Goal: Task Accomplishment & Management: Manage account settings

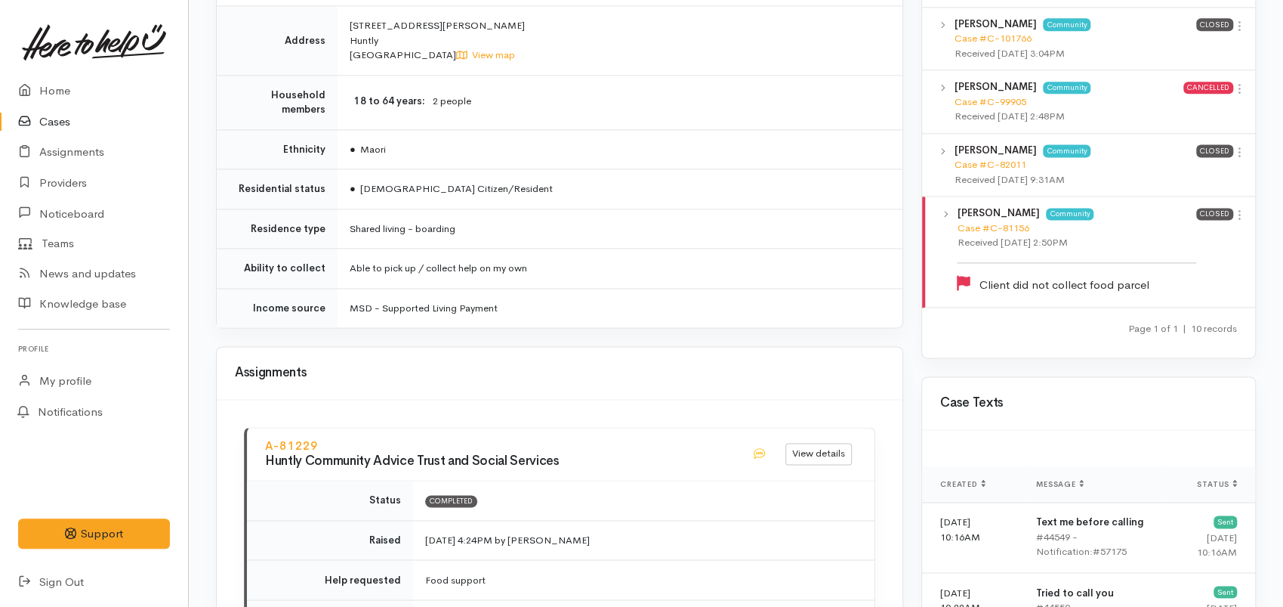
scroll to position [1846, 0]
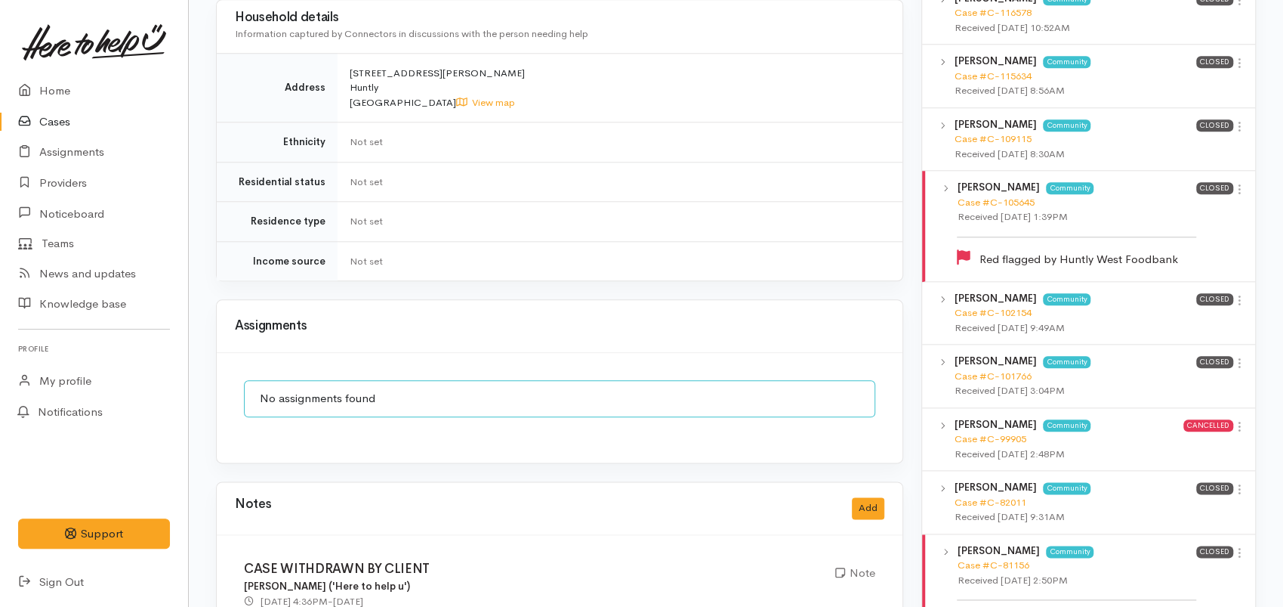
scroll to position [1511, 0]
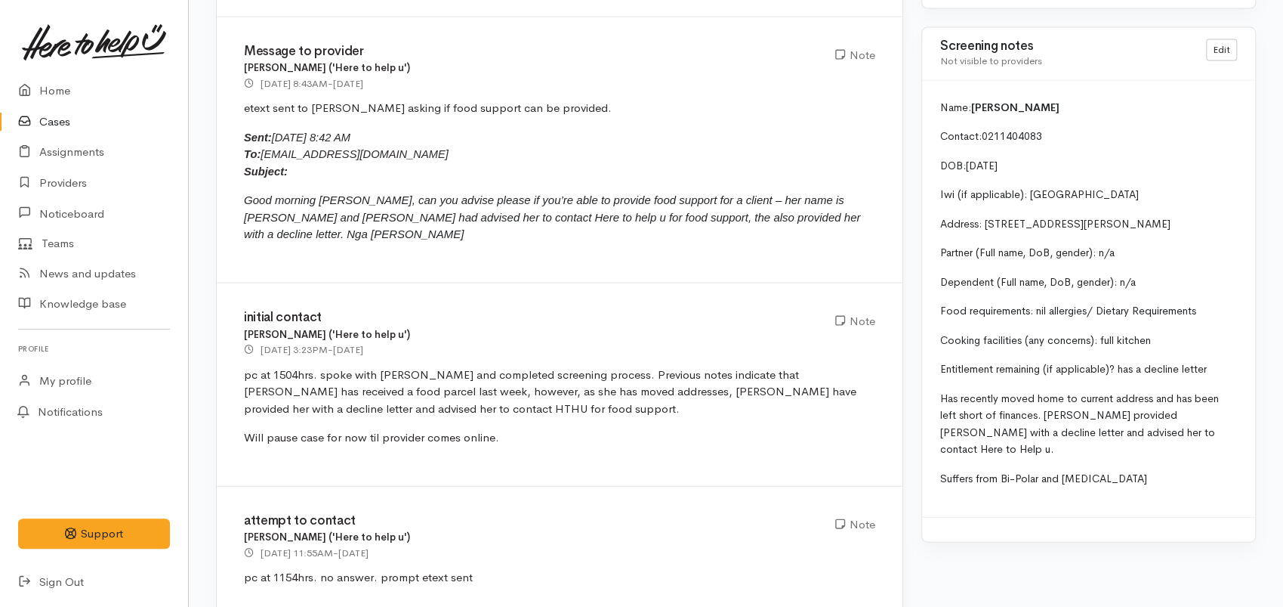
scroll to position [2218, 0]
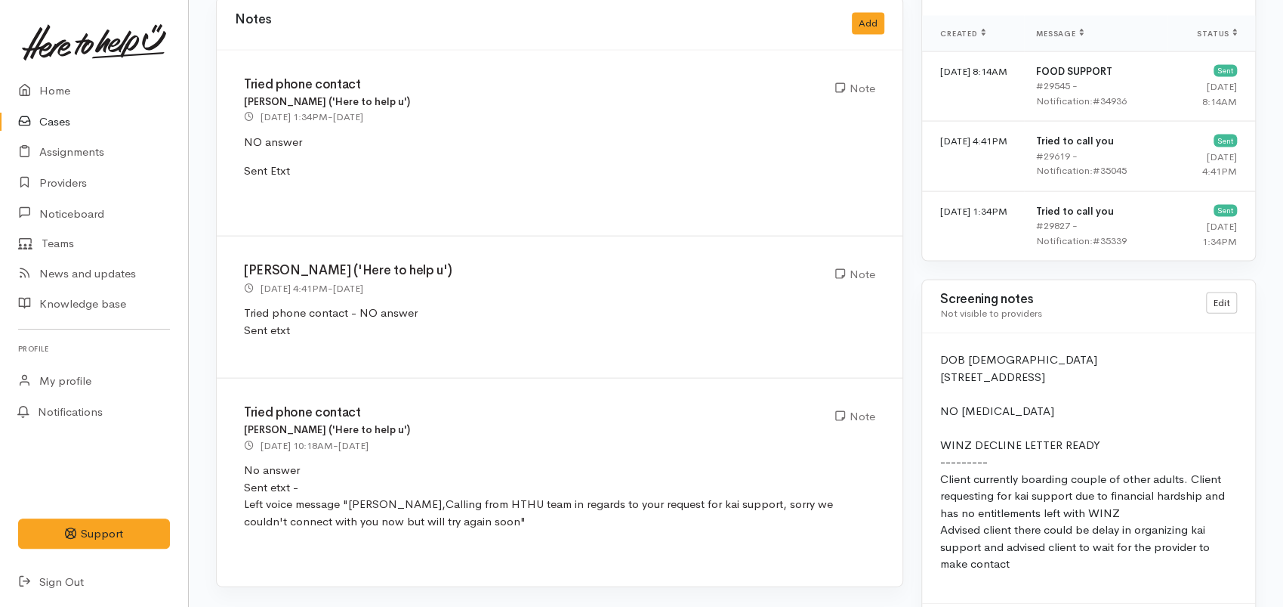
scroll to position [2114, 0]
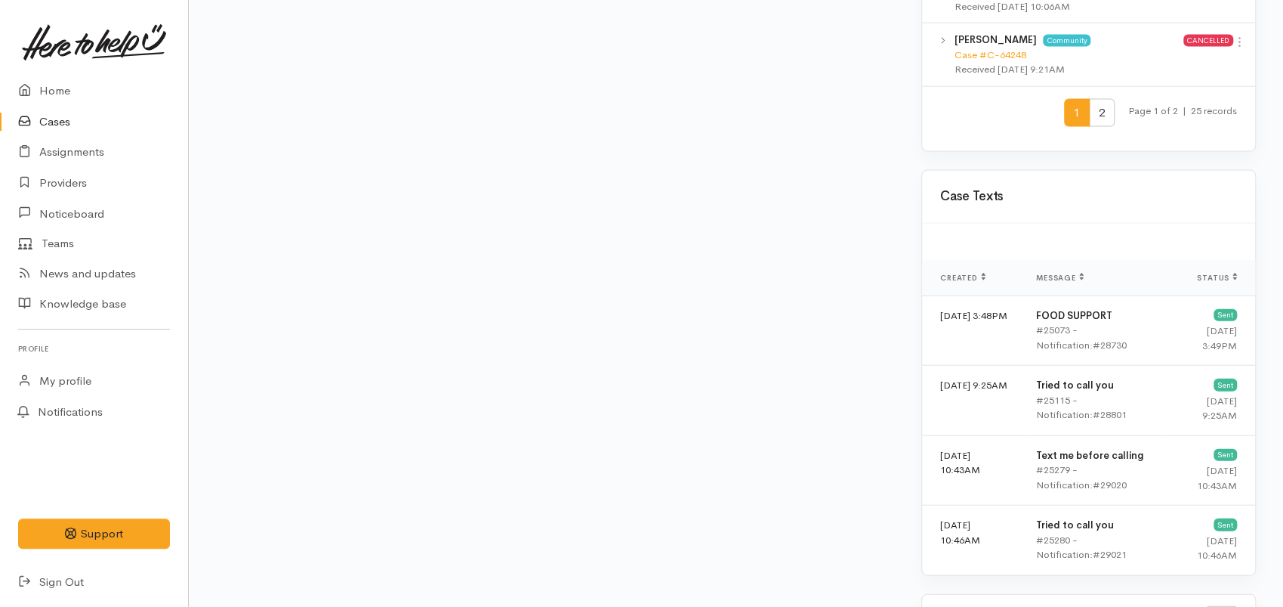
scroll to position [2182, 0]
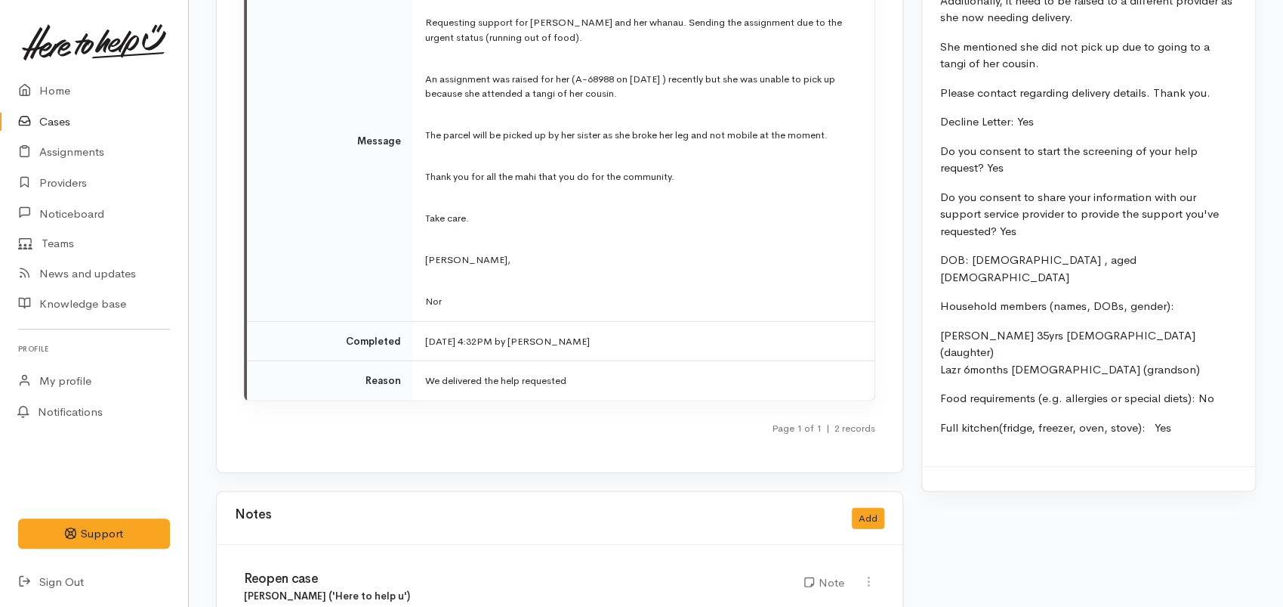
scroll to position [2518, 0]
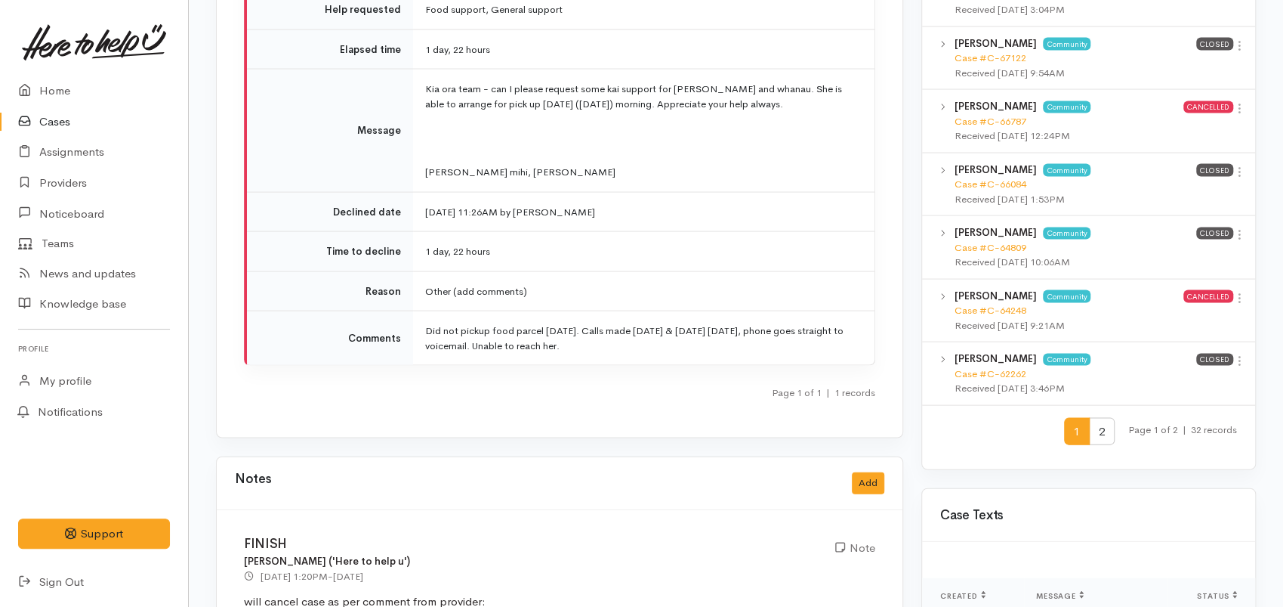
scroll to position [2014, 0]
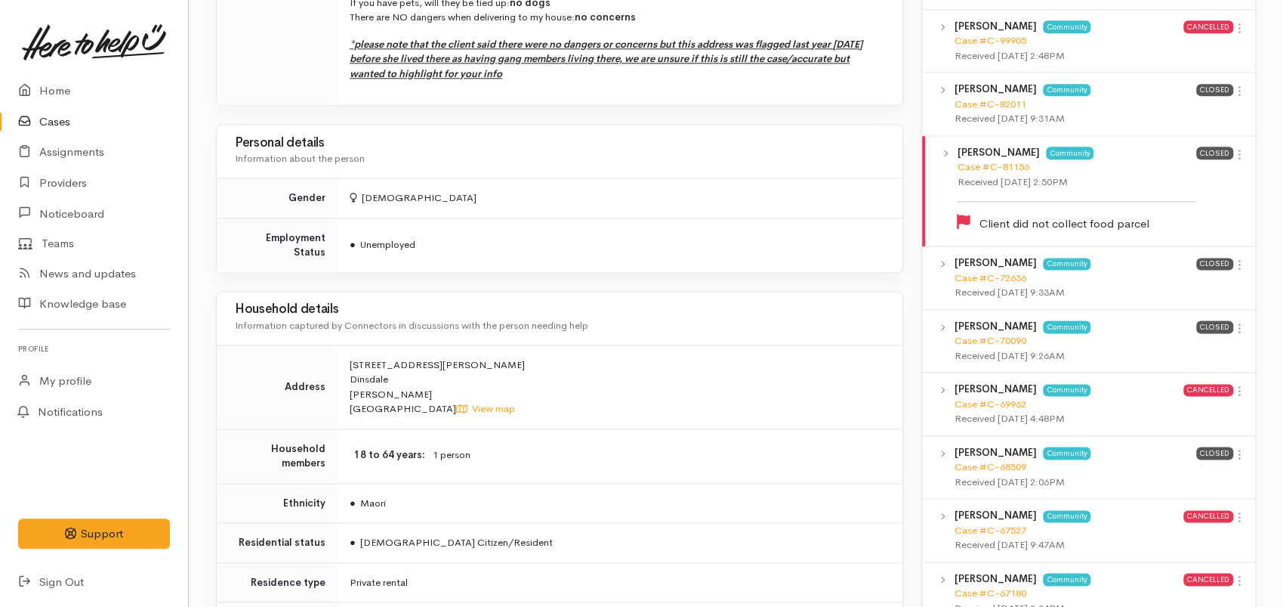
scroll to position [710, 0]
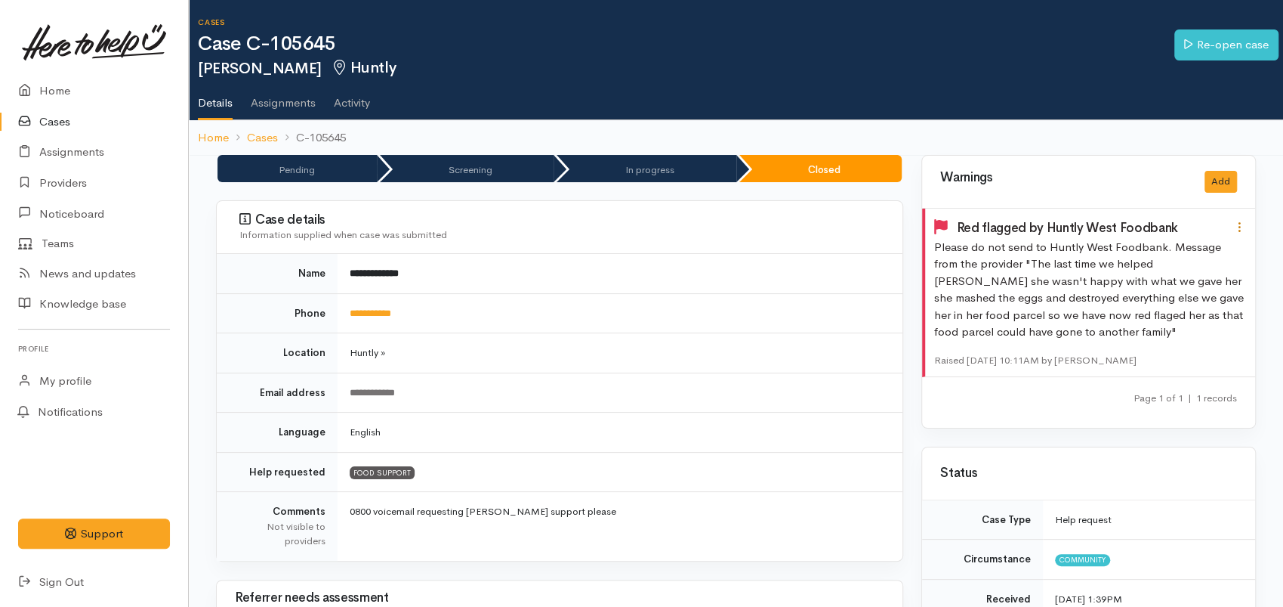
click at [1235, 227] on icon at bounding box center [1240, 227] width 13 height 13
click at [1172, 249] on link "Edit" at bounding box center [1185, 256] width 119 height 23
type input "Red flagged by Huntly West Foodbank"
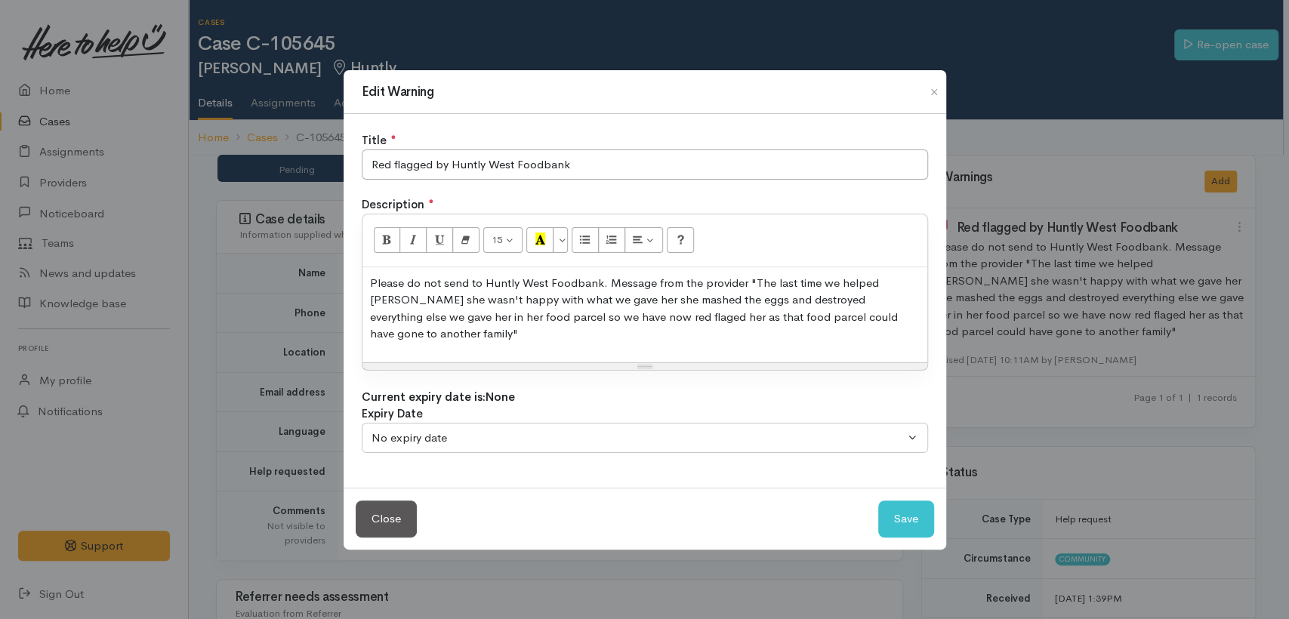
click at [511, 336] on p "Please do not send to Huntly West Foodbank. Message from the provider " The las…" at bounding box center [645, 309] width 550 height 68
drag, startPoint x: 604, startPoint y: 285, endPoint x: 619, endPoint y: 312, distance: 30.8
click at [605, 286] on p "Please do not send to Huntly West Foodbank. Message from the provider " The las…" at bounding box center [645, 309] width 550 height 68
drag, startPoint x: 602, startPoint y: 281, endPoint x: 908, endPoint y: 280, distance: 305.9
click at [908, 280] on p "Please do not send to Huntly West Foodbank. From case https://heretohelpu.nz/Ad…" at bounding box center [645, 309] width 550 height 68
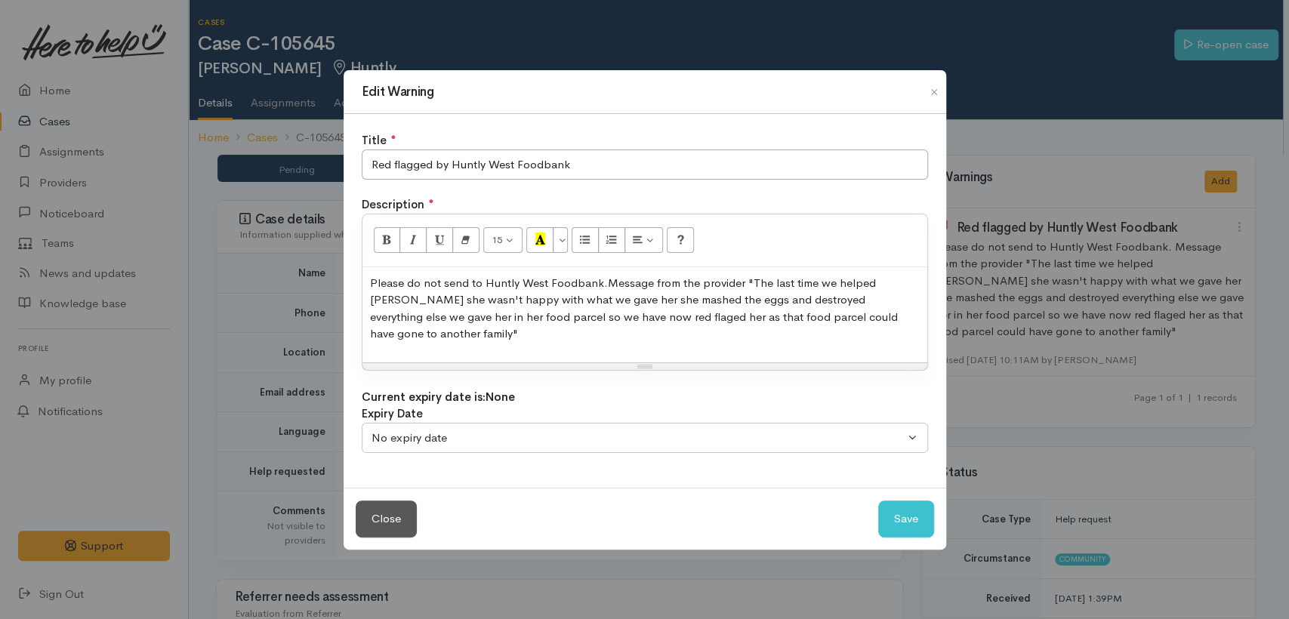
drag, startPoint x: 743, startPoint y: 283, endPoint x: 792, endPoint y: 362, distance: 93.3
click at [743, 284] on p "Please do not send to Huntly West Foodbank. Message from the provider " The las…" at bounding box center [645, 309] width 550 height 68
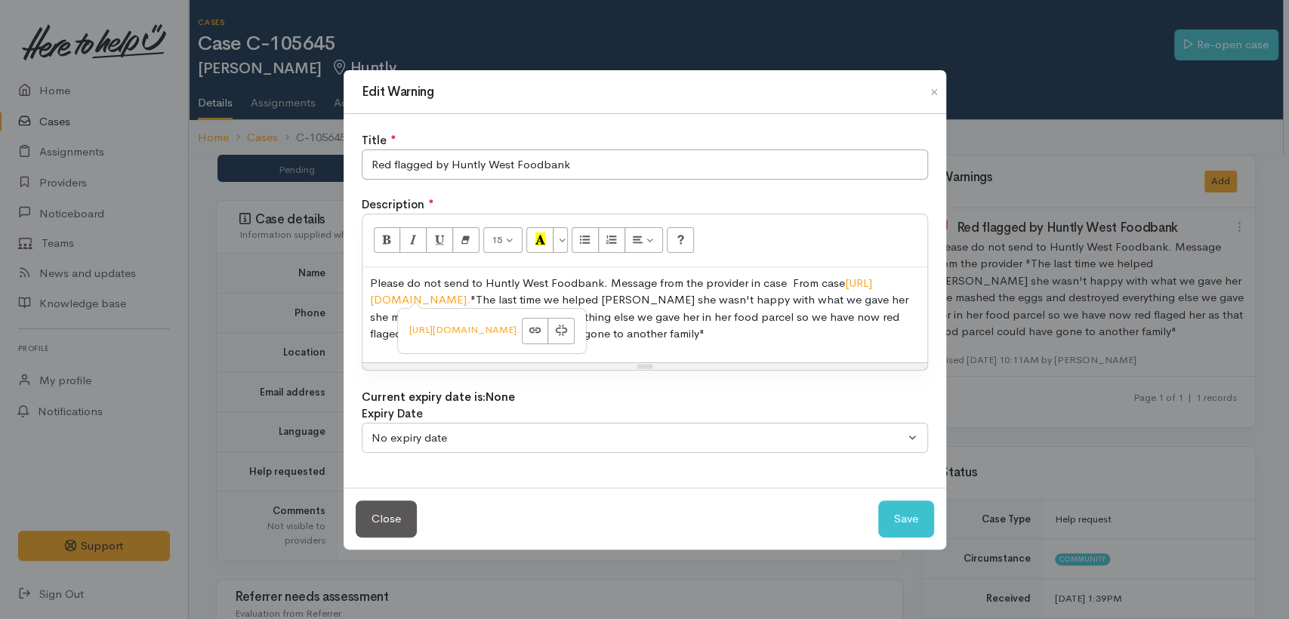
click at [846, 280] on p "Please do not send to Huntly West Foodbank. Message from the provider in case F…" at bounding box center [645, 309] width 550 height 68
drag, startPoint x: 786, startPoint y: 284, endPoint x: 822, endPoint y: 283, distance: 36.3
click at [820, 281] on p "Please do not send to Huntly West Foodbank. Message from the provider in case F…" at bounding box center [645, 309] width 550 height 68
click at [746, 280] on p "Please do not send to Huntly West Foodbank. Message from the provider in case h…" at bounding box center [645, 309] width 550 height 68
click at [906, 525] on button "Save" at bounding box center [907, 519] width 56 height 37
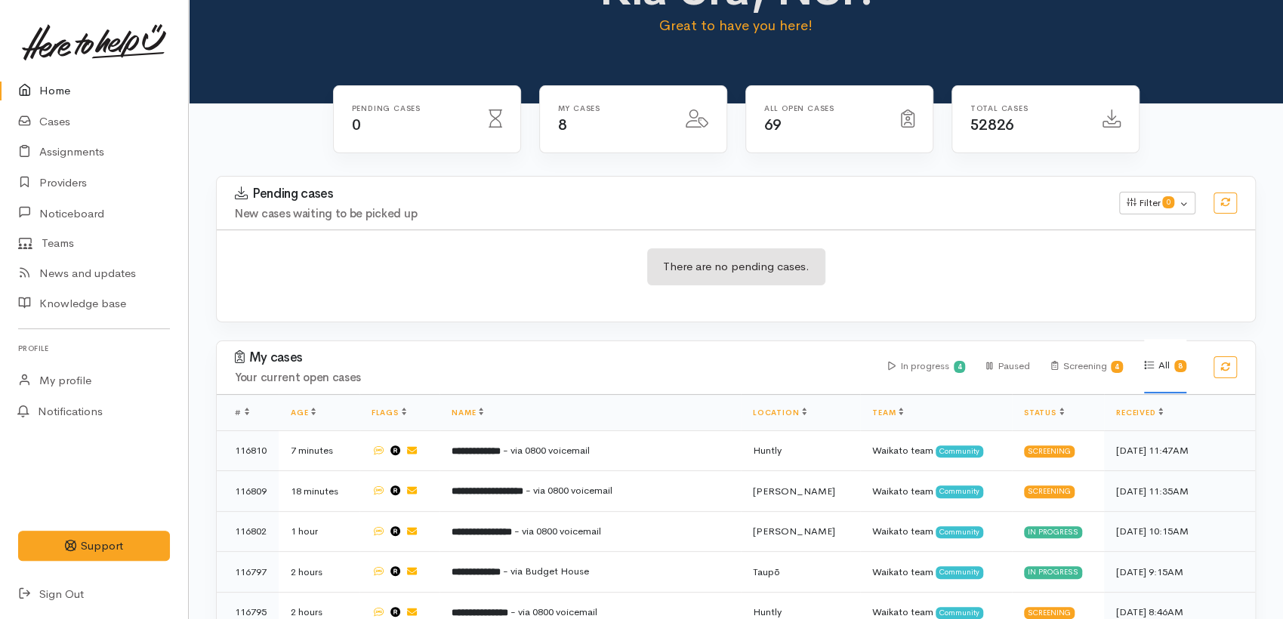
scroll to position [168, 0]
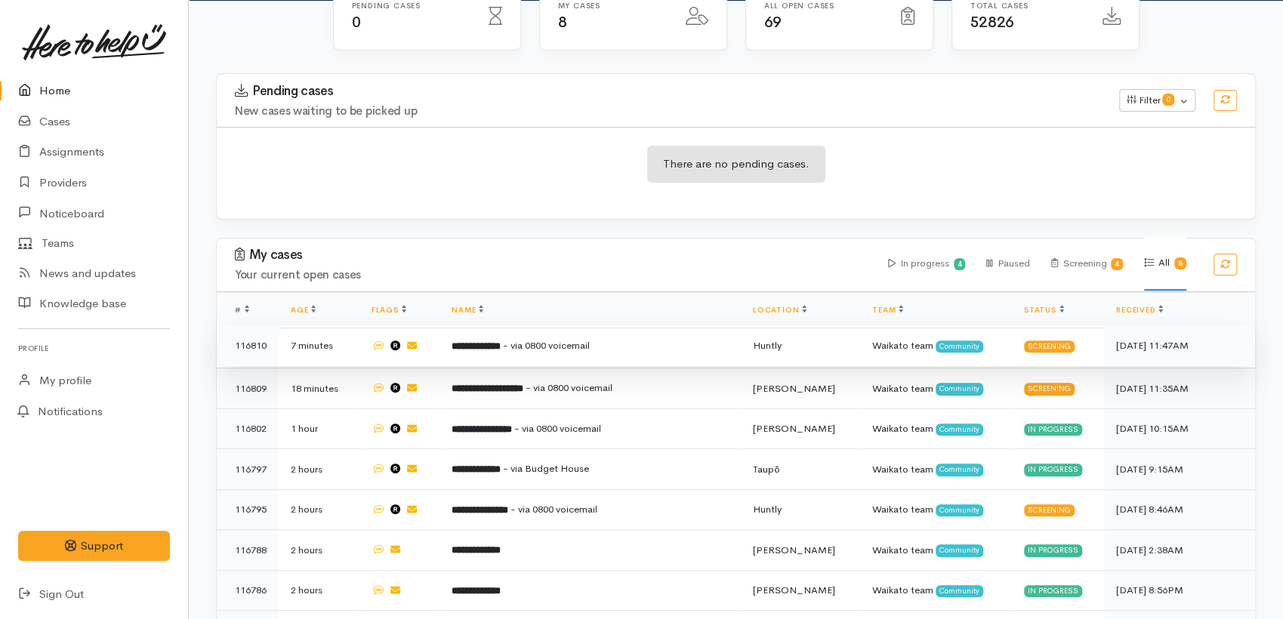
click at [531, 348] on span "- via 0800 voicemail" at bounding box center [546, 345] width 87 height 13
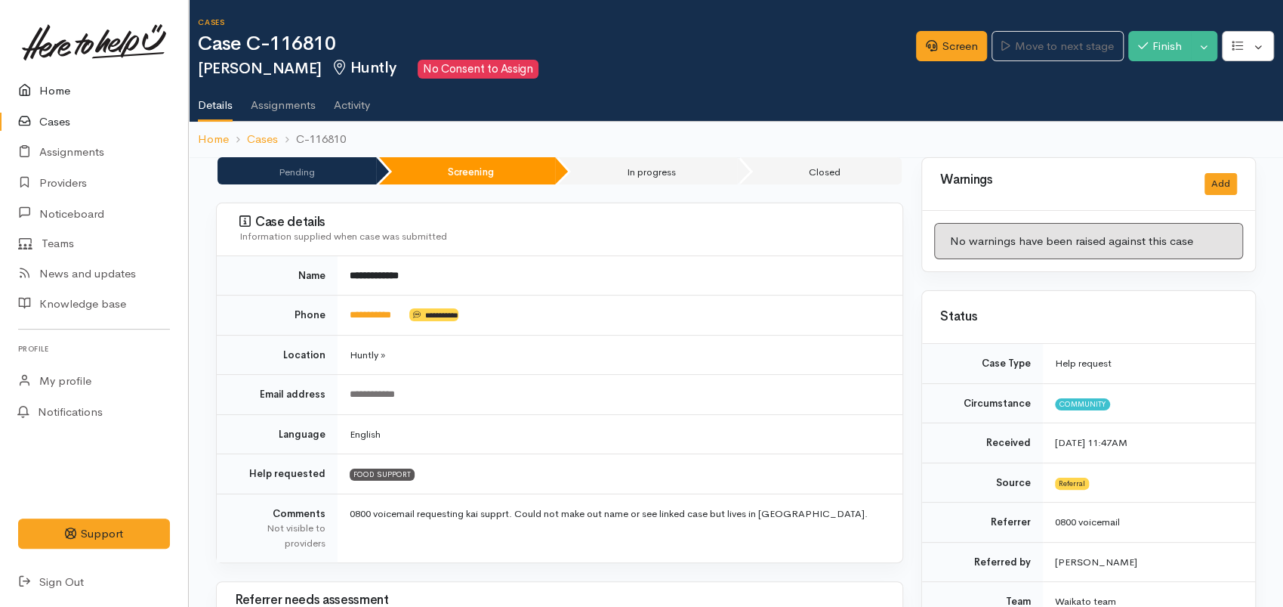
click at [63, 95] on link "Home" at bounding box center [94, 91] width 188 height 31
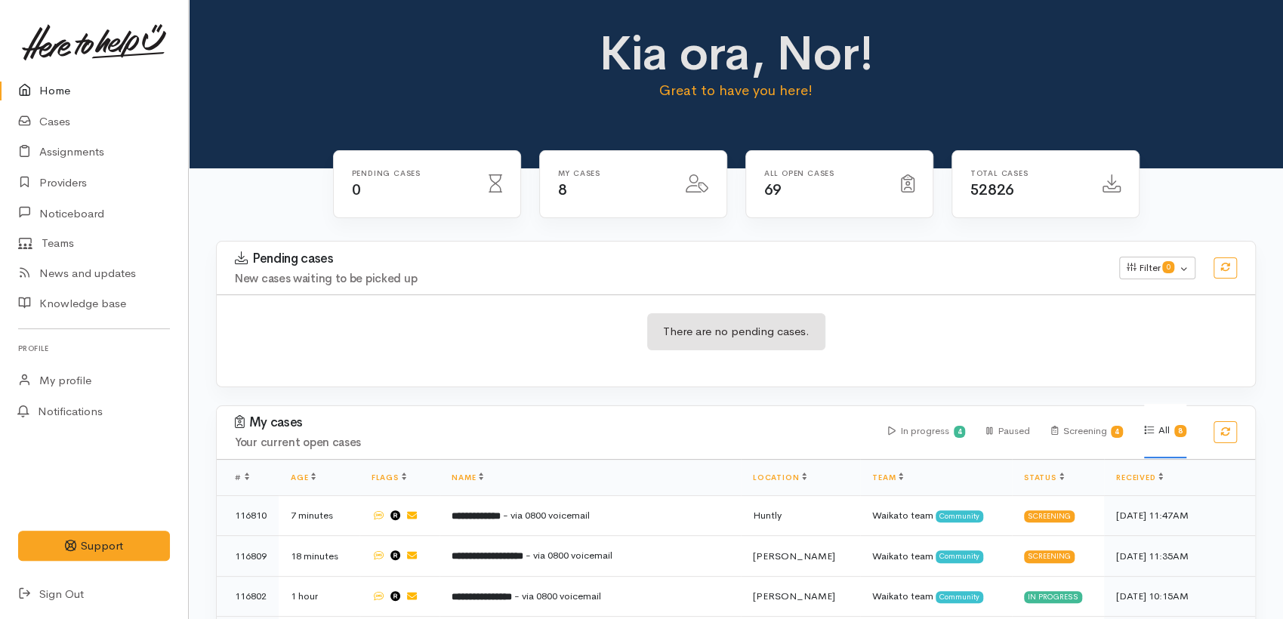
scroll to position [249, 0]
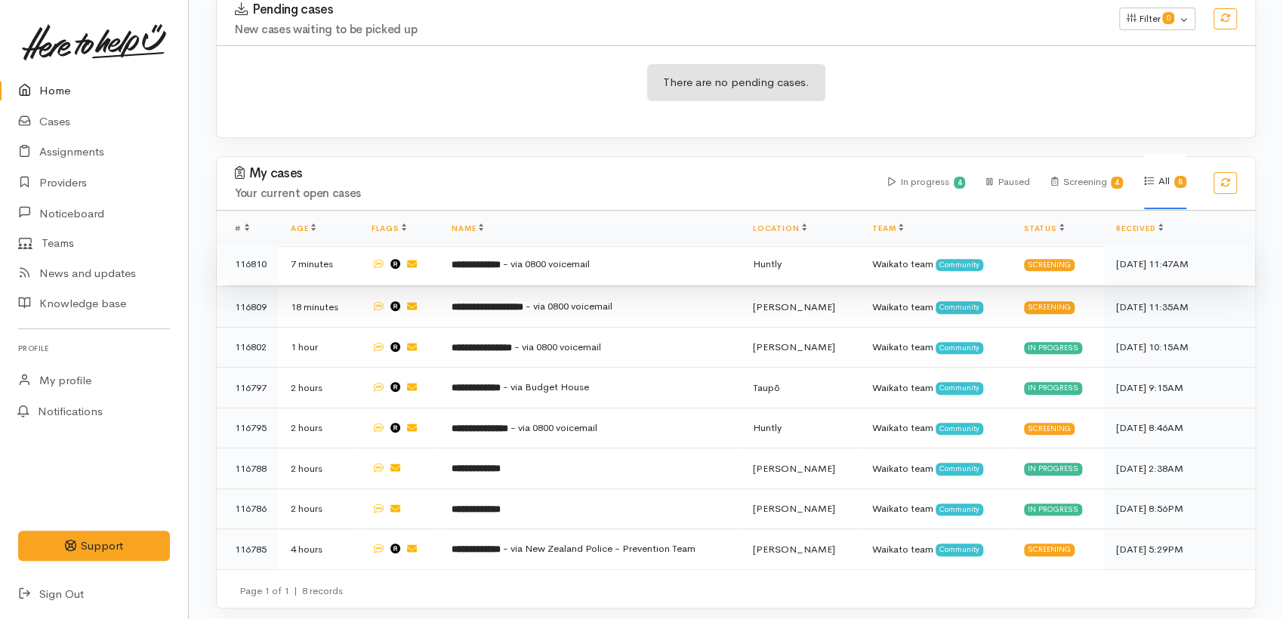
click at [495, 260] on b "**********" at bounding box center [476, 265] width 49 height 10
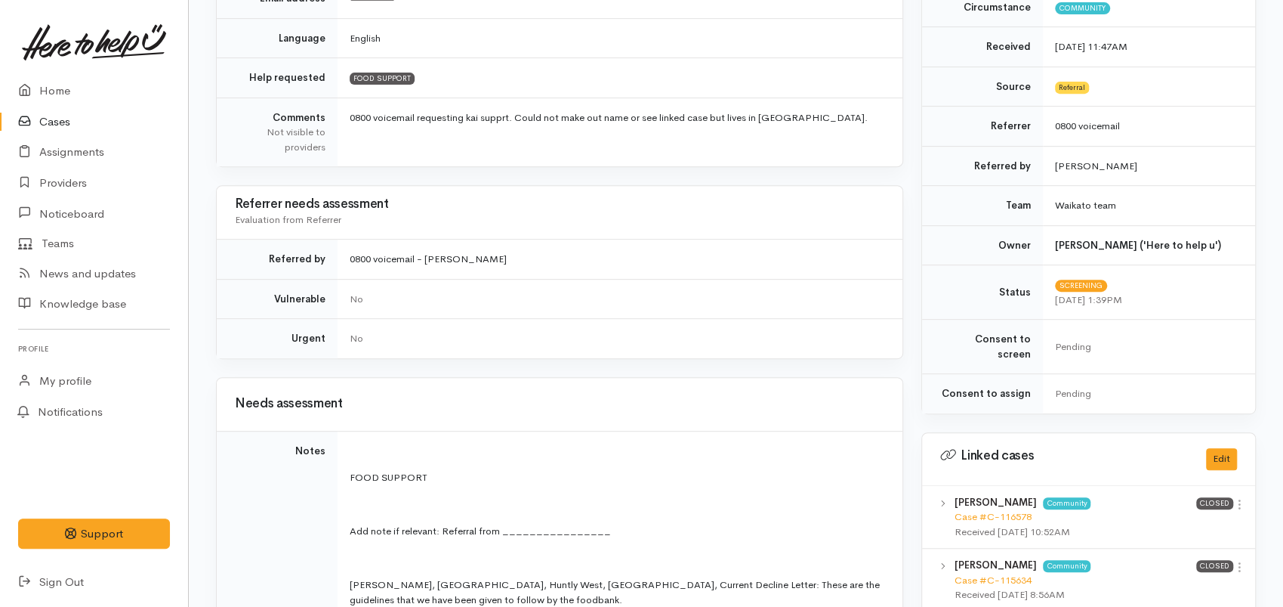
scroll to position [587, 0]
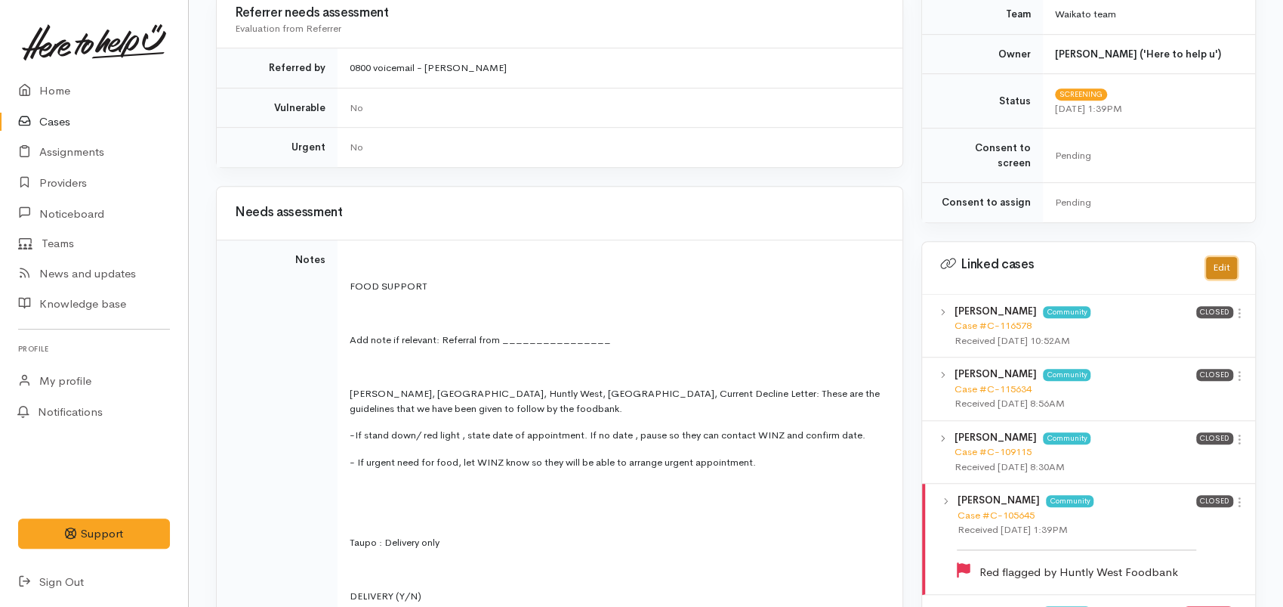
click at [1219, 257] on button "Edit" at bounding box center [1221, 268] width 31 height 22
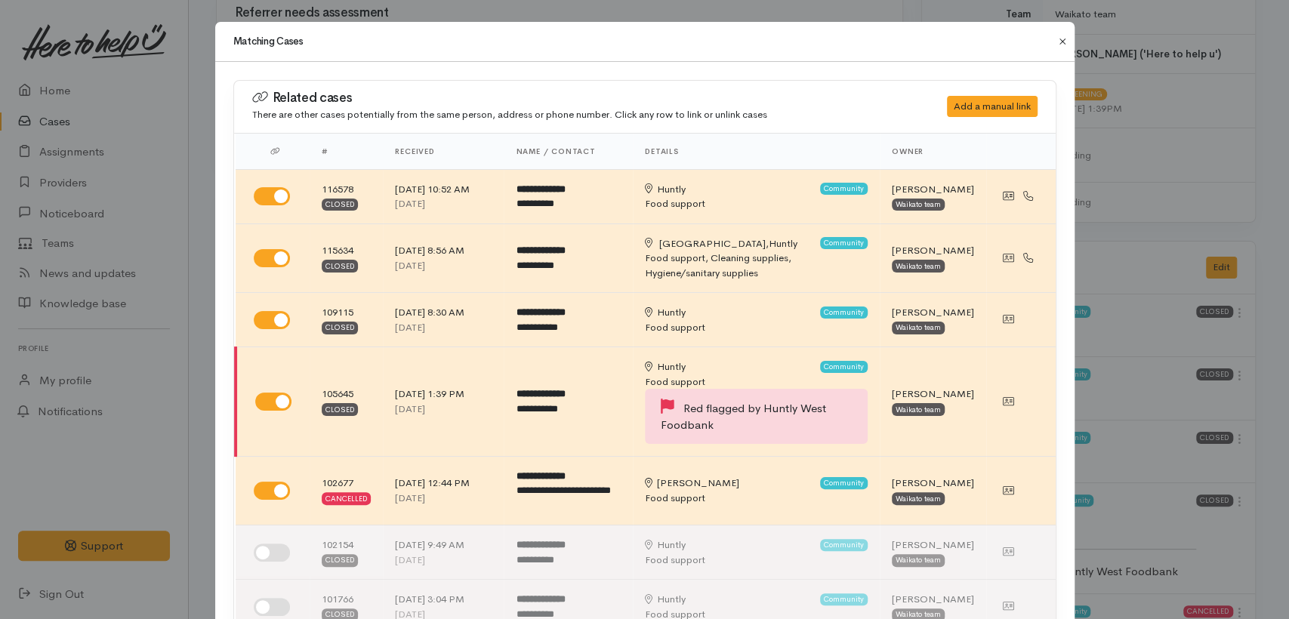
click at [1055, 41] on button "Close" at bounding box center [1063, 41] width 24 height 18
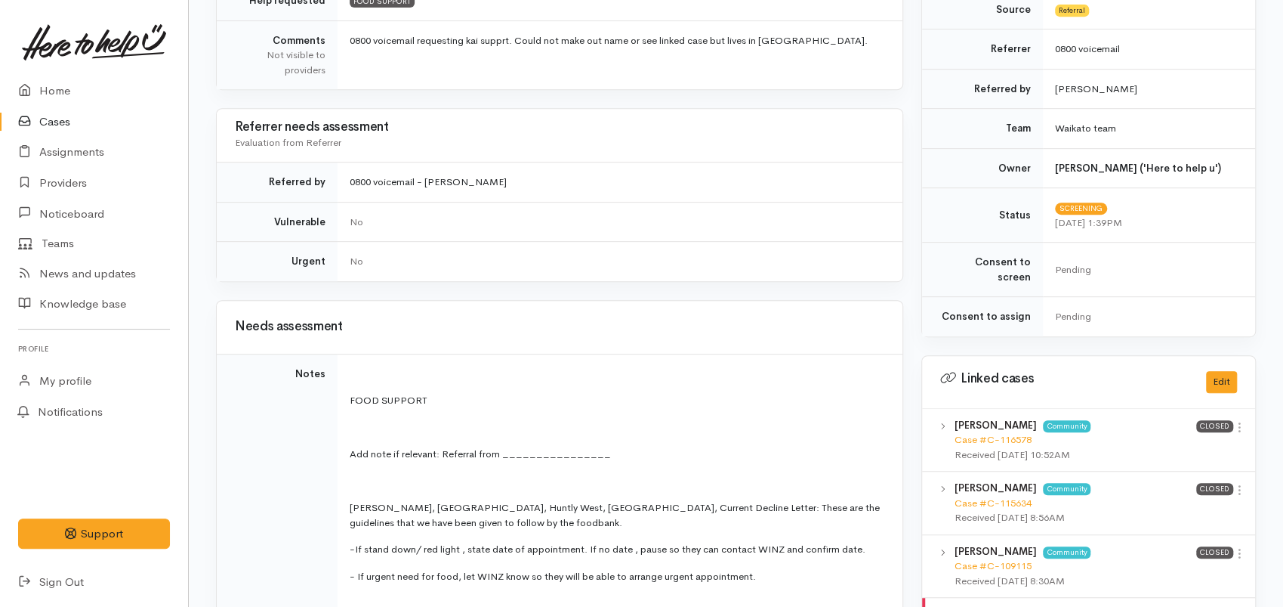
scroll to position [168, 0]
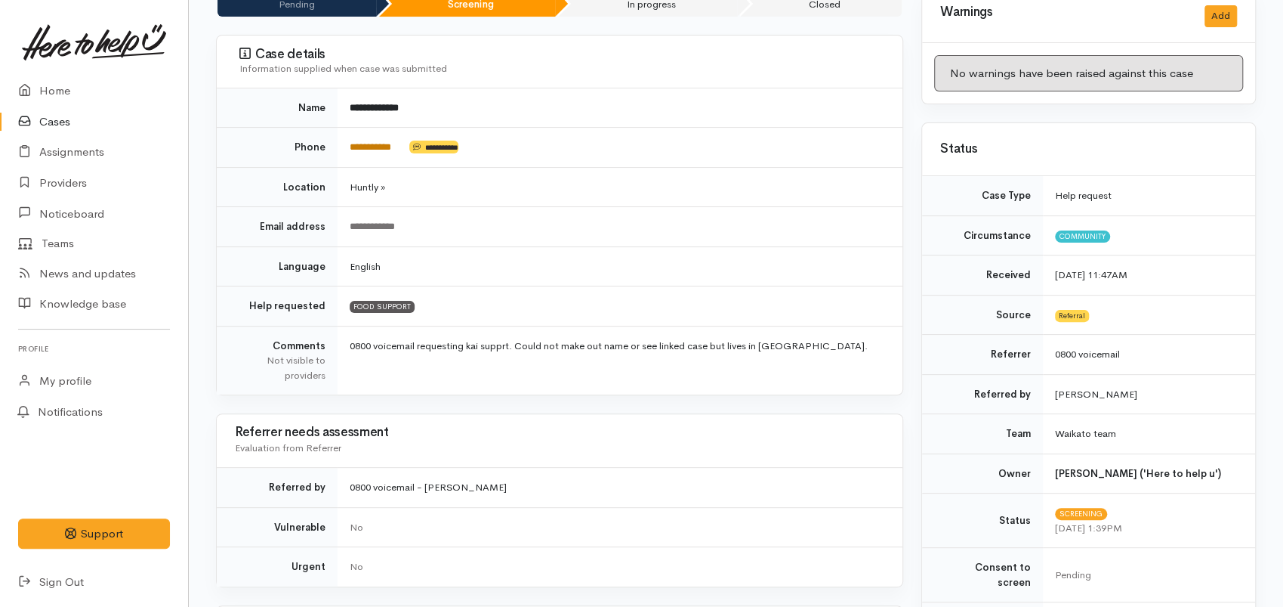
click at [391, 146] on link "**********" at bounding box center [371, 147] width 42 height 10
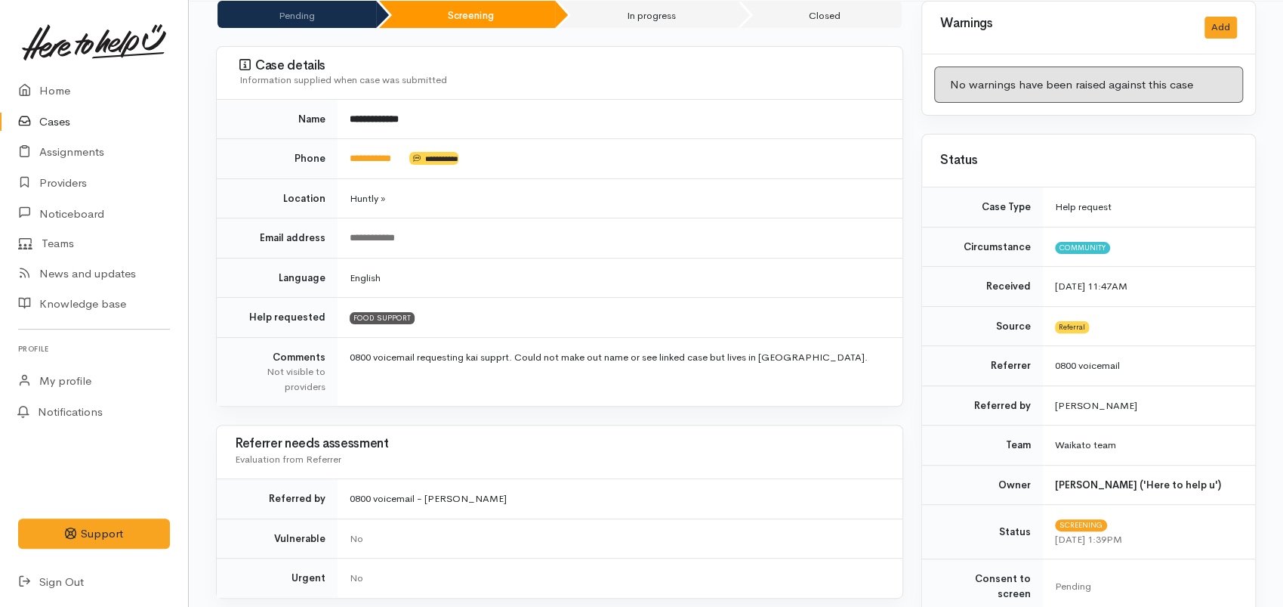
scroll to position [0, 0]
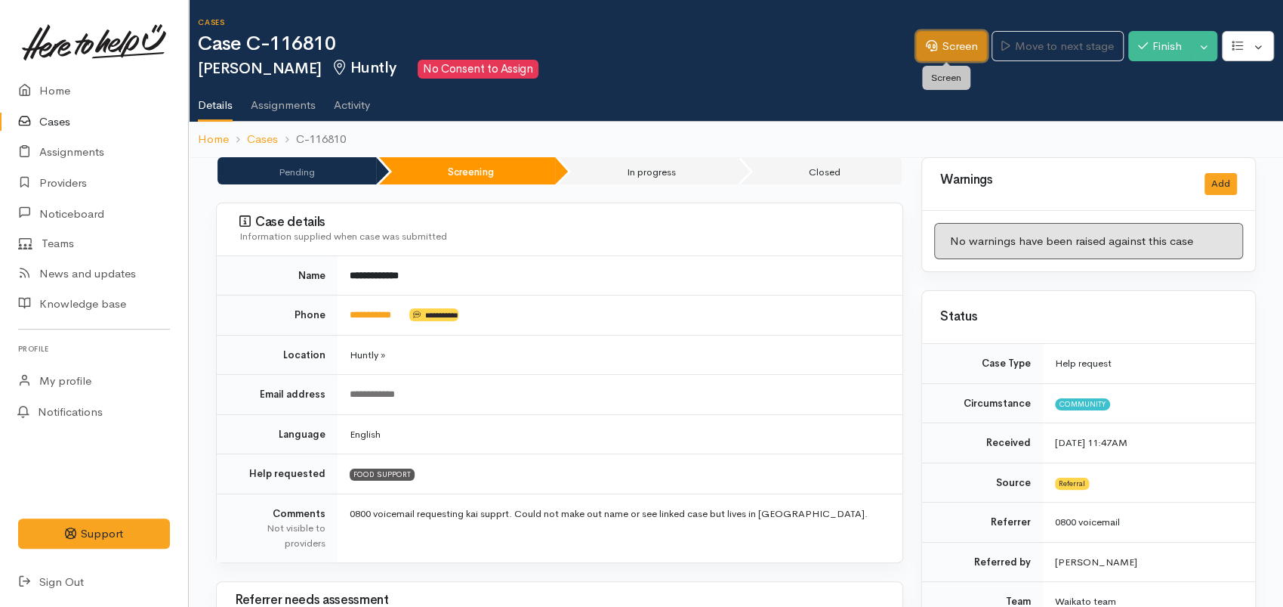
drag, startPoint x: 919, startPoint y: 48, endPoint x: 902, endPoint y: 63, distance: 22.0
click at [926, 48] on icon at bounding box center [931, 45] width 11 height 11
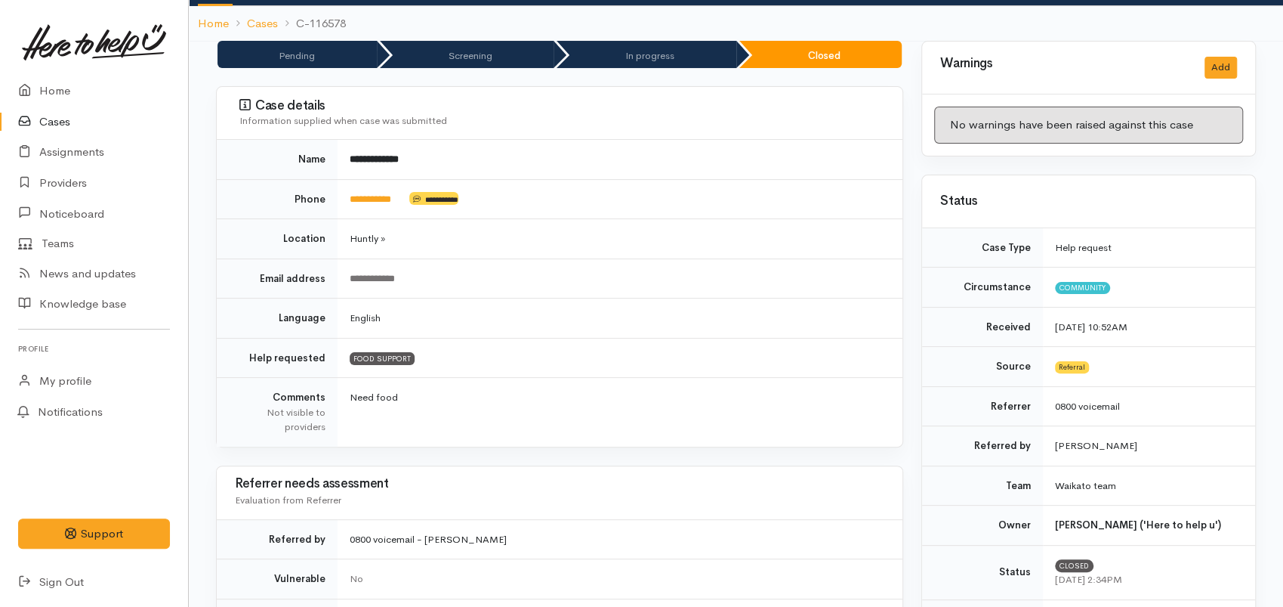
scroll to position [252, 0]
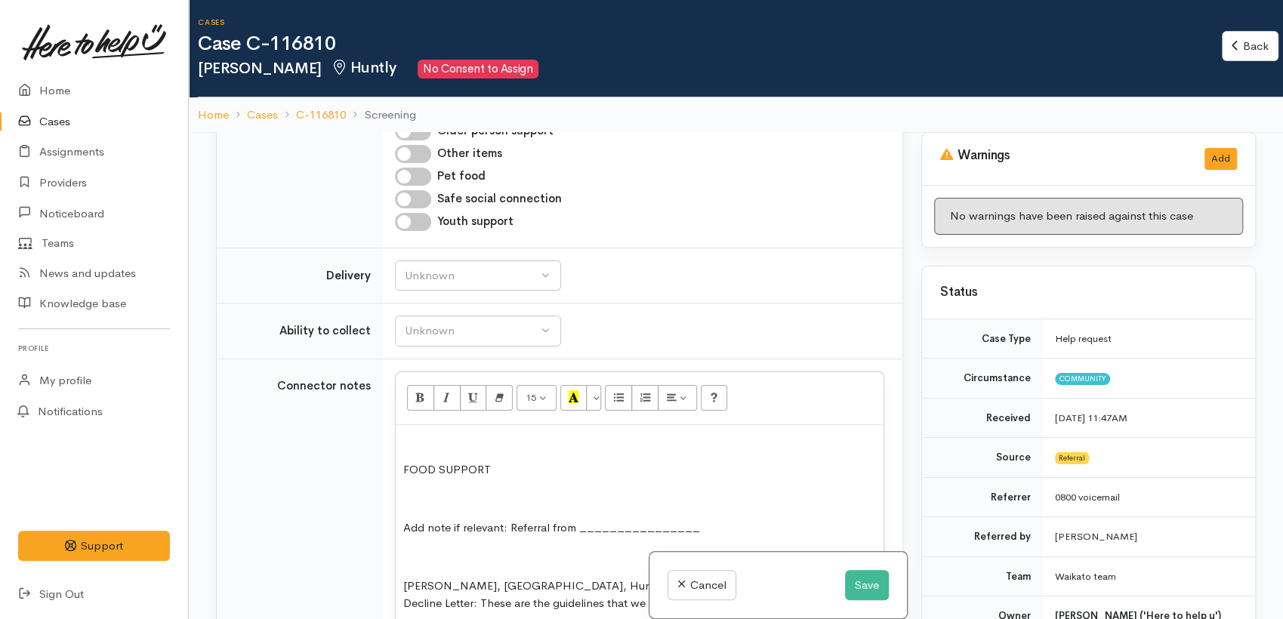
scroll to position [1984, 0]
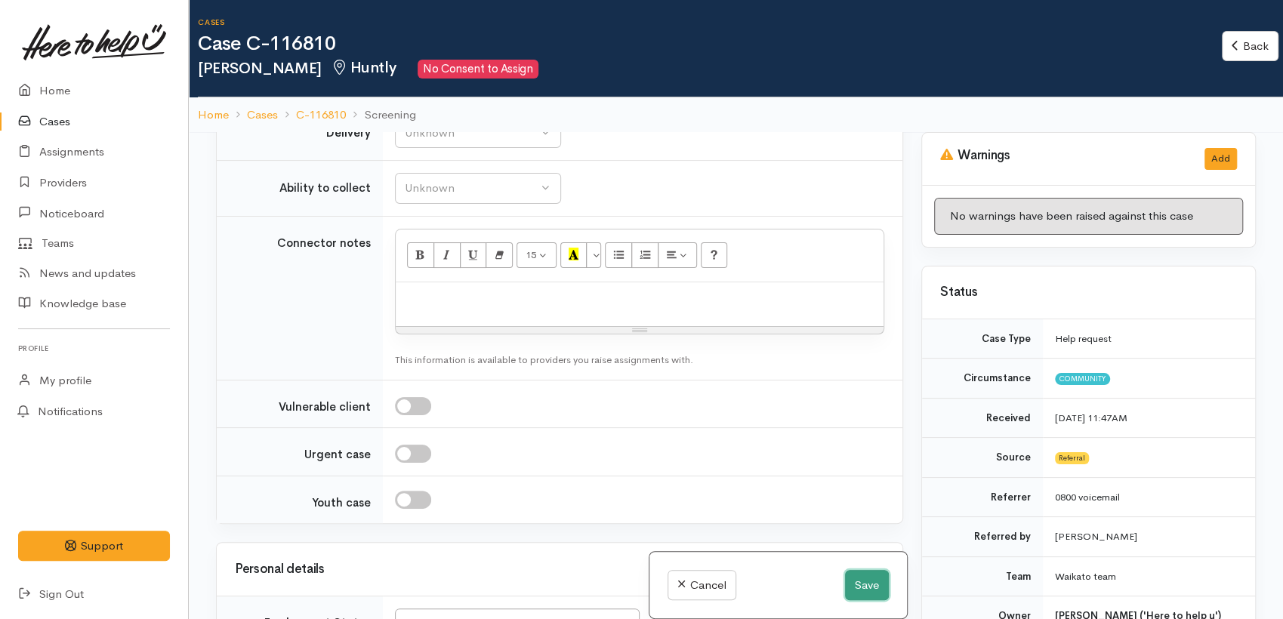
click at [860, 582] on button "Save" at bounding box center [867, 585] width 44 height 31
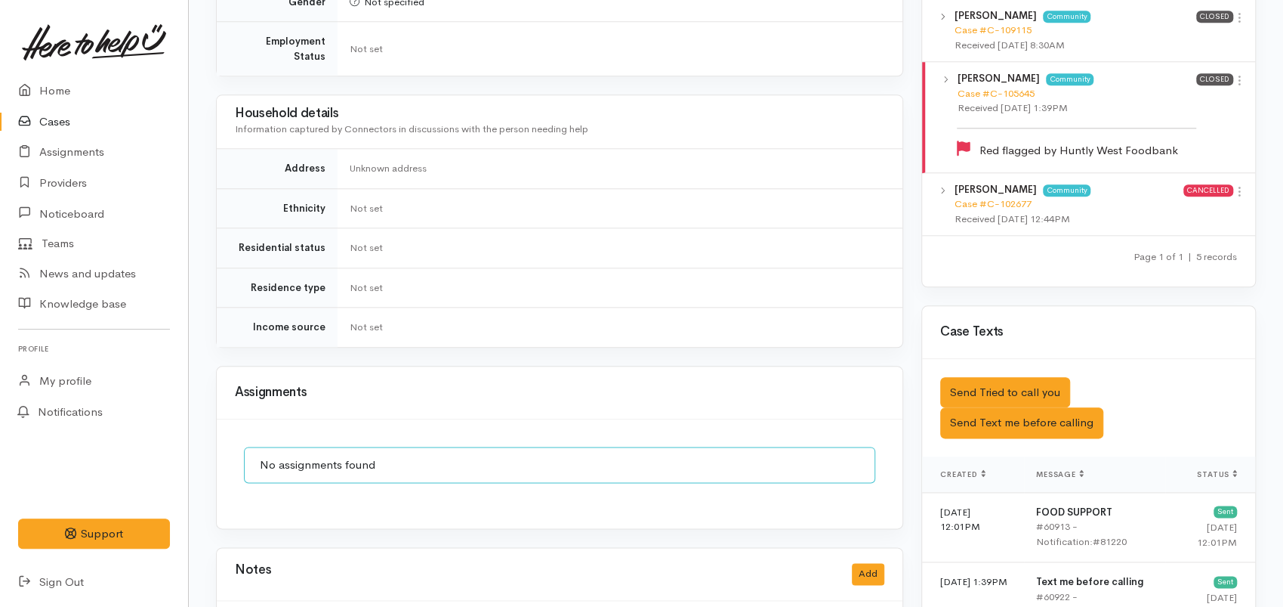
scroll to position [1066, 0]
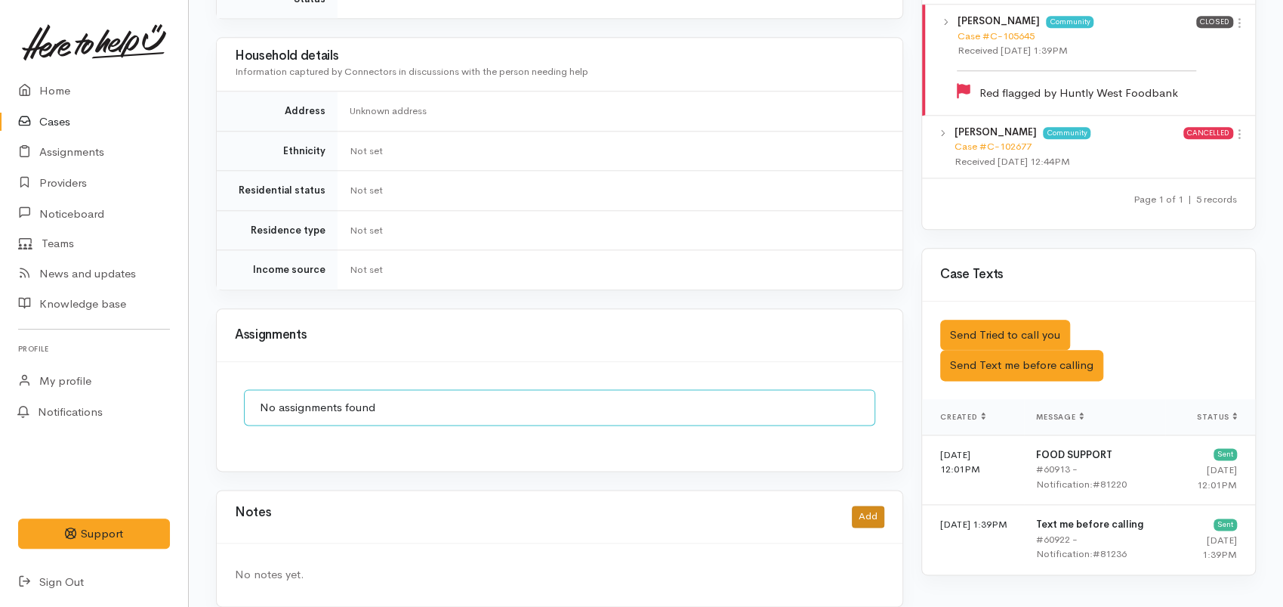
click at [875, 509] on div "Notes Add" at bounding box center [560, 516] width 650 height 31
click at [875, 508] on button "Add" at bounding box center [868, 516] width 32 height 22
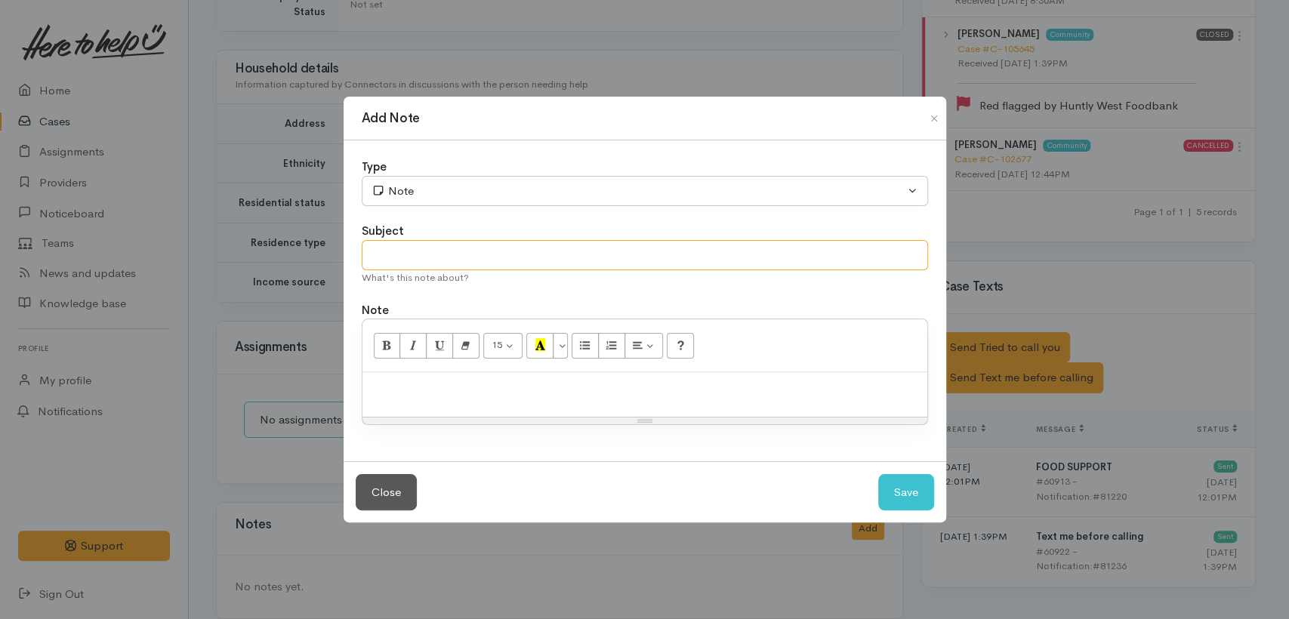
click at [450, 264] on input "text" at bounding box center [645, 255] width 567 height 31
type input "Client still within downtime period."
click at [487, 411] on div at bounding box center [645, 394] width 565 height 45
click at [904, 479] on button "Save" at bounding box center [907, 492] width 56 height 37
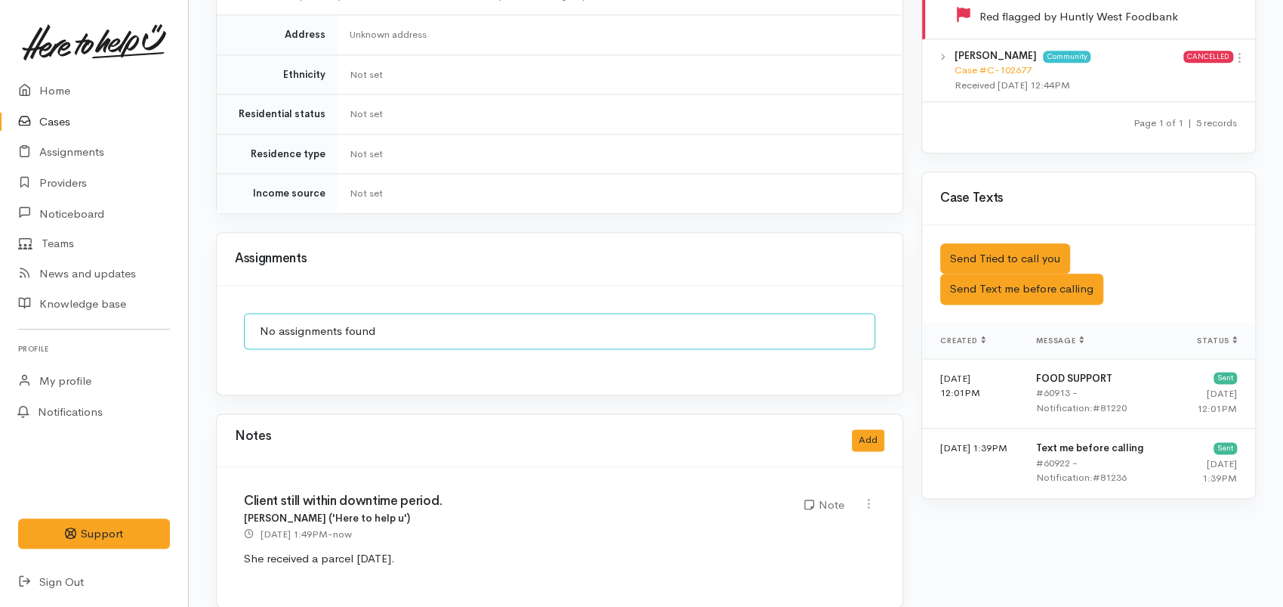
scroll to position [1143, 0]
click at [866, 496] on link at bounding box center [869, 504] width 13 height 16
click at [679, 442] on div "Notes Add" at bounding box center [560, 439] width 686 height 53
click at [870, 496] on icon at bounding box center [869, 502] width 13 height 13
click at [792, 520] on link "Edit" at bounding box center [814, 531] width 119 height 23
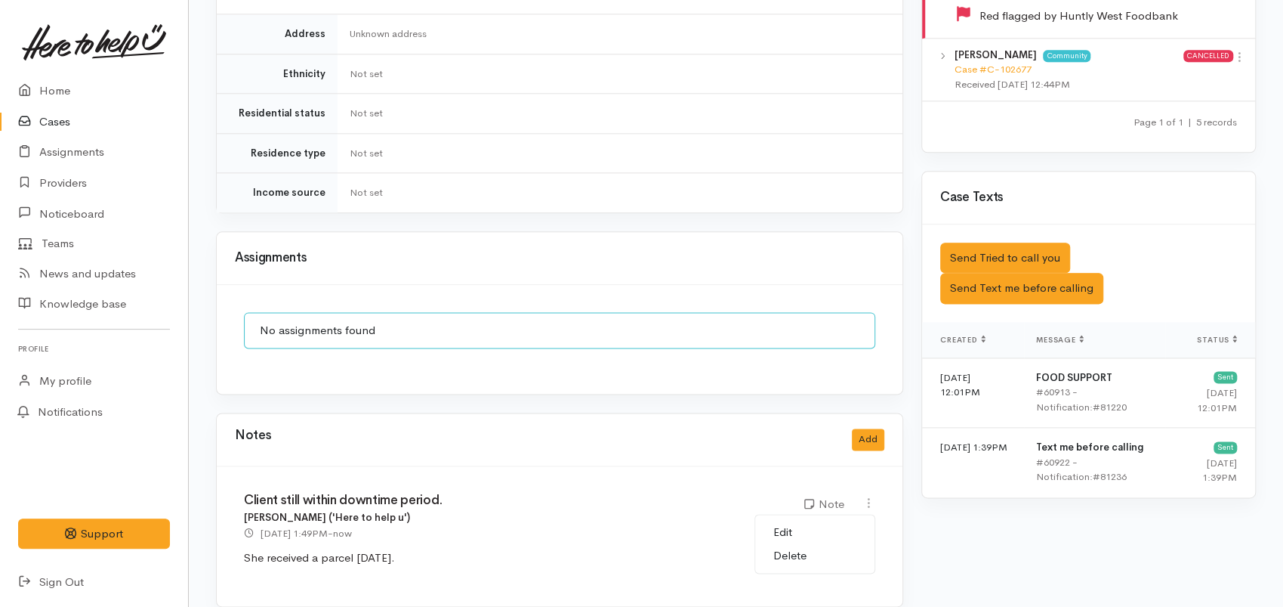
type input "Client still within downtime period."
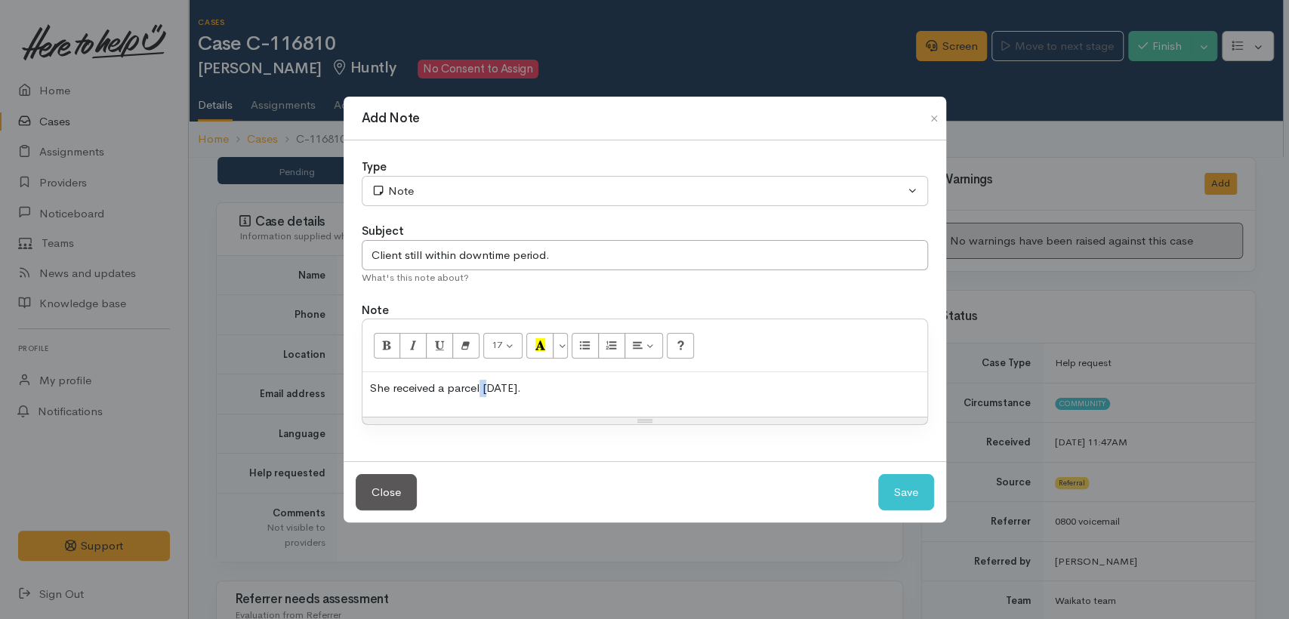
drag, startPoint x: 490, startPoint y: 388, endPoint x: 480, endPoint y: 388, distance: 9.8
click at [480, 388] on p "She received a parcel 6 days ago." at bounding box center [645, 388] width 550 height 17
click at [666, 388] on p "She received a parcel 5 days ago. It was raised on Friday" at bounding box center [645, 388] width 550 height 17
drag, startPoint x: 541, startPoint y: 393, endPoint x: 360, endPoint y: 384, distance: 181.5
click at [360, 384] on div "Type Correspondence Discussion Email Note Phone call SMS text message Note Subj…" at bounding box center [645, 301] width 603 height 321
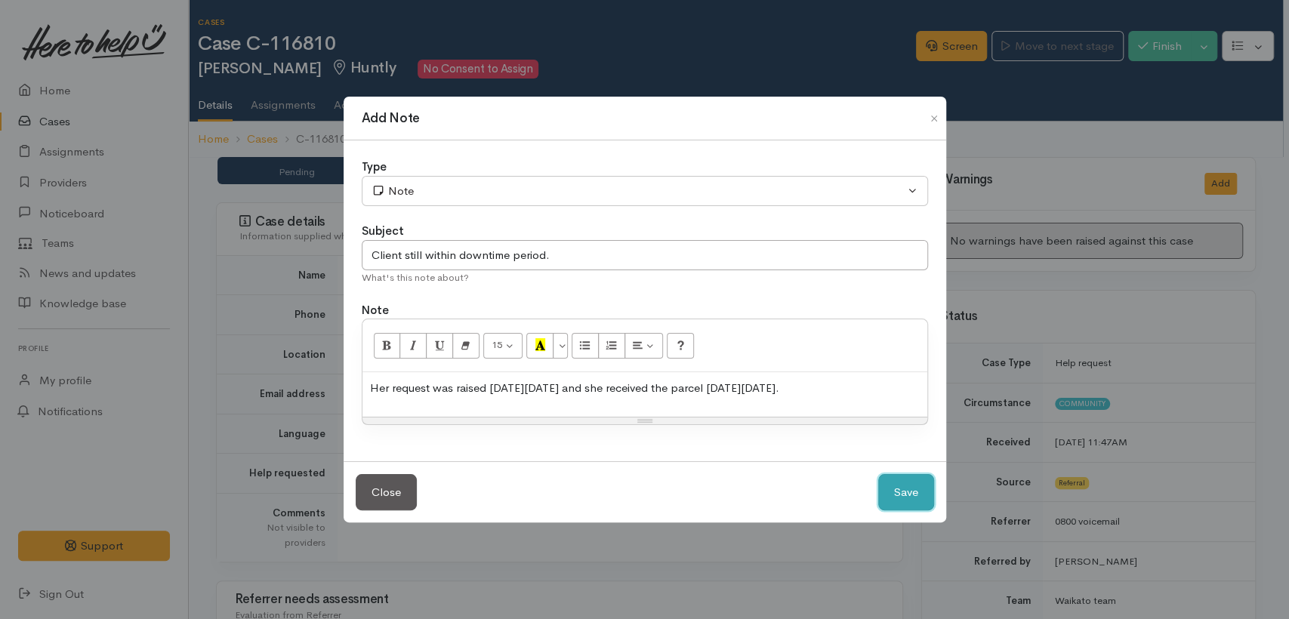
click at [906, 502] on button "Save" at bounding box center [907, 492] width 56 height 37
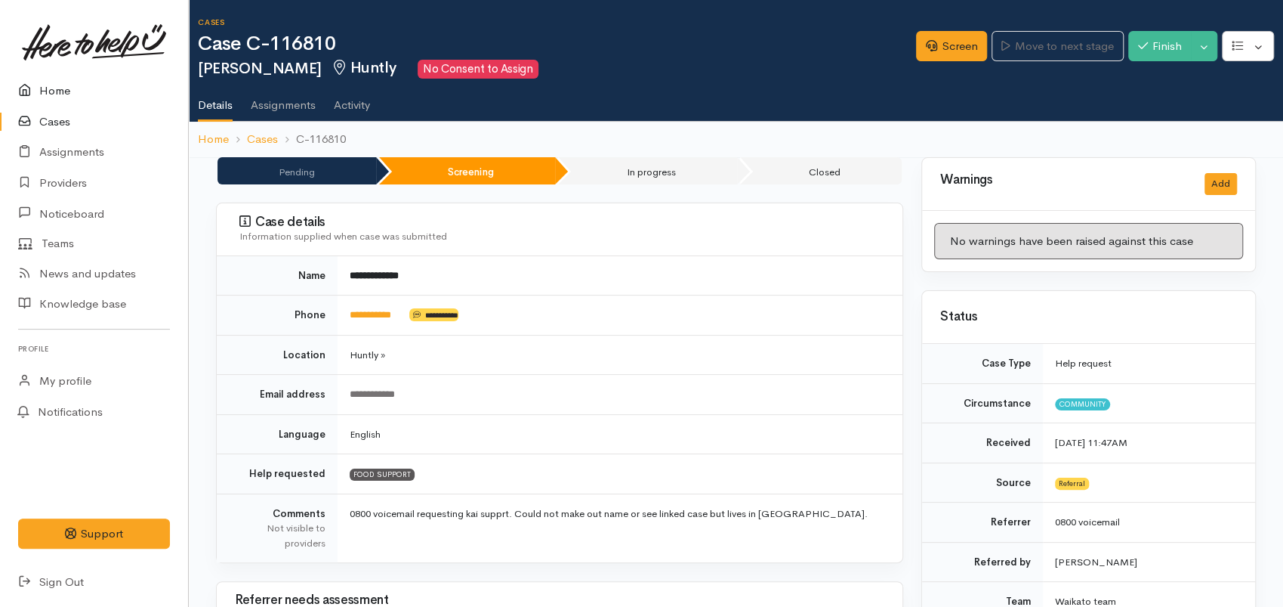
click at [40, 81] on link "Home" at bounding box center [94, 91] width 188 height 31
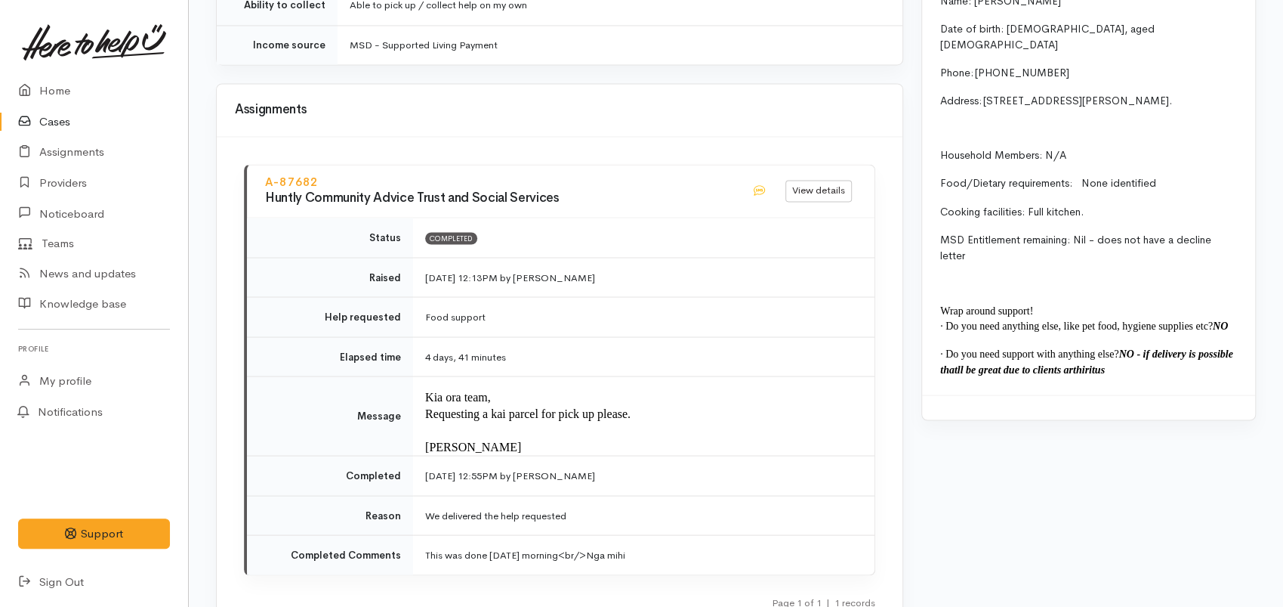
scroll to position [1846, 0]
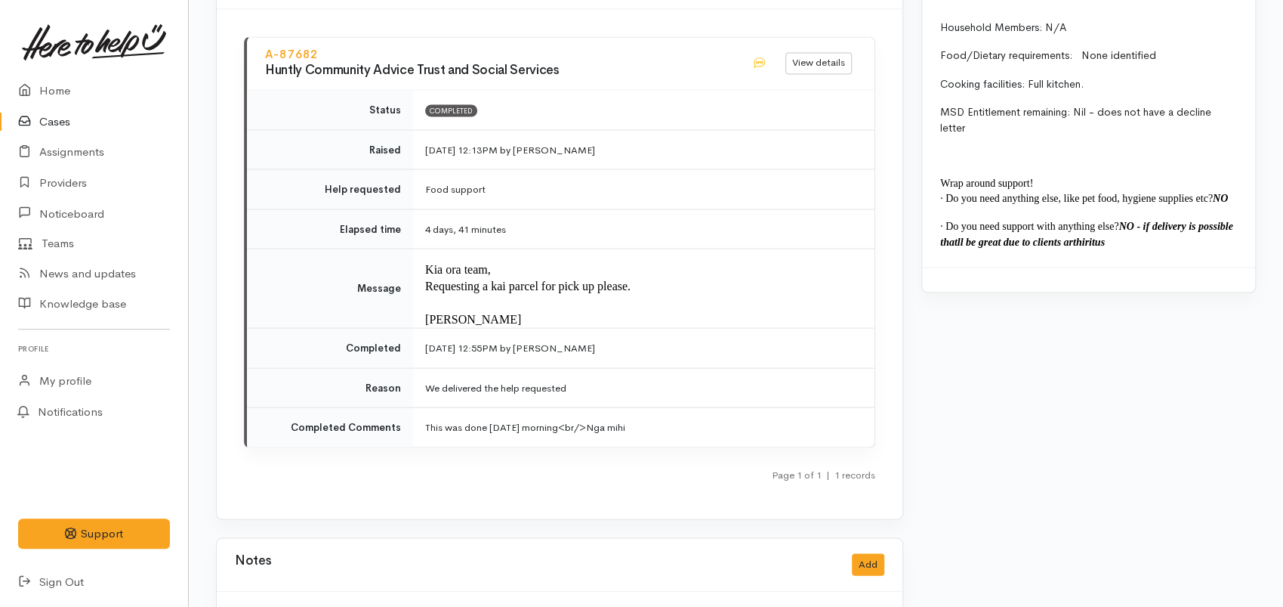
drag, startPoint x: 677, startPoint y: 408, endPoint x: 422, endPoint y: 412, distance: 254.6
click at [422, 412] on td "This was done on Saturday morning<br/>Nga mihi" at bounding box center [644, 426] width 462 height 39
copy td "This was done on Saturday morning<br/>Nga mihi"
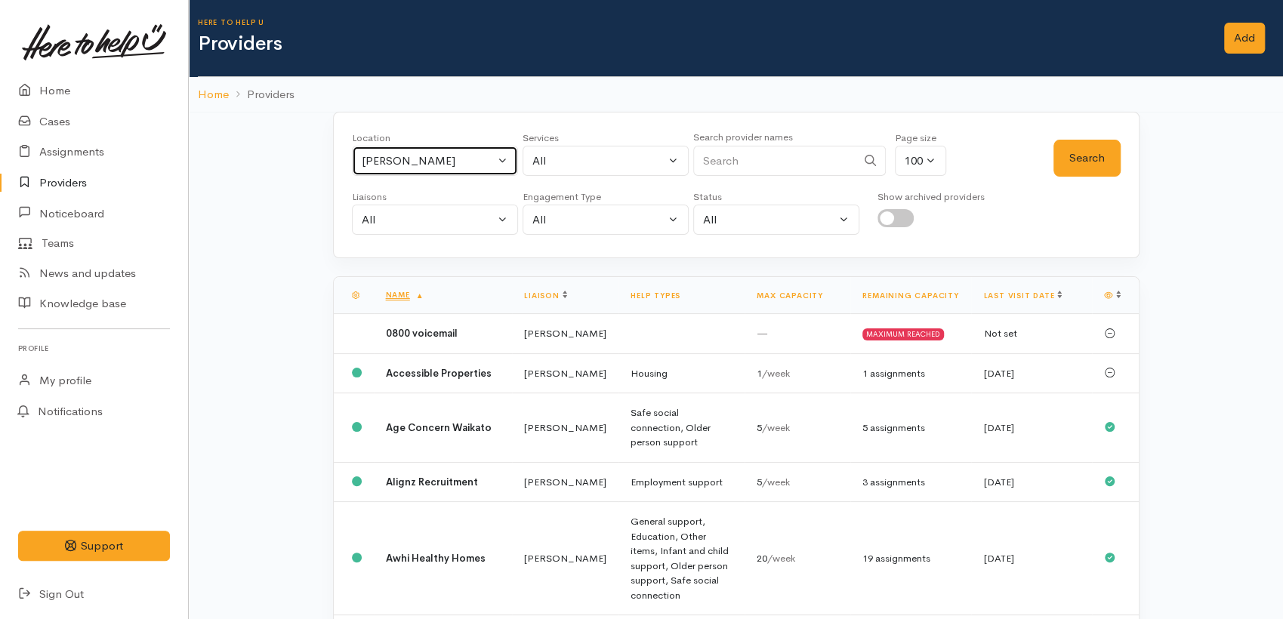
click at [475, 159] on div "[PERSON_NAME]" at bounding box center [428, 161] width 133 height 17
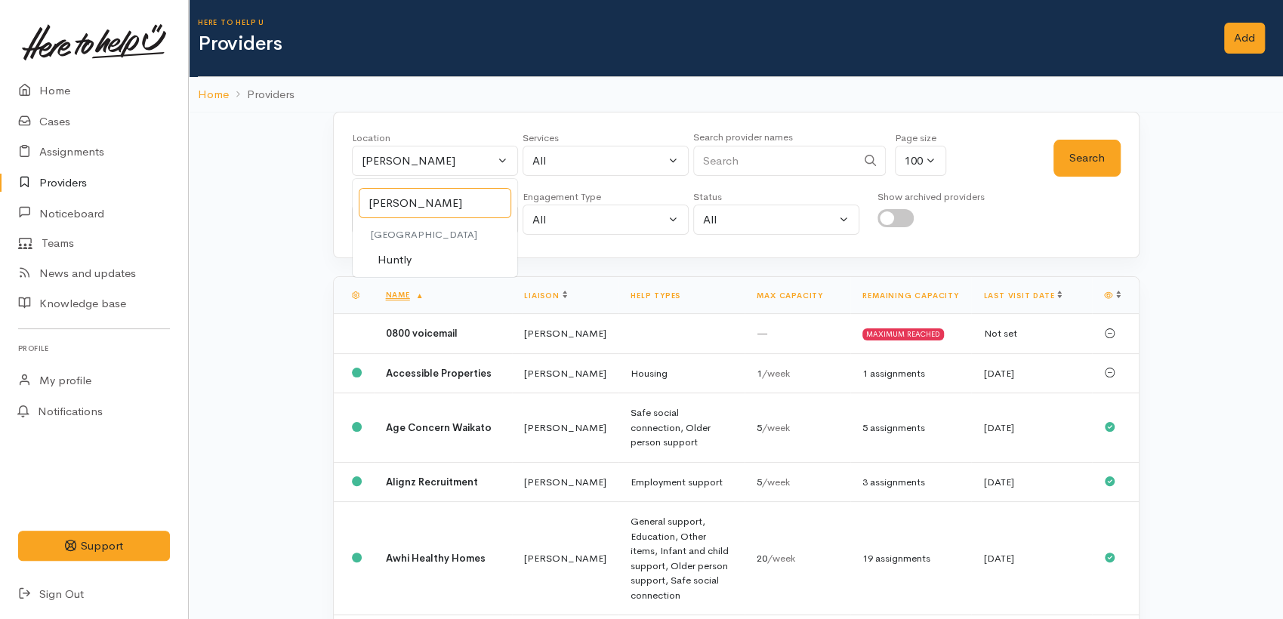
type input "[PERSON_NAME]"
click at [406, 254] on span "Huntly" at bounding box center [395, 260] width 34 height 17
select select "110"
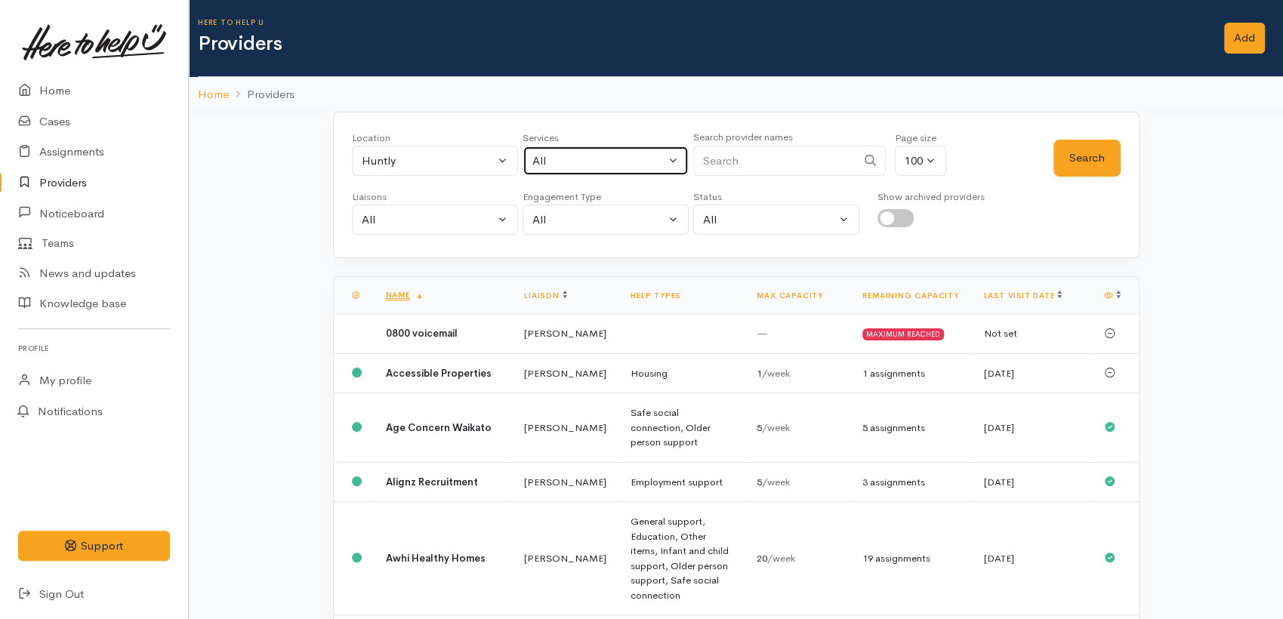
click at [586, 153] on div "All" at bounding box center [599, 161] width 133 height 17
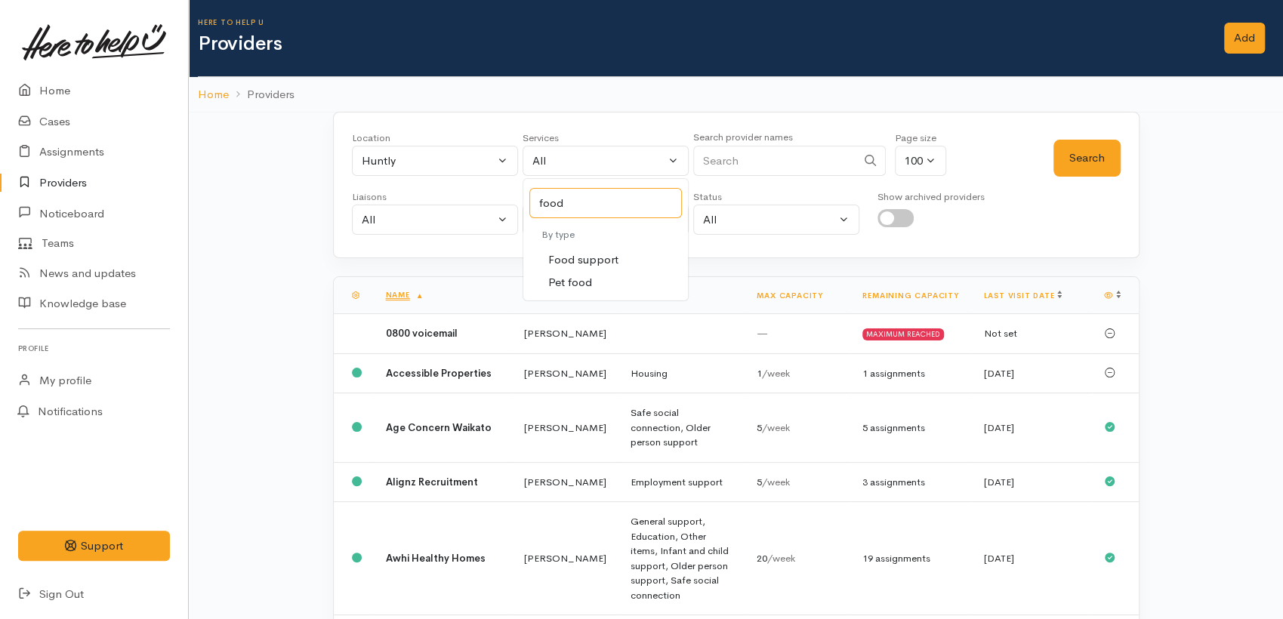
type input "food"
click at [574, 261] on span "Food support" at bounding box center [583, 260] width 70 height 17
select select "3"
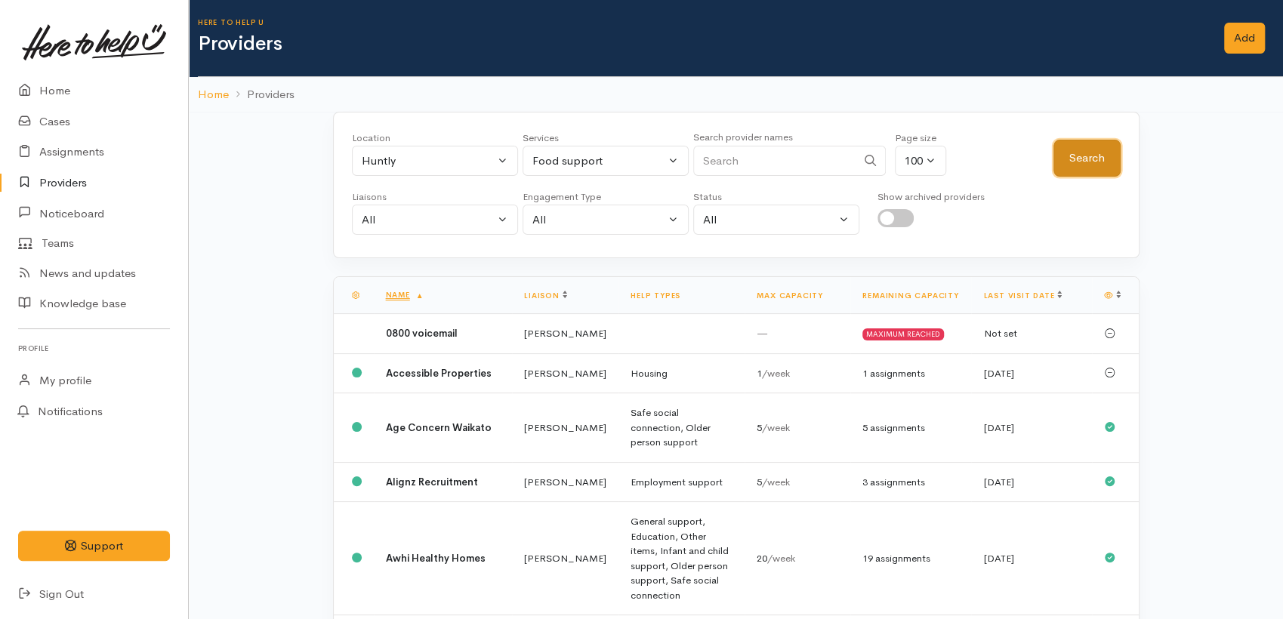
click at [1079, 162] on button "Search" at bounding box center [1087, 158] width 67 height 37
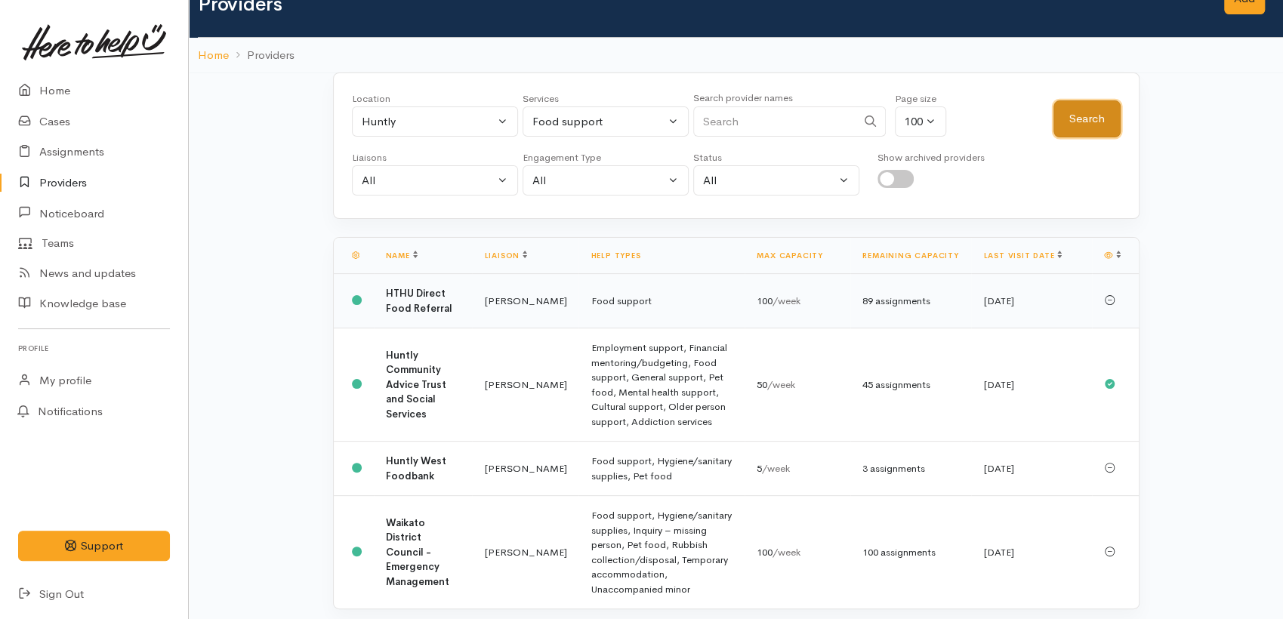
scroll to position [73, 0]
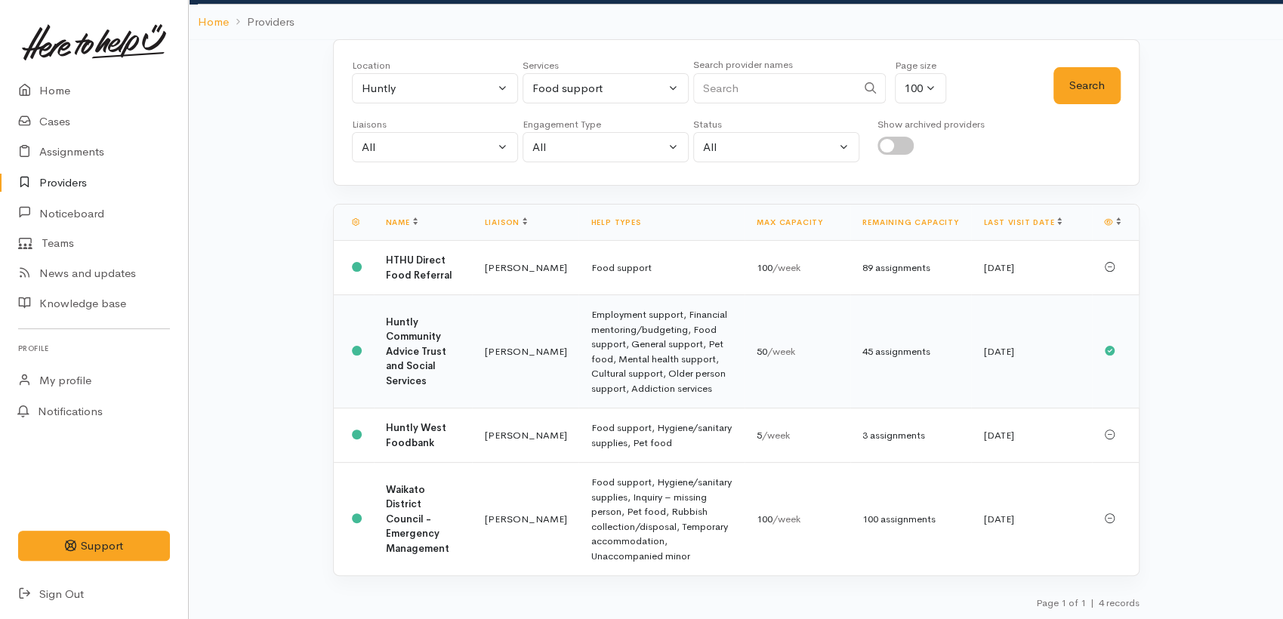
click at [400, 327] on td "Huntly Community Advice Trust and Social Services" at bounding box center [423, 351] width 99 height 113
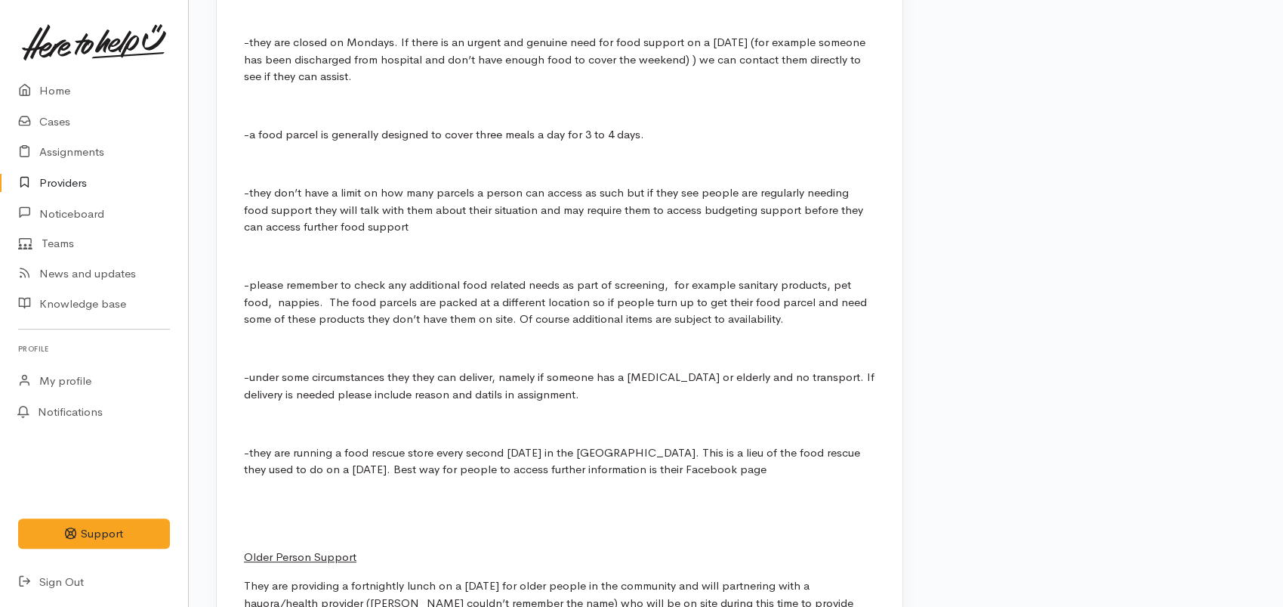
scroll to position [3861, 0]
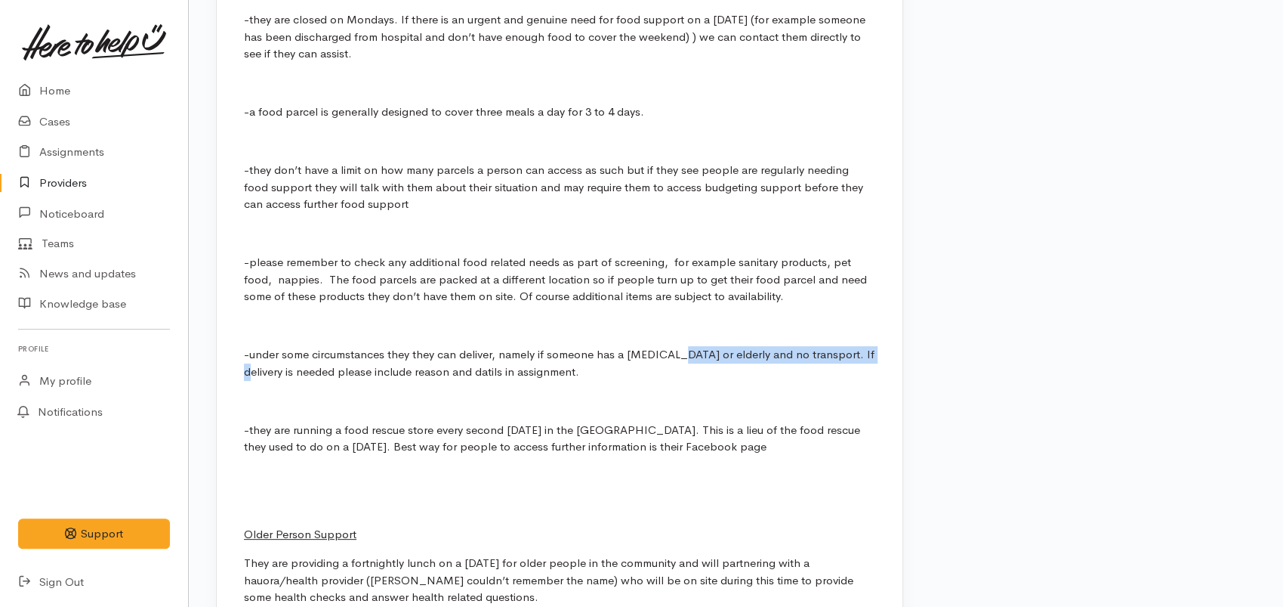
drag, startPoint x: 673, startPoint y: 346, endPoint x: 852, endPoint y: 352, distance: 179.1
click at [855, 352] on p "-under some circumstances they they can deliver, namely if someone has a [MEDIC…" at bounding box center [560, 363] width 632 height 34
copy p "disability or elderly and no transport"
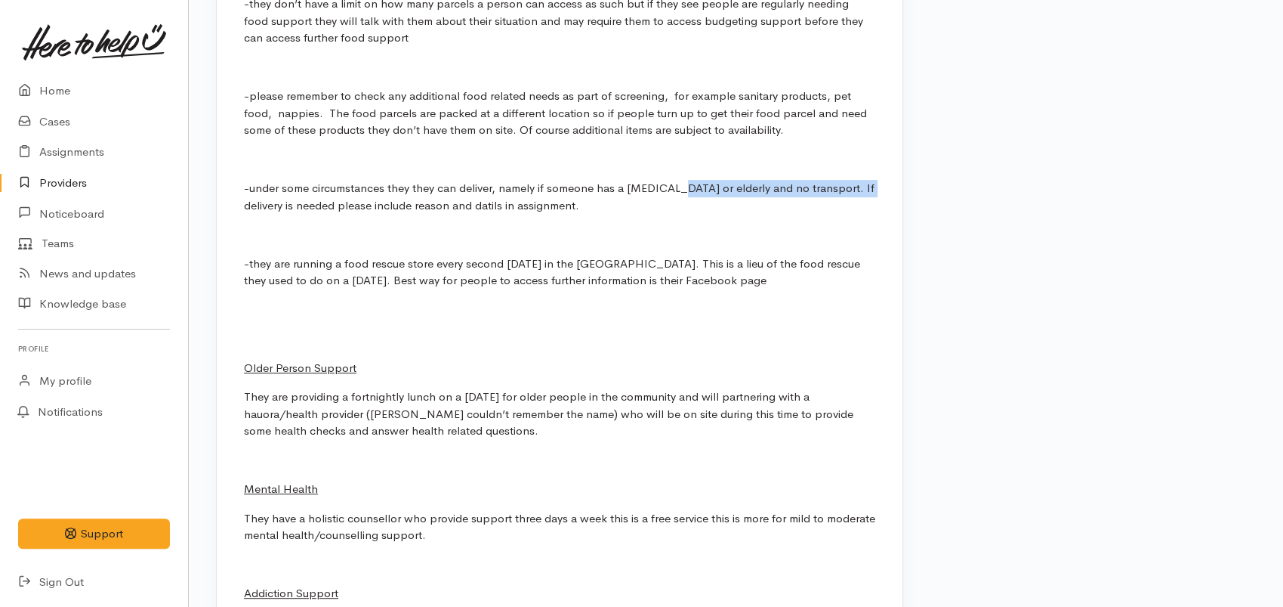
scroll to position [4029, 0]
click at [660, 208] on div "Met with [PERSON_NAME] and [PERSON_NAME] for provider update hui. [PERSON_NAME]…" at bounding box center [560, 180] width 686 height 1430
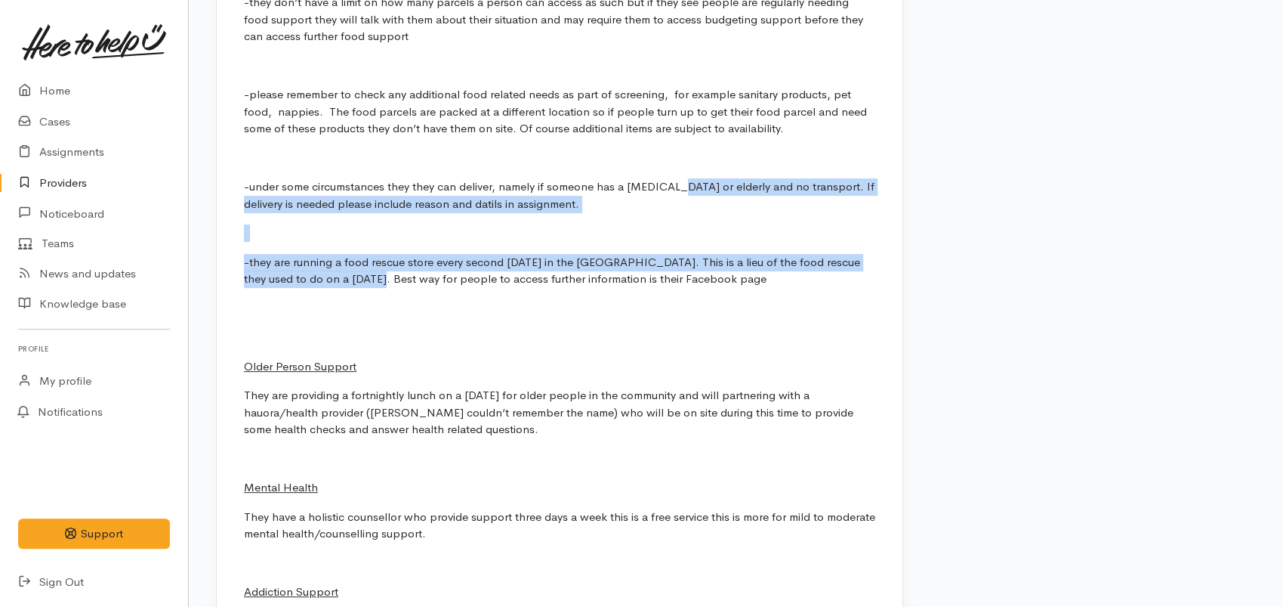
drag, startPoint x: 670, startPoint y: 183, endPoint x: 347, endPoint y: 267, distance: 333.5
click at [347, 267] on div "Met with Tania and Serena for provider update hui. Kyleigh Pike ('Here to help …" at bounding box center [560, 180] width 686 height 1430
copy div "disability or elderly and no transport. If delivery is needed please include re…"
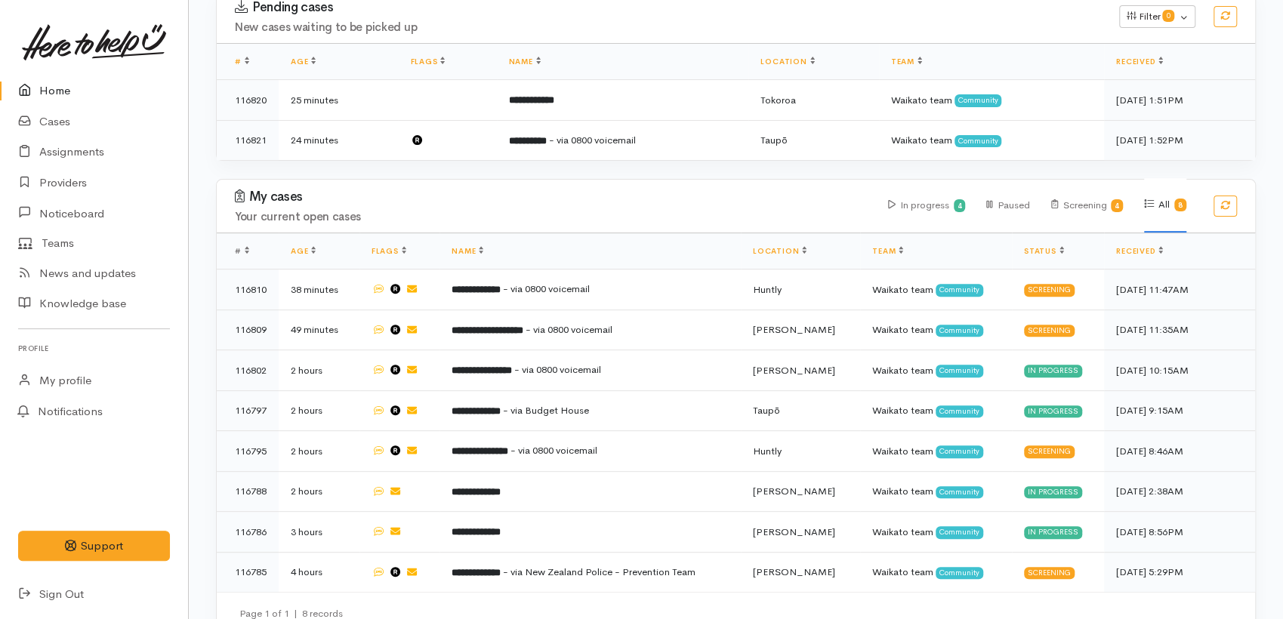
scroll to position [273, 0]
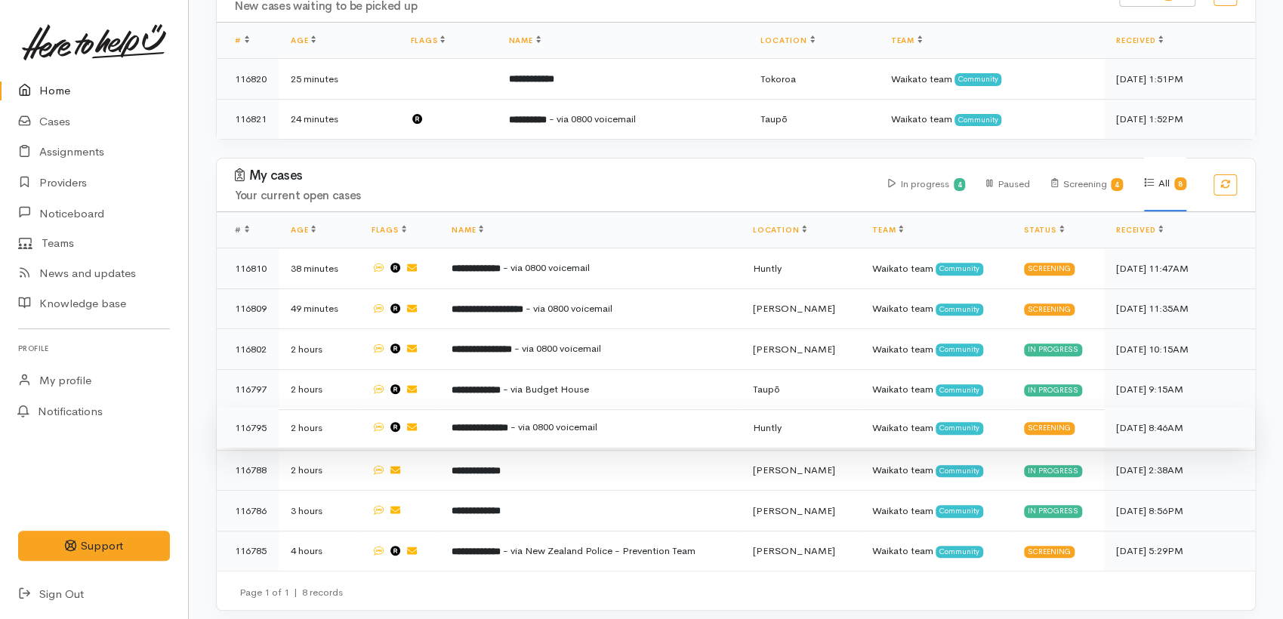
click at [508, 423] on b "**********" at bounding box center [480, 428] width 57 height 10
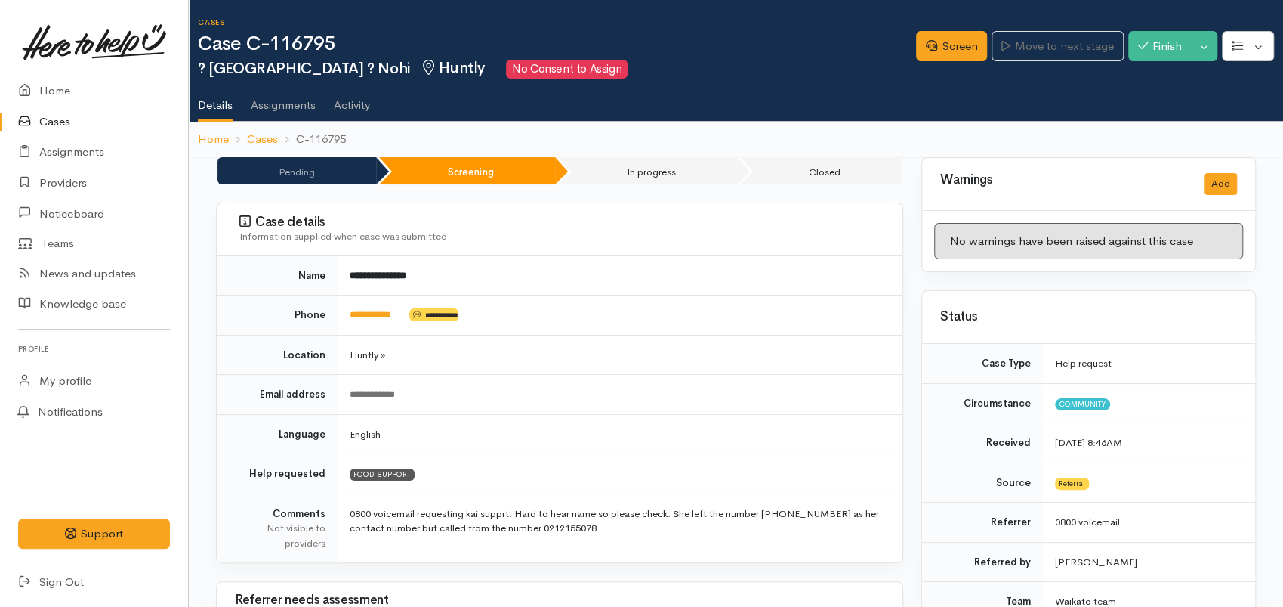
click at [360, 322] on td "**********" at bounding box center [620, 315] width 565 height 40
click at [360, 319] on link "**********" at bounding box center [371, 315] width 42 height 10
drag, startPoint x: 940, startPoint y: 45, endPoint x: 928, endPoint y: 65, distance: 23.5
click at [940, 45] on link "Screen" at bounding box center [951, 46] width 71 height 31
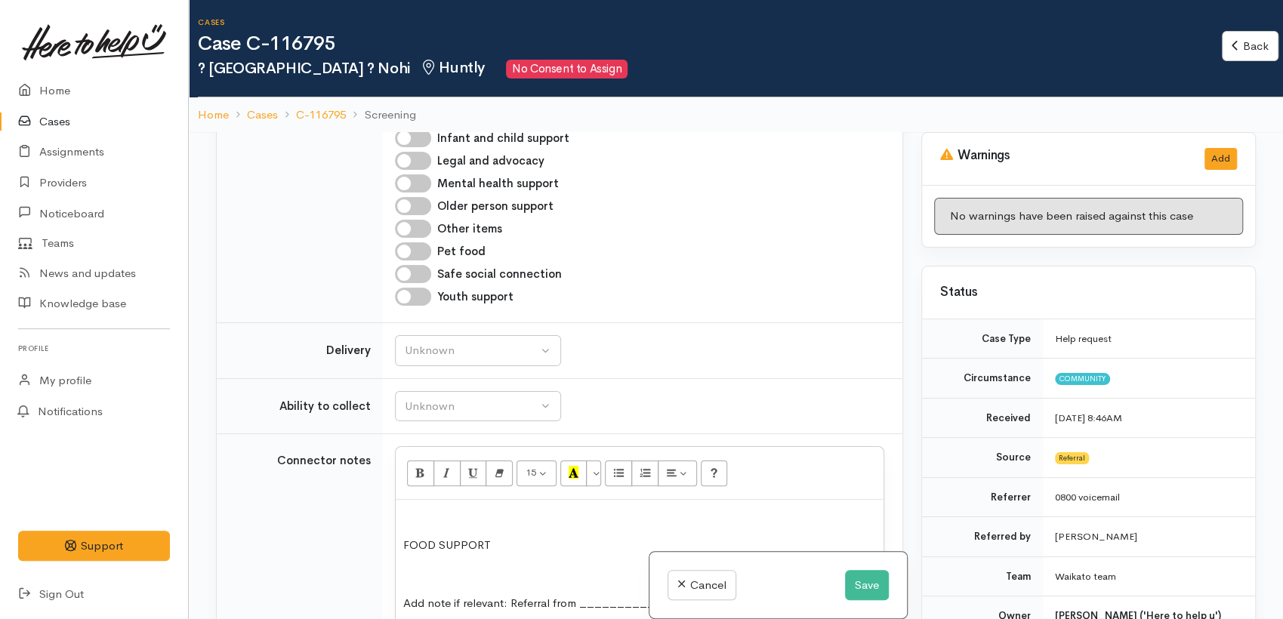
scroll to position [1175, 0]
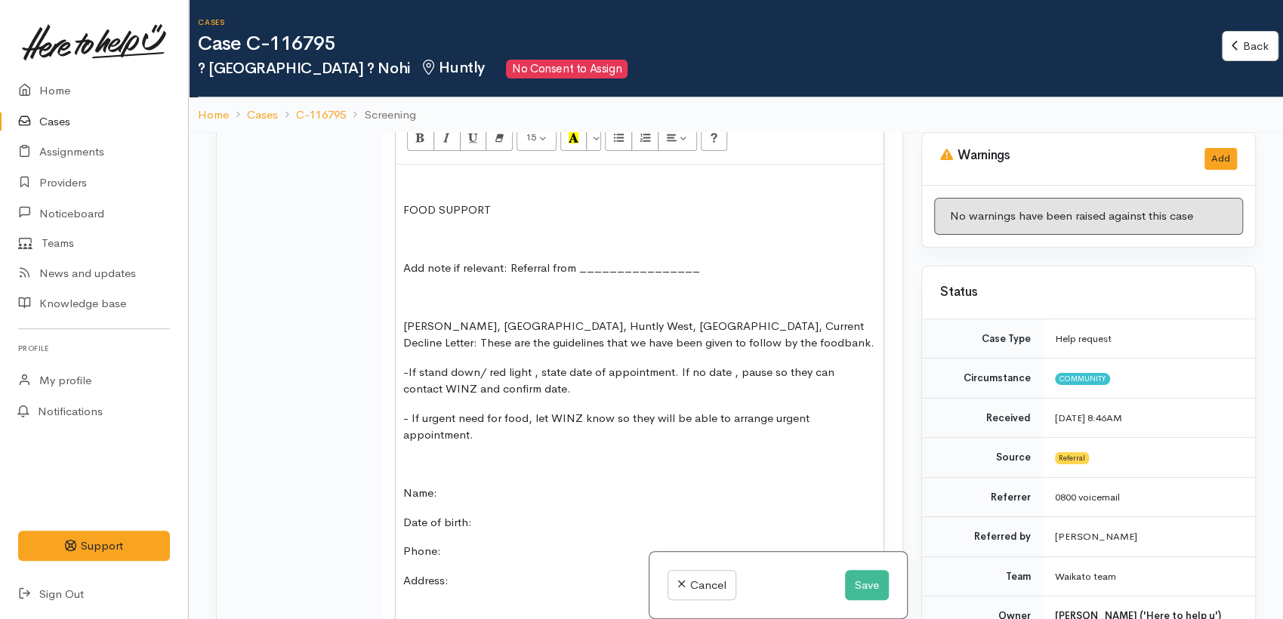
click at [463, 313] on div "FOOD SUPPORT Add note if relevant: Referral from ________________ Hamilton, Cam…" at bounding box center [640, 576] width 488 height 823
click at [482, 324] on span "Hamilton, Cambridge, Huntly West, Ngaruawahia, Current Decline Letter: These ar…" at bounding box center [638, 335] width 471 height 32
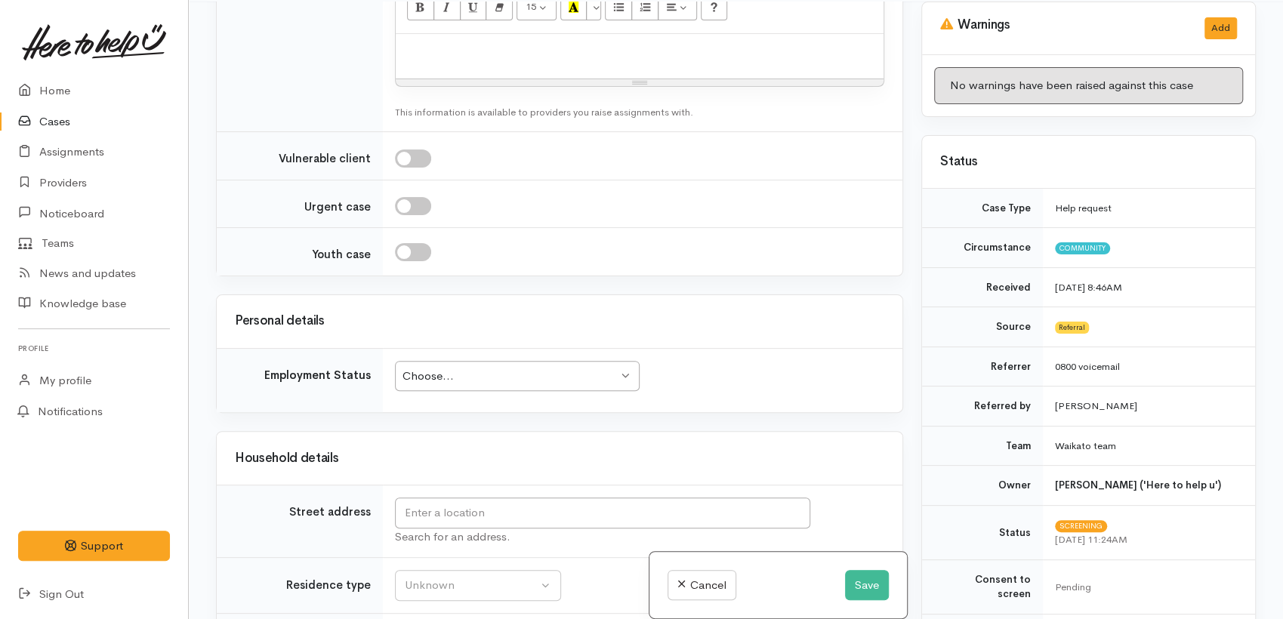
scroll to position [132, 0]
click at [860, 582] on button "Save" at bounding box center [867, 585] width 44 height 31
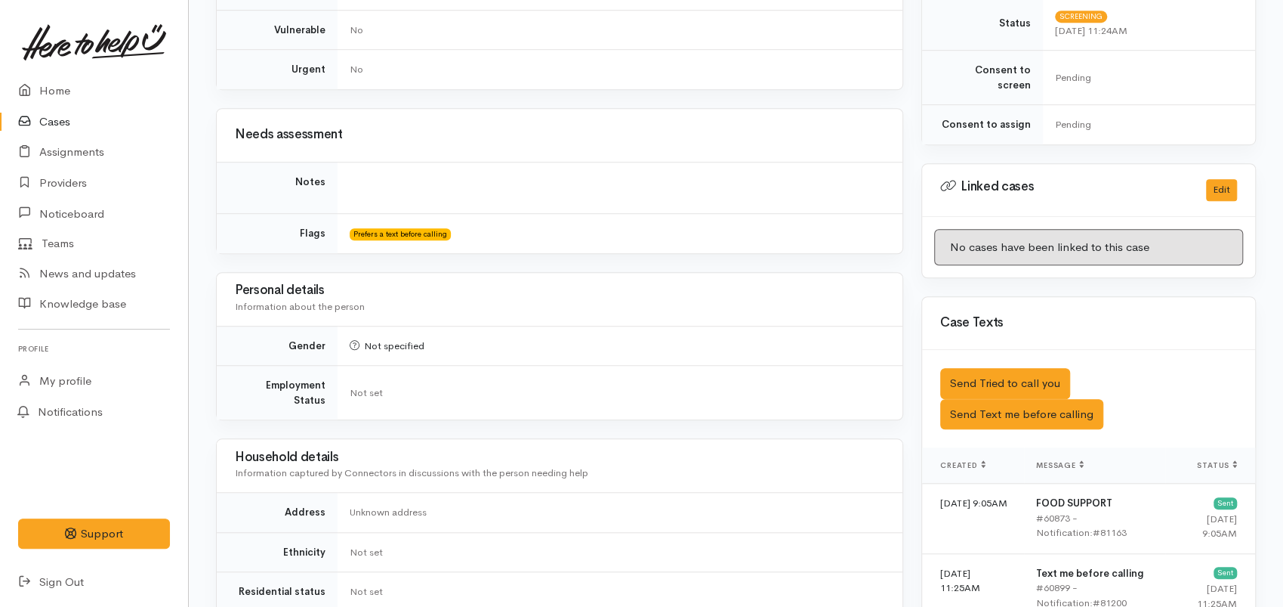
scroll to position [839, 0]
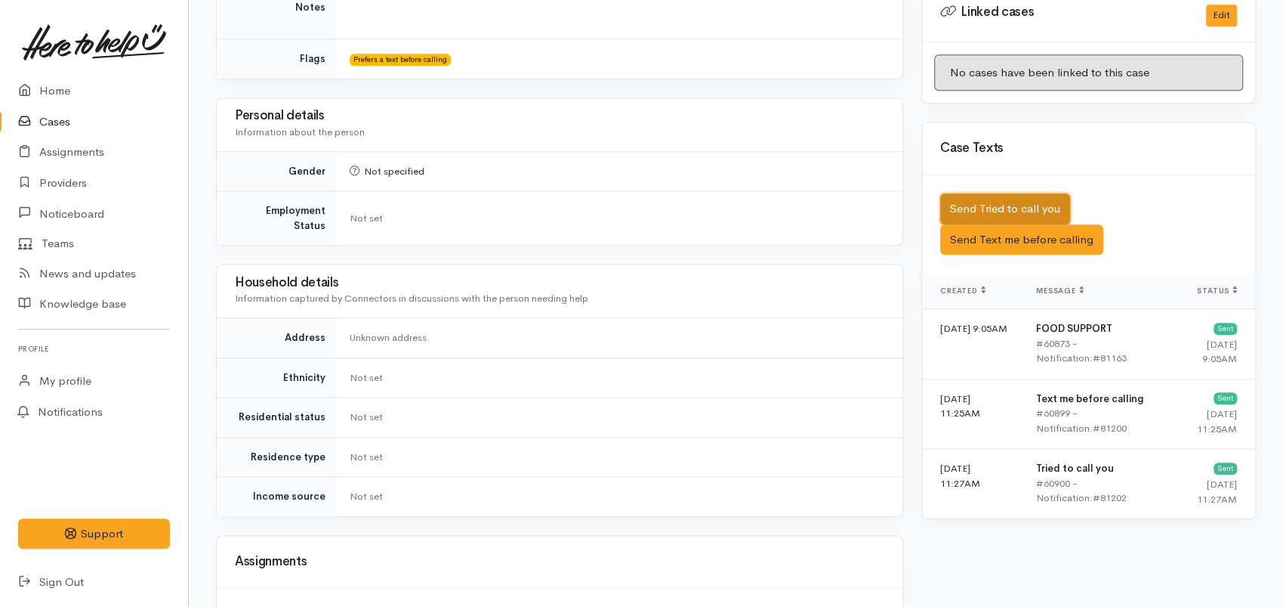
click at [982, 193] on button "Send Tried to call you" at bounding box center [1005, 208] width 130 height 31
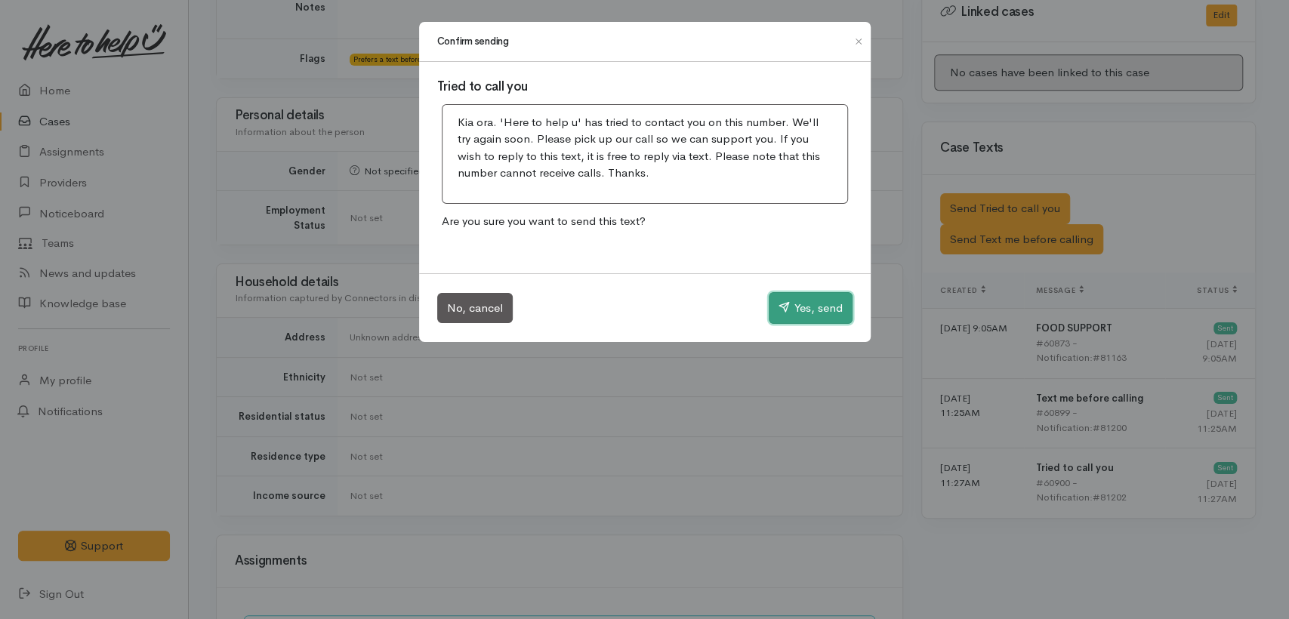
click at [791, 310] on button "Yes, send" at bounding box center [811, 308] width 84 height 32
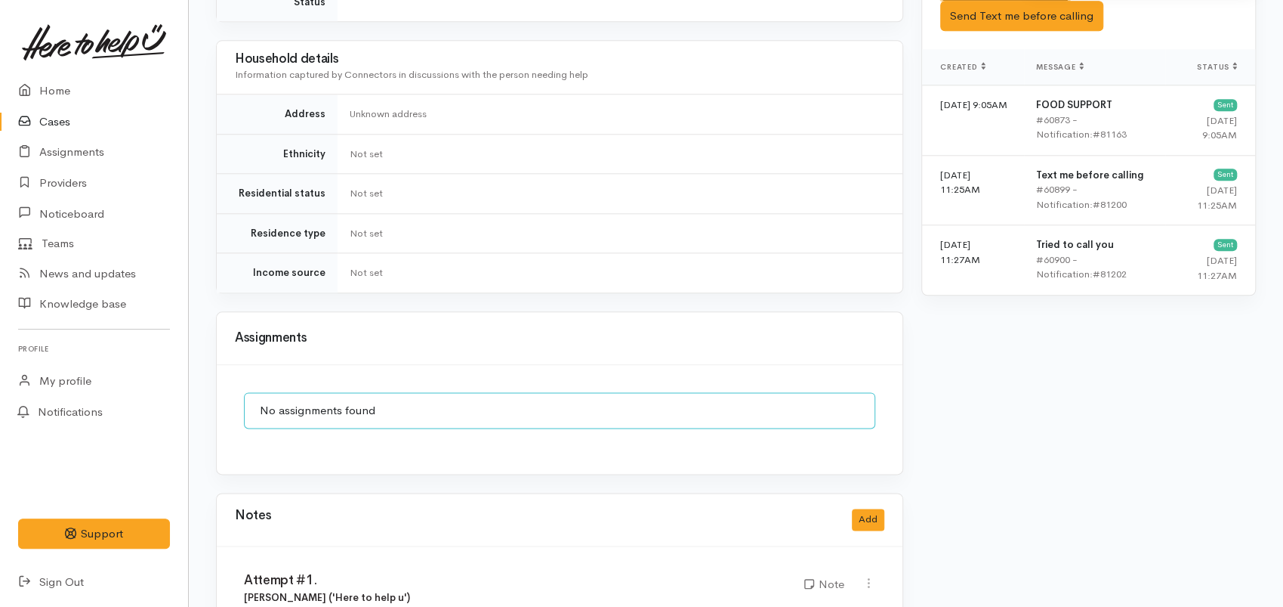
scroll to position [1144, 0]
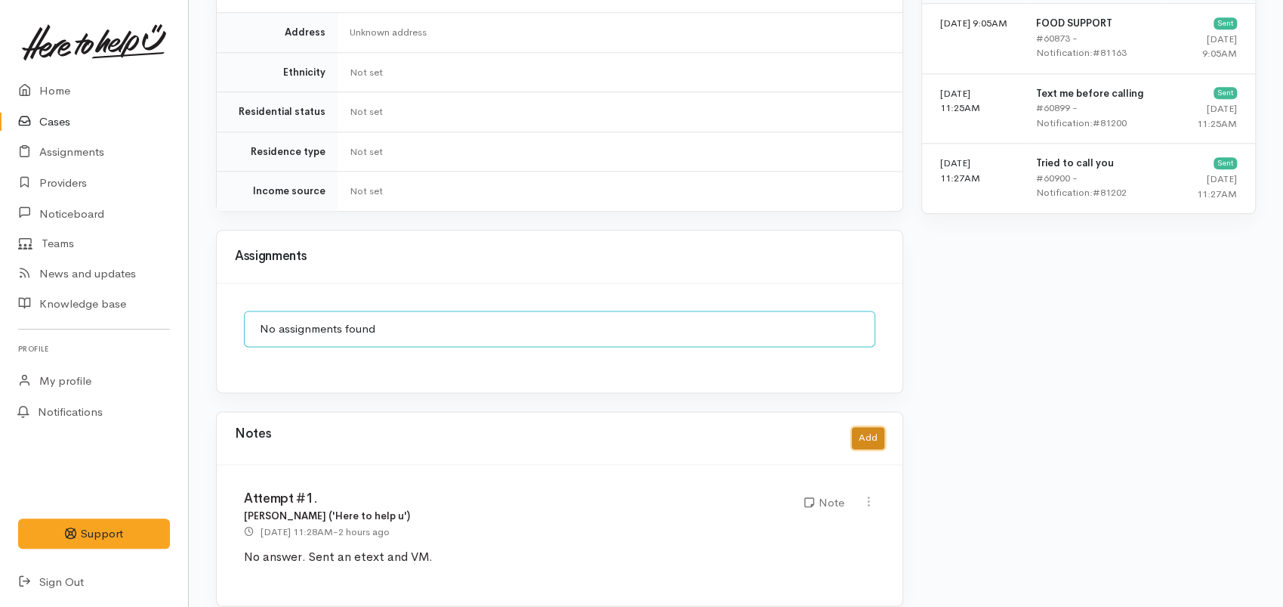
click at [876, 427] on button "Add" at bounding box center [868, 438] width 32 height 22
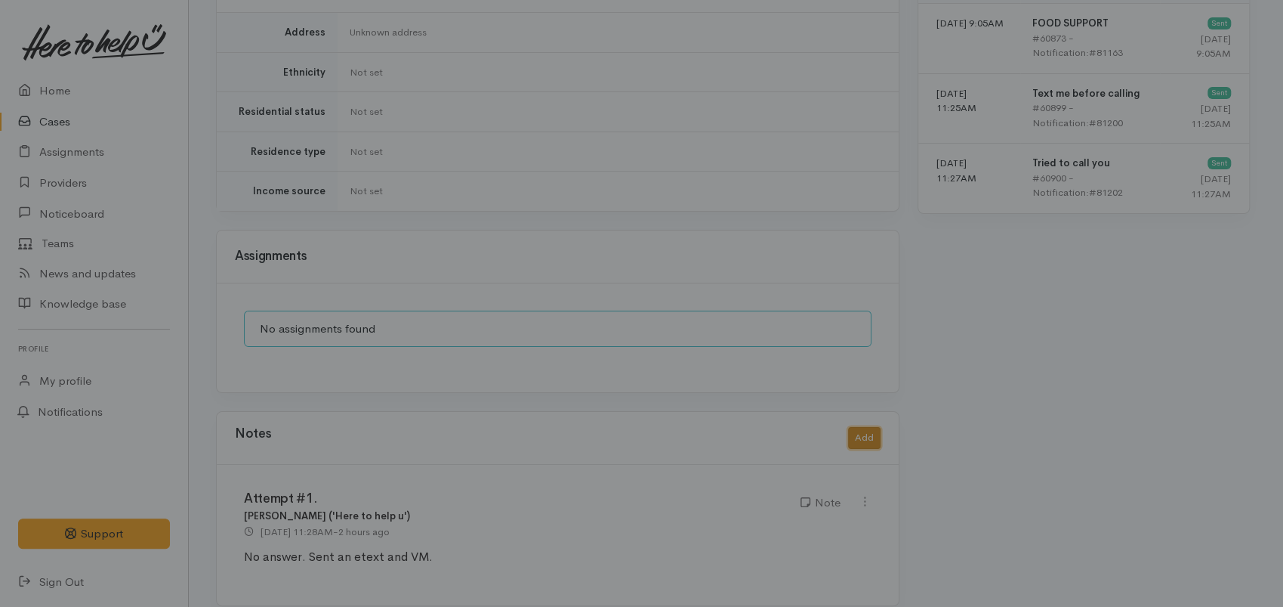
scroll to position [1132, 0]
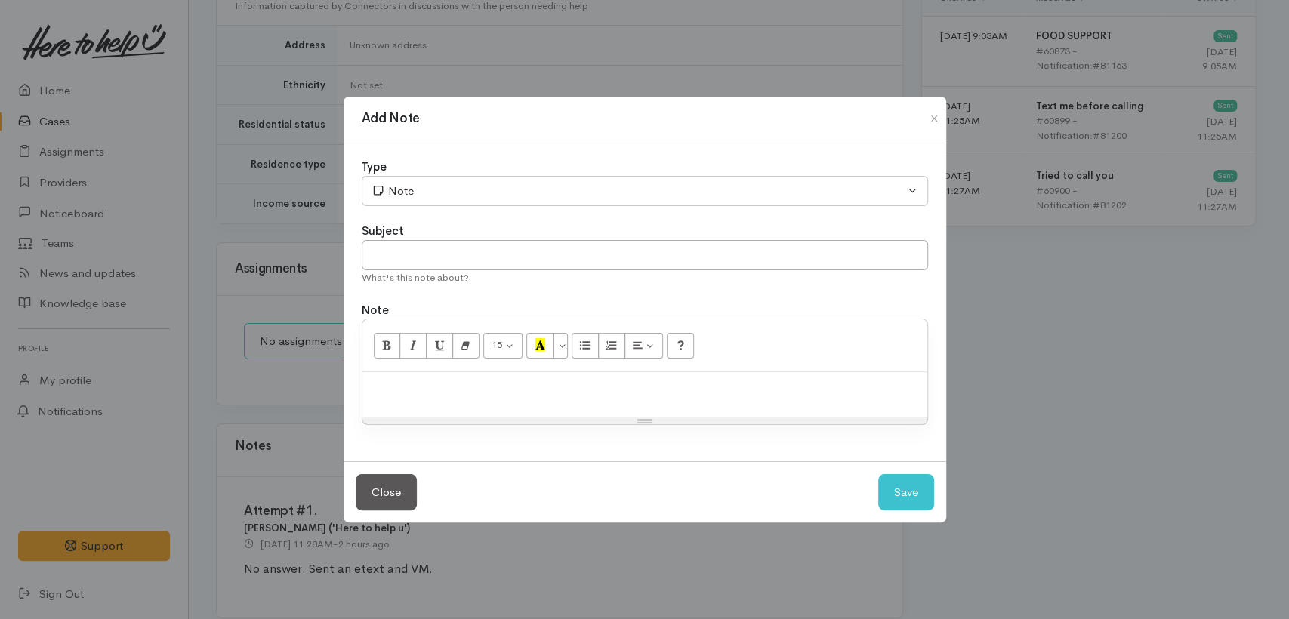
click at [465, 384] on p at bounding box center [645, 388] width 550 height 17
paste div
click at [422, 389] on span "Attempt #. No answer/ call went straight to VM." at bounding box center [506, 389] width 273 height 16
drag, startPoint x: 498, startPoint y: 388, endPoint x: 642, endPoint y: 383, distance: 144.4
click at [642, 383] on span "Attempt #2. No answer/ call went straight to VM." at bounding box center [510, 389] width 280 height 16
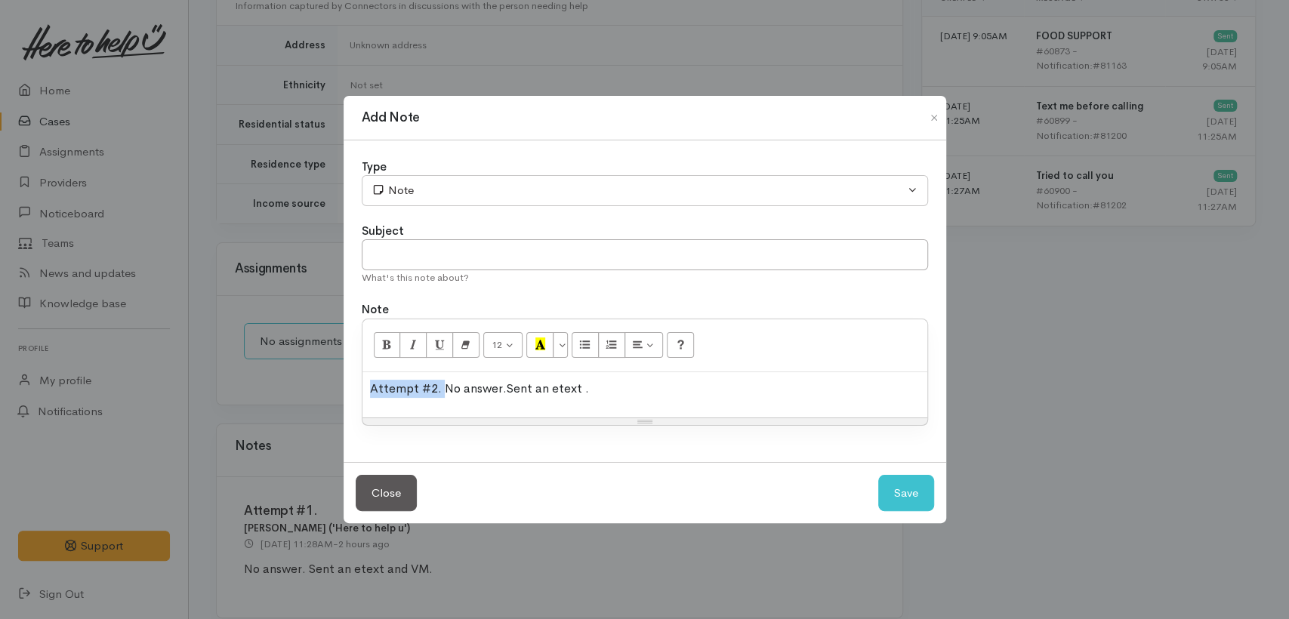
drag, startPoint x: 439, startPoint y: 387, endPoint x: 266, endPoint y: 387, distance: 173.0
click at [266, 387] on div "Add Note Type Correspondence Discussion Email Note Phone call SMS text message …" at bounding box center [644, 309] width 1289 height 619
click at [389, 266] on input "text" at bounding box center [645, 254] width 567 height 31
type input "v"
paste input "Attempt #2."
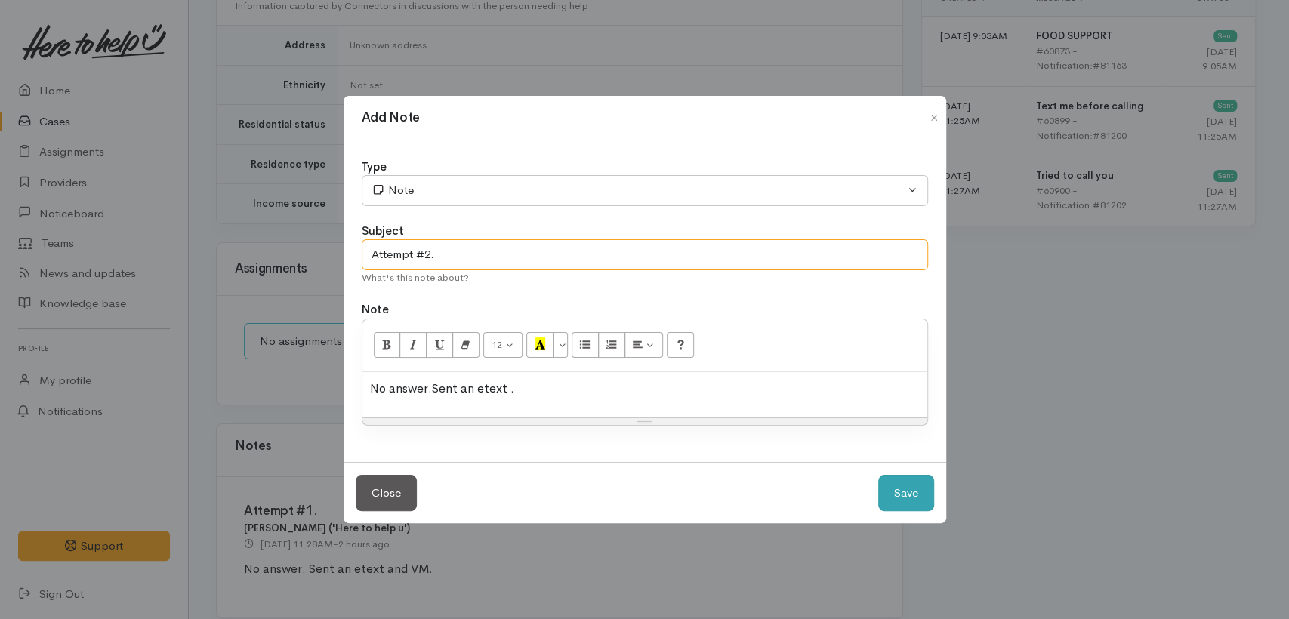
type input "Attempt #2."
click at [931, 502] on button "Save" at bounding box center [907, 493] width 56 height 37
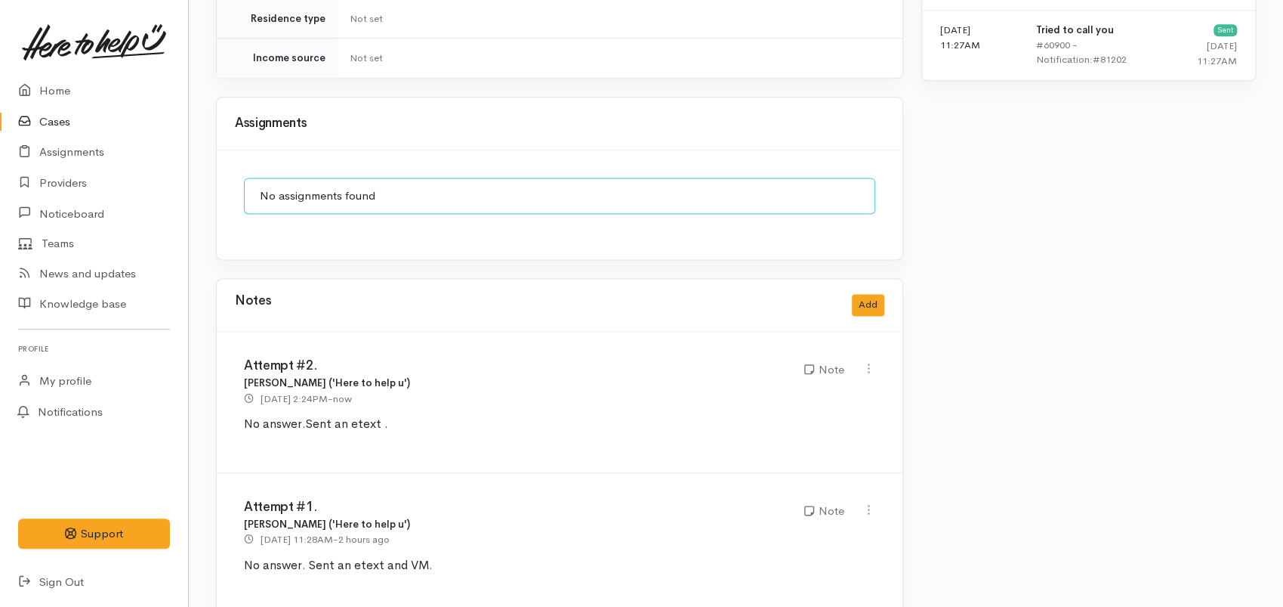
scroll to position [1286, 0]
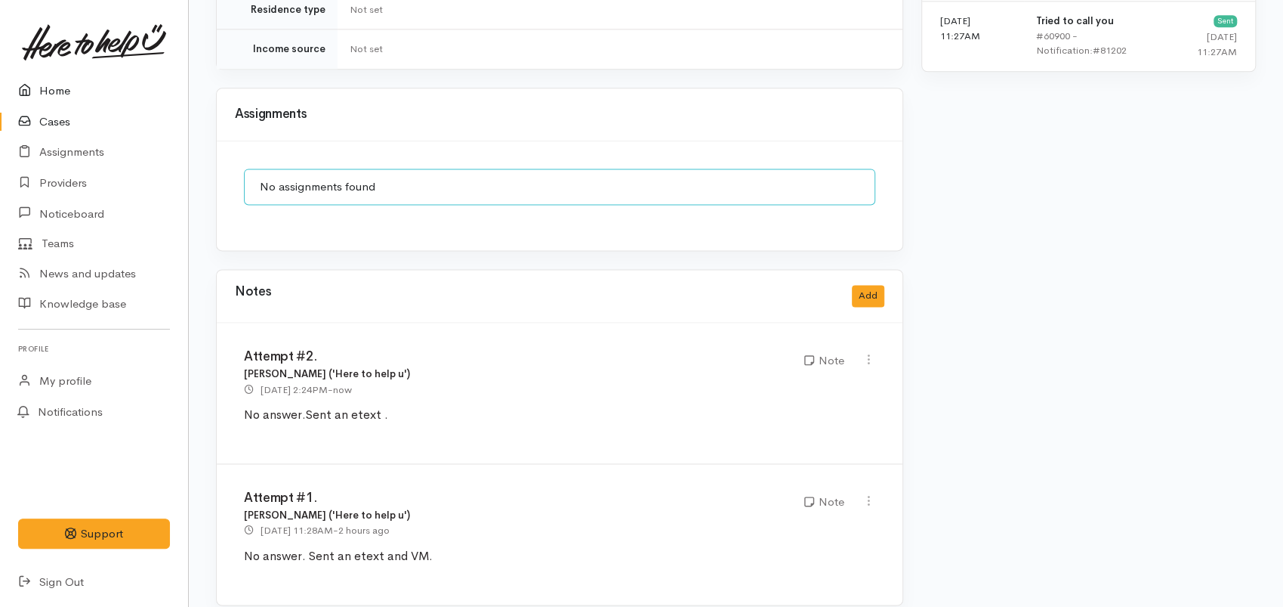
click at [54, 93] on link "Home" at bounding box center [94, 91] width 188 height 31
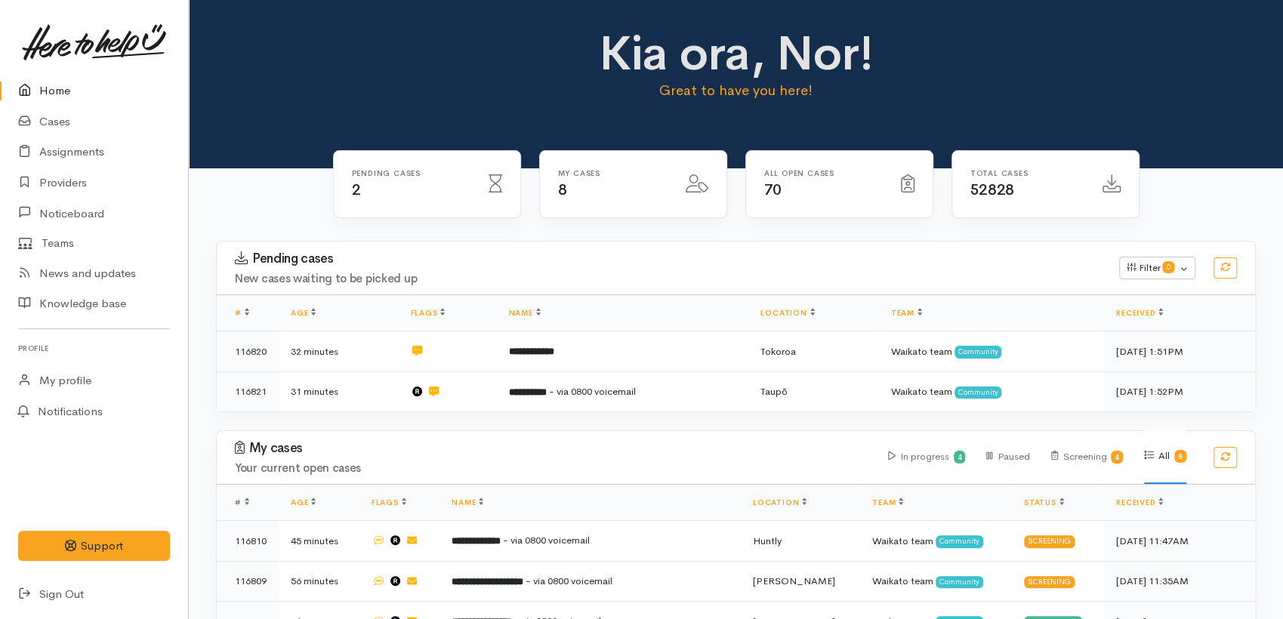
scroll to position [273, 0]
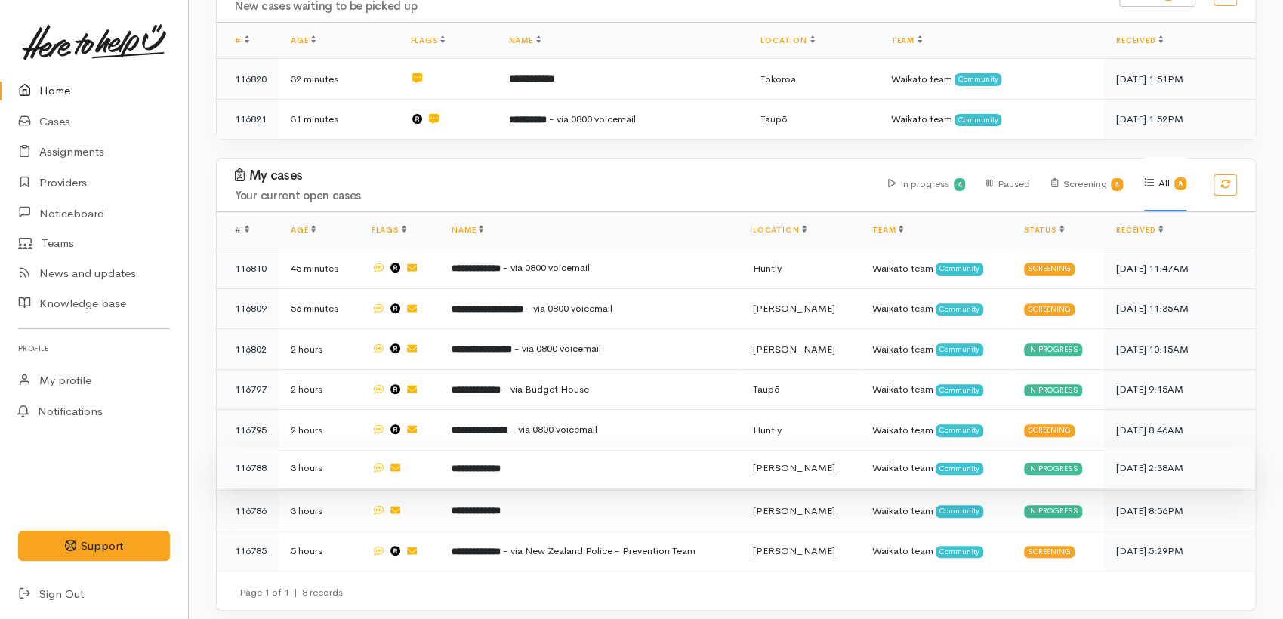
click at [501, 464] on b "**********" at bounding box center [476, 469] width 49 height 10
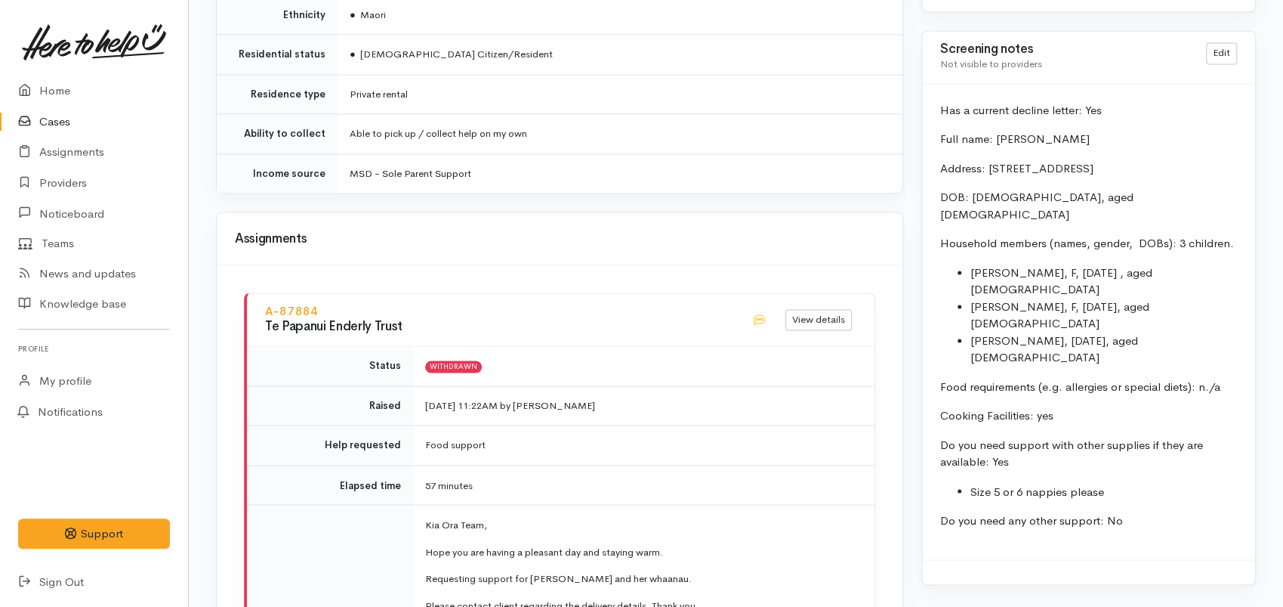
scroll to position [1619, 0]
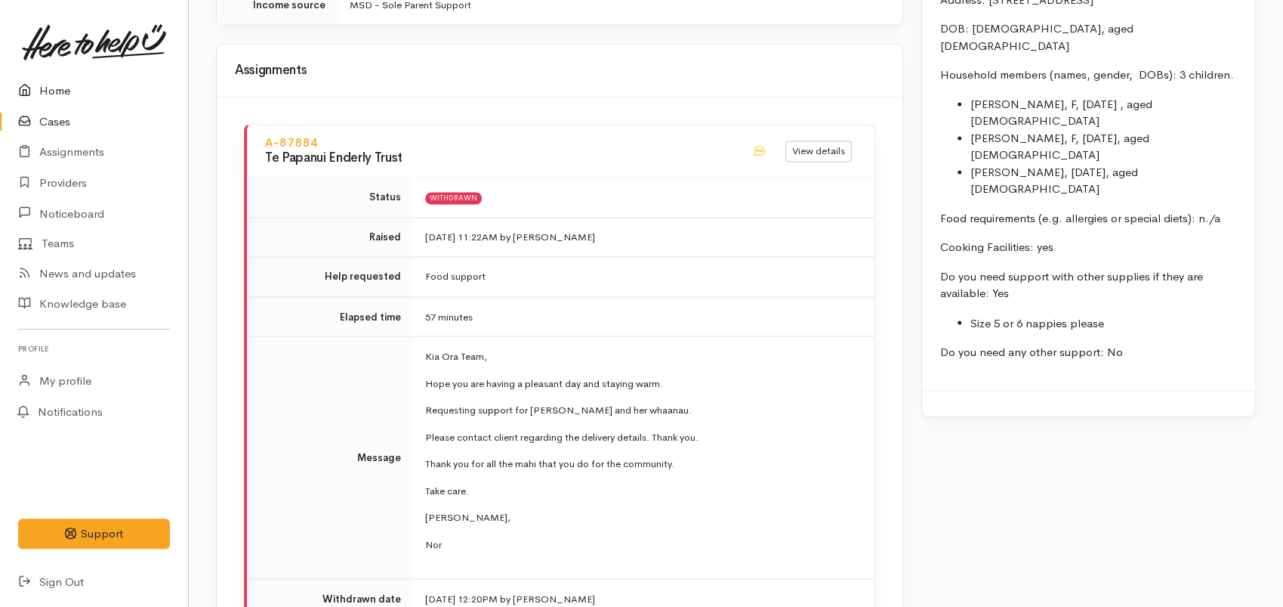
click at [54, 97] on link "Home" at bounding box center [94, 91] width 188 height 31
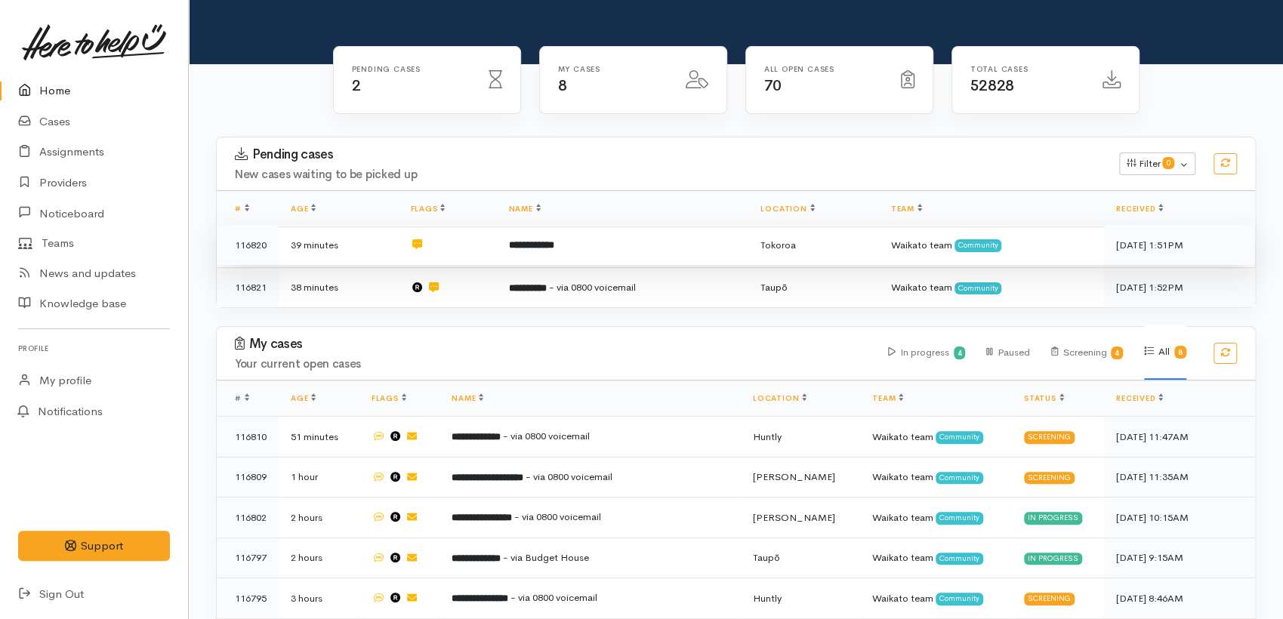
scroll to position [252, 0]
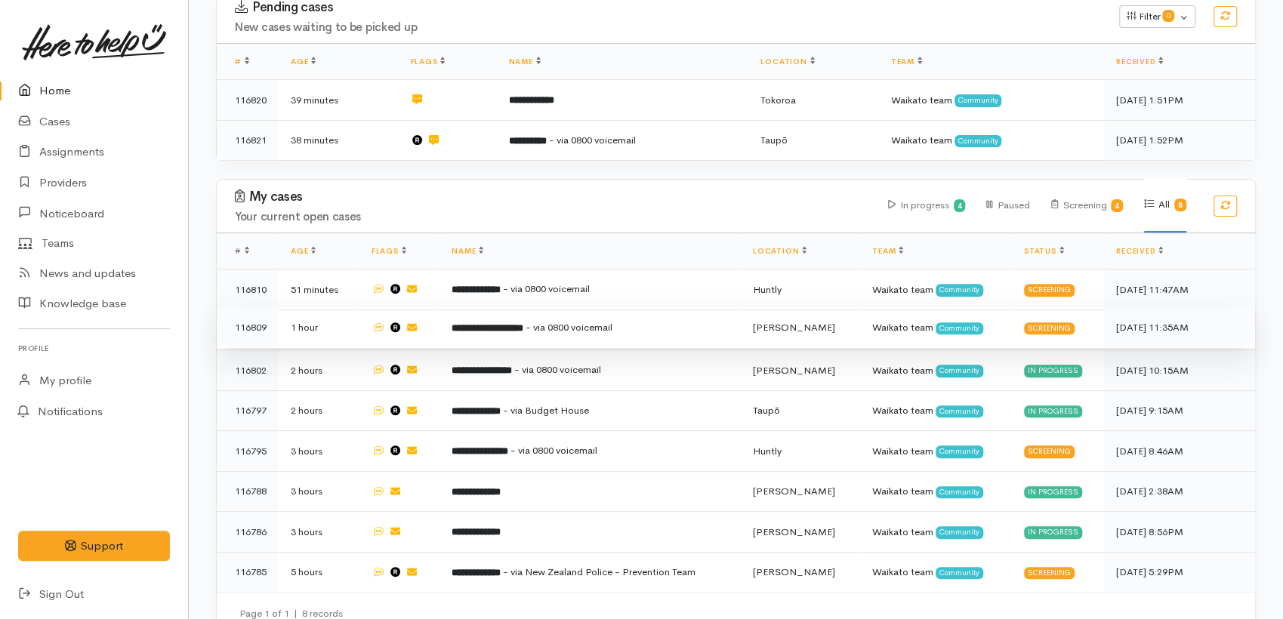
click at [565, 328] on span "- via 0800 voicemail" at bounding box center [569, 327] width 87 height 13
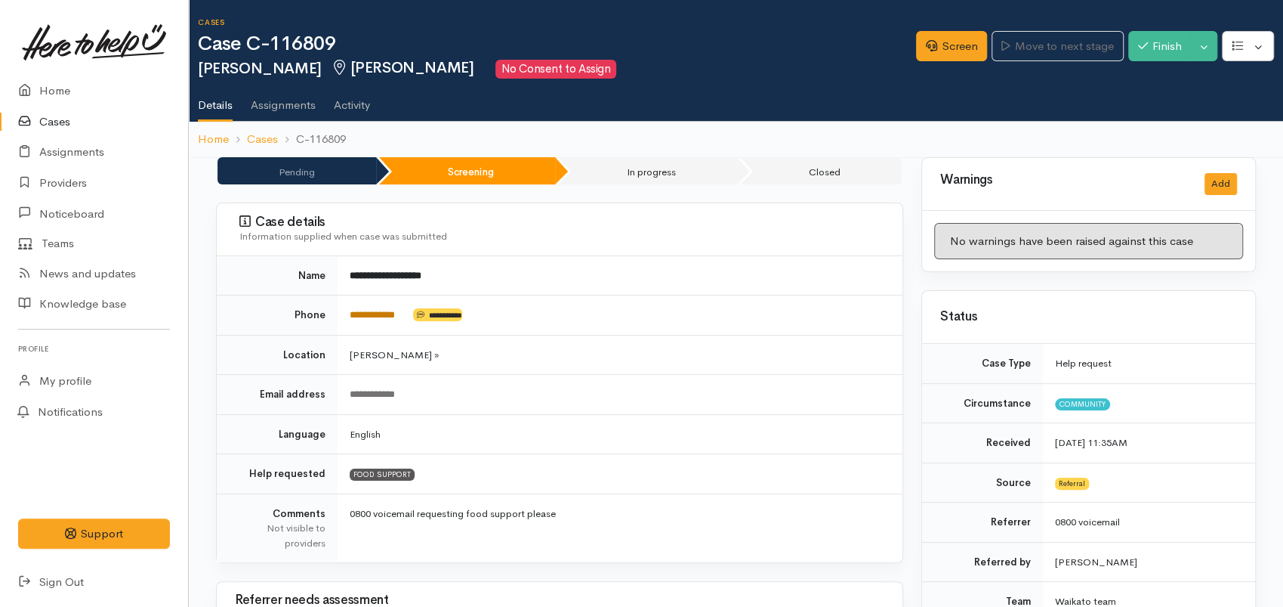
click at [393, 310] on link "**********" at bounding box center [372, 315] width 45 height 10
click at [944, 28] on div "Screen Move to next stage Finish Toggle Dropdown Pause" at bounding box center [1099, 48] width 367 height 51
click at [938, 47] on link "Screen" at bounding box center [951, 46] width 71 height 31
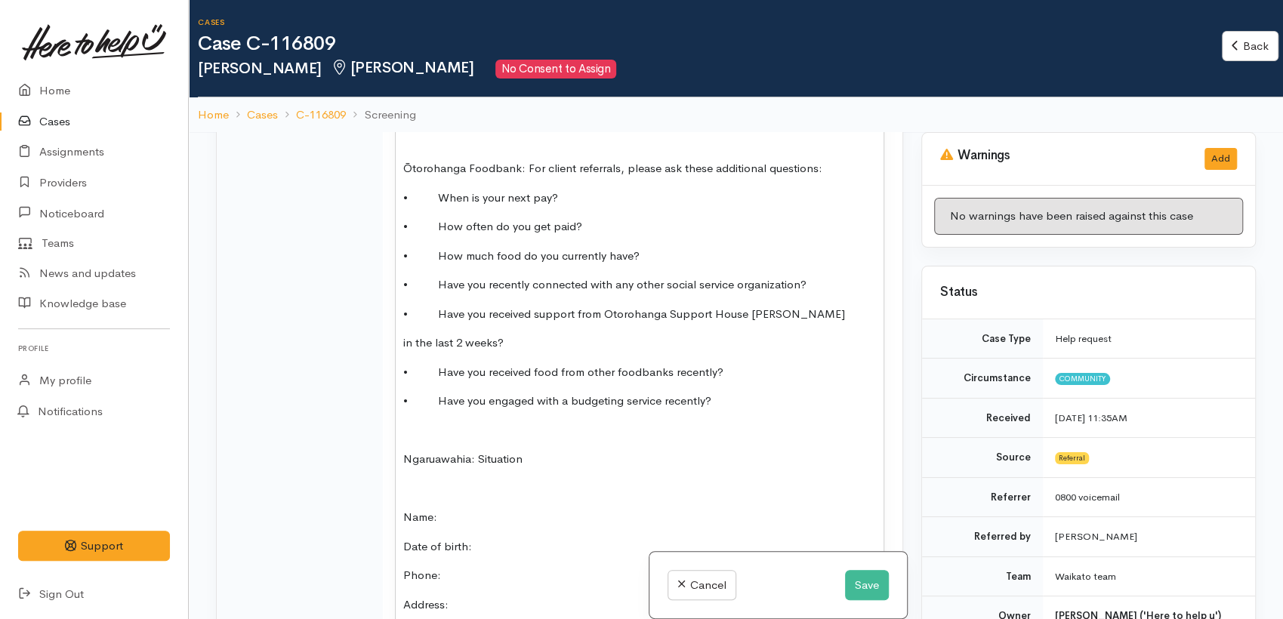
scroll to position [1762, 0]
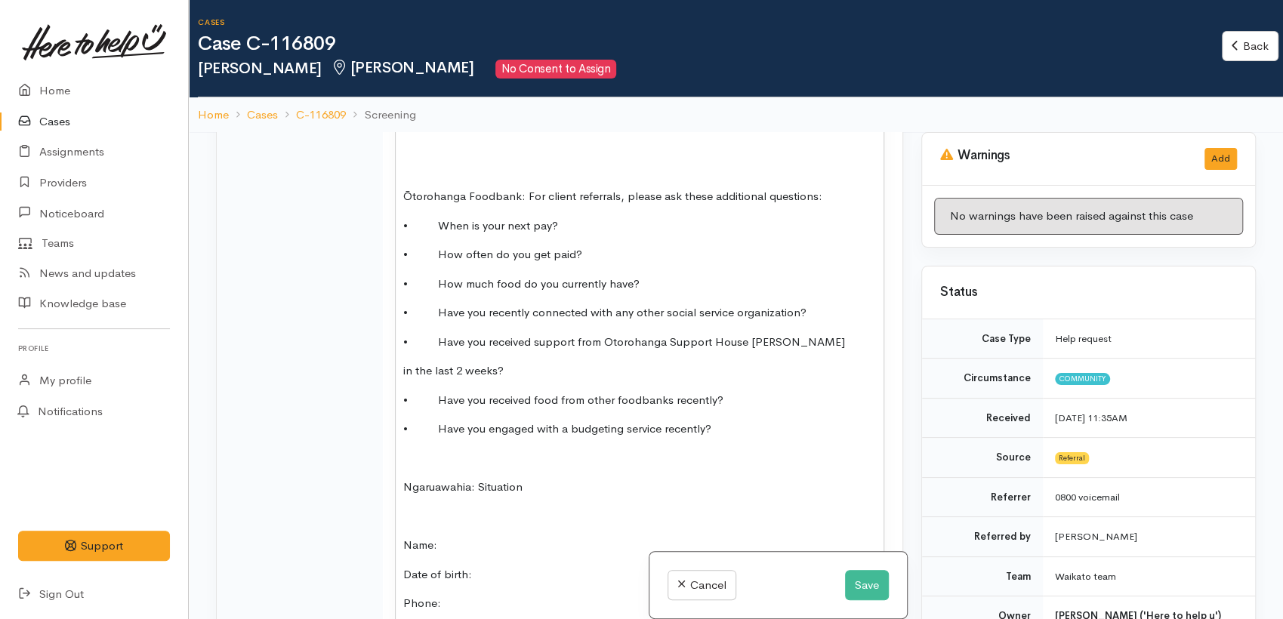
click at [527, 357] on div "FOOD SUPPORT Add note if relevant: Referral from ________________ Hamilton, Cam…" at bounding box center [640, 337] width 488 height 1521
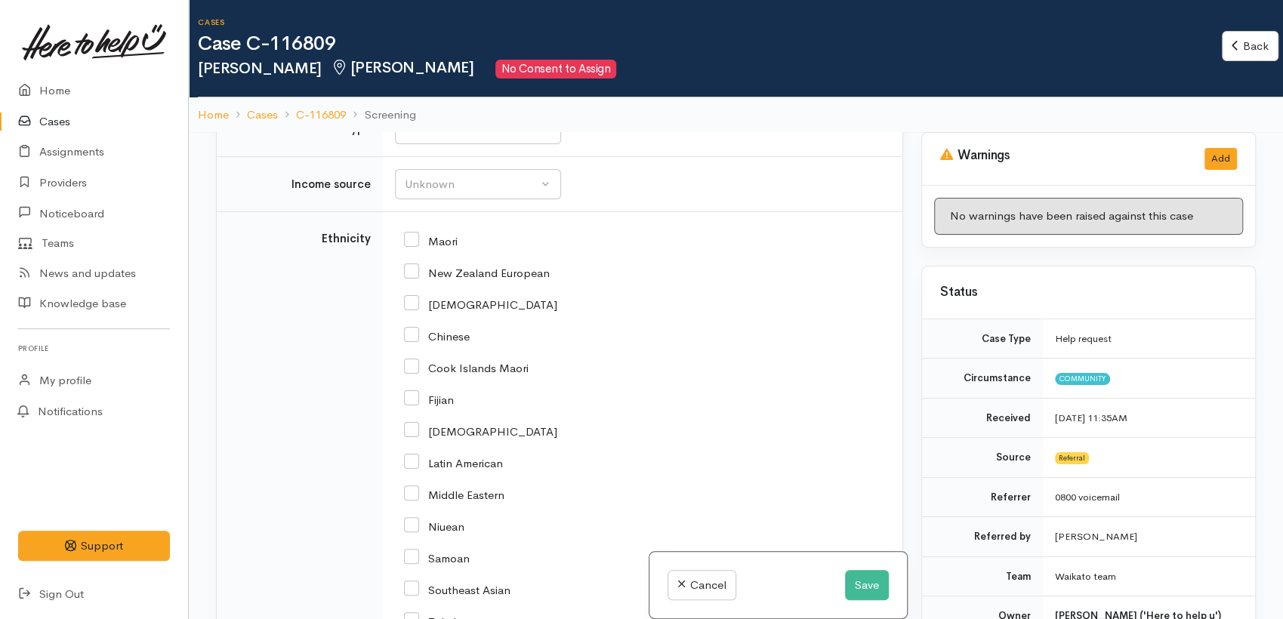
scroll to position [622, 0]
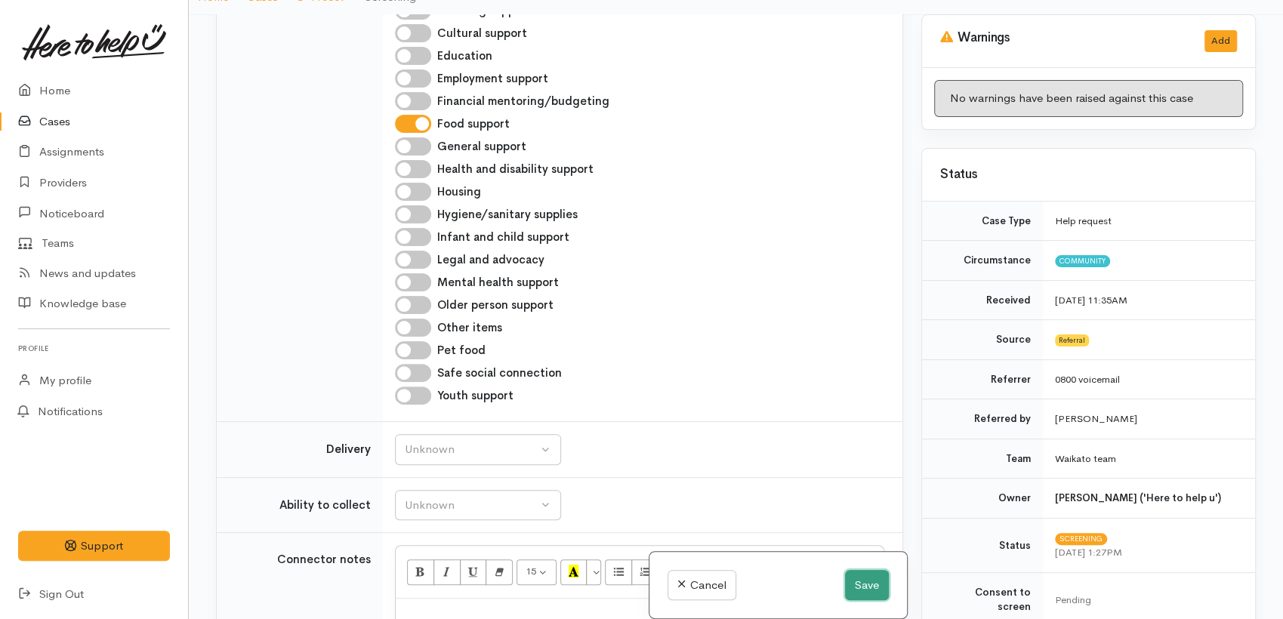
click at [863, 582] on button "Save" at bounding box center [867, 585] width 44 height 31
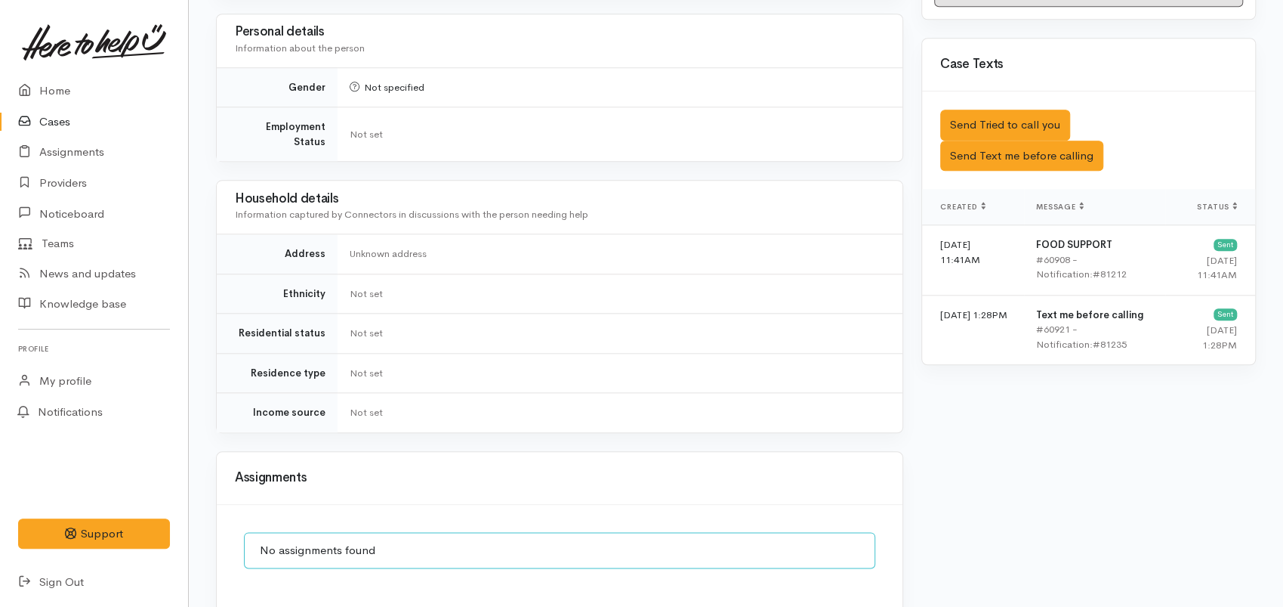
scroll to position [1066, 0]
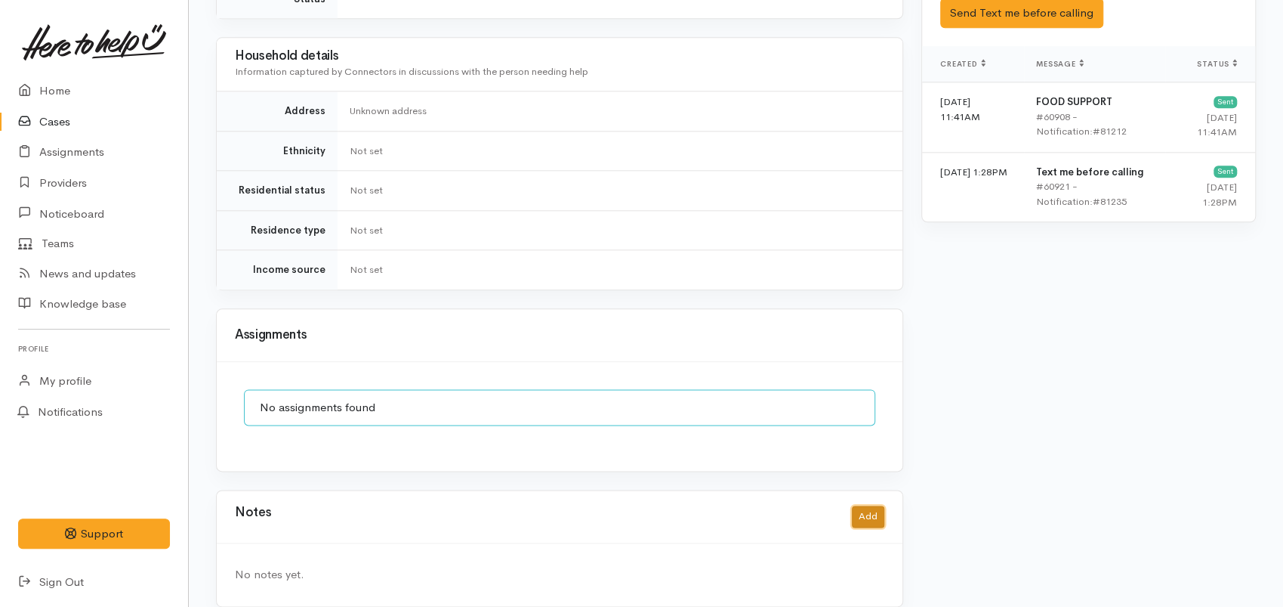
click at [854, 505] on button "Add" at bounding box center [868, 516] width 32 height 22
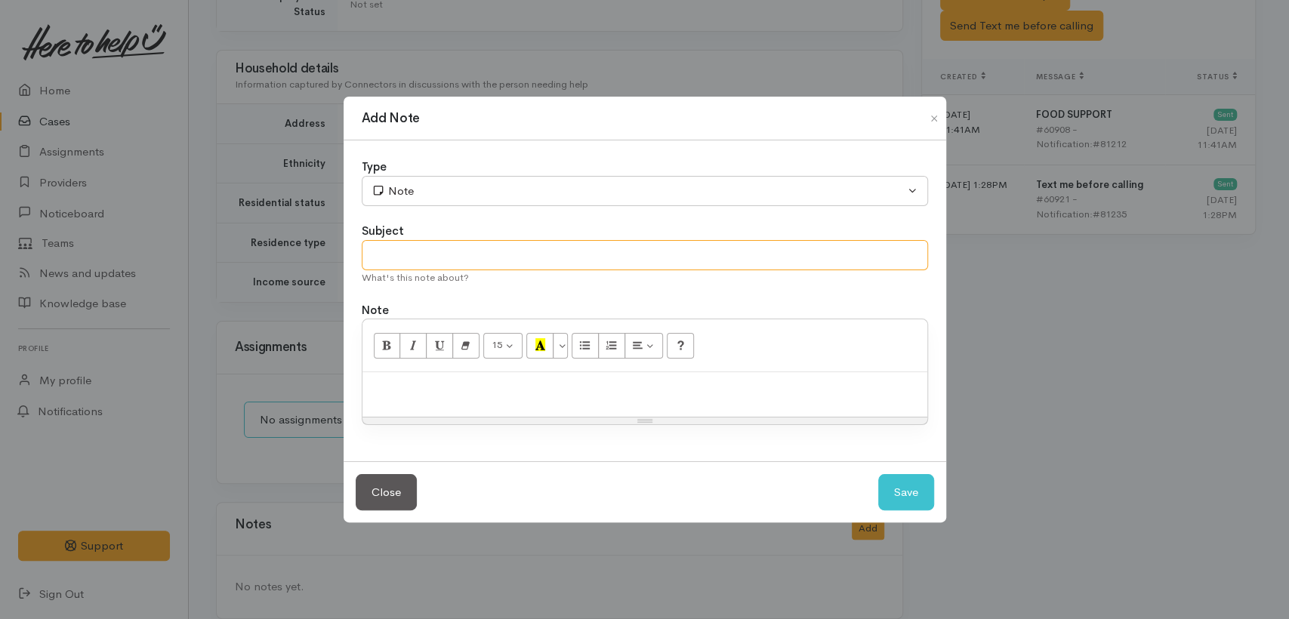
click at [394, 249] on input "text" at bounding box center [645, 255] width 567 height 31
type input "Attempt #1"
drag, startPoint x: 429, startPoint y: 415, endPoint x: 434, endPoint y: 404, distance: 11.5
click at [429, 411] on div at bounding box center [645, 394] width 565 height 45
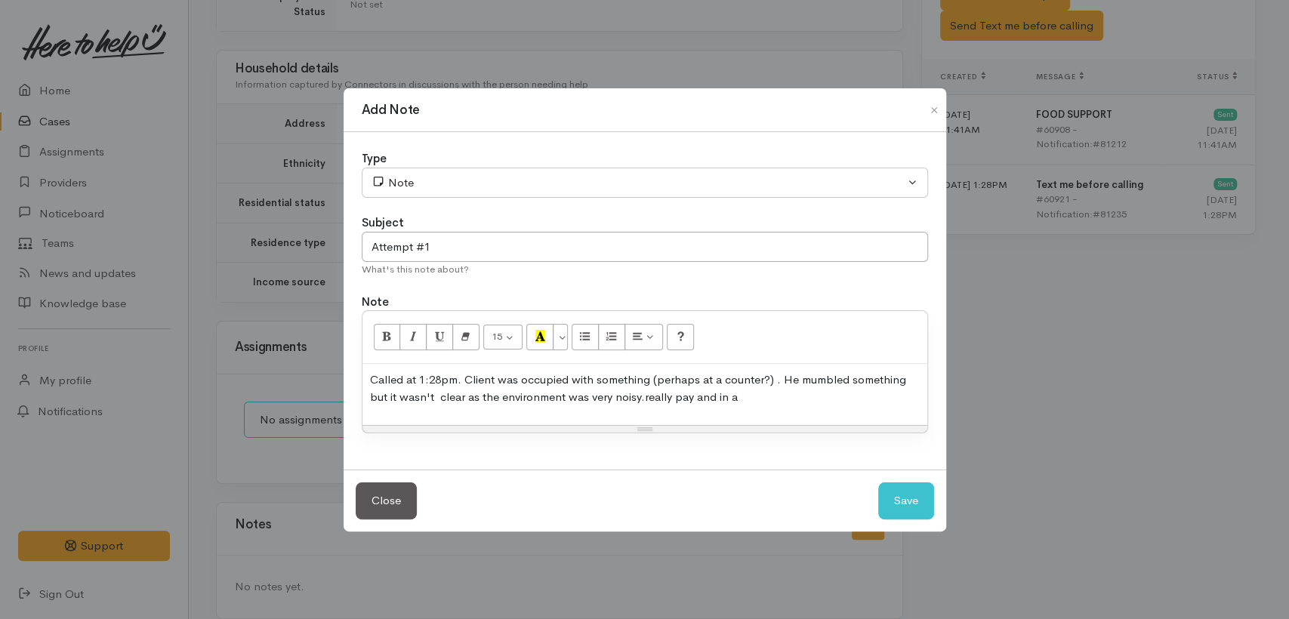
click at [911, 384] on p "Called at 1:28pm. Client was occupied with something (perhaps at a counter?) . …" at bounding box center [645, 389] width 550 height 34
click at [889, 497] on button "Save" at bounding box center [907, 501] width 56 height 37
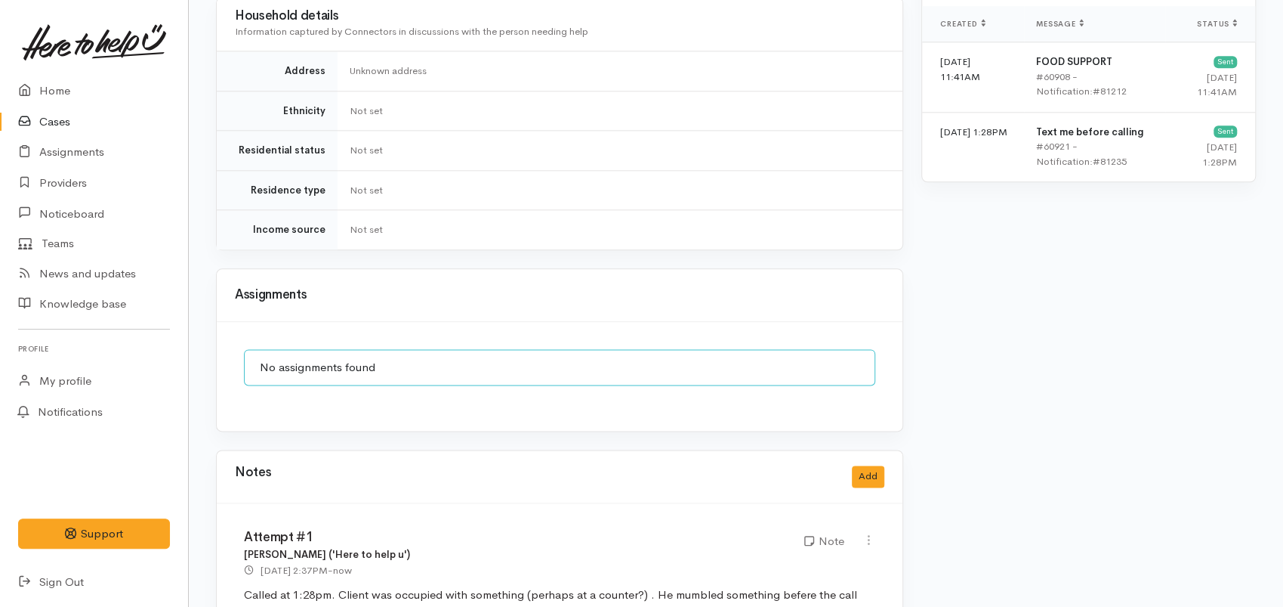
scroll to position [1160, 0]
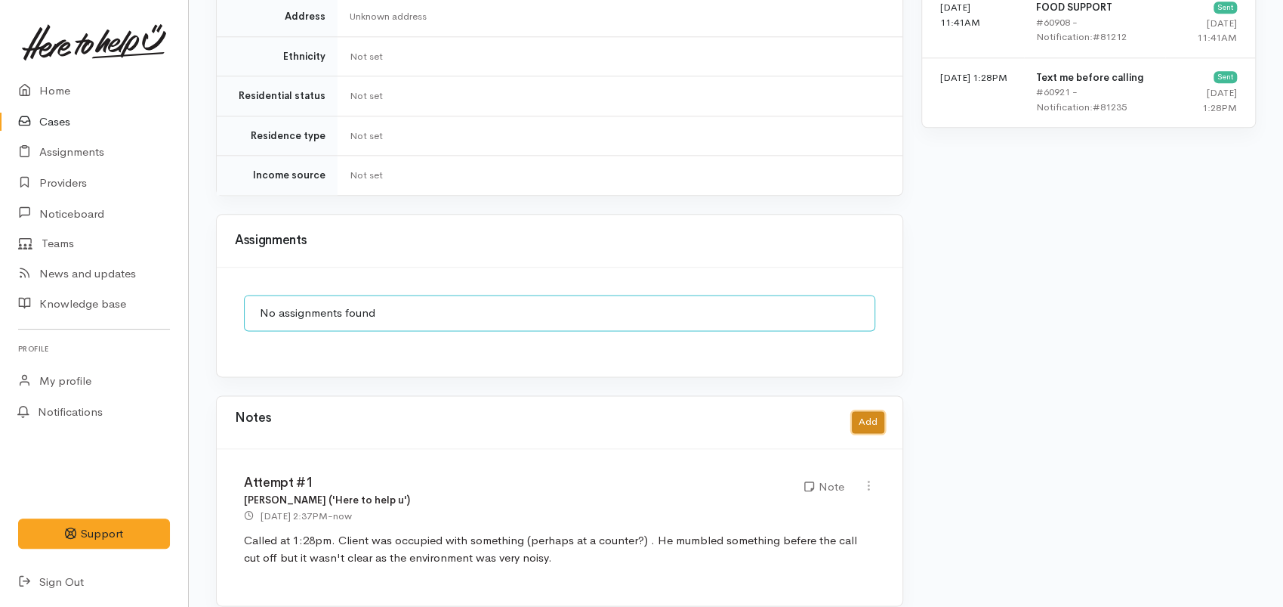
click at [873, 411] on button "Add" at bounding box center [868, 422] width 32 height 22
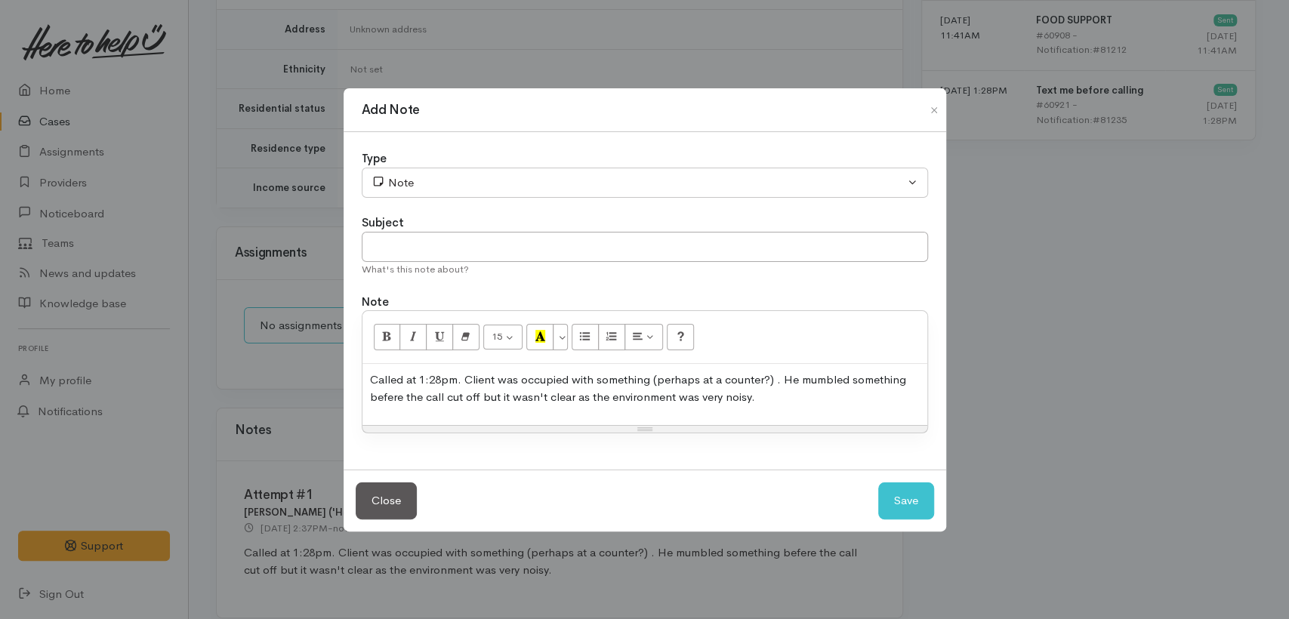
drag, startPoint x: 758, startPoint y: 404, endPoint x: 283, endPoint y: 347, distance: 478.5
click at [283, 347] on div "Add Note Type Correspondence Discussion Email Note Phone call SMS text message …" at bounding box center [644, 309] width 1289 height 619
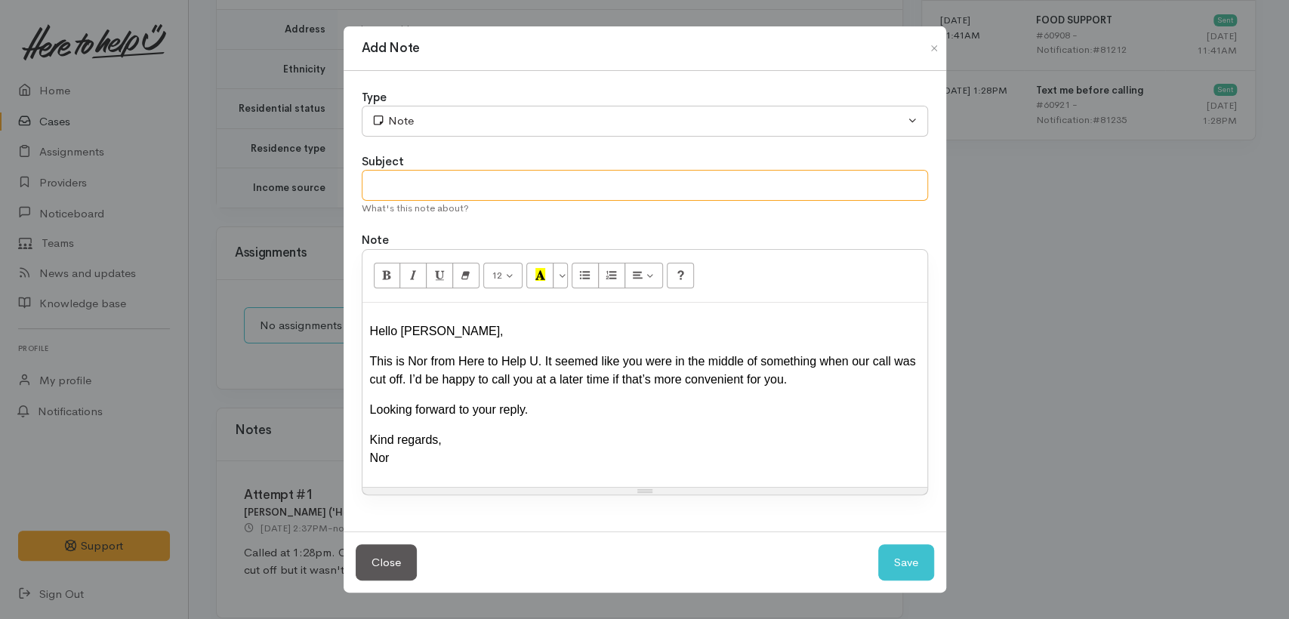
click at [403, 194] on input "text" at bounding box center [645, 185] width 567 height 31
type input "Send text to offer a callback. No reply so far"
click at [897, 565] on button "Save" at bounding box center [907, 563] width 56 height 37
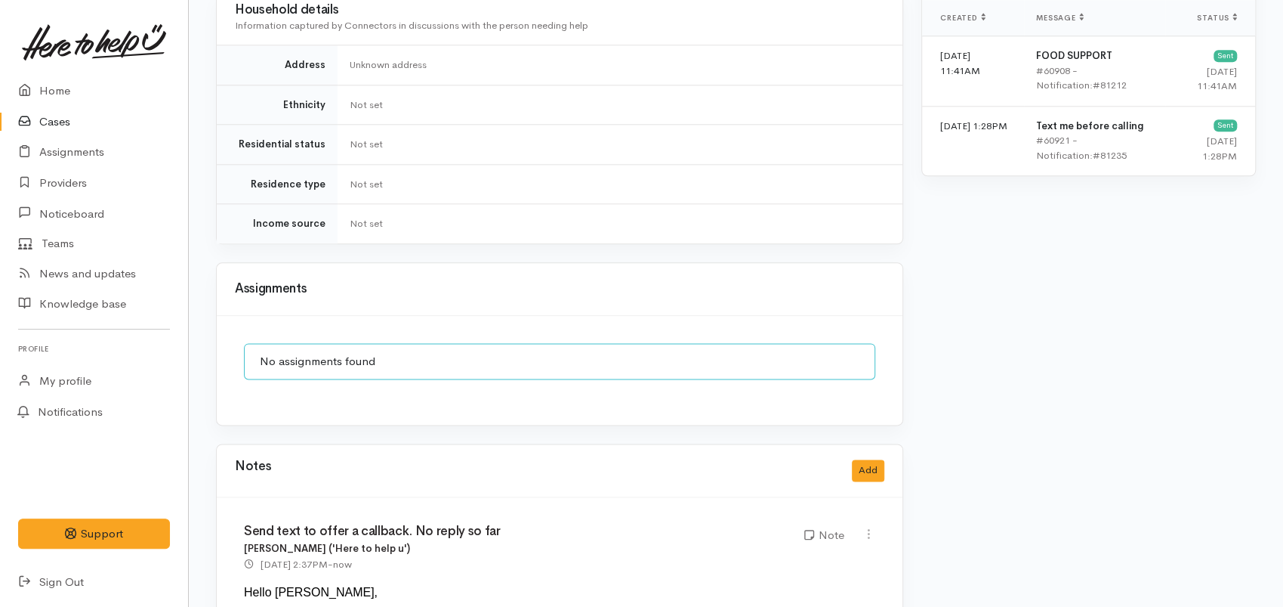
scroll to position [1180, 0]
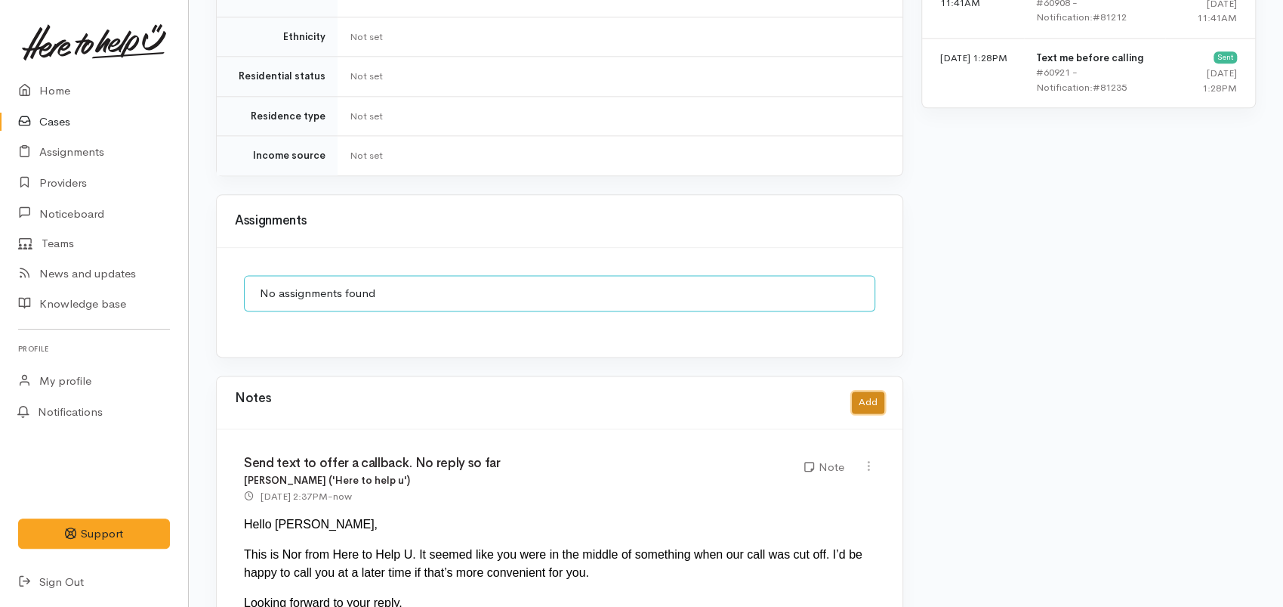
click at [867, 391] on button "Add" at bounding box center [868, 402] width 32 height 22
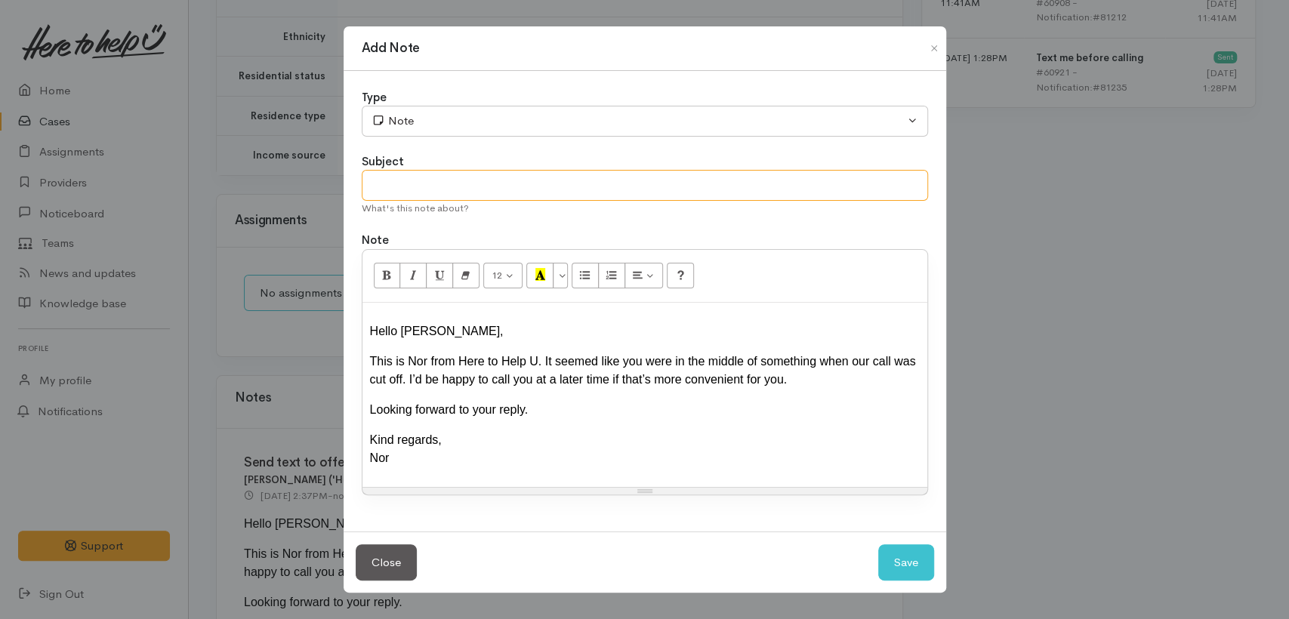
click at [423, 191] on input "text" at bounding box center [645, 185] width 567 height 31
type input "Attempt #2"
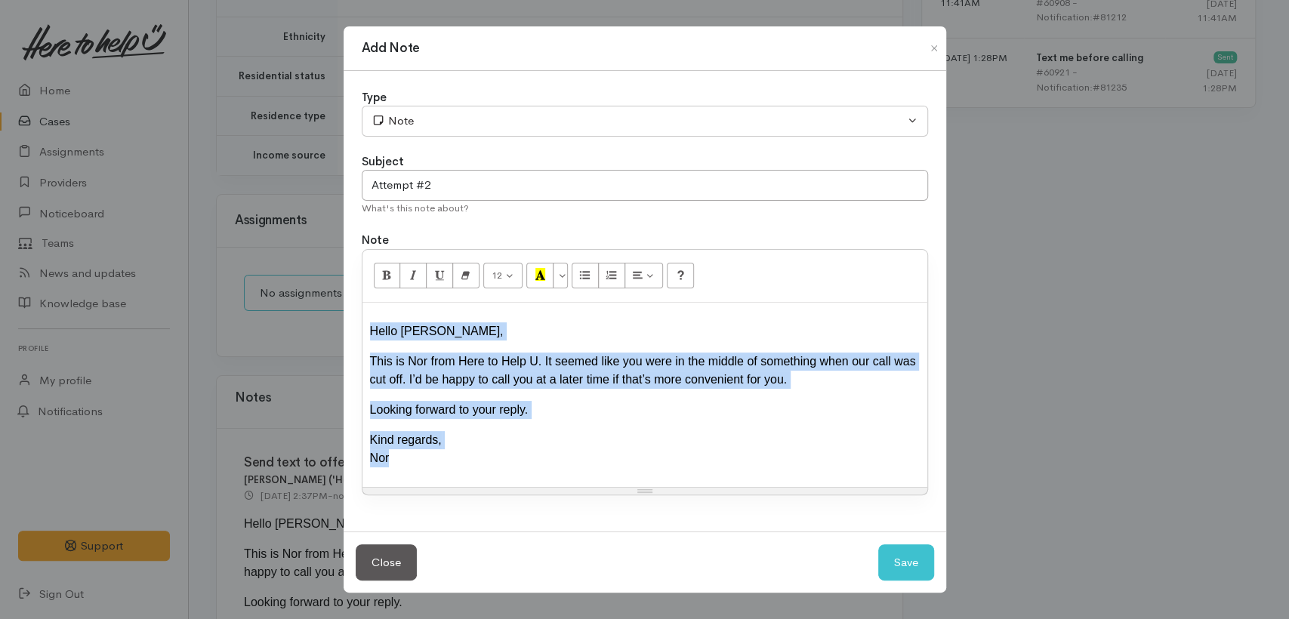
drag, startPoint x: 455, startPoint y: 449, endPoint x: 338, endPoint y: 275, distance: 209.7
click at [336, 286] on div "Add Note Type Correspondence Discussion Email Note Phone call SMS text message …" at bounding box center [644, 309] width 1289 height 619
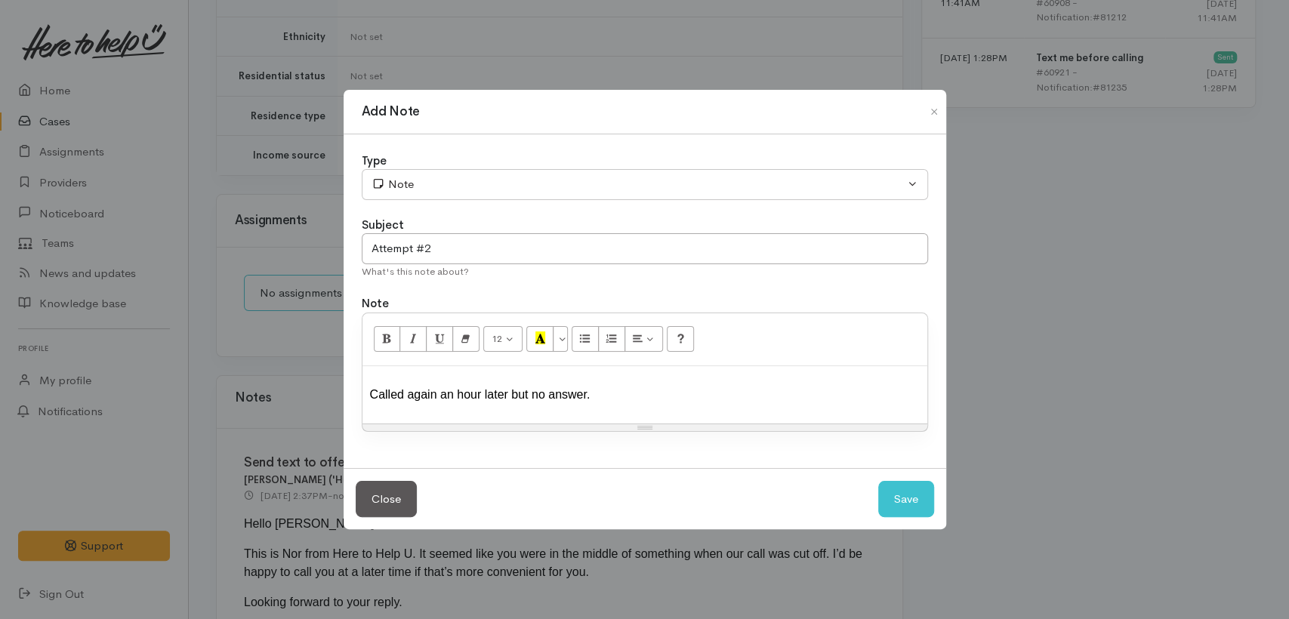
click at [612, 395] on div "Called again an hour later but no answer." at bounding box center [645, 395] width 550 height 18
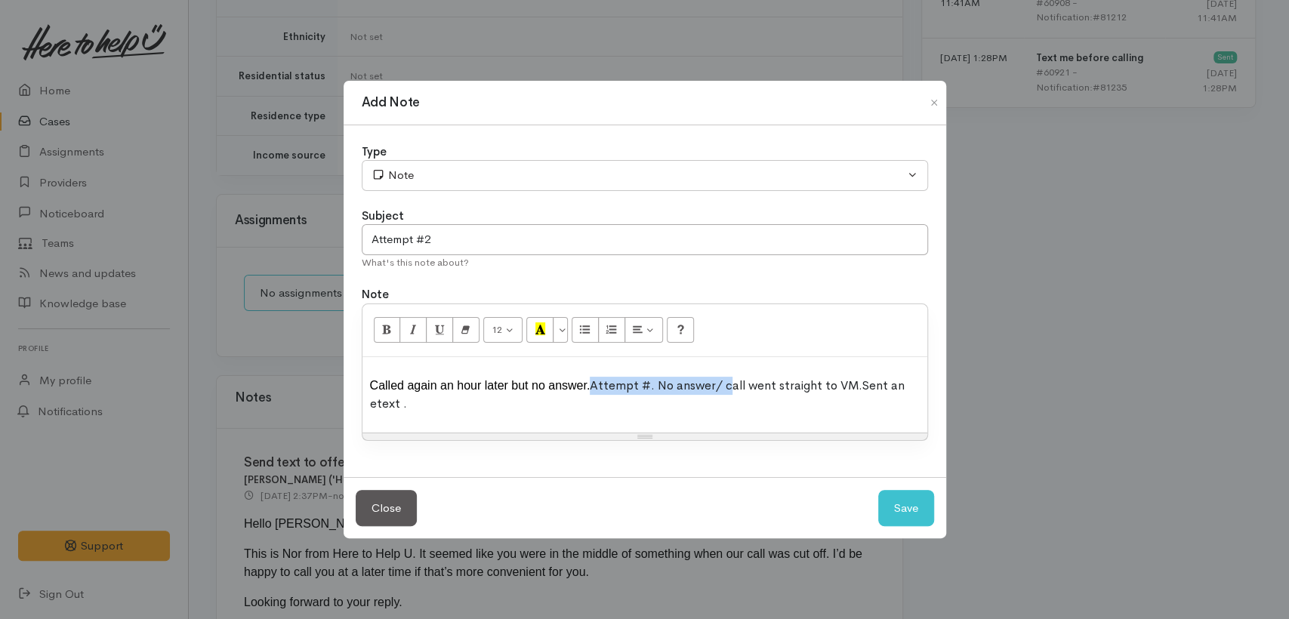
drag, startPoint x: 570, startPoint y: 388, endPoint x: 707, endPoint y: 382, distance: 137.6
click at [707, 382] on div "Called again an hour later but no answer. Attempt #. No answer/ call went strai…" at bounding box center [645, 395] width 550 height 36
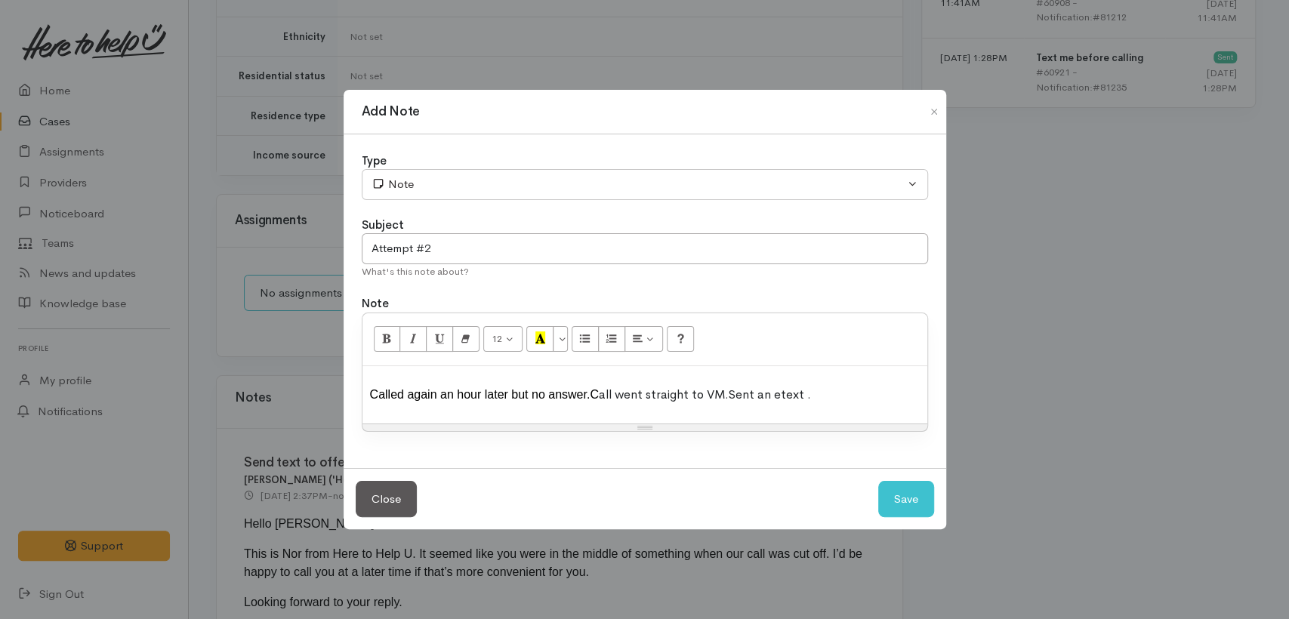
click at [572, 391] on div "Called again an hour later but no answer.C all went straight to VM. Sent an ete…" at bounding box center [645, 395] width 550 height 18
drag, startPoint x: 709, startPoint y: 394, endPoint x: 709, endPoint y: 406, distance: 11.4
click at [708, 394] on span "all went straight to VM." at bounding box center [667, 395] width 130 height 16
click at [921, 502] on button "Save" at bounding box center [907, 499] width 56 height 37
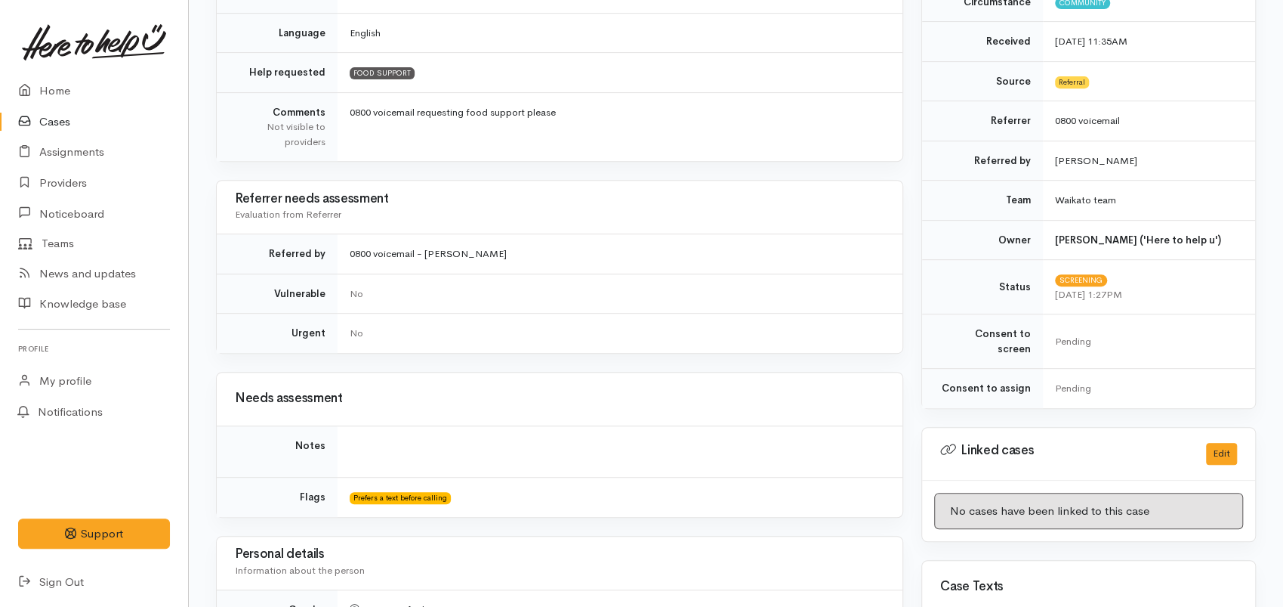
scroll to position [0, 0]
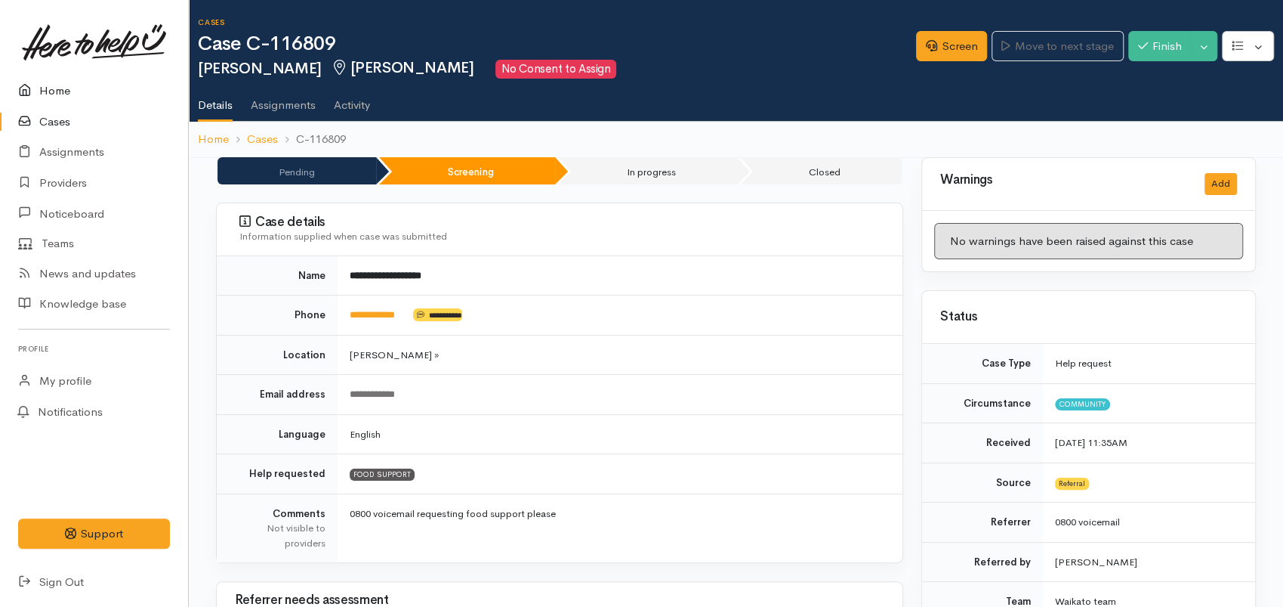
click at [50, 86] on link "Home" at bounding box center [94, 91] width 188 height 31
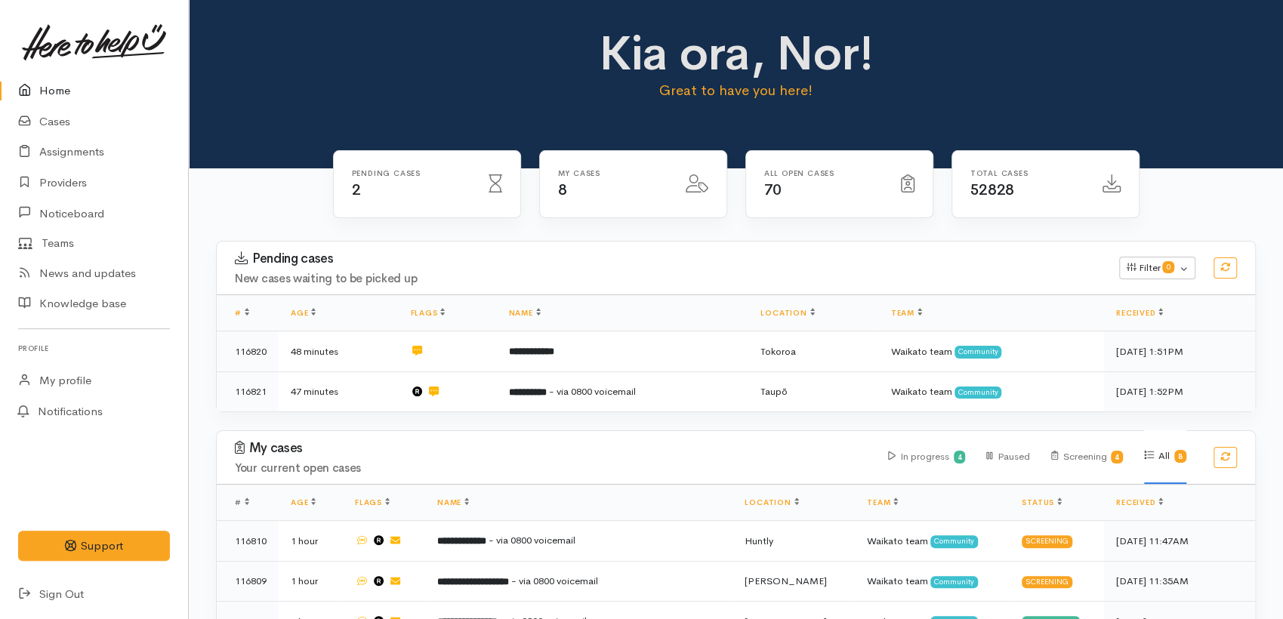
scroll to position [273, 0]
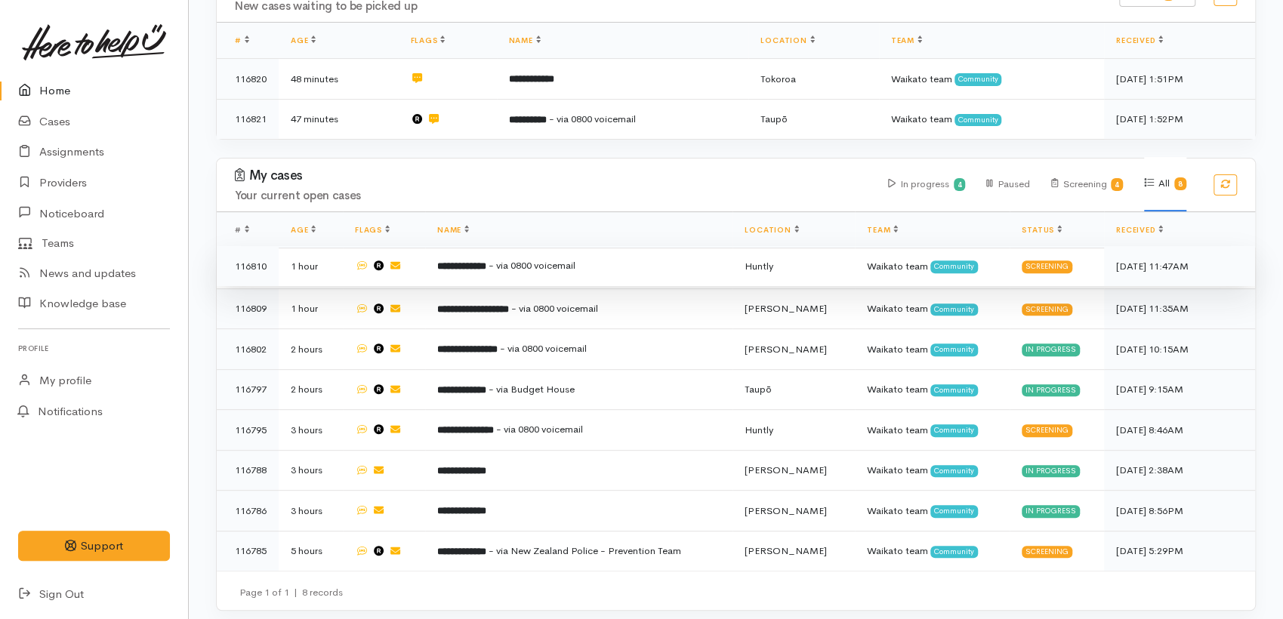
click at [547, 253] on td "**********" at bounding box center [578, 266] width 307 height 41
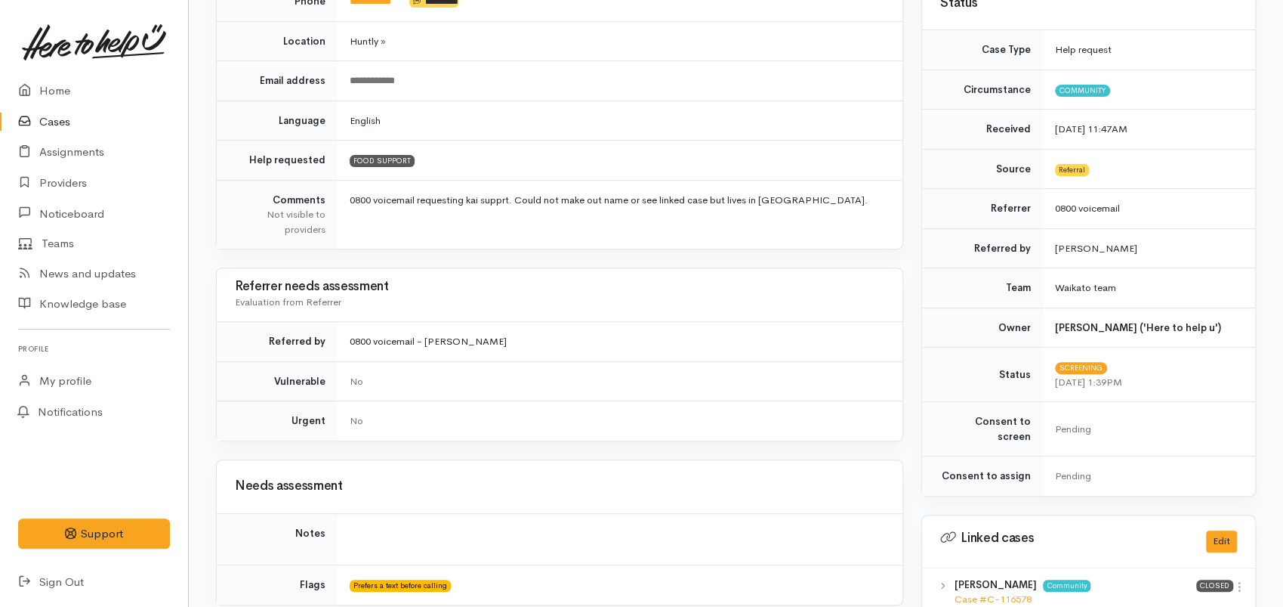
scroll to position [52, 0]
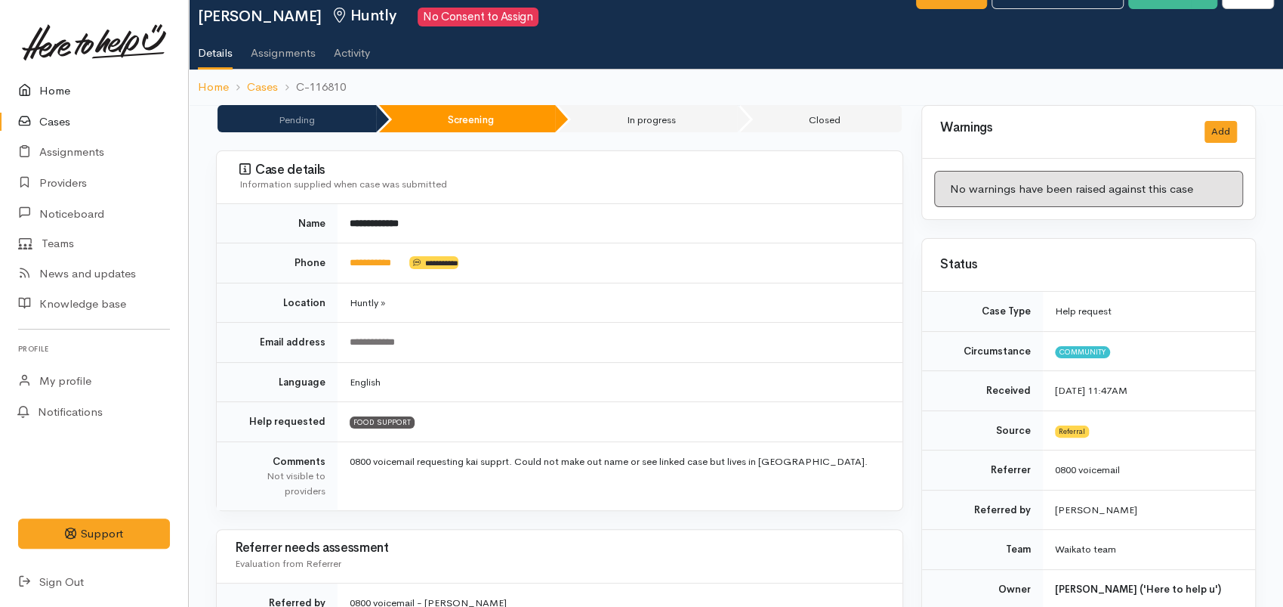
click at [39, 88] on link "Home" at bounding box center [94, 91] width 188 height 31
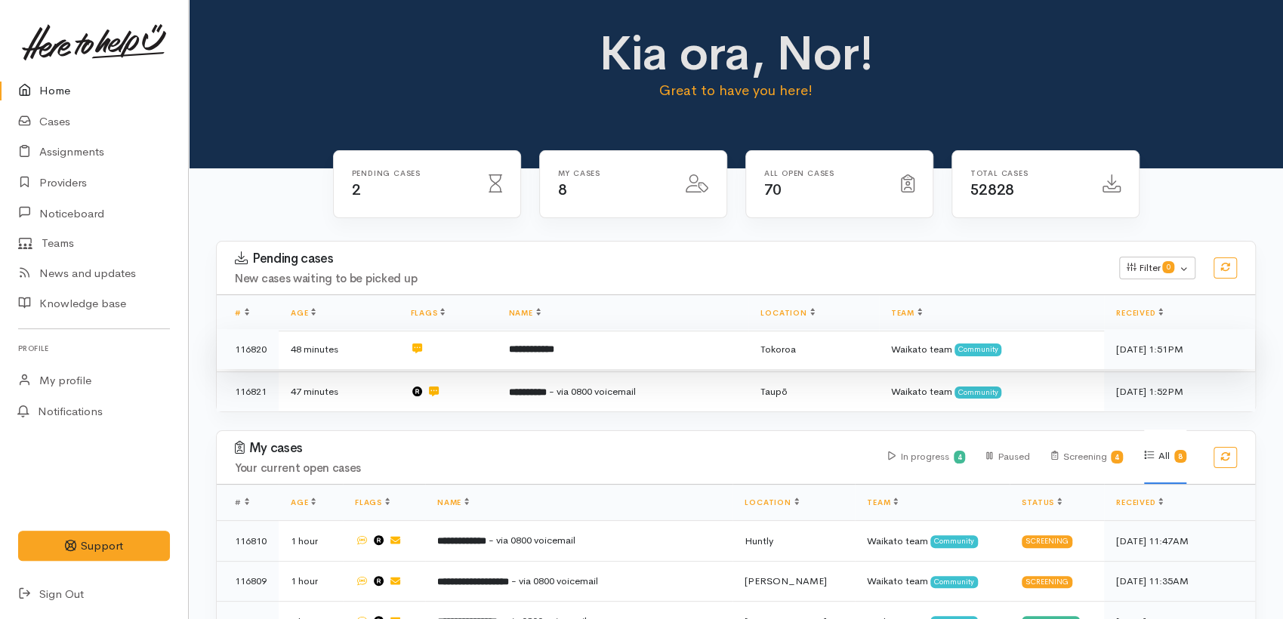
click at [548, 344] on b "**********" at bounding box center [531, 349] width 45 height 10
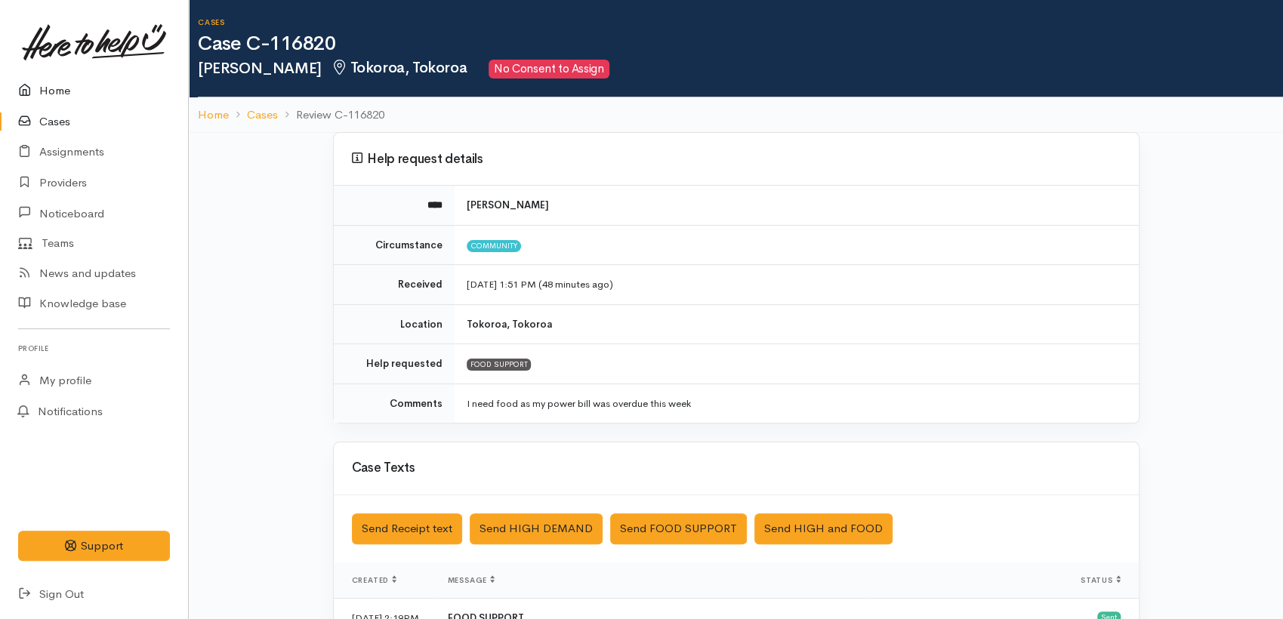
click at [55, 96] on link "Home" at bounding box center [94, 91] width 188 height 31
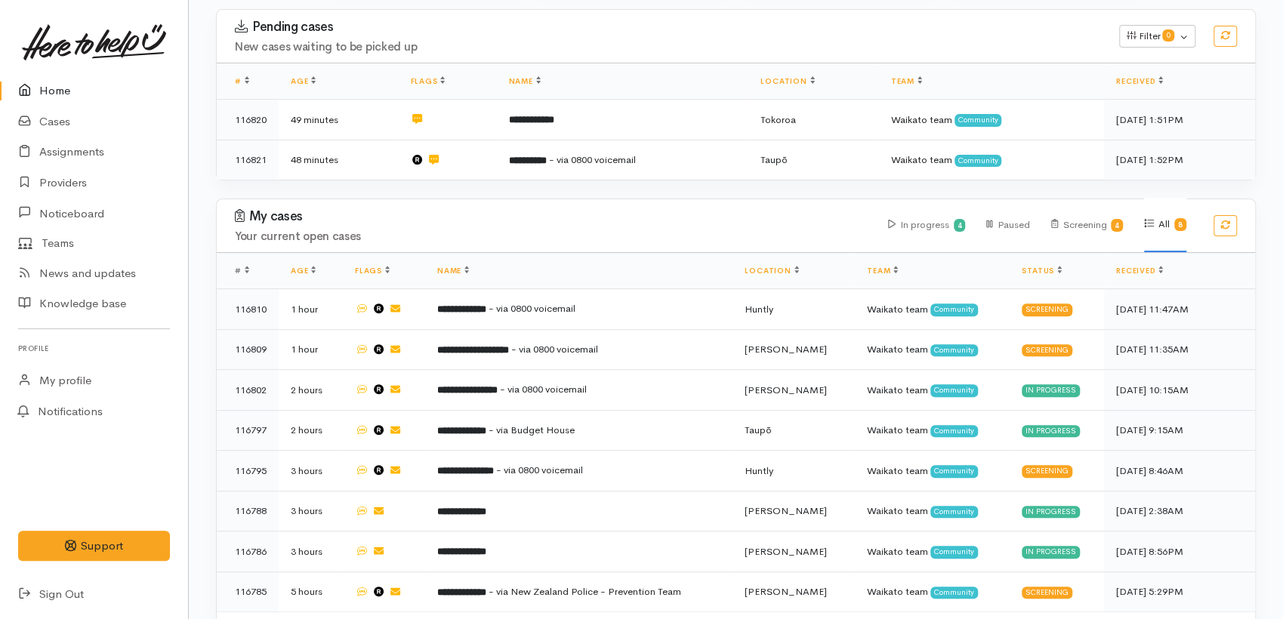
scroll to position [273, 0]
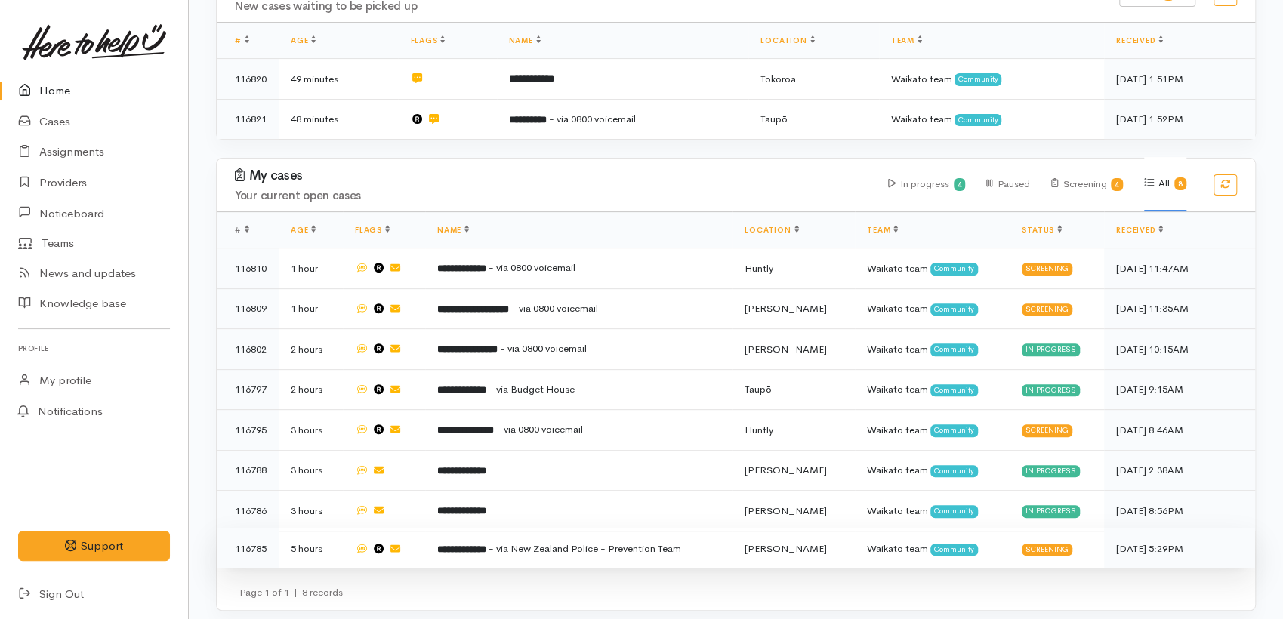
click at [610, 542] on span "- via New Zealand Police - Prevention Team" at bounding box center [585, 548] width 193 height 13
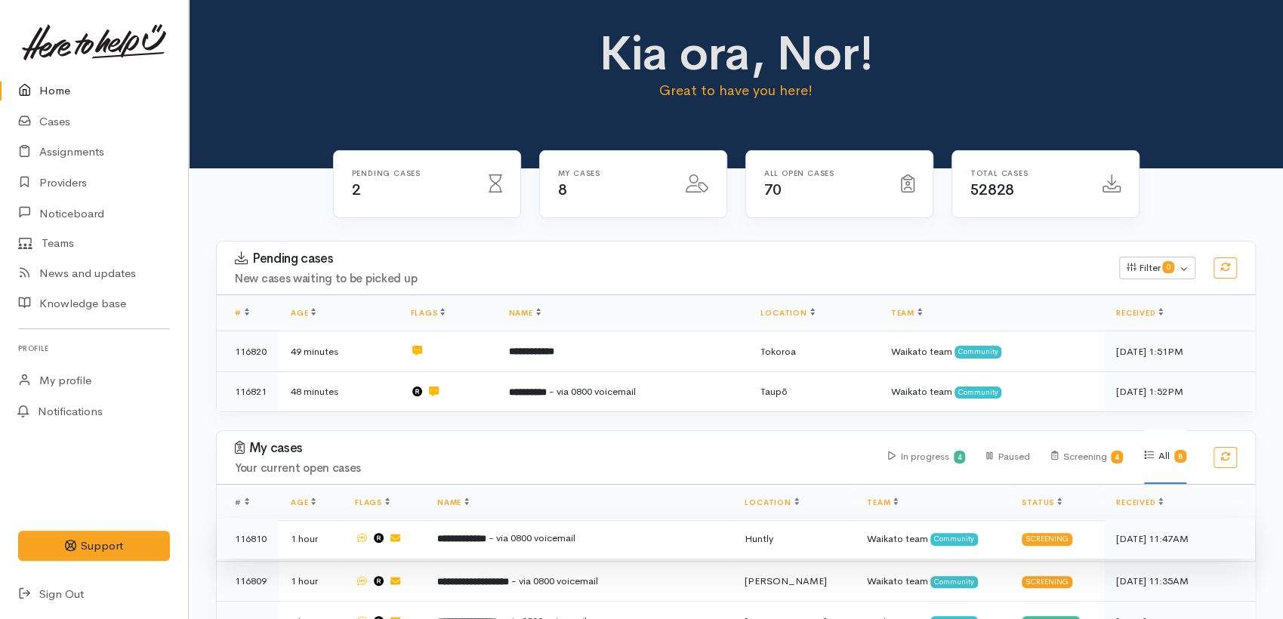
scroll to position [252, 0]
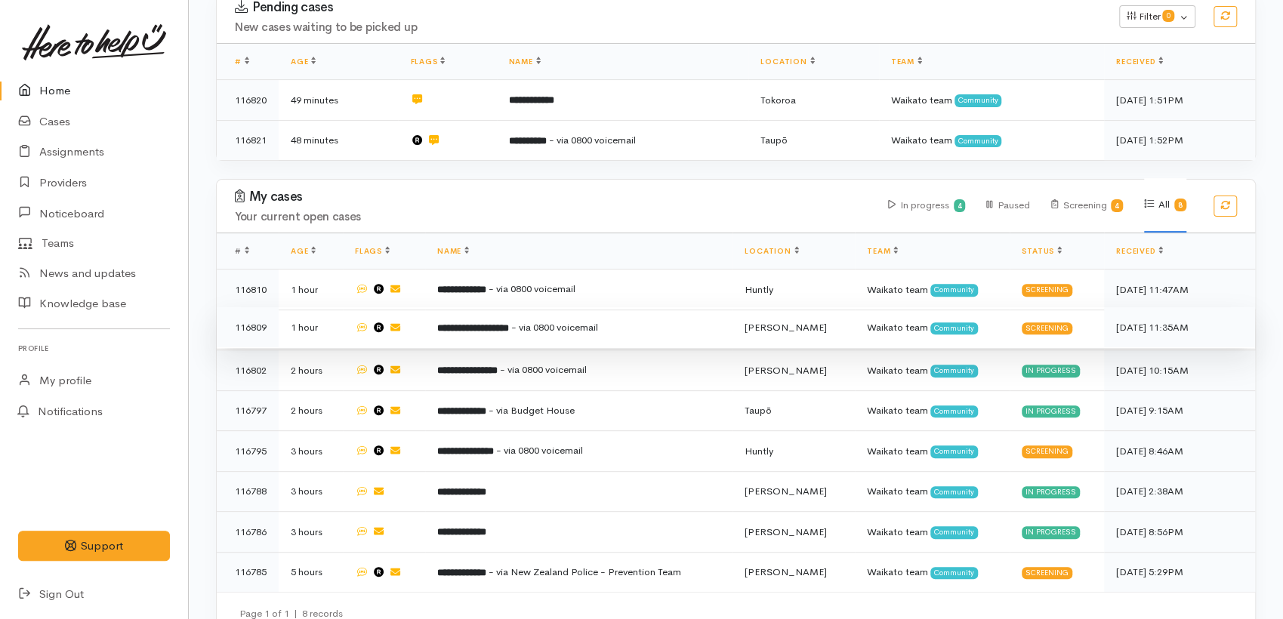
click at [477, 323] on b "**********" at bounding box center [473, 328] width 72 height 10
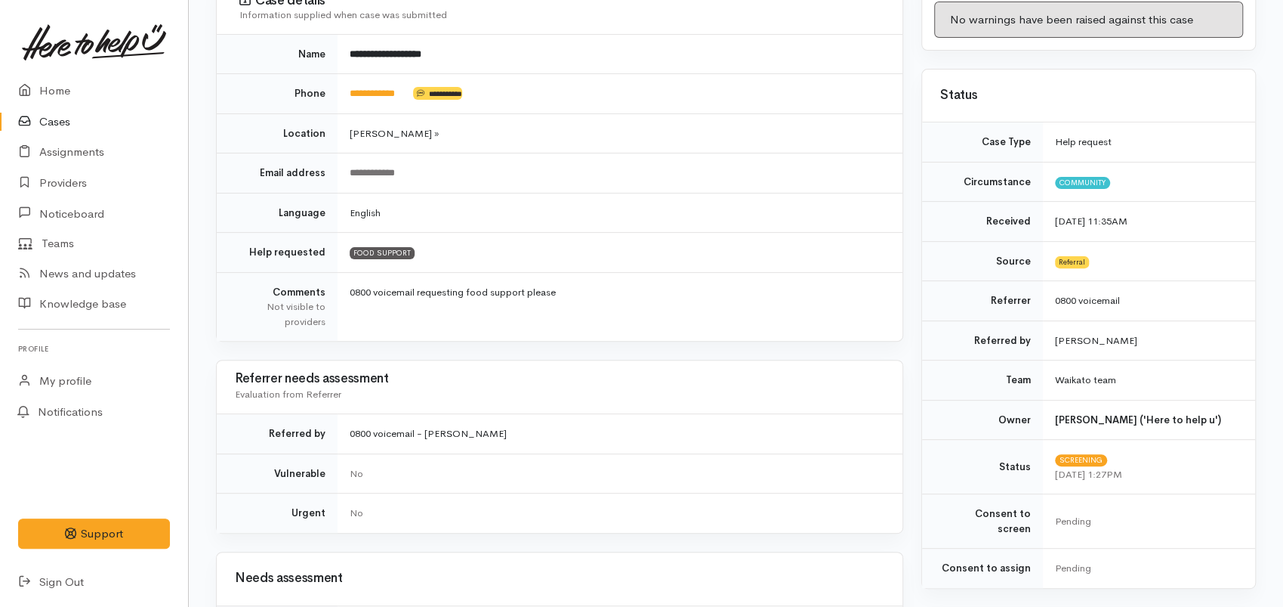
scroll to position [335, 0]
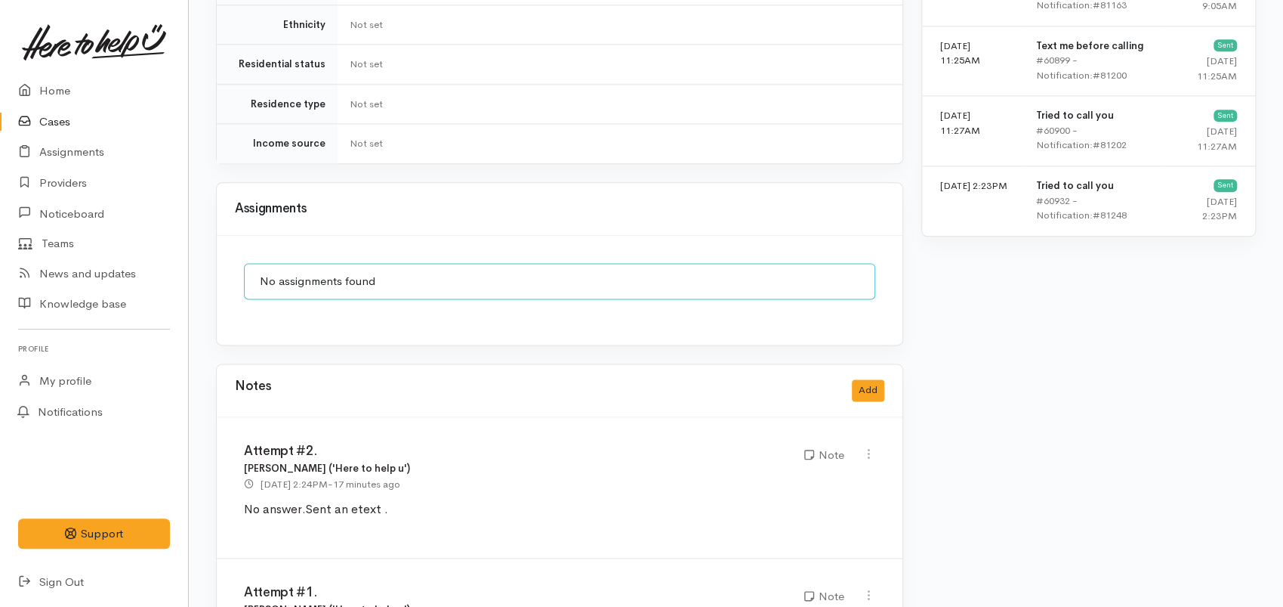
scroll to position [1286, 0]
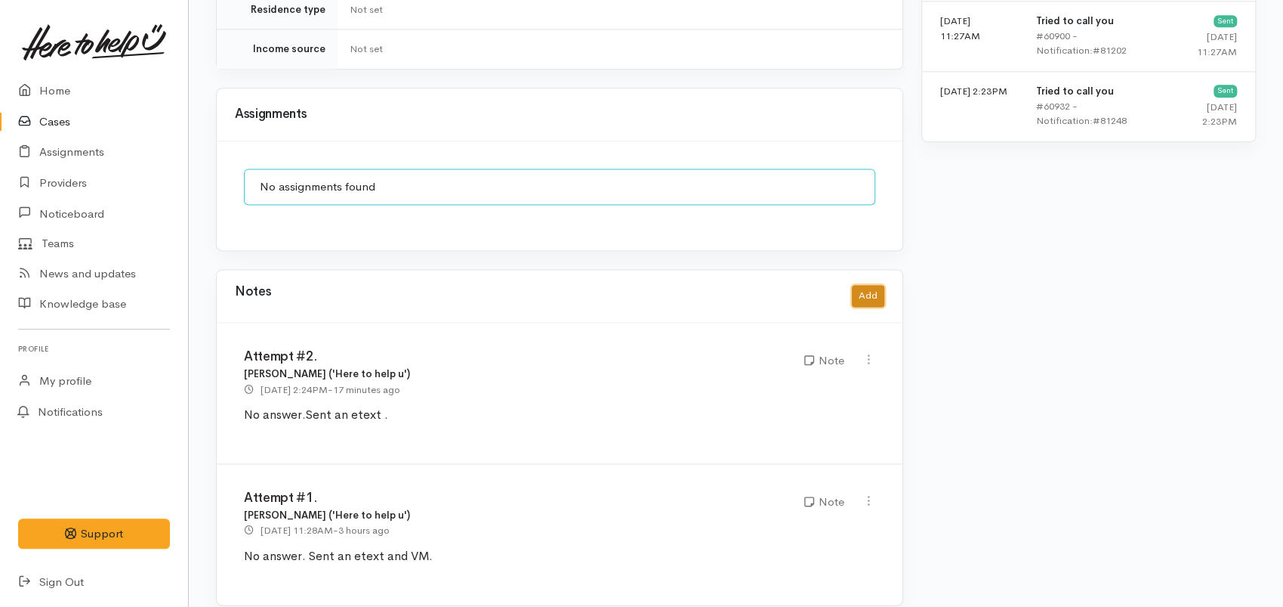
click at [862, 285] on button "Add" at bounding box center [868, 296] width 32 height 22
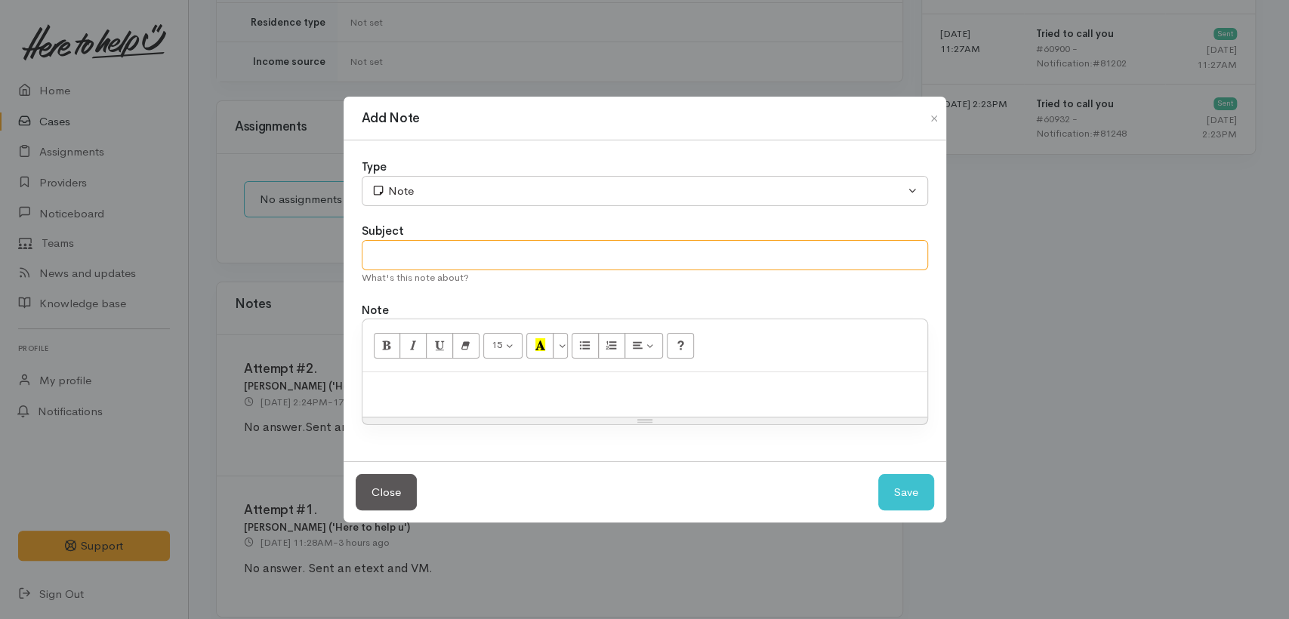
click at [415, 261] on input "text" at bounding box center [645, 255] width 567 height 31
type input "Received a text from client"
click at [502, 388] on p at bounding box center [645, 388] width 550 height 17
paste div
drag, startPoint x: 515, startPoint y: 258, endPoint x: 357, endPoint y: 267, distance: 158.1
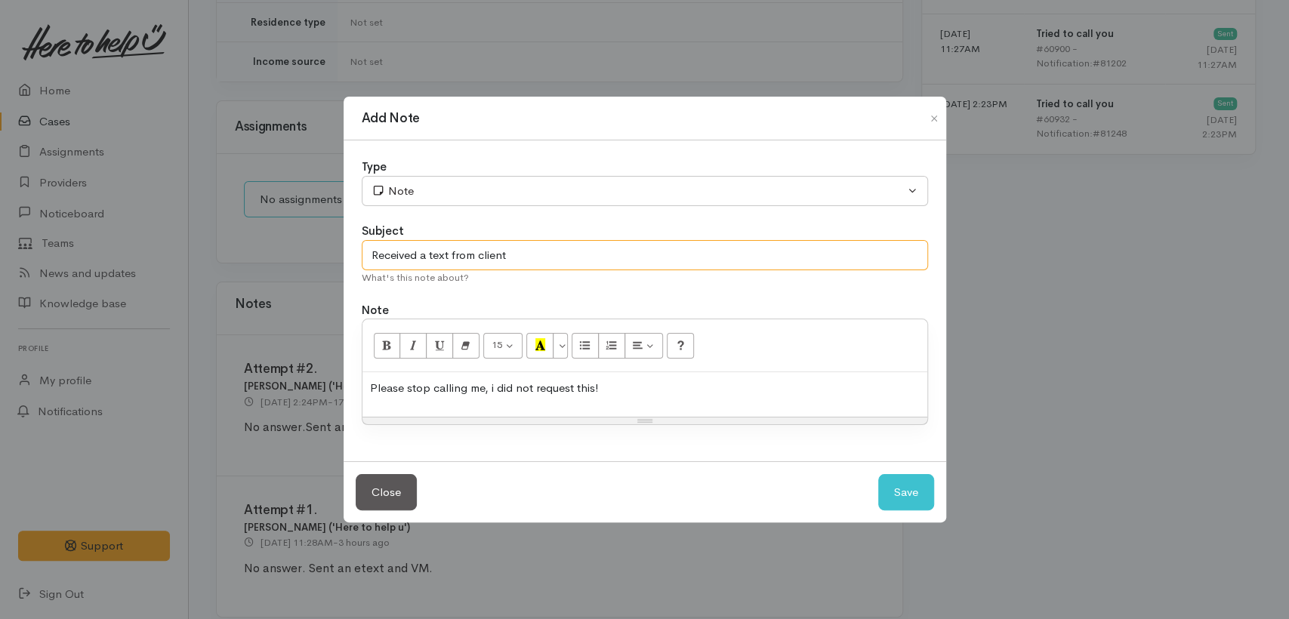
click at [359, 267] on div "Type Correspondence Discussion Email Note Phone call SMS text message Note Subj…" at bounding box center [645, 301] width 603 height 321
click at [371, 384] on span "Please stop calling me, i did not request this!" at bounding box center [484, 388] width 229 height 14
click at [770, 397] on div "Received a text from client: Please stop calling me, i did not request this!" at bounding box center [645, 394] width 565 height 45
click at [633, 383] on span "Received a text from client: Please stop calling me, i did not request this!" at bounding box center [555, 388] width 370 height 14
drag, startPoint x: 511, startPoint y: 389, endPoint x: 520, endPoint y: 415, distance: 27.7
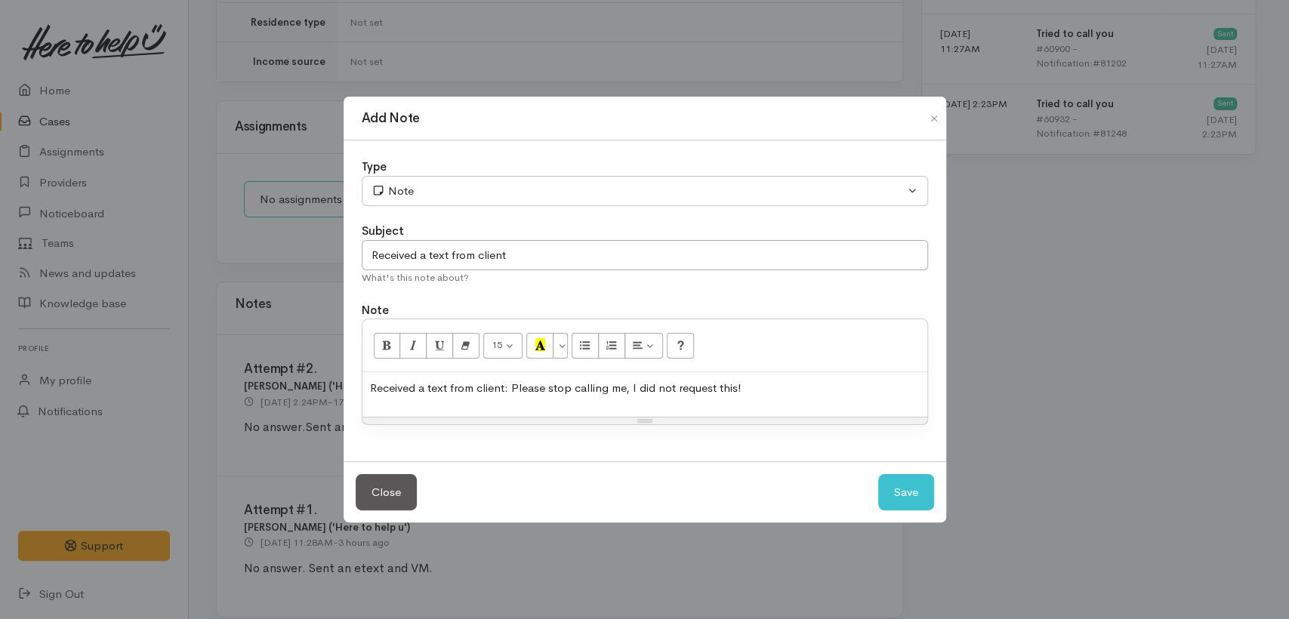
click at [512, 392] on span "Received a text from client: Please stop calling me, I did not request this!" at bounding box center [556, 388] width 372 height 14
click at [751, 380] on p "Received a text from client: "Please stop calling me, I did not request this!" at bounding box center [645, 388] width 550 height 17
click at [758, 384] on p "Received a text from client: "Please stop calling me, I did not request this!"" at bounding box center [645, 388] width 550 height 17
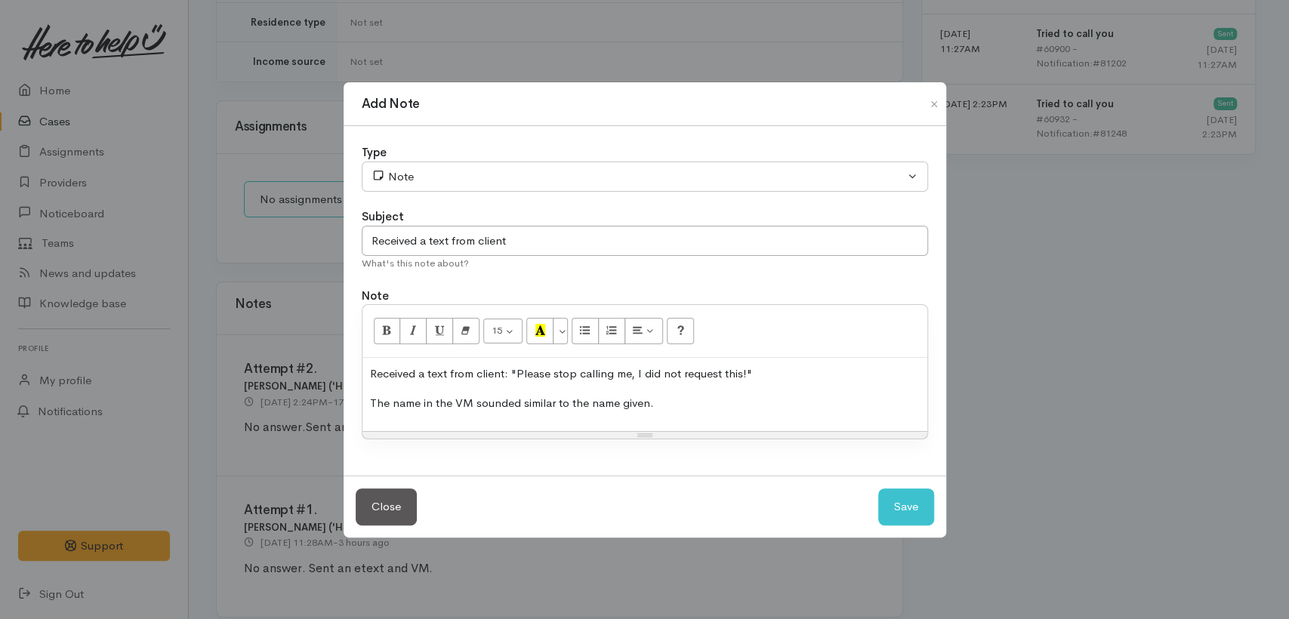
click at [780, 376] on p "Received a text from client: "Please stop calling me, I did not request this!"" at bounding box center [645, 374] width 550 height 17
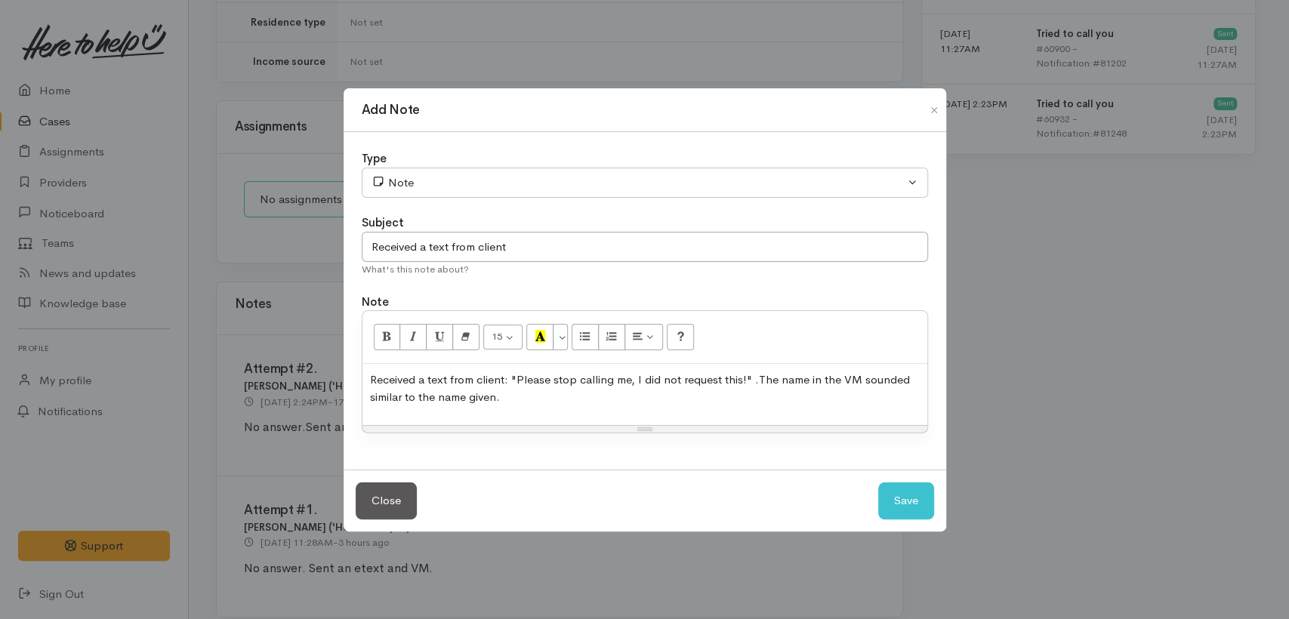
click at [571, 392] on p "Received a text from client: "Please stop calling me, I did not request this!" …" at bounding box center [645, 389] width 550 height 34
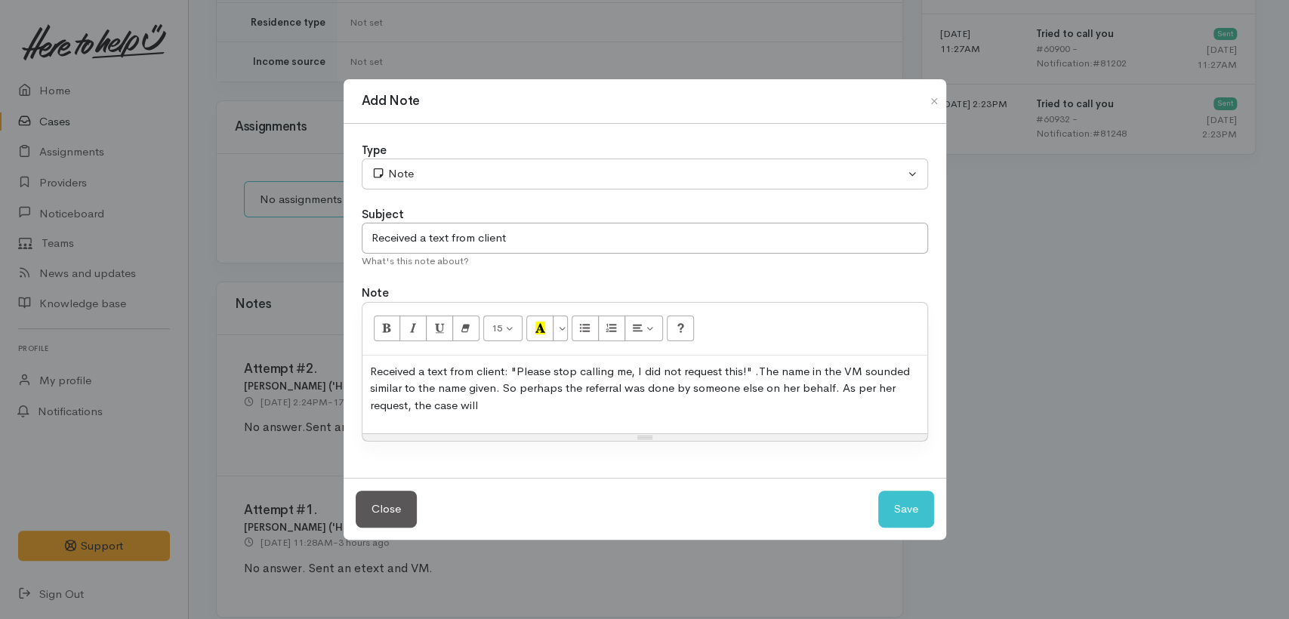
click at [493, 402] on p "Received a text from client: "Please stop calling me, I did not request this!" …" at bounding box center [645, 388] width 550 height 51
drag, startPoint x: 502, startPoint y: 388, endPoint x: 671, endPoint y: 503, distance: 204.5
click at [502, 391] on p "Received a text from client: "Please stop calling me, I did not request this!" …" at bounding box center [645, 388] width 550 height 51
click at [514, 241] on input "Received a text from client" at bounding box center [645, 238] width 567 height 31
type input "Received a text from client to cancel."
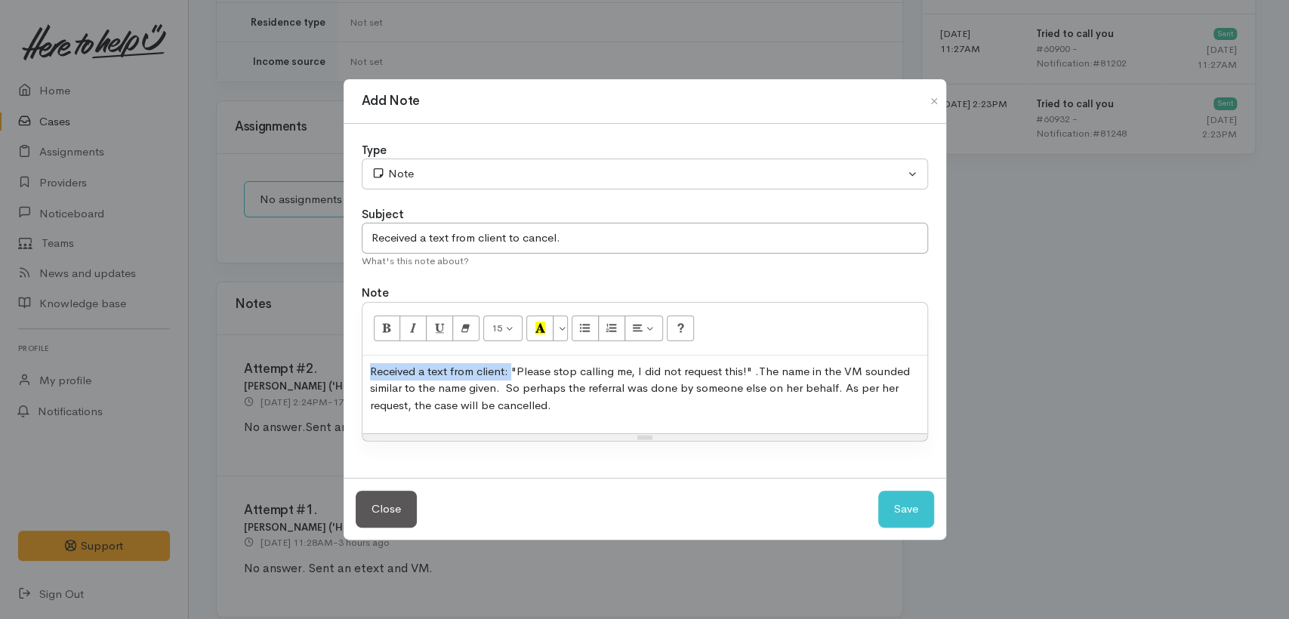
drag, startPoint x: 369, startPoint y: 372, endPoint x: 490, endPoint y: 375, distance: 120.9
click at [508, 372] on span "Received a text from client: "Please stop calling me, I did not request this!" ." at bounding box center [564, 371] width 389 height 14
copy span "Received a text from client:"
click at [893, 517] on button "Save" at bounding box center [907, 509] width 56 height 37
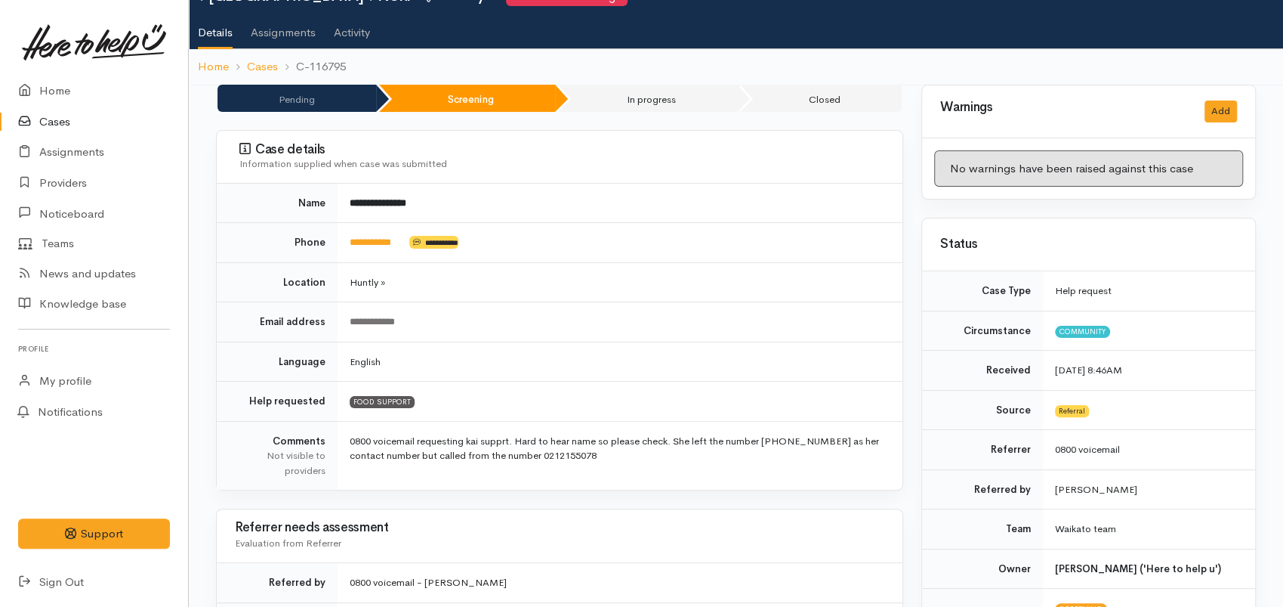
scroll to position [0, 0]
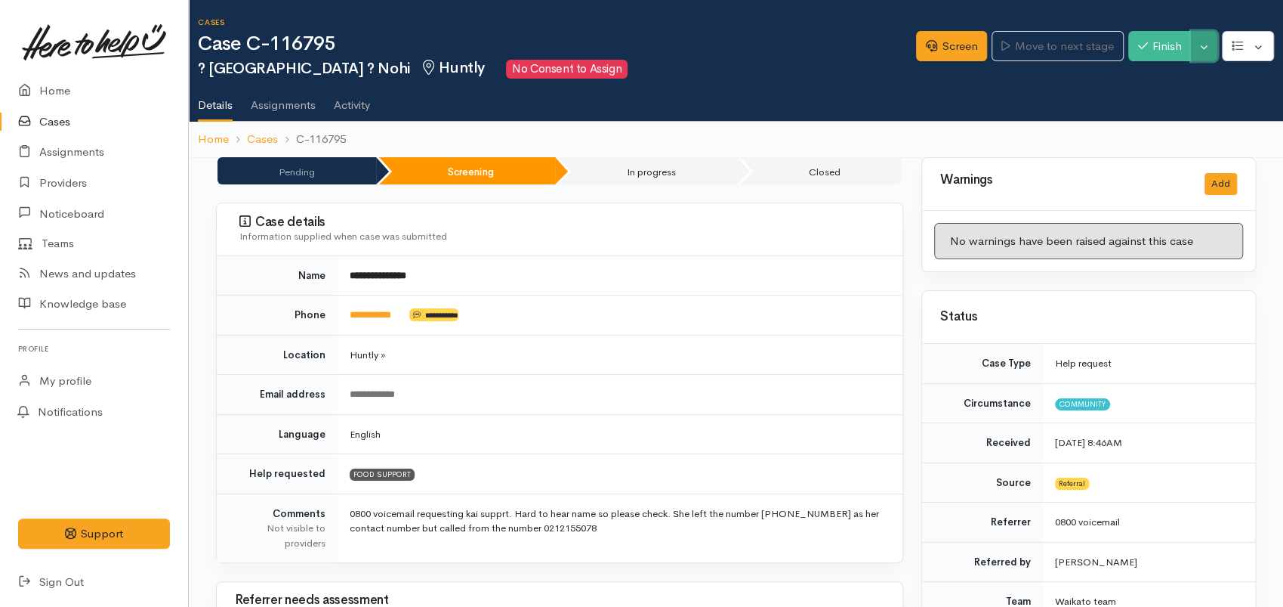
click at [1199, 44] on button "Toggle Dropdown" at bounding box center [1204, 46] width 26 height 31
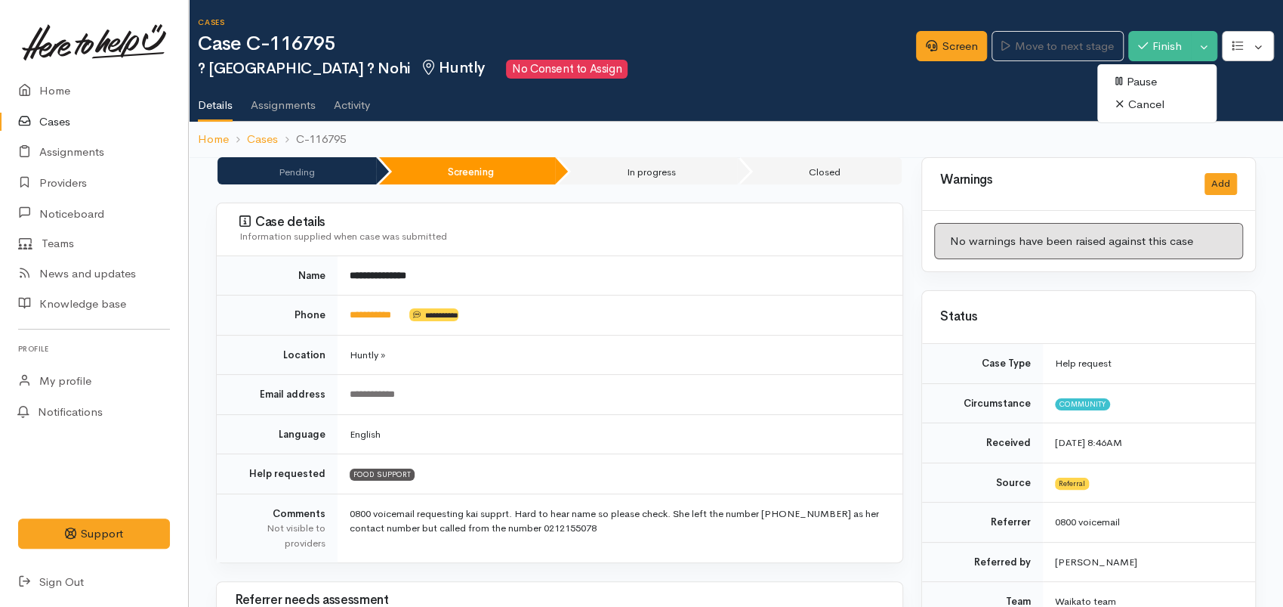
click at [1142, 102] on link "Cancel" at bounding box center [1157, 104] width 119 height 23
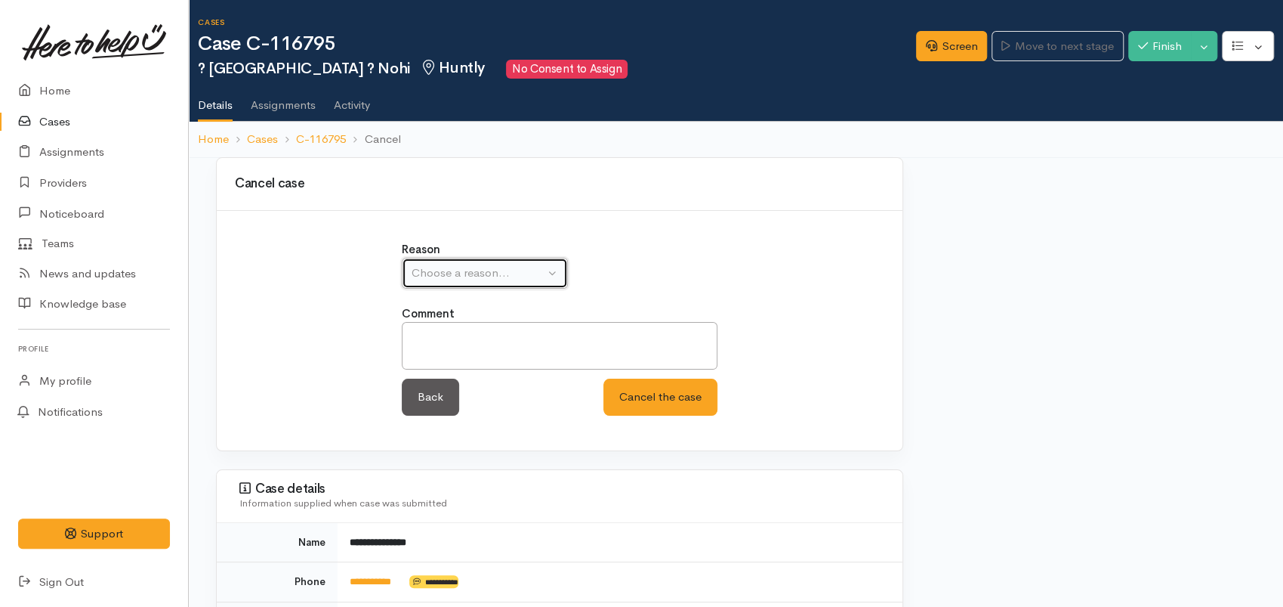
click at [495, 275] on div "Choose a reason..." at bounding box center [478, 272] width 133 height 17
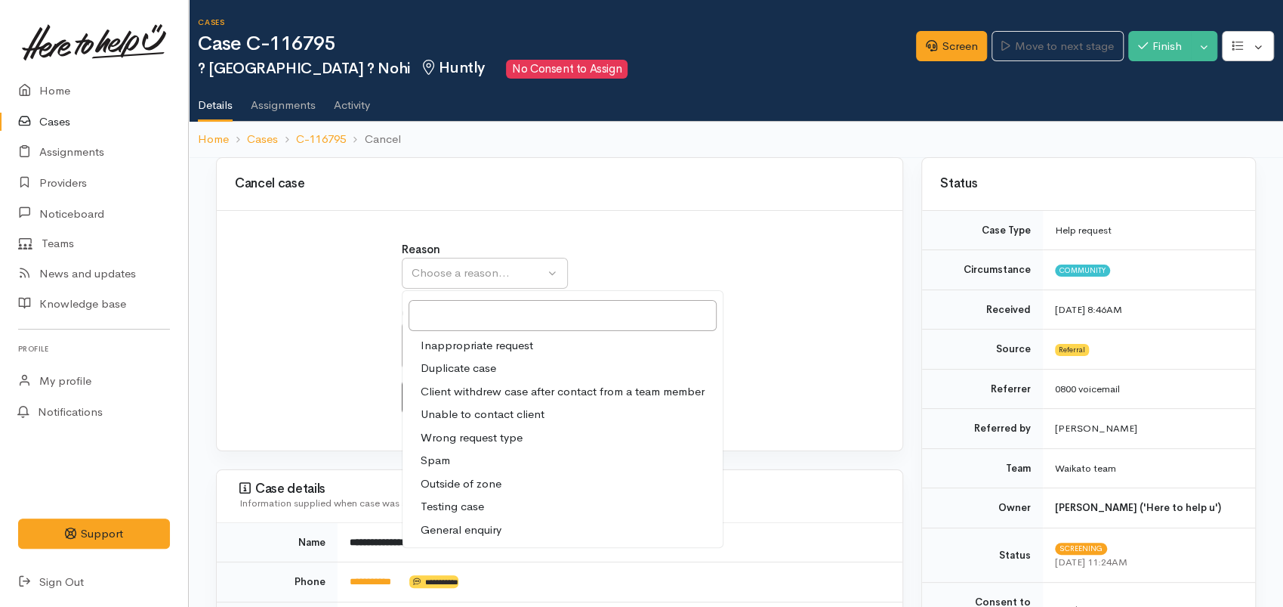
click at [505, 391] on span "Client withdrew case after contact from a team member" at bounding box center [563, 391] width 284 height 17
select select "3"
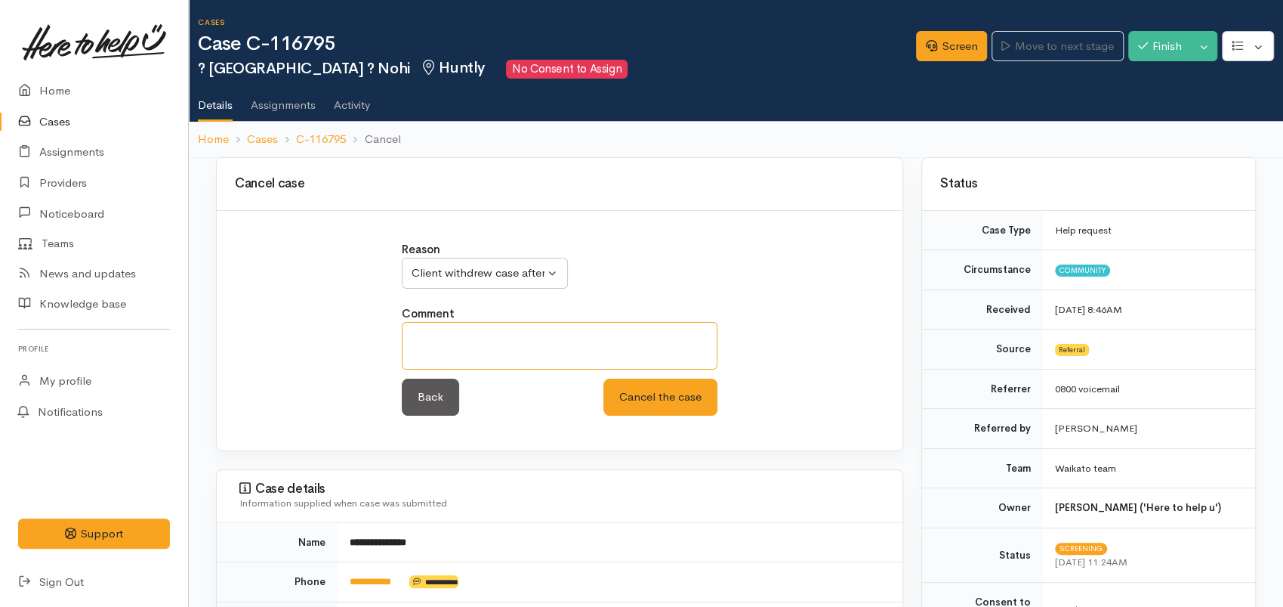
click at [449, 330] on textarea at bounding box center [560, 346] width 316 height 48
paste textarea "Received a text from client:"
click at [578, 335] on textarea "Received a text from client asking to stop calling as she did not request for t…" at bounding box center [560, 346] width 316 height 48
click at [586, 338] on textarea "Received a text from client asking to stop calling as she did not request for t…" at bounding box center [560, 346] width 316 height 48
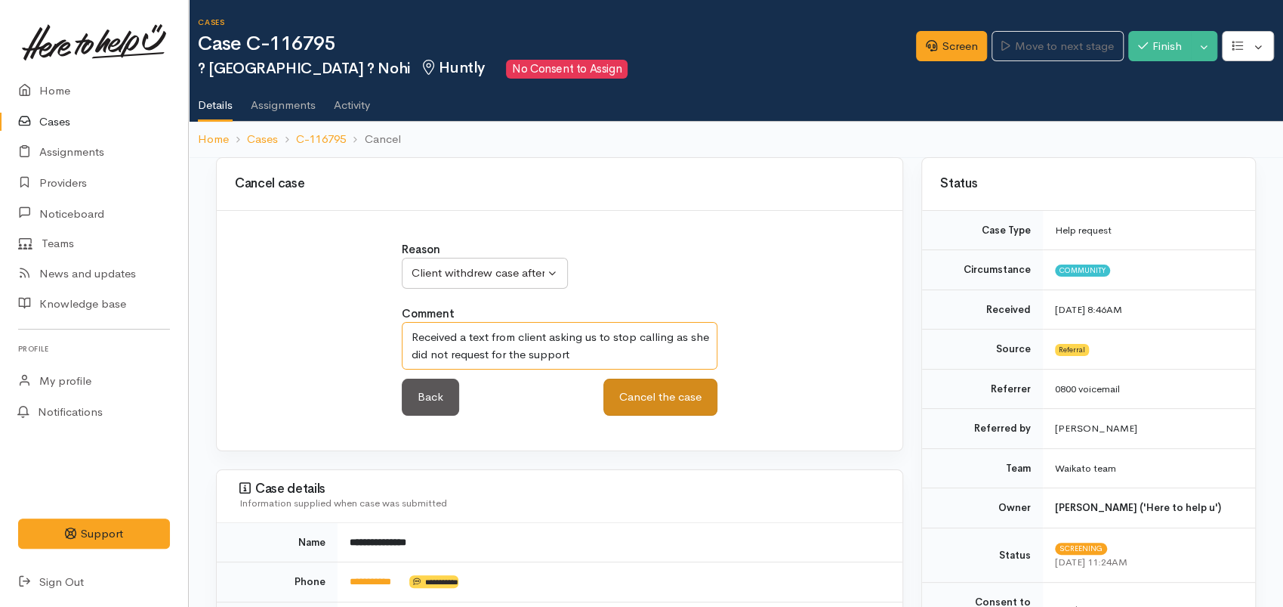
type textarea "Received a text from client asking us to stop calling as she did not request fo…"
drag, startPoint x: 659, startPoint y: 406, endPoint x: 647, endPoint y: 406, distance: 12.9
click at [660, 406] on button "Cancel the case" at bounding box center [661, 396] width 114 height 37
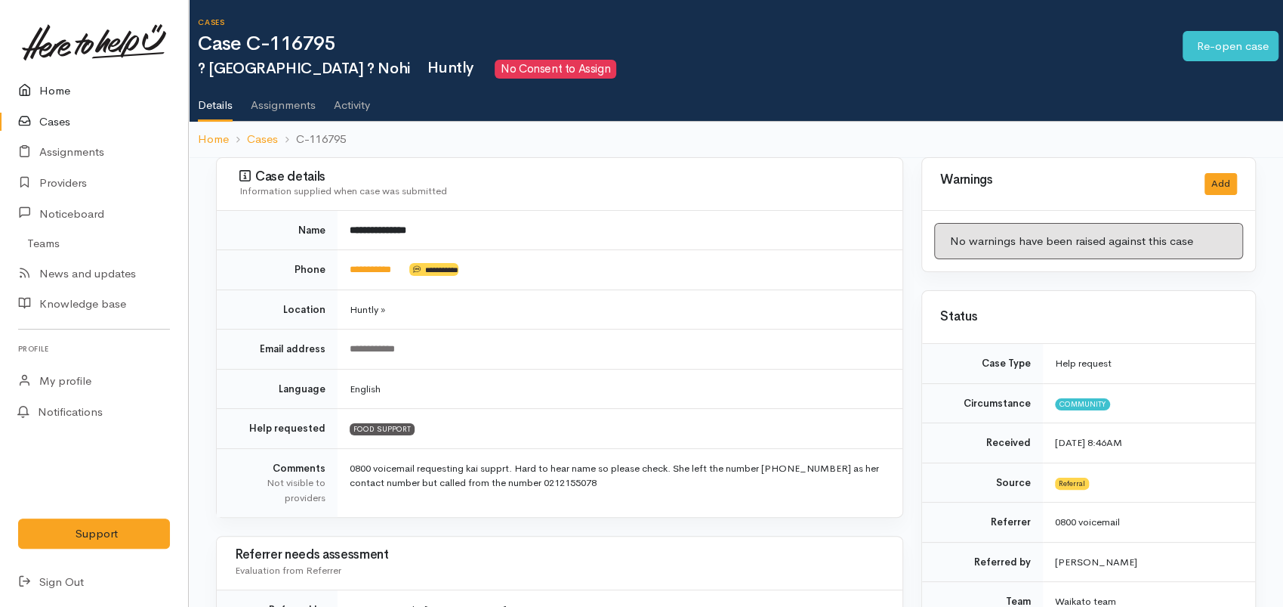
click at [60, 90] on link "Home" at bounding box center [94, 91] width 188 height 31
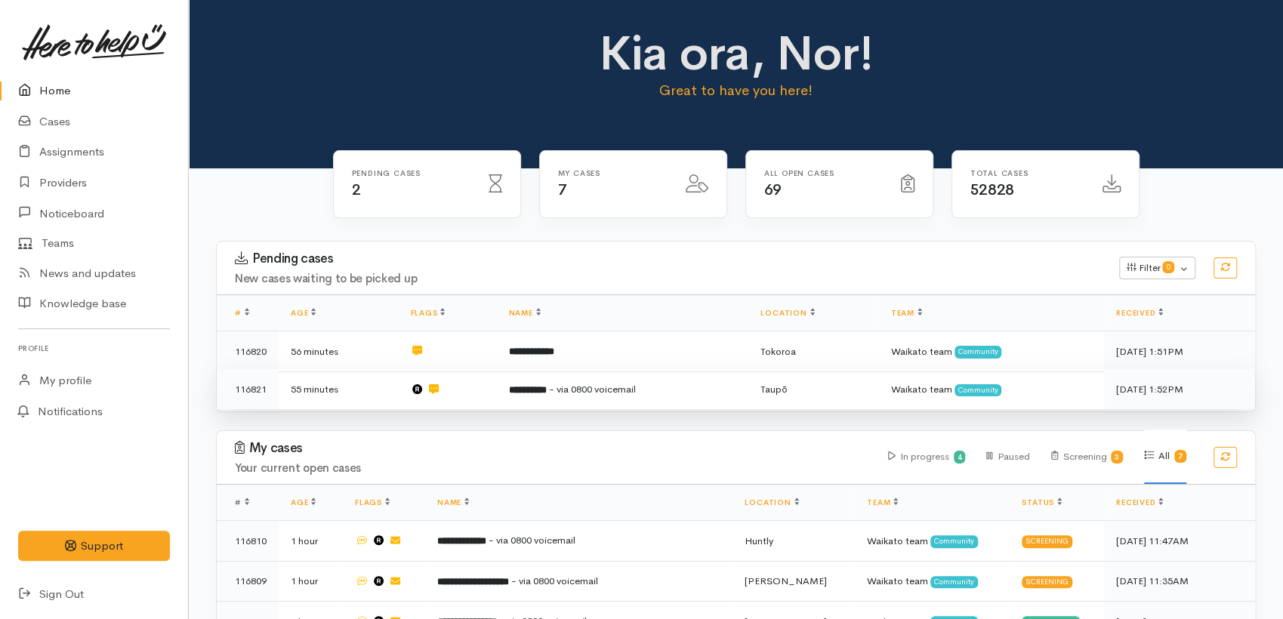
scroll to position [233, 0]
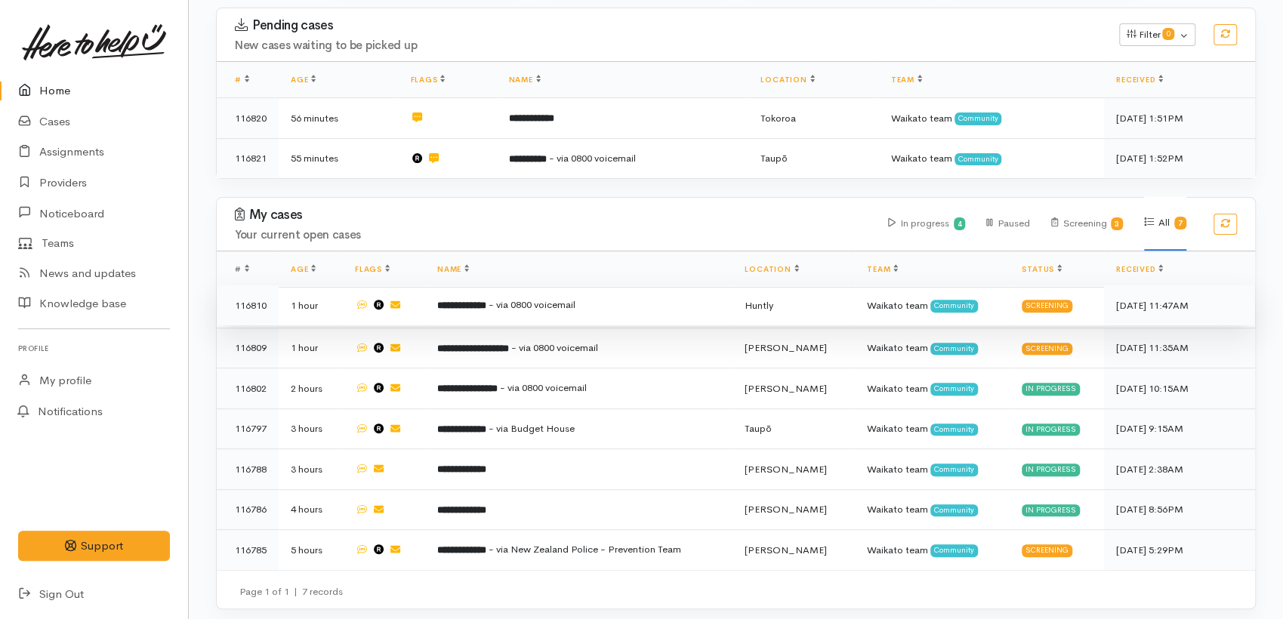
click at [541, 301] on span "- via 0800 voicemail" at bounding box center [532, 304] width 87 height 13
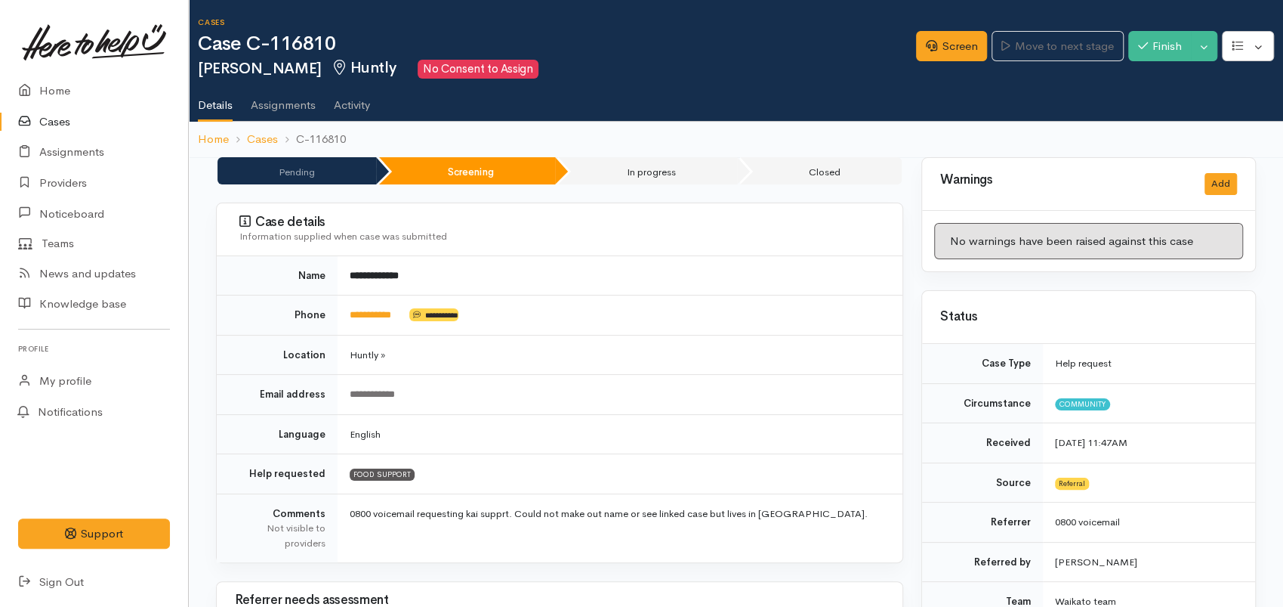
drag, startPoint x: 378, startPoint y: 316, endPoint x: 430, endPoint y: 378, distance: 81.1
click at [377, 316] on link "**********" at bounding box center [371, 315] width 42 height 10
click at [934, 58] on link "Screen" at bounding box center [951, 46] width 71 height 31
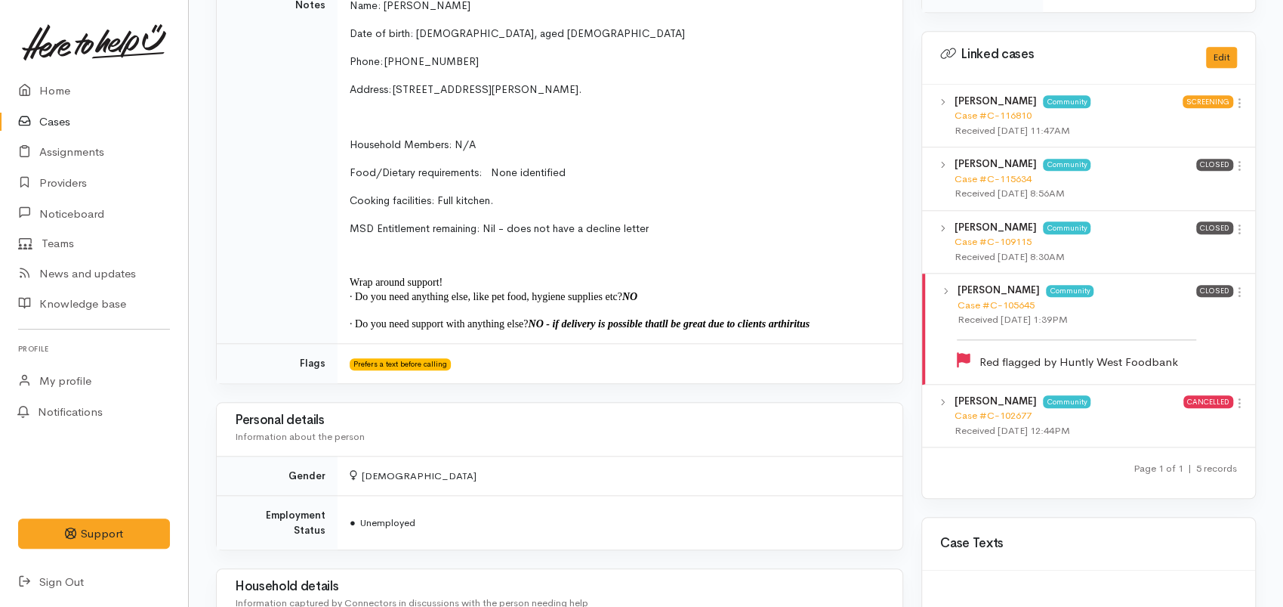
scroll to position [671, 0]
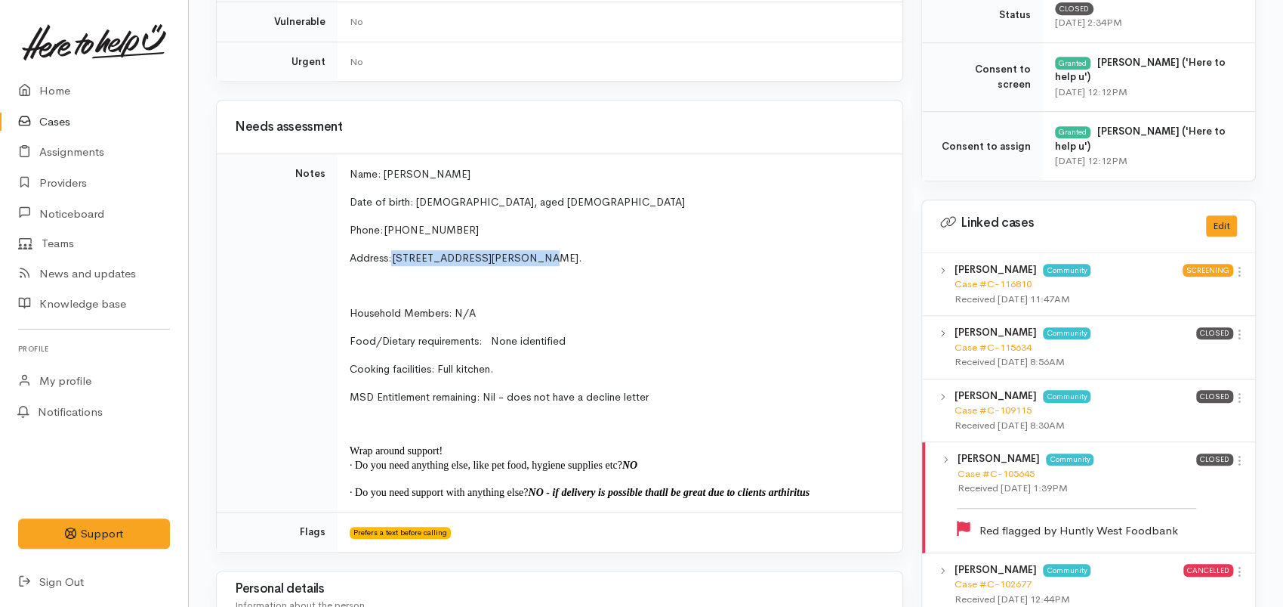
drag, startPoint x: 532, startPoint y: 259, endPoint x: 392, endPoint y: 255, distance: 139.8
click at [392, 255] on p "Address: [STREET_ADDRESS][PERSON_NAME]." at bounding box center [617, 258] width 535 height 16
copy span "[STREET_ADDRESS][PERSON_NAME]."
click at [65, 83] on link "Home" at bounding box center [94, 91] width 188 height 31
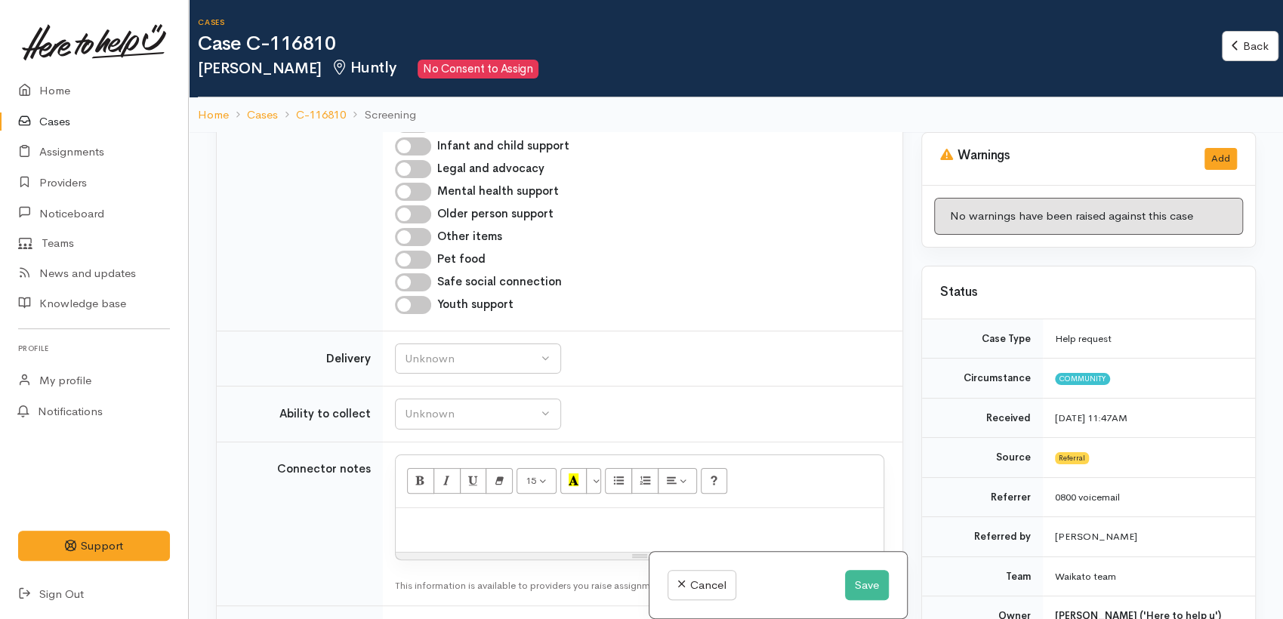
scroll to position [1874, 0]
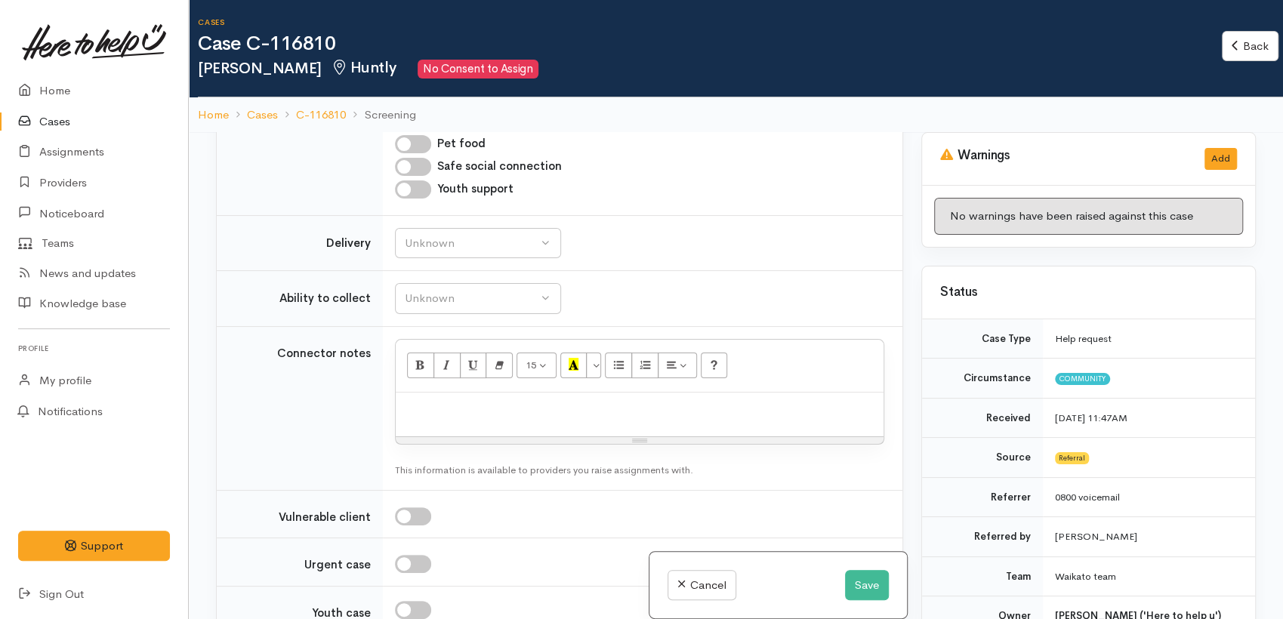
drag, startPoint x: 511, startPoint y: 355, endPoint x: 516, endPoint y: 341, distance: 14.3
click at [513, 393] on div at bounding box center [640, 415] width 488 height 45
click at [464, 400] on p "Her niece" at bounding box center [639, 408] width 473 height 17
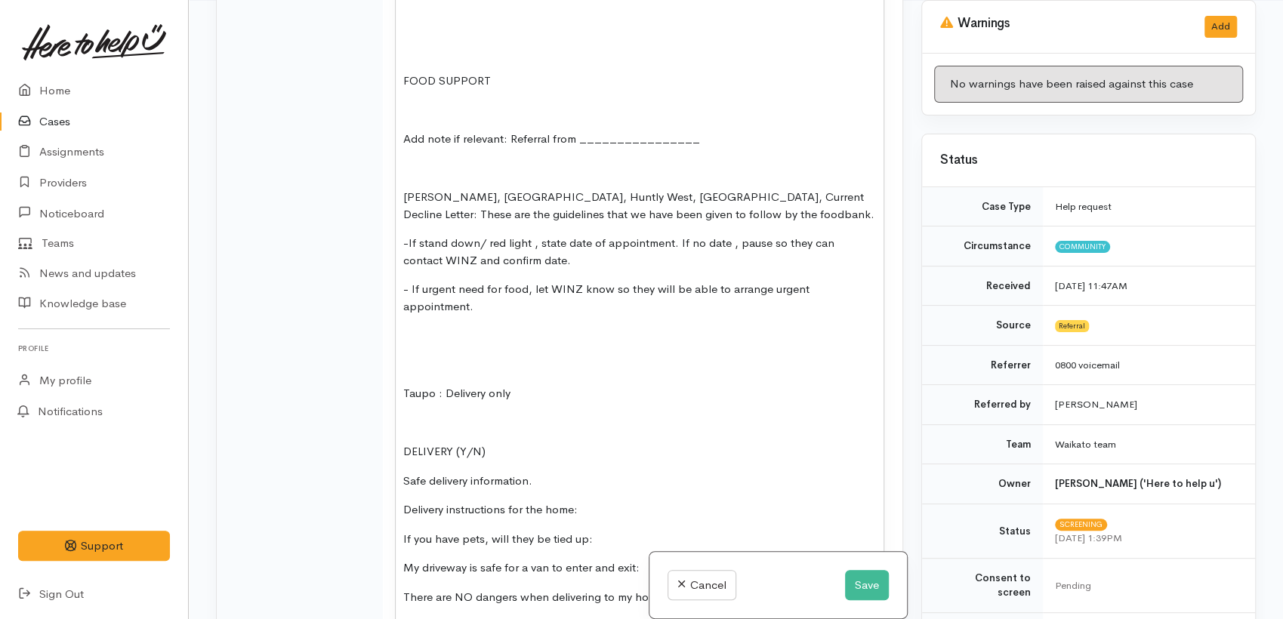
scroll to position [2046, 0]
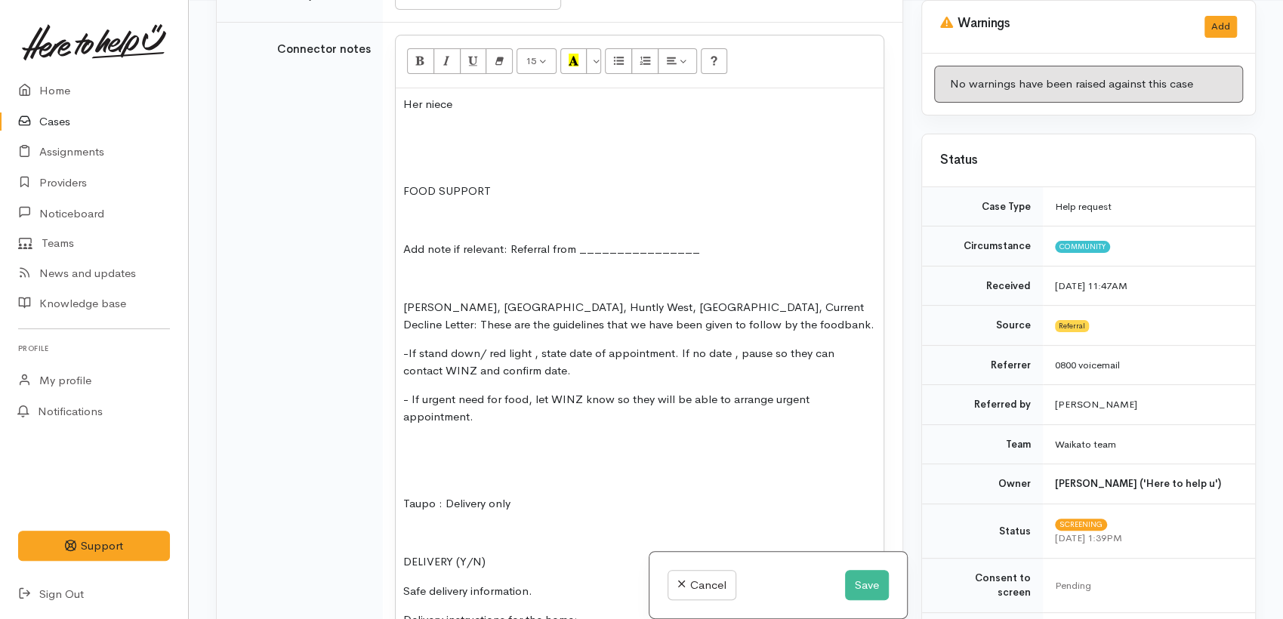
drag, startPoint x: 675, startPoint y: 489, endPoint x: 395, endPoint y: 74, distance: 500.5
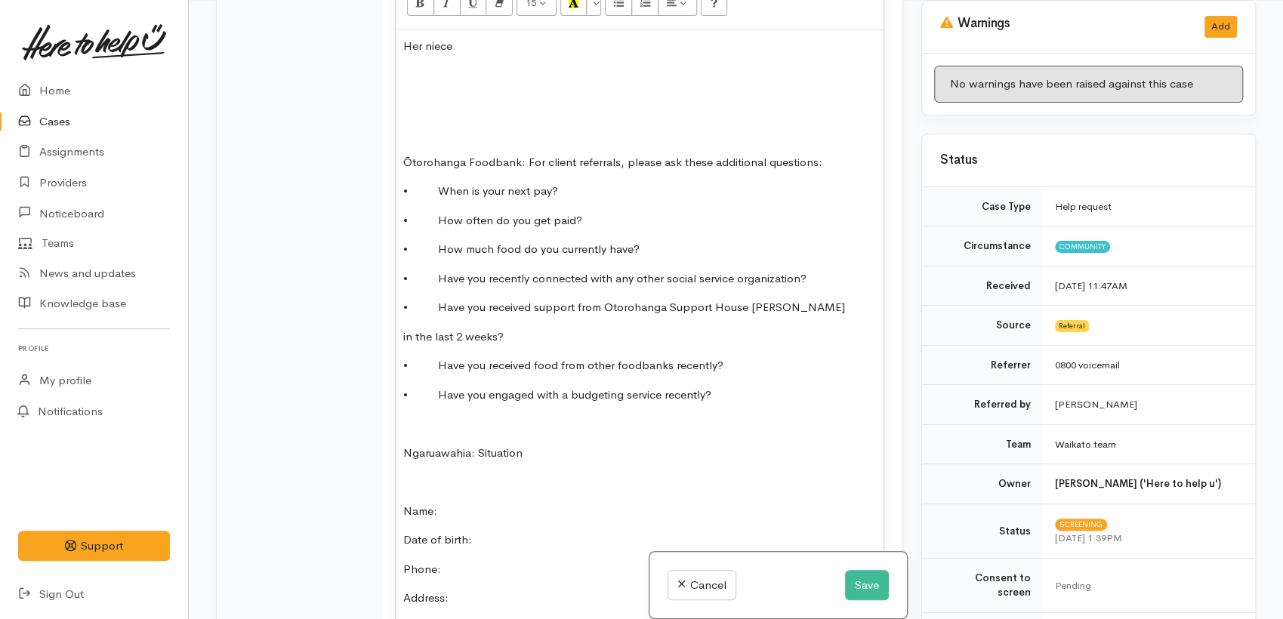
scroll to position [2130, 0]
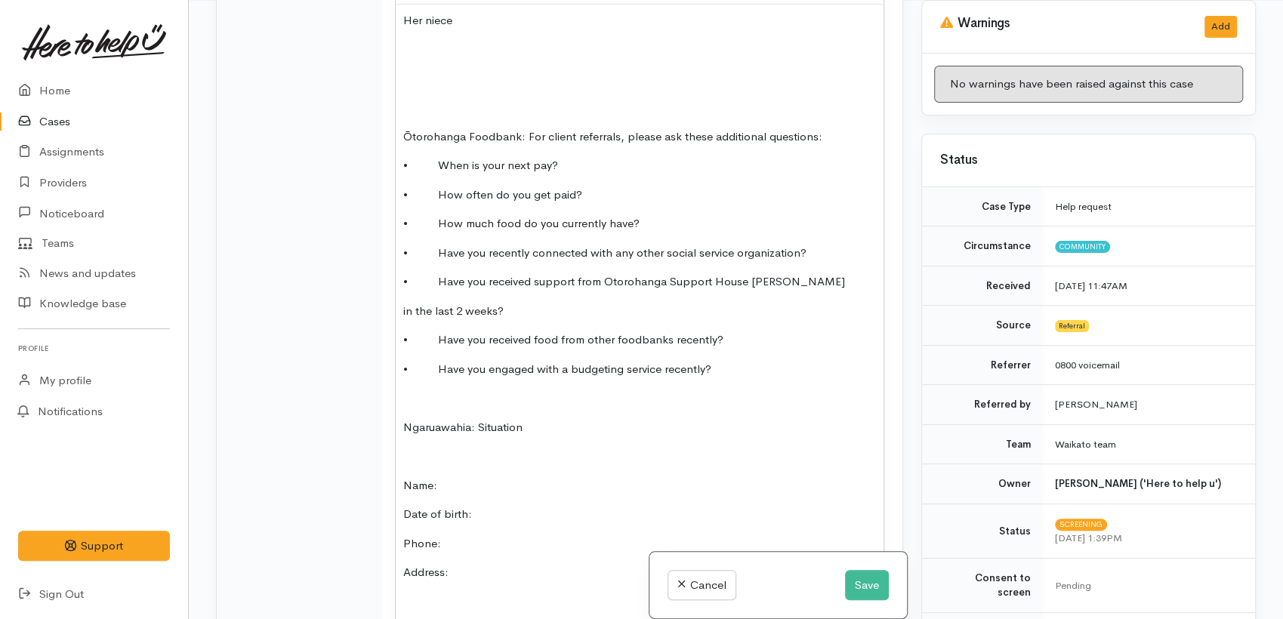
drag, startPoint x: 483, startPoint y: 527, endPoint x: 520, endPoint y: 437, distance: 96.2
click at [496, 381] on div "Her niece Ōtorohanga Foodbank: For client referrals, please ask these additiona…" at bounding box center [640, 521] width 488 height 1033
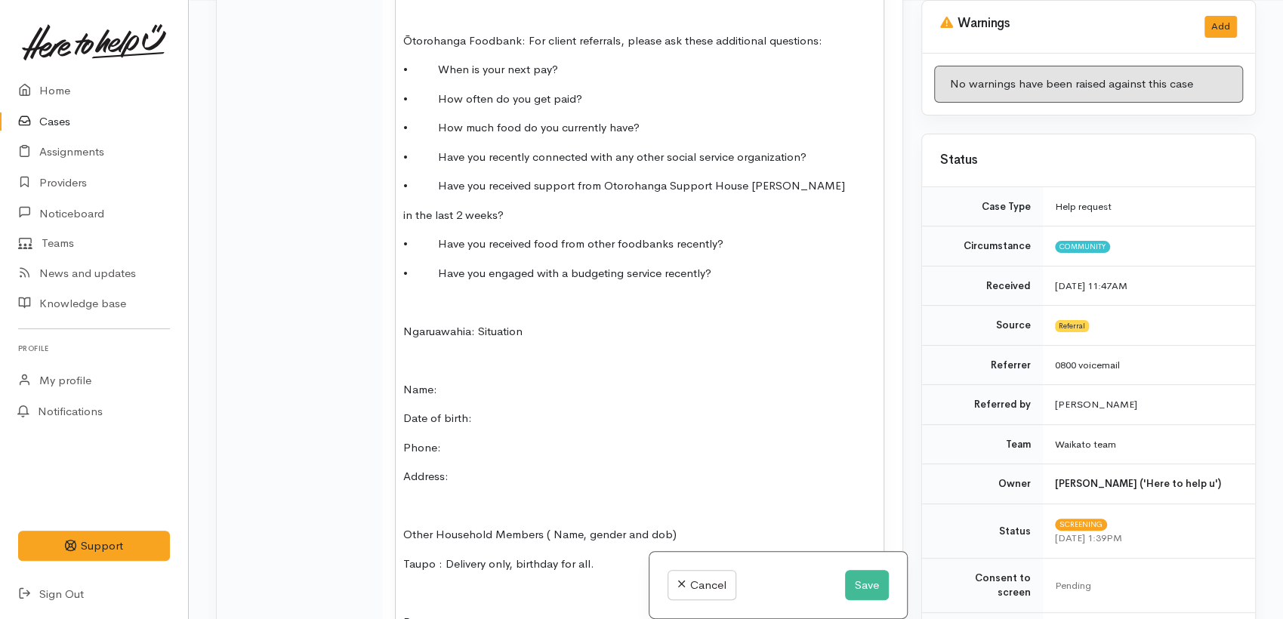
scroll to position [2298, 0]
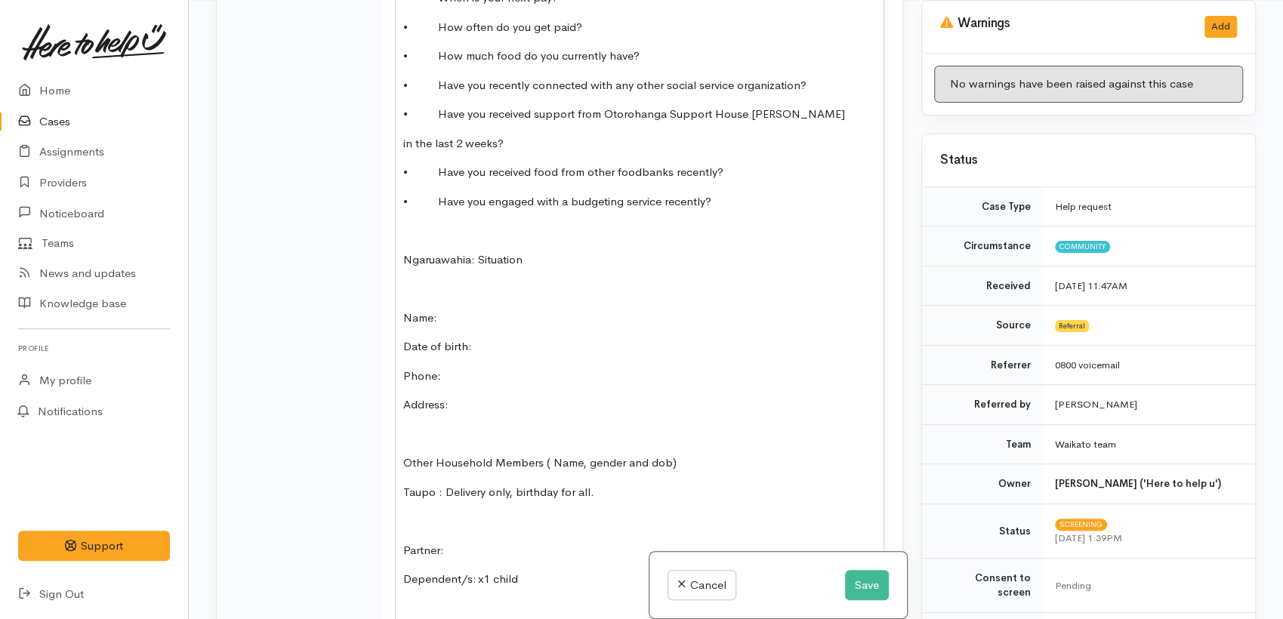
click at [591, 368] on p "Phone:" at bounding box center [639, 376] width 473 height 17
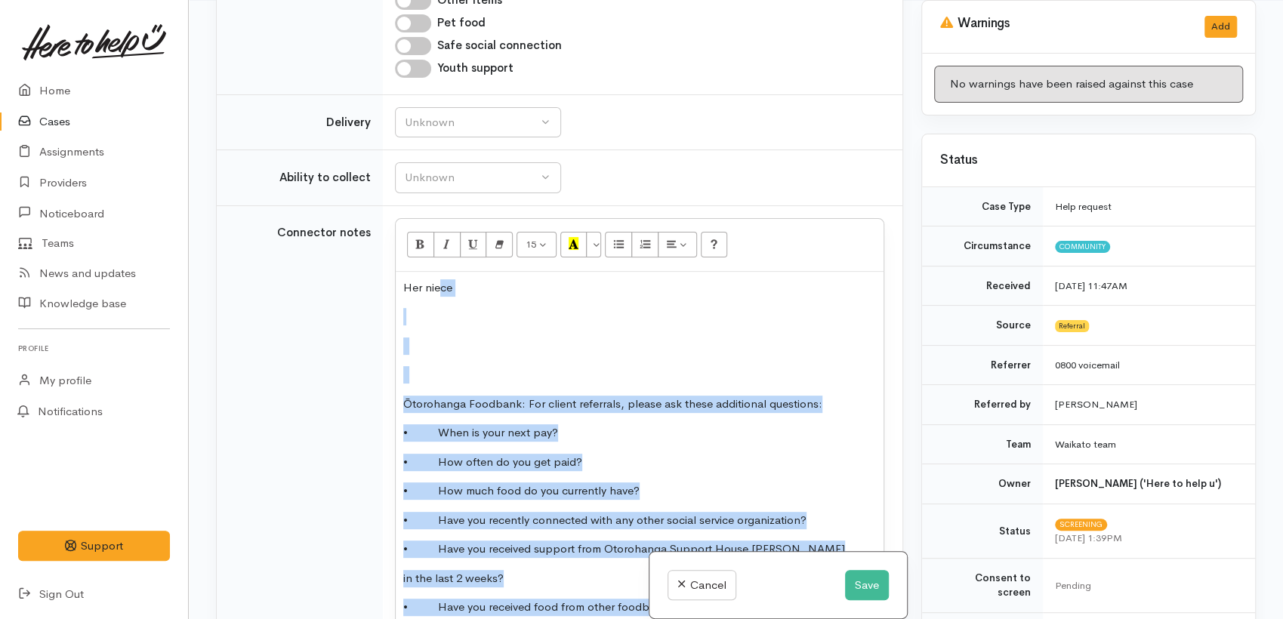
scroll to position [1710, 0]
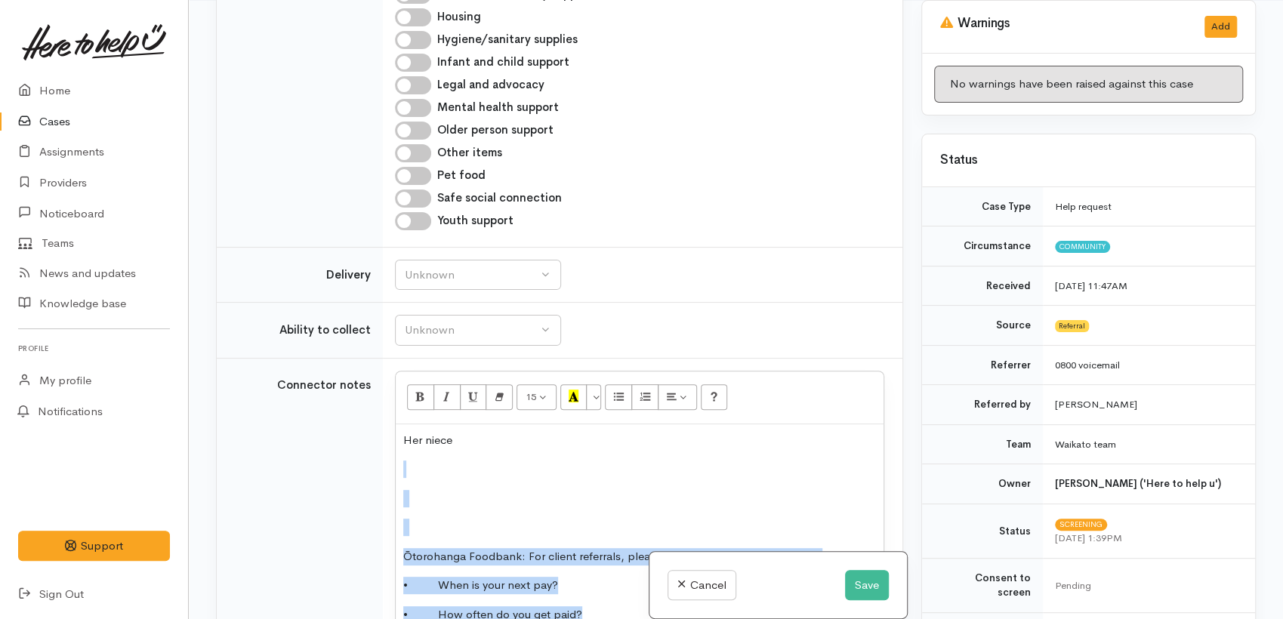
drag, startPoint x: 545, startPoint y: 304, endPoint x: 369, endPoint y: 415, distance: 208.5
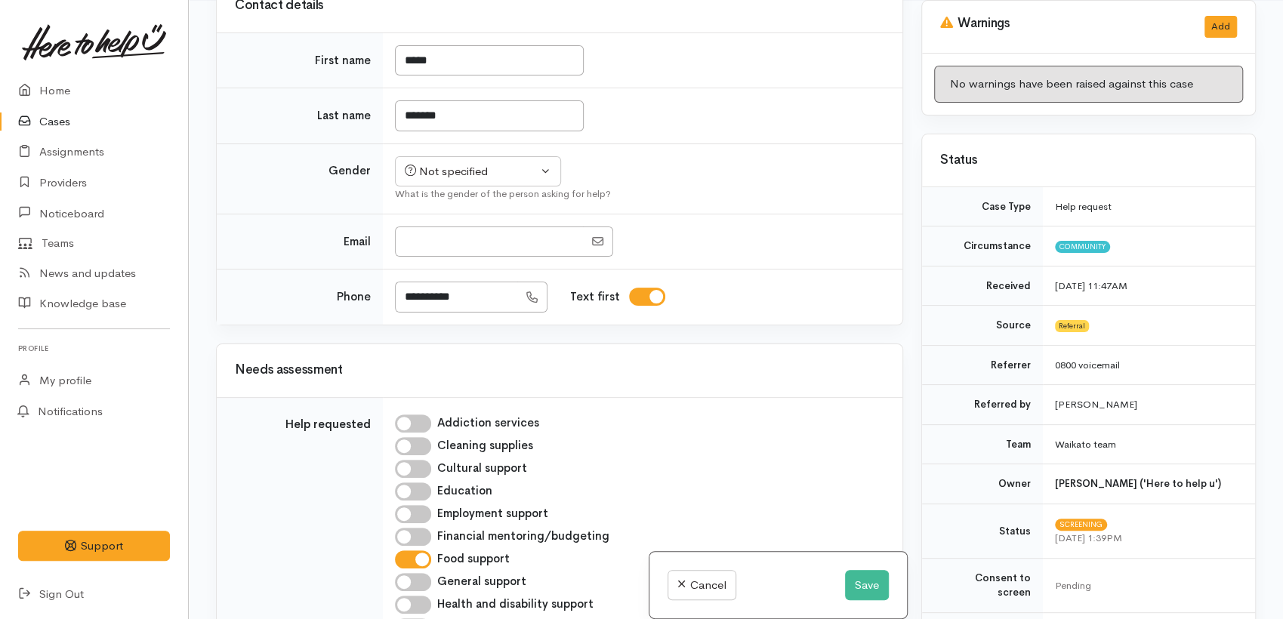
scroll to position [680, 0]
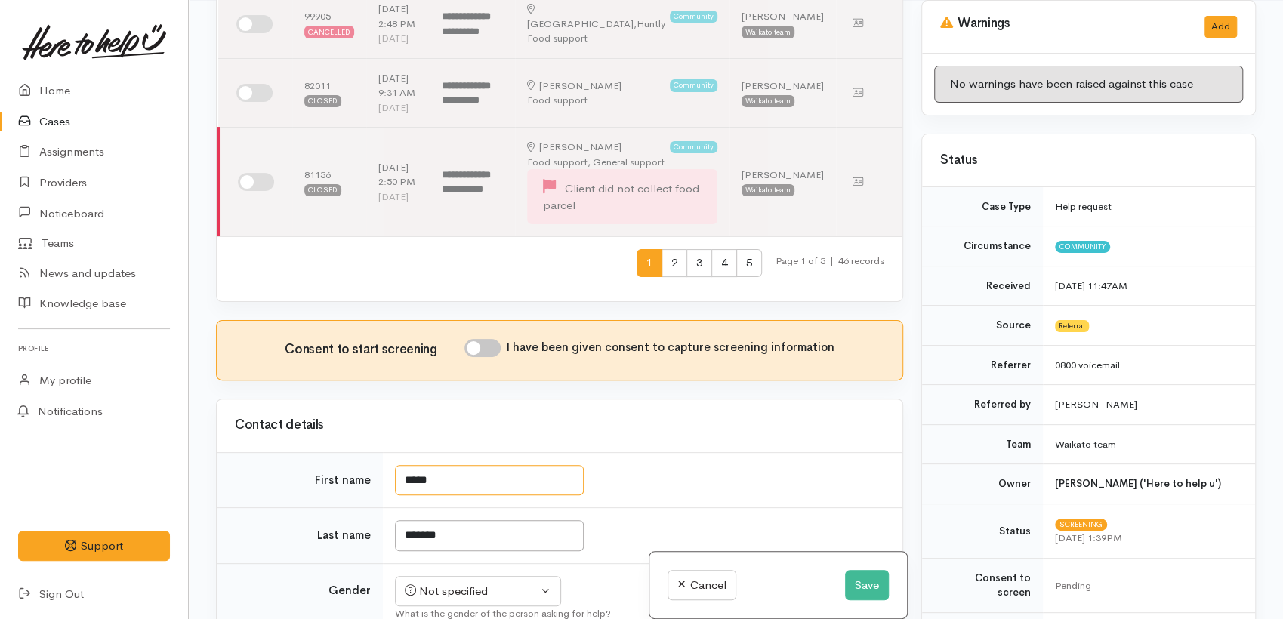
drag, startPoint x: 455, startPoint y: 439, endPoint x: 372, endPoint y: 437, distance: 83.1
click at [372, 452] on tr "First name *****" at bounding box center [560, 480] width 686 height 56
click at [501, 339] on input "I have been given consent to capture screening information" at bounding box center [483, 348] width 36 height 18
checkbox input "true"
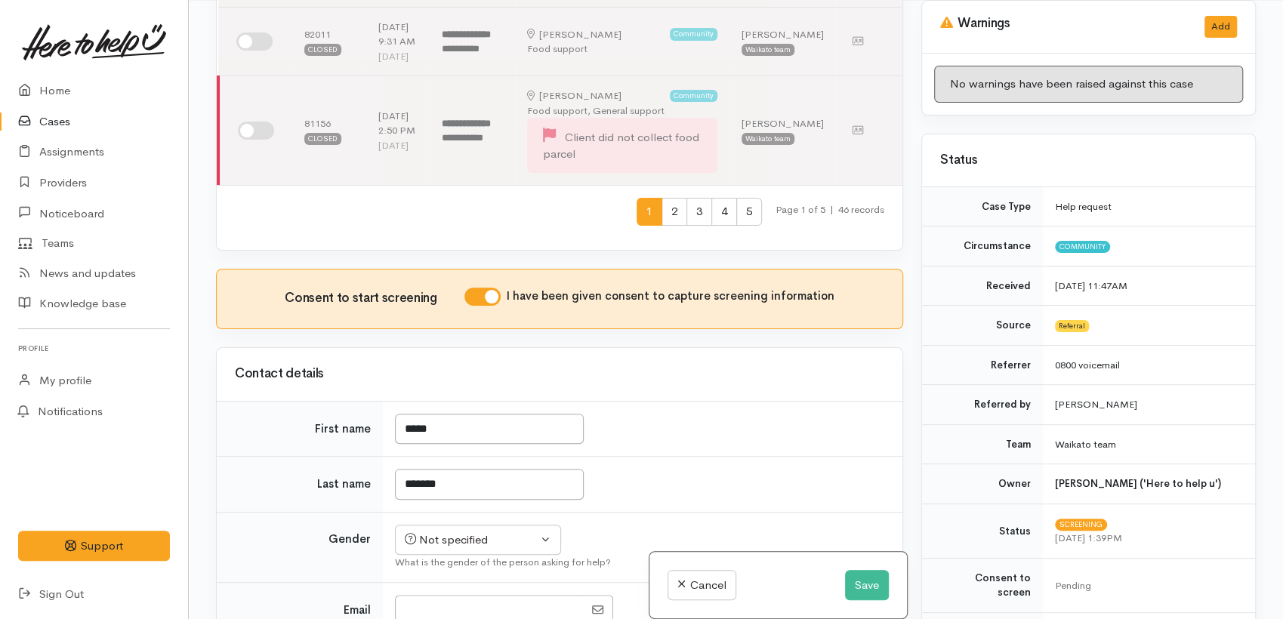
scroll to position [810, 0]
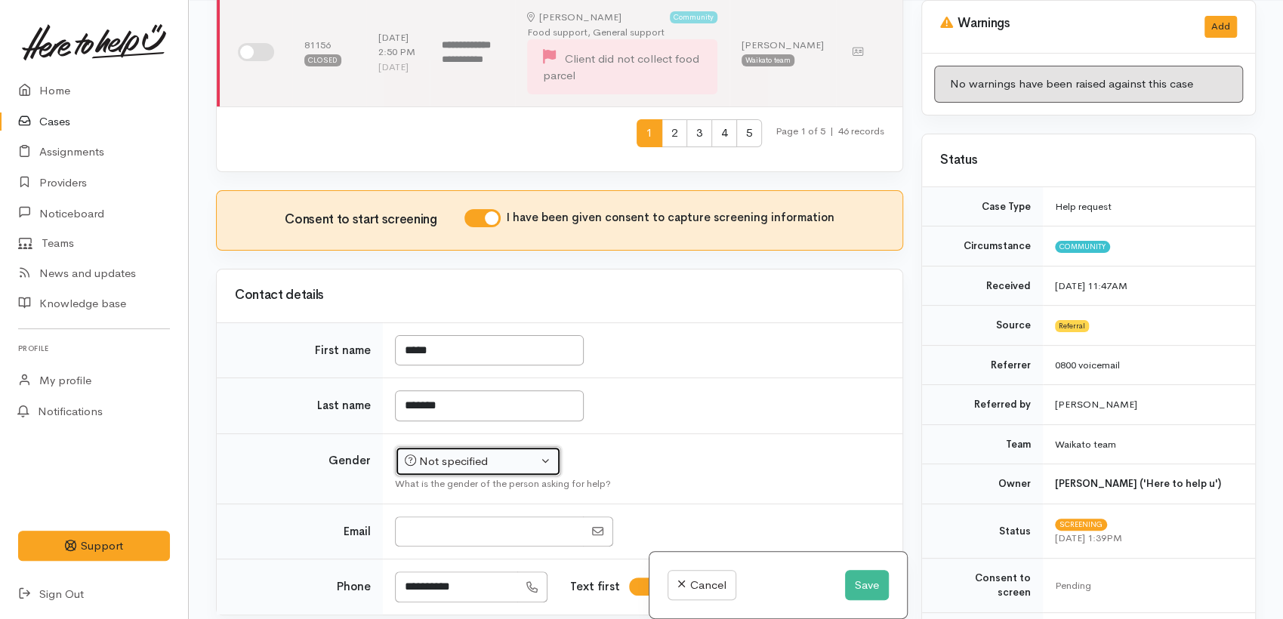
click at [524, 453] on div "Not specified" at bounding box center [471, 461] width 133 height 17
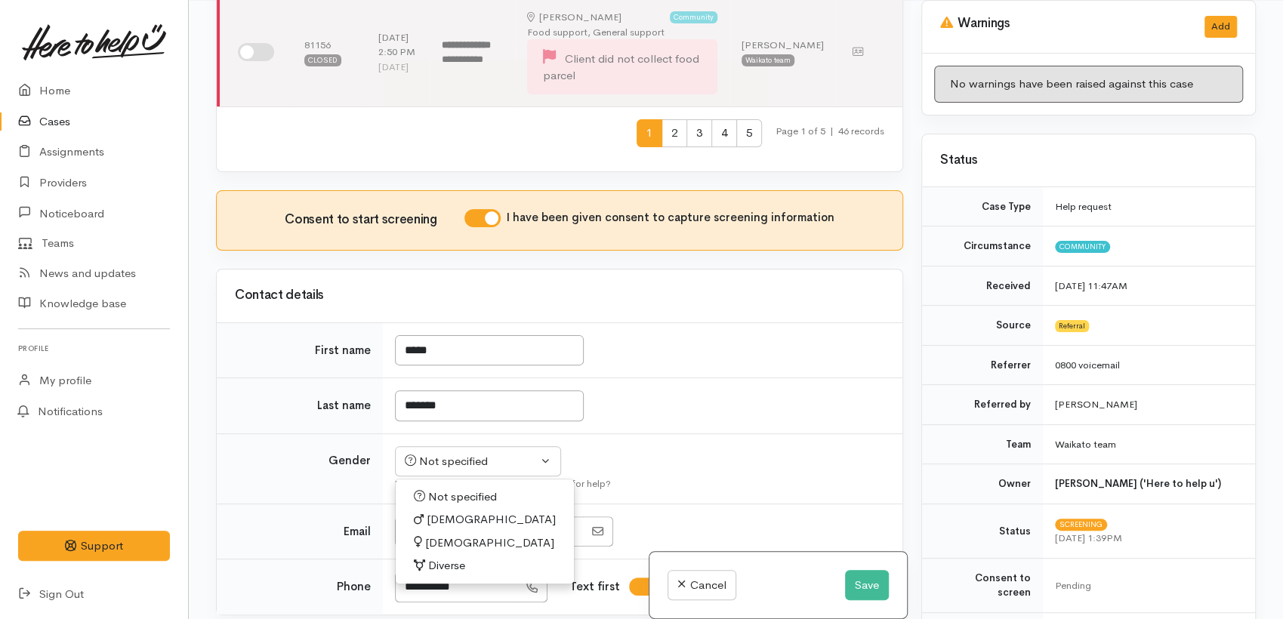
click at [447, 535] on span "[DEMOGRAPHIC_DATA]" at bounding box center [489, 543] width 129 height 17
select select "[DEMOGRAPHIC_DATA]"
click at [663, 378] on td "*******" at bounding box center [643, 406] width 520 height 56
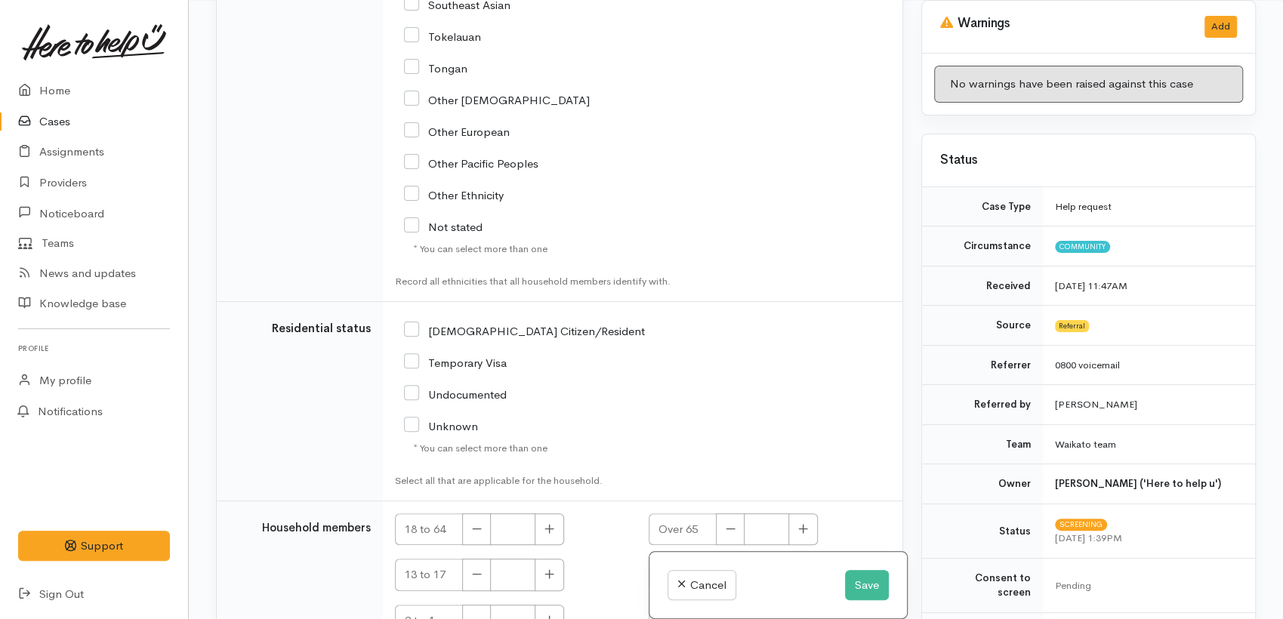
scroll to position [3907, 0]
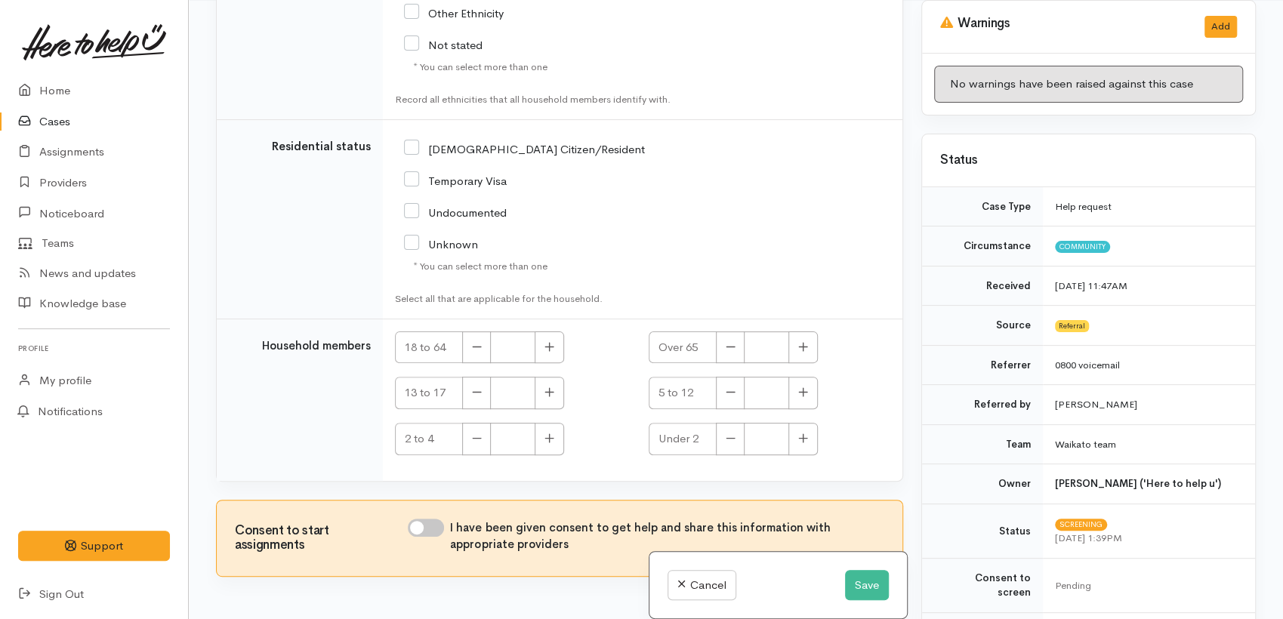
click at [433, 519] on input "I have been given consent to get help and share this information with appropria…" at bounding box center [426, 528] width 36 height 18
checkbox input "true"
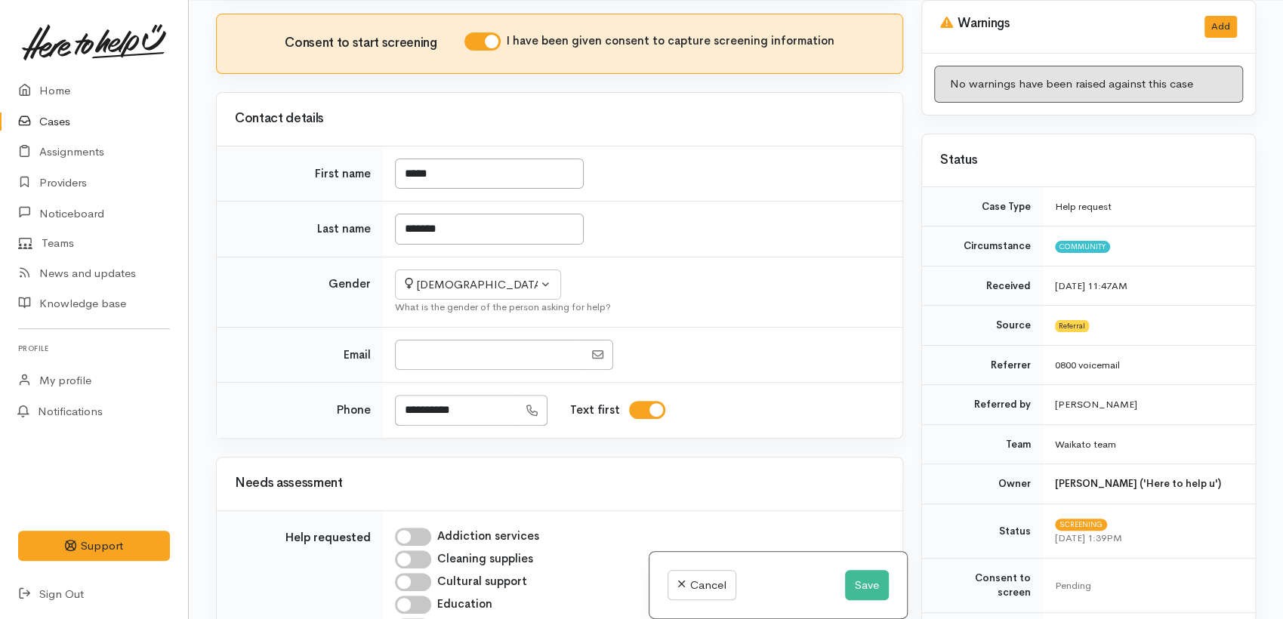
scroll to position [943, 0]
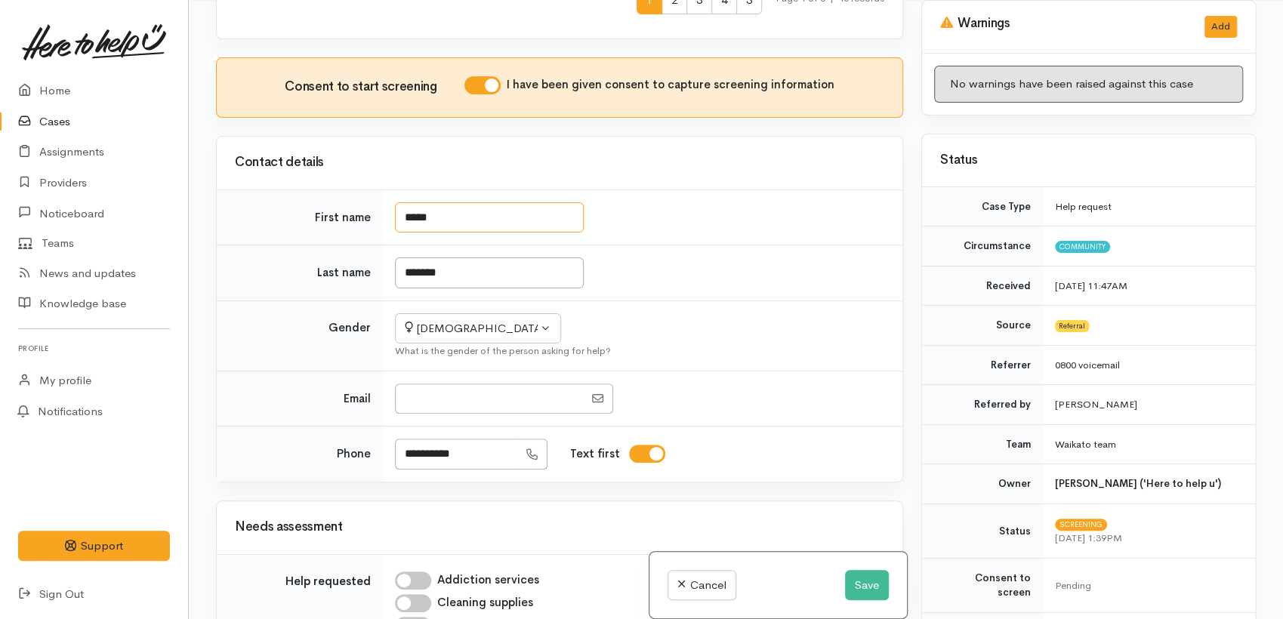
drag, startPoint x: 498, startPoint y: 176, endPoint x: 363, endPoint y: 165, distance: 135.6
click at [363, 190] on tr "First name *****" at bounding box center [560, 218] width 686 height 56
type input "****"
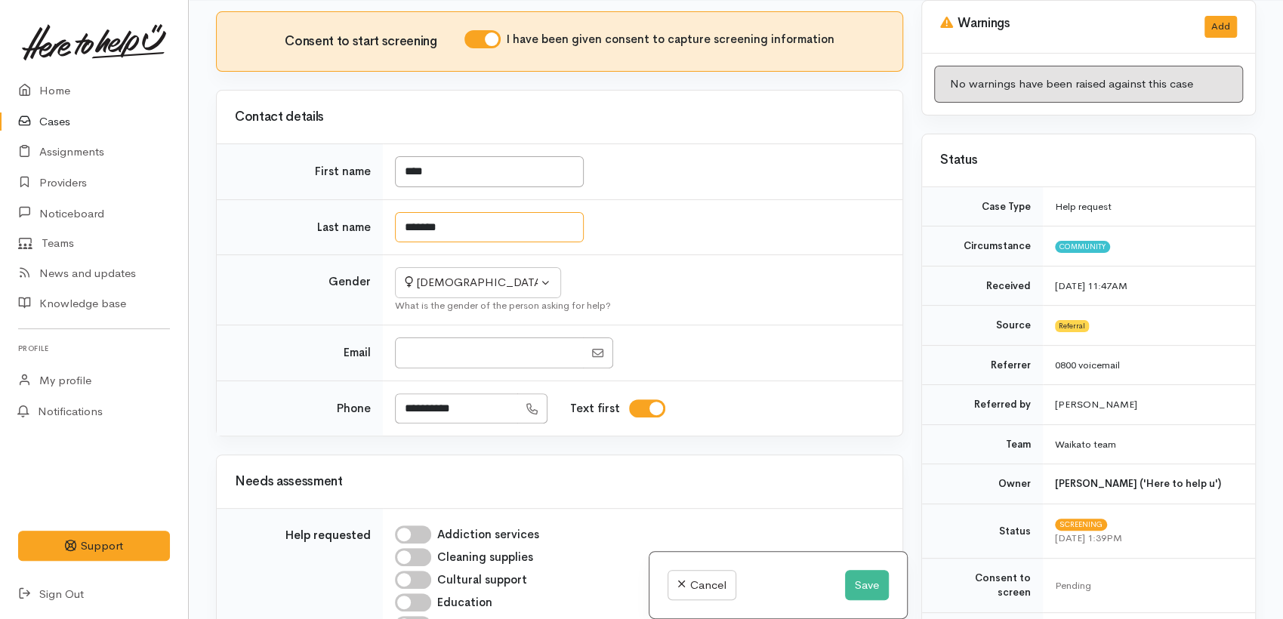
drag, startPoint x: 477, startPoint y: 223, endPoint x: 403, endPoint y: 199, distance: 78.4
click at [400, 204] on td "*******" at bounding box center [643, 227] width 520 height 56
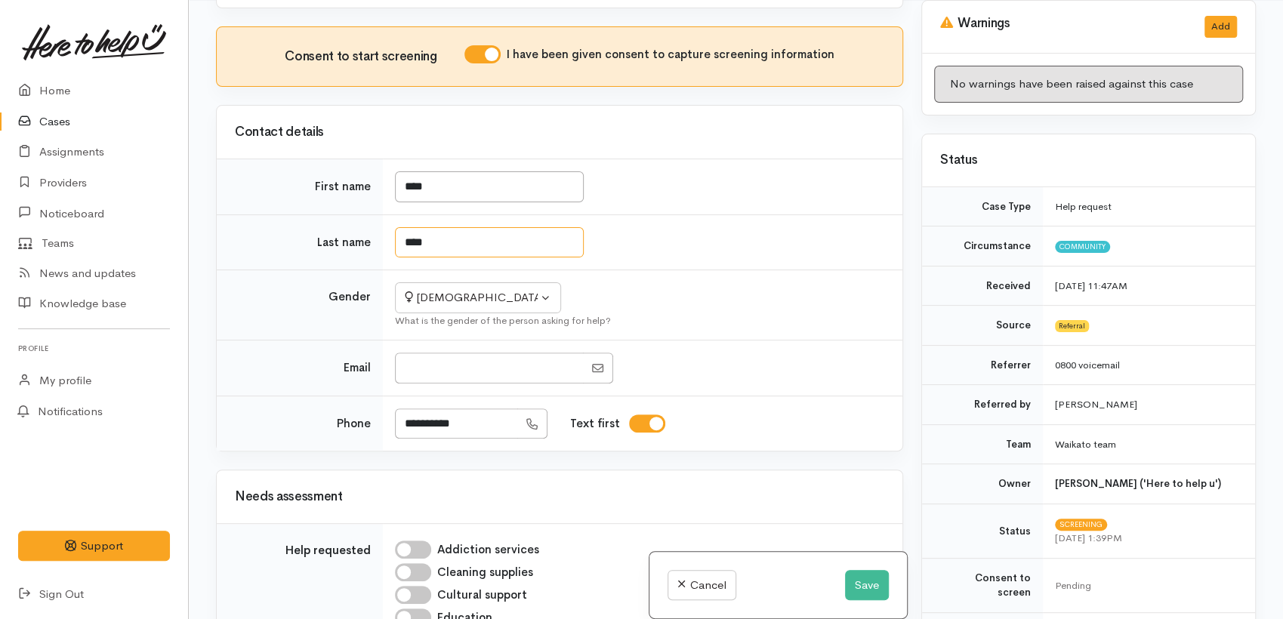
type input "****"
drag, startPoint x: 453, startPoint y: 177, endPoint x: 437, endPoint y: 175, distance: 16.0
click at [437, 175] on input "****" at bounding box center [489, 186] width 189 height 31
drag, startPoint x: 433, startPoint y: 168, endPoint x: 400, endPoint y: 164, distance: 32.8
click at [400, 171] on input "****" at bounding box center [489, 186] width 189 height 31
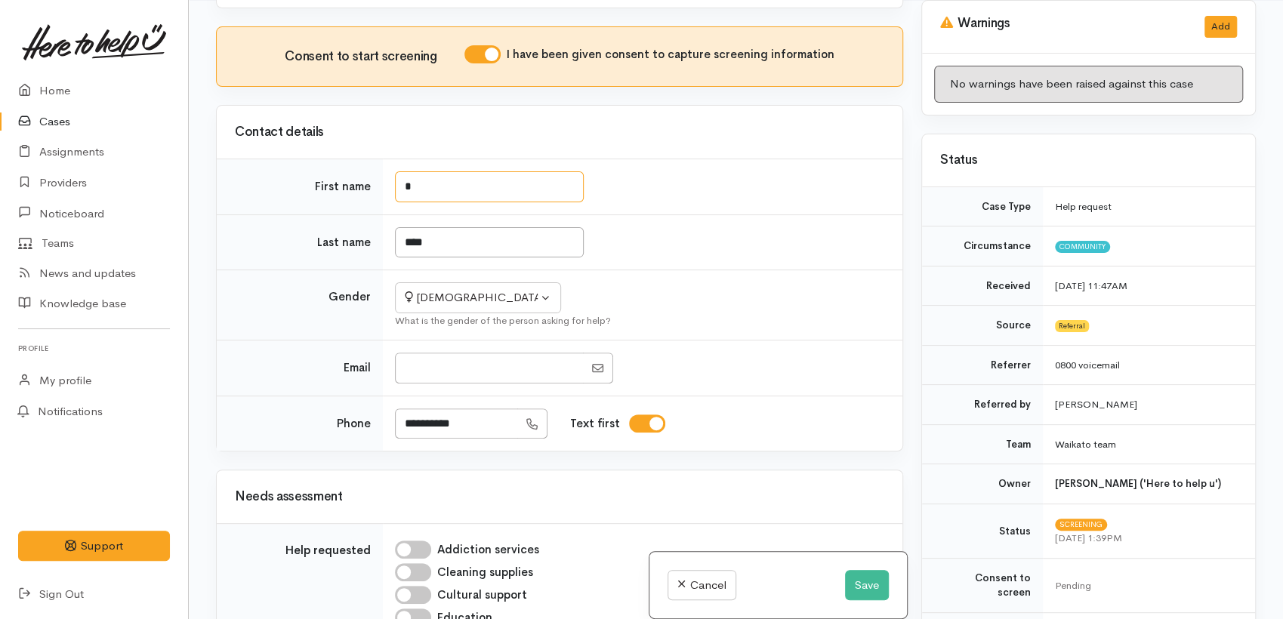
drag, startPoint x: 423, startPoint y: 165, endPoint x: 335, endPoint y: 170, distance: 87.8
click at [340, 168] on tr "First name *" at bounding box center [560, 187] width 686 height 56
type input "*"
click at [314, 178] on td "First name" at bounding box center [300, 187] width 166 height 56
drag, startPoint x: 436, startPoint y: 168, endPoint x: 383, endPoint y: 170, distance: 52.9
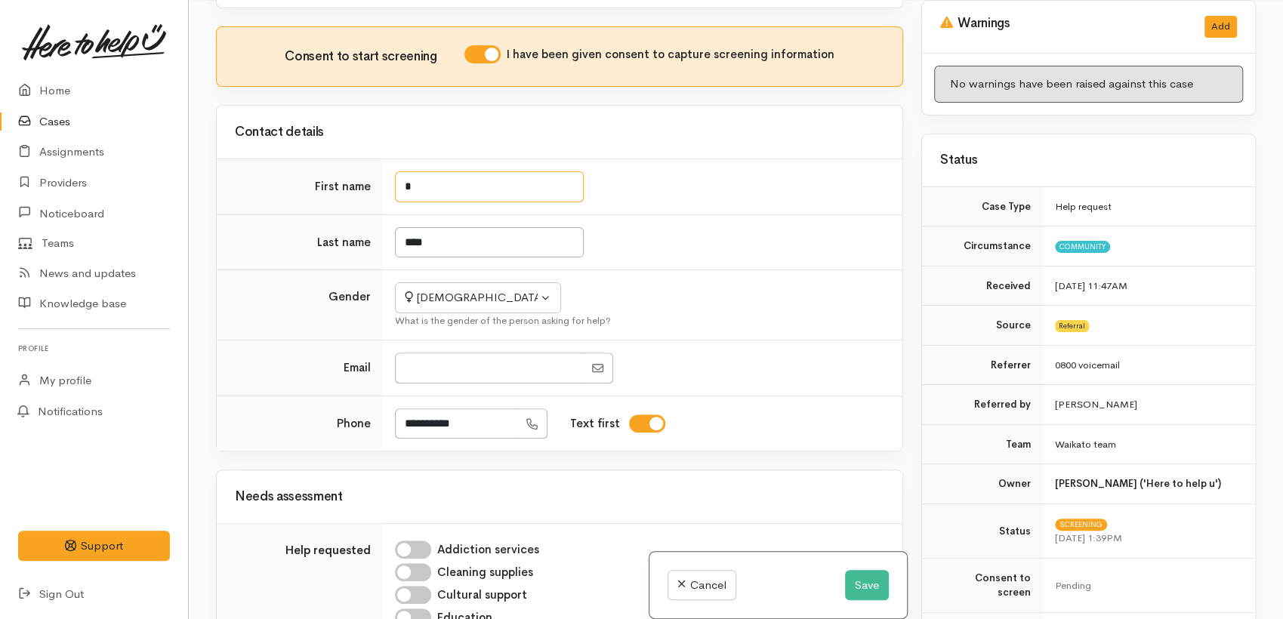
click at [383, 170] on td "*" at bounding box center [643, 187] width 520 height 56
type input "****"
click at [440, 173] on input "First name" at bounding box center [489, 186] width 189 height 31
click at [500, 171] on input "First name" at bounding box center [489, 186] width 189 height 31
drag, startPoint x: 434, startPoint y: 168, endPoint x: 461, endPoint y: 176, distance: 28.2
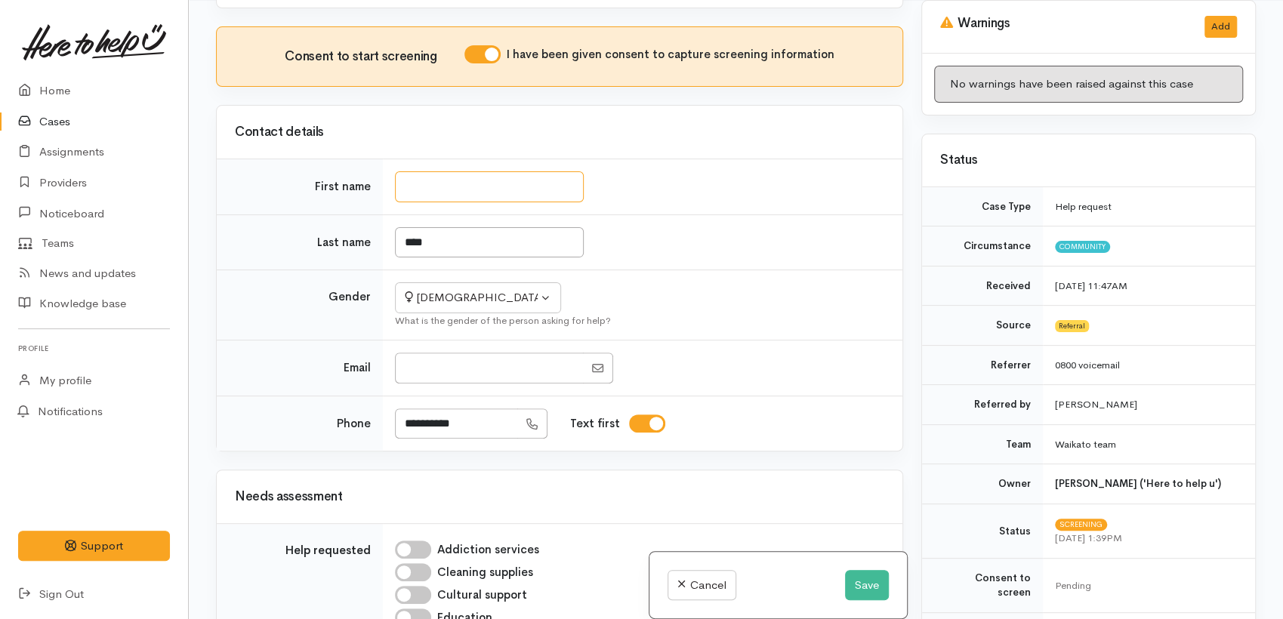
click at [449, 174] on input "First name" at bounding box center [489, 186] width 189 height 31
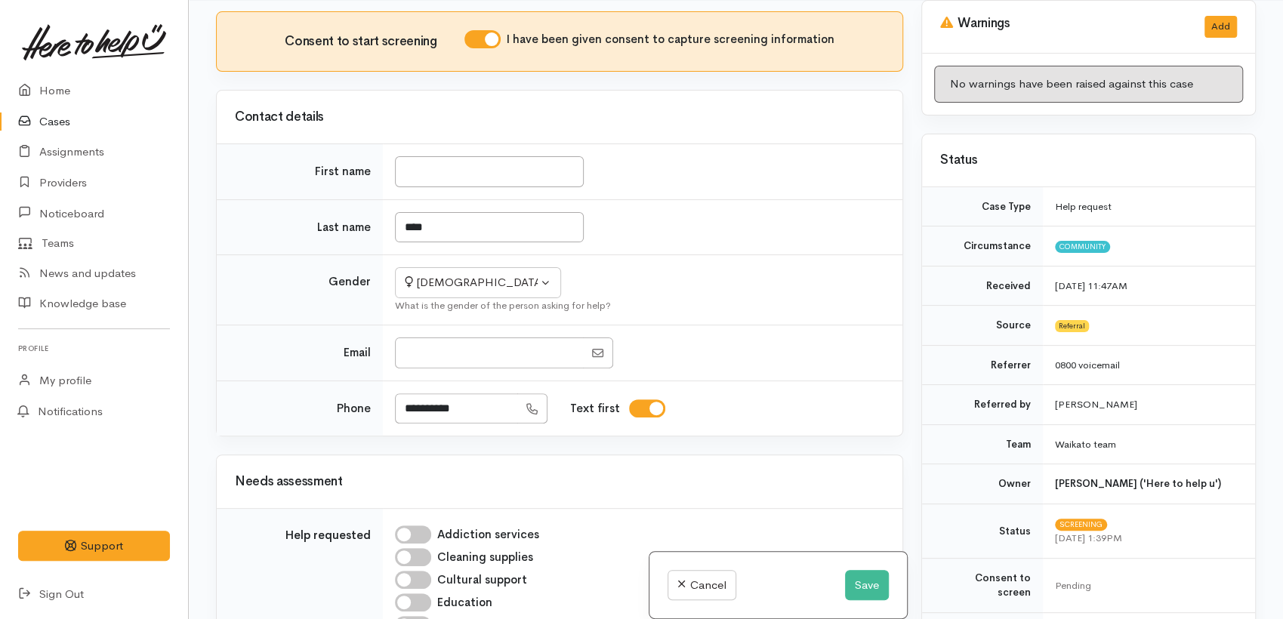
click at [311, 182] on td "First name" at bounding box center [300, 172] width 166 height 56
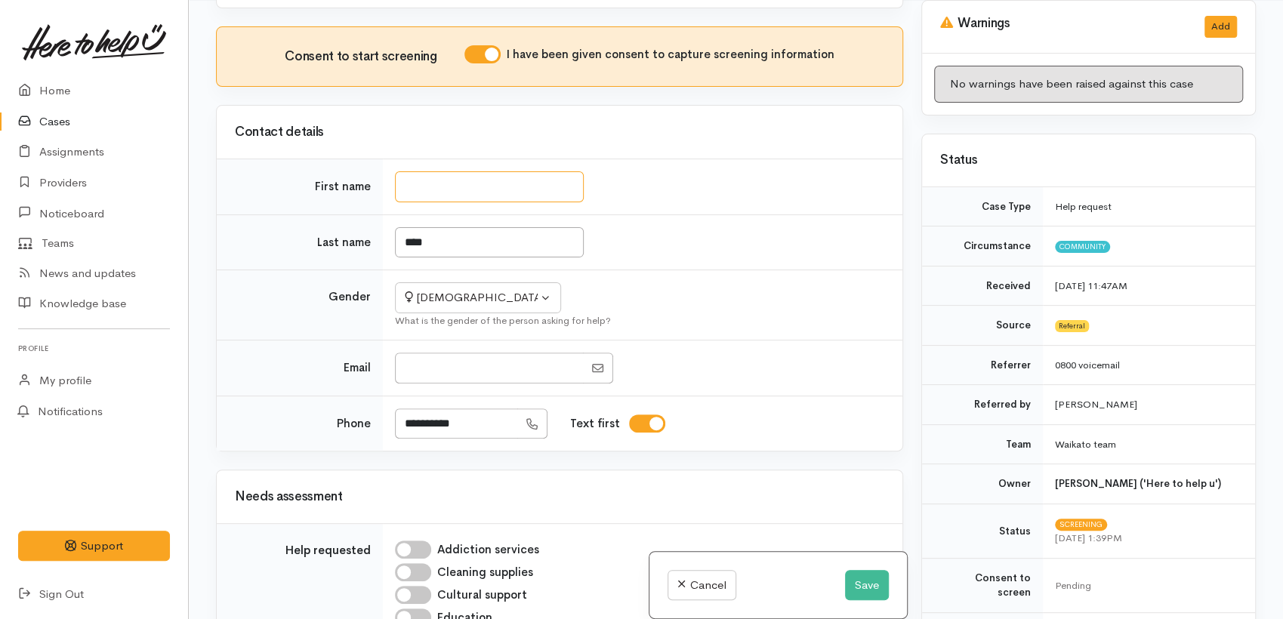
click at [436, 171] on input "First name" at bounding box center [489, 186] width 189 height 31
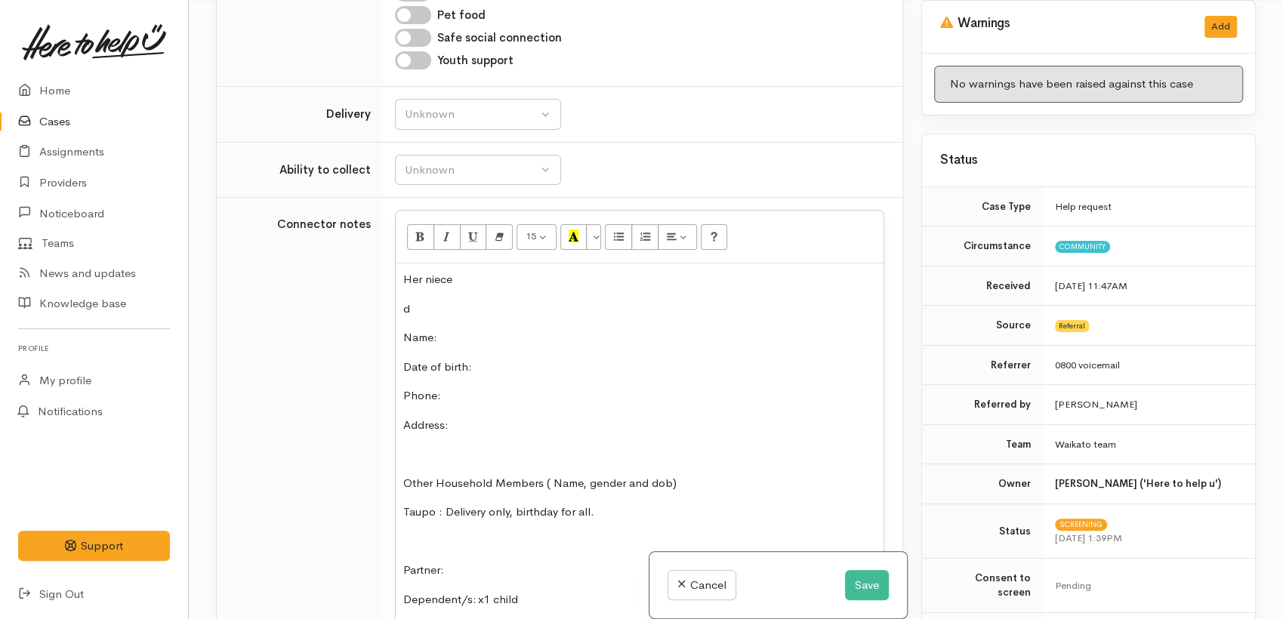
scroll to position [1221, 0]
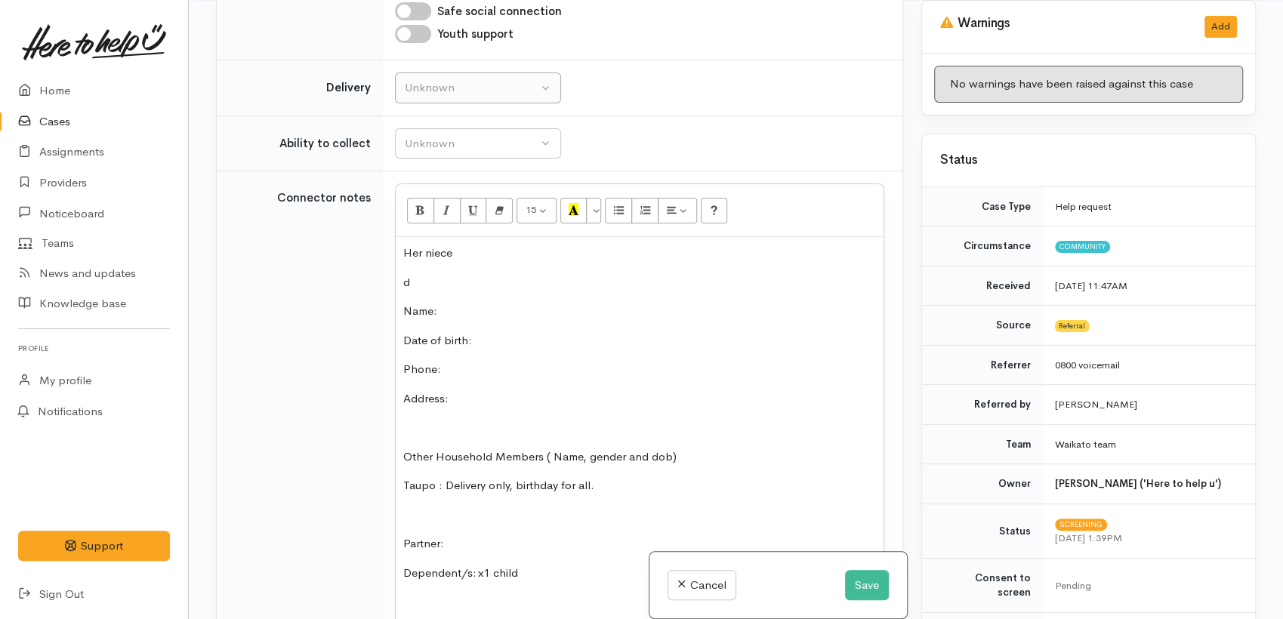
type input "******"
click at [485, 79] on div "Unknown" at bounding box center [471, 87] width 133 height 17
click at [435, 218] on link "No" at bounding box center [478, 229] width 165 height 23
click at [459, 79] on div "No" at bounding box center [471, 87] width 133 height 17
click at [418, 221] on span "No" at bounding box center [422, 229] width 16 height 17
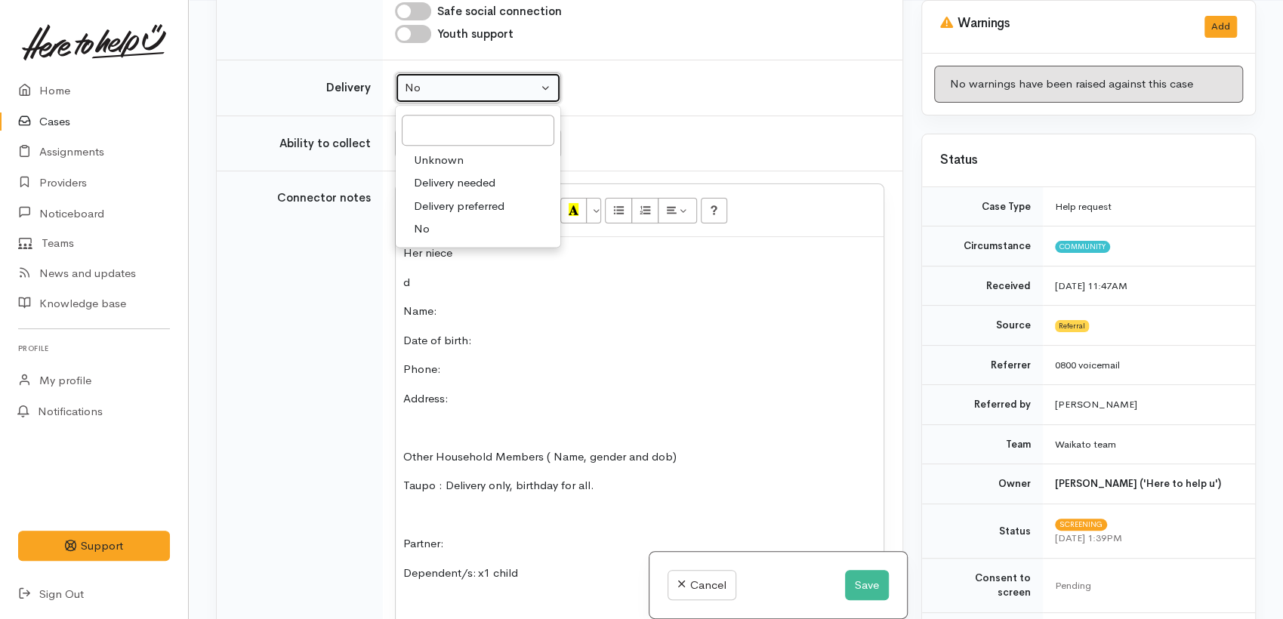
select select "1"
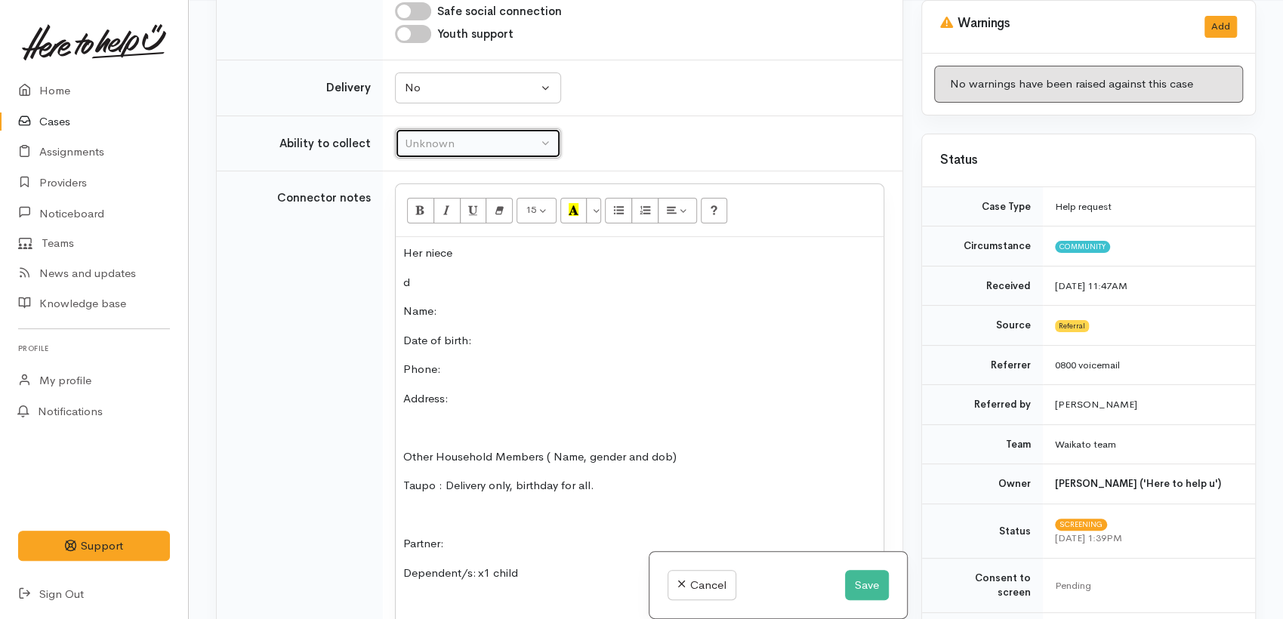
click at [445, 135] on div "Unknown" at bounding box center [471, 143] width 133 height 17
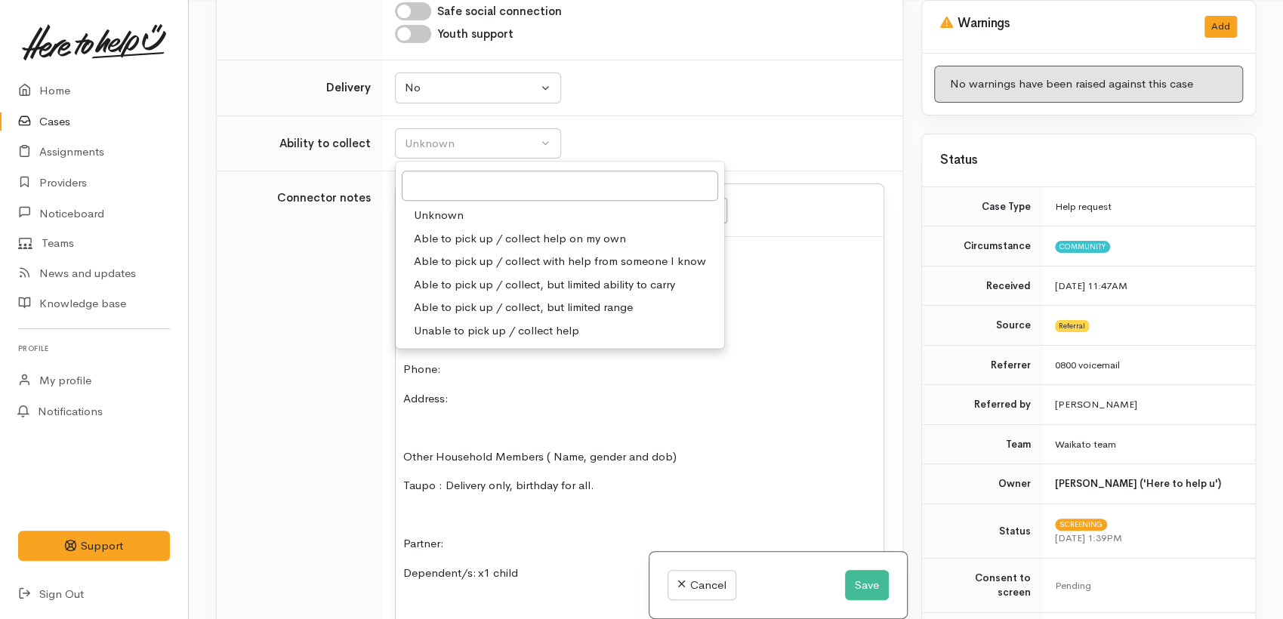
click at [471, 230] on span "Able to pick up / collect help on my own" at bounding box center [520, 238] width 212 height 17
select select "2"
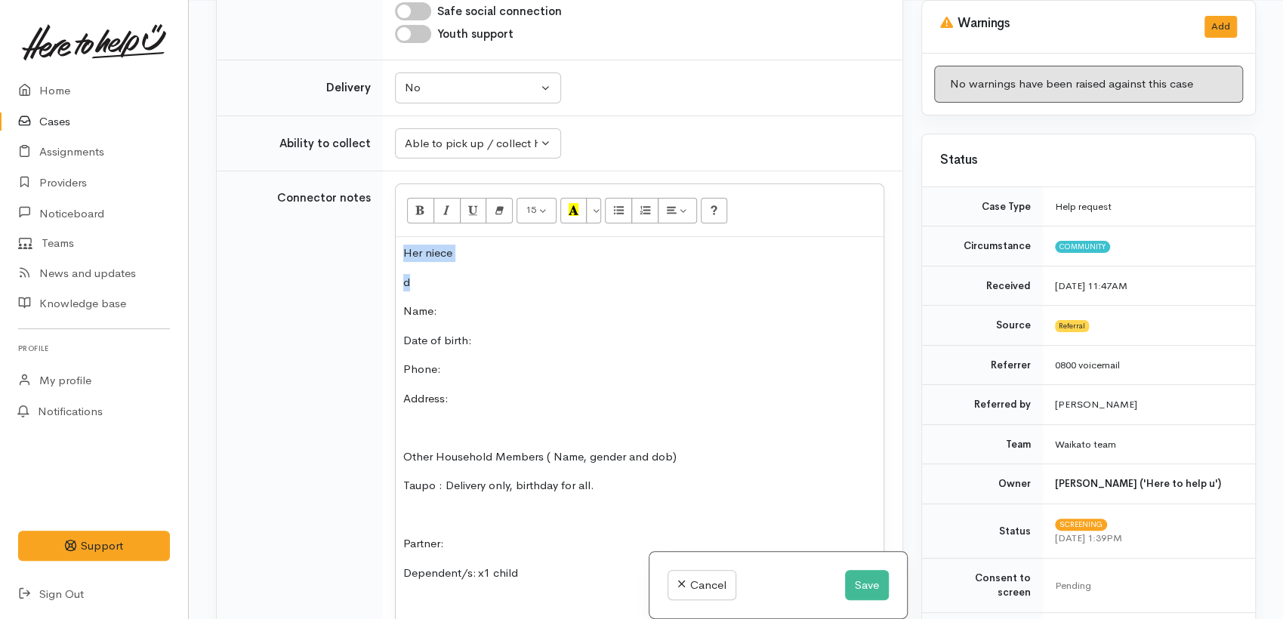
drag, startPoint x: 443, startPoint y: 267, endPoint x: 352, endPoint y: 235, distance: 97.0
click at [352, 235] on tr "Connector notes <p><br></p> 15 8 9 10 11 12 14 18 24 36 Background Color Transp…" at bounding box center [560, 544] width 686 height 746
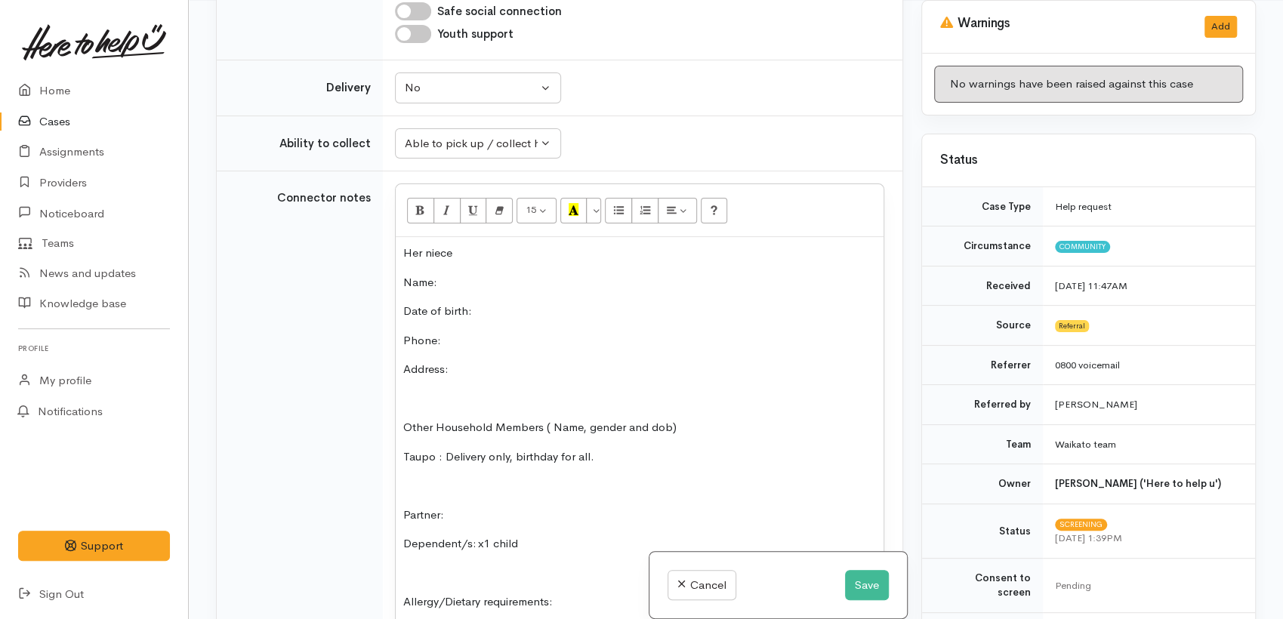
click at [486, 303] on p "Date of birth:" at bounding box center [639, 311] width 473 height 17
click at [484, 303] on p "Date of birth:" at bounding box center [639, 311] width 473 height 17
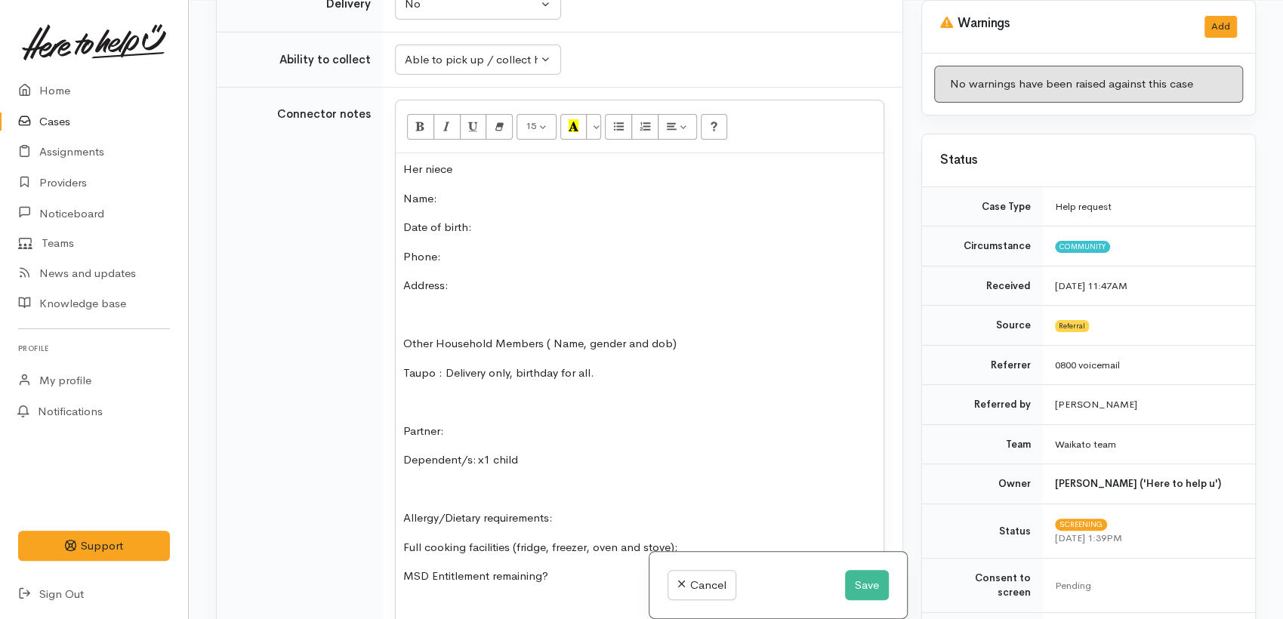
scroll to position [1388, 0]
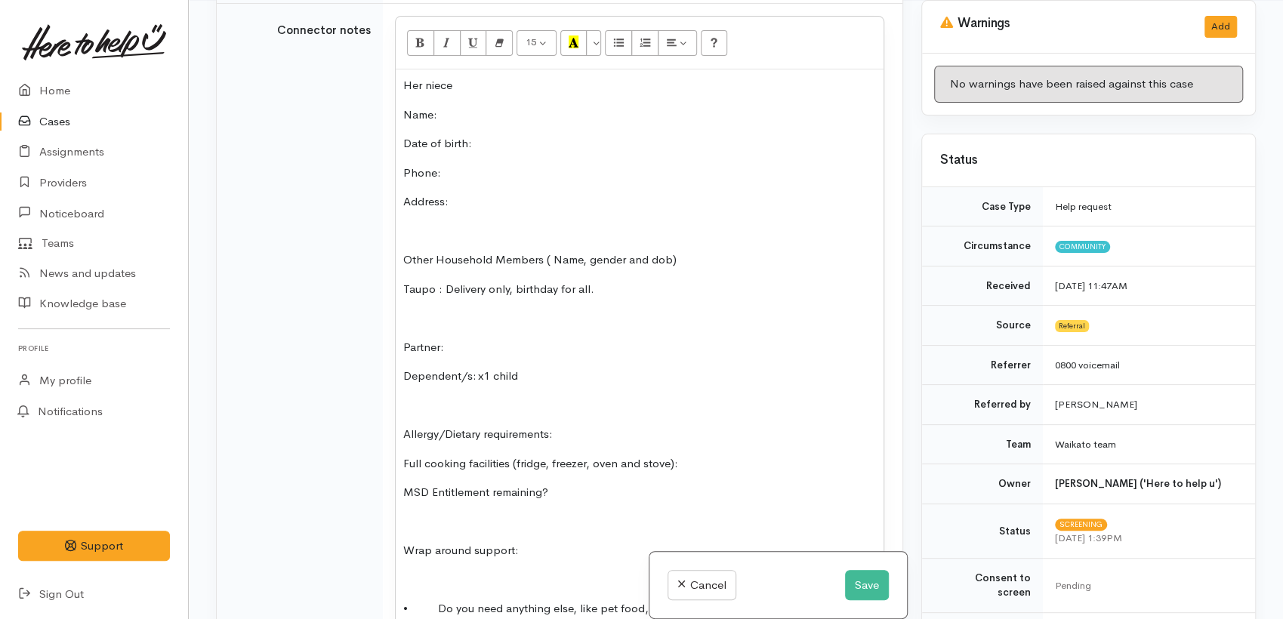
click at [499, 135] on p "Date of birth:" at bounding box center [639, 143] width 473 height 17
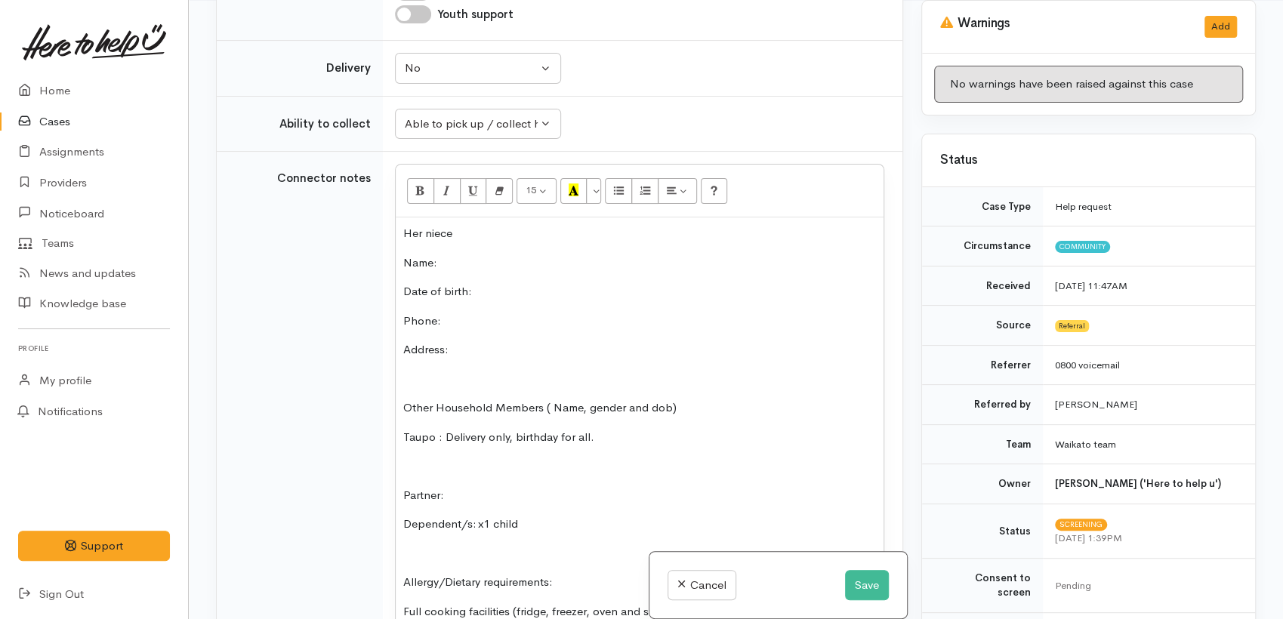
scroll to position [1052, 0]
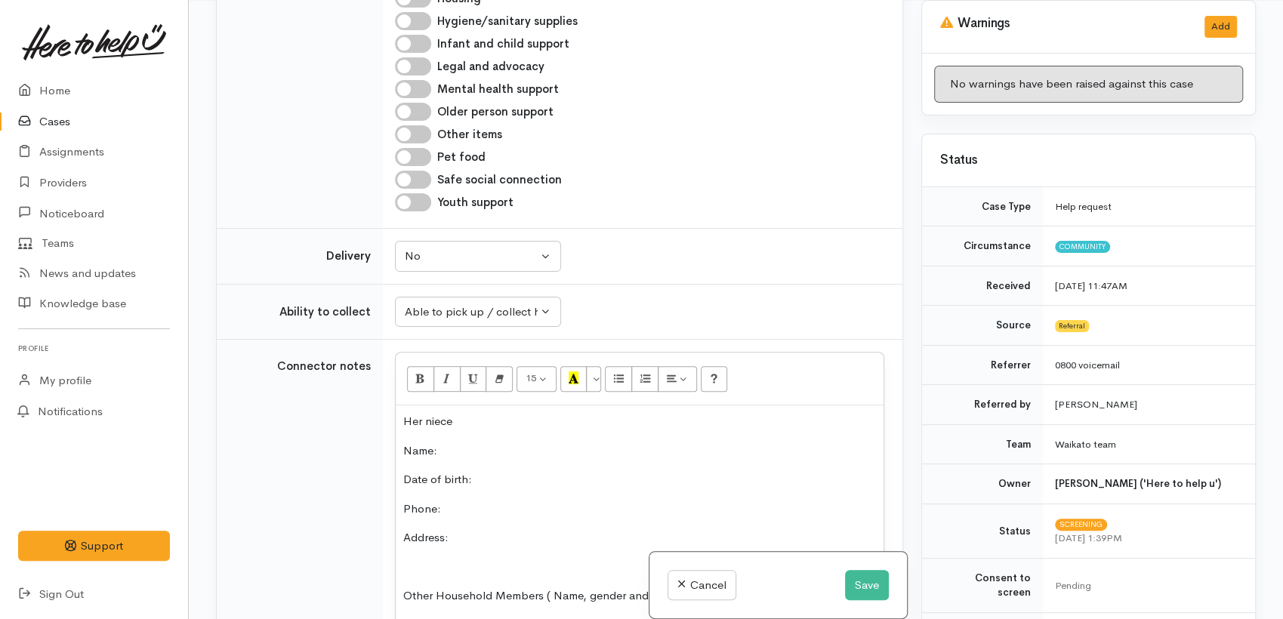
click at [466, 413] on p "Her niece" at bounding box center [639, 421] width 473 height 17
click at [536, 413] on p "Her niece hard of hearing 021 1273242" at bounding box center [639, 421] width 473 height 17
click at [559, 413] on p "Her niece hard of hearing 021 1273242" at bounding box center [639, 421] width 473 height 17
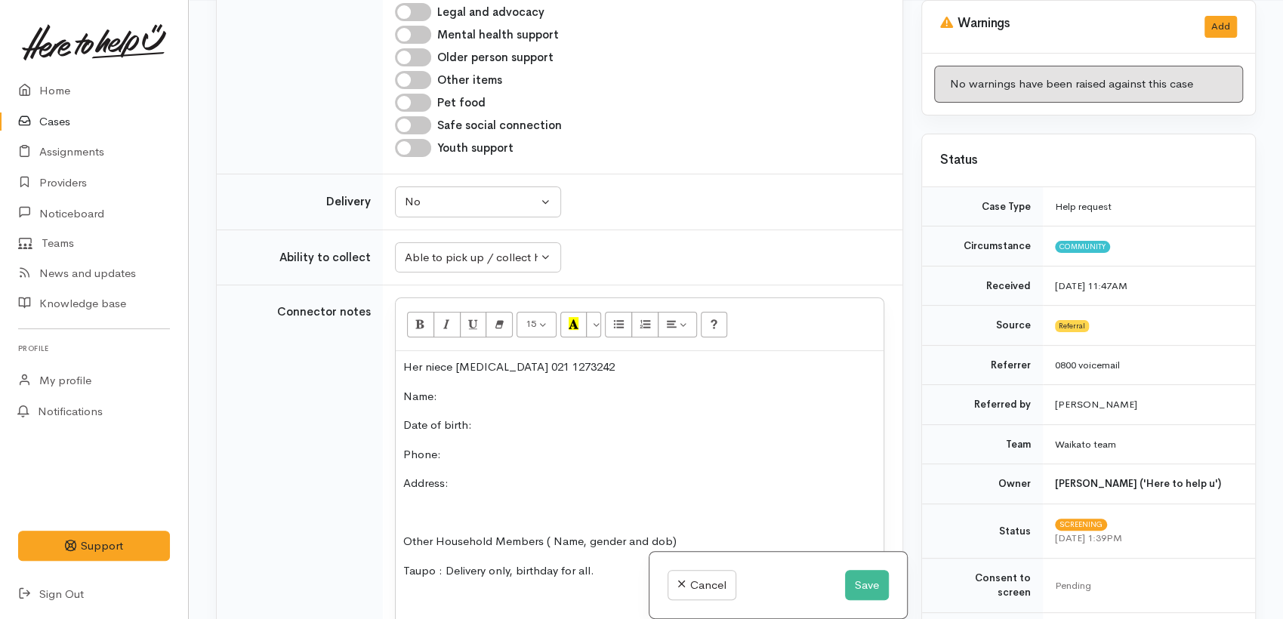
scroll to position [1136, 0]
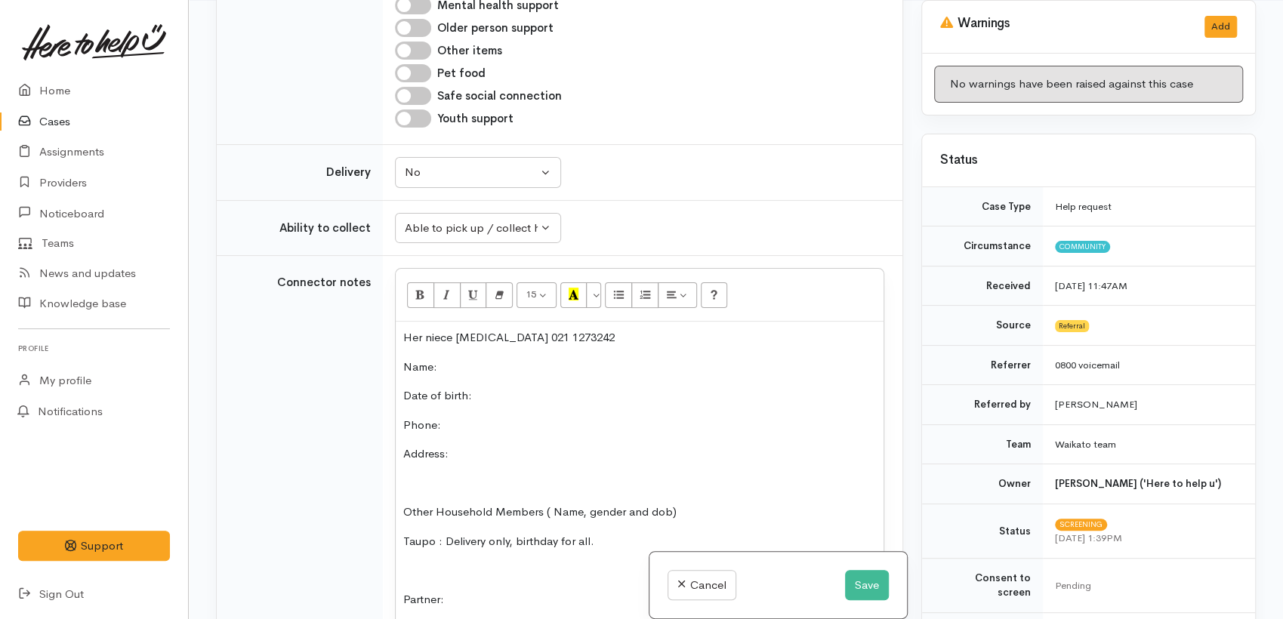
click at [496, 388] on p "Date of birth:" at bounding box center [639, 396] width 473 height 17
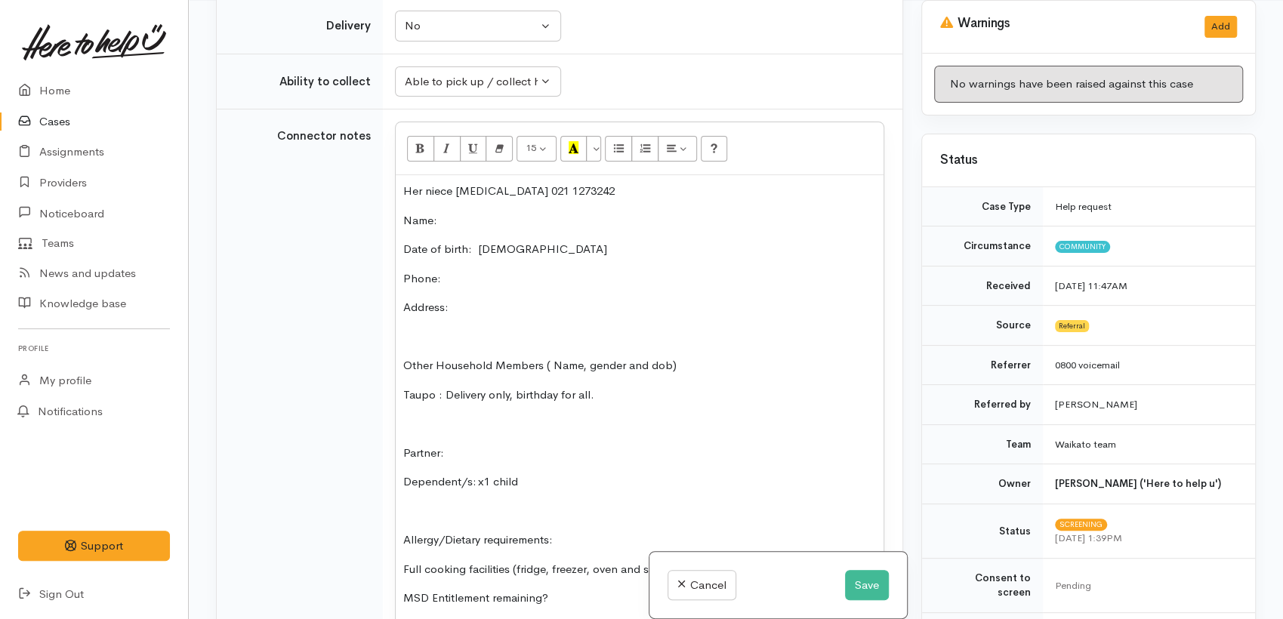
scroll to position [1305, 0]
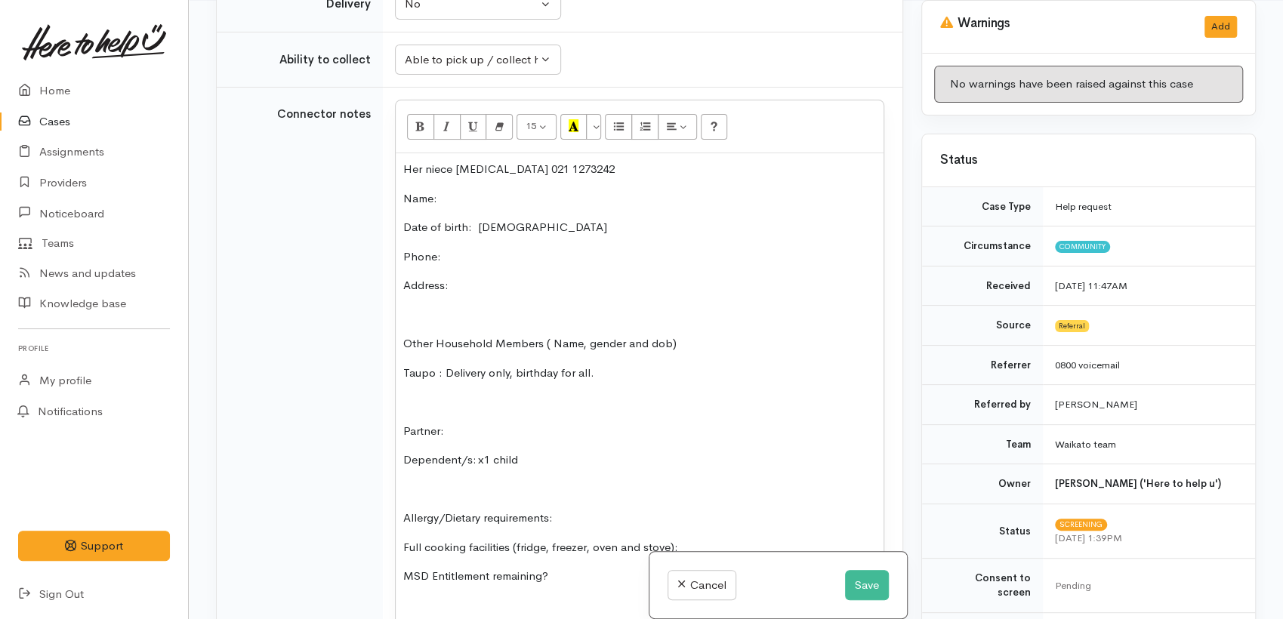
click at [706, 335] on p "Other Household Members ( Name, gender and dob)" at bounding box center [639, 343] width 473 height 17
click at [576, 220] on div "Her niece hard of hearing 021 1273242 Name: Date of birth: 7.2.1974 Phone:  Add…" at bounding box center [640, 451] width 488 height 597
click at [704, 335] on p "Other Household Members ( Name, gender and dob)" at bounding box center [639, 343] width 473 height 17
drag, startPoint x: 546, startPoint y: 402, endPoint x: 646, endPoint y: 364, distance: 106.6
click at [568, 391] on div "Her niece hard of hearing 021 1273242 Name: Date of birth: 7.2.1974 Phone:  Add…" at bounding box center [640, 451] width 488 height 597
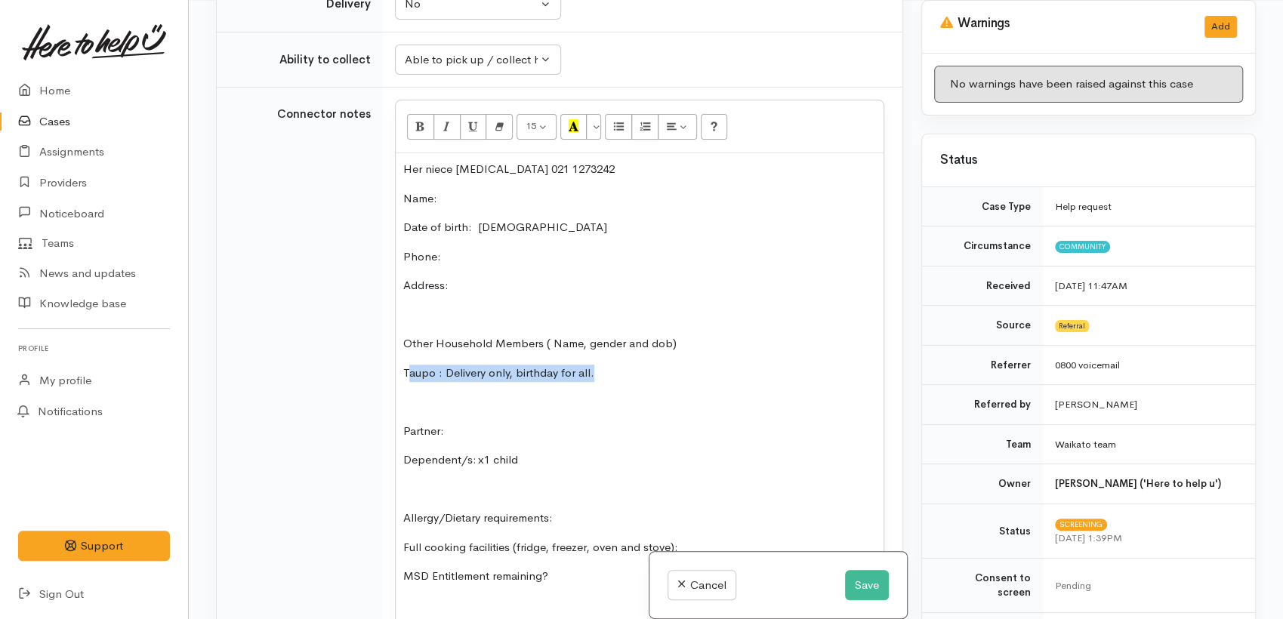
drag, startPoint x: 595, startPoint y: 354, endPoint x: 406, endPoint y: 355, distance: 188.1
click at [406, 365] on p "Taupo : Delivery only, birthday for all." at bounding box center [639, 373] width 473 height 17
click at [568, 452] on p "Dependent/s: x1 child" at bounding box center [639, 460] width 473 height 17
click at [388, 372] on td "<p><br></p> 15 8 9 10 11 12 14 18 24 36 Background Color Transparent Select #ff…" at bounding box center [643, 446] width 520 height 717
click at [480, 423] on p "Partner:" at bounding box center [639, 431] width 473 height 17
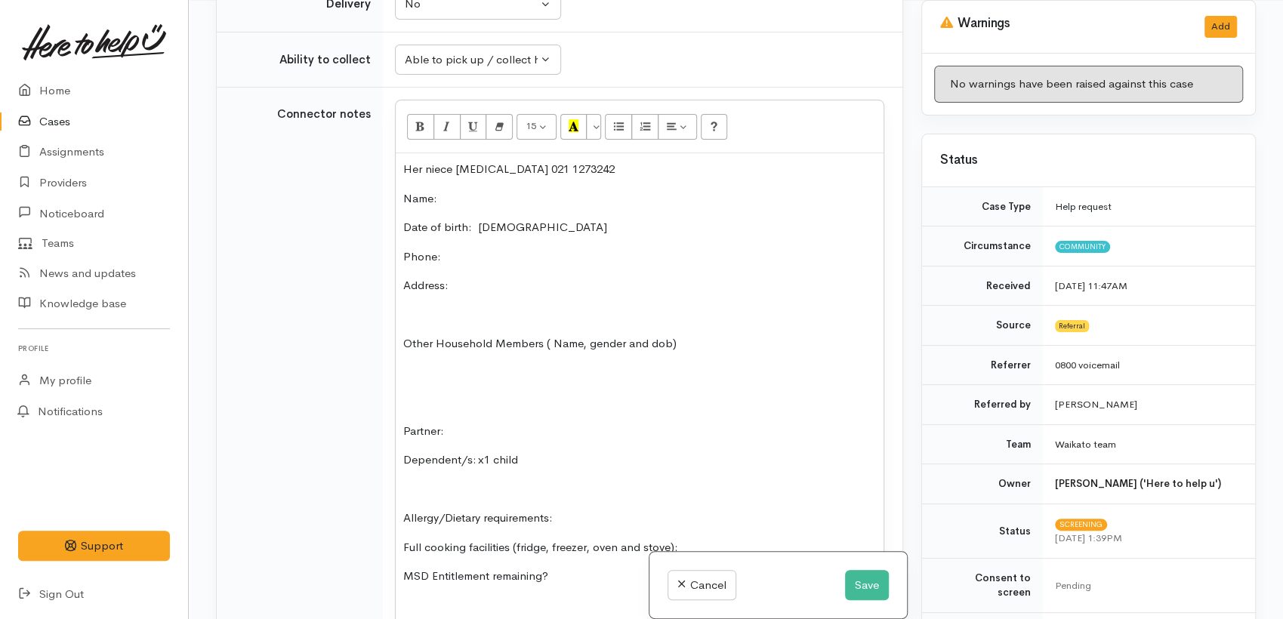
click at [448, 365] on p at bounding box center [639, 373] width 473 height 17
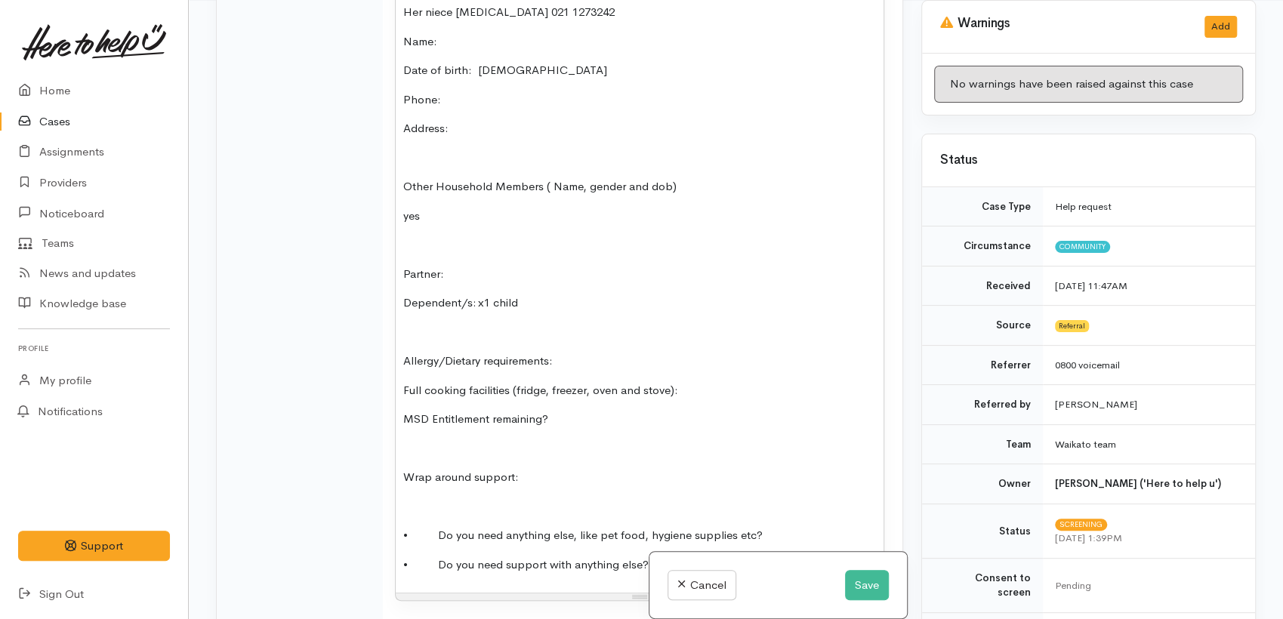
scroll to position [1472, 0]
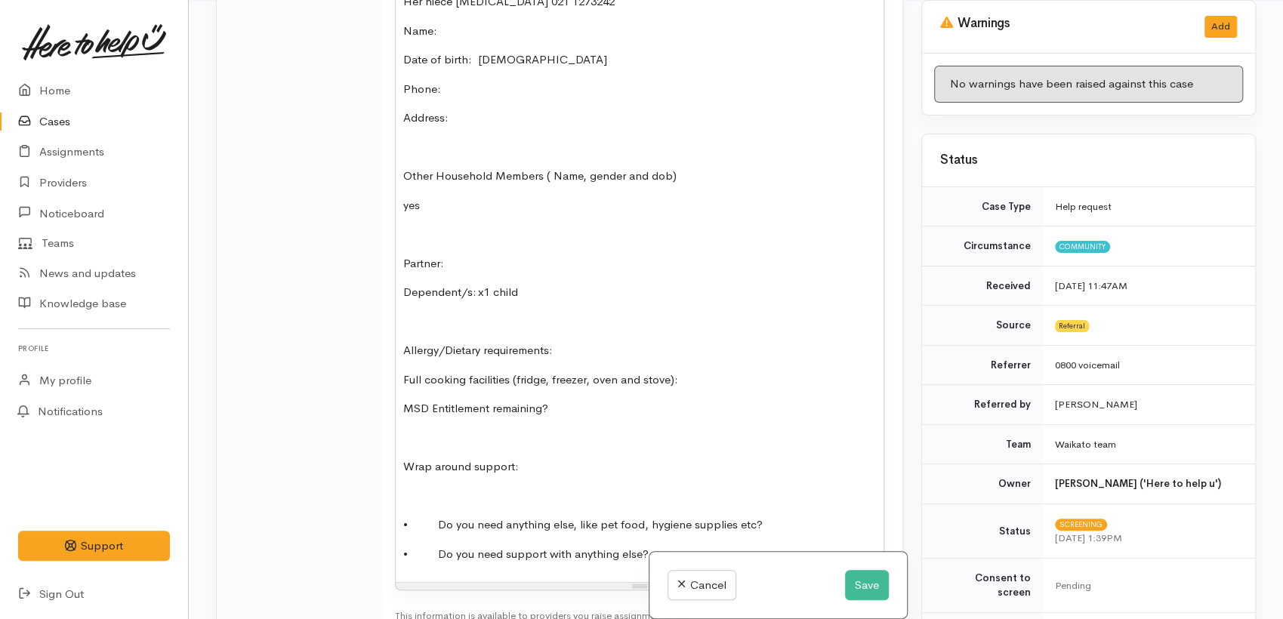
click at [599, 313] on p at bounding box center [639, 321] width 473 height 17
click at [610, 342] on p "Allergy/Dietary requirements:" at bounding box center [639, 350] width 473 height 17
drag, startPoint x: 432, startPoint y: 188, endPoint x: 395, endPoint y: 194, distance: 37.5
click at [396, 194] on div "Her niece hard of hearing 021 1273242 Name: Date of birth: 7.2.1974 Phone:  Add…" at bounding box center [640, 284] width 488 height 597
drag, startPoint x: 603, startPoint y: 172, endPoint x: 696, endPoint y: 158, distance: 94.0
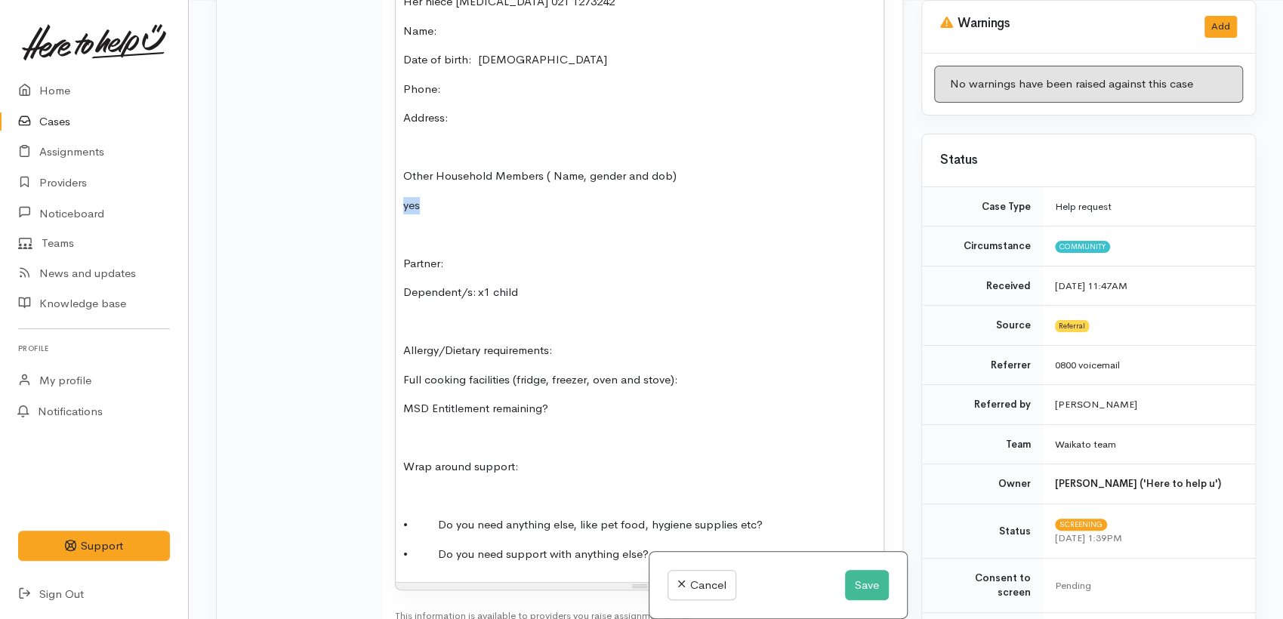
click at [604, 173] on div "Her niece hard of hearing 021 1273242 Name: Date of birth: 7.2.1974 Phone:  Add…" at bounding box center [640, 284] width 488 height 597
click at [696, 168] on p "Other Household Members ( Name, gender and dob)" at bounding box center [639, 176] width 473 height 17
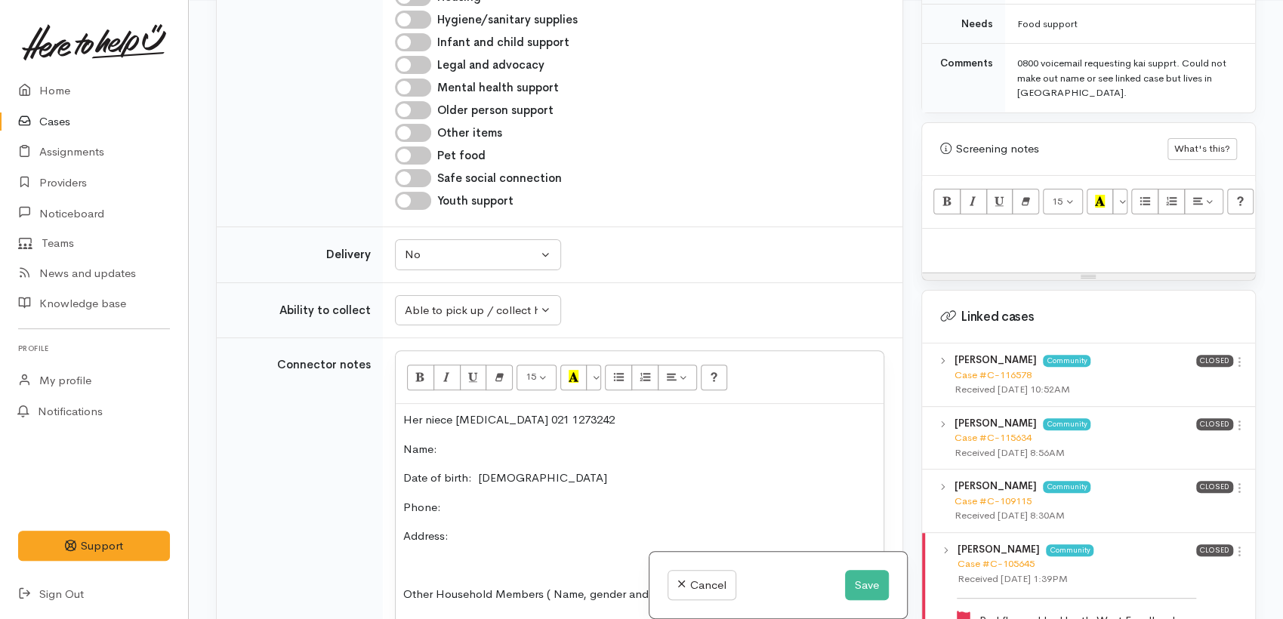
scroll to position [1259, 0]
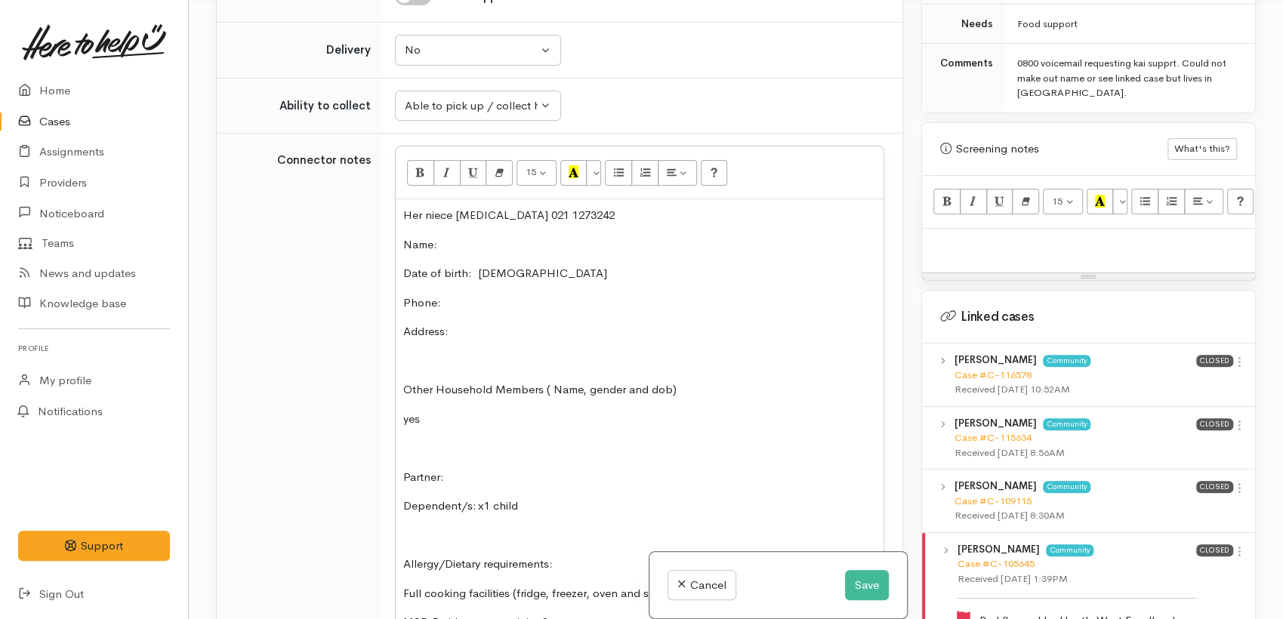
click at [463, 411] on p "yes" at bounding box center [639, 419] width 473 height 17
drag, startPoint x: 443, startPoint y: 403, endPoint x: 437, endPoint y: 409, distance: 8.6
click at [440, 411] on p "yes" at bounding box center [639, 419] width 473 height 17
click at [435, 440] on p at bounding box center [639, 448] width 473 height 17
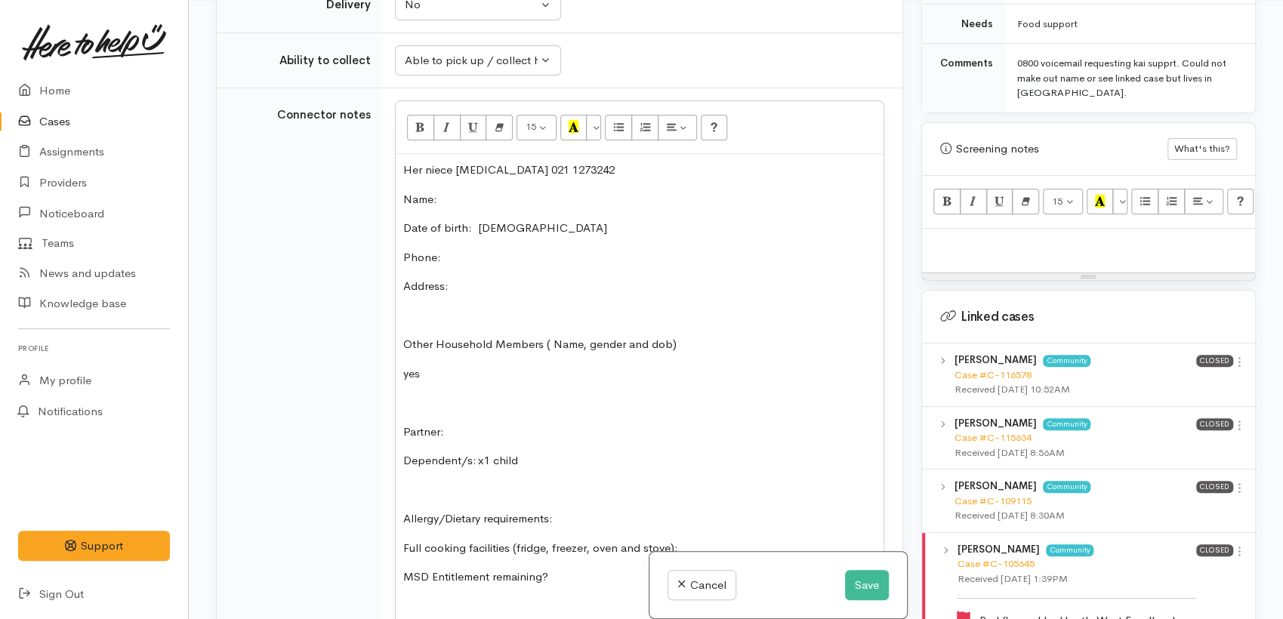
scroll to position [1342, 0]
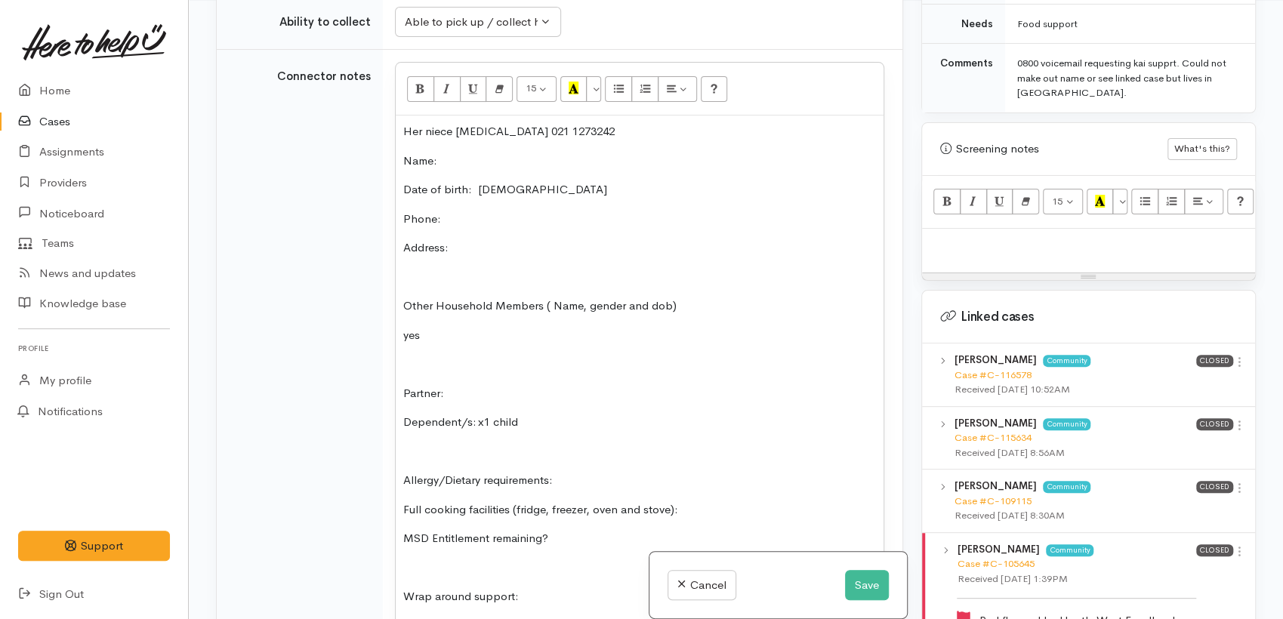
click at [571, 472] on p "Allergy/Dietary requirements:" at bounding box center [639, 480] width 473 height 17
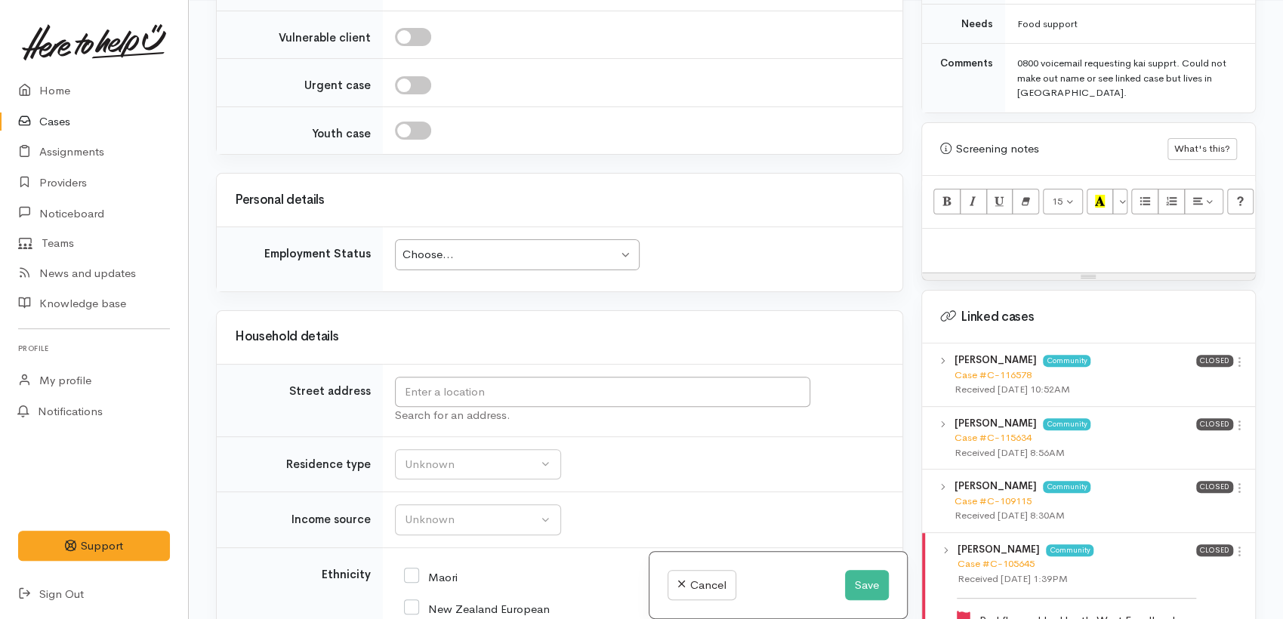
scroll to position [2182, 0]
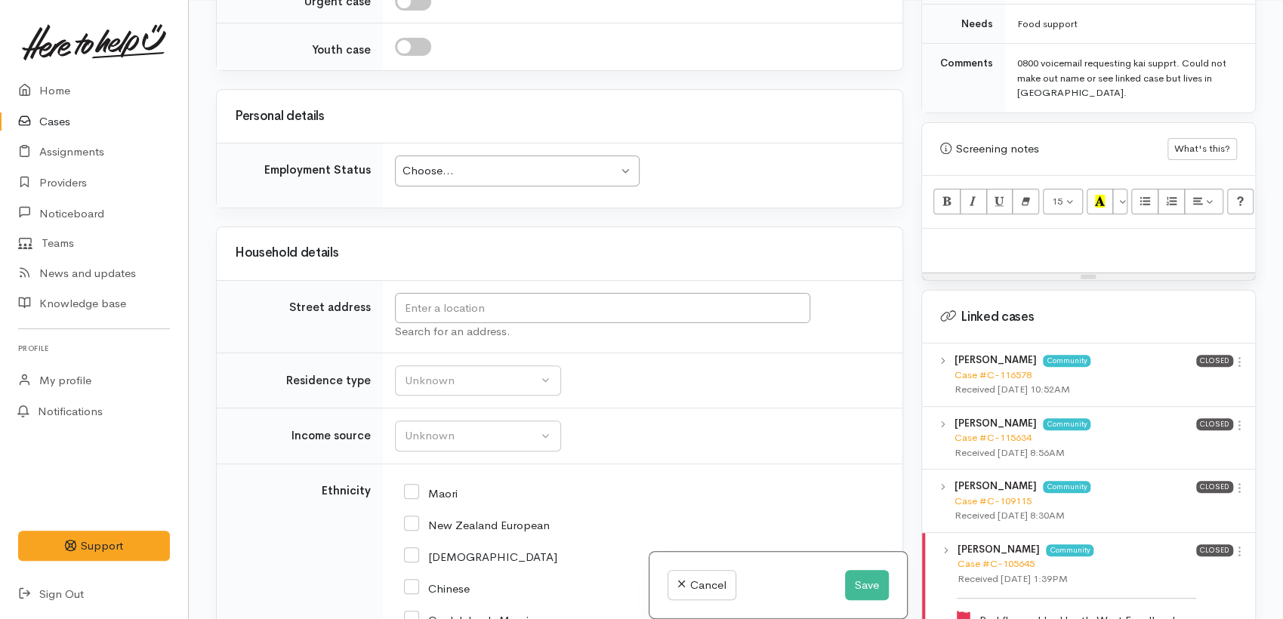
click at [477, 162] on div "Choose..." at bounding box center [510, 170] width 215 height 17
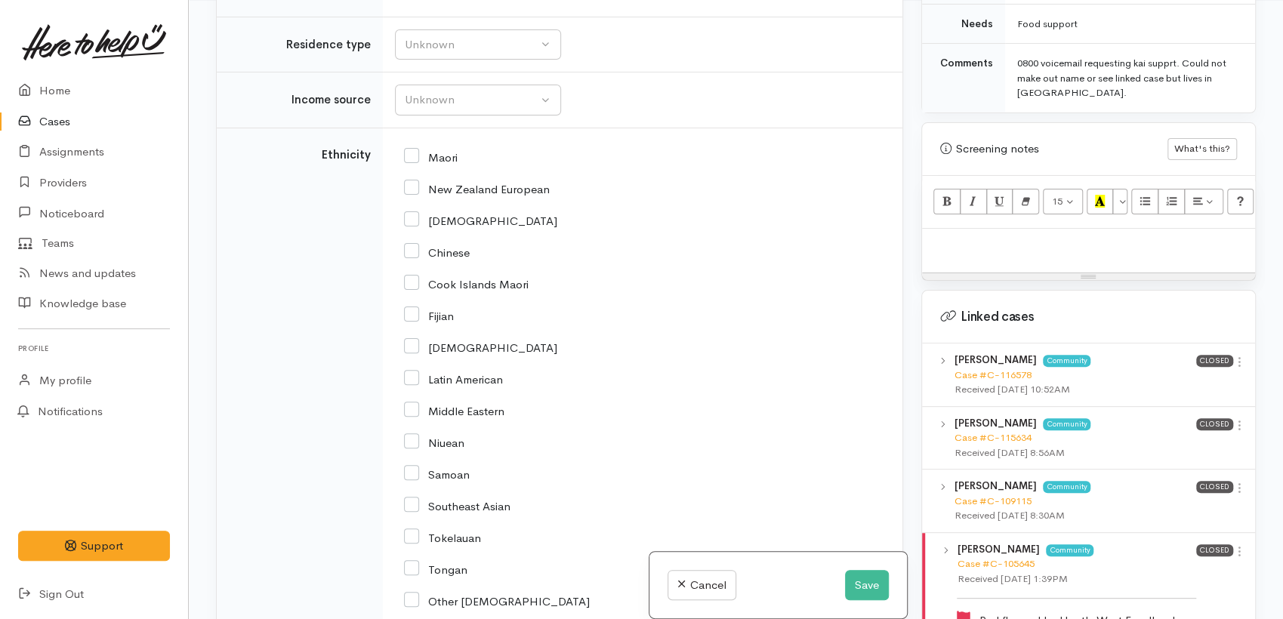
scroll to position [2266, 0]
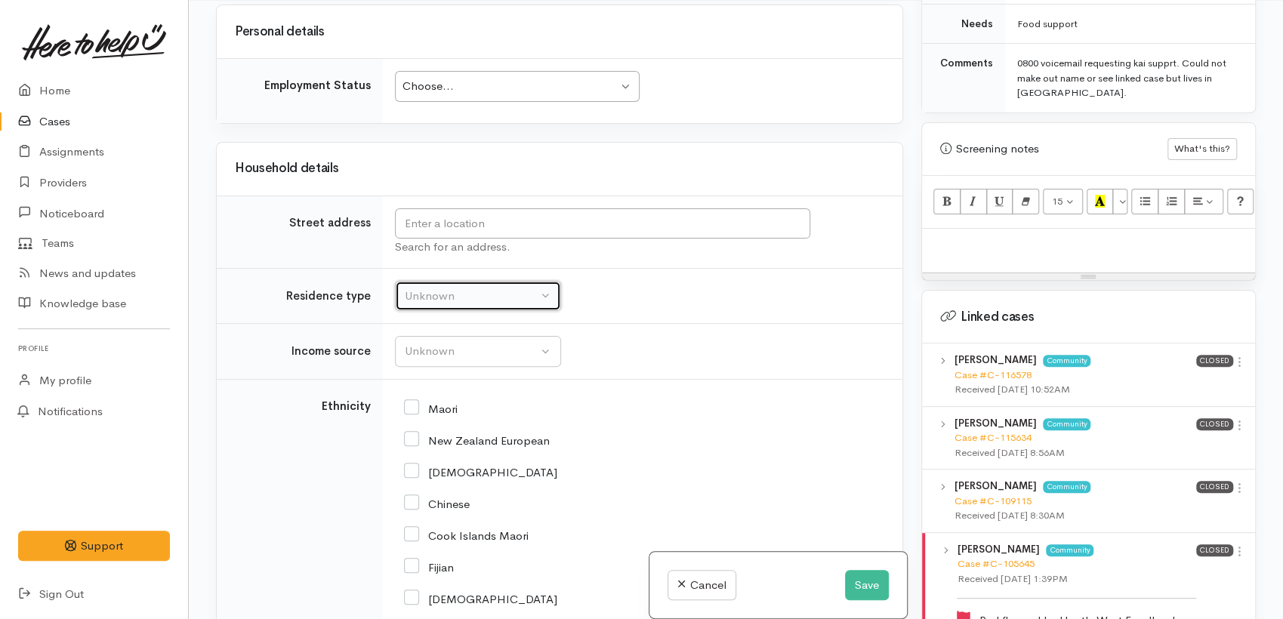
click at [455, 288] on div "Unknown" at bounding box center [471, 296] width 133 height 17
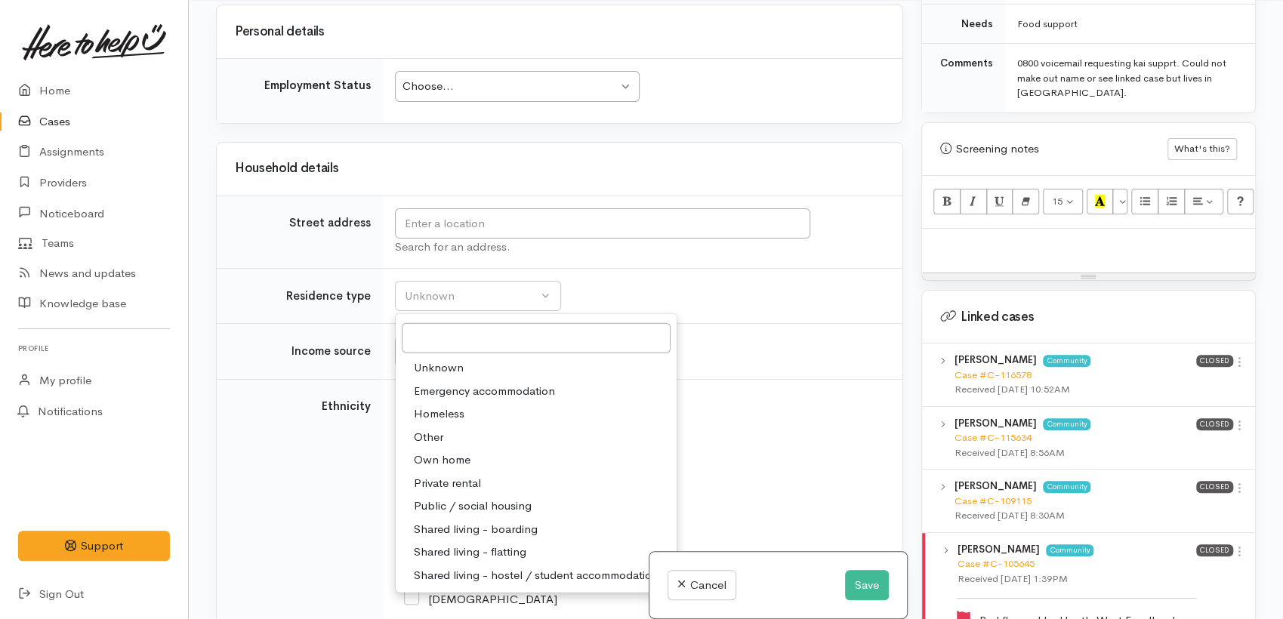
click at [727, 324] on td "Unknown ACC Maternity leave MSD - Away from Home Allowance MSD - Child Disabili…" at bounding box center [643, 352] width 520 height 56
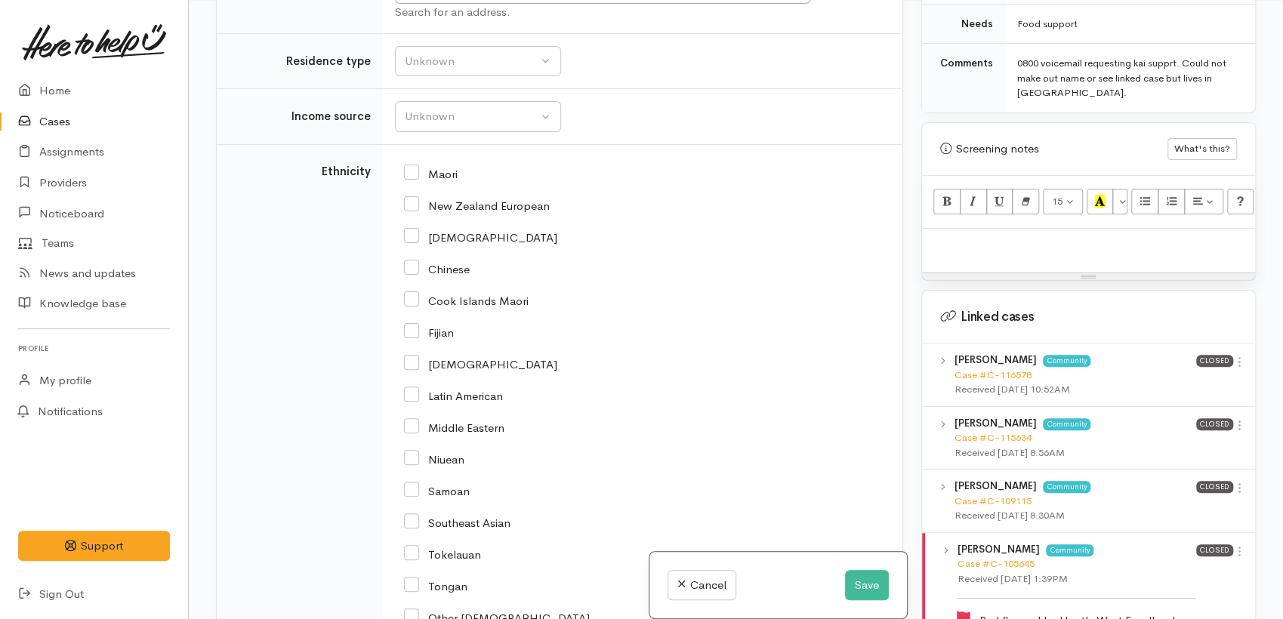
scroll to position [2350, 0]
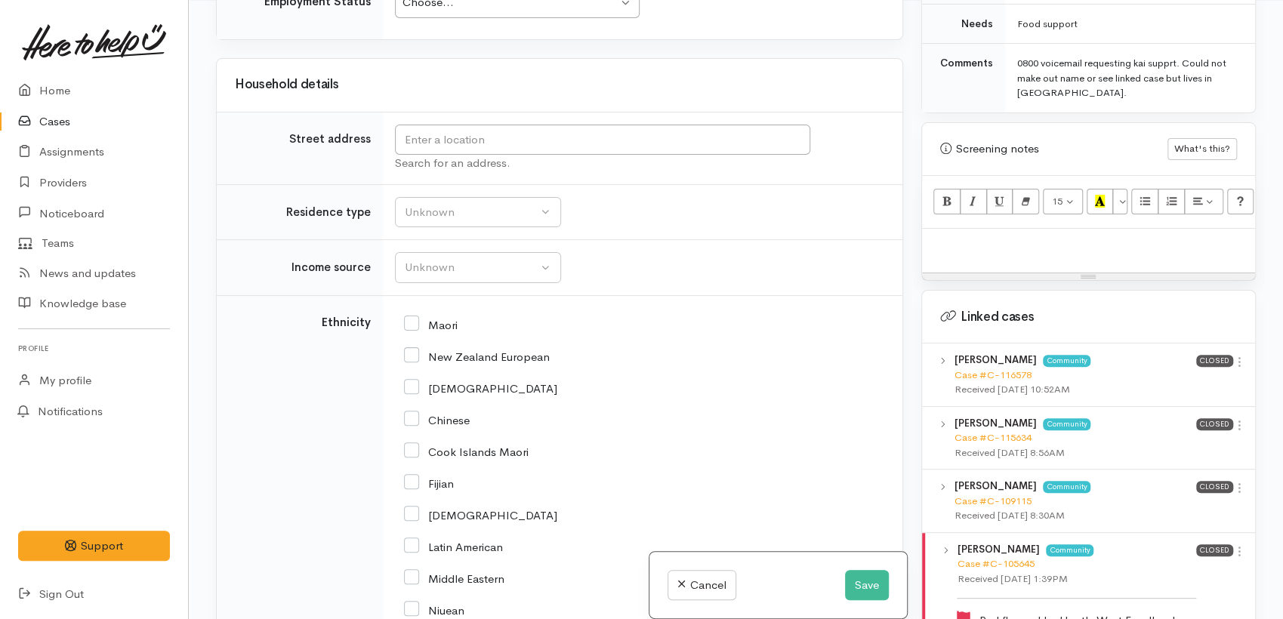
click at [477, 240] on td "Unknown ACC Maternity leave MSD - Away from Home Allowance MSD - Child Disabili…" at bounding box center [643, 268] width 520 height 56
click at [459, 197] on button "Unknown" at bounding box center [478, 212] width 166 height 31
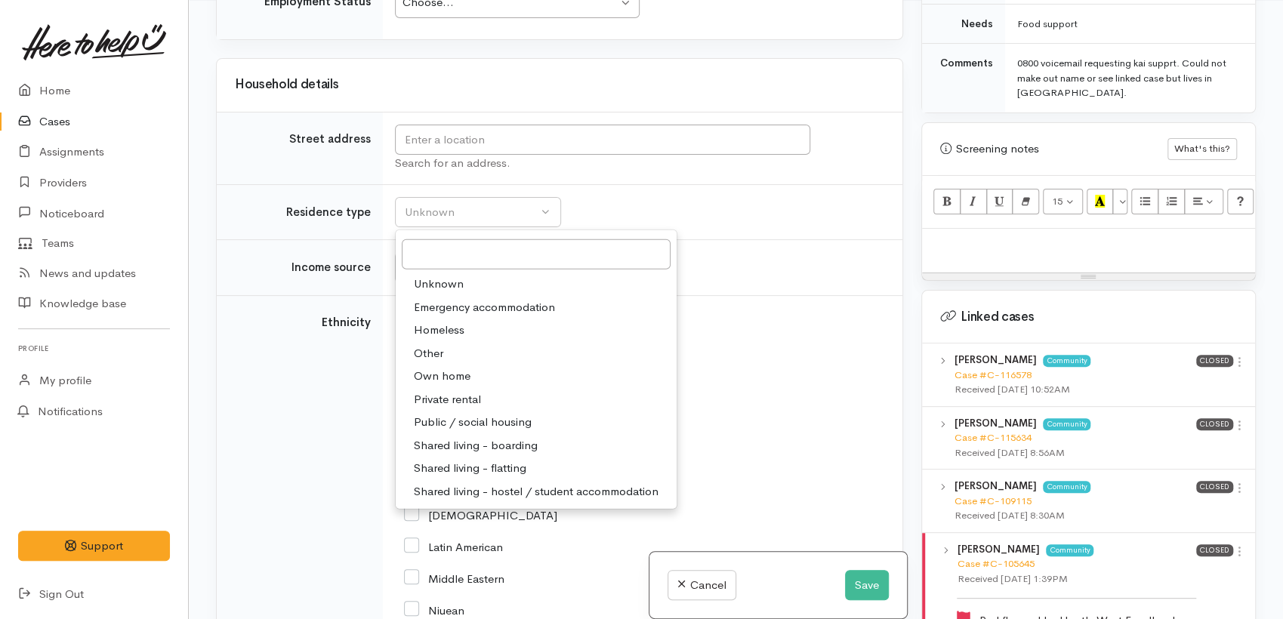
click at [774, 241] on td "Unknown ACC Maternity leave MSD - Away from Home Allowance MSD - Child Disabili…" at bounding box center [643, 268] width 520 height 56
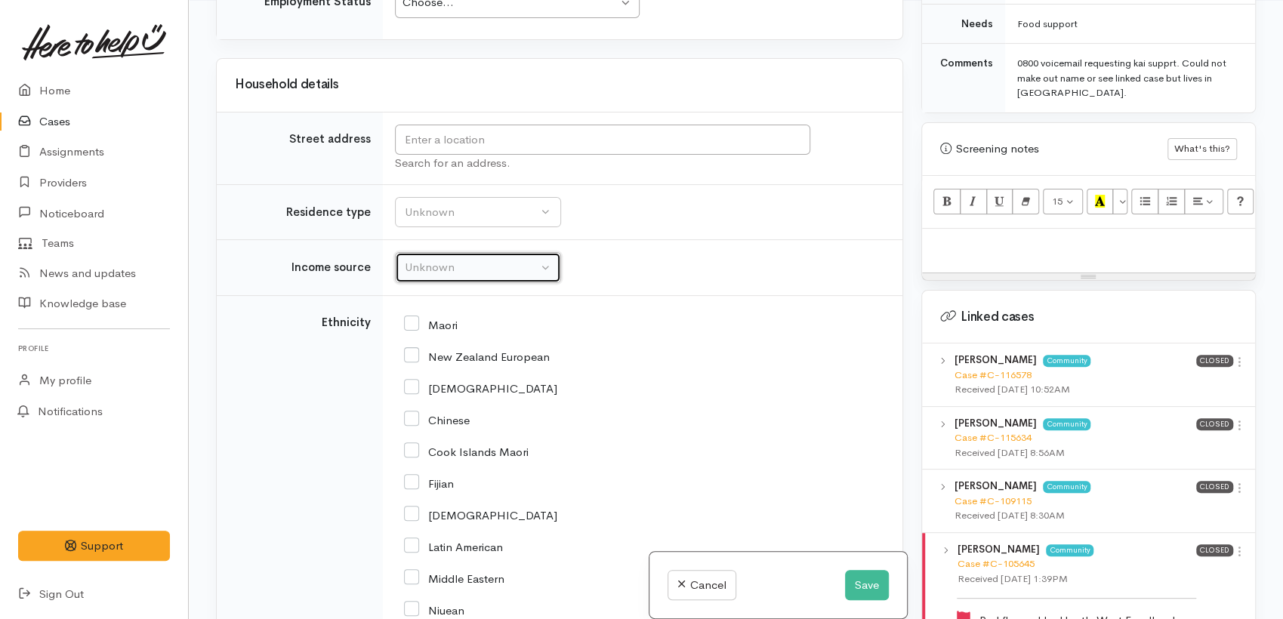
click at [548, 253] on button "Unknown" at bounding box center [478, 267] width 166 height 31
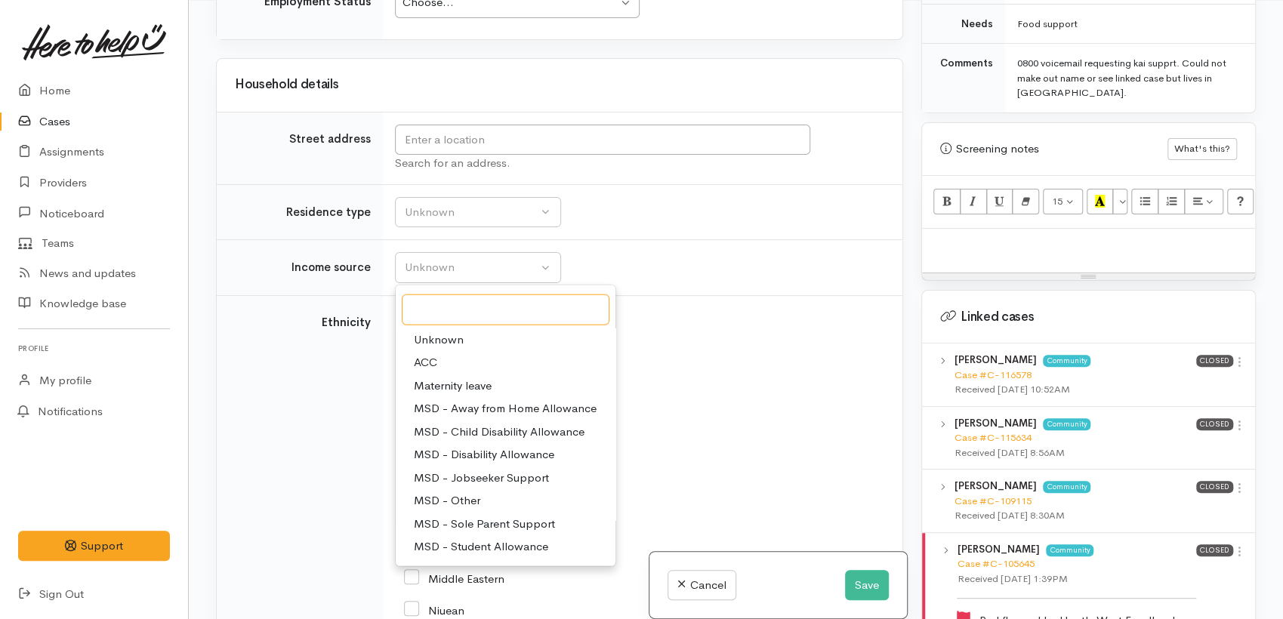
scroll to position [84, 0]
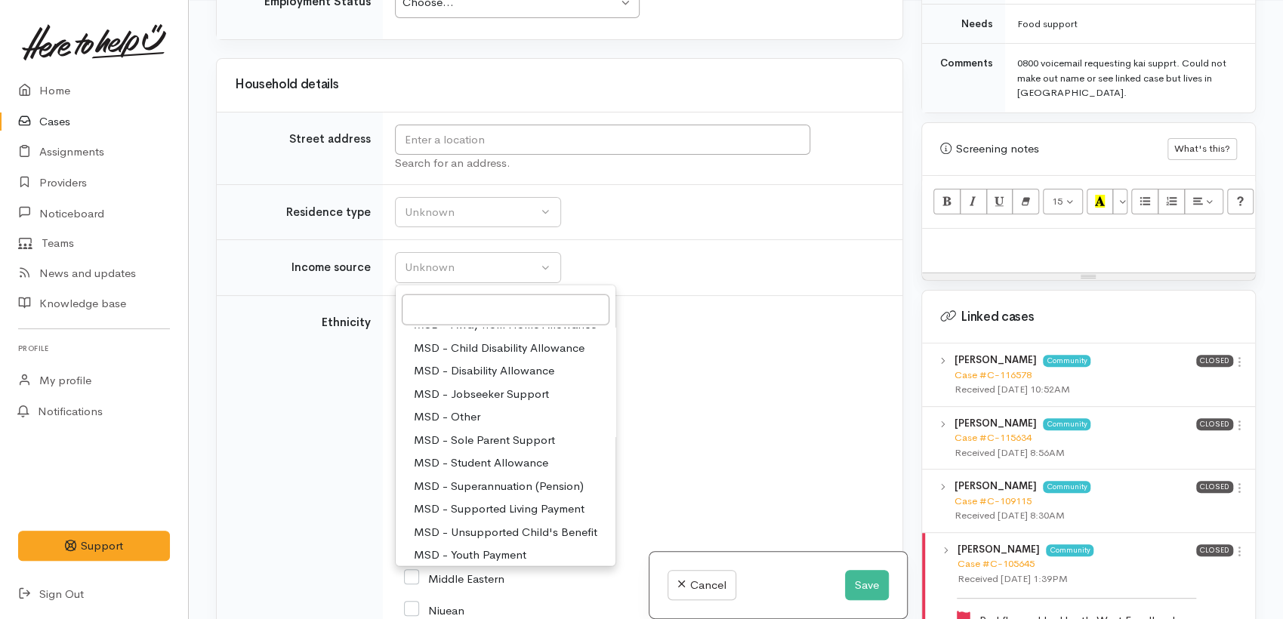
drag, startPoint x: 498, startPoint y: 515, endPoint x: 493, endPoint y: 487, distance: 28.3
click at [496, 495] on ul "Unknown ACC Maternity leave MSD - Away from Home Allowance MSD - Child Disabili…" at bounding box center [506, 475] width 220 height 461
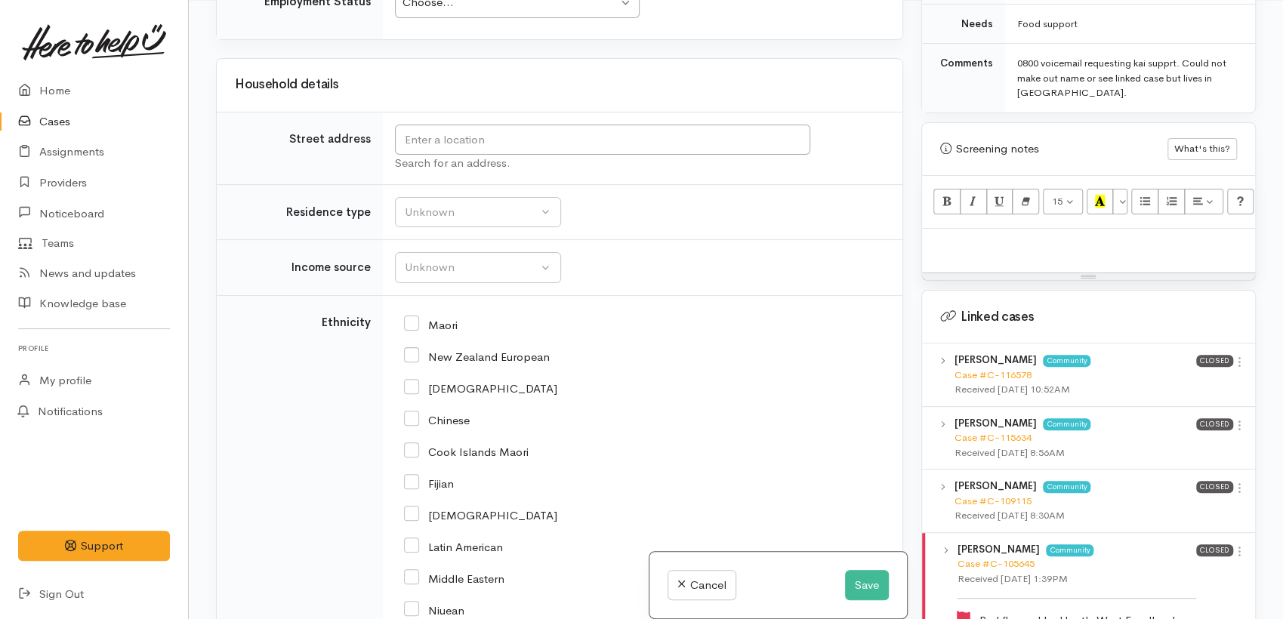
click at [492, 499] on div "Indian" at bounding box center [639, 515] width 471 height 32
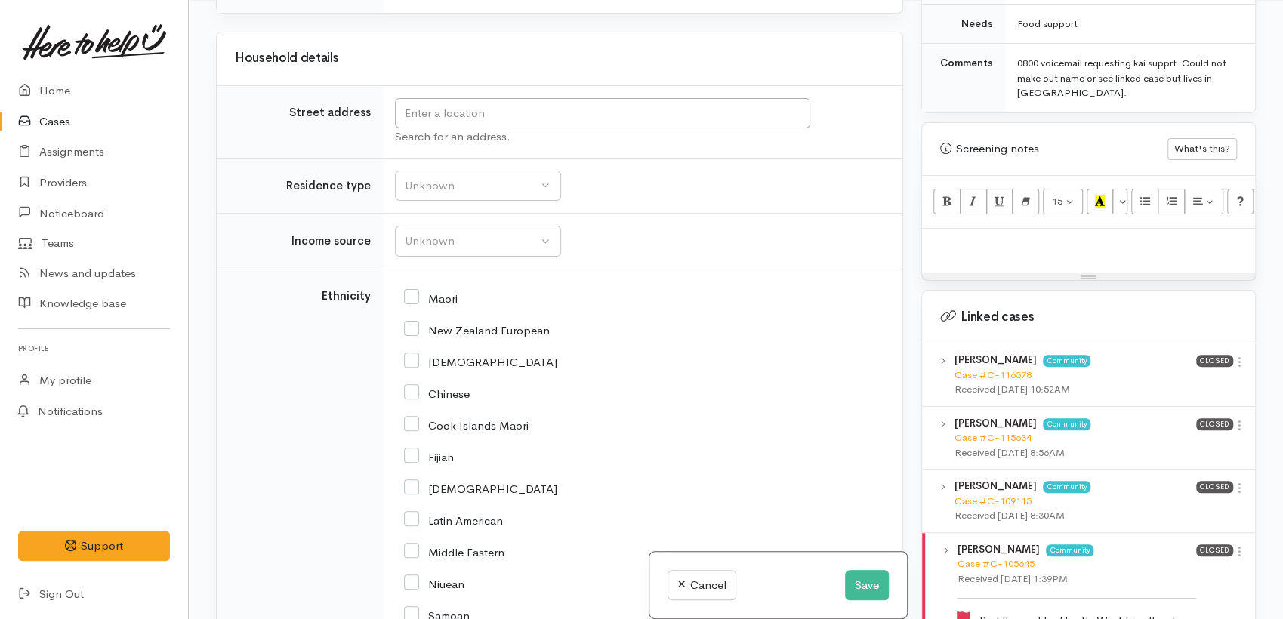
scroll to position [2350, 0]
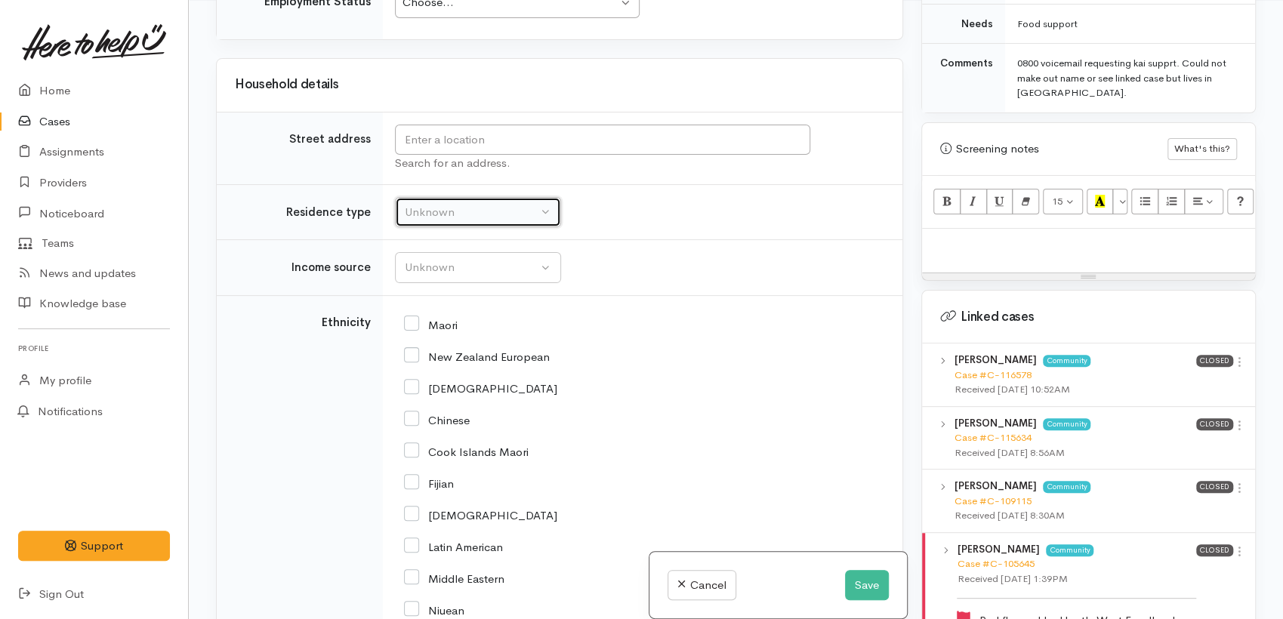
click at [551, 197] on button "Unknown" at bounding box center [478, 212] width 166 height 31
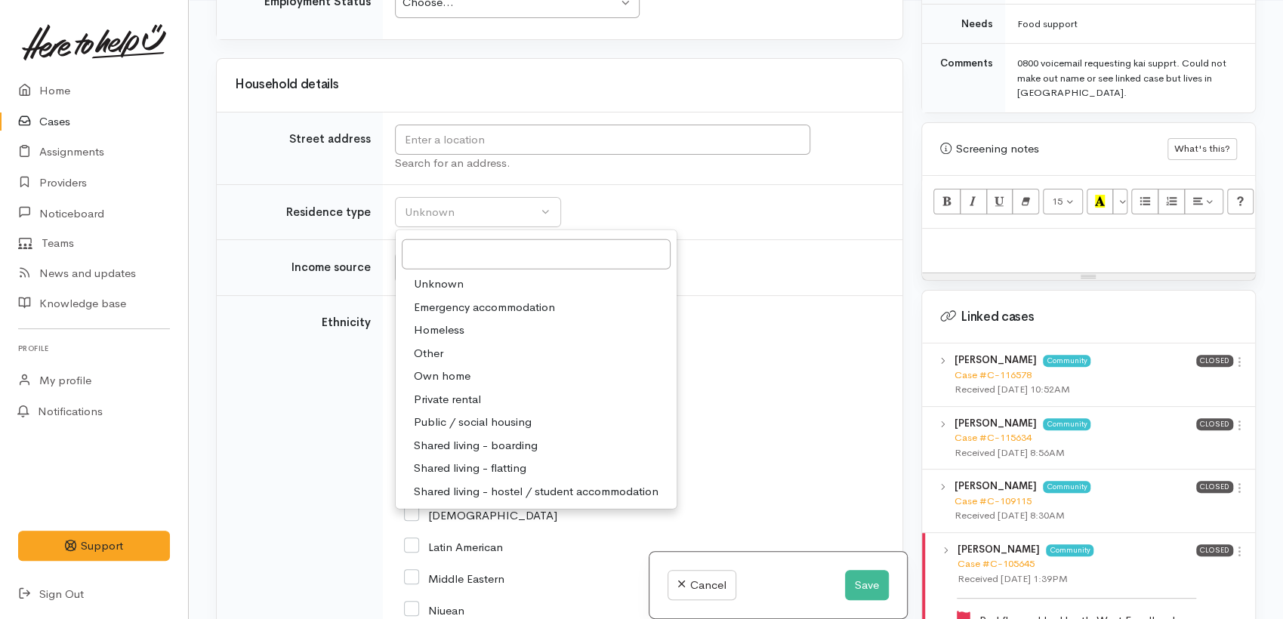
click at [748, 240] on td "Unknown ACC Maternity leave MSD - Away from Home Allowance MSD - Child Disabili…" at bounding box center [643, 268] width 520 height 56
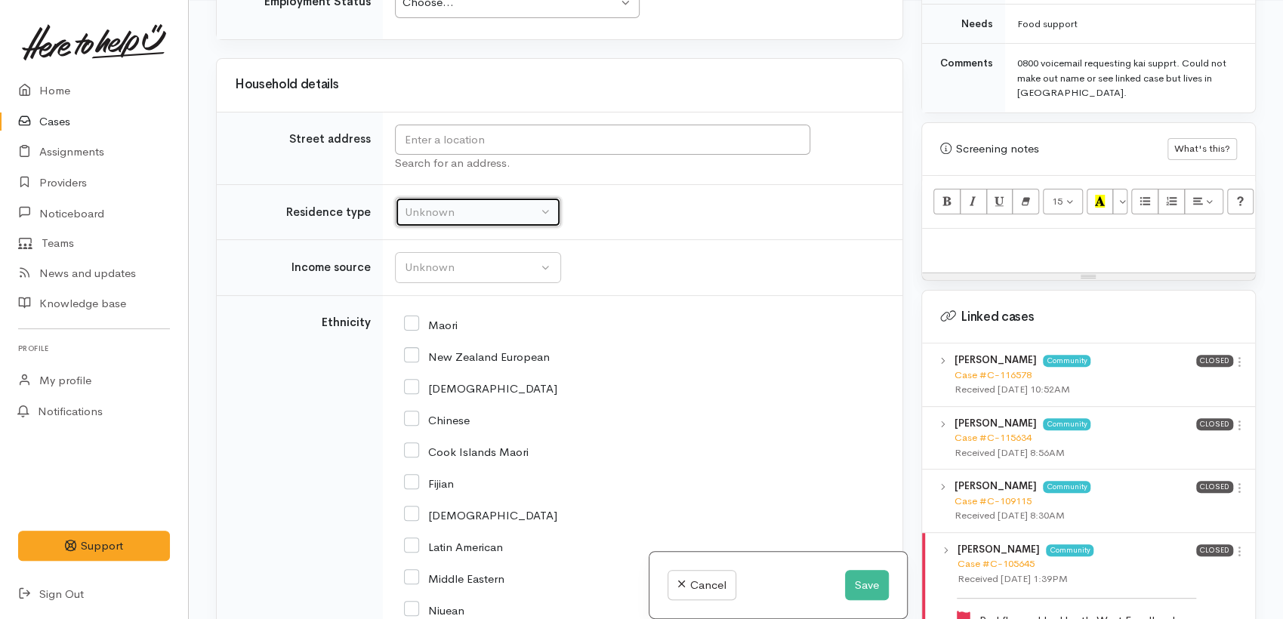
click at [504, 204] on div "Unknown" at bounding box center [471, 212] width 133 height 17
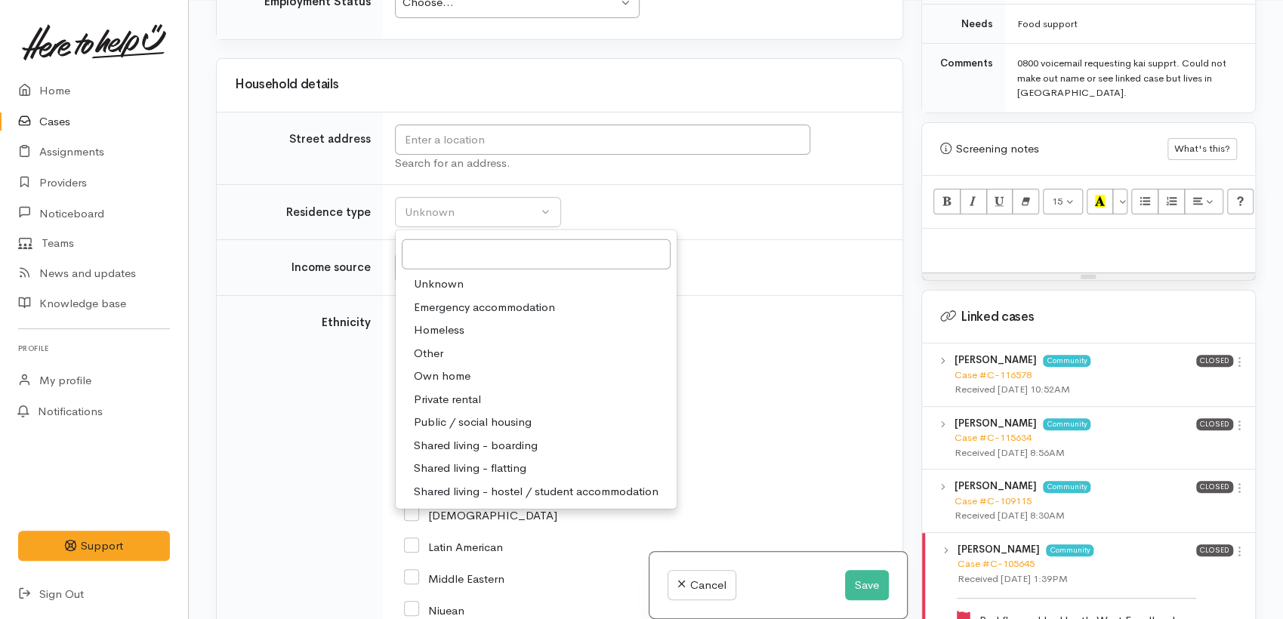
click at [774, 349] on div "New Zealand European" at bounding box center [639, 356] width 471 height 14
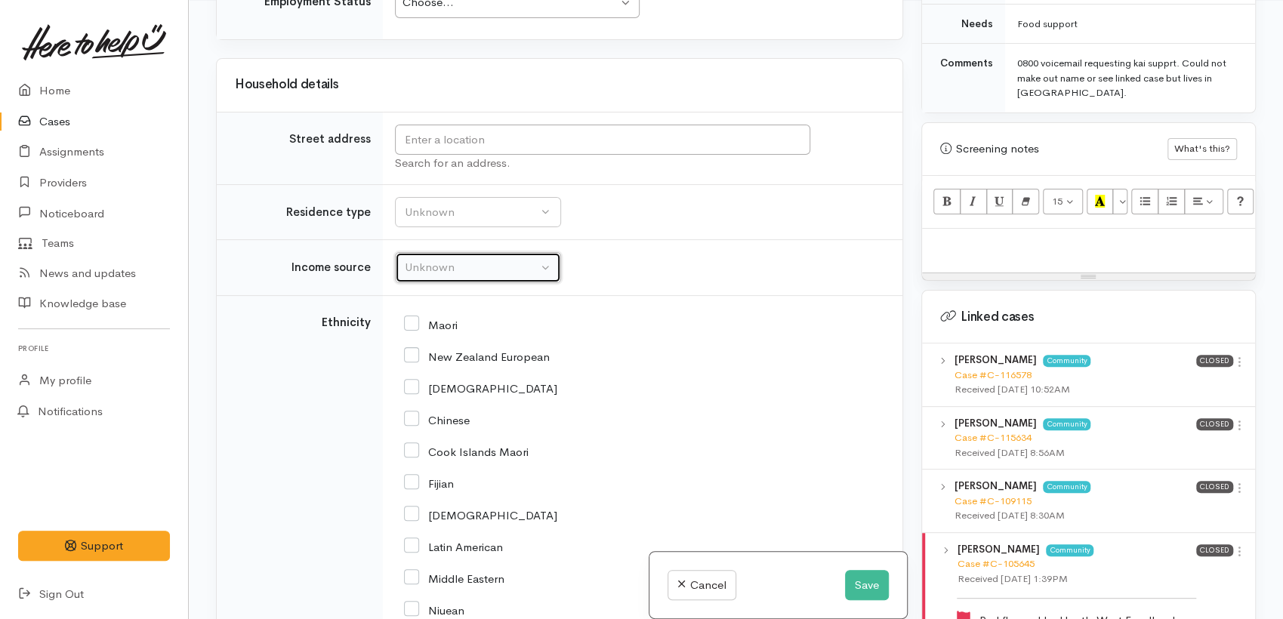
click at [526, 259] on div "Unknown" at bounding box center [471, 267] width 133 height 17
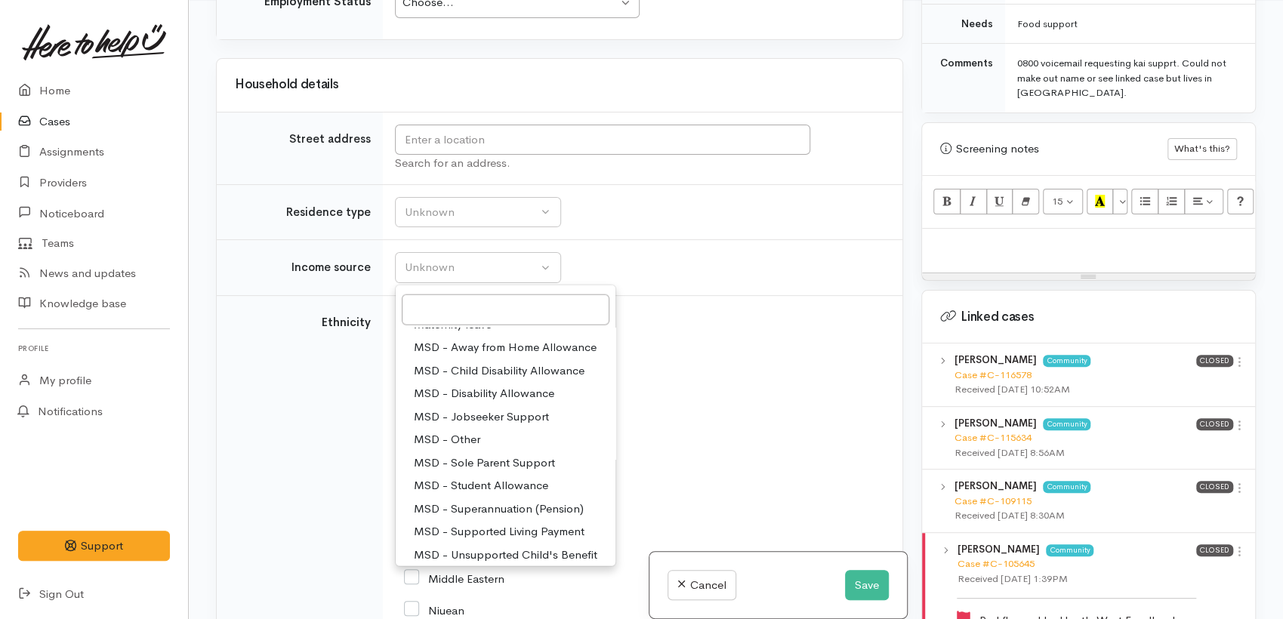
scroll to position [69, 0]
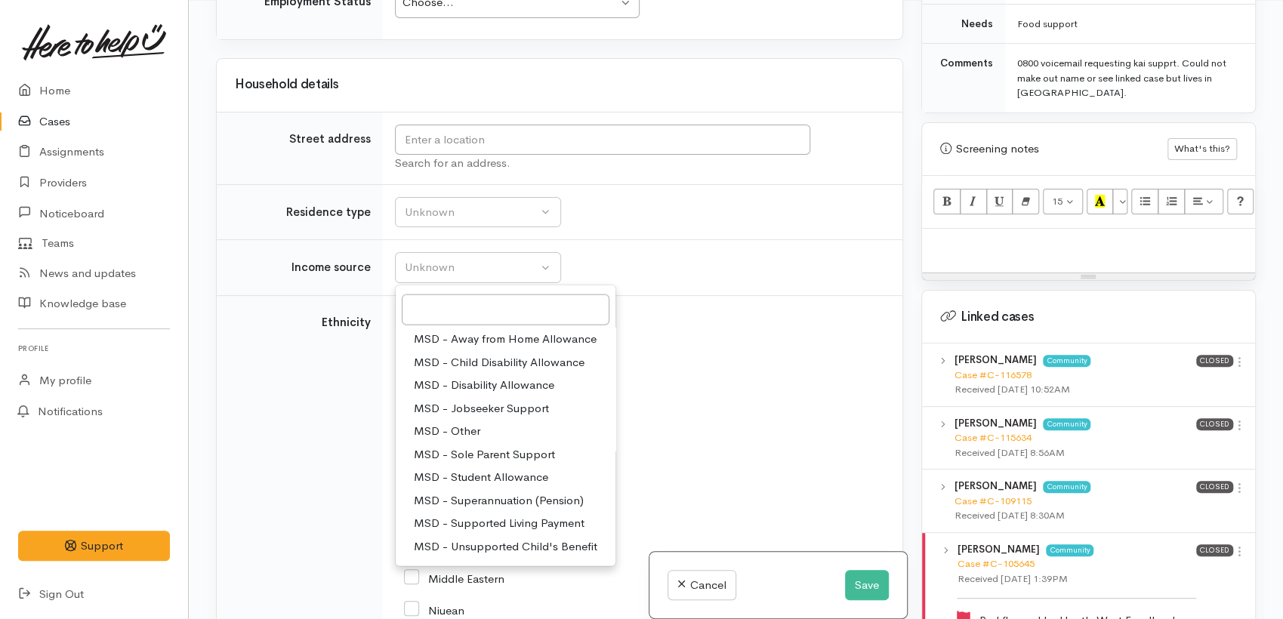
click at [614, 443] on link "MSD - Sole Parent Support" at bounding box center [506, 454] width 220 height 23
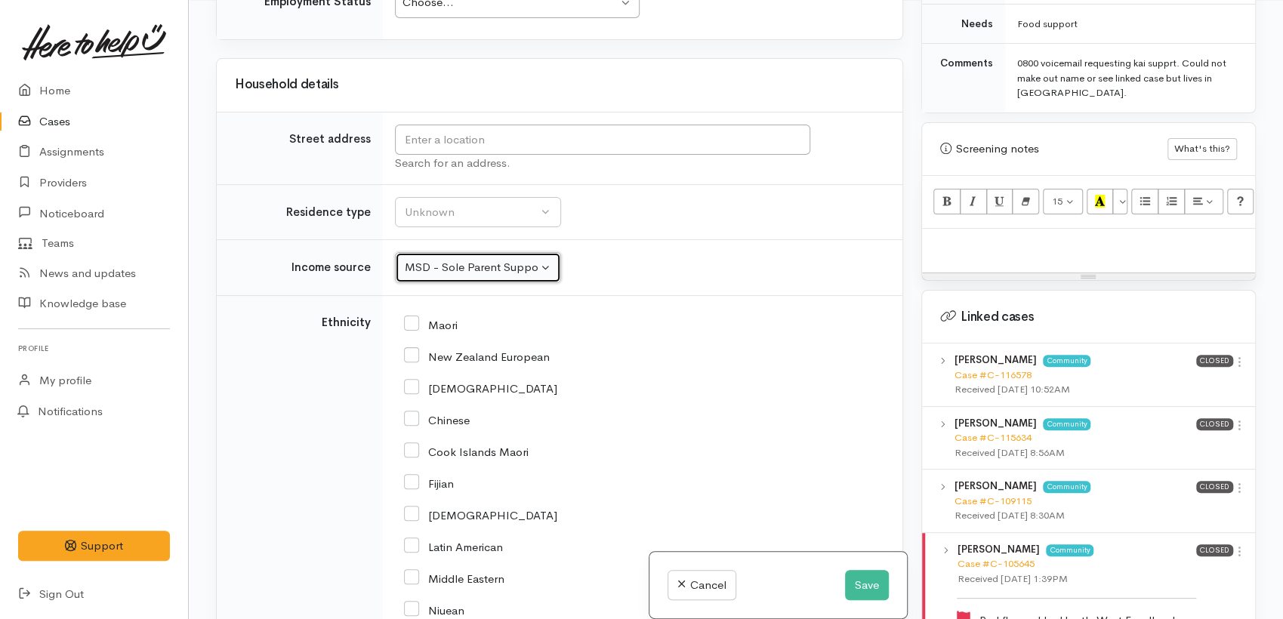
click at [544, 252] on button "MSD - Sole Parent Support" at bounding box center [478, 267] width 166 height 31
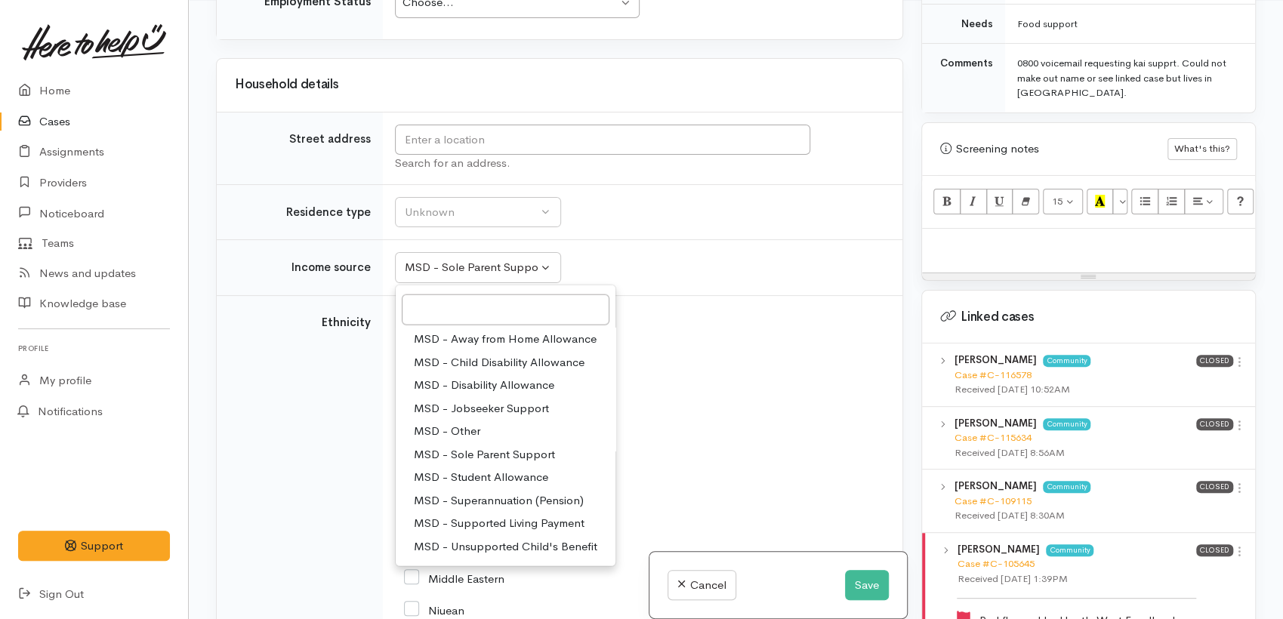
click at [527, 515] on span "MSD - Supported Living Payment" at bounding box center [499, 523] width 171 height 17
select select "3"
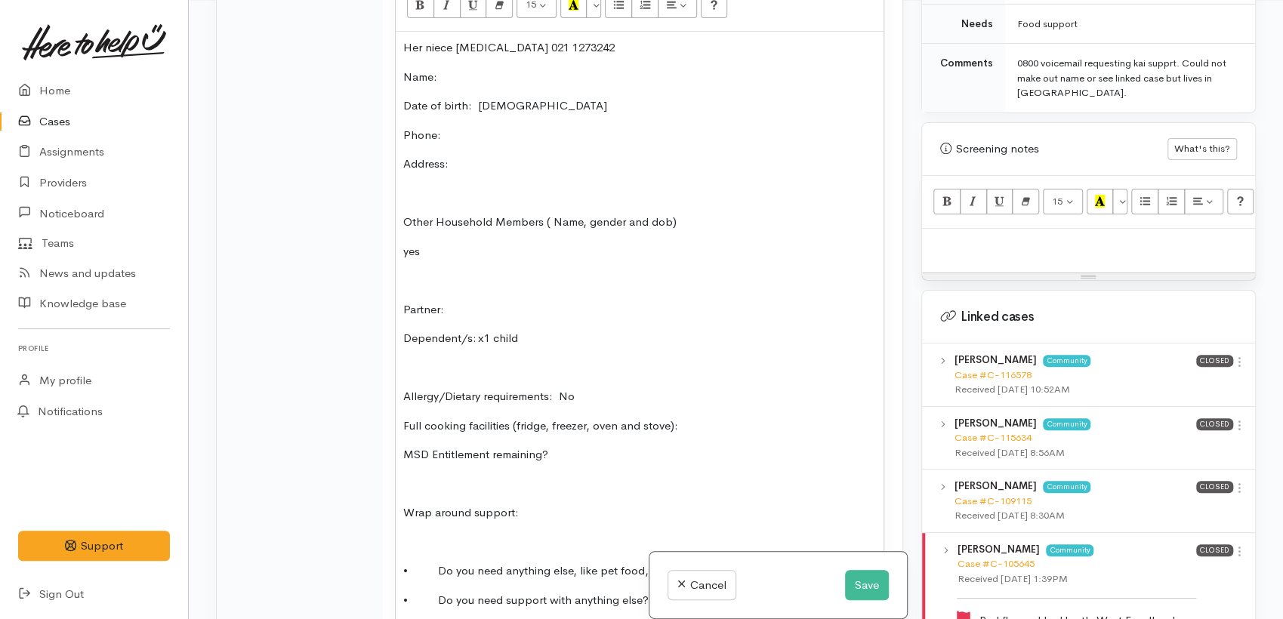
scroll to position [1511, 0]
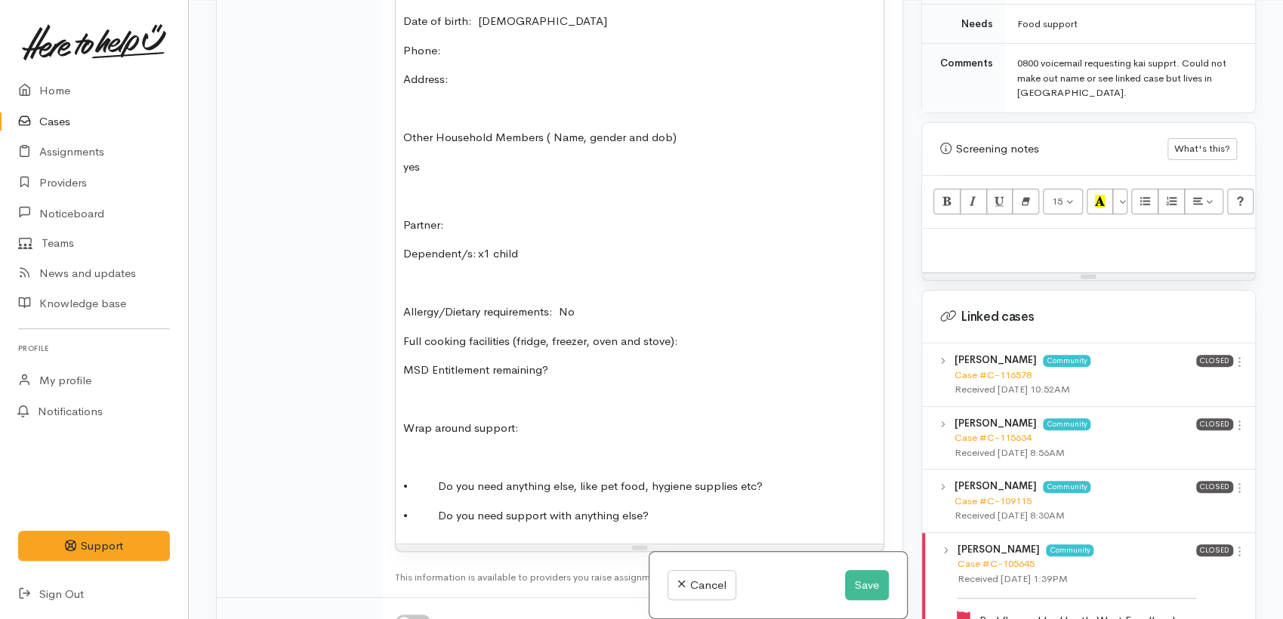
click at [789, 478] on p "• Do you need anything else, like pet food, hygiene supplies etc?" at bounding box center [639, 486] width 473 height 17
click at [792, 478] on p "• Do you need anything else, like pet food, hygiene supplies etc? tp." at bounding box center [639, 486] width 473 height 17
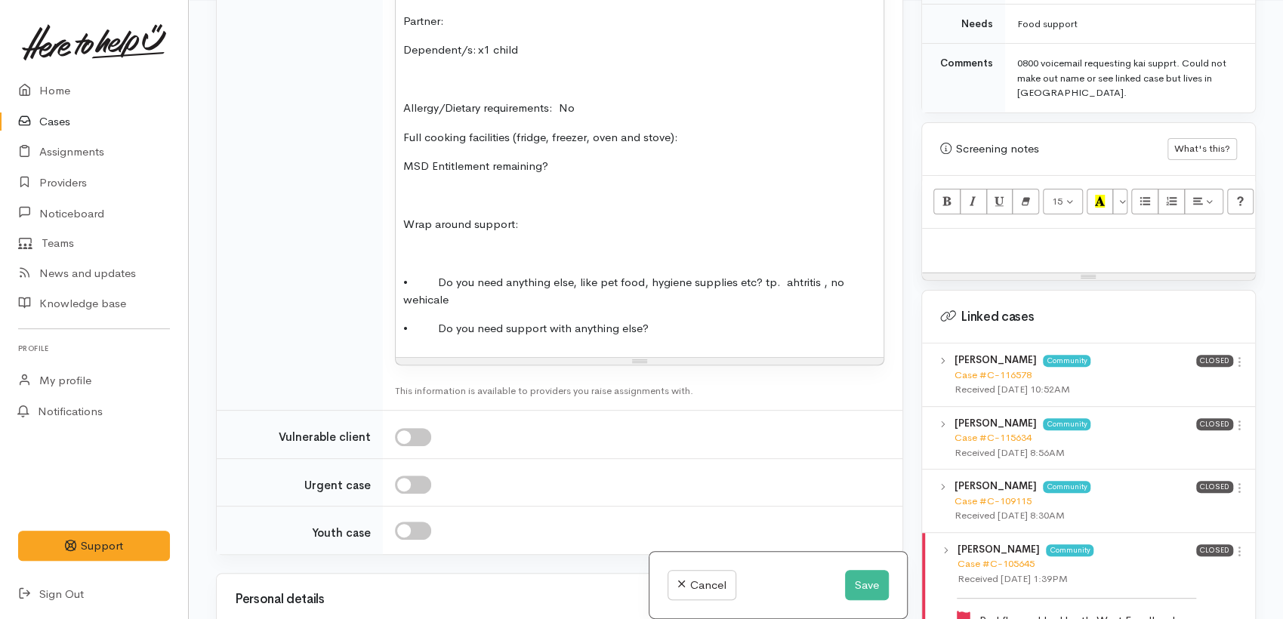
scroll to position [1685, 0]
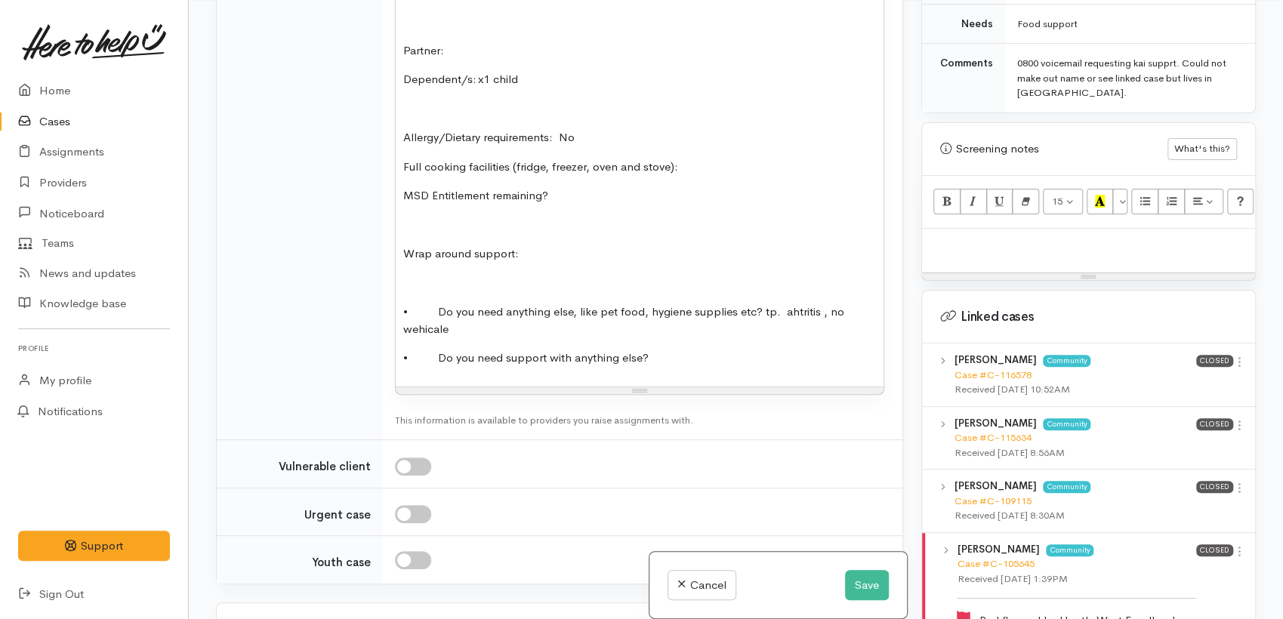
click at [466, 307] on p "• Do you need anything else, like pet food, hygiene supplies etc? tp. ahtritis …" at bounding box center [639, 321] width 473 height 34
click at [708, 354] on div "Her niece hard of hearing 021 1273242 Name: Date of birth: 7.2.1974 Phone:  Add…" at bounding box center [640, 80] width 488 height 614
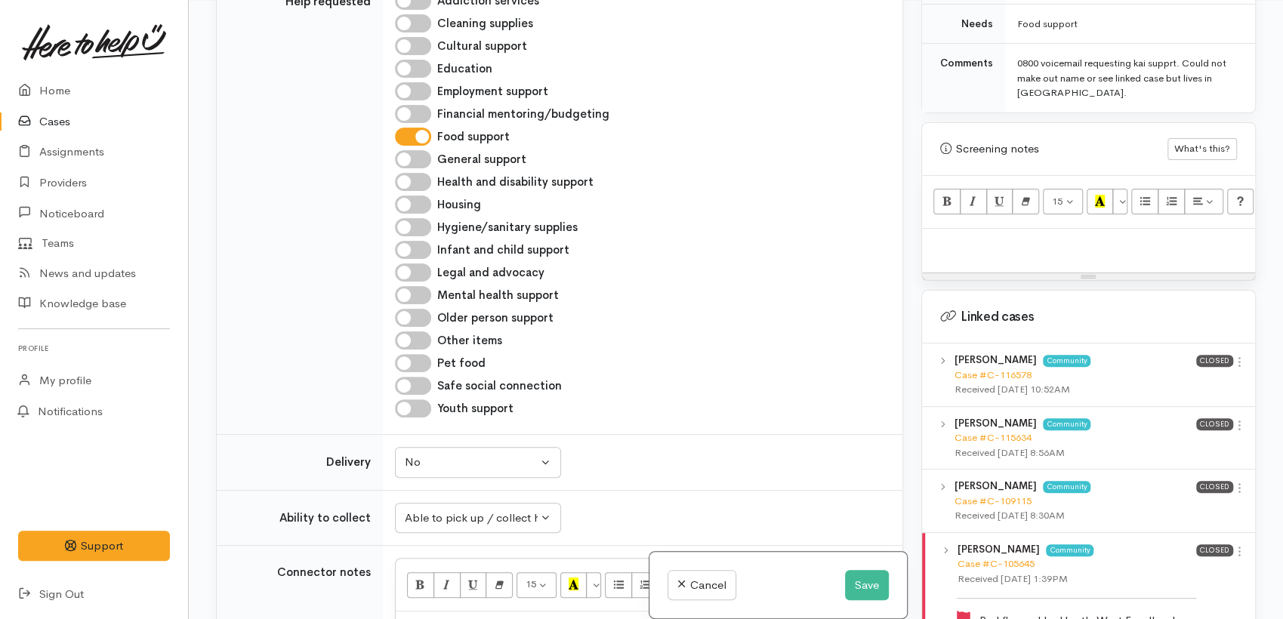
scroll to position [1098, 0]
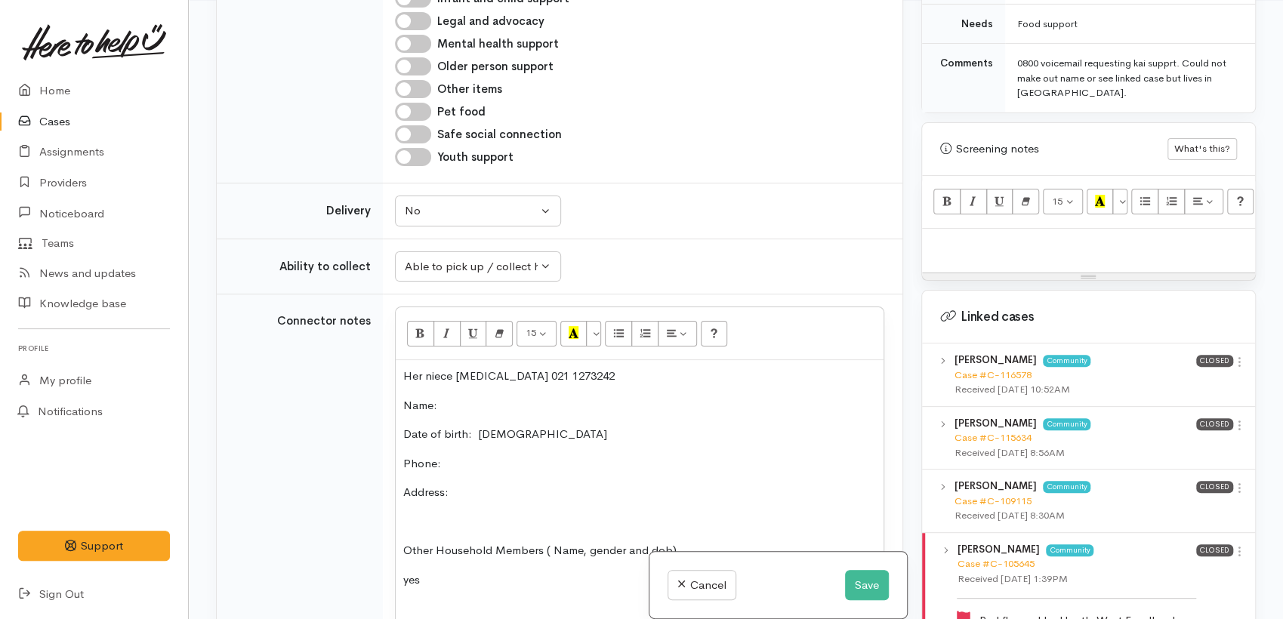
drag, startPoint x: 623, startPoint y: 364, endPoint x: 538, endPoint y: 361, distance: 85.4
click at [538, 368] on p "Her niece hard of hearing 021 1273242" at bounding box center [639, 376] width 473 height 17
copy p "021 1273242"
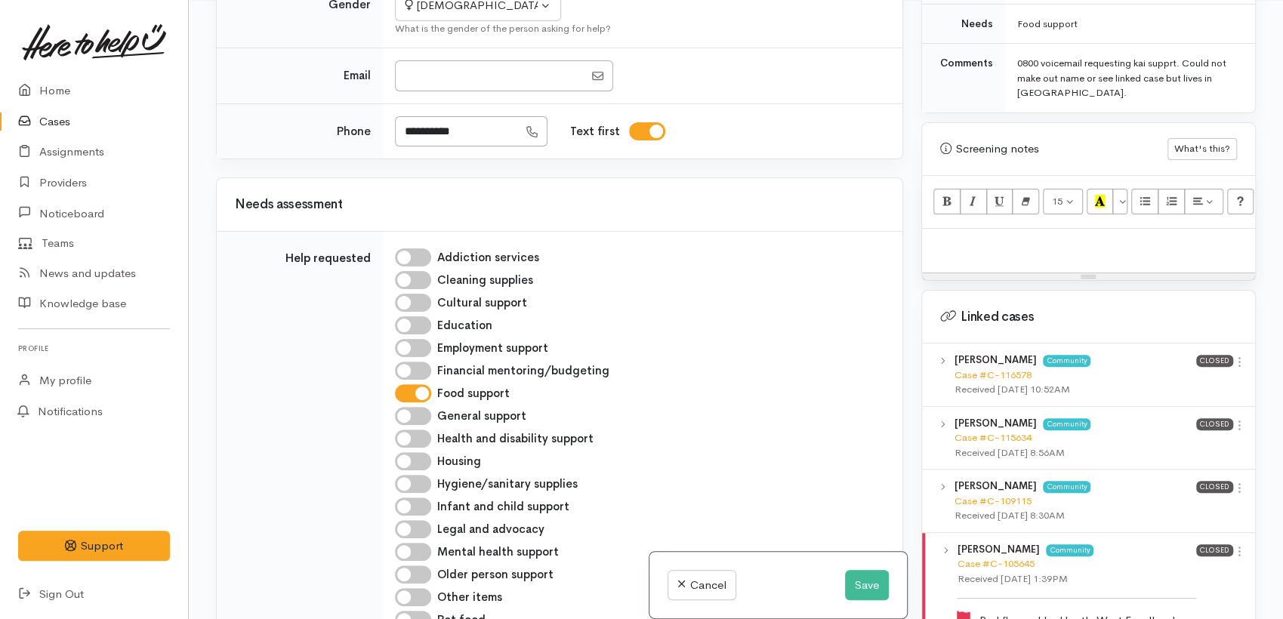
scroll to position [426, 0]
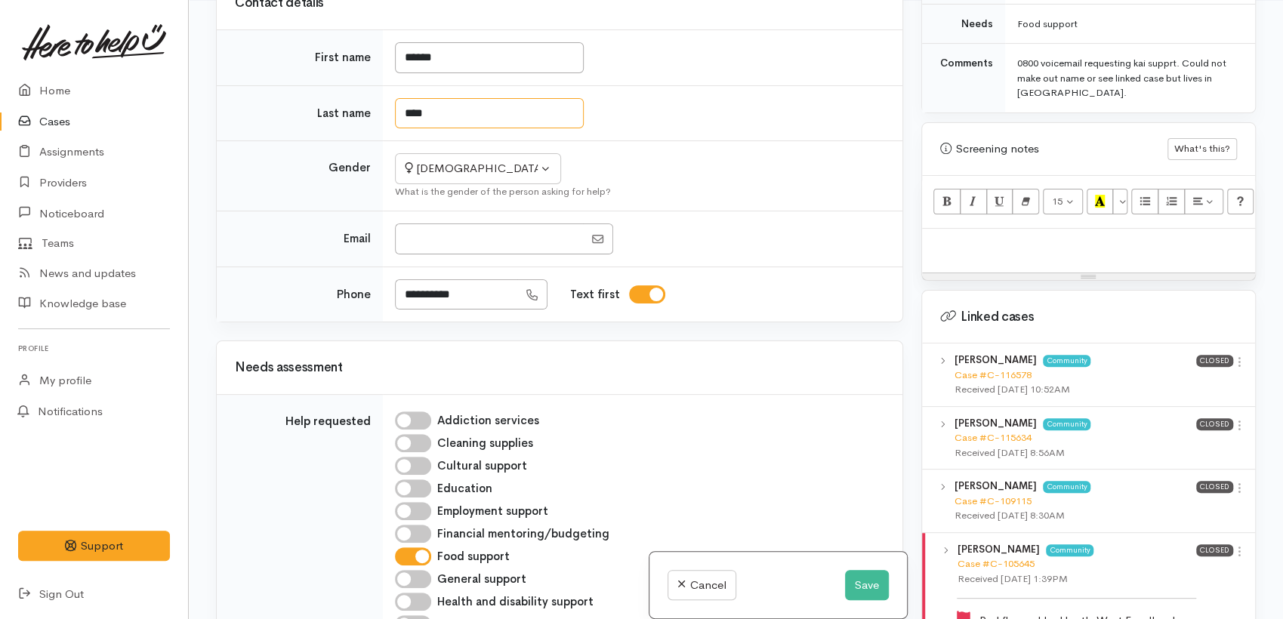
drag, startPoint x: 443, startPoint y: 100, endPoint x: 393, endPoint y: 100, distance: 49.9
click at [393, 100] on td "****" at bounding box center [643, 113] width 520 height 56
drag, startPoint x: 480, startPoint y: 275, endPoint x: 381, endPoint y: 276, distance: 99.7
click at [381, 276] on tr "**********" at bounding box center [560, 294] width 686 height 55
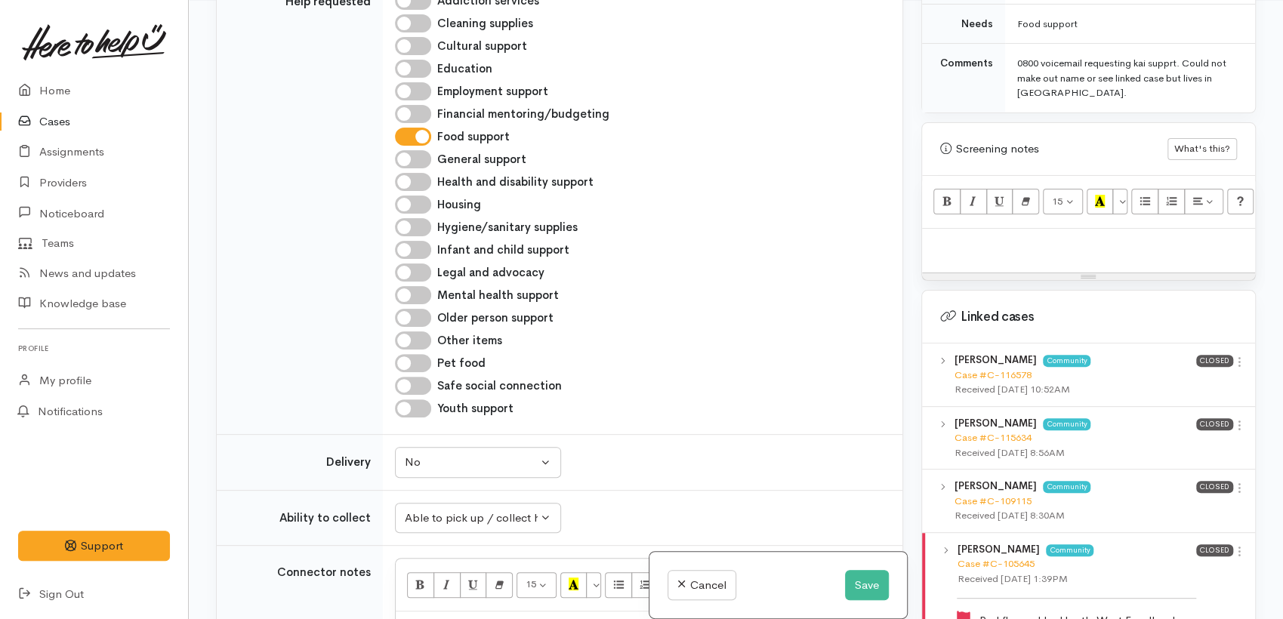
scroll to position [1181, 0]
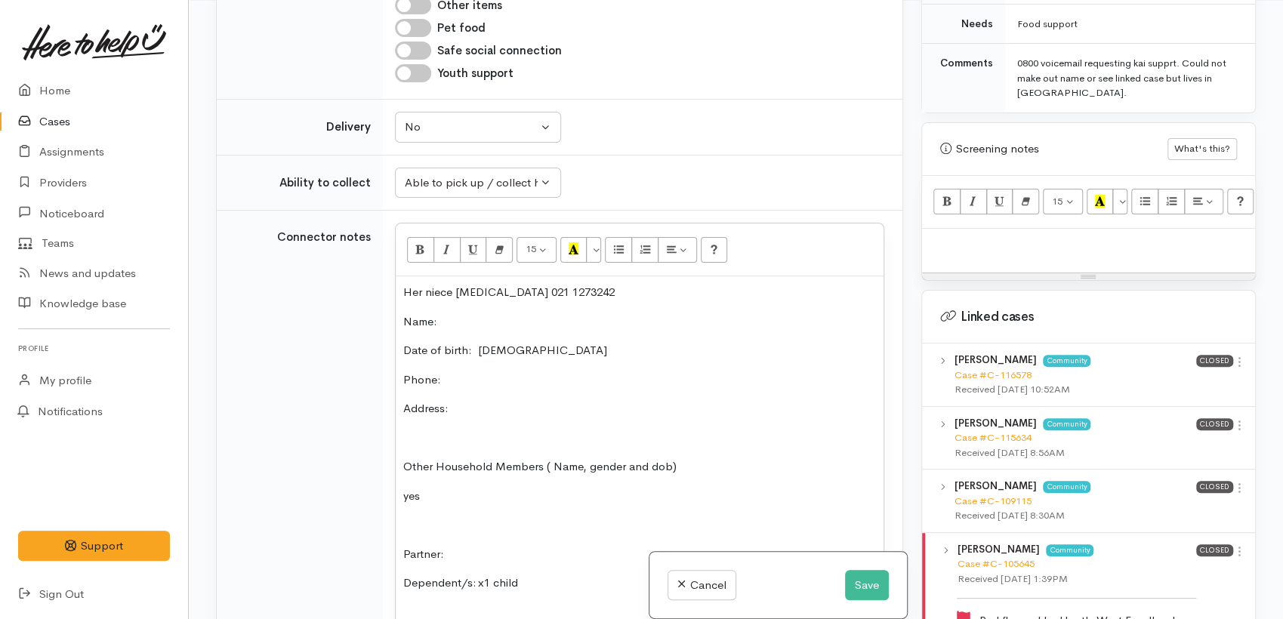
drag, startPoint x: 558, startPoint y: 276, endPoint x: 535, endPoint y: 276, distance: 23.4
click at [535, 284] on p "Her niece hard of hearing 021 1273242" at bounding box center [639, 292] width 473 height 17
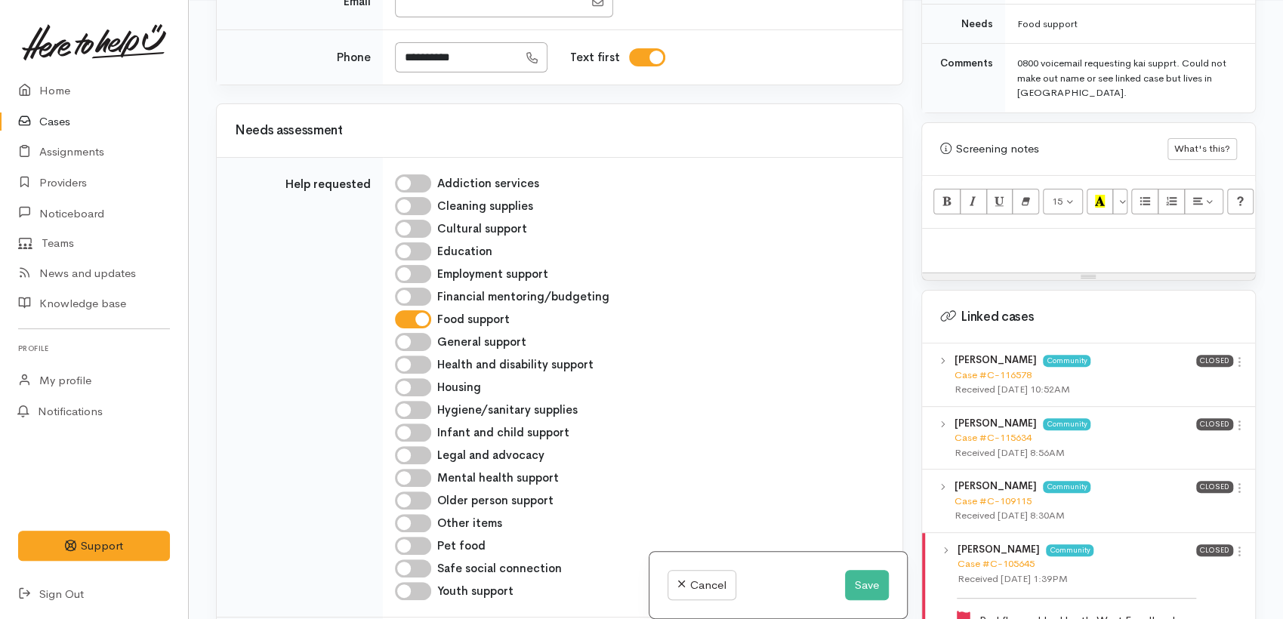
scroll to position [594, 0]
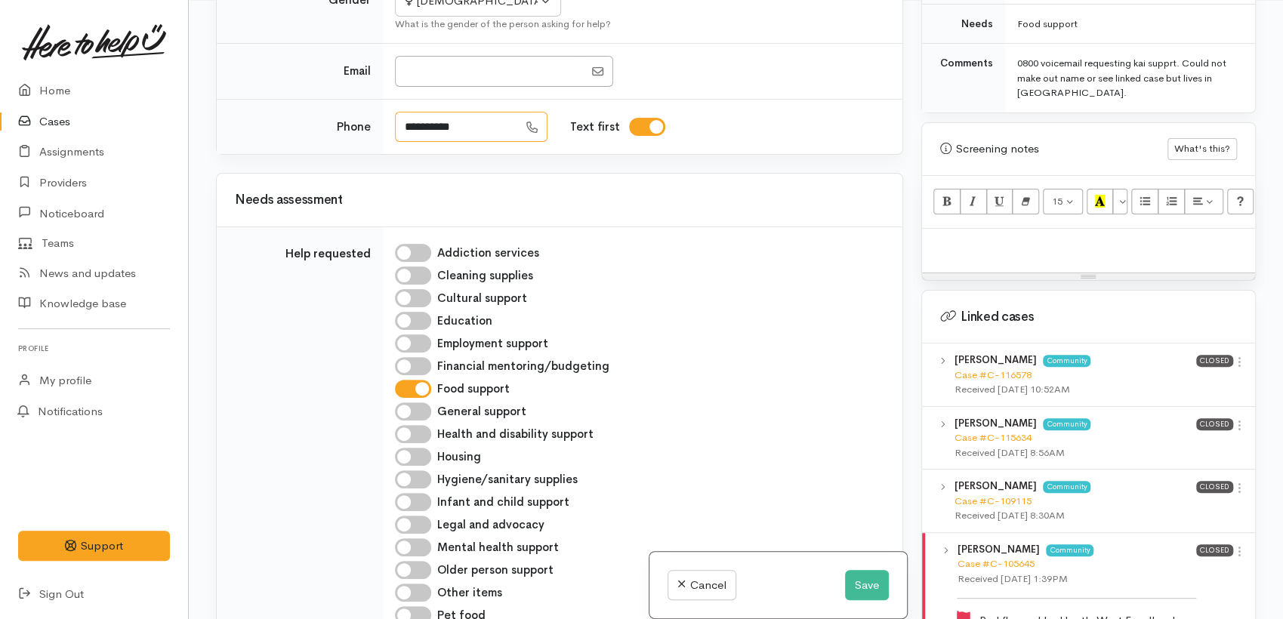
drag, startPoint x: 496, startPoint y: 116, endPoint x: 396, endPoint y: 116, distance: 99.7
click at [396, 116] on input "**********" at bounding box center [456, 127] width 123 height 31
paste input "**********"
click at [430, 112] on input "**********" at bounding box center [456, 127] width 123 height 31
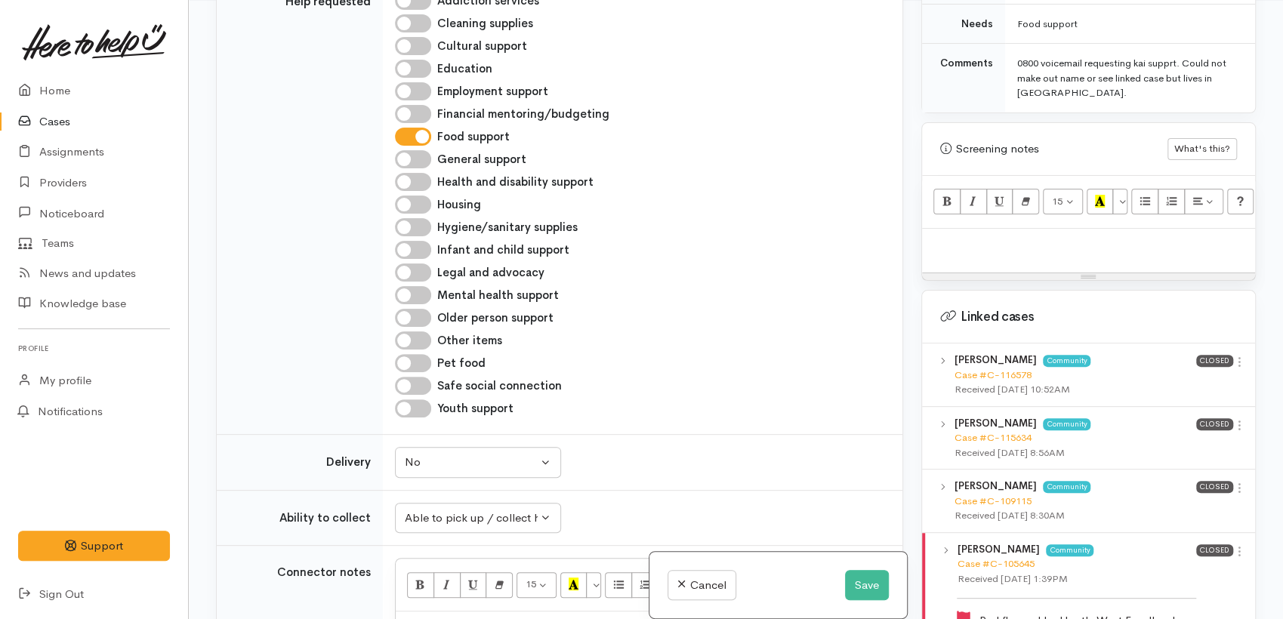
type input "**********"
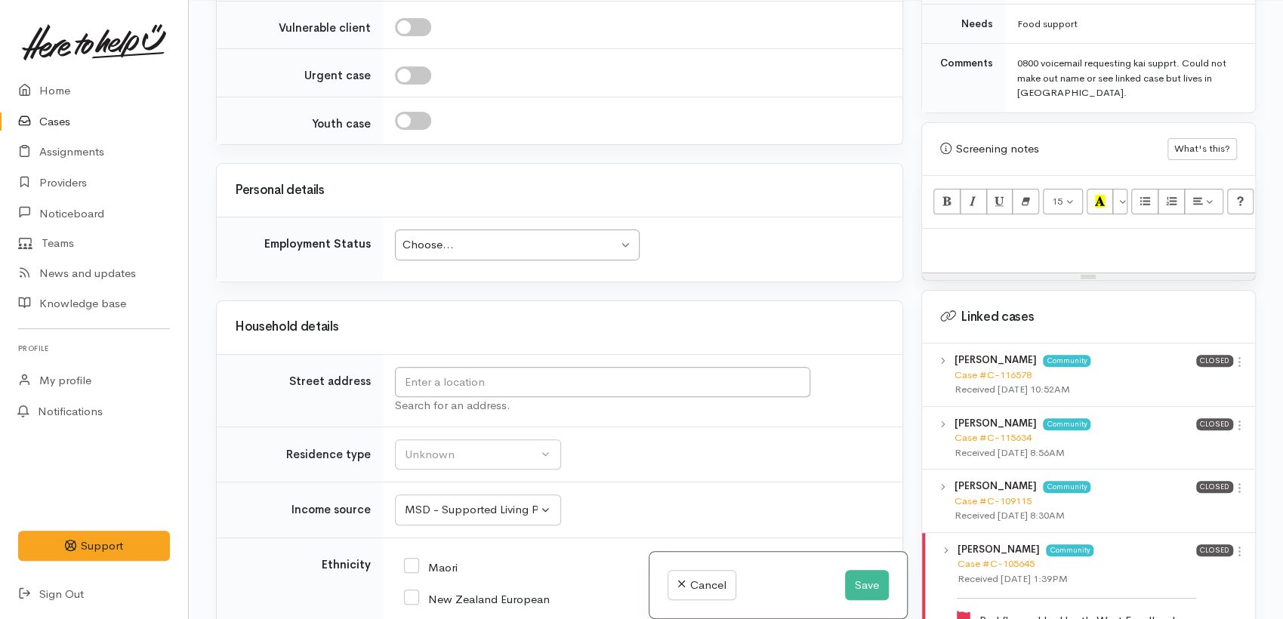
scroll to position [1930, 0]
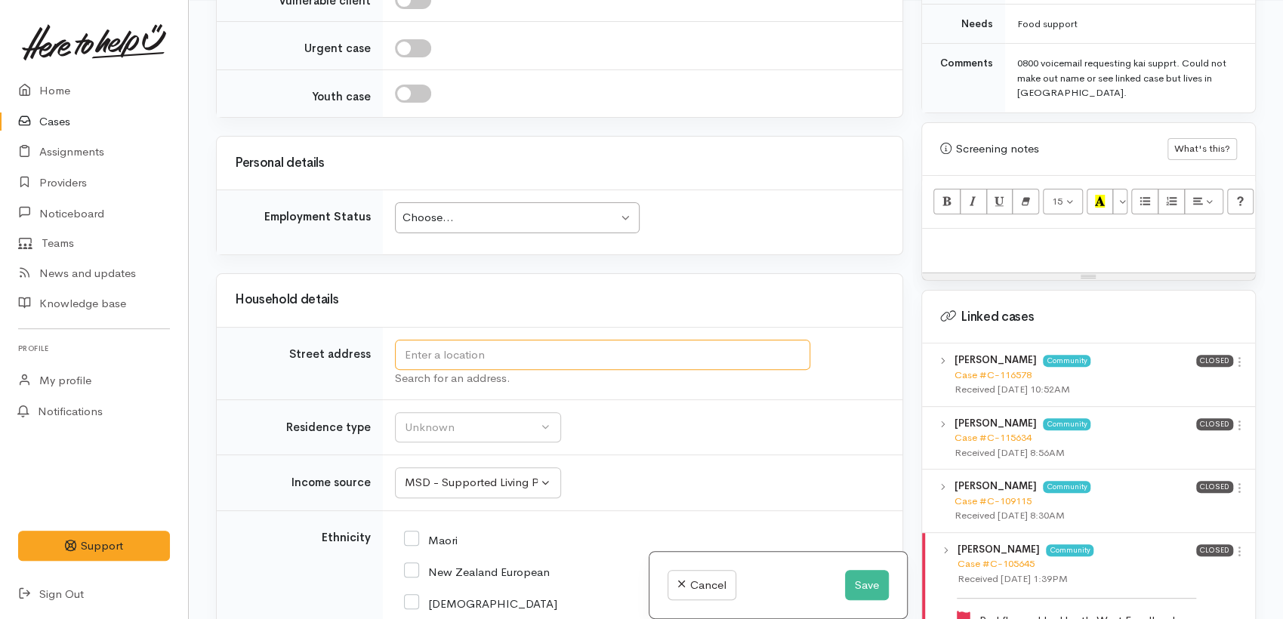
click at [482, 354] on input "text" at bounding box center [602, 355] width 415 height 31
paste input "22B Harris Street, Huntly."
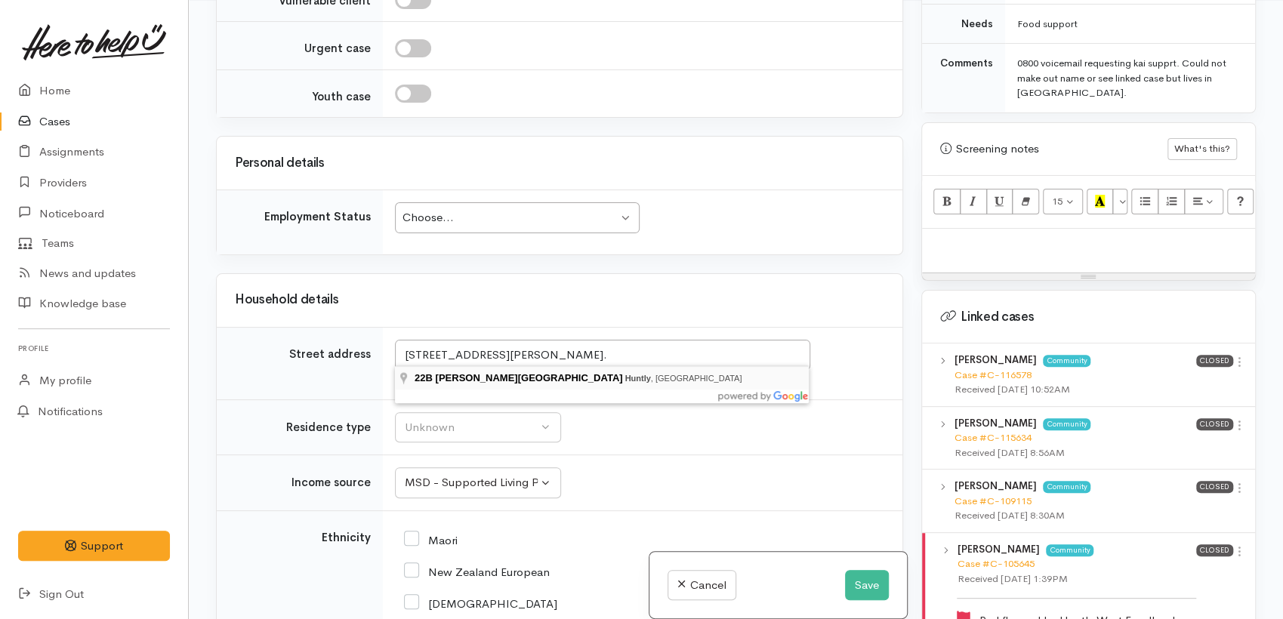
type input "22B Harris Street, Huntly, New Zealand"
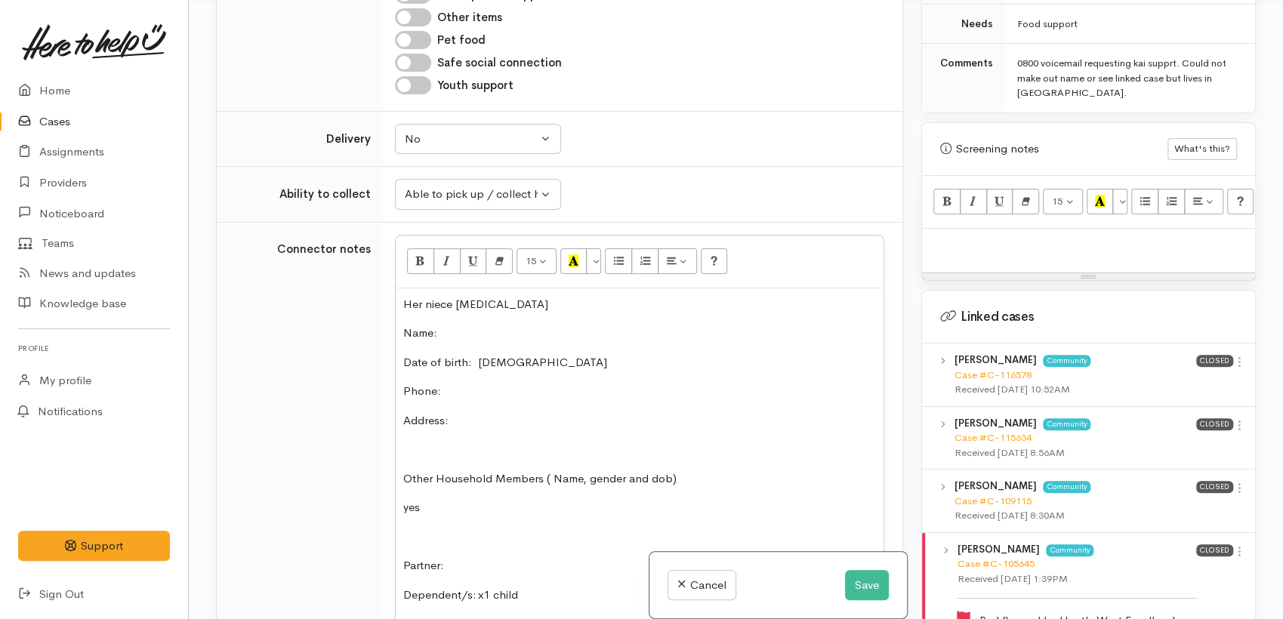
scroll to position [1381, 0]
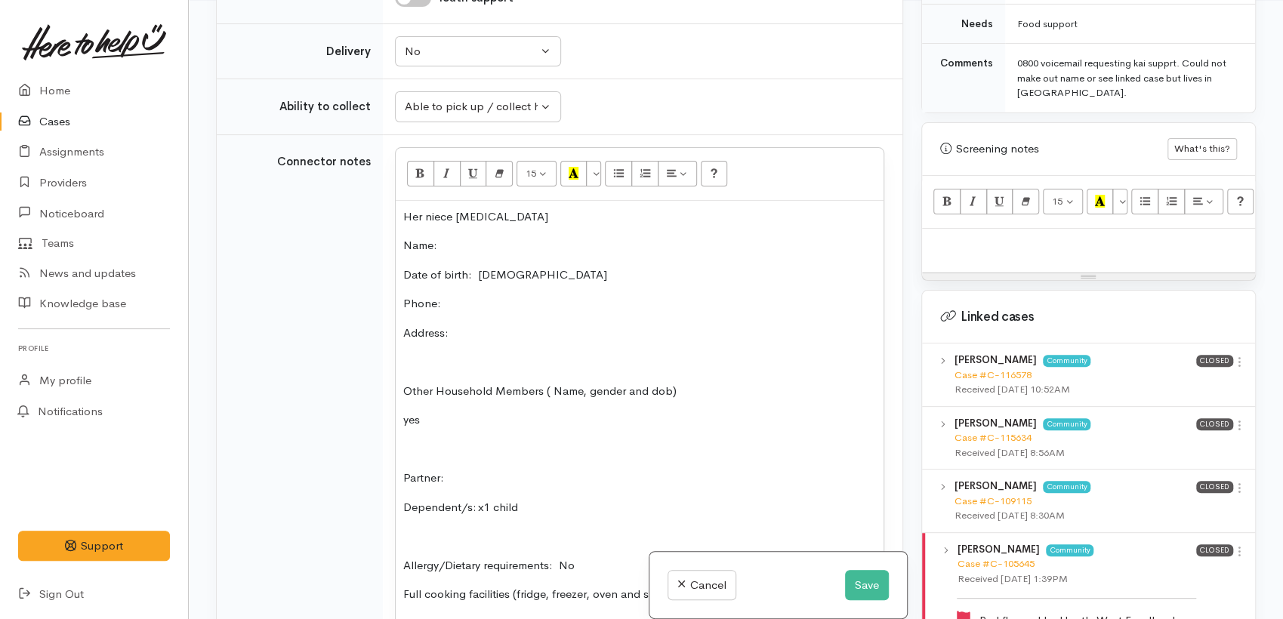
click at [405, 215] on p "Her niece hard of hearing" at bounding box center [639, 216] width 473 height 17
click at [569, 216] on p "Client is the niece of Julie. She is hard of hearing" at bounding box center [639, 216] width 473 height 17
click at [461, 251] on div "Client is the niece of Julie. She has access need: Hard of hearing Name: Date o…" at bounding box center [640, 522] width 488 height 643
click at [449, 240] on p "Name:" at bounding box center [639, 245] width 473 height 17
drag, startPoint x: 544, startPoint y: 271, endPoint x: 477, endPoint y: 270, distance: 66.5
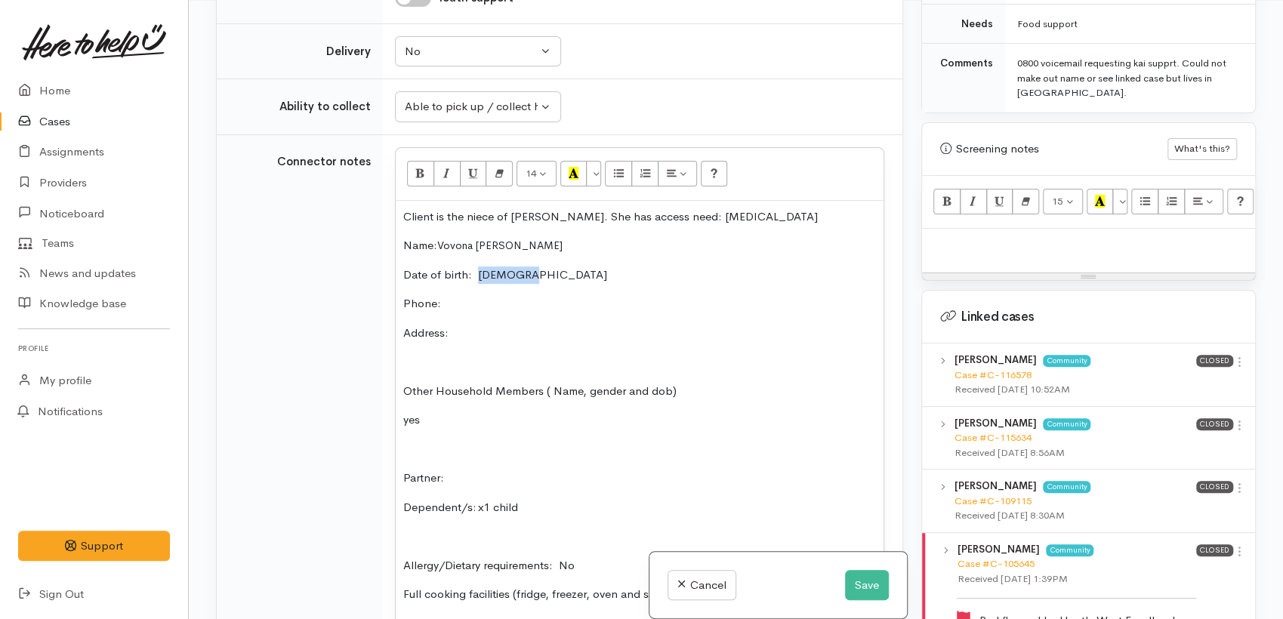
click at [477, 270] on p "Date of birth: 7.2.1974" at bounding box center [639, 275] width 473 height 17
copy span "7.2.1974"
click at [545, 276] on p "Date of birth: 7.2.1974" at bounding box center [639, 275] width 473 height 17
drag, startPoint x: 532, startPoint y: 215, endPoint x: 587, endPoint y: 296, distance: 98.5
click at [532, 216] on p "Client is the niece of Julie. She has access need: Hard of hearing" at bounding box center [639, 216] width 473 height 17
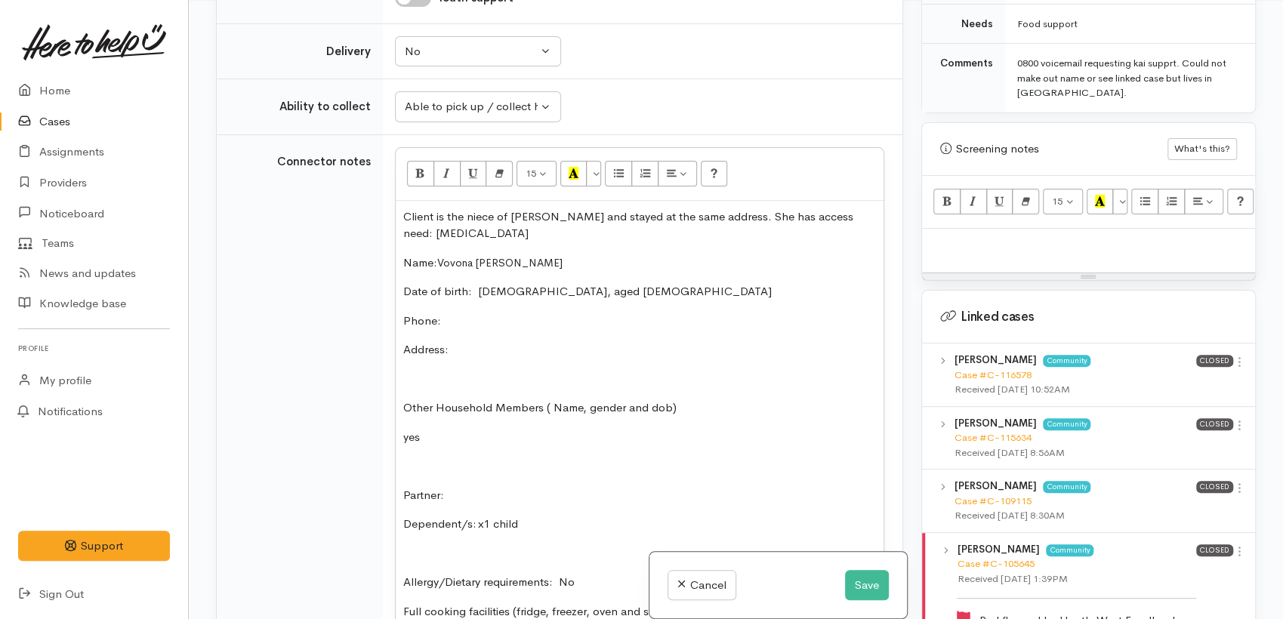
click at [453, 320] on p "Phone:" at bounding box center [639, 321] width 473 height 17
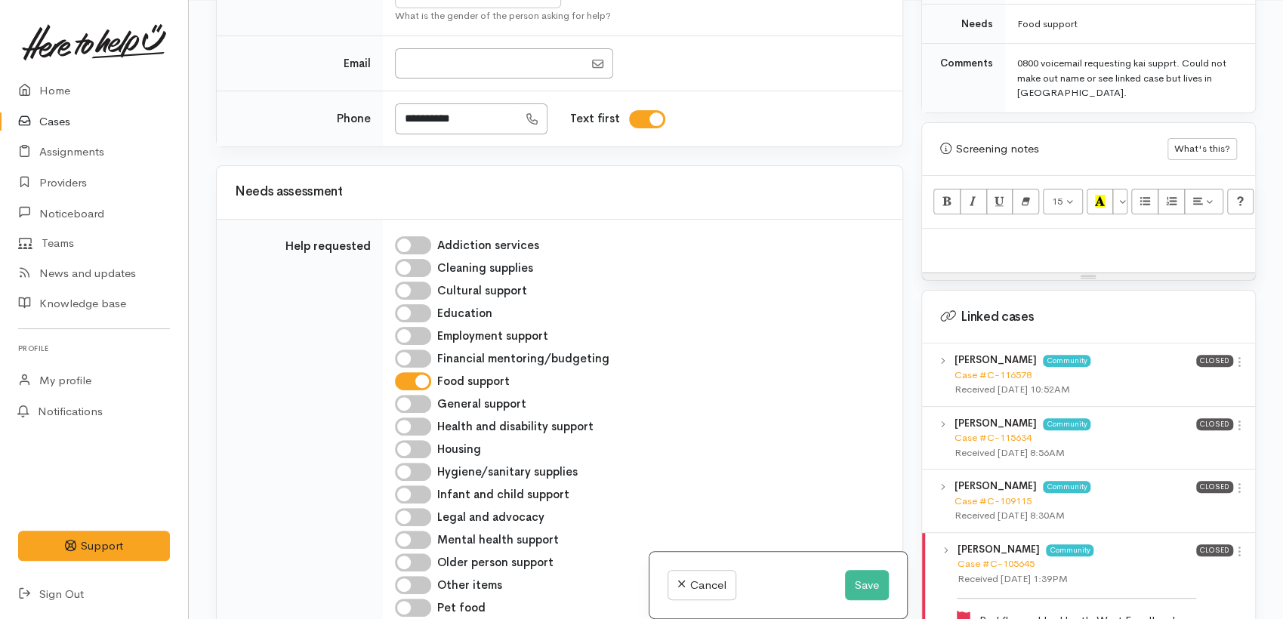
scroll to position [625, 0]
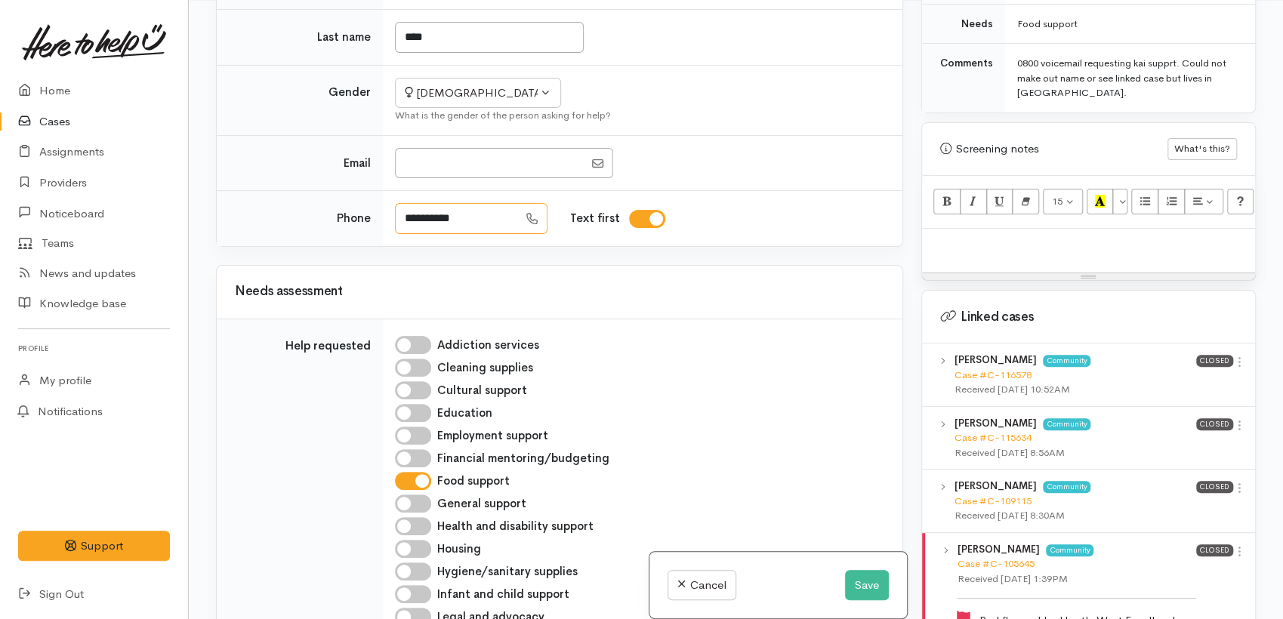
drag, startPoint x: 480, startPoint y: 212, endPoint x: 401, endPoint y: 217, distance: 78.7
click at [401, 217] on input "**********" at bounding box center [456, 218] width 123 height 31
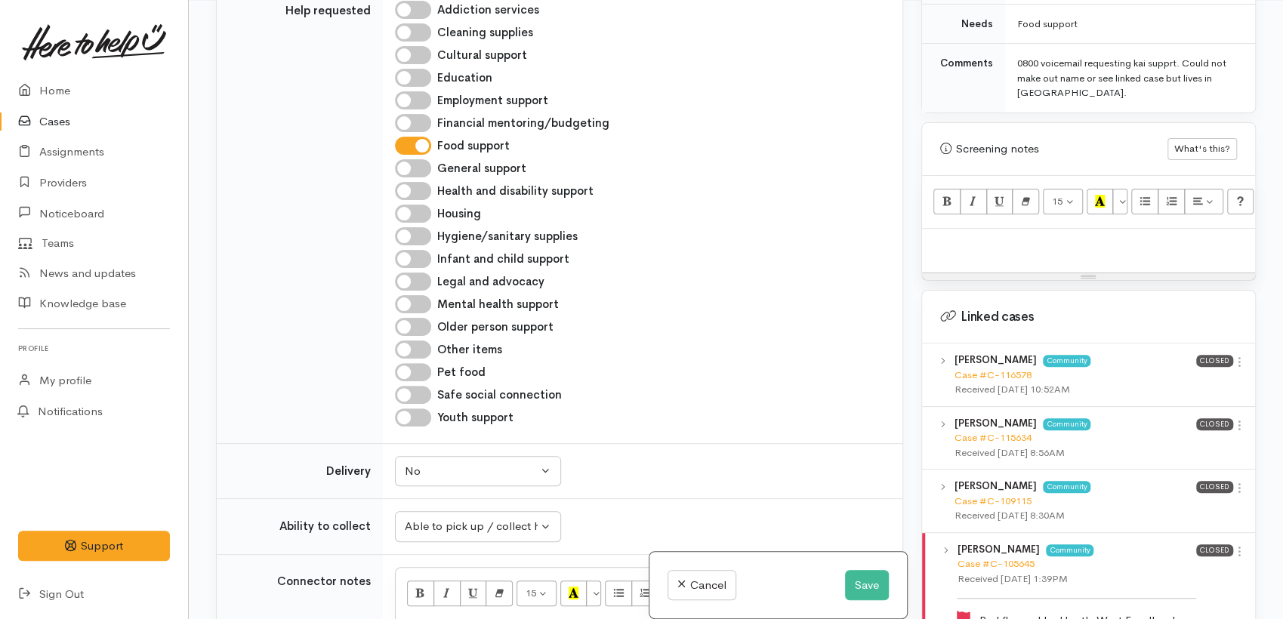
scroll to position [1381, 0]
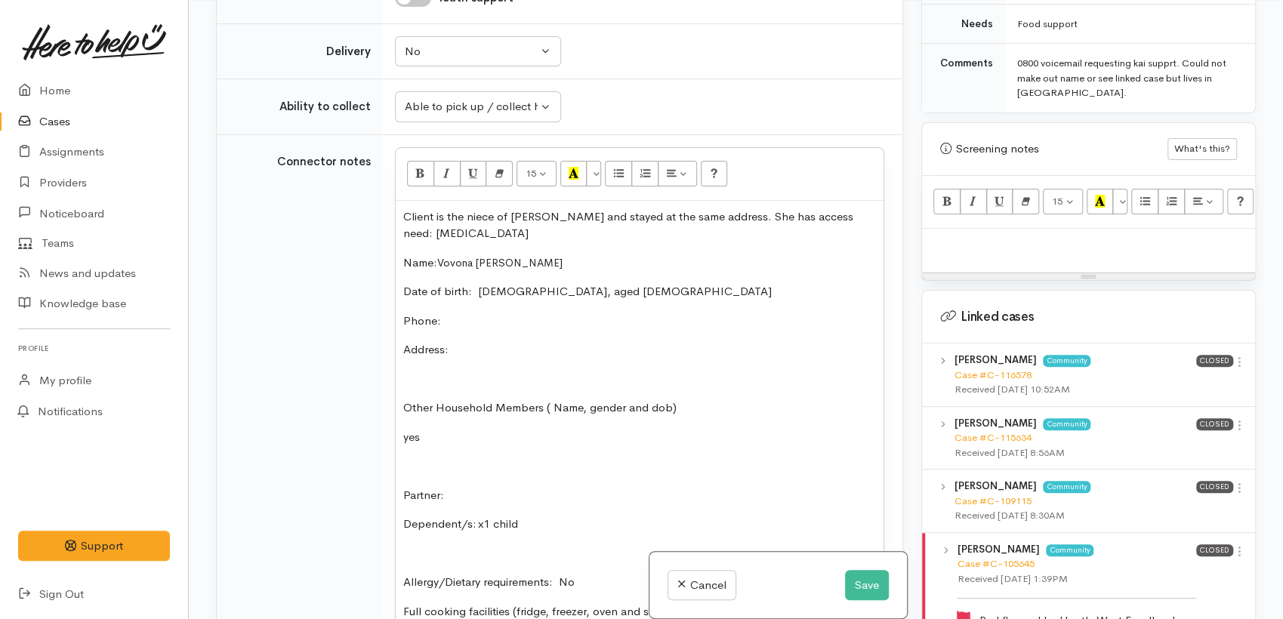
click at [448, 317] on p "Phone:" at bounding box center [639, 321] width 473 height 17
click at [474, 341] on p "Address:" at bounding box center [639, 349] width 473 height 17
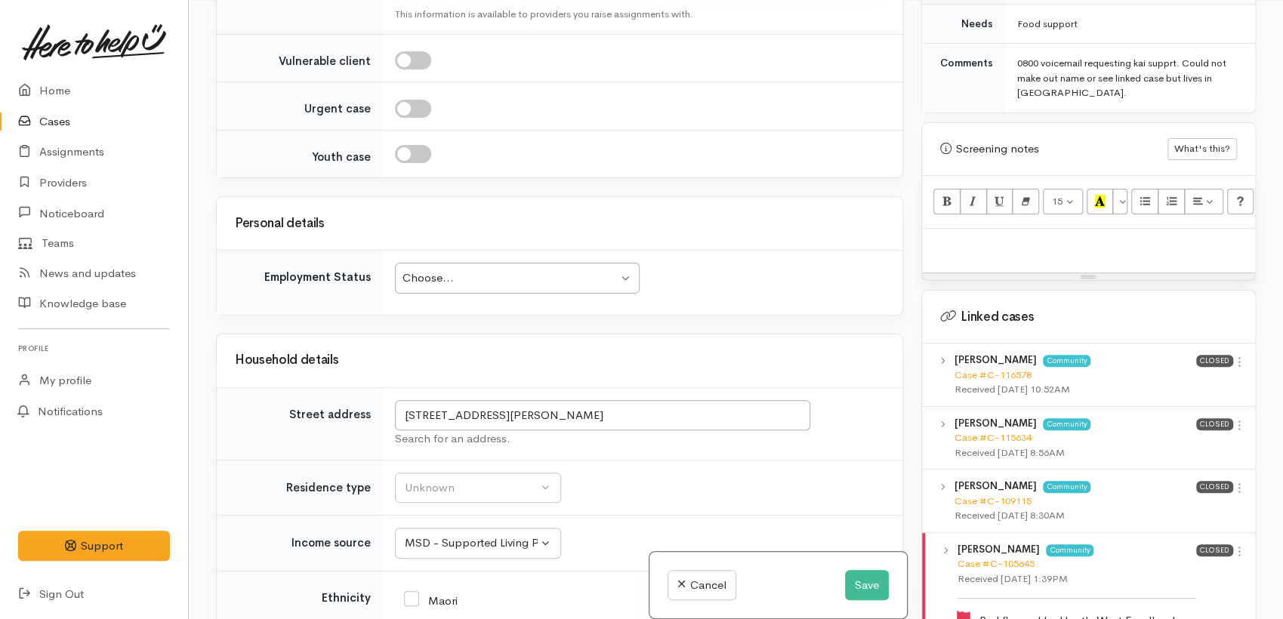
scroll to position [2388, 0]
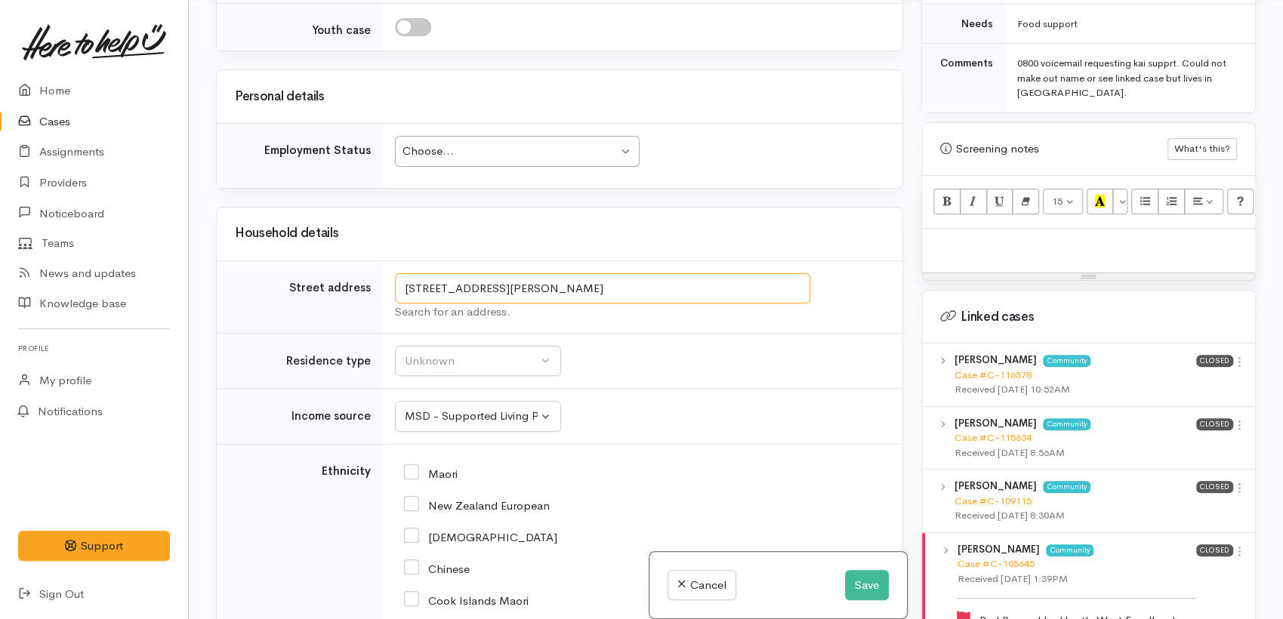
click at [616, 281] on input "22B Harris Street, Huntly, New Zealand" at bounding box center [602, 288] width 415 height 31
drag, startPoint x: 536, startPoint y: 284, endPoint x: 370, endPoint y: 273, distance: 165.8
click at [375, 273] on tr "Street address 22B Harris Street, Huntly, New Zealand Search for an address." at bounding box center [560, 297] width 686 height 73
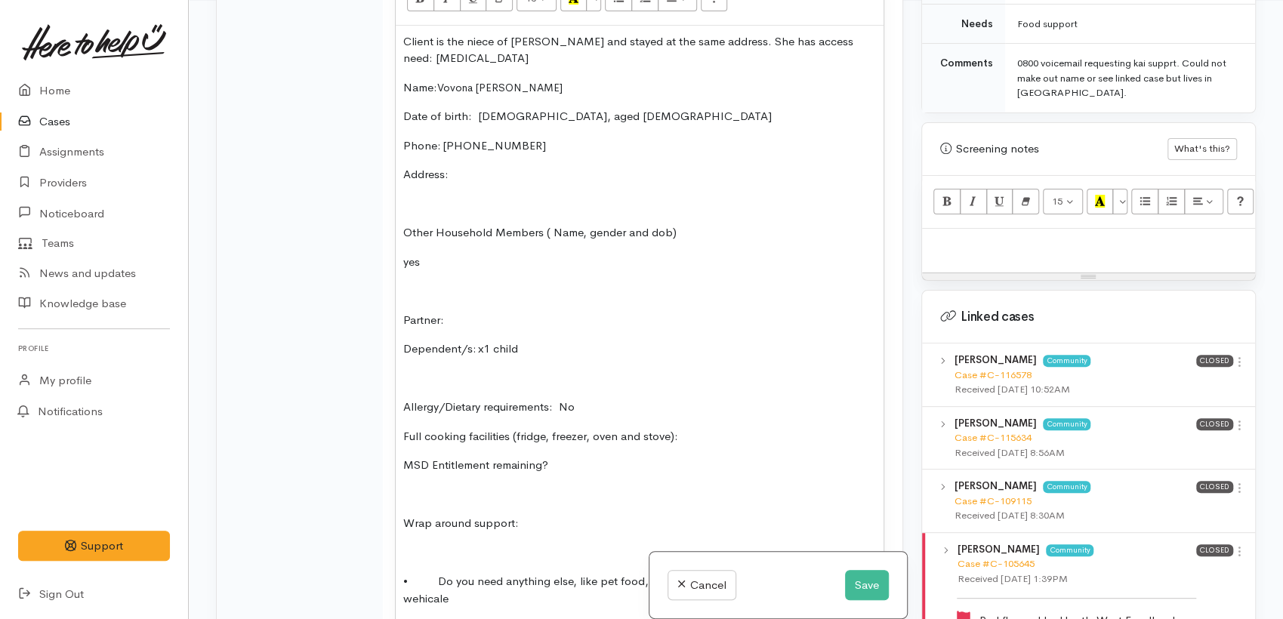
scroll to position [1465, 0]
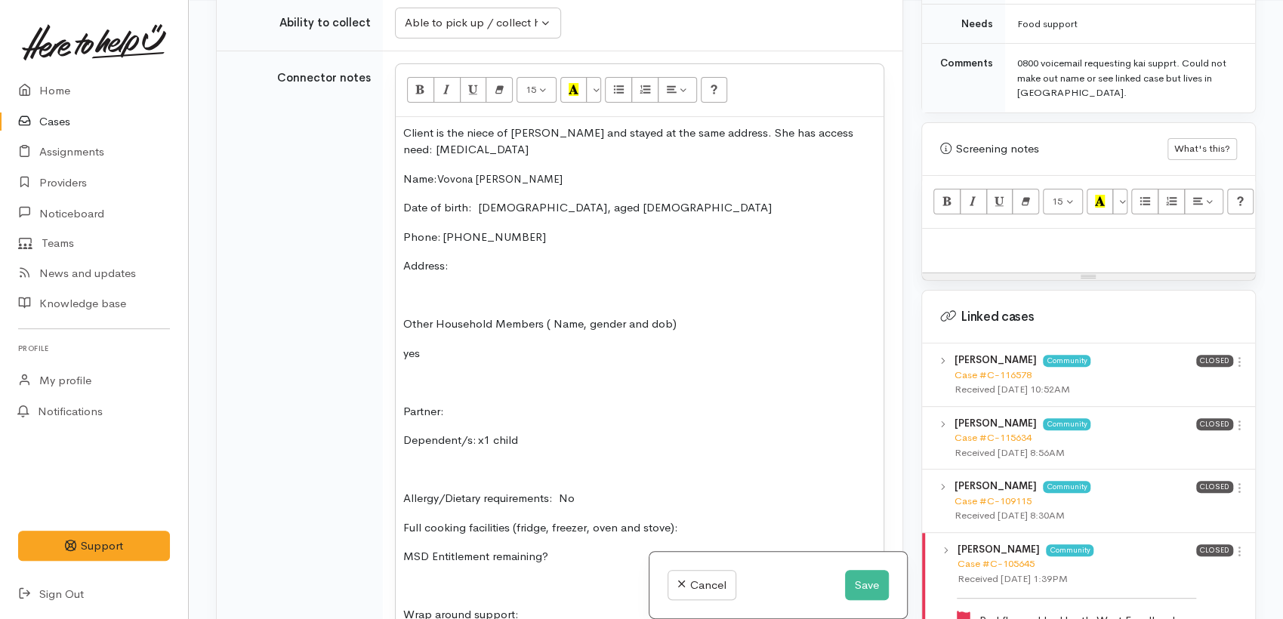
click at [469, 258] on p "Address:" at bounding box center [639, 266] width 473 height 17
click at [703, 128] on p "Client is the niece of Julie and stayed at the same address. She has access nee…" at bounding box center [639, 142] width 473 height 34
click at [462, 145] on p "Client is the niece of Julie and stayed at the same address. She has access nee…" at bounding box center [639, 142] width 473 height 34
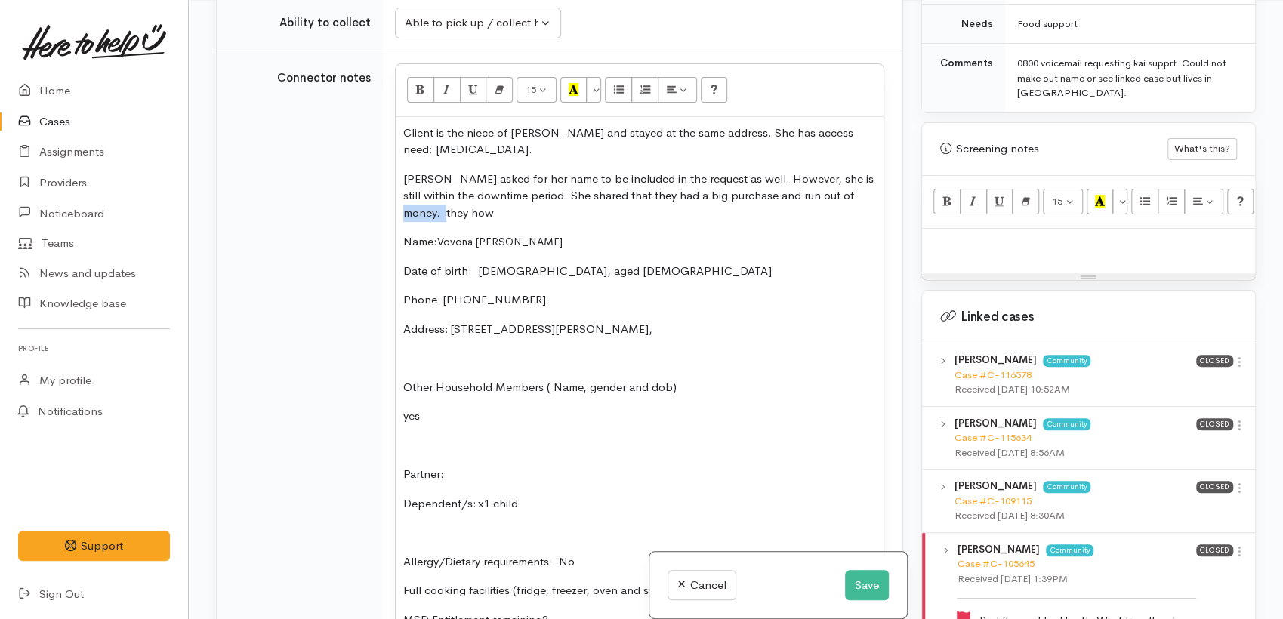
drag, startPoint x: 840, startPoint y: 195, endPoint x: 842, endPoint y: 207, distance: 12.2
click at [842, 207] on p "Julie asked for her name to be included in the request as well. However, she is…" at bounding box center [639, 196] width 473 height 51
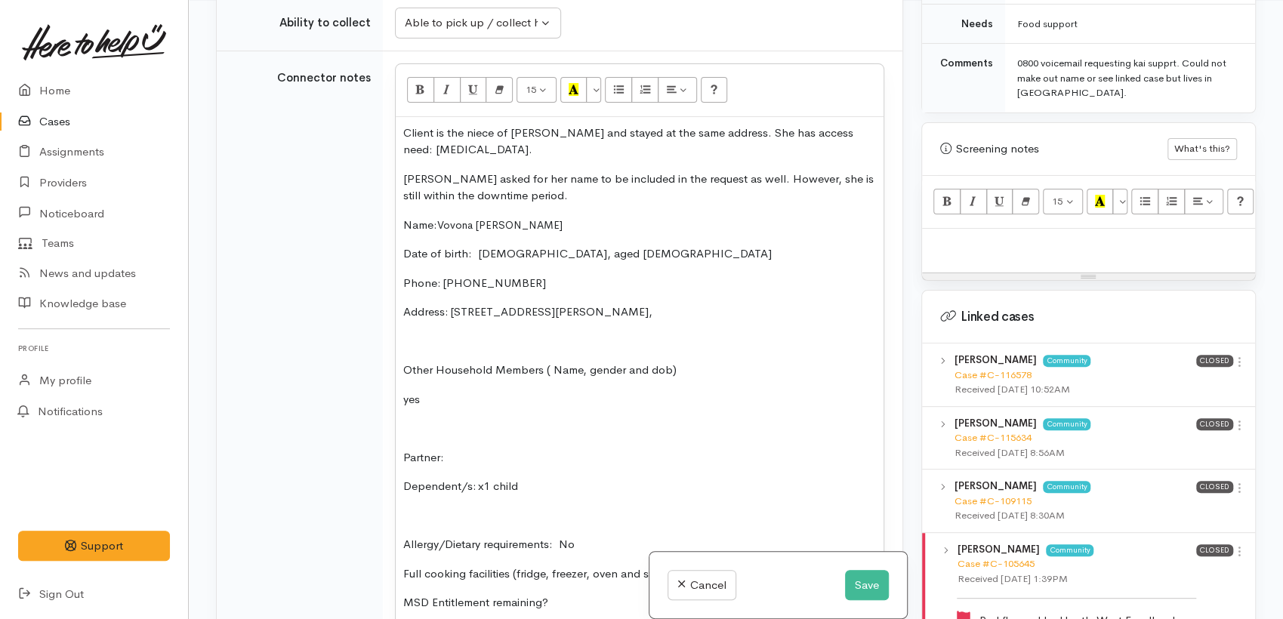
click at [433, 178] on p "Julie asked for her name to be included in the request as well. However, she is…" at bounding box center [639, 188] width 473 height 34
click at [533, 131] on p "Client is the niece of Julie and stayed at the same address. She has access nee…" at bounding box center [639, 142] width 473 height 34
drag, startPoint x: 471, startPoint y: 175, endPoint x: 485, endPoint y: 204, distance: 32.1
click at [470, 177] on p "Julie Te Puke asked for her name to be included in the request as well. However…" at bounding box center [639, 188] width 473 height 34
click at [690, 191] on p "Julie Te Puke ( 01/02/1967, aged 58 )asked for her name to be included in the r…" at bounding box center [639, 188] width 473 height 34
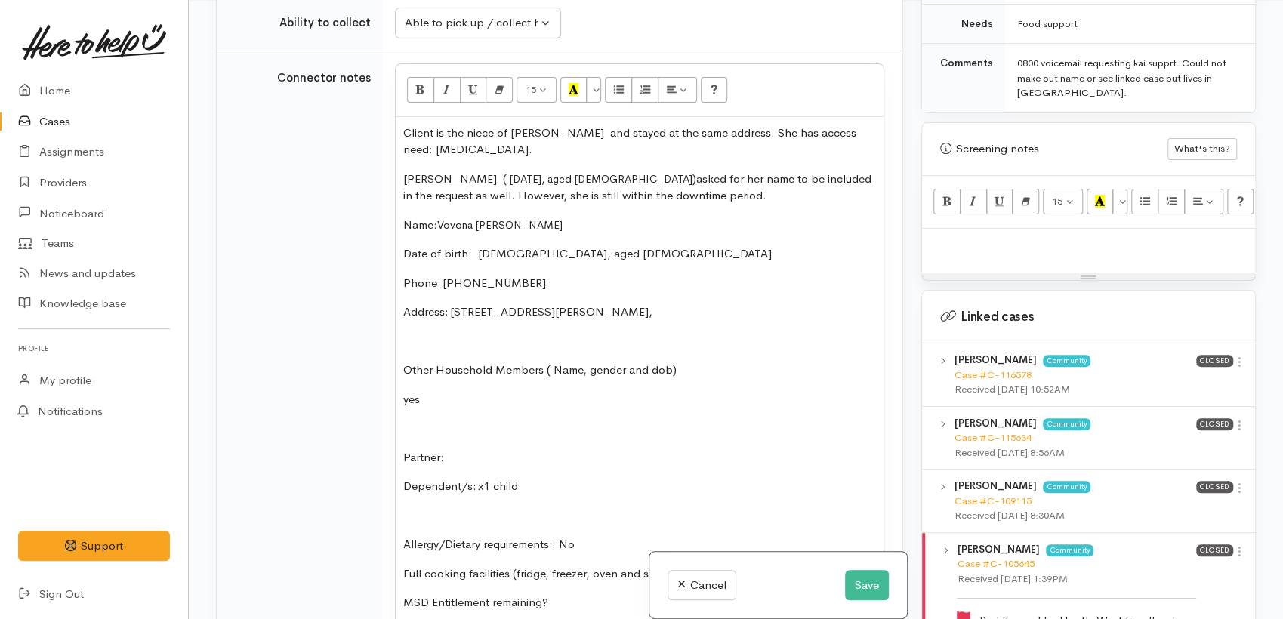
drag, startPoint x: 501, startPoint y: 193, endPoint x: 506, endPoint y: 221, distance: 29.2
click at [501, 193] on p "Julie Te Puke ( 01/02/1967, aged 58 )asked for her name to be included in the r…" at bounding box center [639, 188] width 473 height 34
drag, startPoint x: 731, startPoint y: 189, endPoint x: 752, endPoint y: 236, distance: 51.8
click at [731, 190] on p "Julie Te Puke ( 01/02/1967, aged 58 )asked for her name to be included in the r…" at bounding box center [639, 188] width 473 height 34
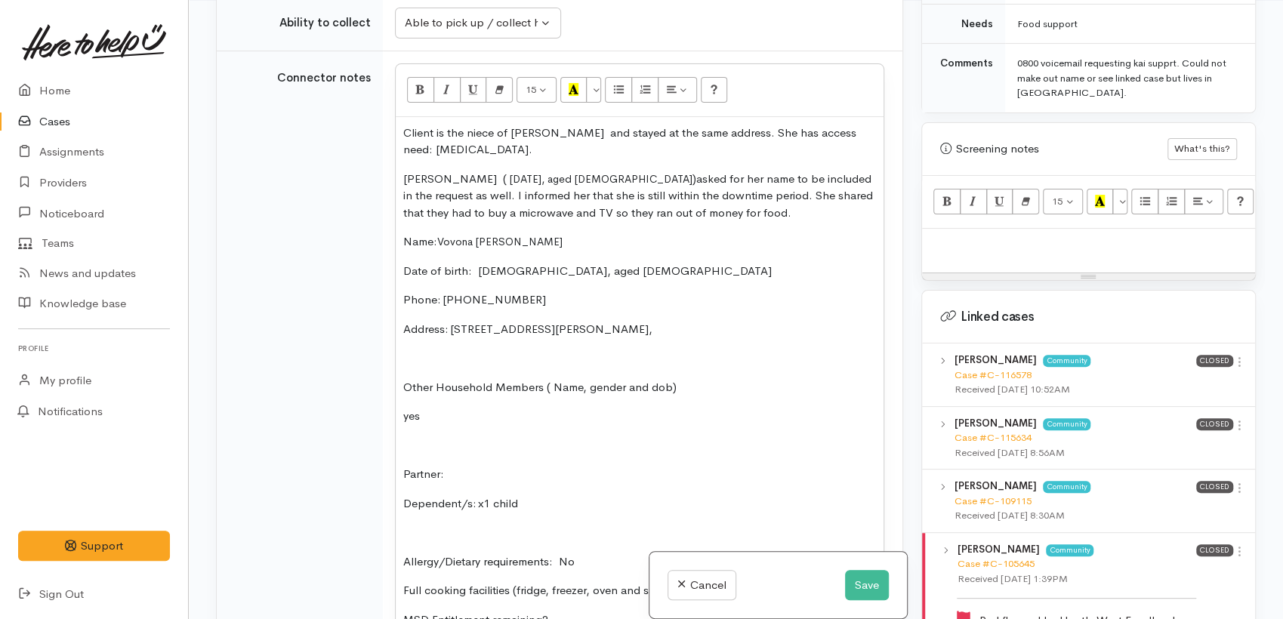
click at [417, 353] on p at bounding box center [639, 358] width 473 height 17
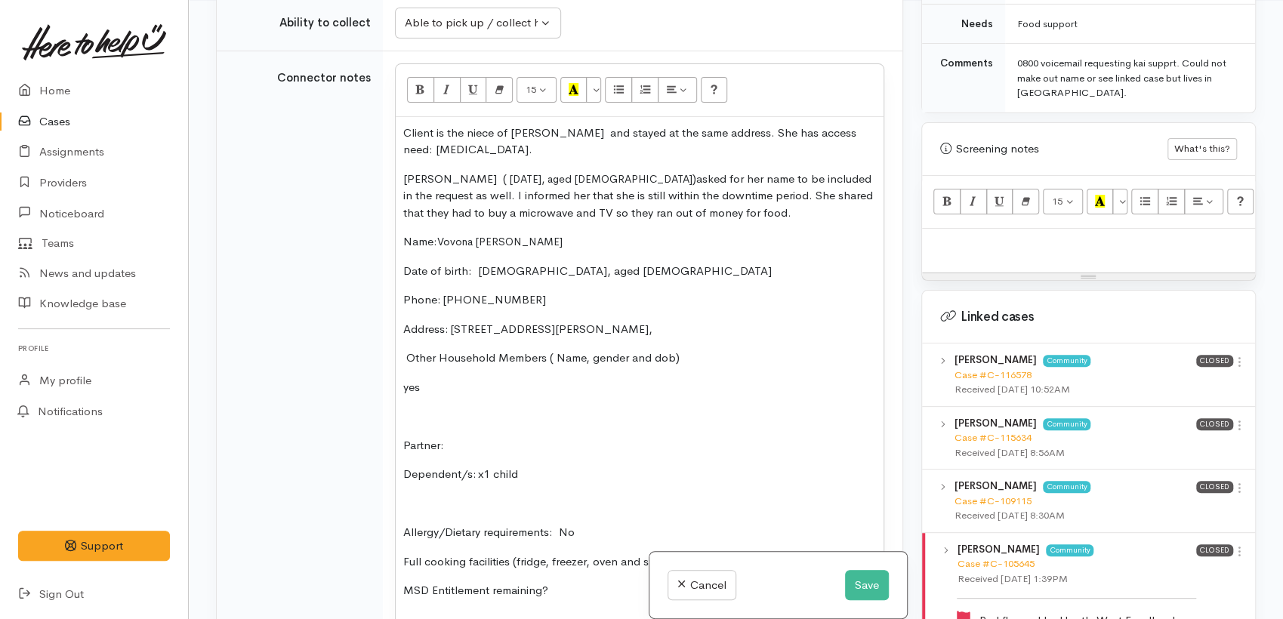
drag, startPoint x: 437, startPoint y: 381, endPoint x: 377, endPoint y: 381, distance: 59.7
click at [377, 381] on tr "Connector notes <p><br></p> 15 8 9 10 11 12 14 18 24 36 Background Color Transp…" at bounding box center [560, 458] width 686 height 814
drag, startPoint x: 593, startPoint y: 178, endPoint x: 399, endPoint y: 175, distance: 194.2
click at [399, 175] on div "Client is the niece of Julie Te Puke and stayed at the same address. She has ac…" at bounding box center [640, 464] width 488 height 694
copy p "Julie Te Puke ( 01/02/1967, aged 58 )"
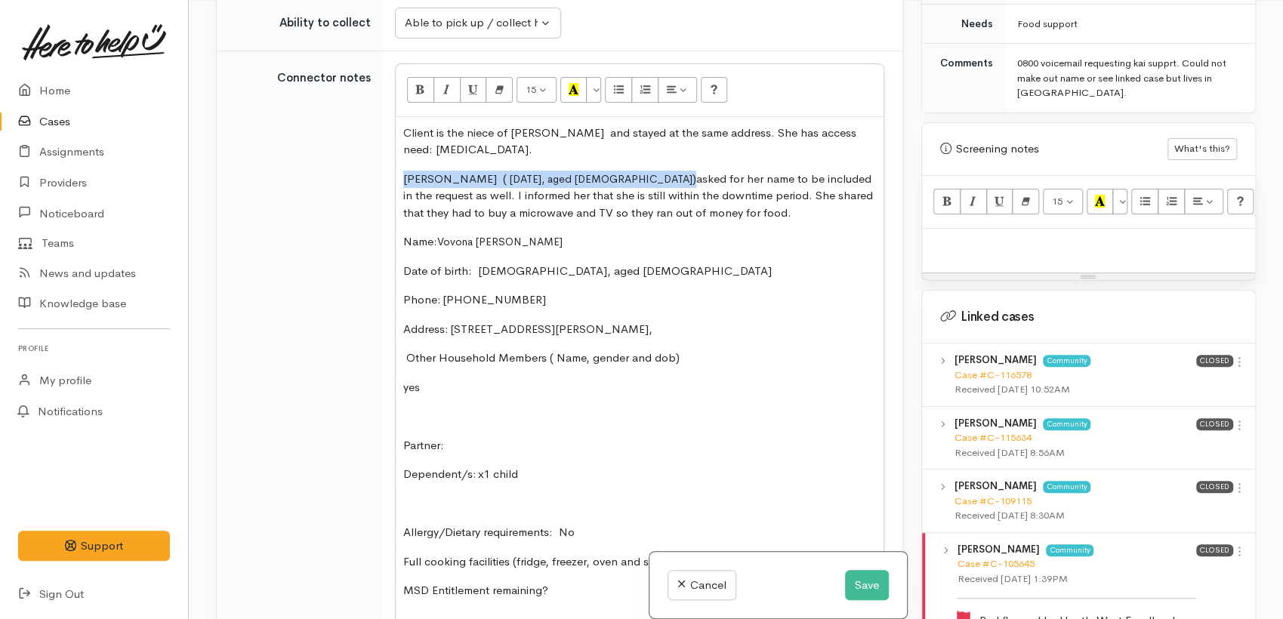
drag, startPoint x: 440, startPoint y: 386, endPoint x: 684, endPoint y: 442, distance: 251.1
click at [372, 382] on tr "Connector notes <p><br></p> 15 8 9 10 11 12 14 18 24 36 Background Color Transp…" at bounding box center [560, 458] width 686 height 814
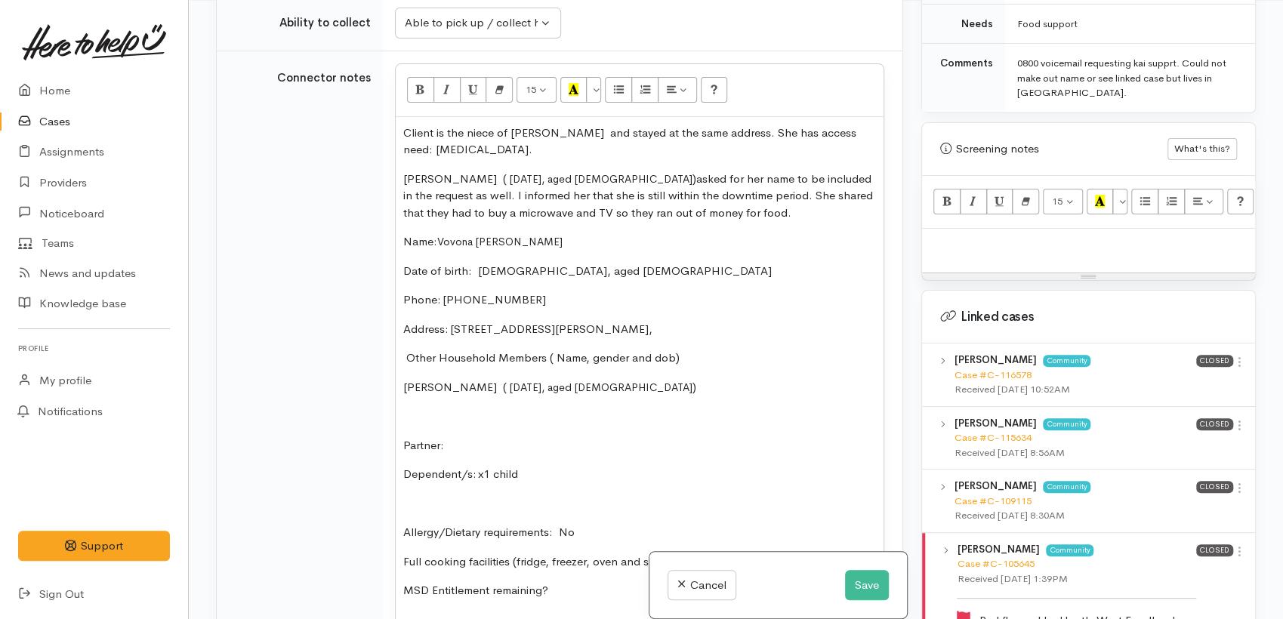
click at [391, 381] on td "<p><br></p> 15 8 9 10 11 12 14 18 24 36 Background Color Transparent Select #ff…" at bounding box center [643, 458] width 520 height 814
click at [409, 387] on p "Julie Te Puke ( 01/02/1967, aged 58 )" at bounding box center [639, 387] width 473 height 17
click at [406, 387] on p "Julie Te Puke ( 01/02/1967, aged 58 )" at bounding box center [639, 387] width 473 height 17
drag, startPoint x: 504, startPoint y: 386, endPoint x: 510, endPoint y: 402, distance: 17.0
click at [505, 391] on p "Aunty: Julie Te Puke ( 01/02/1967, aged 58 )" at bounding box center [639, 387] width 473 height 17
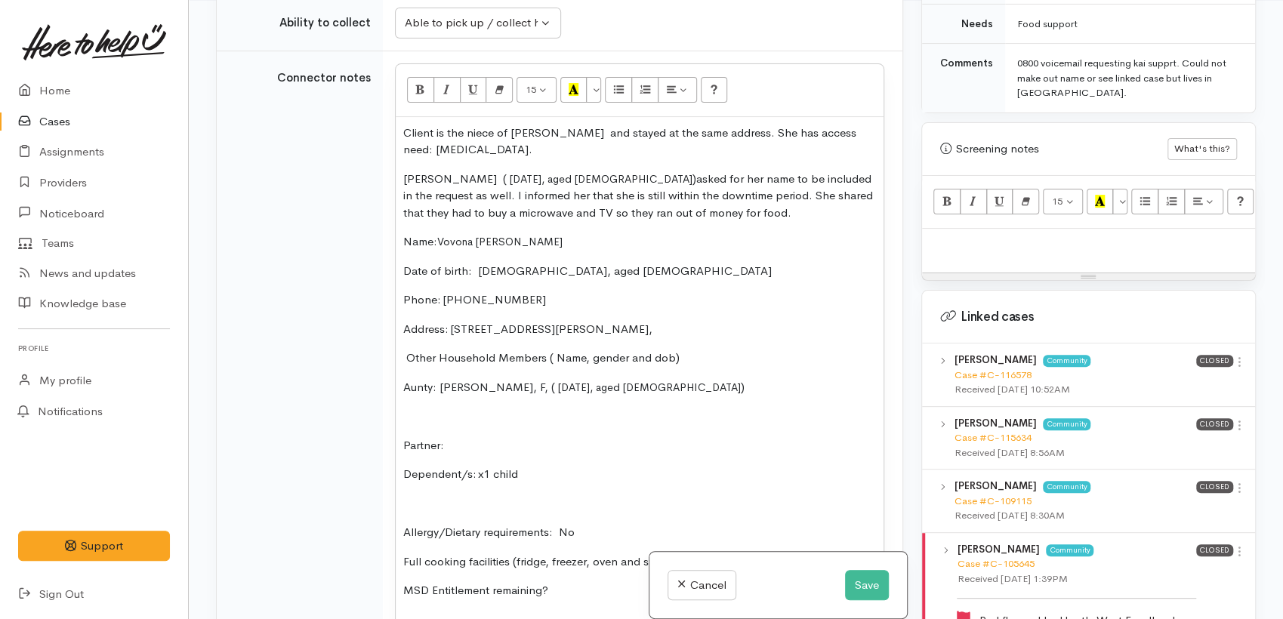
click at [591, 177] on p "Julie Te Puke ( 01/02/1967, aged 58 )asked for her name to be included in the r…" at bounding box center [639, 196] width 473 height 51
drag, startPoint x: 650, startPoint y: 386, endPoint x: 393, endPoint y: 449, distance: 264.6
click at [332, 383] on tr "Connector notes <p><br></p> 15 8 9 10 11 12 14 18 24 36 Background Color Transp…" at bounding box center [560, 458] width 686 height 814
drag, startPoint x: 696, startPoint y: 355, endPoint x: 369, endPoint y: 358, distance: 327.1
click at [369, 358] on tr "Connector notes <p><br></p> 15 8 9 10 11 12 14 18 24 36 Background Color Transp…" at bounding box center [560, 458] width 686 height 814
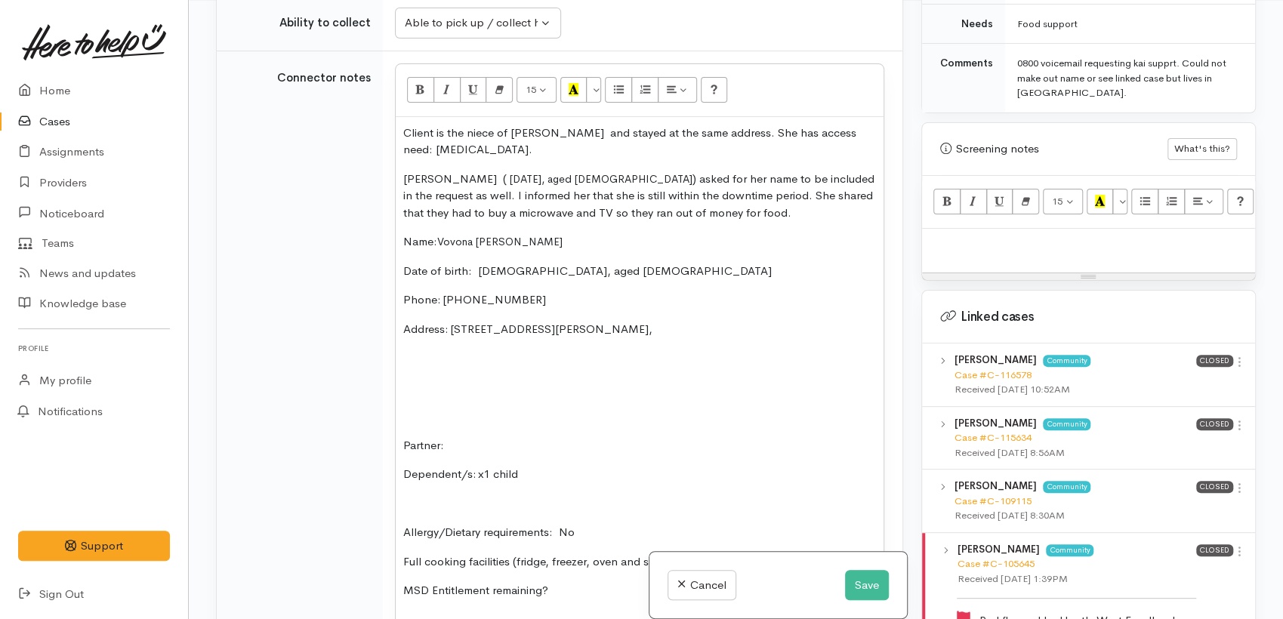
click at [719, 210] on p "Julie Te Puke ( 01/02/1967, aged 58 ) asked for her name to be included in the …" at bounding box center [639, 196] width 473 height 51
click at [417, 355] on p at bounding box center [639, 358] width 473 height 17
drag, startPoint x: 761, startPoint y: 207, endPoint x: 704, endPoint y: 227, distance: 60.0
click at [704, 213] on p "Julie Te Puke ( 01/02/1967, aged 58 ) asked for her name to be included in the …" at bounding box center [639, 196] width 473 height 51
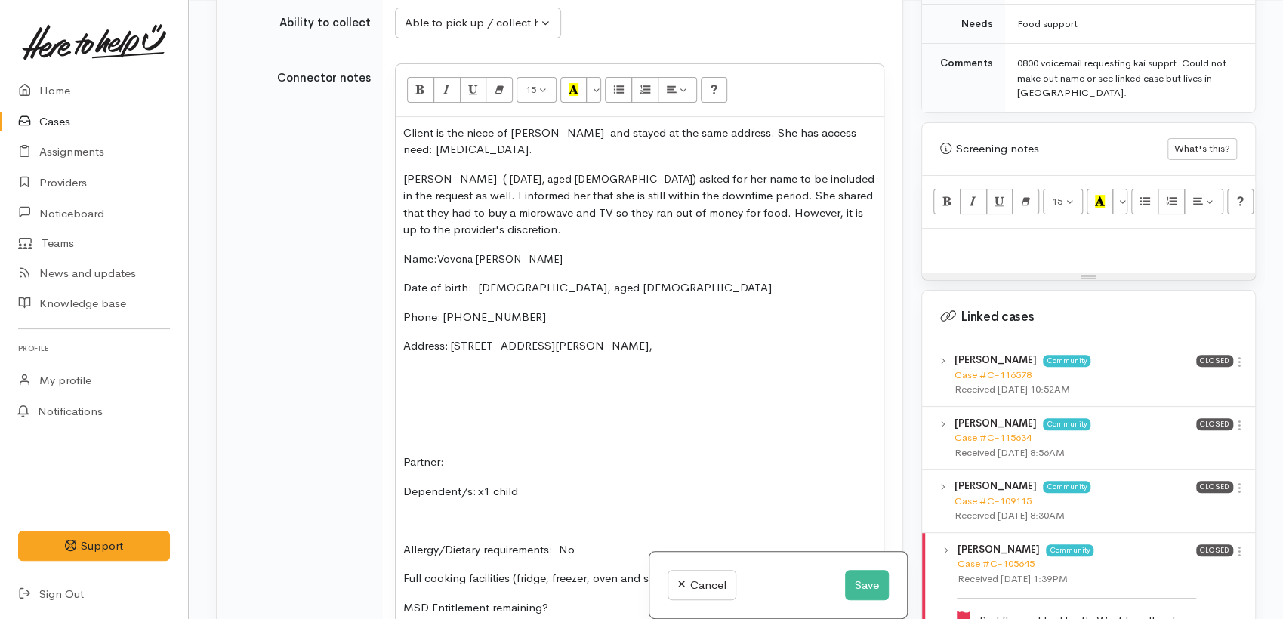
click at [459, 359] on div "Client is the niece of Julie Te Puke and stayed at the same address. She has ac…" at bounding box center [640, 472] width 488 height 711
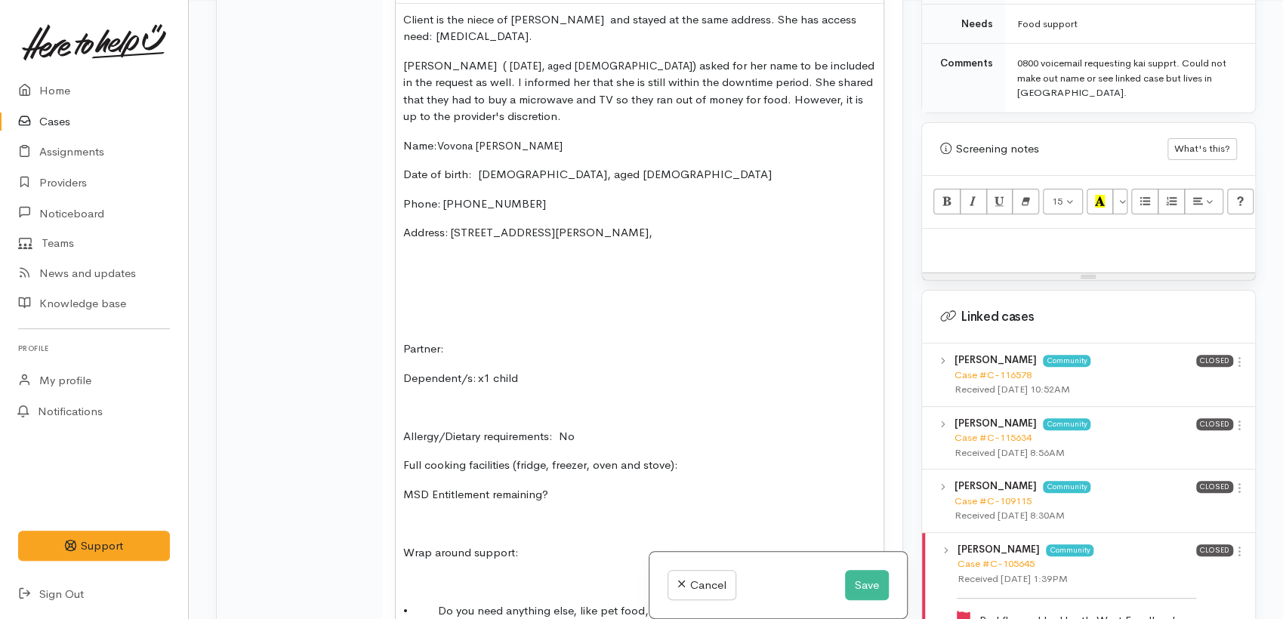
scroll to position [1549, 0]
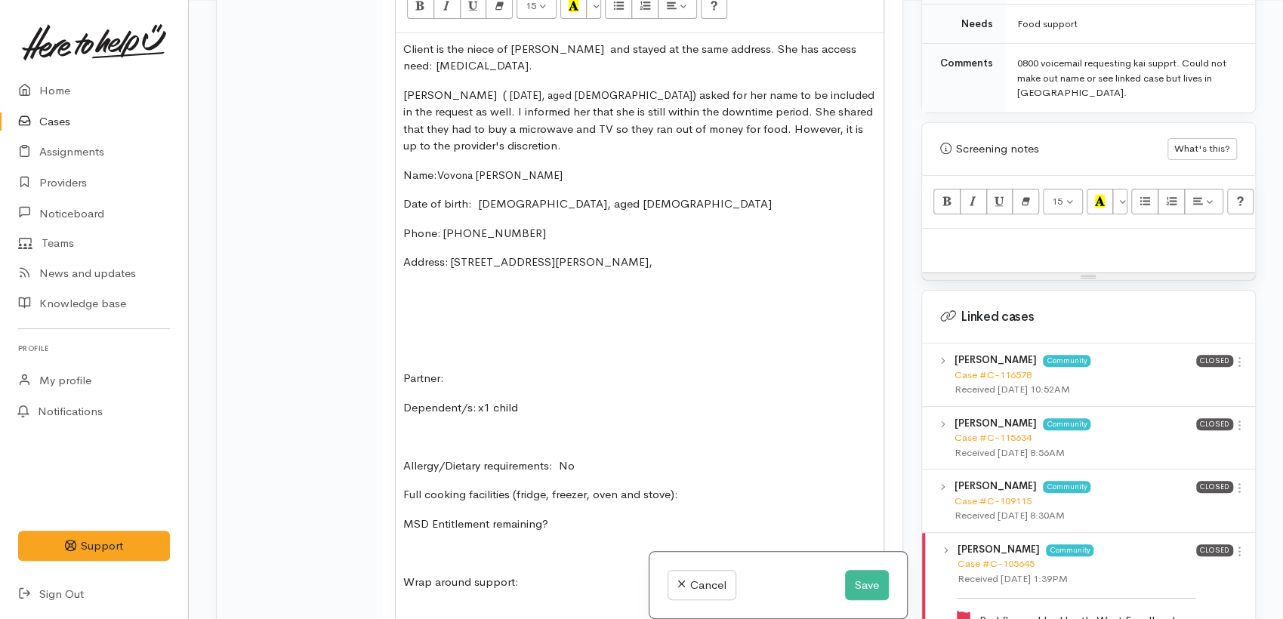
click at [596, 287] on p at bounding box center [639, 291] width 473 height 17
drag, startPoint x: 406, startPoint y: 95, endPoint x: 591, endPoint y: 92, distance: 185.9
click at [591, 92] on p "Julie Te Puke ( 01/02/1967, aged 58 ) asked for her name to be included in the …" at bounding box center [639, 121] width 473 height 68
copy p "ulie Te Puke ( 01/02/1967, aged 58 )"
click at [443, 278] on div "Client is the niece of Julie Te Puke and stayed at the same address. She has ac…" at bounding box center [640, 388] width 488 height 711
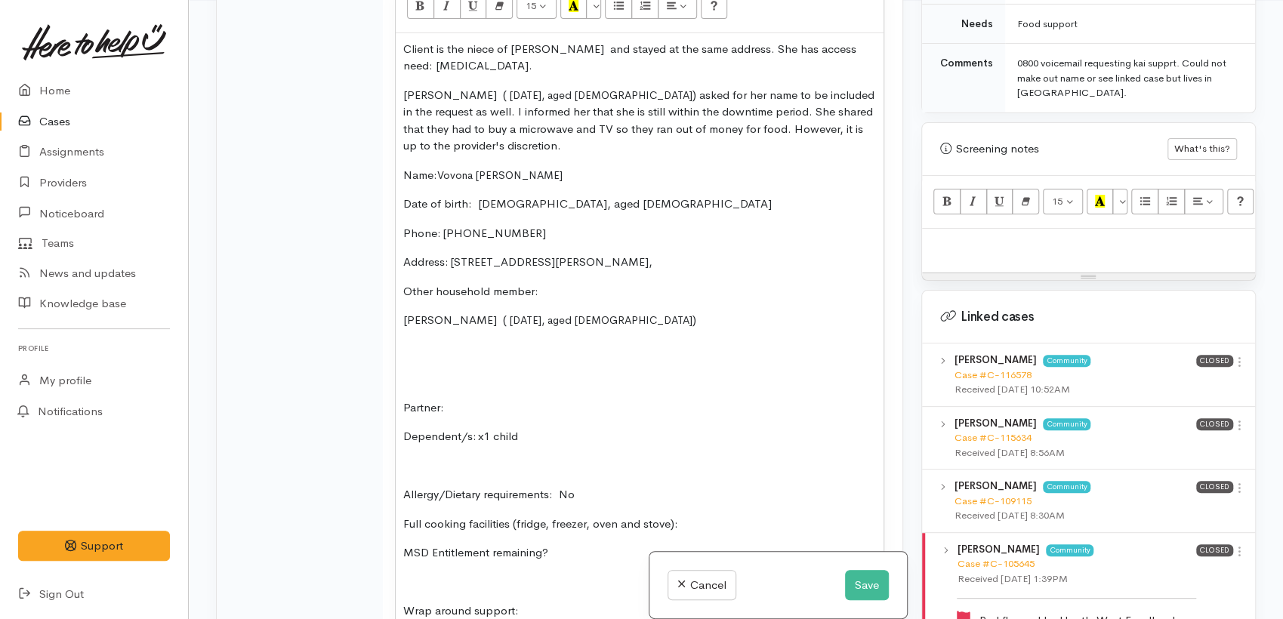
drag, startPoint x: 524, startPoint y: 141, endPoint x: 526, endPoint y: 155, distance: 14.4
click at [524, 141] on p "Julie Te Puke ( 01/02/1967, aged 58 ) asked for her name to be included in the …" at bounding box center [639, 121] width 473 height 68
click at [595, 316] on p "Julie Te Puke ( 01/02/1967, aged 58 )" at bounding box center [639, 320] width 473 height 17
click at [400, 322] on div "Client is the niece of Julie Te Puke and stayed at the same address. She has ac…" at bounding box center [640, 403] width 488 height 740
click at [490, 319] on p "(If not declined) Julie Te Puke ( 01/02/1967, aged 58 )" at bounding box center [639, 320] width 473 height 17
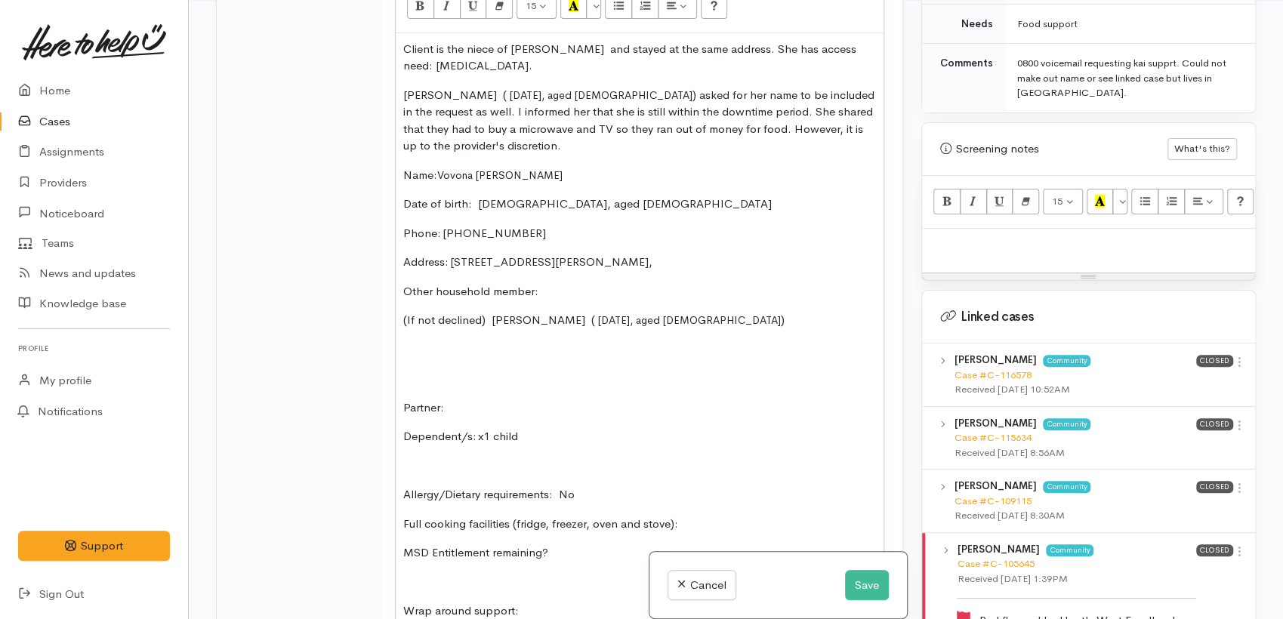
drag, startPoint x: 564, startPoint y: 322, endPoint x: 569, endPoint y: 338, distance: 16.5
click at [563, 323] on p "(If not declined) Julie Te Puke ( 01/02/1967, aged 58 )" at bounding box center [639, 320] width 473 height 17
click at [683, 322] on p "(If not declined) Julie Te Puke, F, 01/02/1967, aged 58 )" at bounding box center [639, 320] width 473 height 17
click at [719, 108] on p "Julie Te Puke ( 01/02/1967, aged 58 ) asked for her name to be included in the …" at bounding box center [639, 121] width 473 height 68
click at [409, 366] on div "Client is the niece of Julie Te Puke and stayed at the same address. She has ac…" at bounding box center [640, 403] width 488 height 740
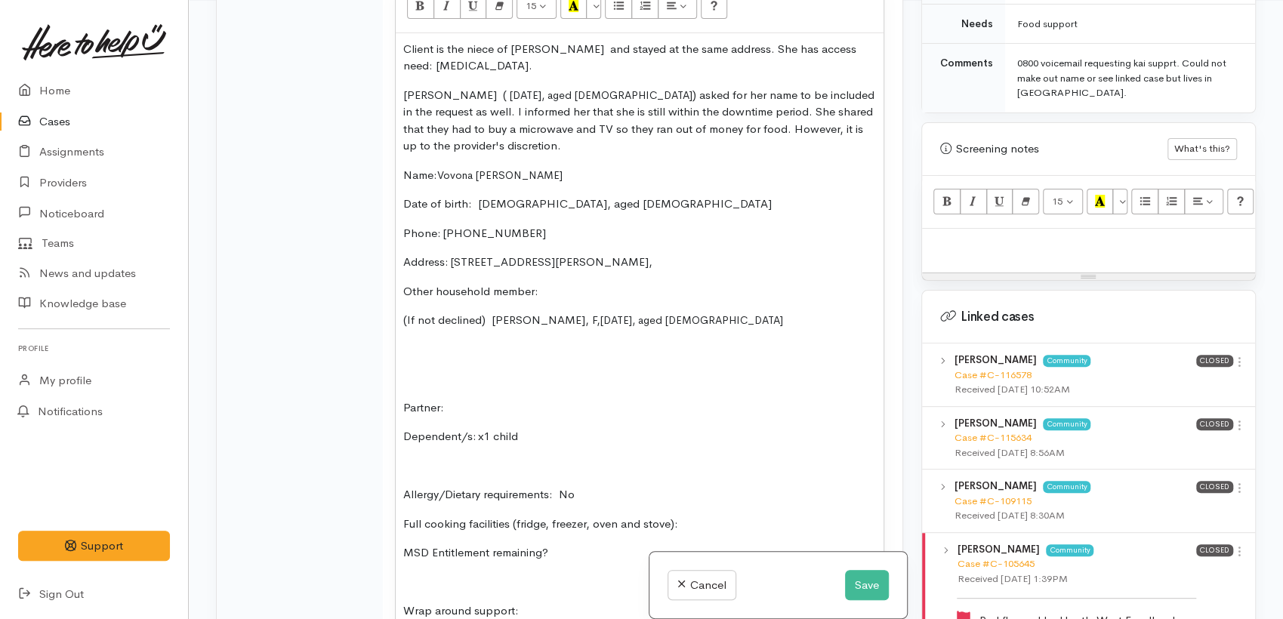
drag, startPoint x: 538, startPoint y: 437, endPoint x: 382, endPoint y: 360, distance: 174.0
click at [383, 360] on td "<p><br></p> 15 8 9 10 11 12 14 18 24 36 Background Color Transparent Select #ff…" at bounding box center [643, 397] width 520 height 860
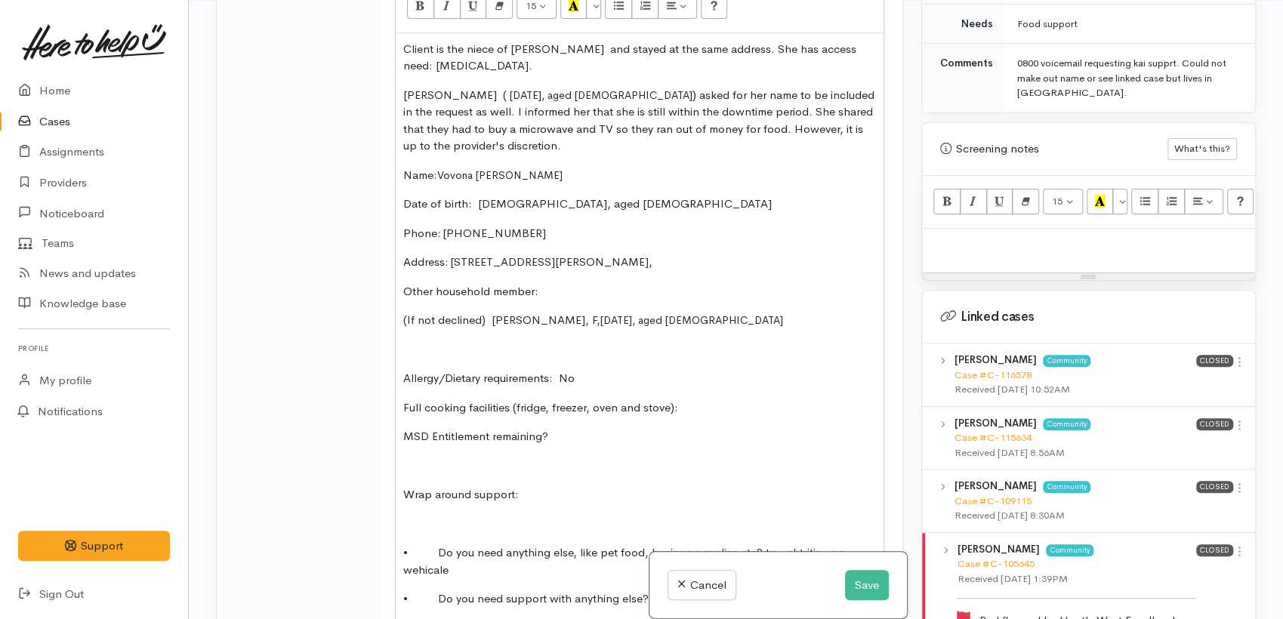
click at [722, 412] on p "Full cooking facilities (fridge, freezer, oven and stove):" at bounding box center [639, 408] width 473 height 17
click at [566, 428] on p "MSD Entitlement remaining?" at bounding box center [639, 436] width 473 height 17
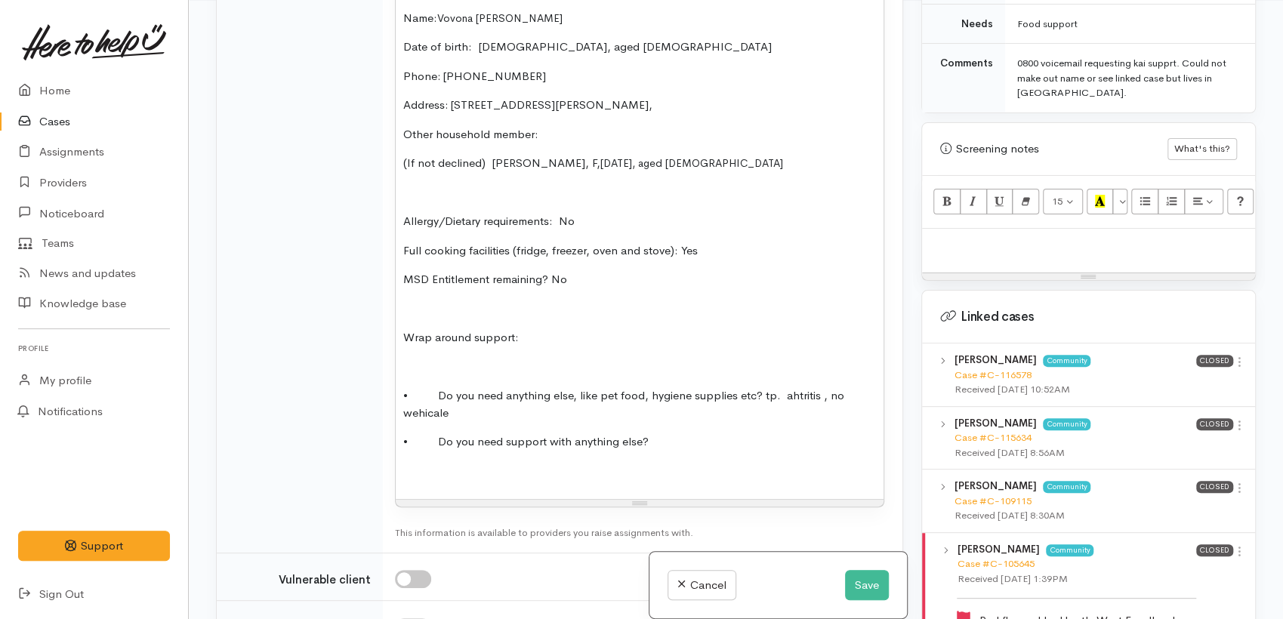
scroll to position [1716, 0]
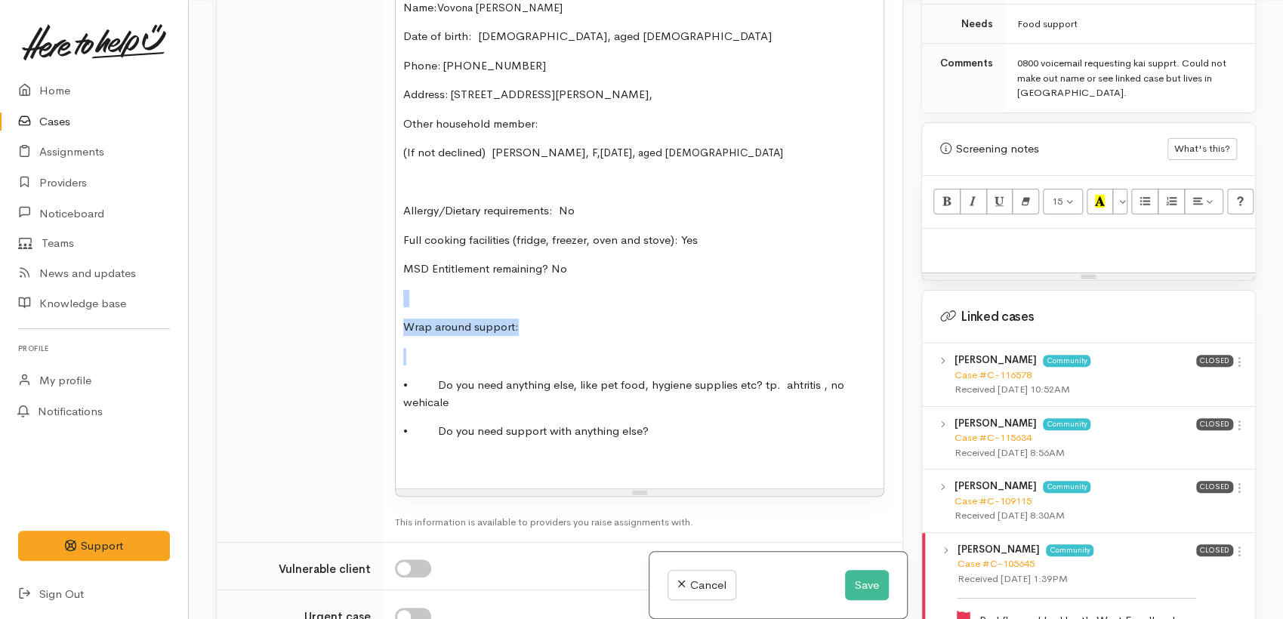
drag, startPoint x: 533, startPoint y: 335, endPoint x: 358, endPoint y: 293, distance: 180.1
click at [358, 294] on tr "Connector notes <p><br></p> 15 8 9 10 11 12 14 18 24 36 Background Color Transp…" at bounding box center [560, 170] width 686 height 743
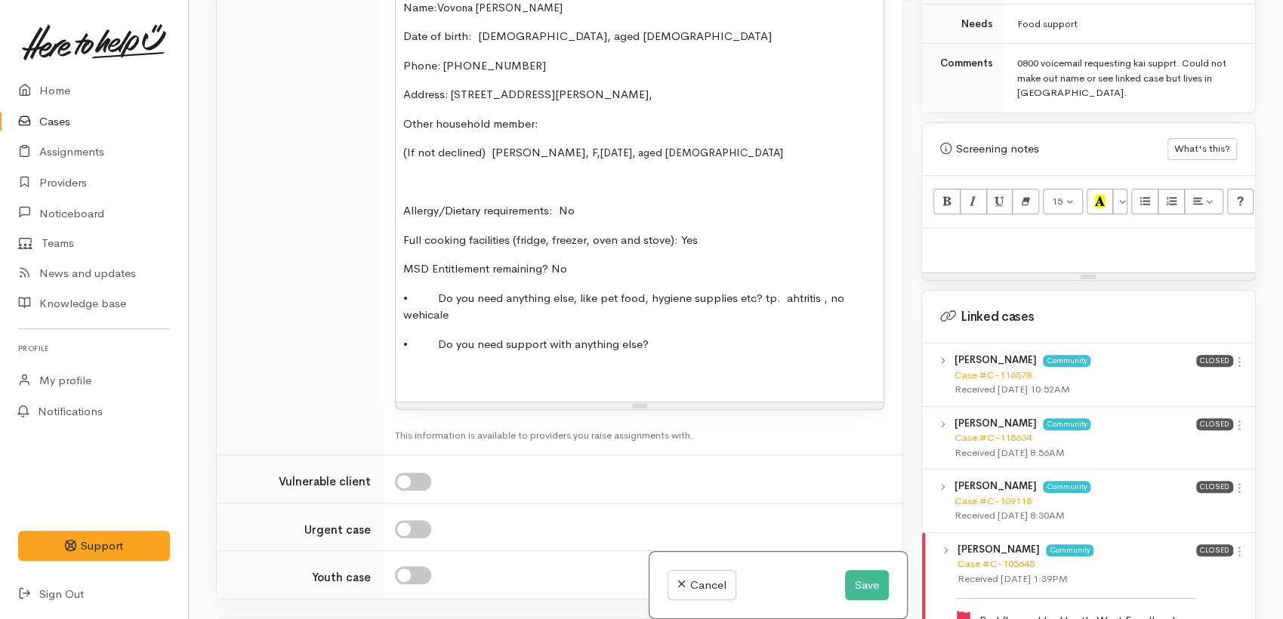
click at [763, 290] on p "• Do you need anything else, like pet food, hygiene supplies etc? tp. ahtritis …" at bounding box center [639, 307] width 473 height 34
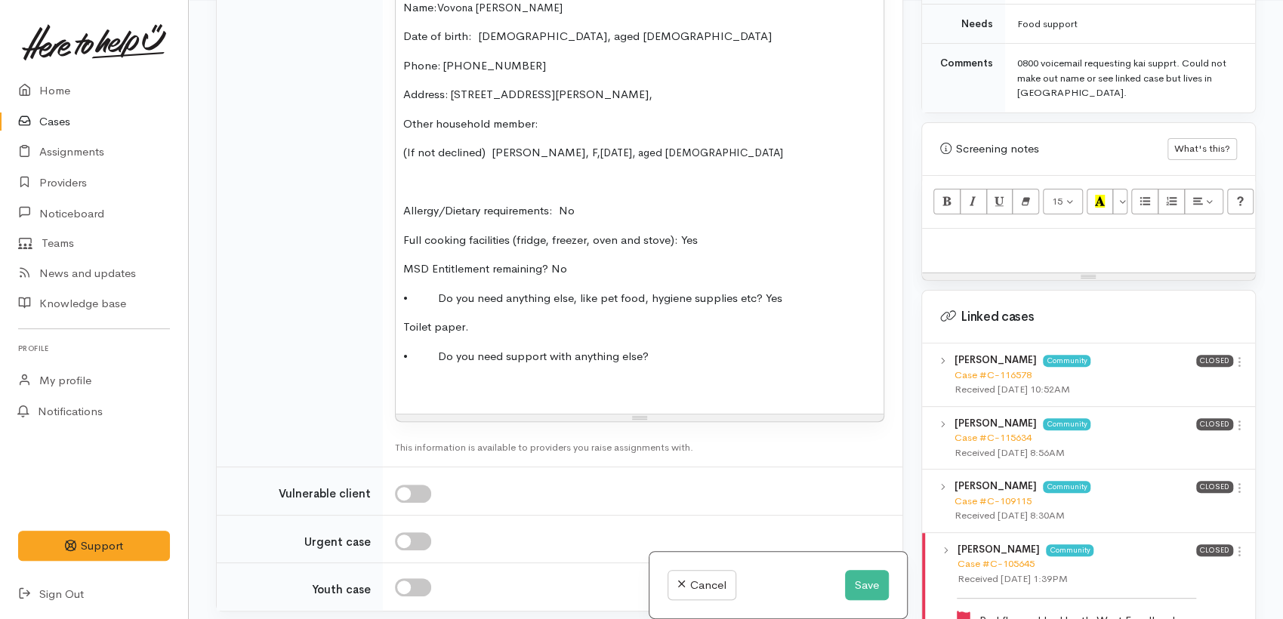
click at [733, 331] on p "Toilet paper." at bounding box center [639, 327] width 473 height 17
click at [712, 351] on p "• Do you need support with anything else?" at bounding box center [639, 356] width 473 height 17
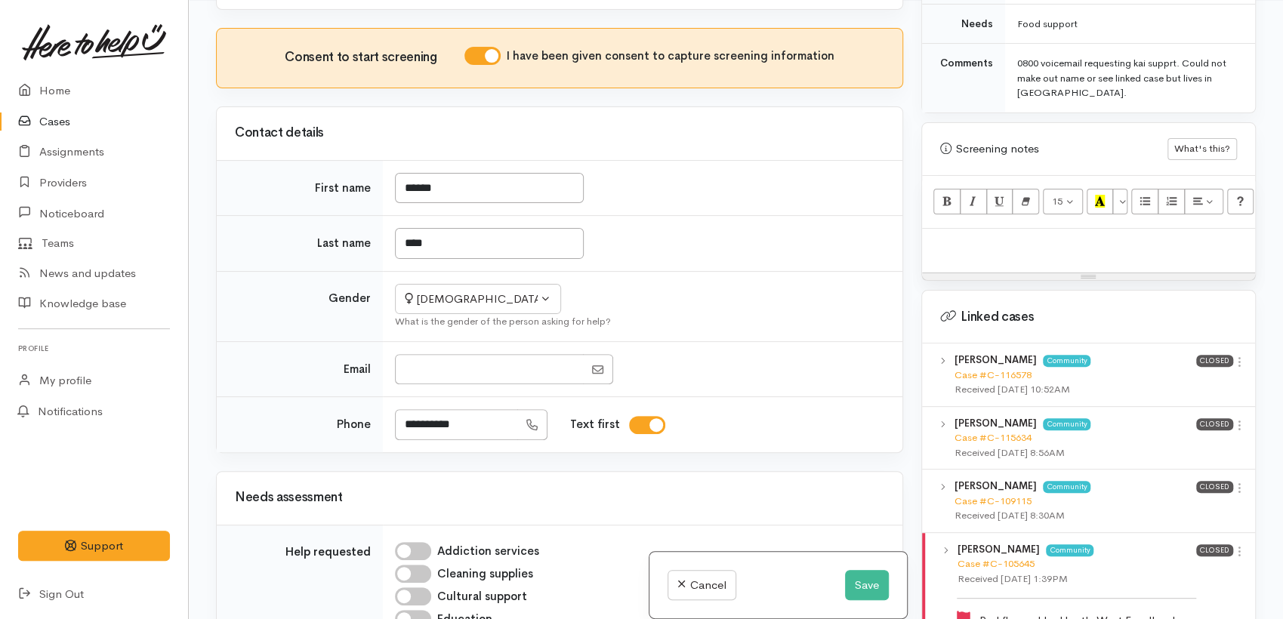
scroll to position [839, 0]
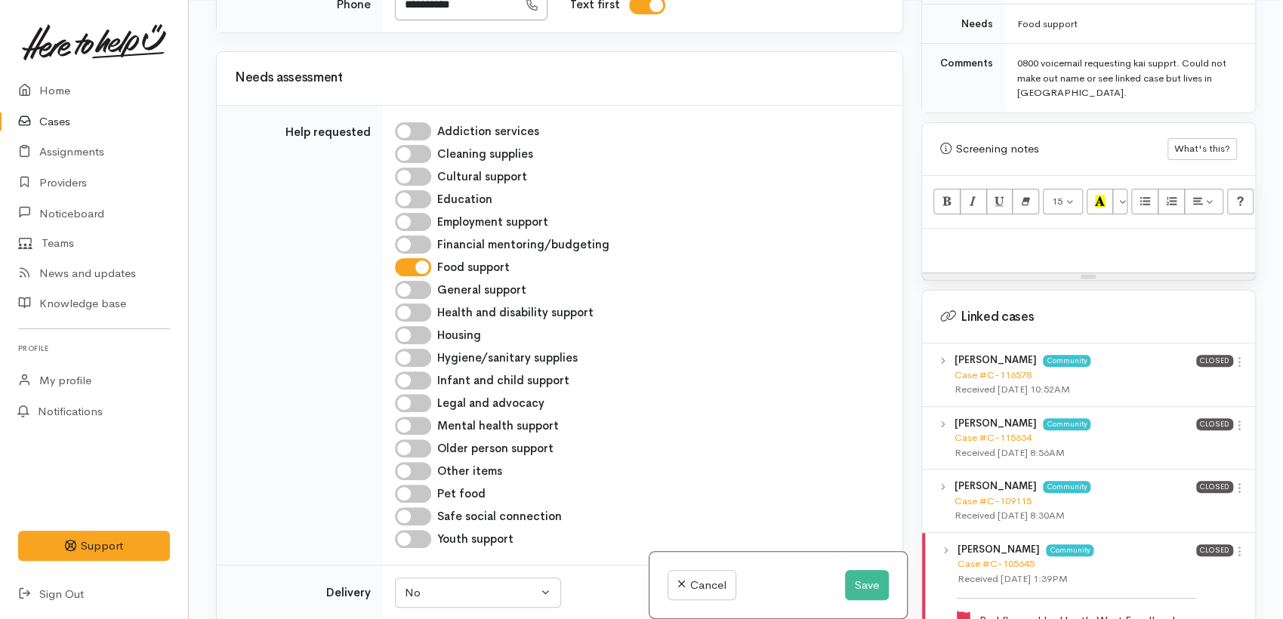
drag, startPoint x: 418, startPoint y: 354, endPoint x: 462, endPoint y: 365, distance: 45.1
click at [418, 354] on input "Hygiene/sanitary supplies" at bounding box center [413, 358] width 36 height 18
checkbox input "true"
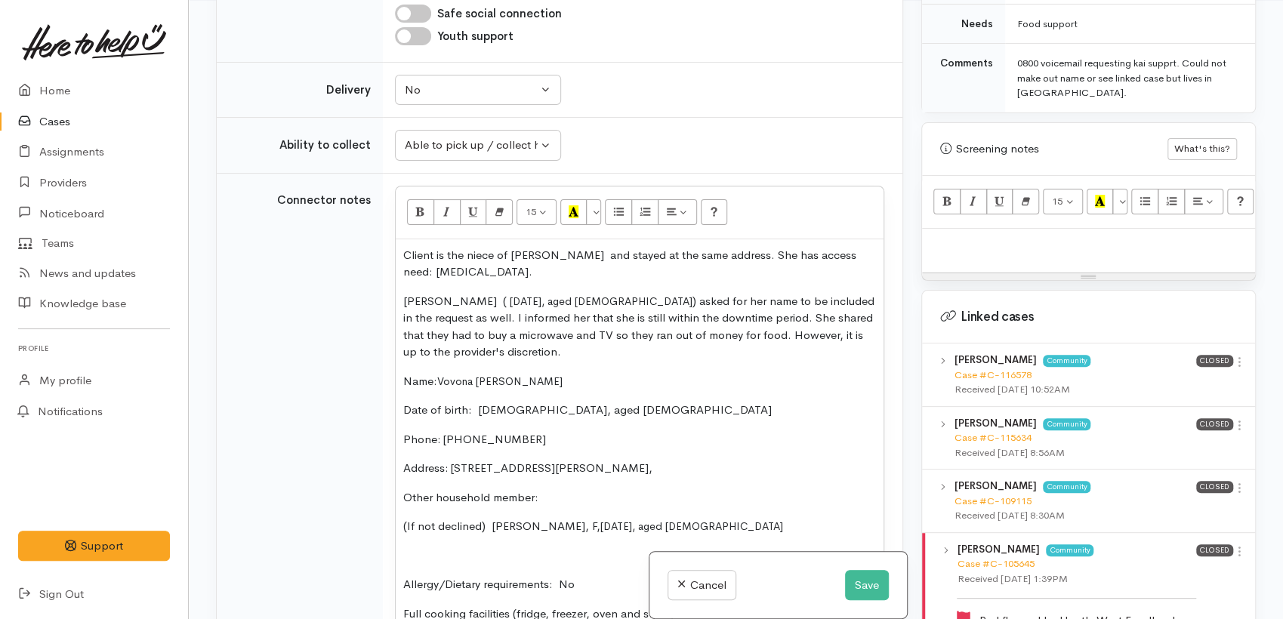
scroll to position [1679, 0]
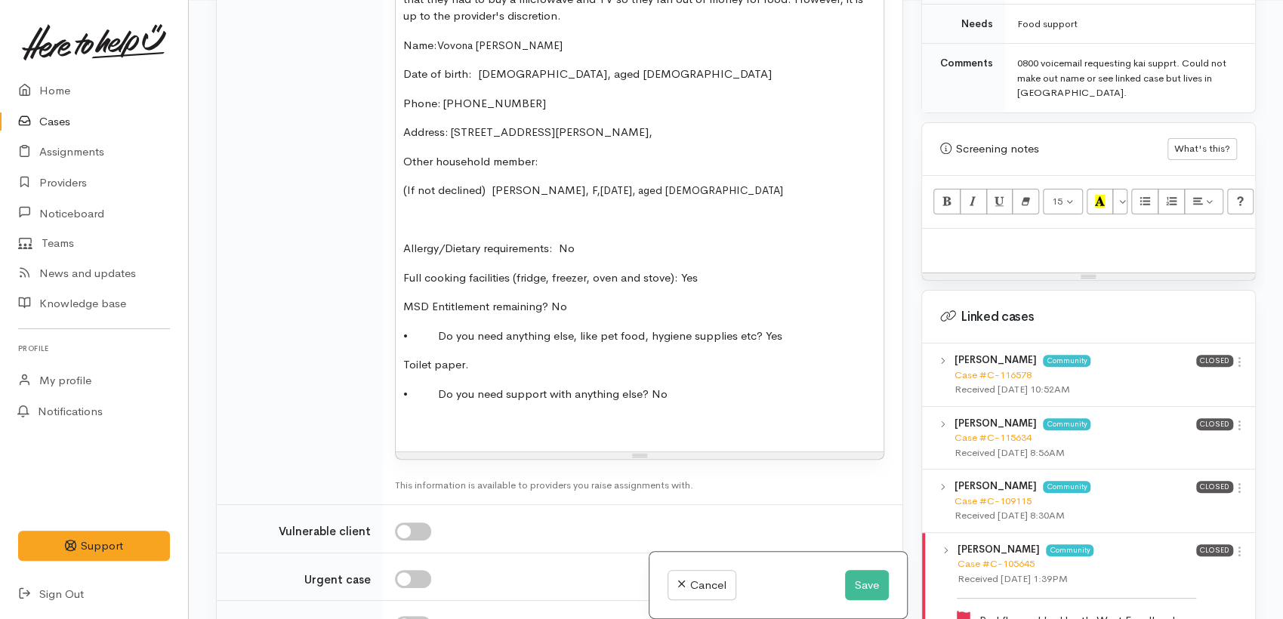
click at [429, 340] on p "• Do you need anything else, like pet food, hygiene supplies etc? Yes" at bounding box center [639, 336] width 473 height 17
click at [583, 428] on p at bounding box center [639, 423] width 473 height 17
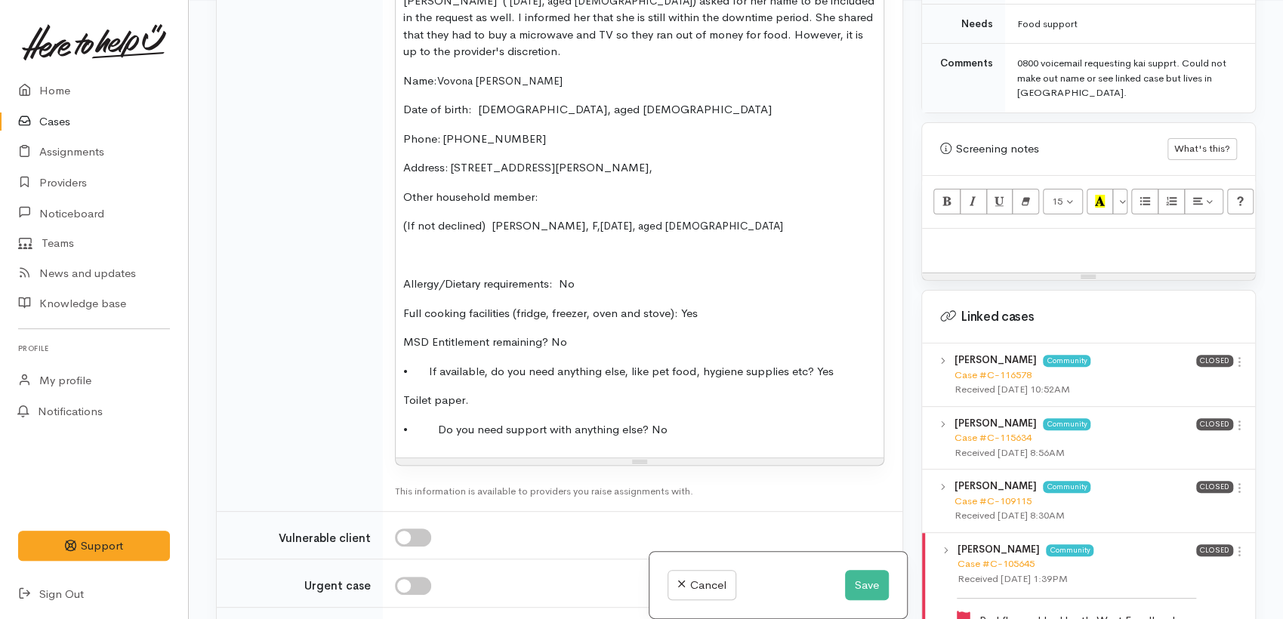
scroll to position [1391, 0]
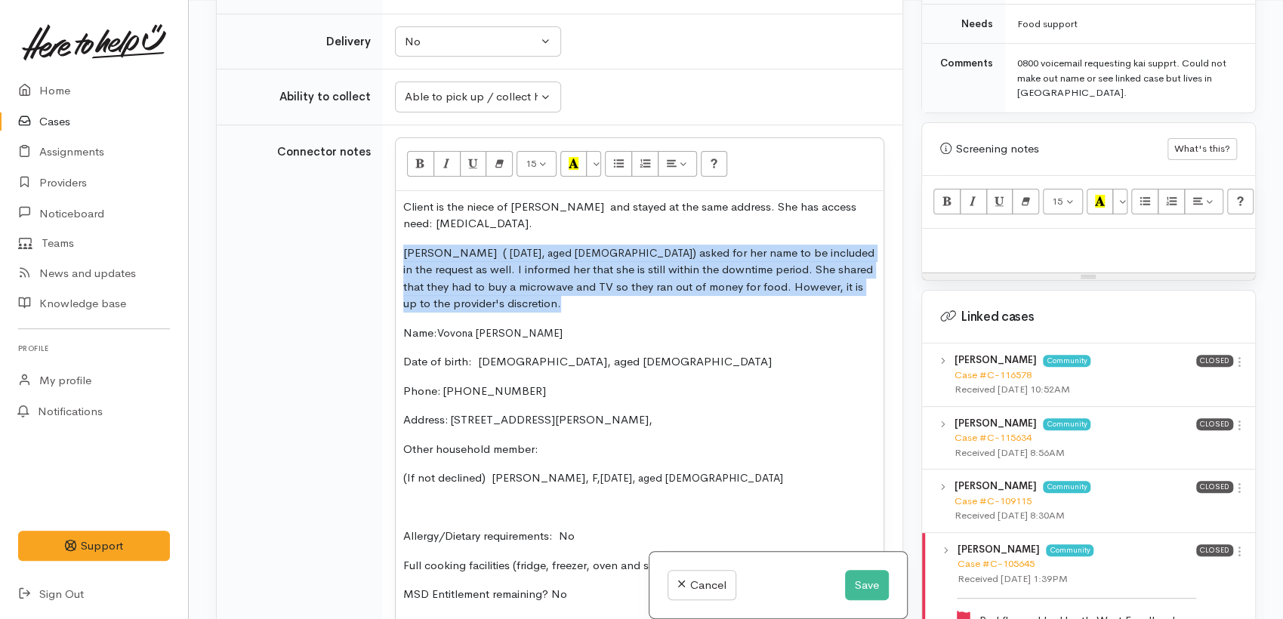
drag, startPoint x: 511, startPoint y: 300, endPoint x: 469, endPoint y: 224, distance: 86.2
click at [400, 252] on div "Client is the niece of Julie Te Puke and stayed at the same address. She has ac…" at bounding box center [640, 451] width 488 height 520
click at [592, 165] on button "More Color" at bounding box center [593, 164] width 15 height 26
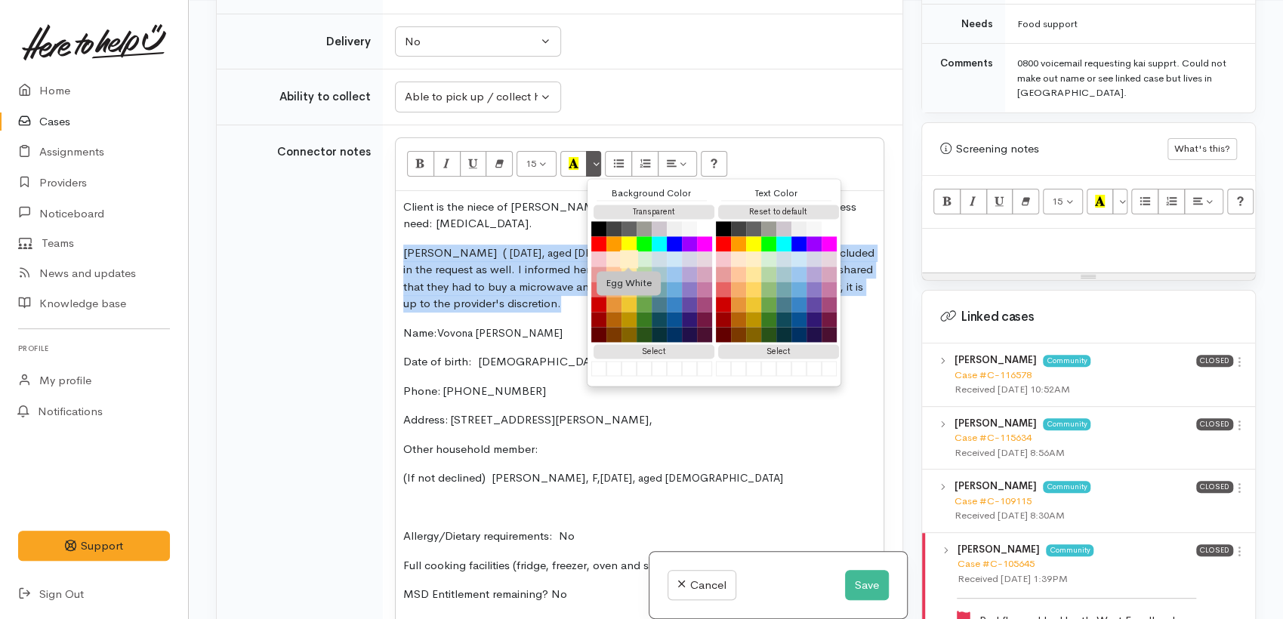
click at [629, 256] on button "Egg White" at bounding box center [629, 259] width 18 height 18
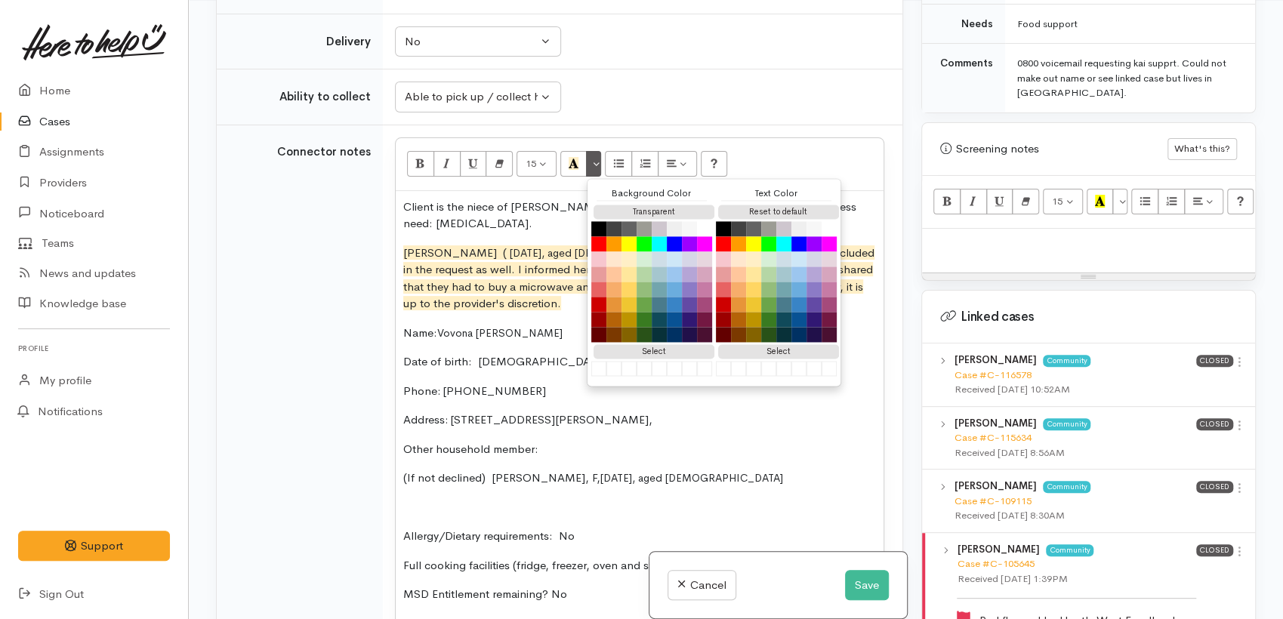
click at [508, 345] on div "Client is the niece of Julie Te Puke and stayed at the same address. She has ac…" at bounding box center [640, 451] width 488 height 520
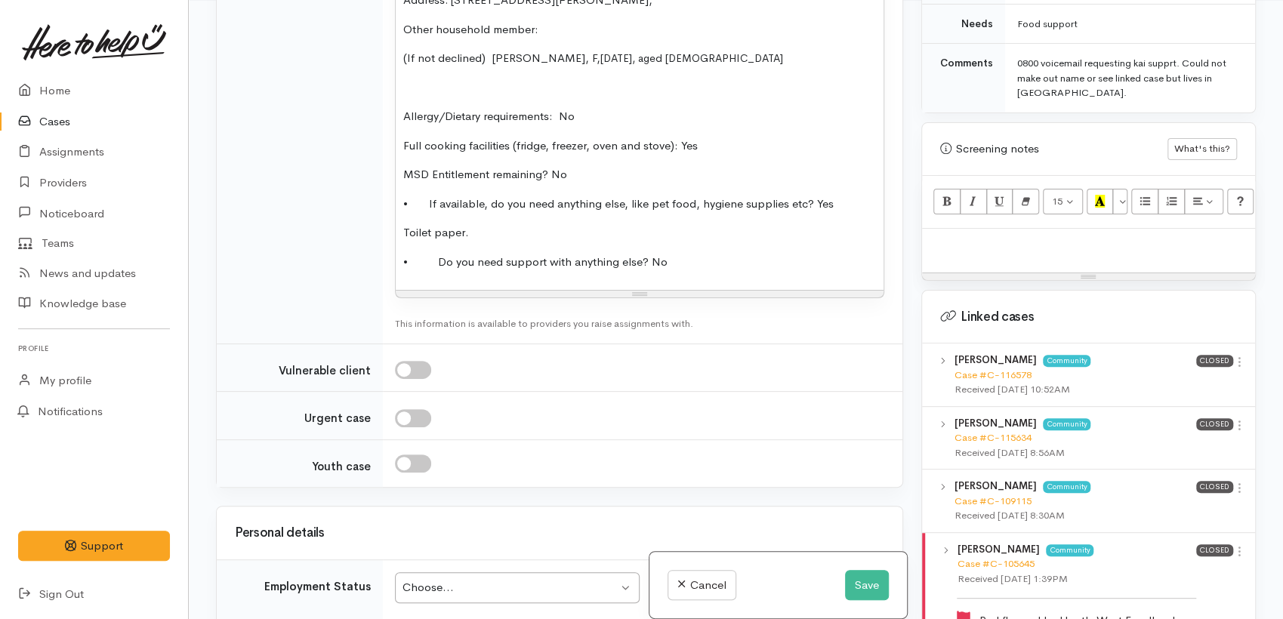
scroll to position [2062, 0]
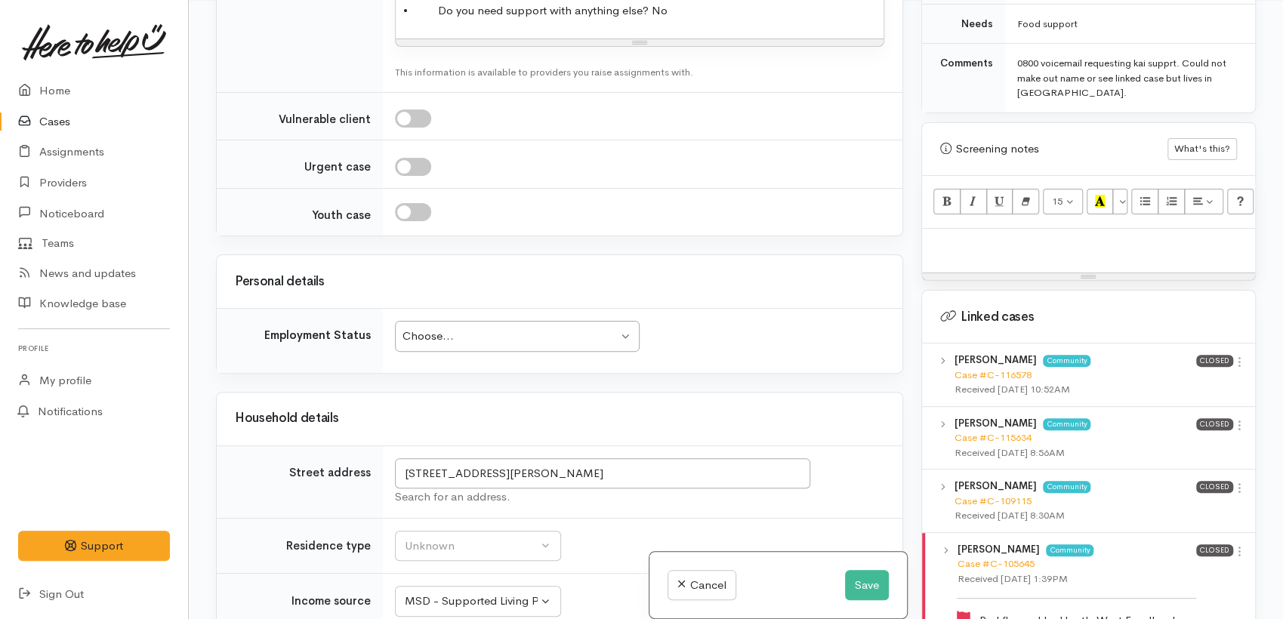
click at [440, 338] on div "Choose..." at bounding box center [510, 336] width 215 height 17
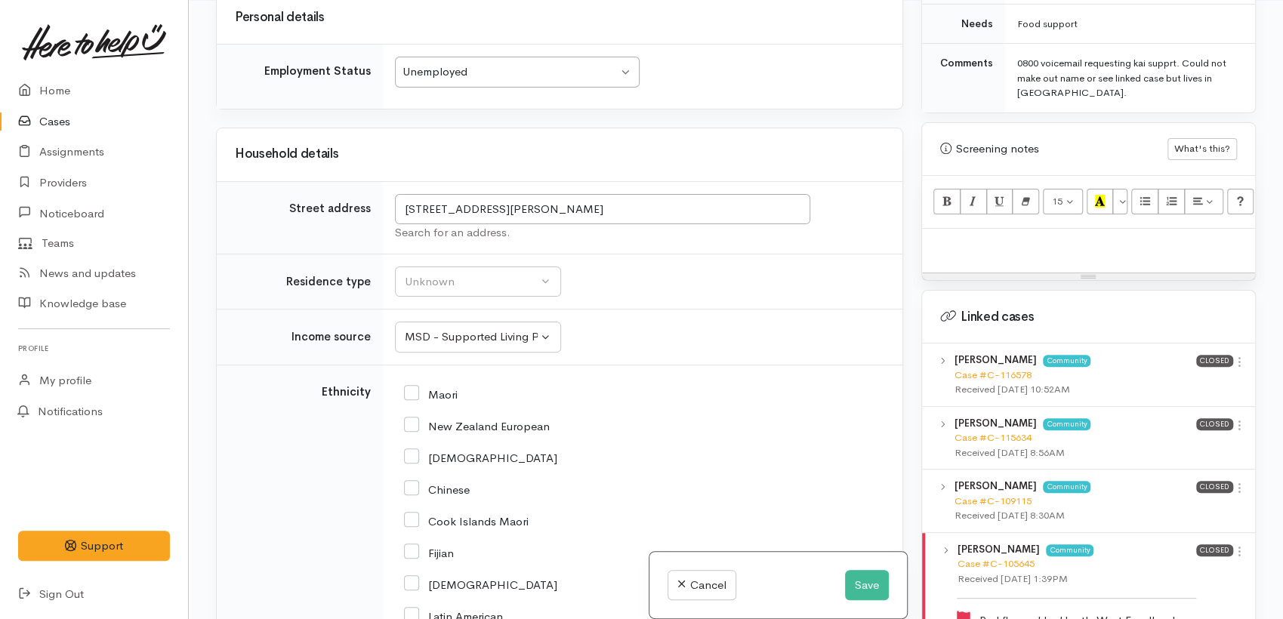
scroll to position [2398, 0]
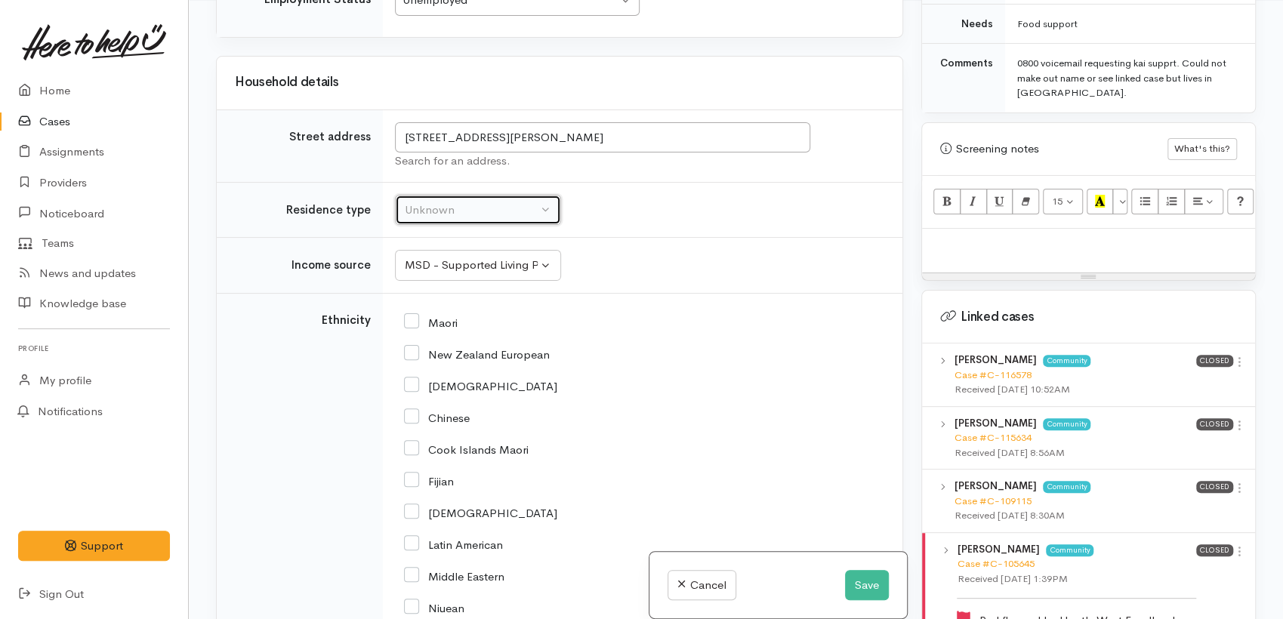
click at [460, 215] on button "Unknown" at bounding box center [478, 210] width 166 height 31
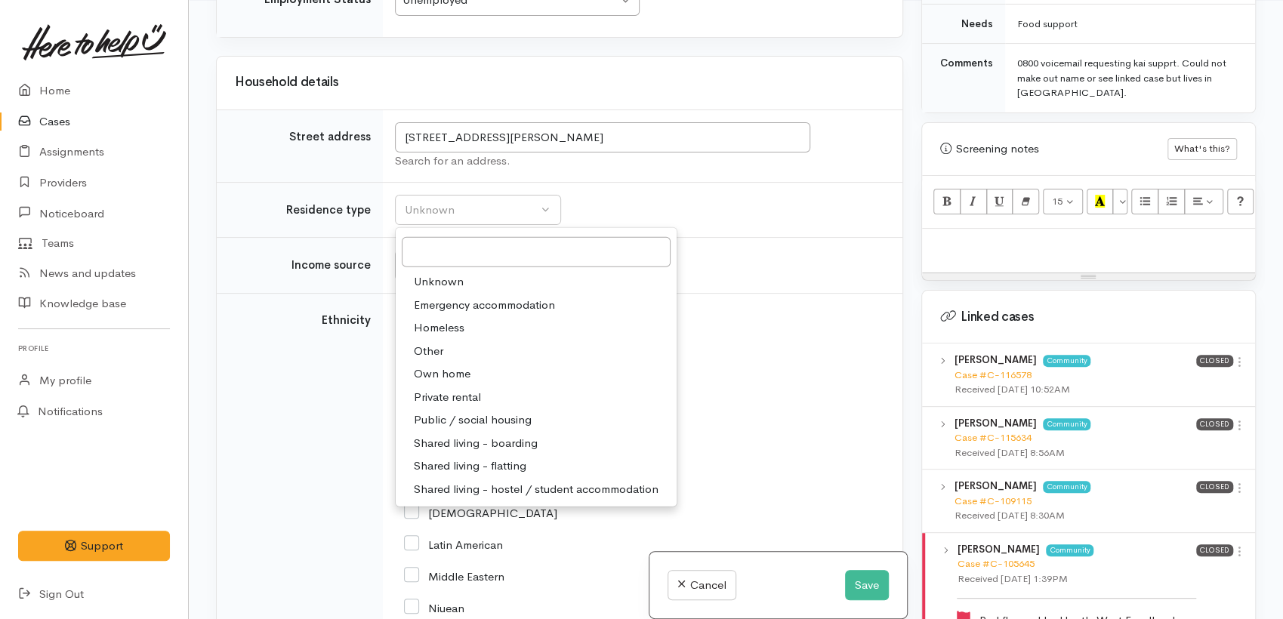
click at [476, 437] on span "Shared living - boarding" at bounding box center [476, 443] width 124 height 17
select select "4"
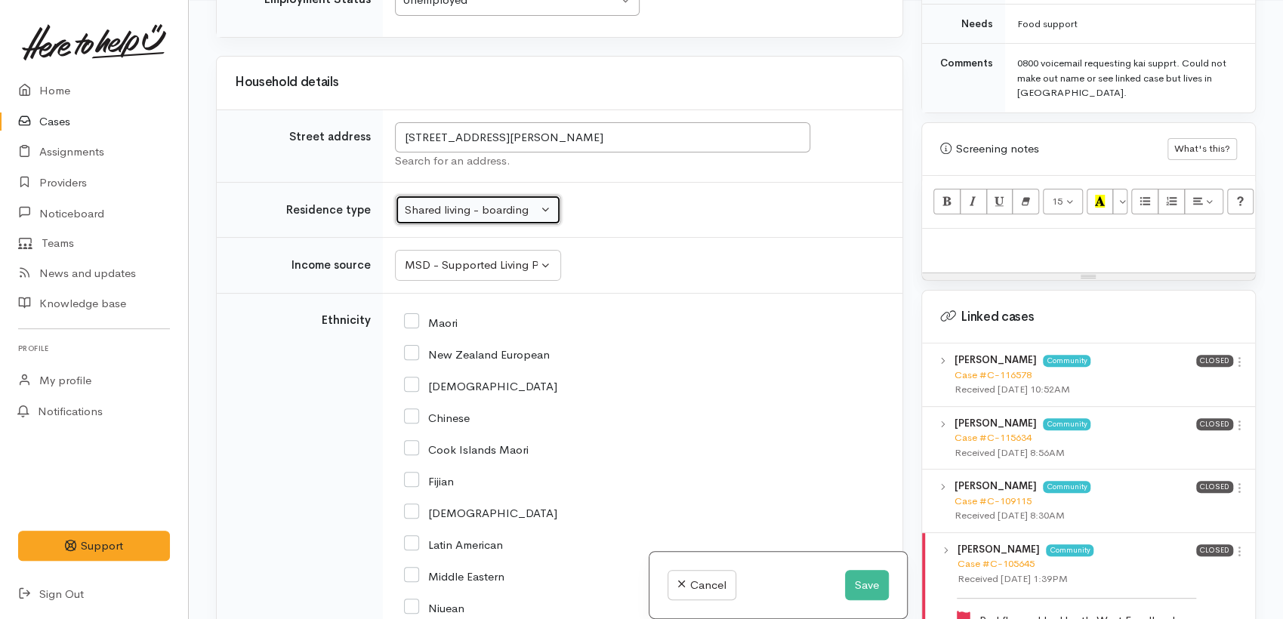
scroll to position [2482, 0]
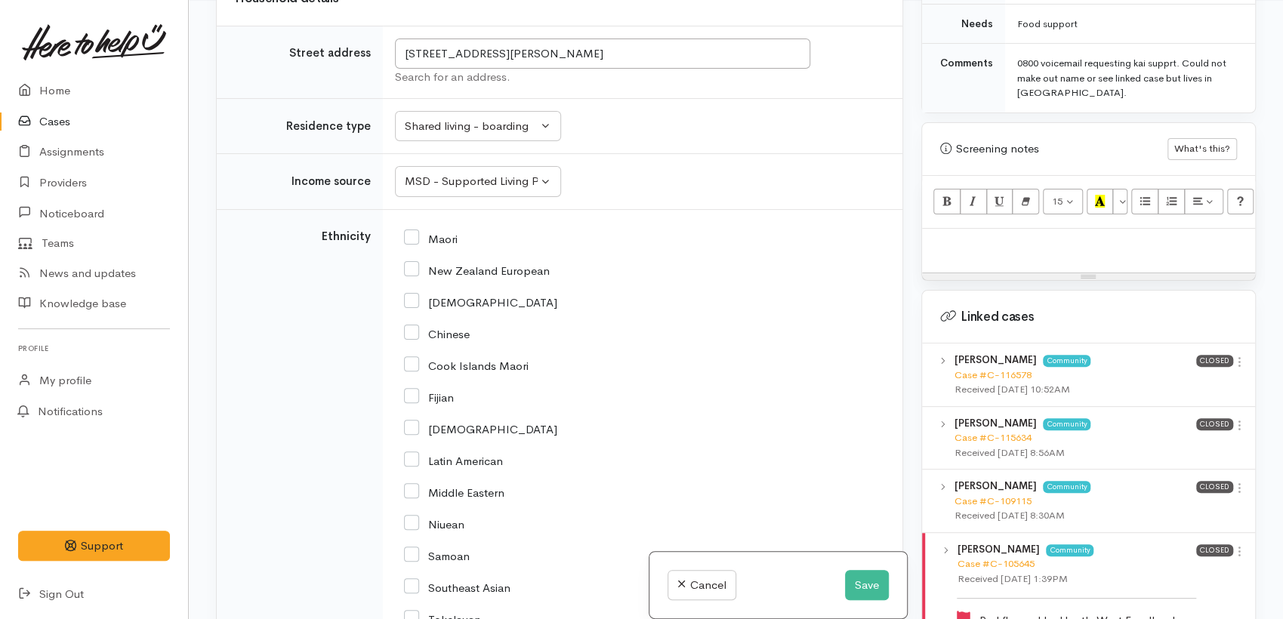
click at [409, 234] on input "Maori" at bounding box center [431, 238] width 54 height 14
checkbox input "true"
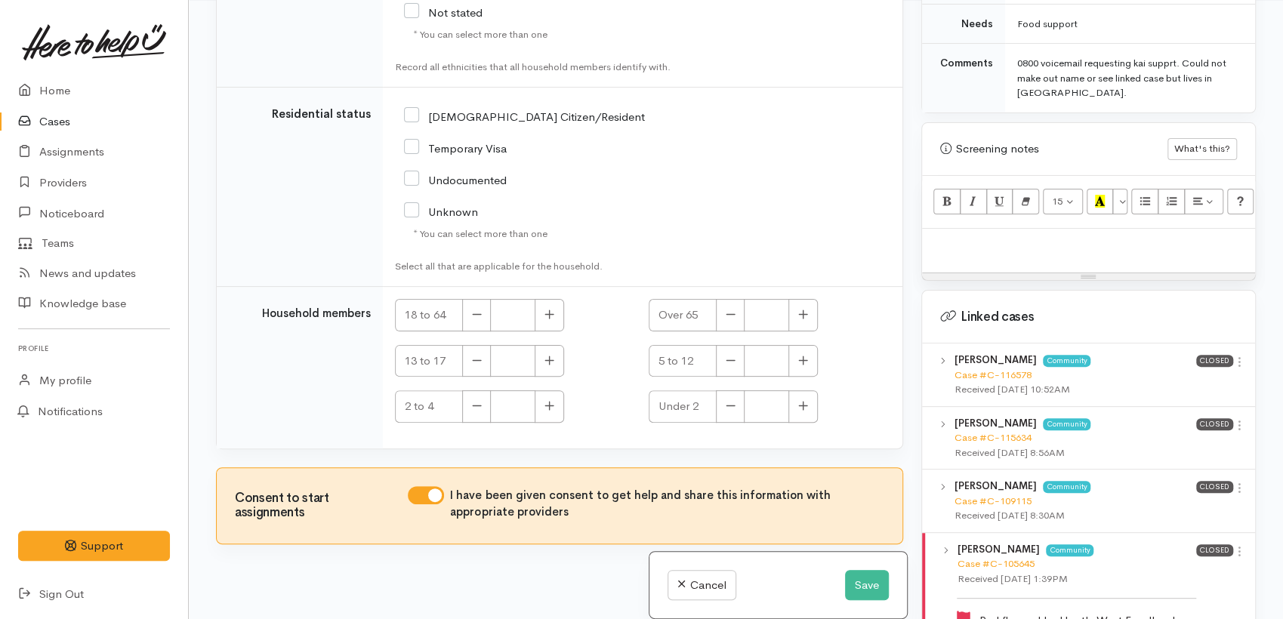
scroll to position [3294, 0]
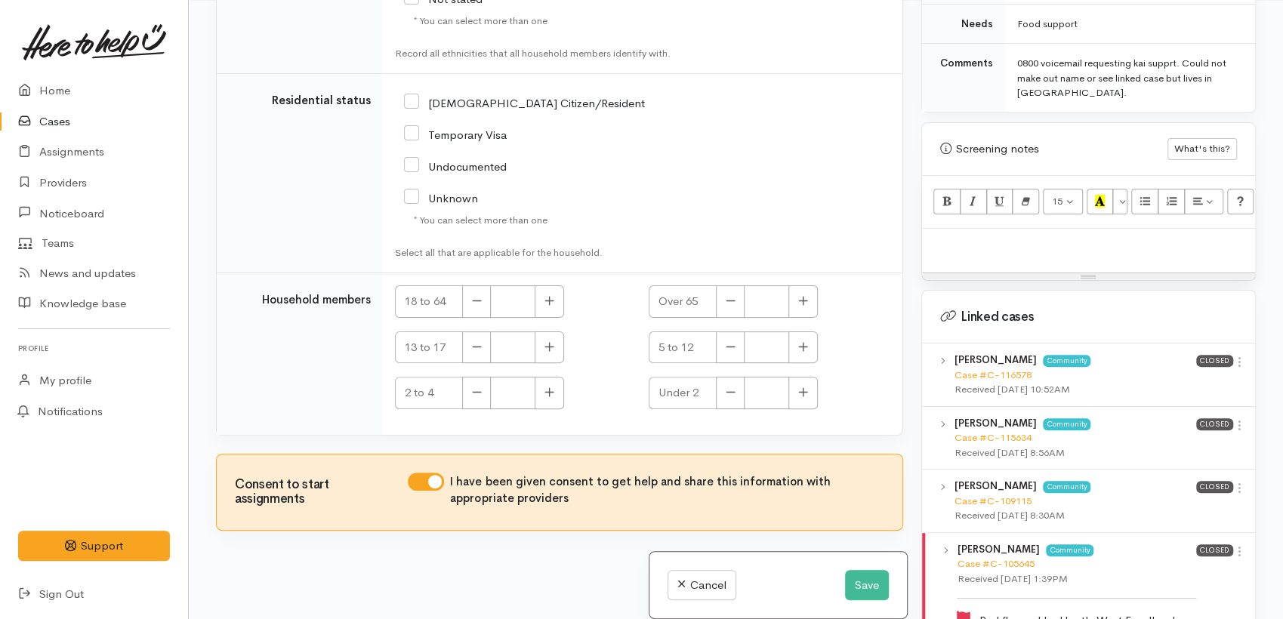
drag, startPoint x: 416, startPoint y: 97, endPoint x: 477, endPoint y: 171, distance: 96.0
click at [418, 97] on input "[DEMOGRAPHIC_DATA] Citizen/Resident" at bounding box center [524, 102] width 241 height 14
checkbox input "true"
click at [549, 305] on button "button" at bounding box center [549, 302] width 29 height 32
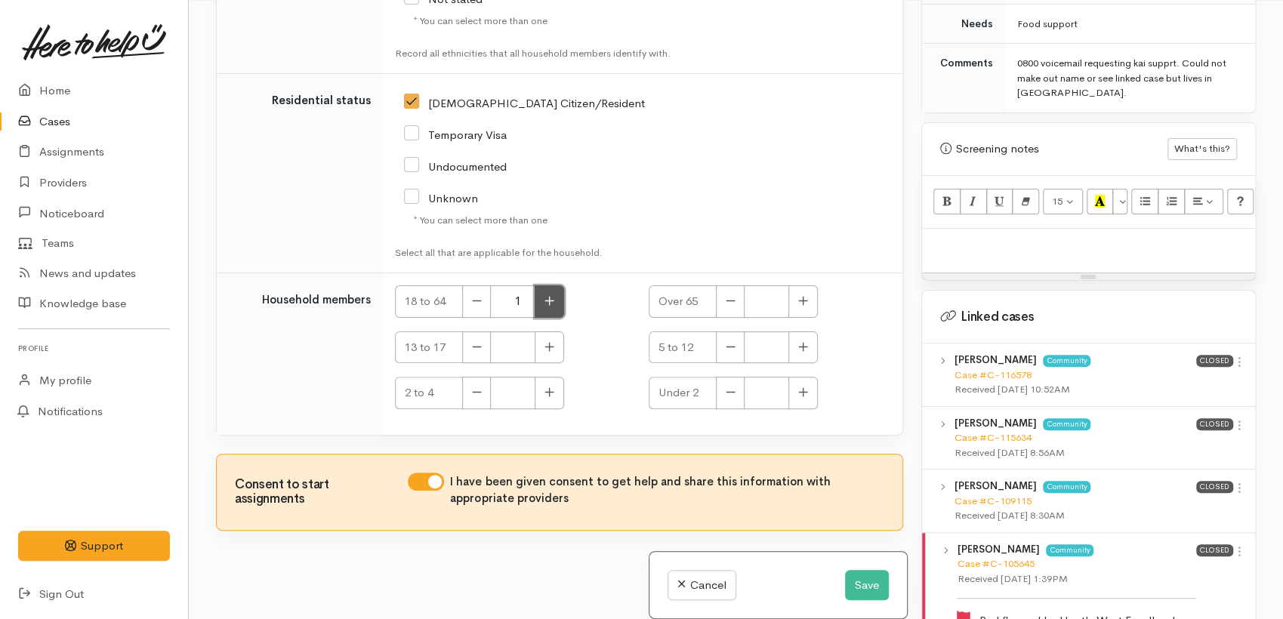
type input "2"
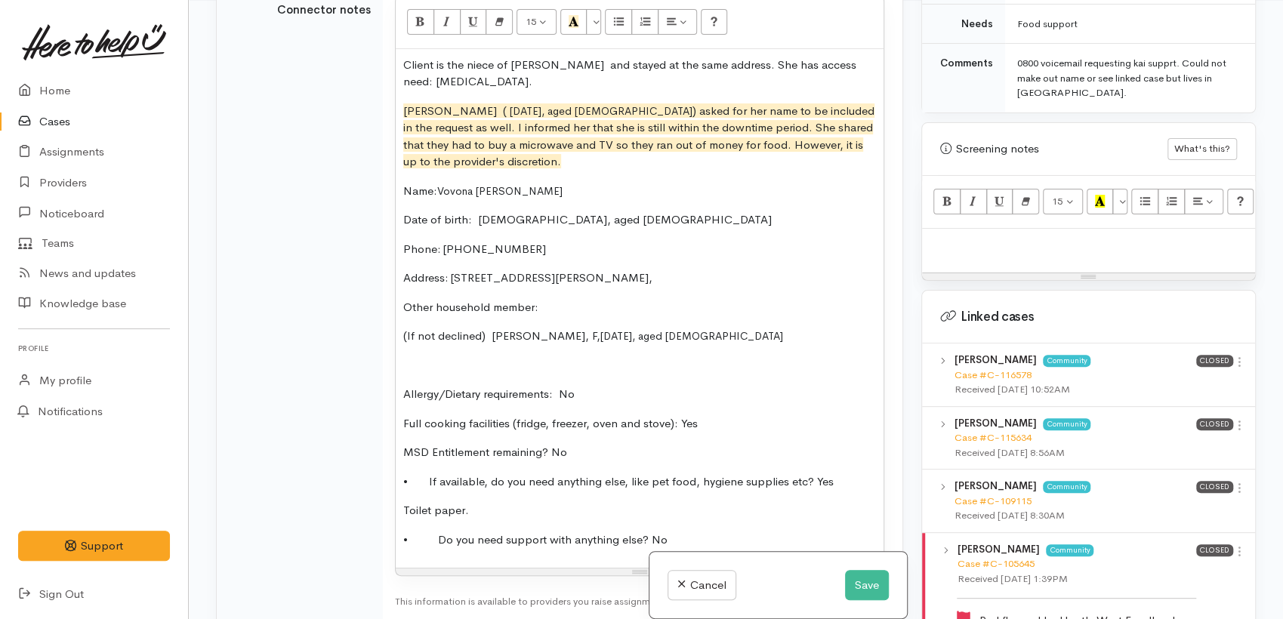
scroll to position [1363, 0]
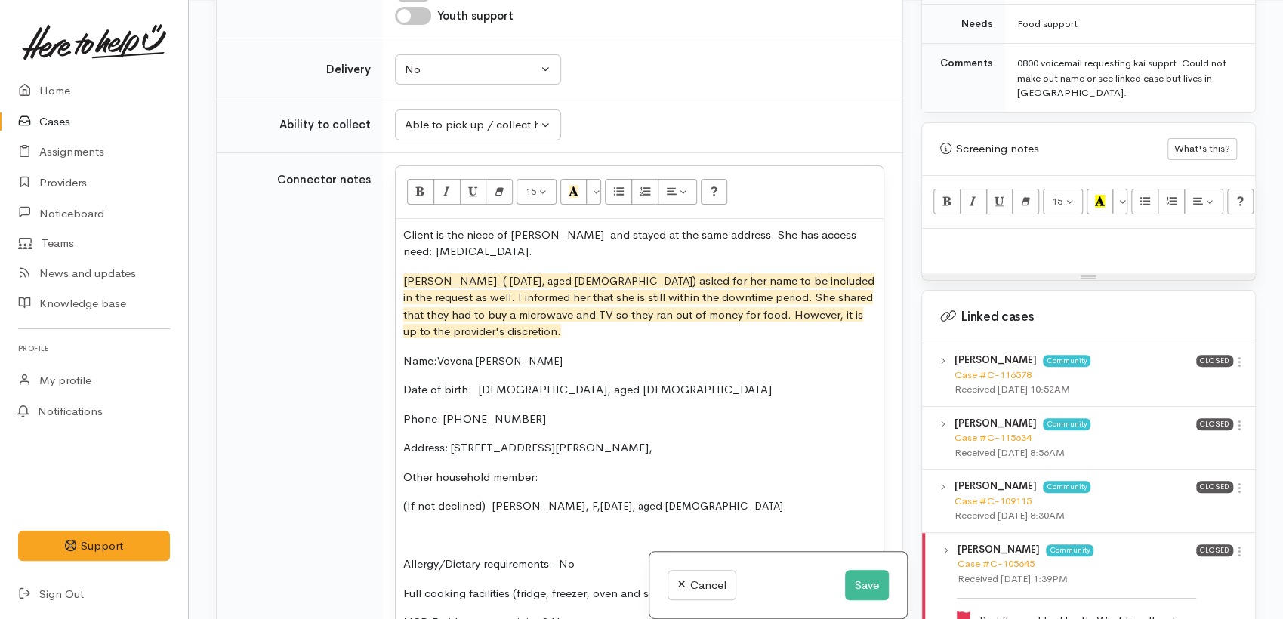
click at [499, 437] on div "Client is the niece of Julie Te Puke and stayed at the same address. She has ac…" at bounding box center [640, 479] width 488 height 520
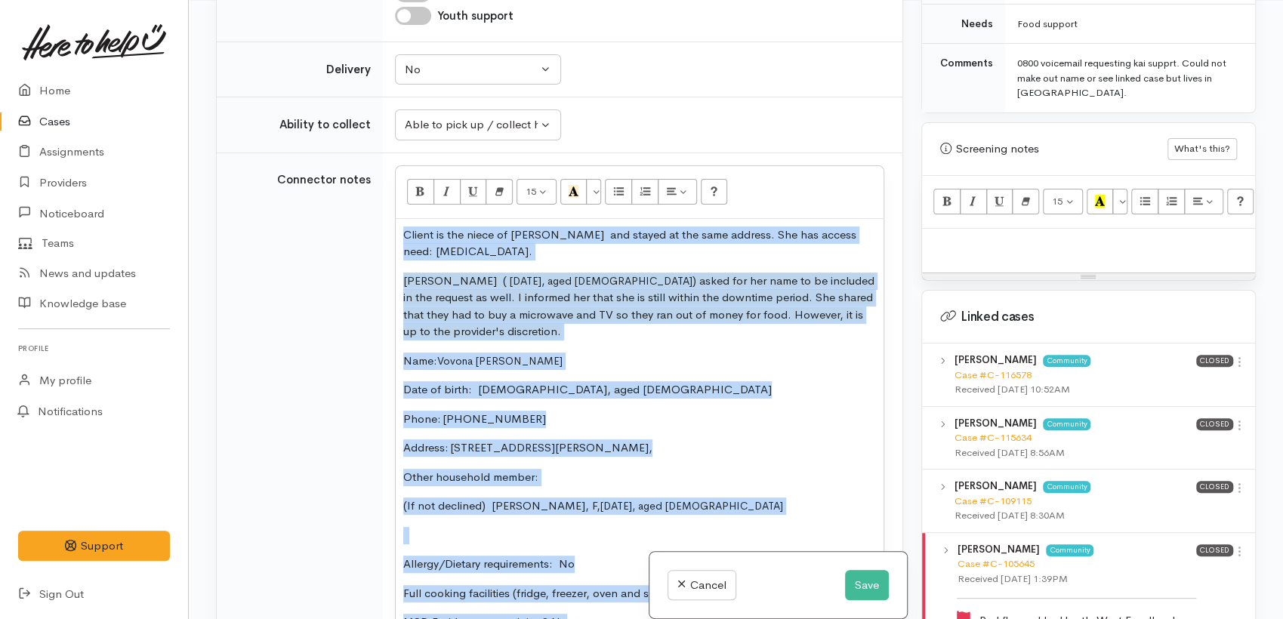
copy div "Client is the niece of Julie Te Puke and stayed at the same address. She has ac…"
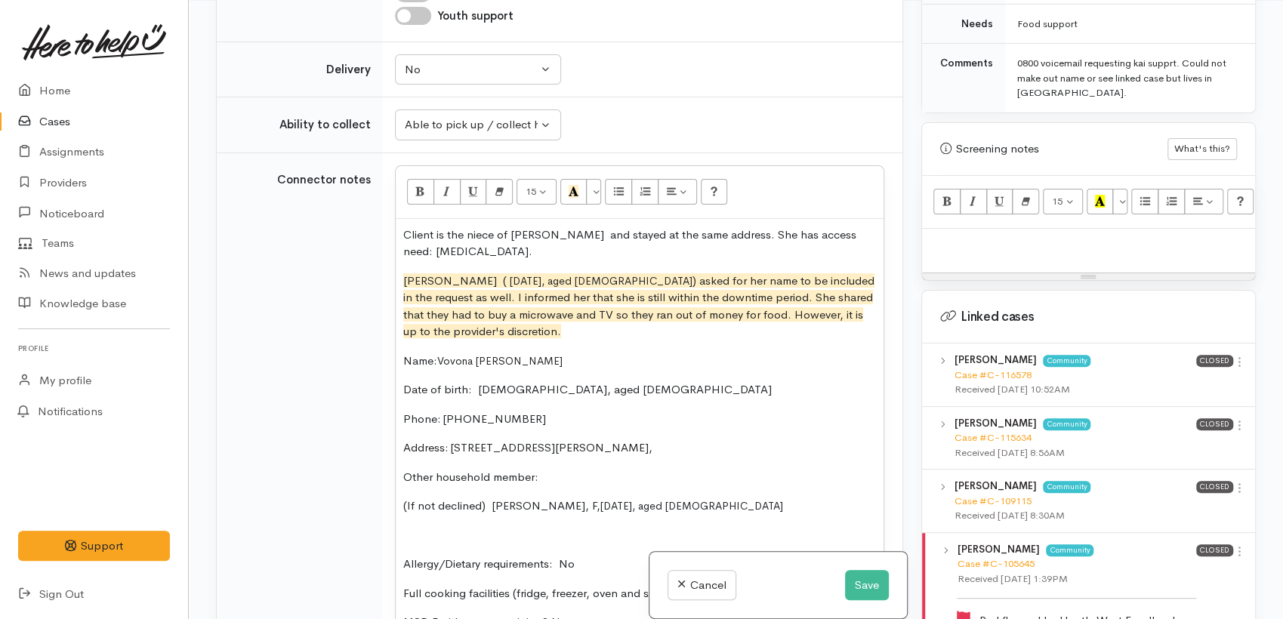
click at [967, 229] on div at bounding box center [1088, 251] width 333 height 45
paste div
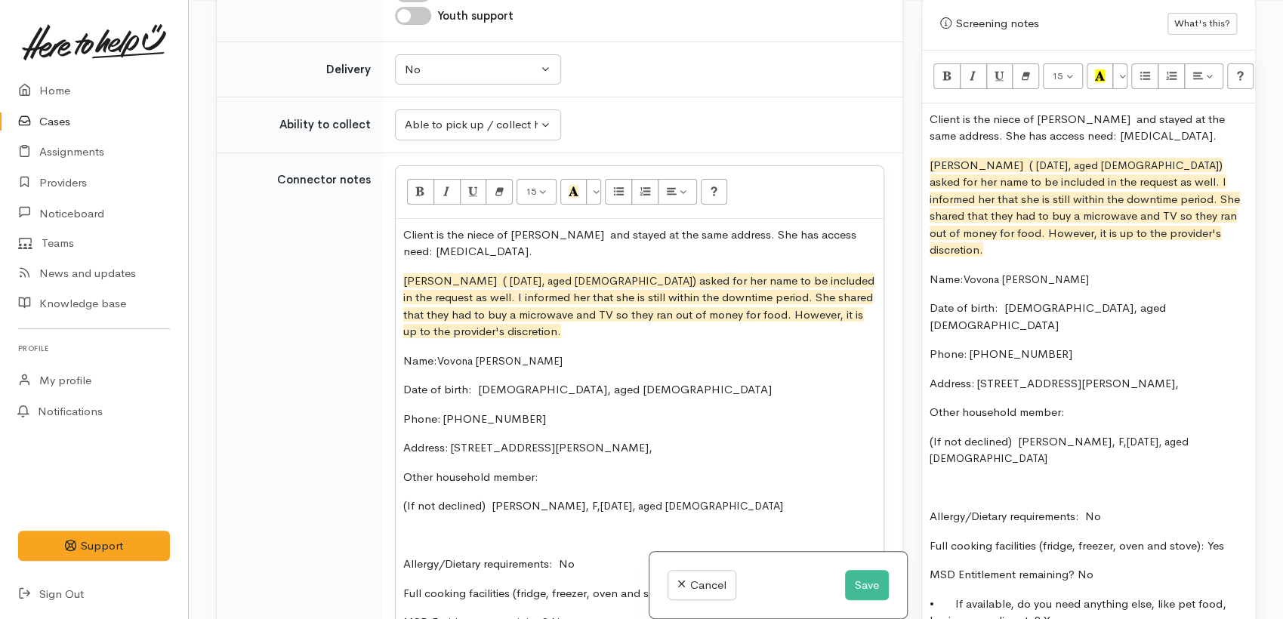
scroll to position [1530, 0]
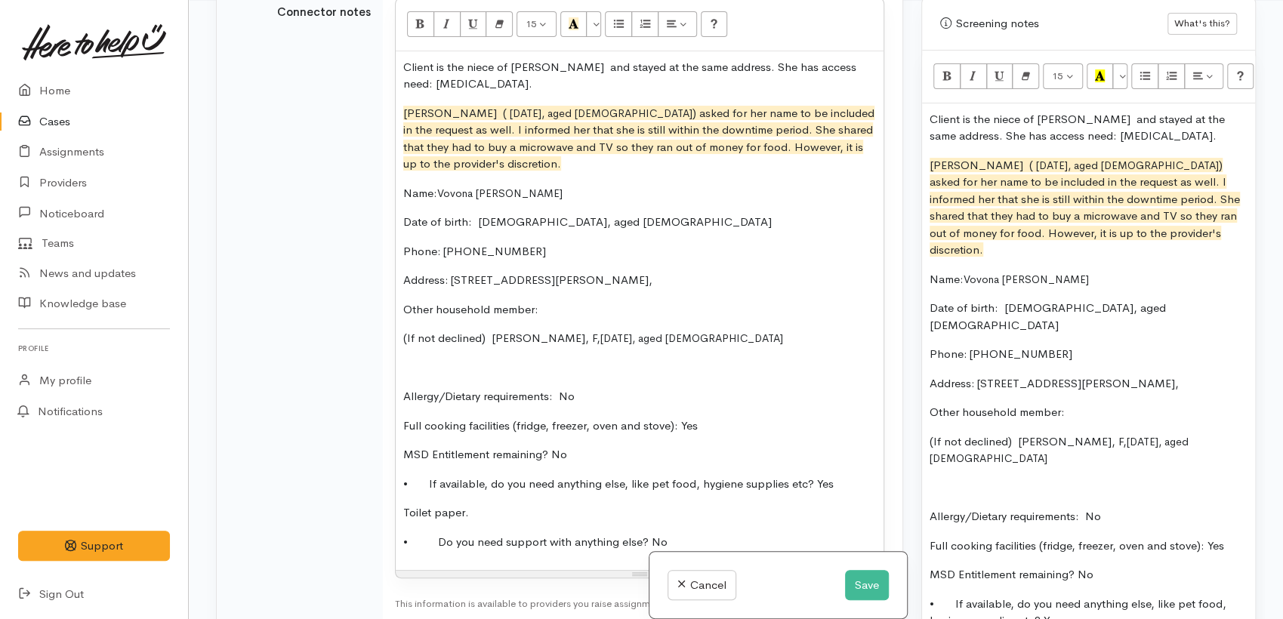
click at [484, 78] on p "Client is the niece of Julie Te Puke and stayed at the same address. She has ac…" at bounding box center [639, 76] width 473 height 34
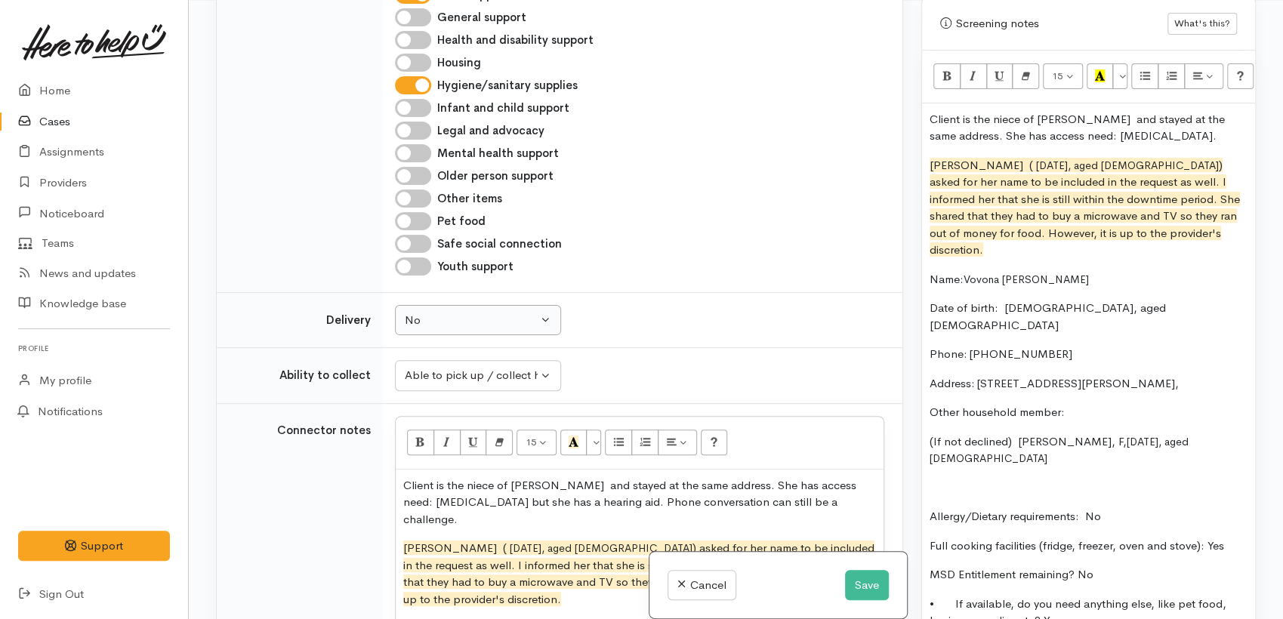
scroll to position [1111, 0]
click at [509, 376] on div "Able to pick up / collect help on my own" at bounding box center [471, 376] width 133 height 17
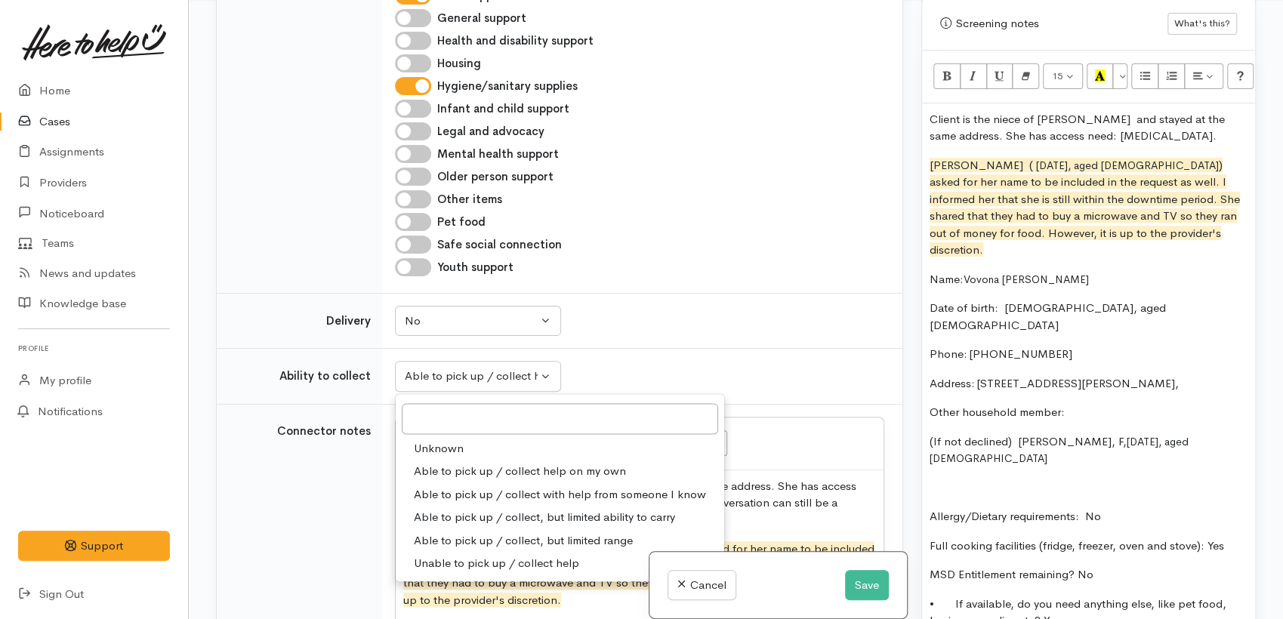
drag, startPoint x: 693, startPoint y: 242, endPoint x: 685, endPoint y: 246, distance: 8.8
click at [689, 244] on div "Safe social connection" at bounding box center [640, 245] width 490 height 18
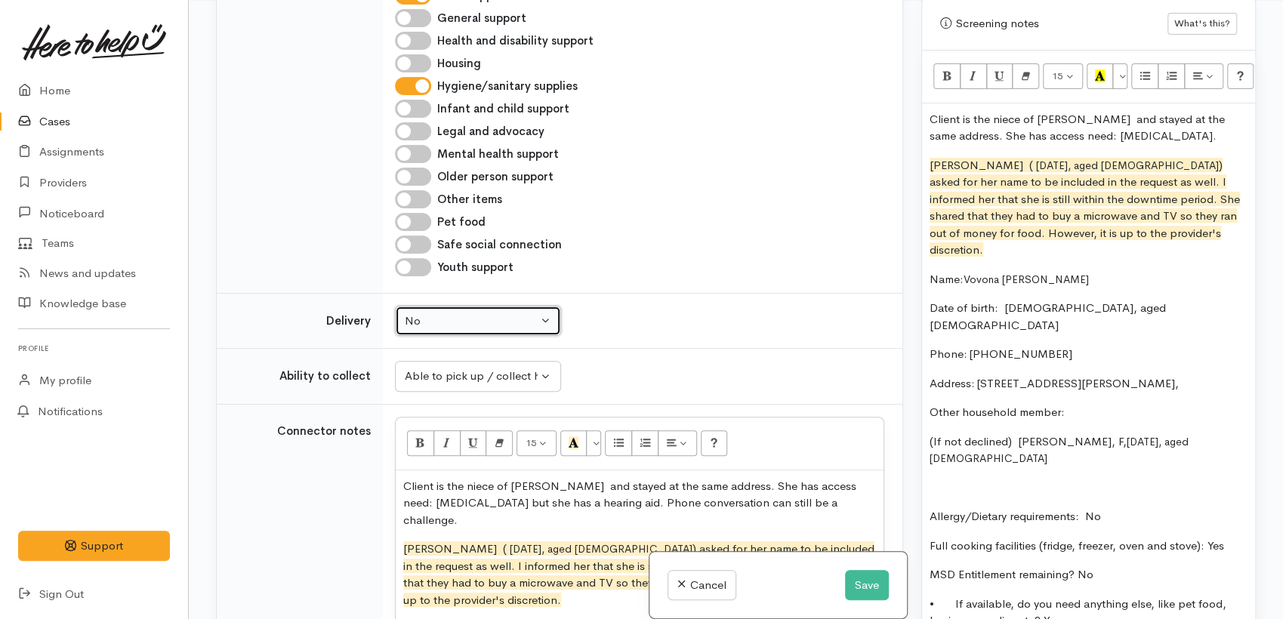
drag, startPoint x: 477, startPoint y: 319, endPoint x: 491, endPoint y: 347, distance: 31.1
click at [479, 318] on div "No" at bounding box center [471, 321] width 133 height 17
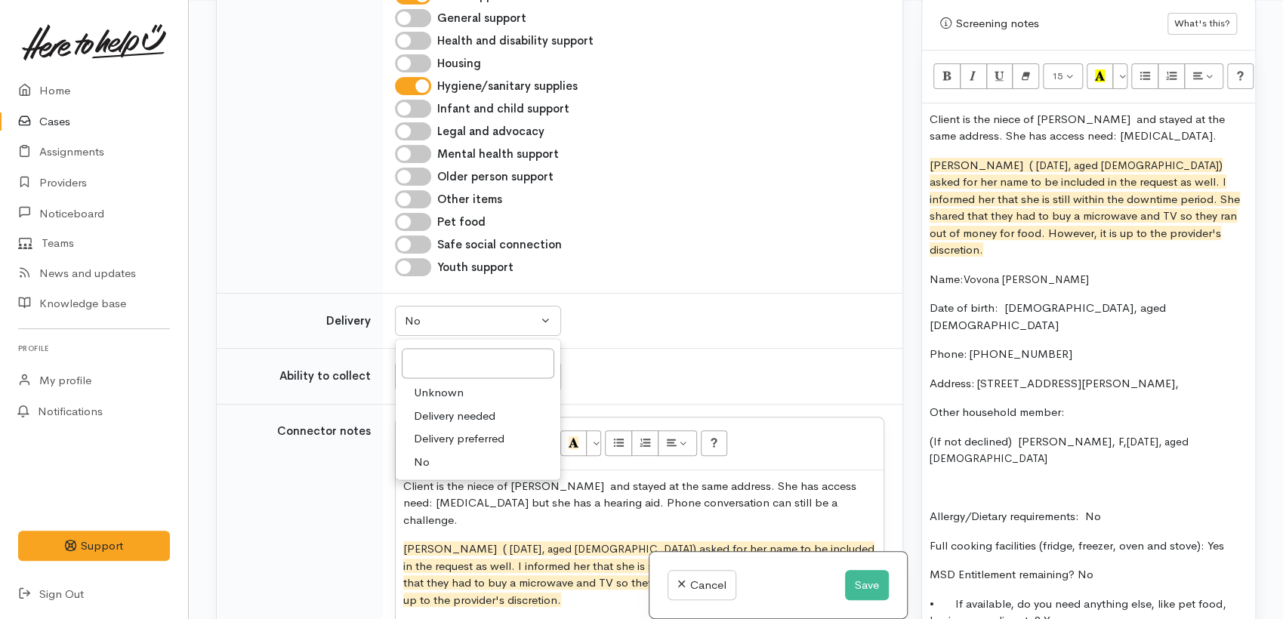
click at [489, 443] on span "Delivery preferred" at bounding box center [459, 439] width 91 height 17
select select "2"
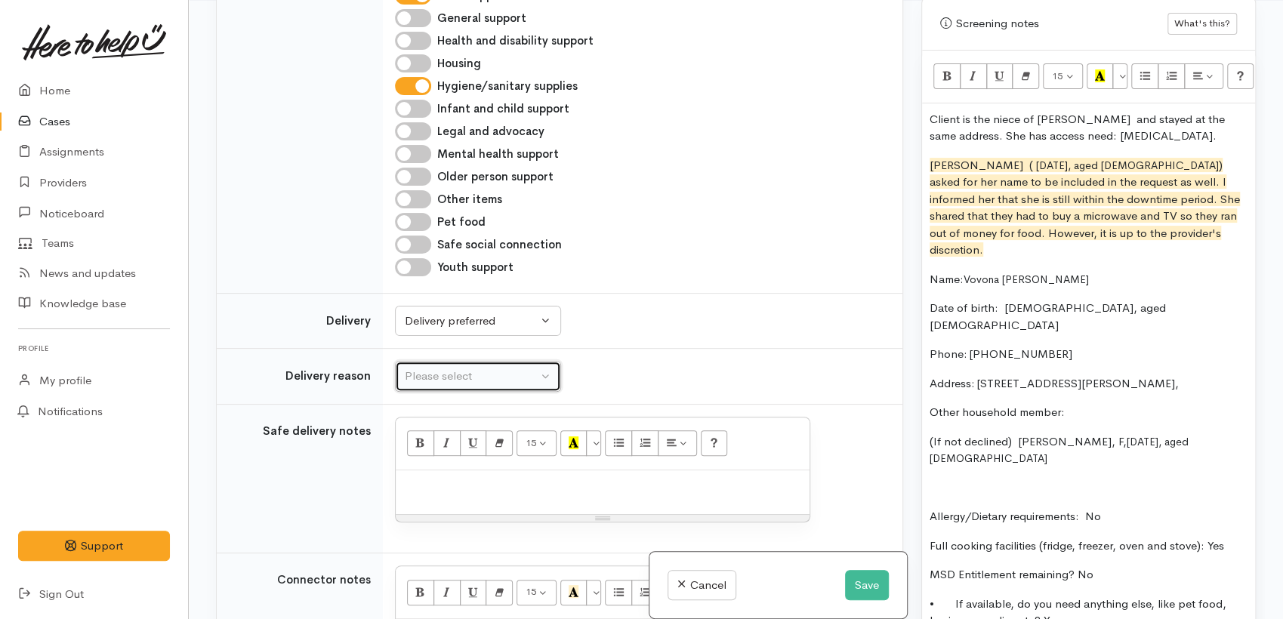
click at [492, 361] on button "Please select" at bounding box center [478, 376] width 166 height 31
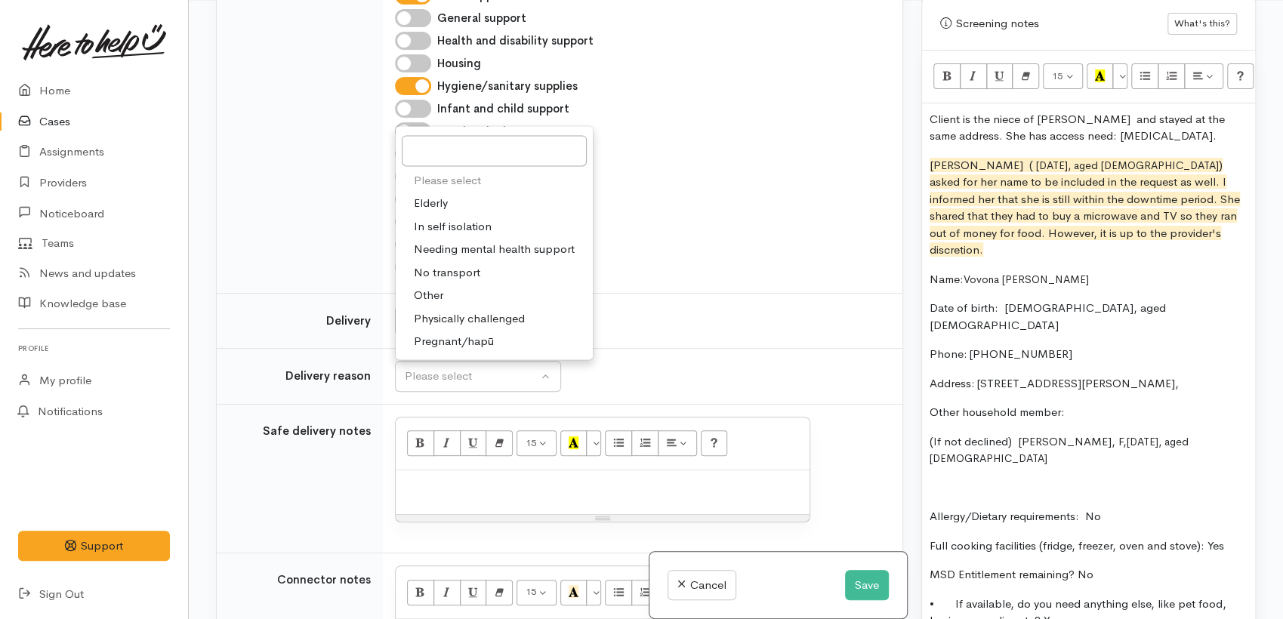
click at [467, 311] on span "Physically challenged" at bounding box center [469, 318] width 111 height 17
select select "3"
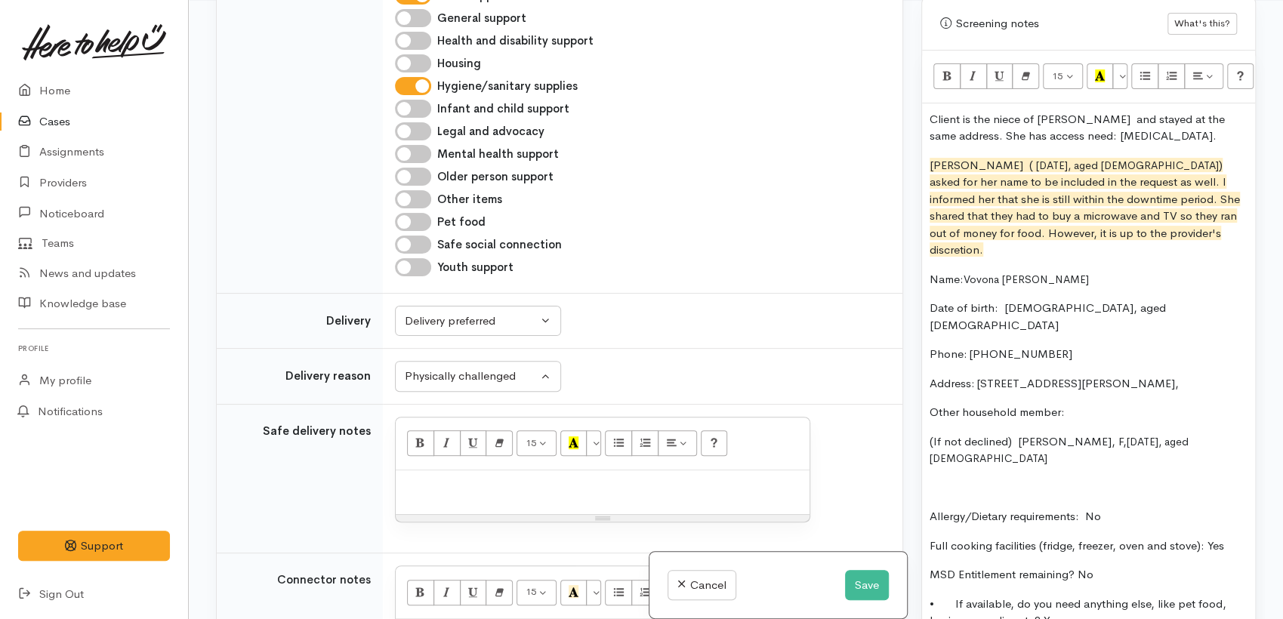
click at [495, 472] on div at bounding box center [603, 493] width 414 height 45
paste div
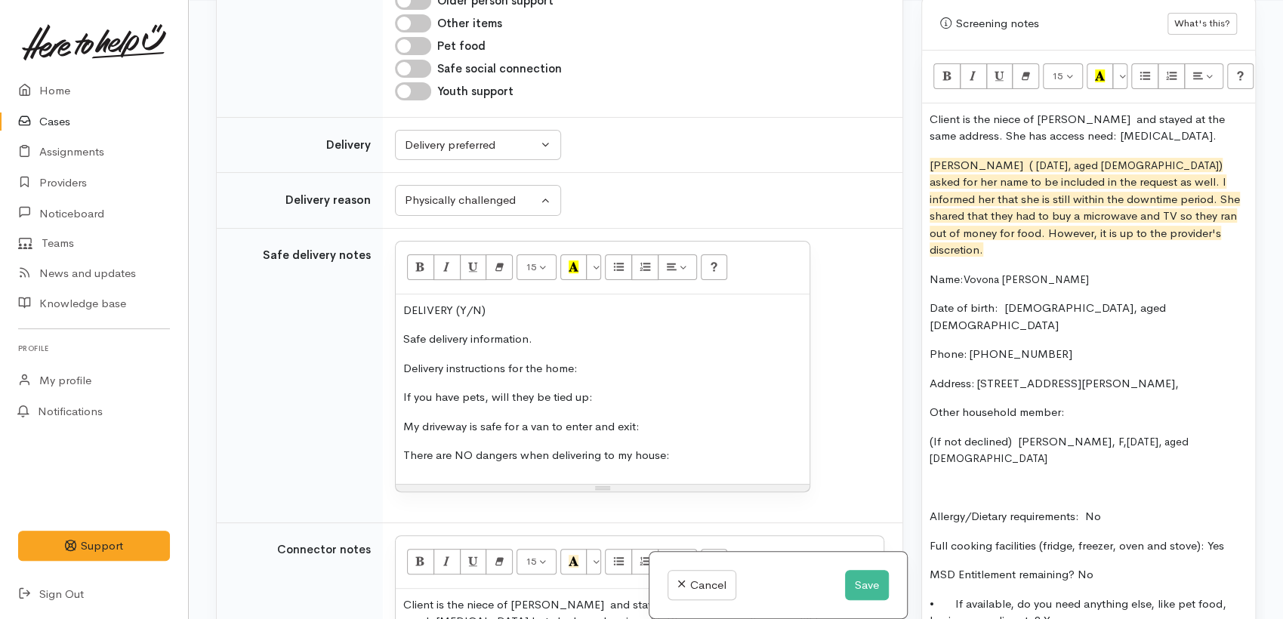
scroll to position [1296, 0]
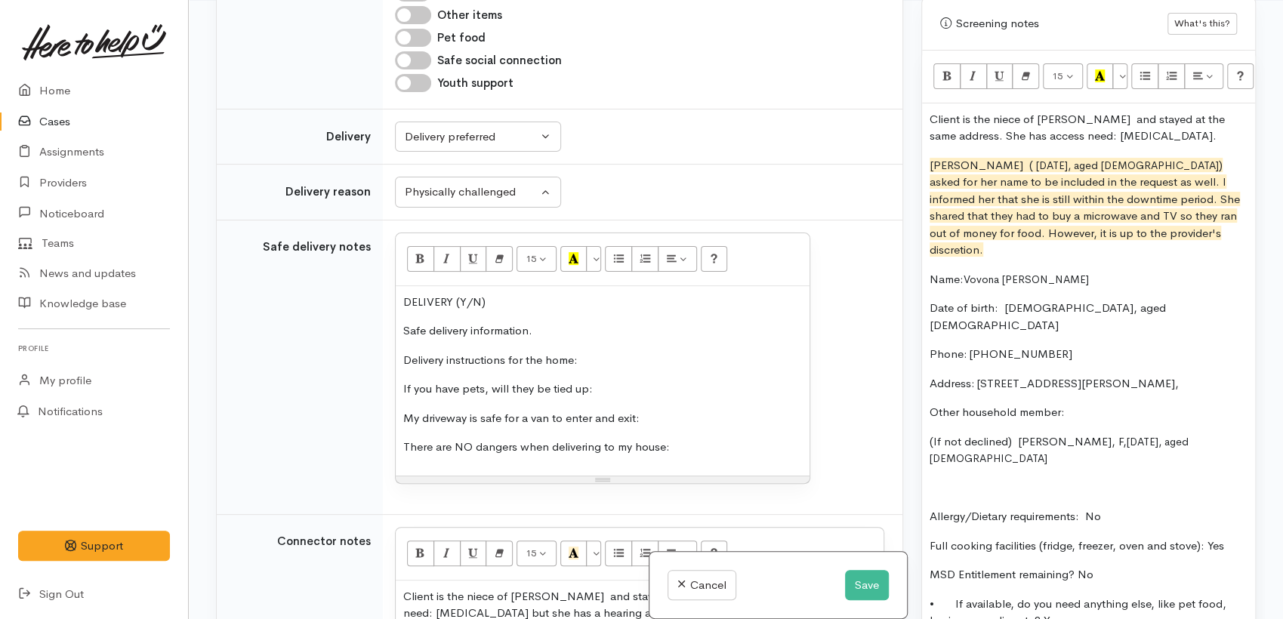
drag, startPoint x: 591, startPoint y: 353, endPoint x: 363, endPoint y: 347, distance: 227.5
click at [363, 347] on tr "Safe delivery notes <p class="MsoNormal"><span lang="EN-US">DELIVERY (Y/N) <o:p…" at bounding box center [560, 367] width 686 height 295
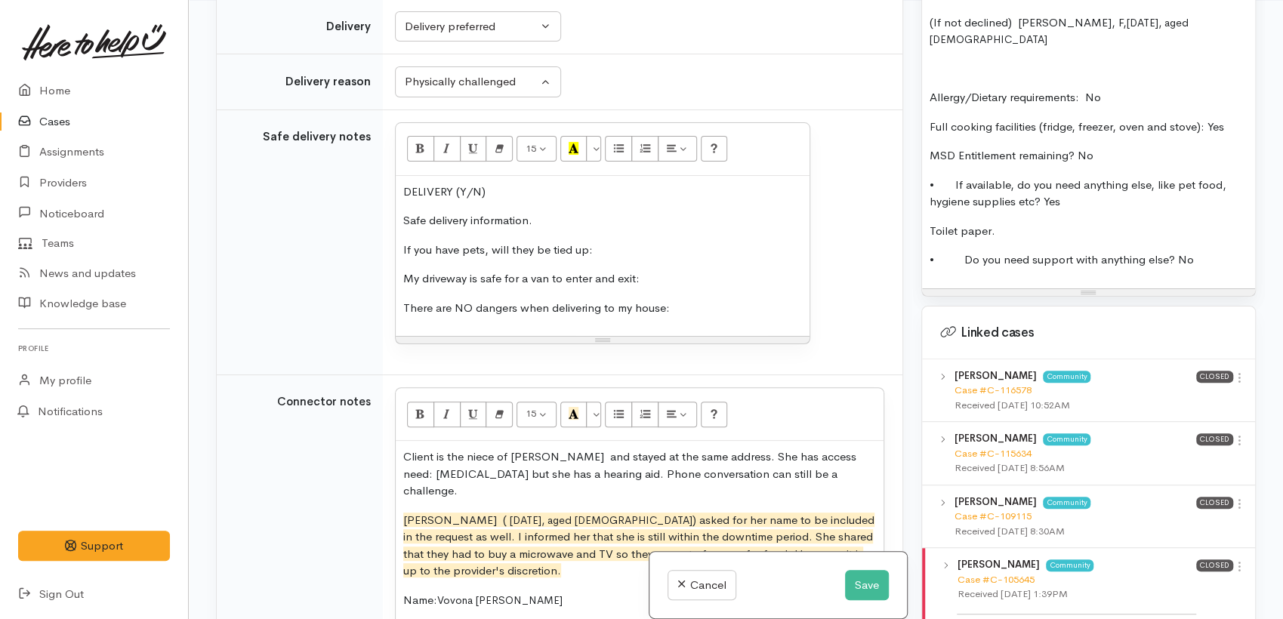
scroll to position [1212, 0]
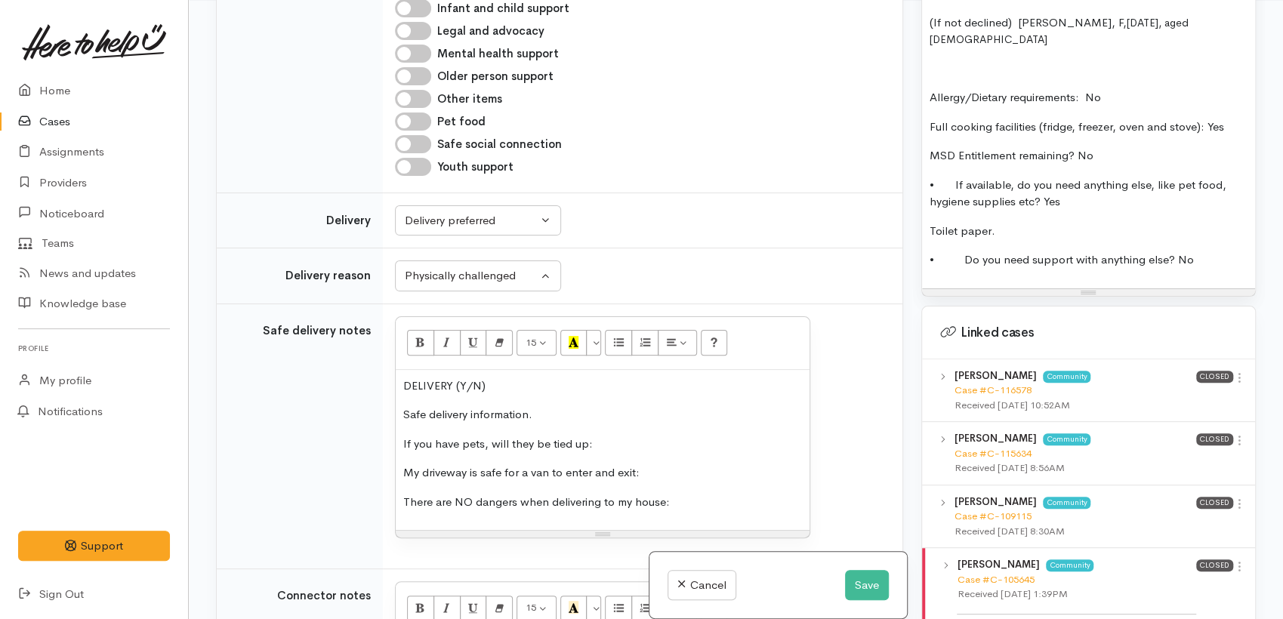
click at [635, 442] on p "If you have pets, will they be tied up:" at bounding box center [602, 444] width 399 height 17
drag, startPoint x: 693, startPoint y: 481, endPoint x: 693, endPoint y: 471, distance: 9.8
click at [693, 480] on div "DELIVERY (Y/N) Safe delivery information. If you have pets, will they be tied u…" at bounding box center [603, 450] width 414 height 161
click at [696, 471] on p "My driveway is safe for a van to enter and exit:" at bounding box center [602, 473] width 399 height 17
click at [699, 498] on p "There are NO dangers when delivering to my house:" at bounding box center [602, 502] width 399 height 17
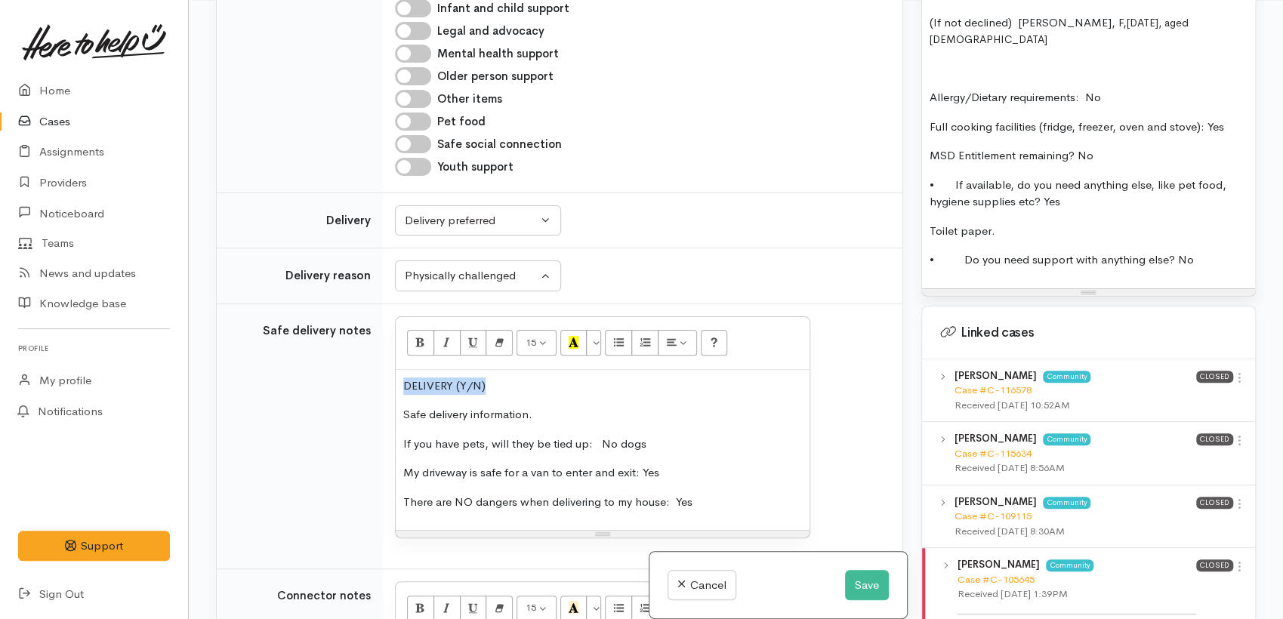
drag, startPoint x: 509, startPoint y: 379, endPoint x: 393, endPoint y: 379, distance: 116.3
click at [393, 379] on td "<p class="MsoNormal"><span lang="EN-US">DELIVERY (Y/N) <o:p></o:p></span></p><p…" at bounding box center [643, 437] width 520 height 266
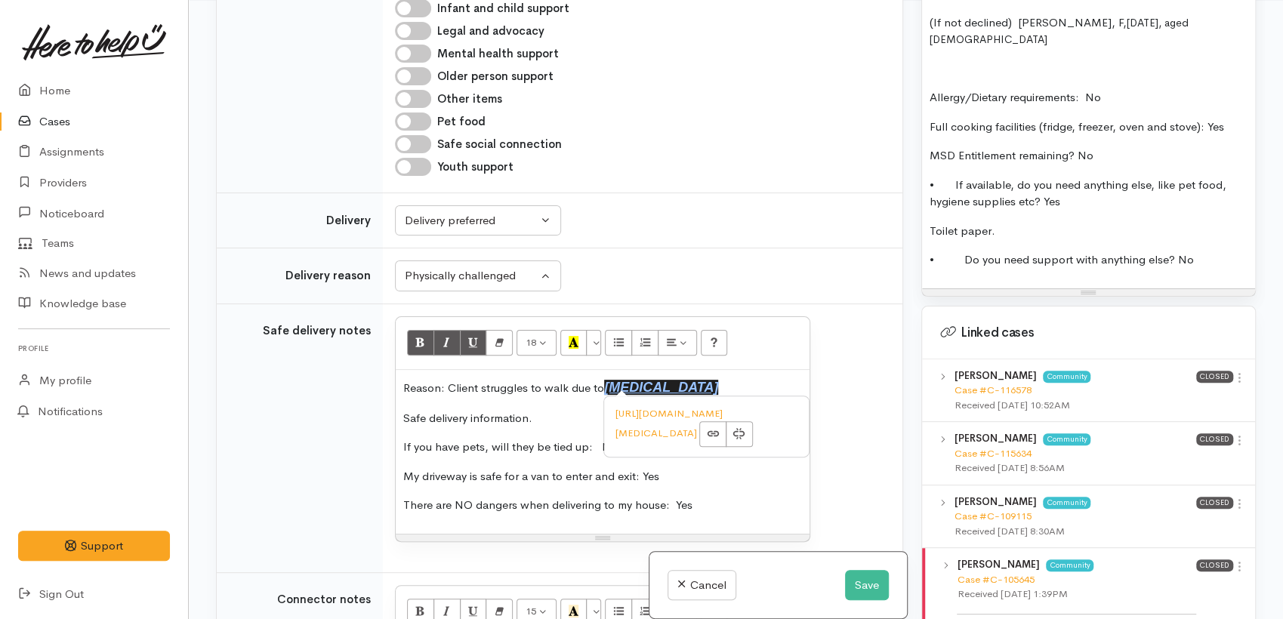
click at [553, 401] on div "Reason: Client struggles to walk due to arthritis Safe delivery information. If…" at bounding box center [603, 452] width 414 height 164
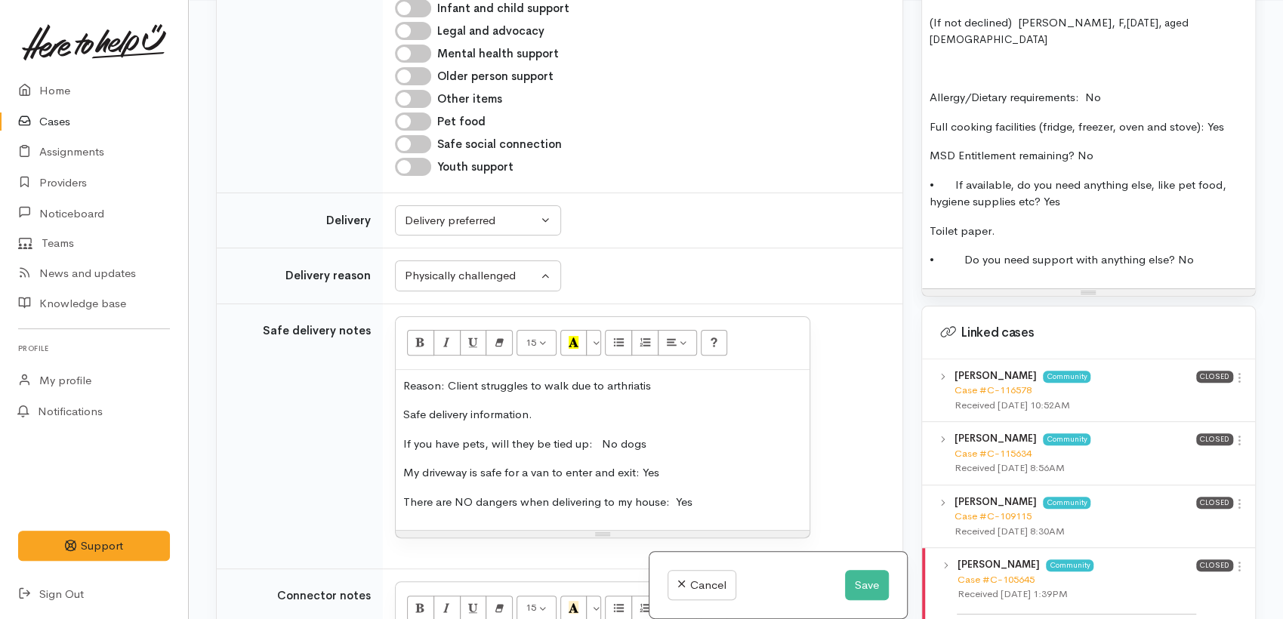
click at [616, 378] on p "Reason: Client struggles to walk due to arthriatis" at bounding box center [602, 386] width 399 height 17
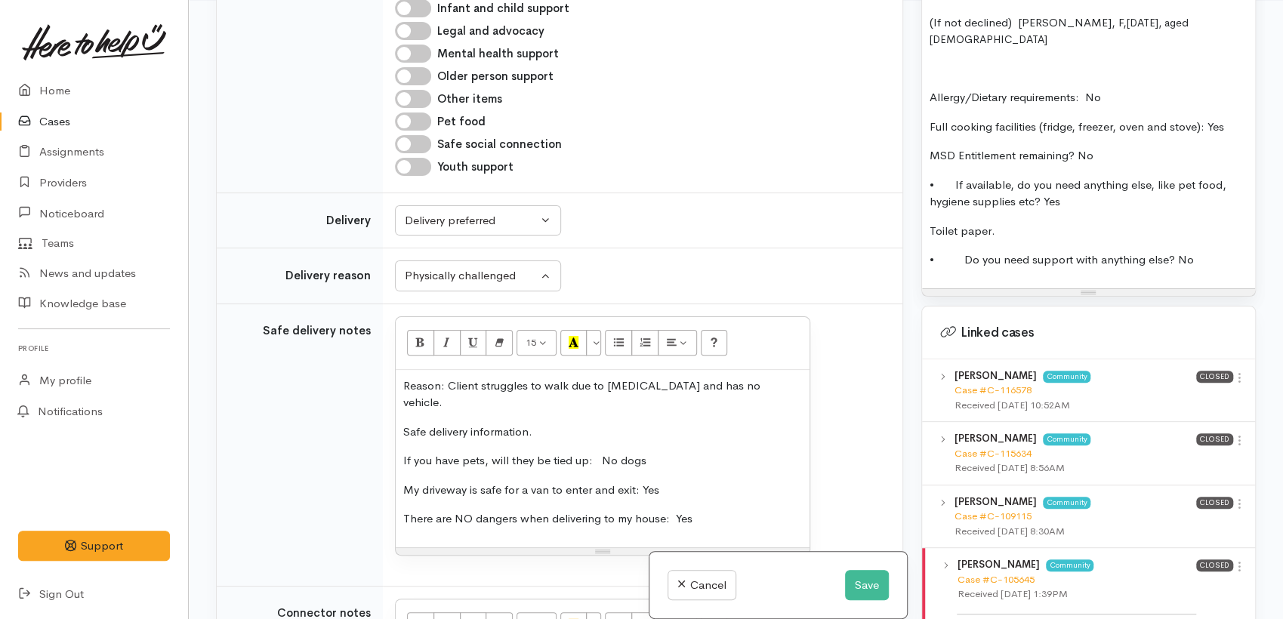
click at [548, 424] on p "Safe delivery information." at bounding box center [602, 432] width 399 height 17
drag, startPoint x: 548, startPoint y: 412, endPoint x: 381, endPoint y: 415, distance: 167.0
click at [381, 415] on tr "Safe delivery notes <p class="MsoNormal">Reason: Client struggles to walk due t…" at bounding box center [560, 445] width 686 height 283
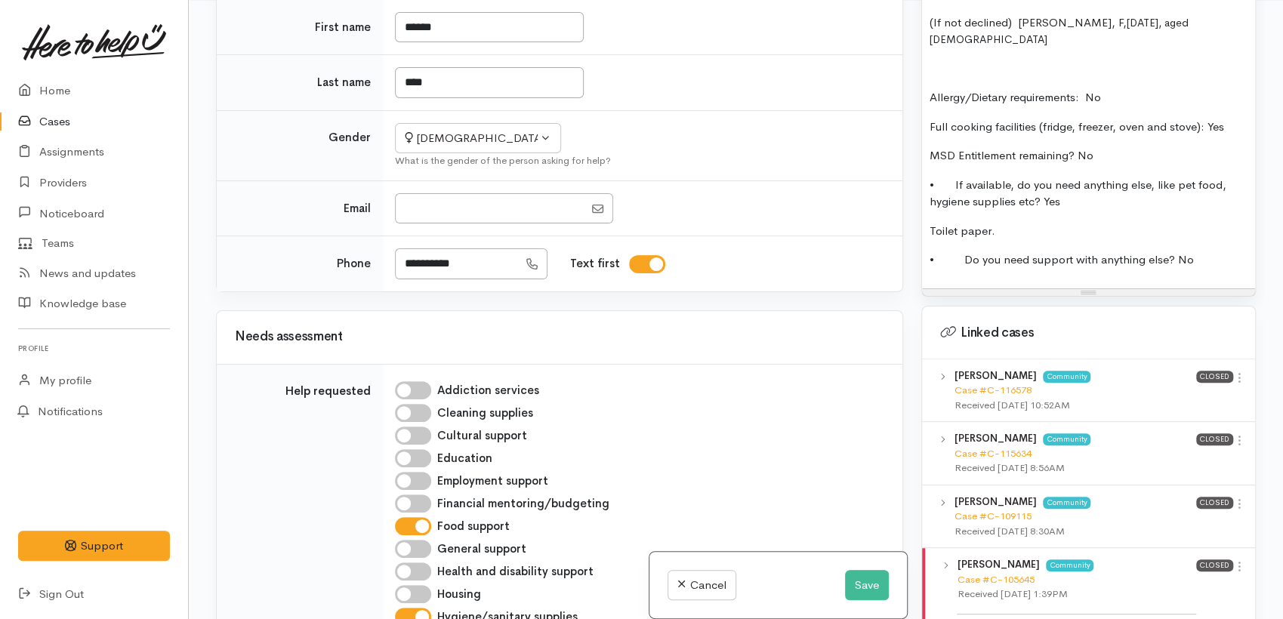
scroll to position [0, 0]
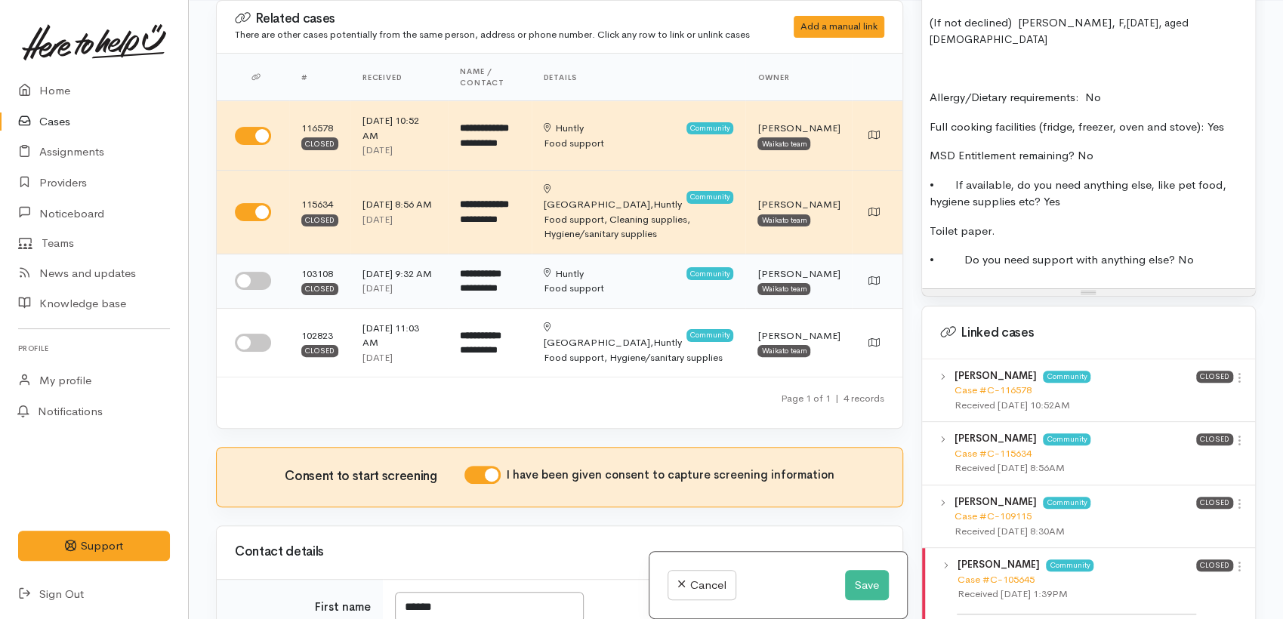
click at [266, 273] on input "checkbox" at bounding box center [253, 281] width 36 height 18
checkbox input "true"
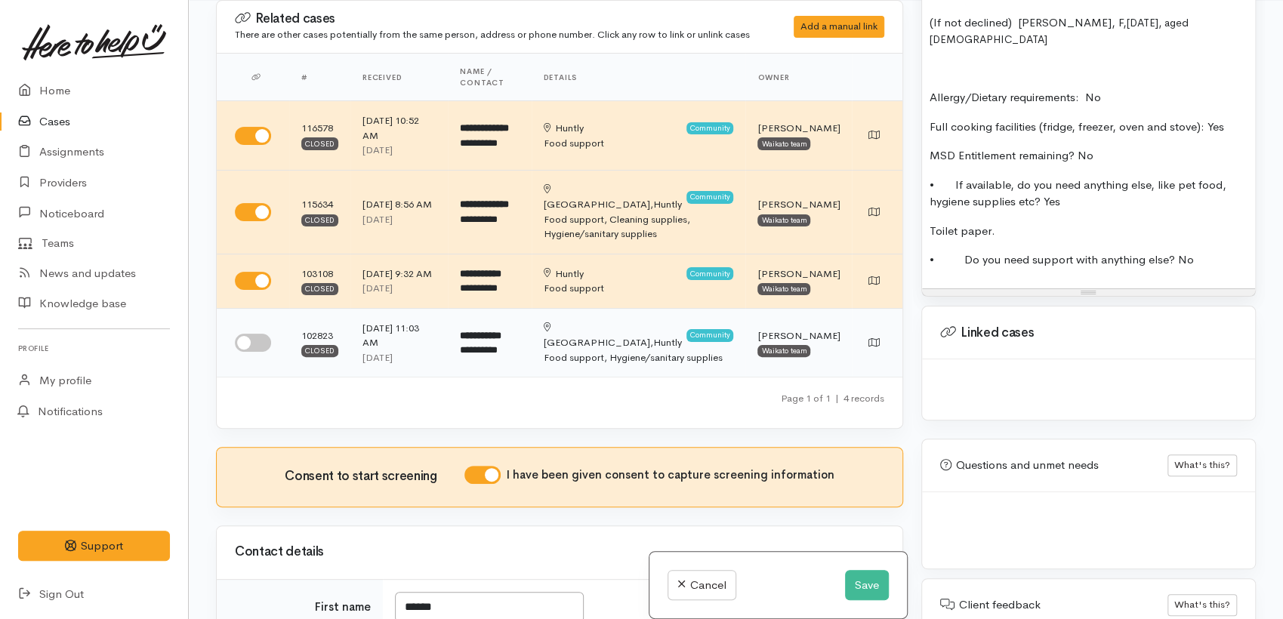
click at [258, 337] on input "checkbox" at bounding box center [253, 343] width 36 height 18
checkbox input "true"
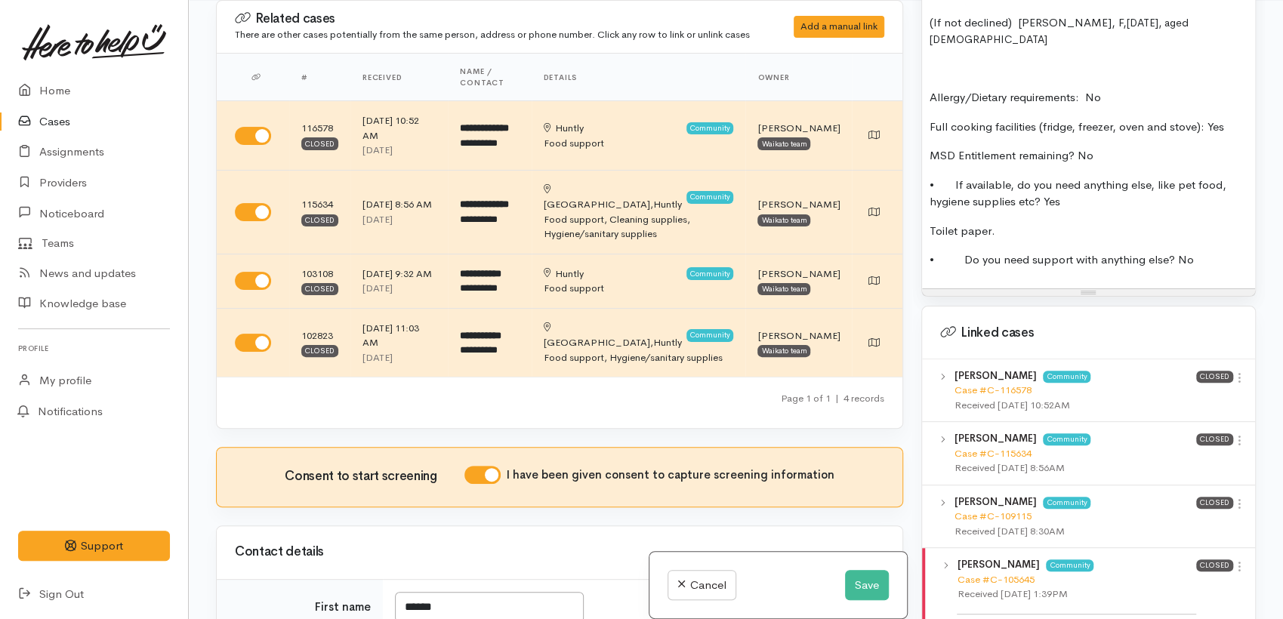
scroll to position [419, 0]
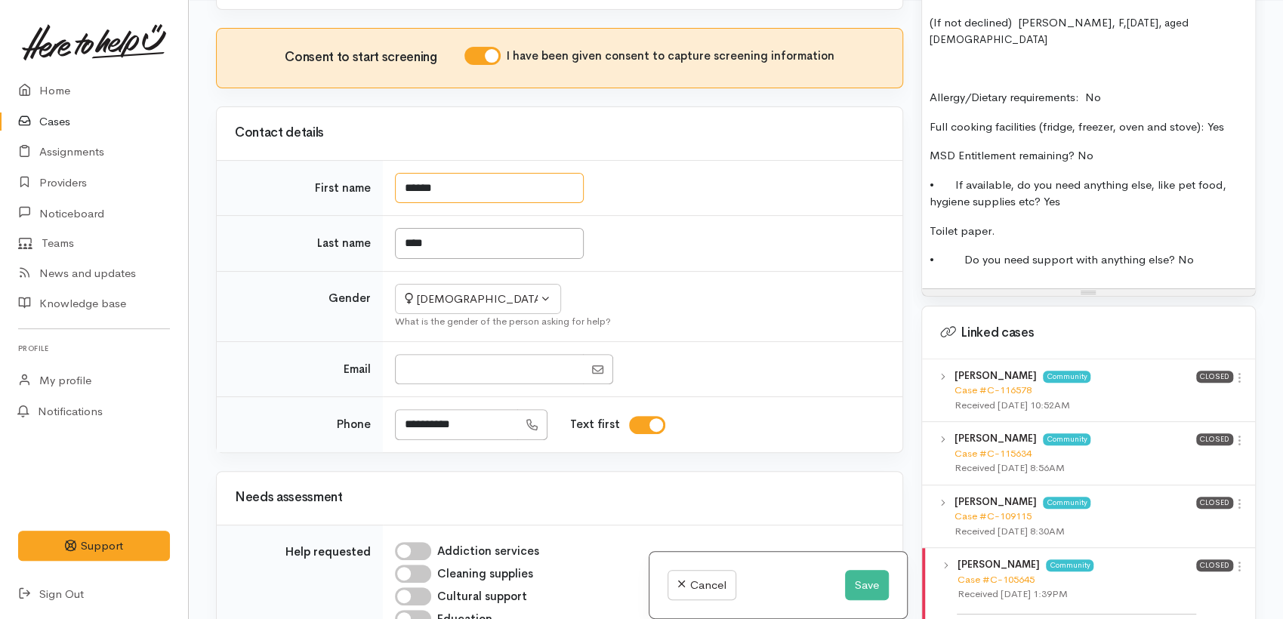
drag, startPoint x: 415, startPoint y: 189, endPoint x: 402, endPoint y: 192, distance: 13.2
click at [402, 192] on input "******" at bounding box center [489, 188] width 189 height 31
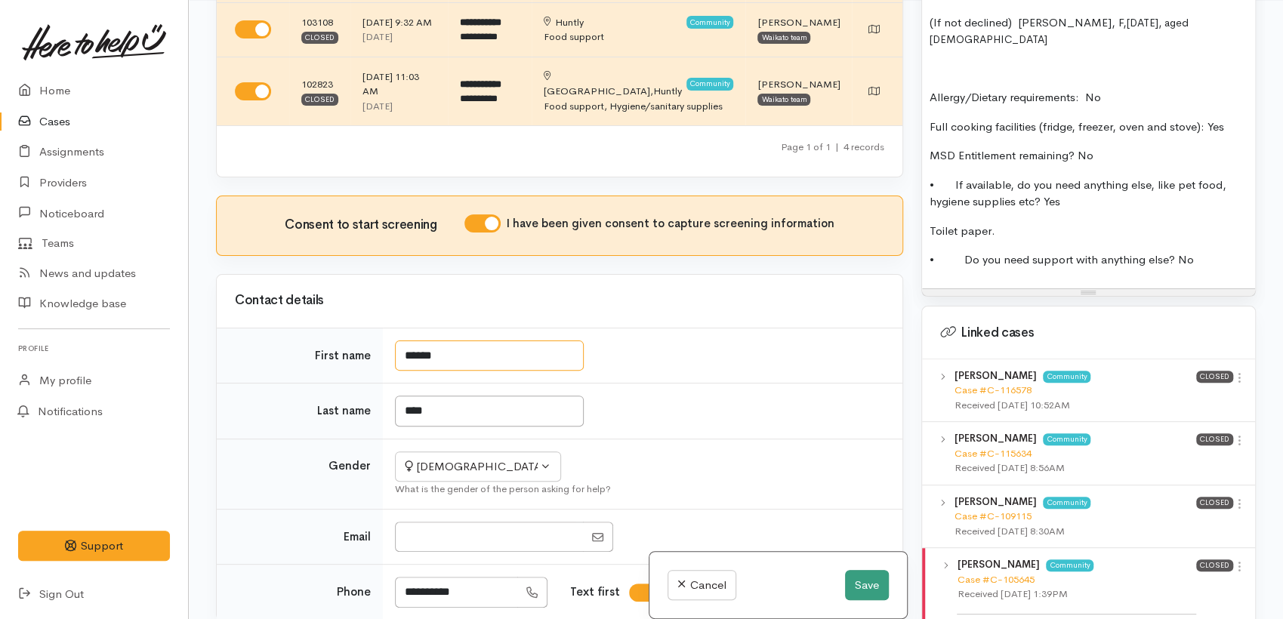
type input "******"
click at [863, 585] on button "Save" at bounding box center [867, 585] width 44 height 31
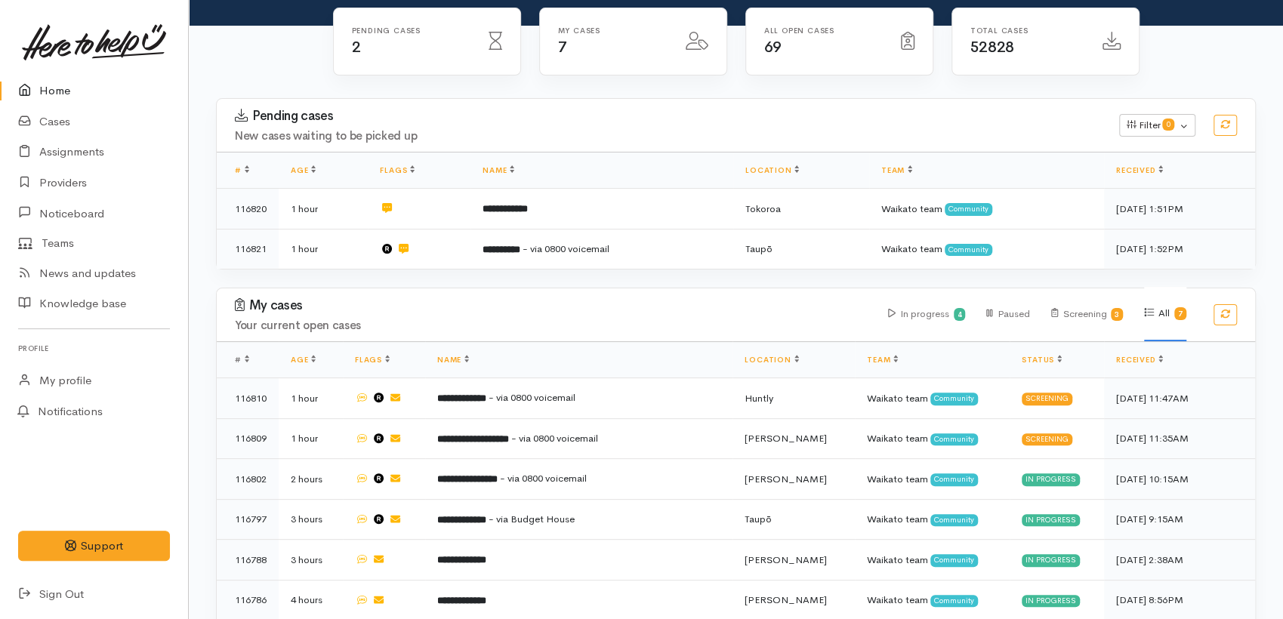
scroll to position [233, 0]
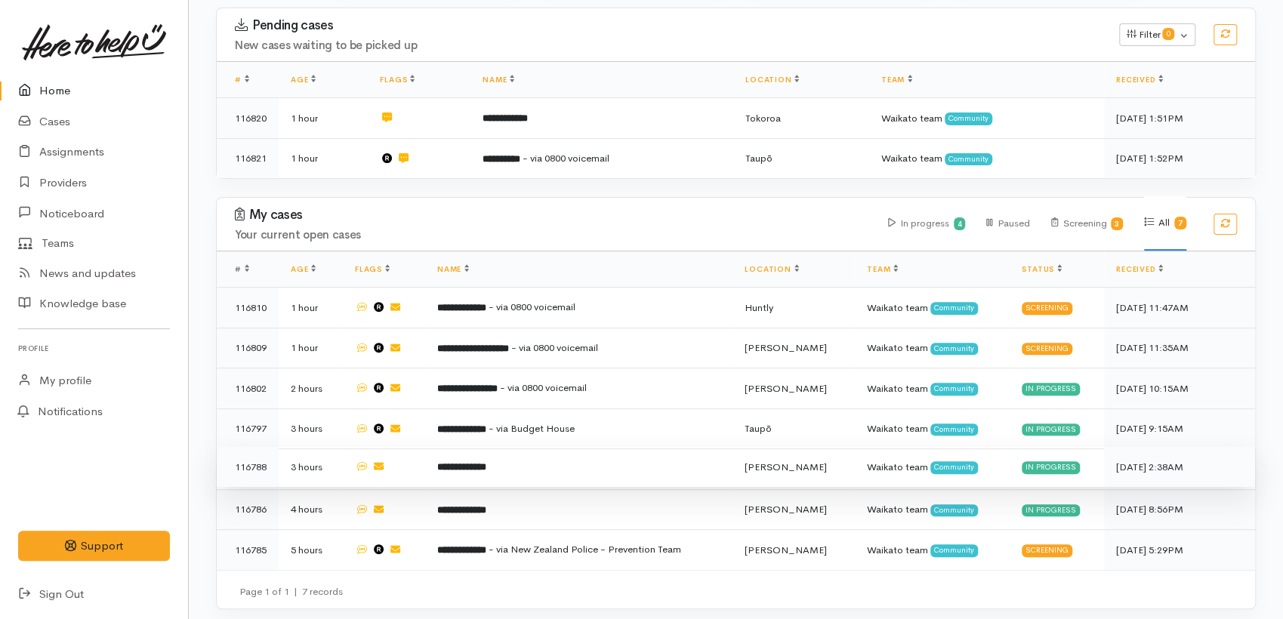
click at [499, 467] on td "**********" at bounding box center [578, 467] width 307 height 41
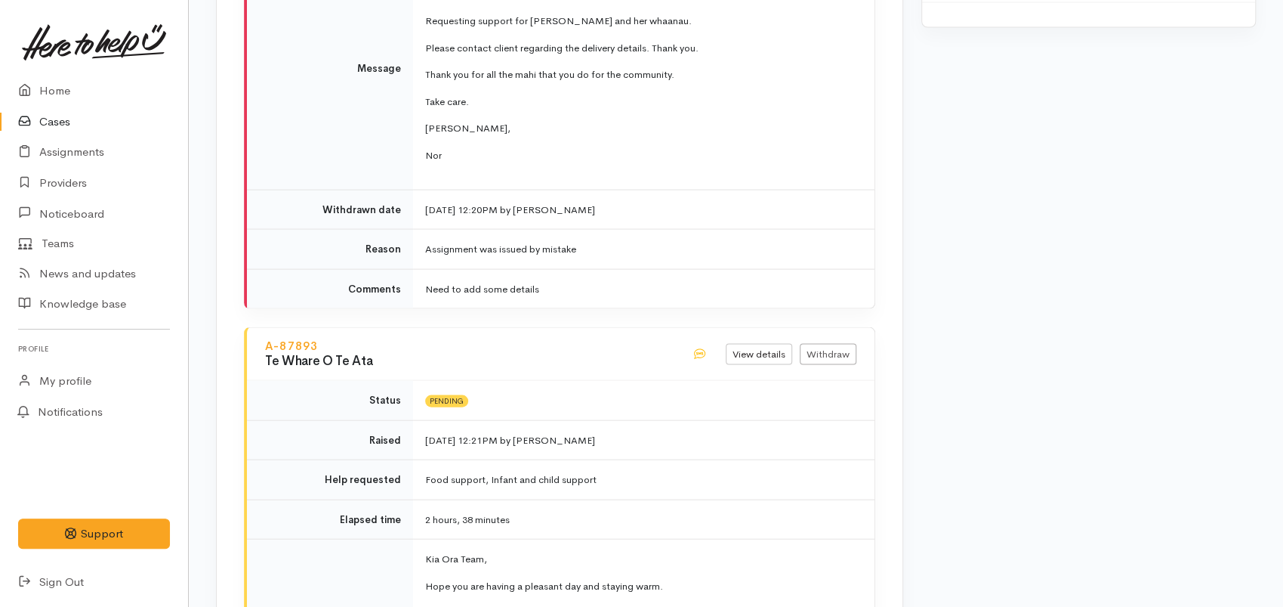
scroll to position [2182, 0]
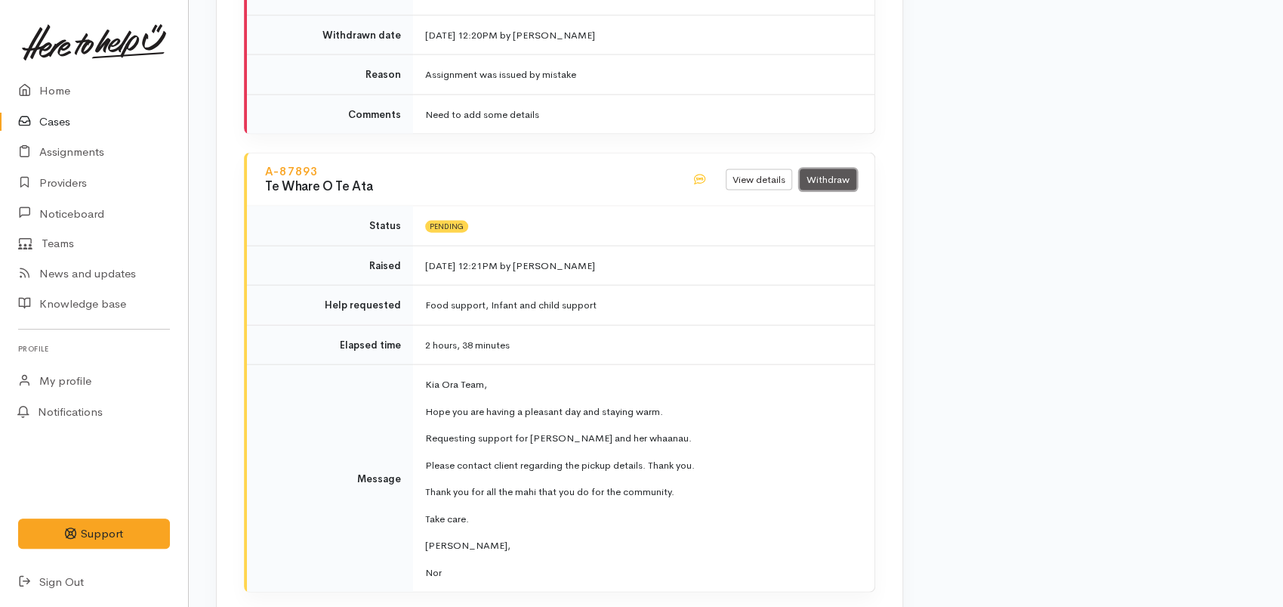
click at [832, 169] on link "Withdraw" at bounding box center [828, 180] width 57 height 22
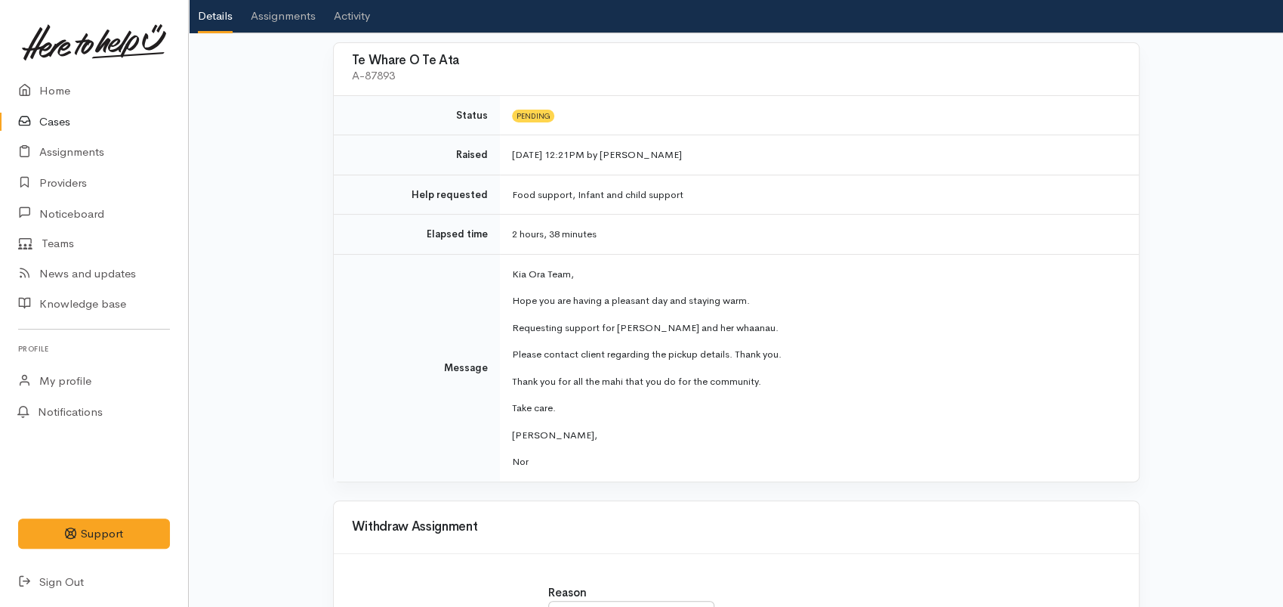
scroll to position [307, 0]
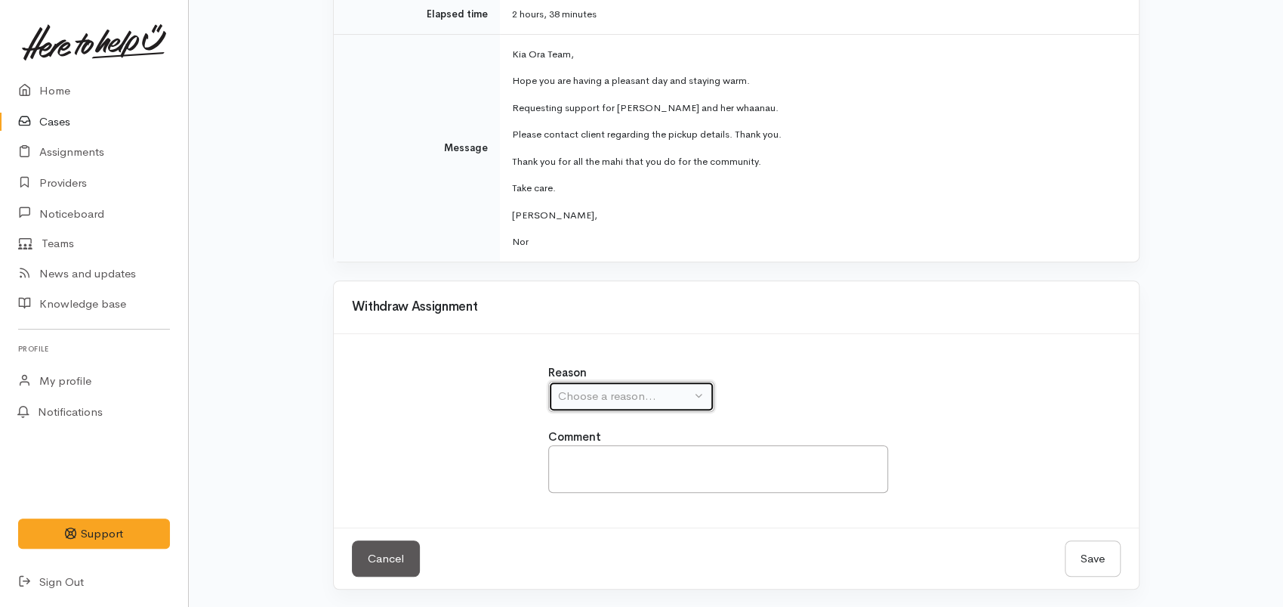
click at [600, 391] on div "Choose a reason..." at bounding box center [624, 396] width 133 height 17
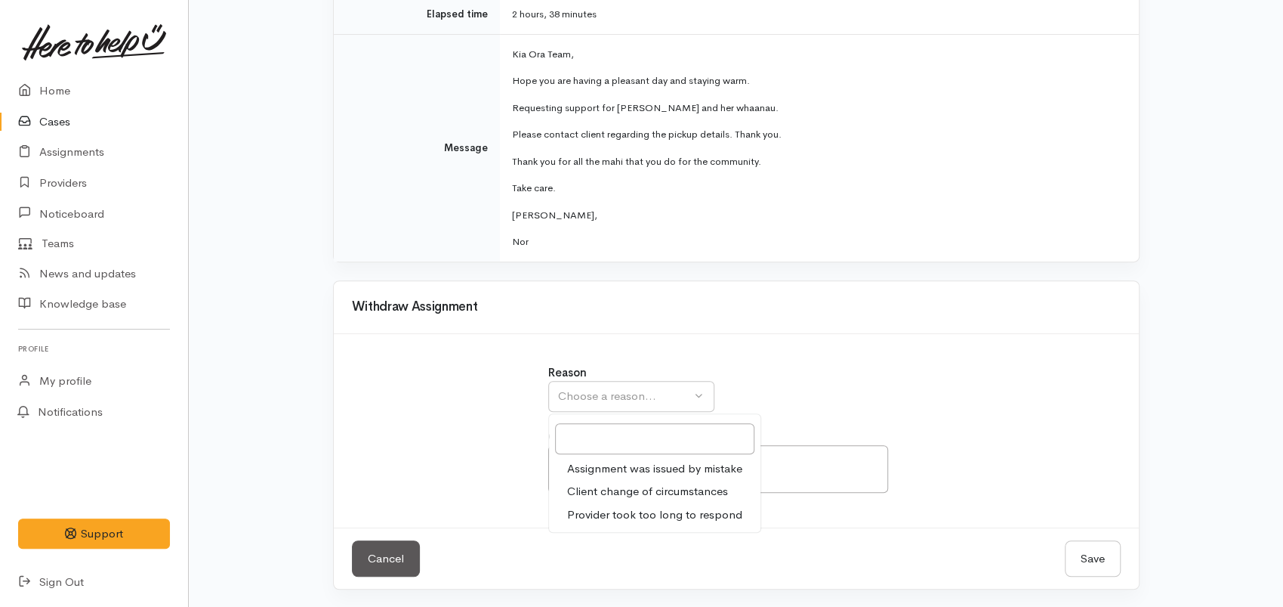
click at [622, 467] on span "Assignment was issued by mistake" at bounding box center [654, 468] width 175 height 17
select select "1"
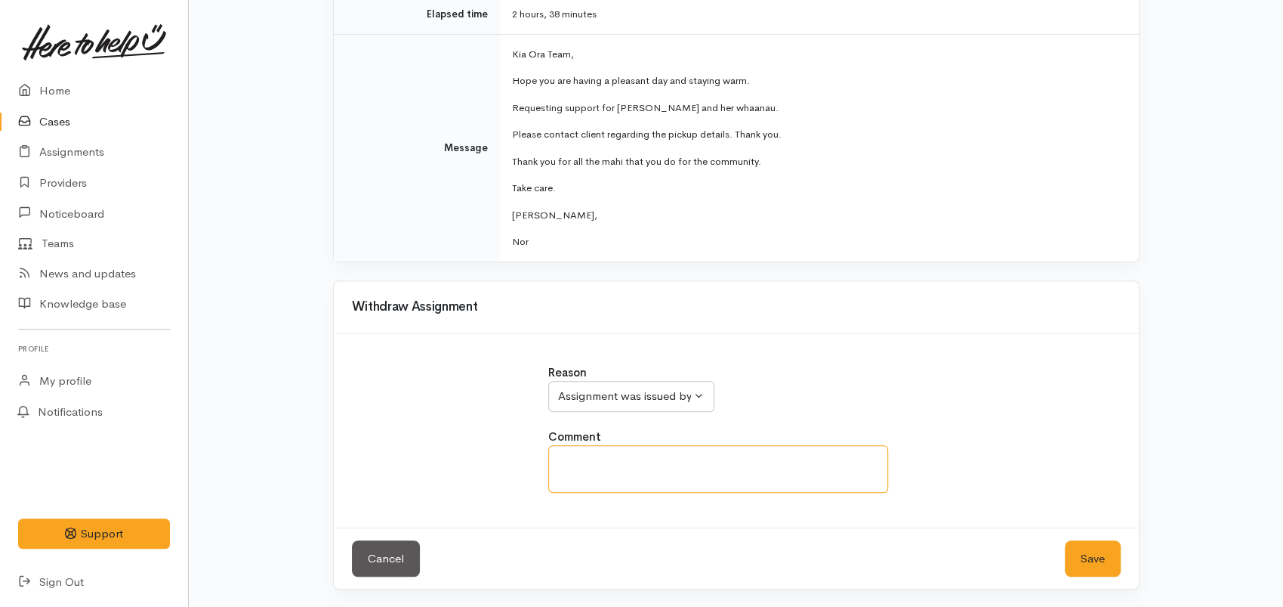
click at [612, 476] on textarea at bounding box center [718, 469] width 340 height 48
type textarea "Change of circumstances."
click at [1110, 563] on button "Save" at bounding box center [1093, 558] width 56 height 37
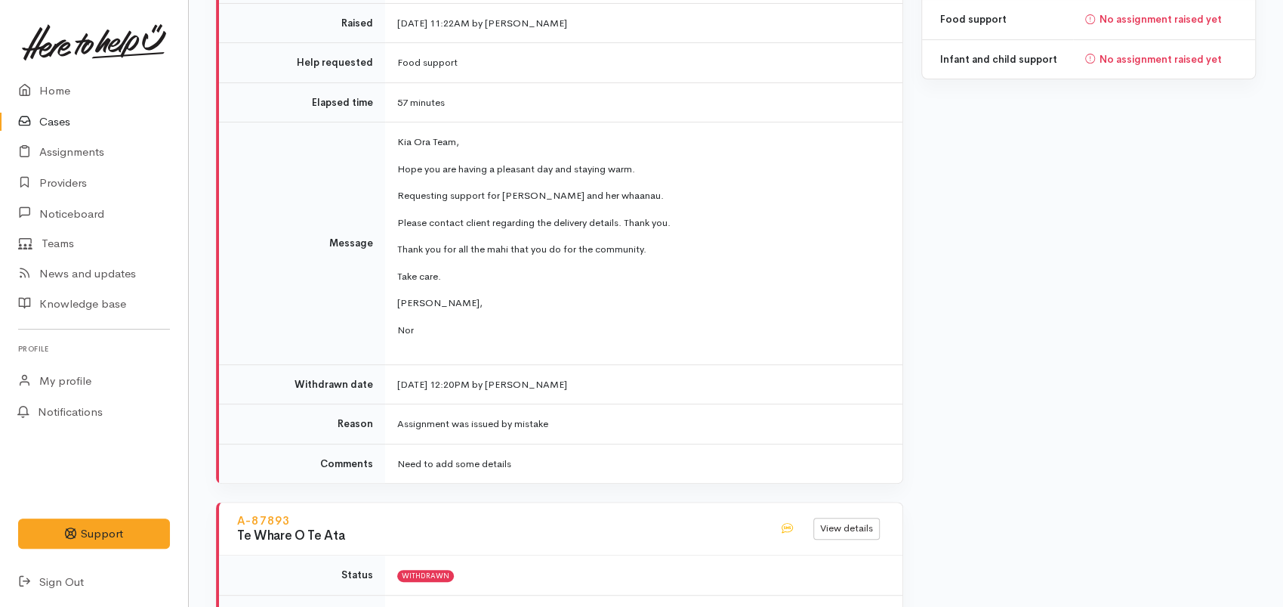
scroll to position [252, 0]
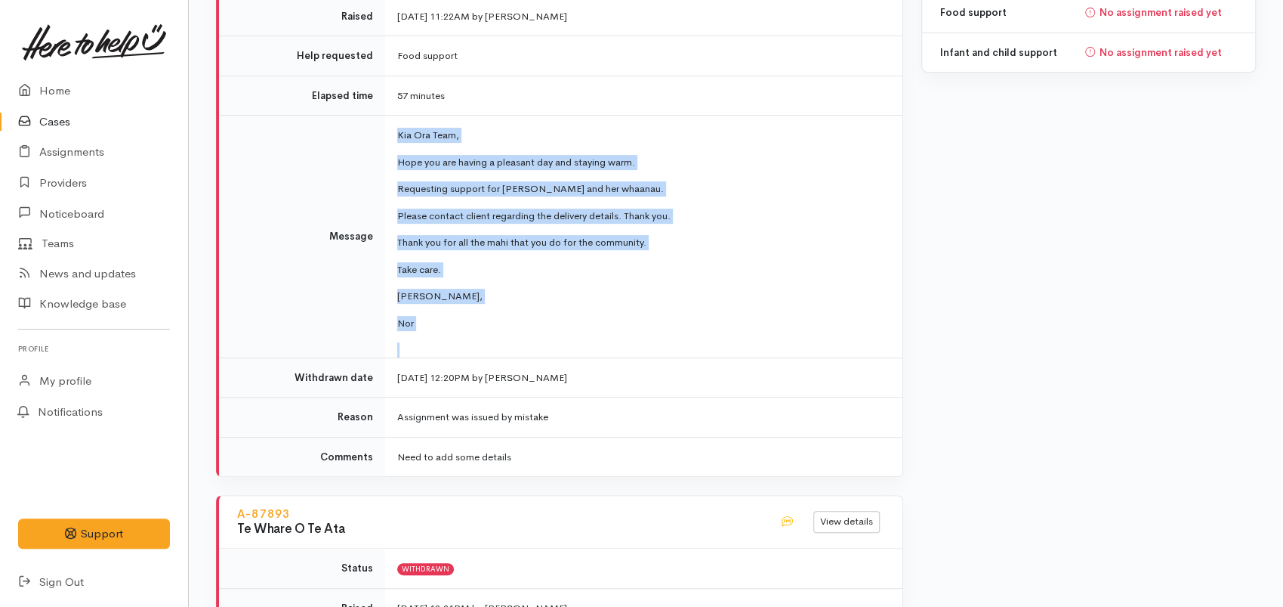
drag, startPoint x: 431, startPoint y: 340, endPoint x: 380, endPoint y: 133, distance: 213.3
click at [380, 133] on tr "Message [PERSON_NAME] Team, Hope you are having a pleasant day and staying warm…" at bounding box center [561, 237] width 684 height 242
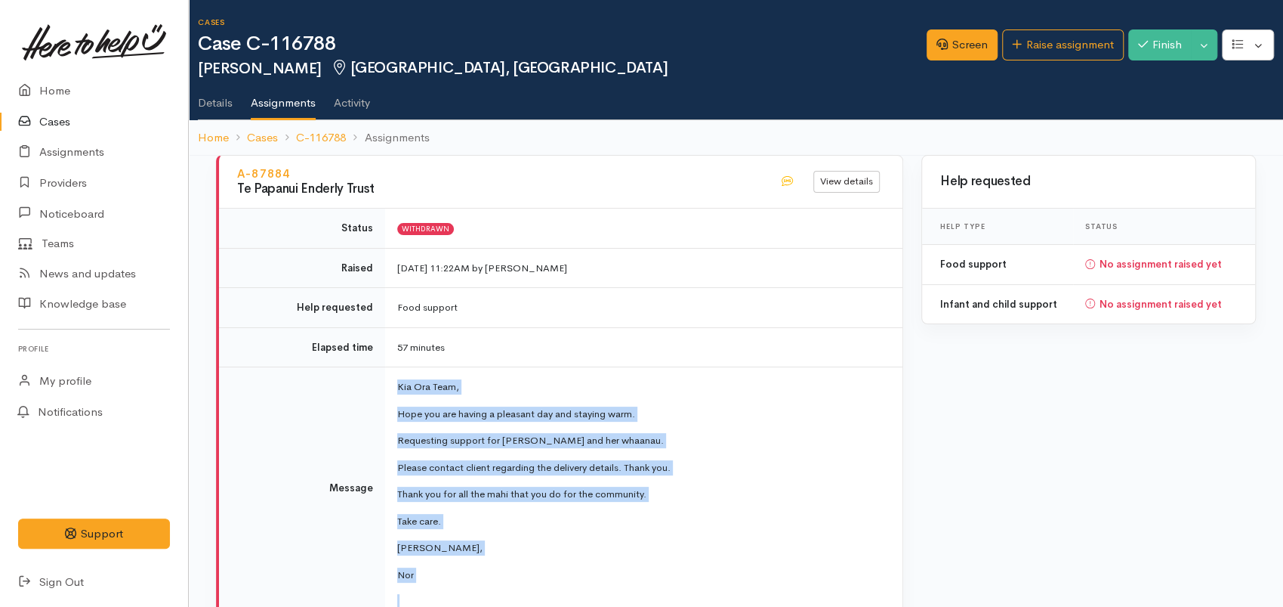
scroll to position [0, 0]
click at [1033, 50] on link "Raise assignment" at bounding box center [1063, 44] width 122 height 31
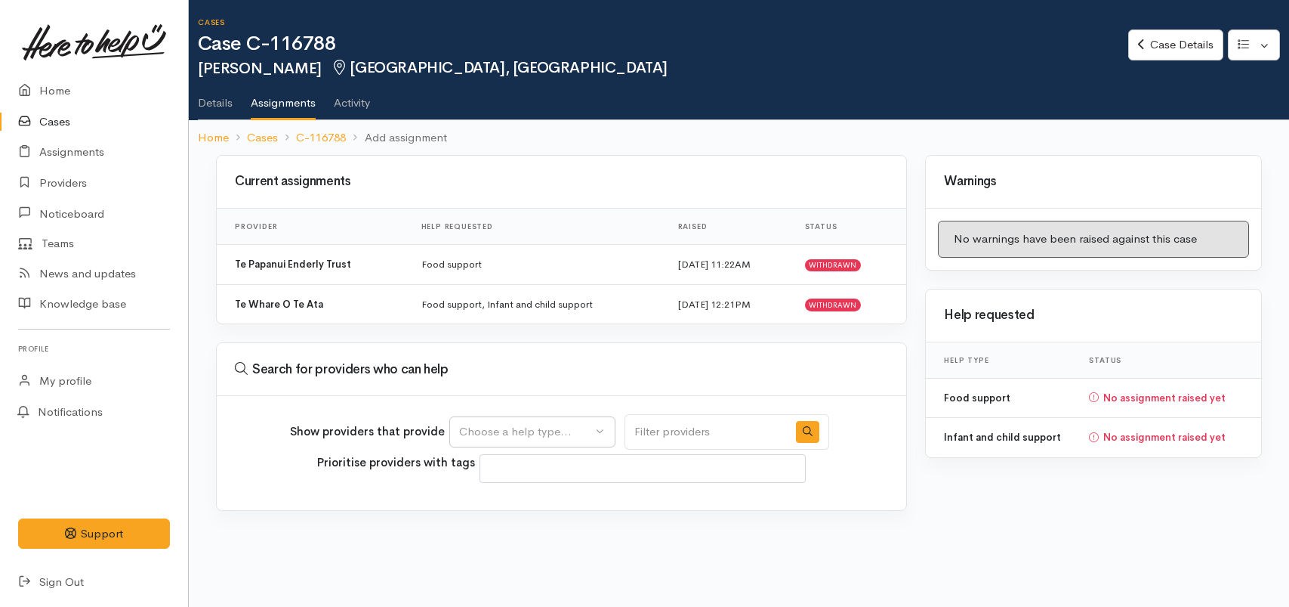
select select
click at [557, 428] on div "Choose a help type..." at bounding box center [525, 431] width 133 height 17
click at [510, 499] on span "Food support" at bounding box center [503, 504] width 70 height 17
select select "3"
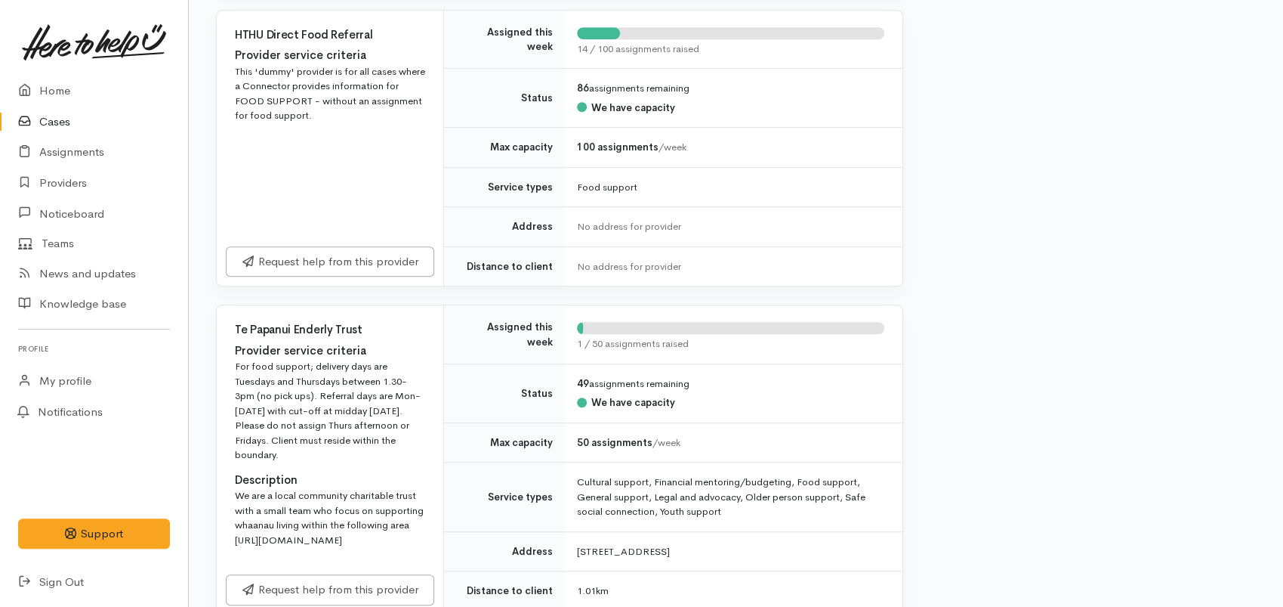
scroll to position [587, 0]
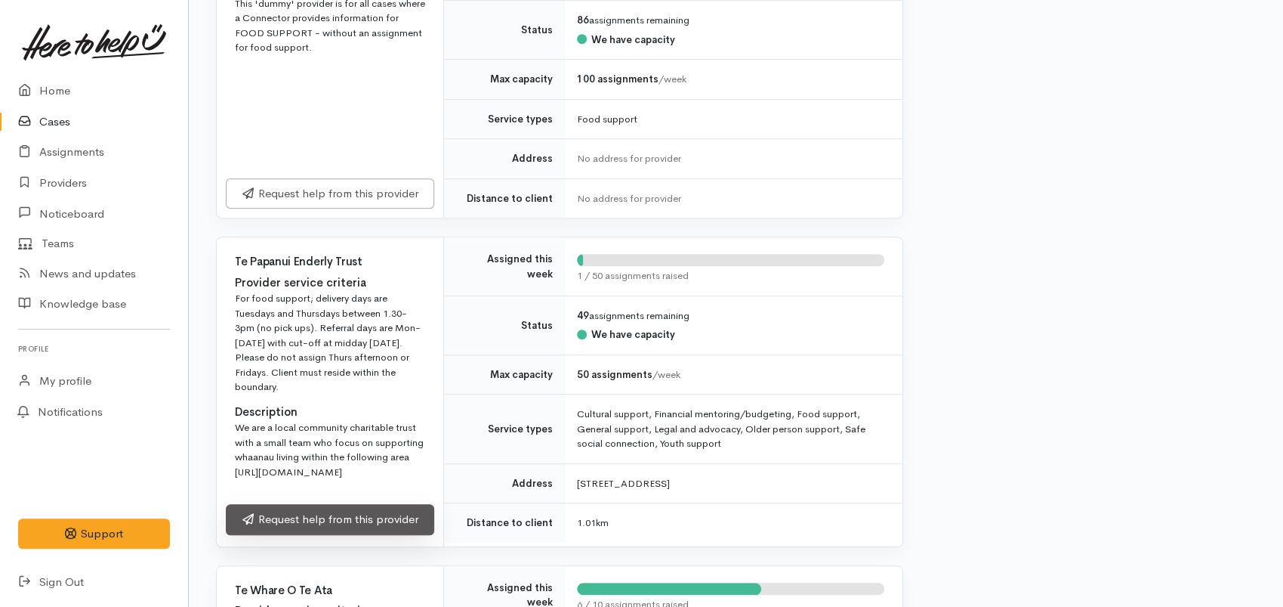
drag, startPoint x: 341, startPoint y: 578, endPoint x: 349, endPoint y: 570, distance: 10.7
click at [341, 535] on link "Request help from this provider" at bounding box center [330, 519] width 208 height 31
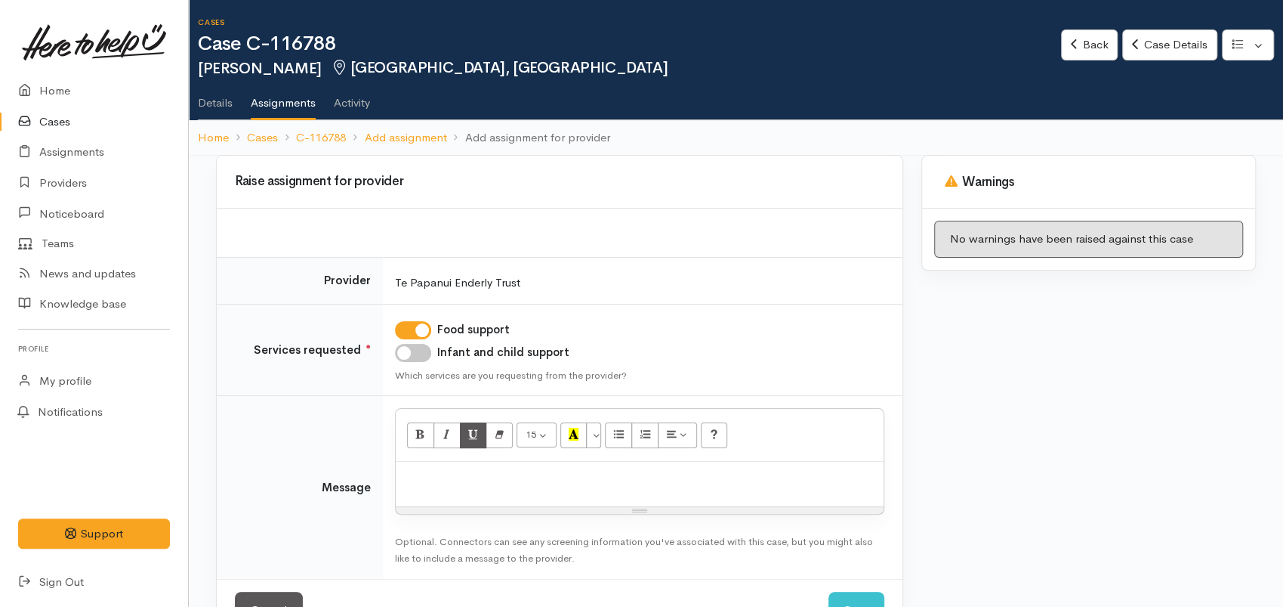
drag, startPoint x: 421, startPoint y: 359, endPoint x: 468, endPoint y: 445, distance: 98.4
click at [423, 363] on td "Food support Infant and child support Which services are you requesting from th…" at bounding box center [643, 350] width 520 height 92
drag, startPoint x: 419, startPoint y: 344, endPoint x: 490, endPoint y: 443, distance: 121.4
click at [423, 344] on input "Infant and child support" at bounding box center [413, 353] width 36 height 18
checkbox input "true"
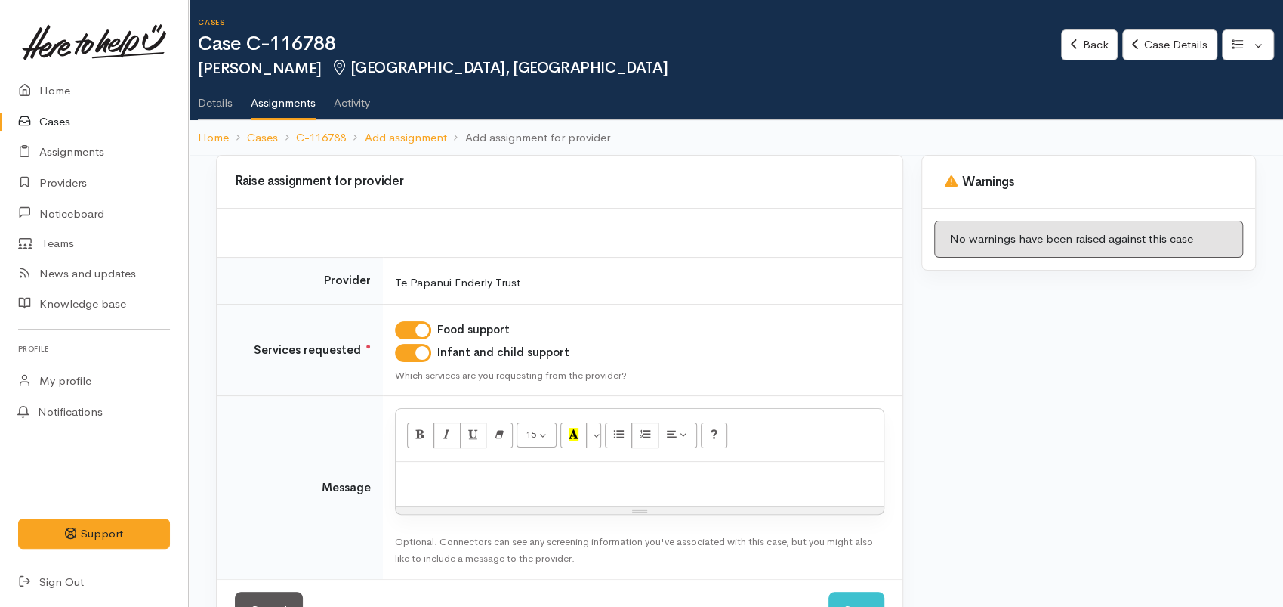
click at [492, 483] on p at bounding box center [639, 477] width 473 height 17
paste div
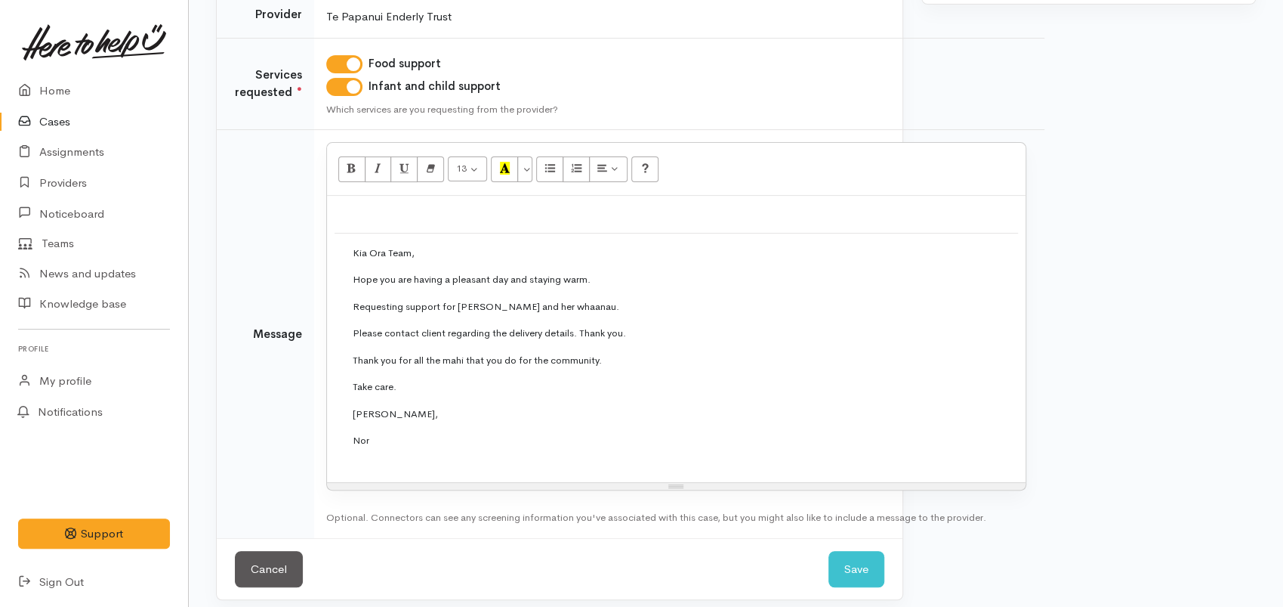
scroll to position [276, 0]
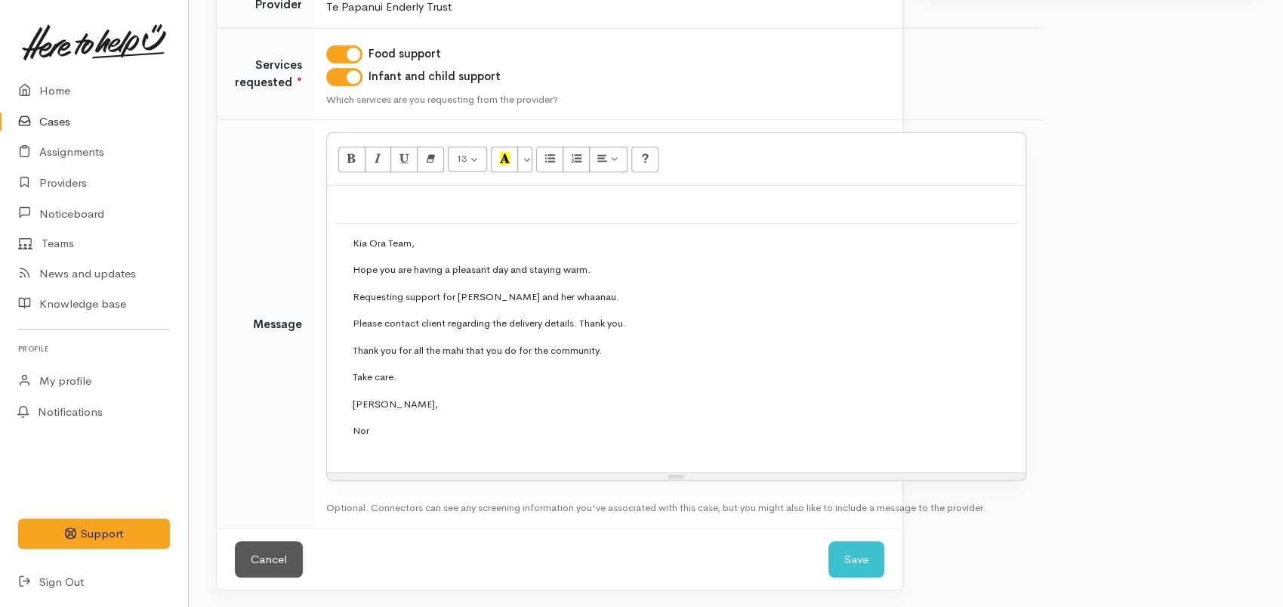
click at [383, 224] on td "[PERSON_NAME] Team, Hope you are having a pleasant day and staying warm. Reques…" at bounding box center [677, 344] width 684 height 242
drag, startPoint x: 338, startPoint y: 241, endPoint x: 319, endPoint y: 202, distance: 43.9
click at [327, 202] on div "[PERSON_NAME] Team, Hope you are having a pleasant day and staying warm. Reques…" at bounding box center [676, 329] width 699 height 286
click at [335, 228] on td "[PERSON_NAME] Team, Hope you are having a pleasant day and staying warm. Reques…" at bounding box center [677, 344] width 684 height 242
click at [335, 205] on p at bounding box center [677, 201] width 684 height 17
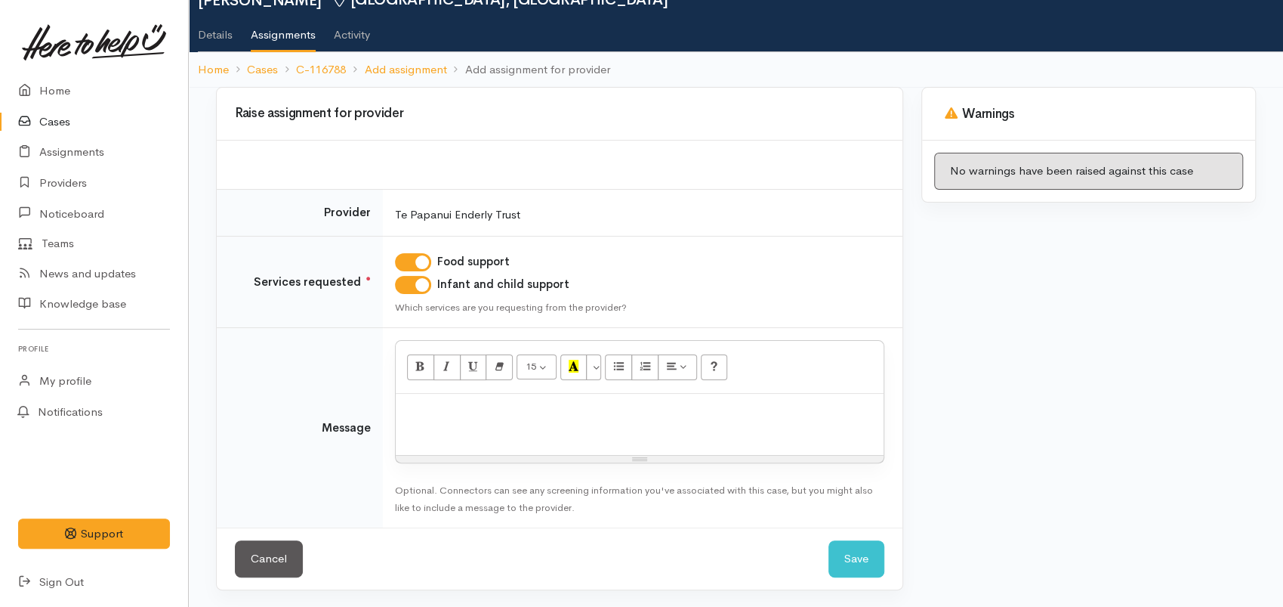
scroll to position [326, 0]
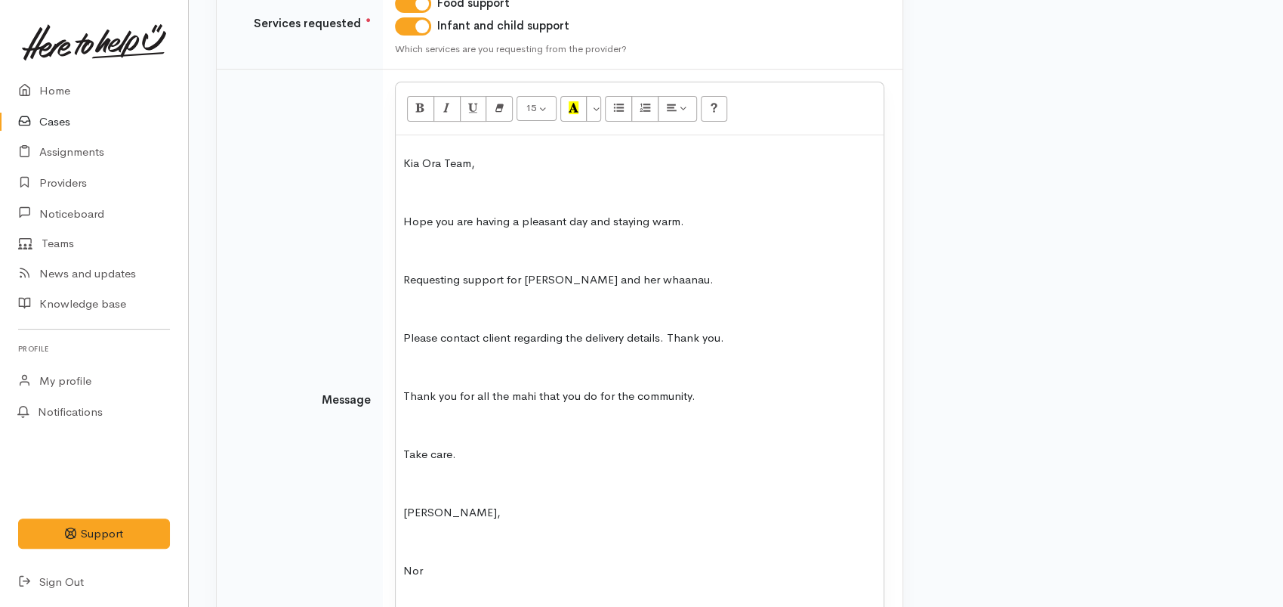
click at [452, 181] on div "Kia Ora Team, Hope you are having a pleasant day and staying warm. Requesting s…" at bounding box center [640, 396] width 488 height 522
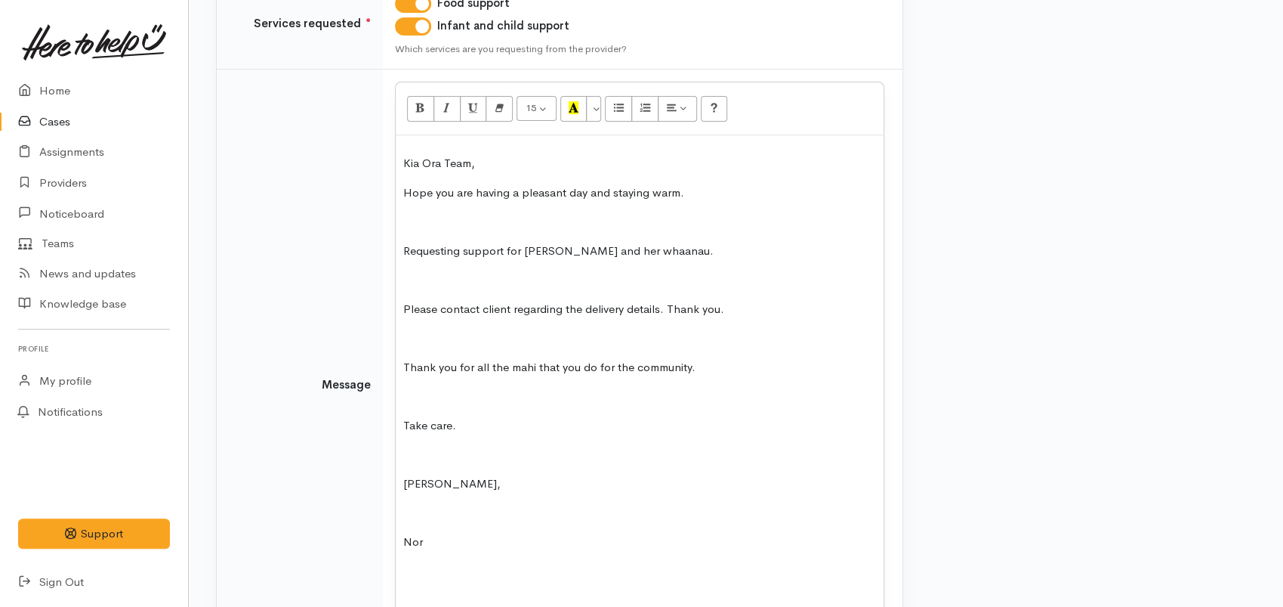
drag, startPoint x: 424, startPoint y: 217, endPoint x: 424, endPoint y: 225, distance: 8.3
click at [424, 218] on p at bounding box center [639, 221] width 473 height 17
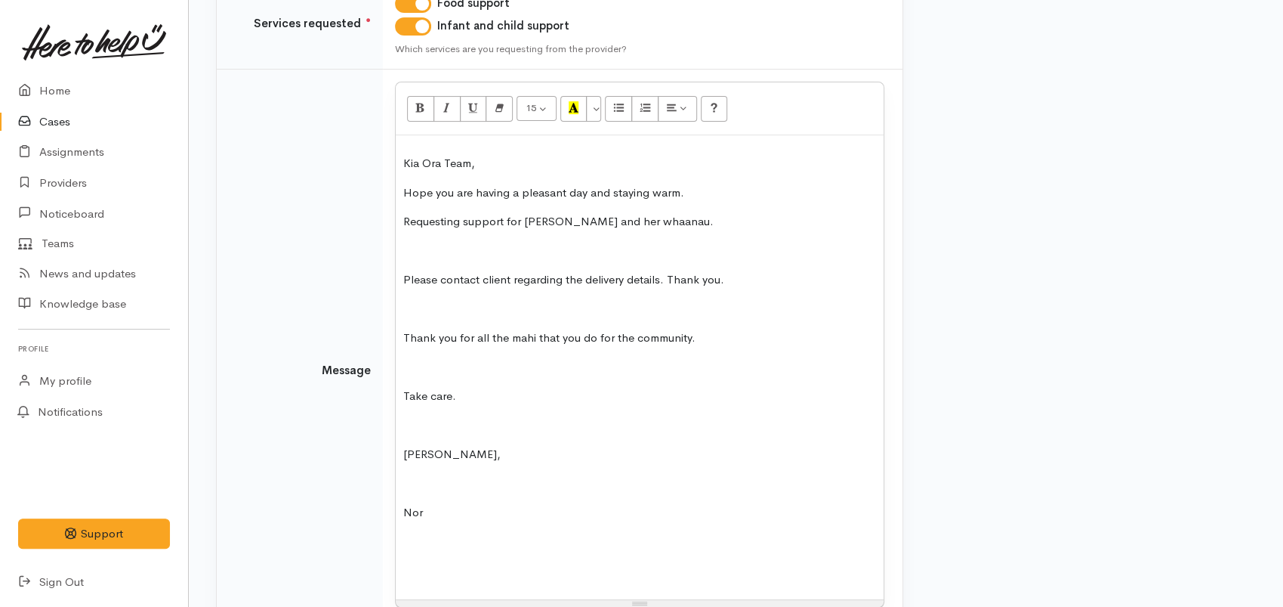
click at [419, 253] on p at bounding box center [639, 250] width 473 height 17
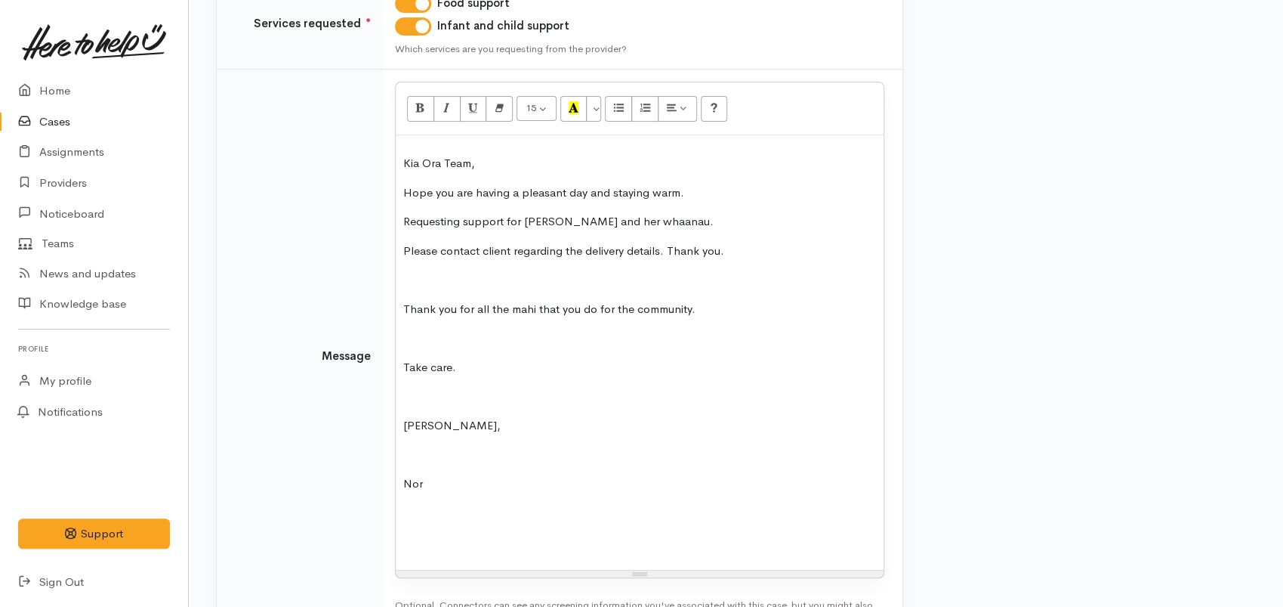
click at [414, 271] on p at bounding box center [639, 279] width 473 height 17
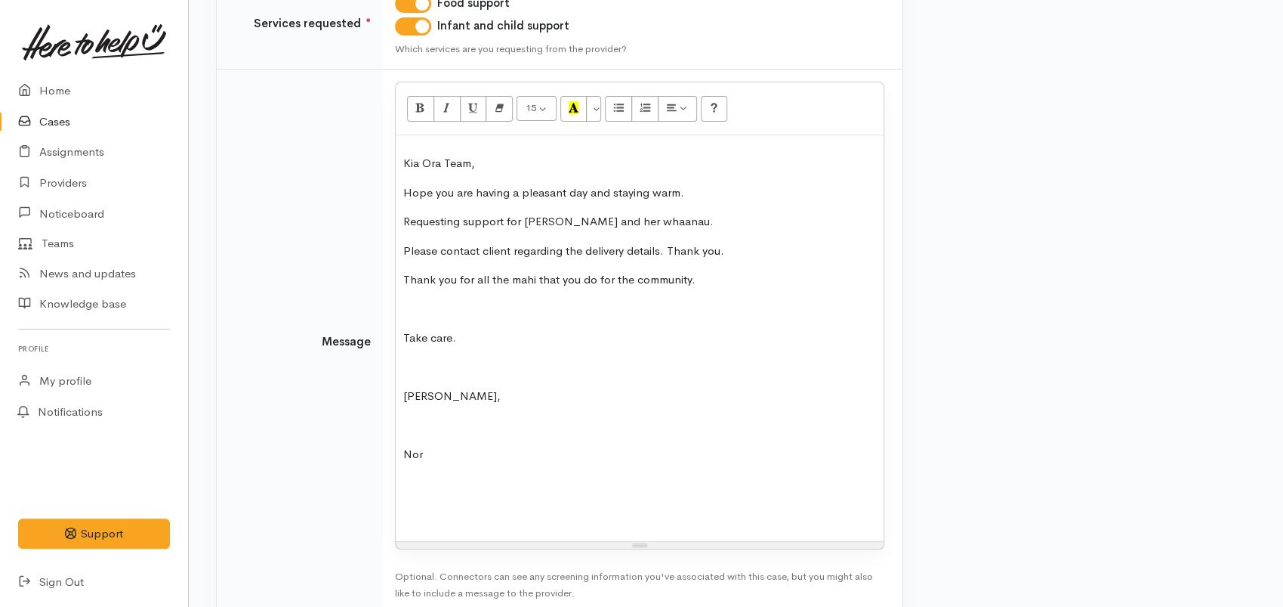
click at [416, 302] on p at bounding box center [639, 309] width 473 height 17
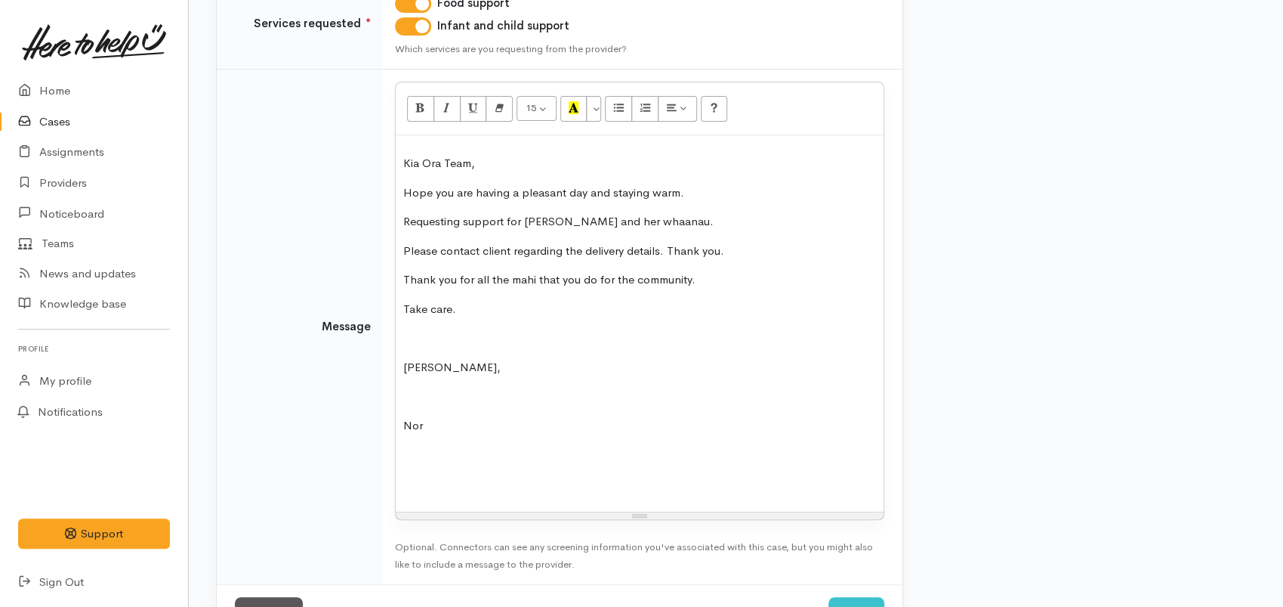
click at [412, 335] on p at bounding box center [639, 337] width 473 height 17
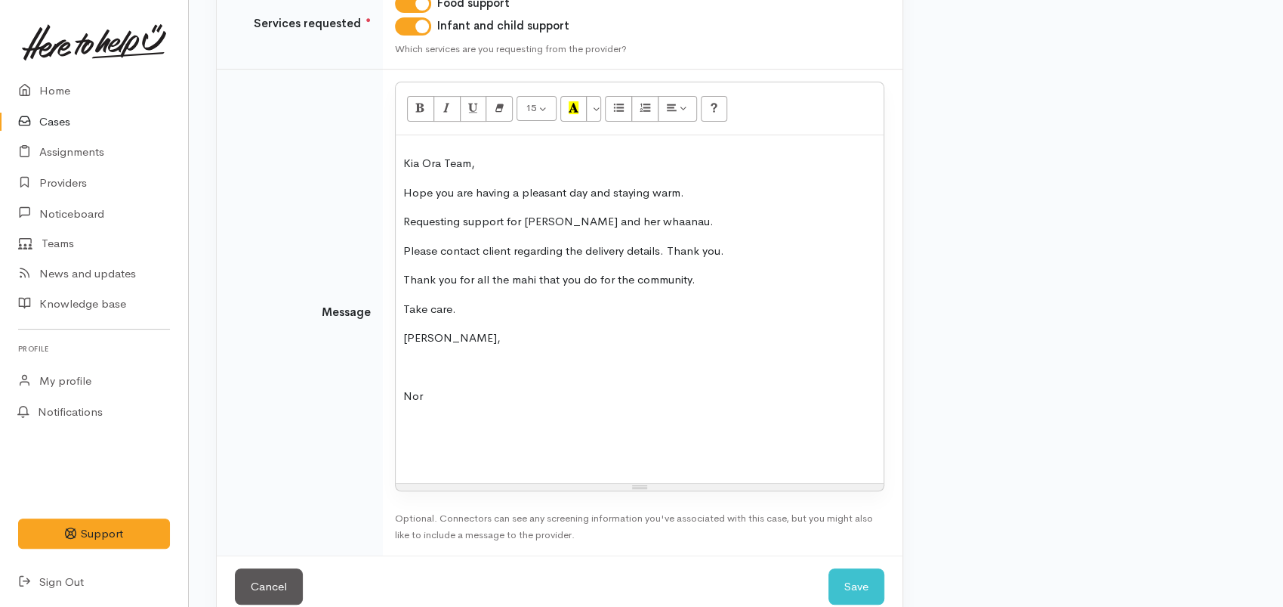
click at [420, 376] on div "Kia Ora Team, Hope you are having a pleasant day and staying warm. Requesting s…" at bounding box center [640, 308] width 488 height 347
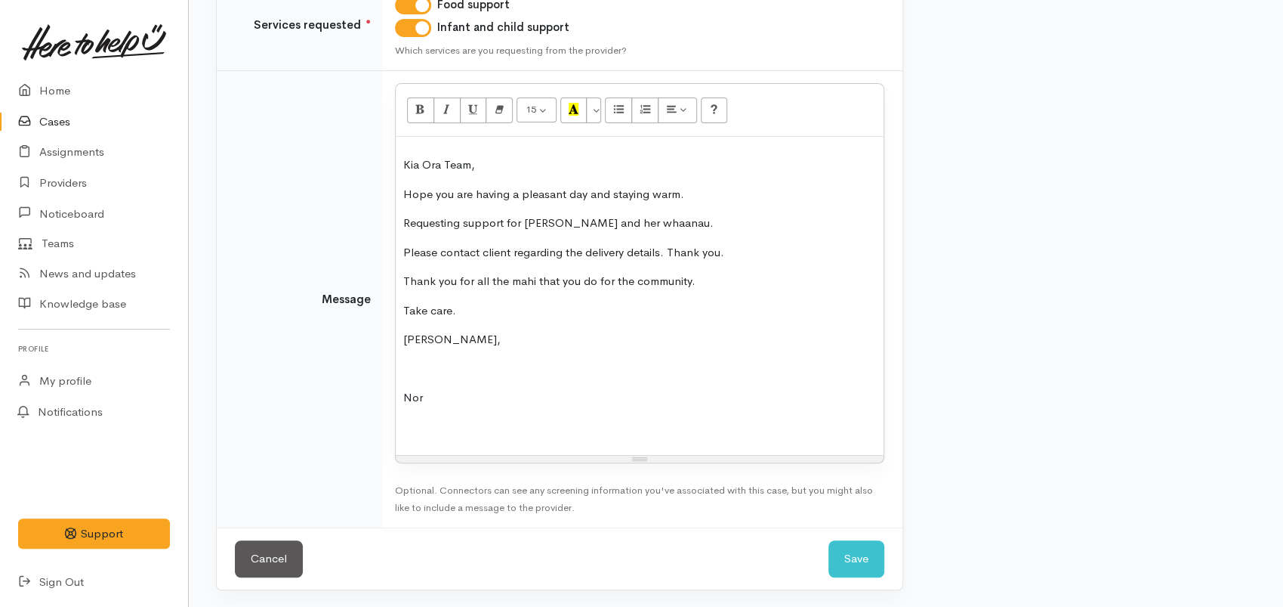
click at [405, 363] on p at bounding box center [639, 368] width 473 height 17
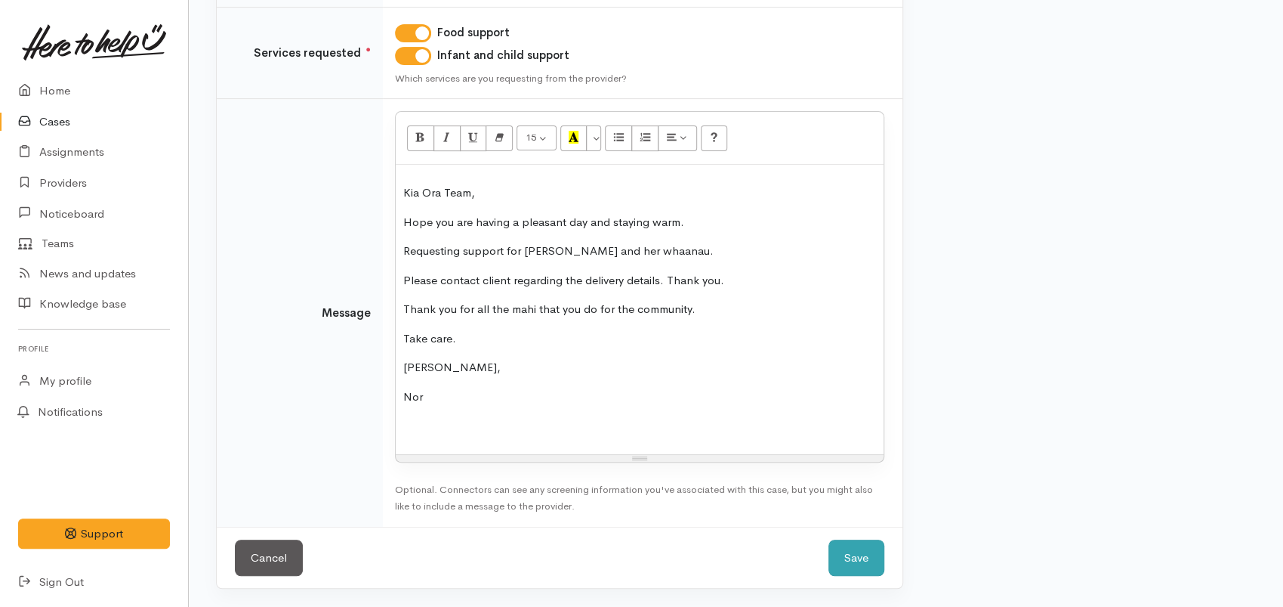
scroll to position [296, 0]
click at [866, 551] on button "Save" at bounding box center [857, 558] width 56 height 37
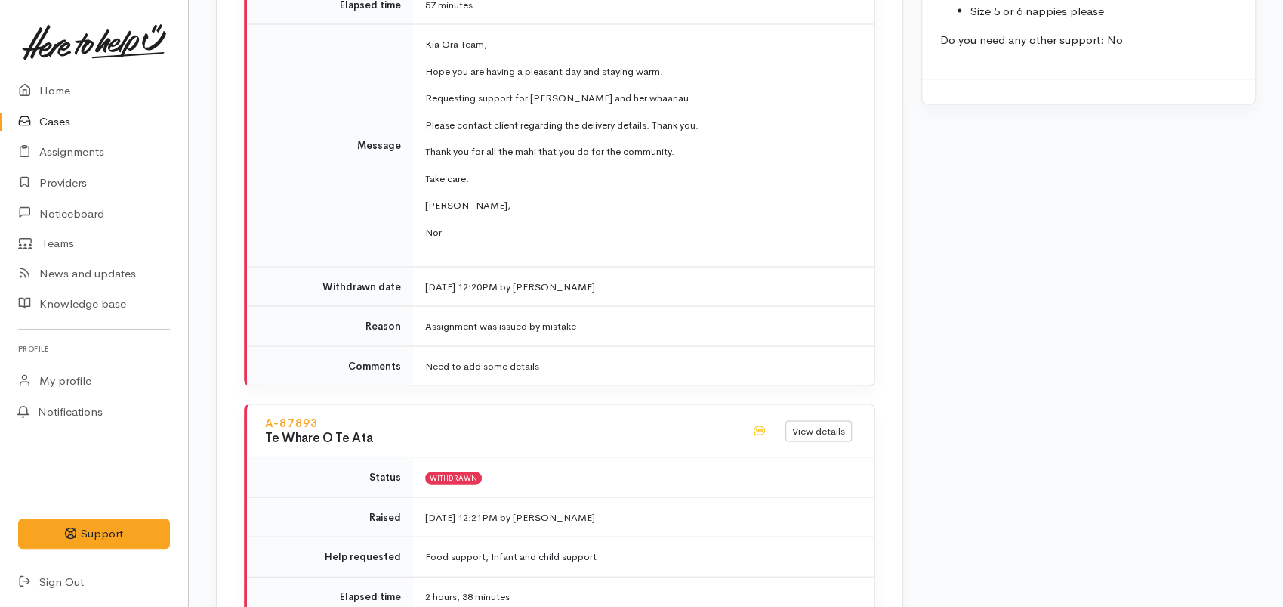
scroll to position [1426, 0]
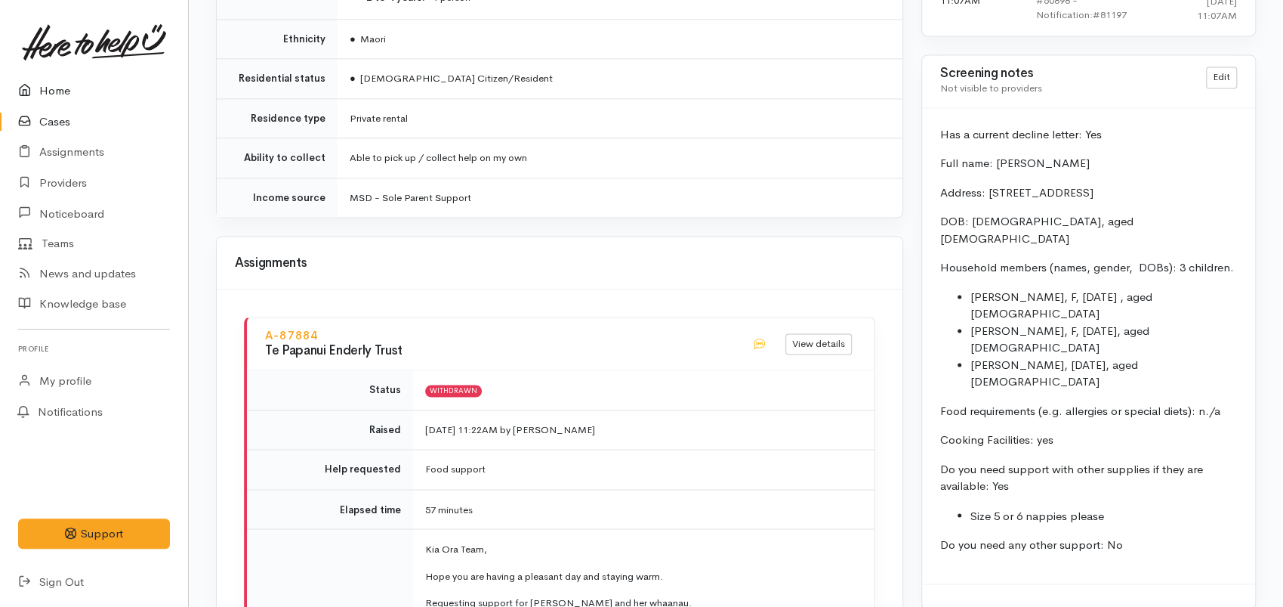
click at [48, 91] on link "Home" at bounding box center [94, 91] width 188 height 31
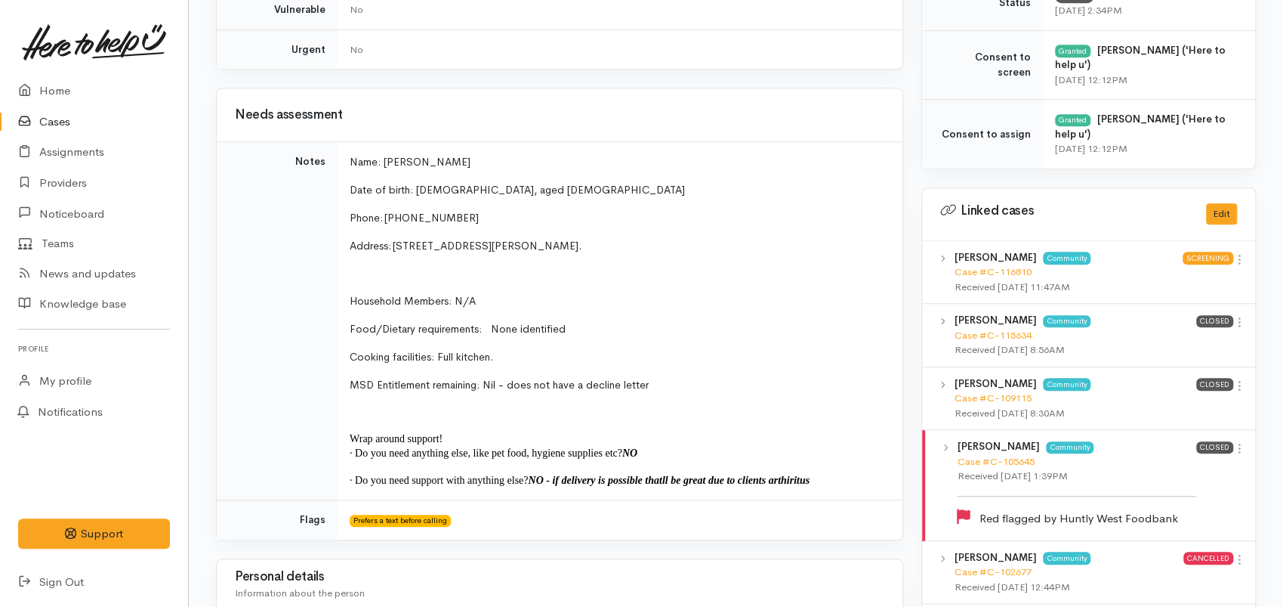
scroll to position [588, 0]
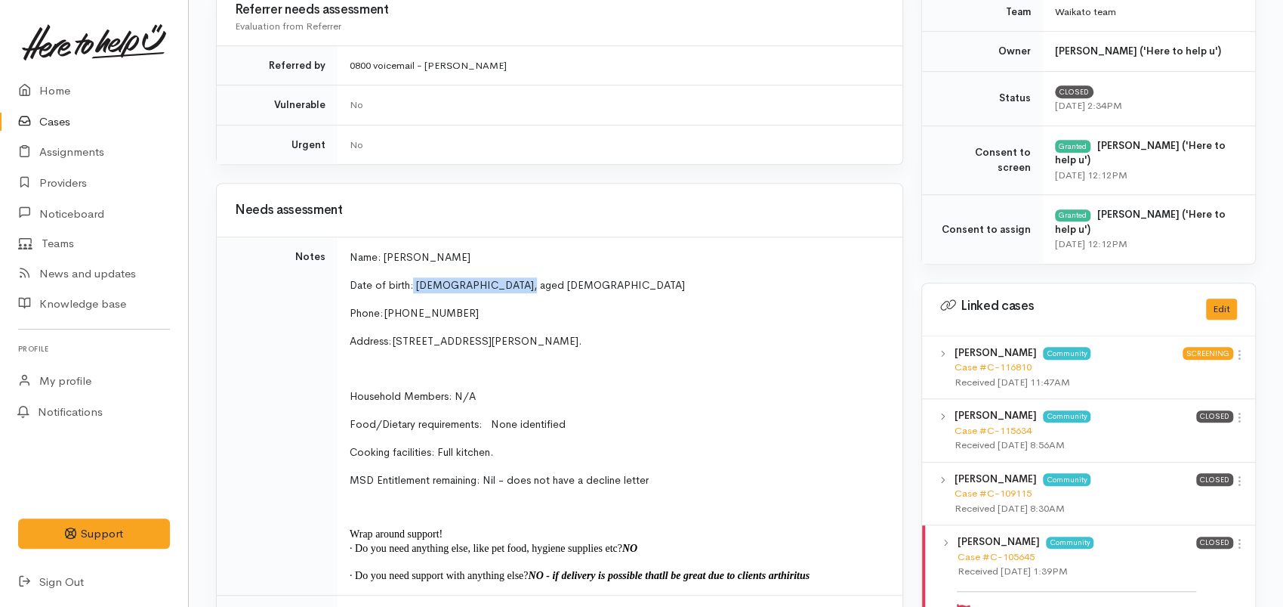
drag, startPoint x: 536, startPoint y: 278, endPoint x: 413, endPoint y: 285, distance: 123.3
click at [413, 285] on p "Date of birth: 01/02/1967, aged 58" at bounding box center [617, 285] width 535 height 16
copy span "[DATE], aged [DEMOGRAPHIC_DATA]"
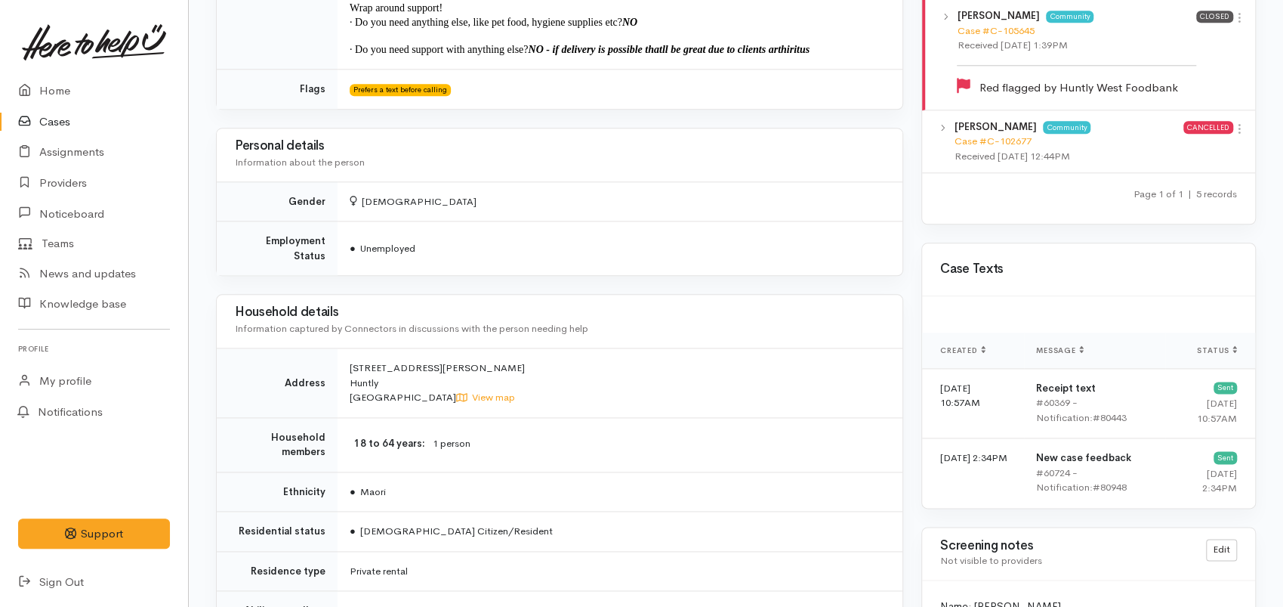
scroll to position [1138, 0]
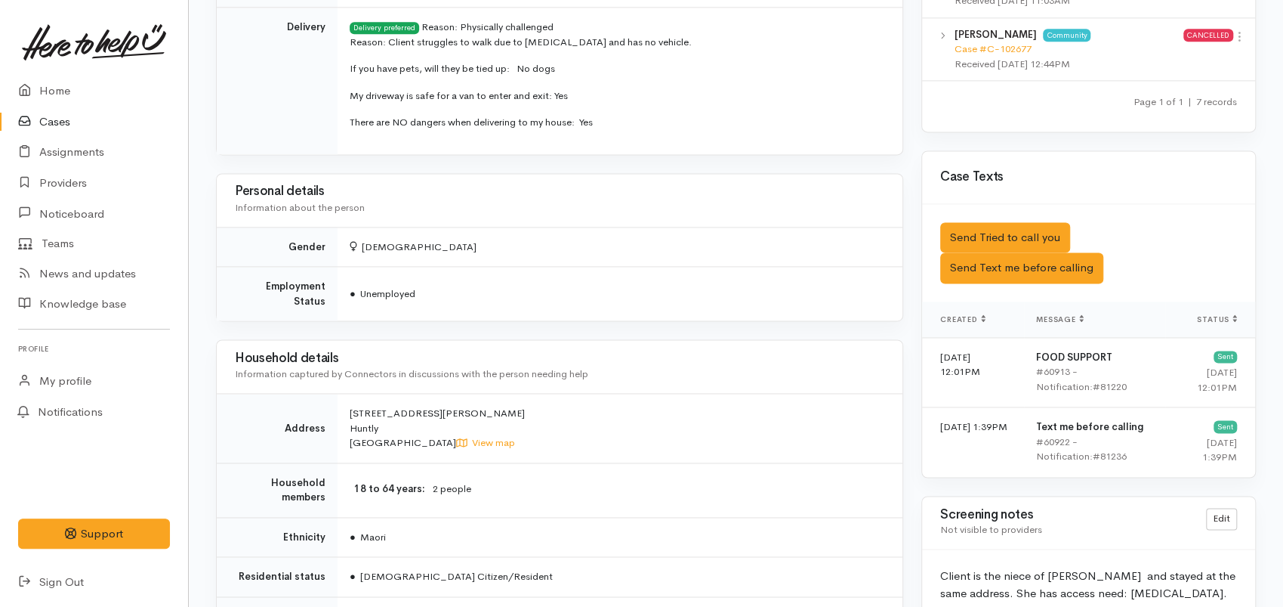
scroll to position [1793, 0]
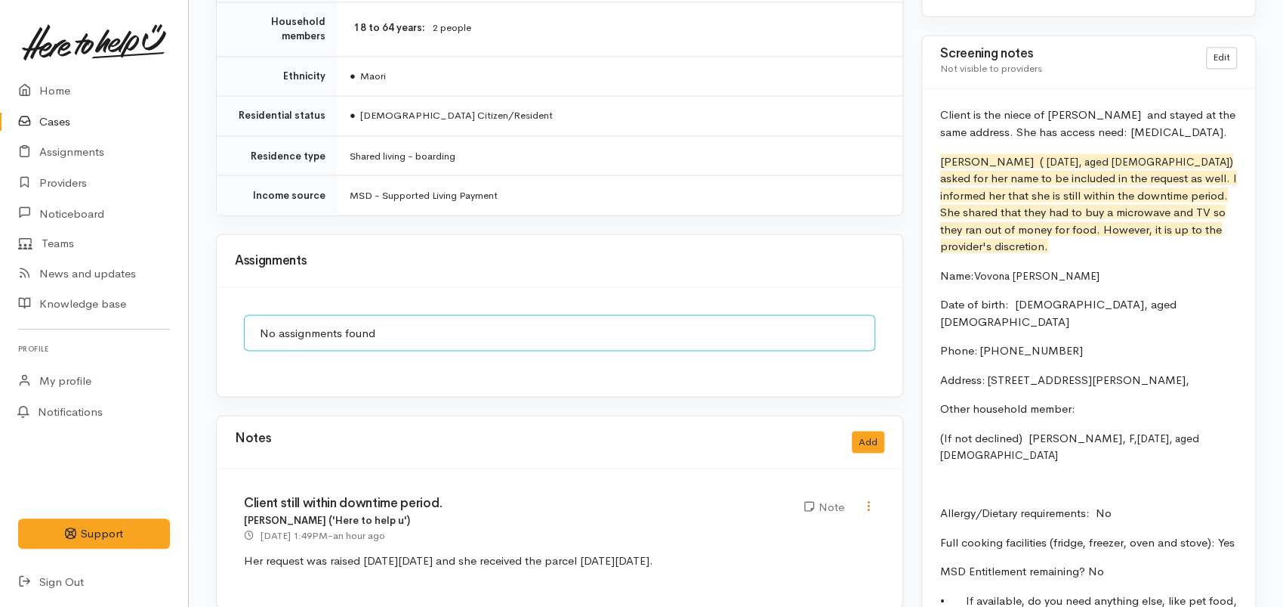
click at [864, 499] on icon at bounding box center [869, 505] width 13 height 13
click at [779, 523] on link "Edit" at bounding box center [814, 534] width 119 height 23
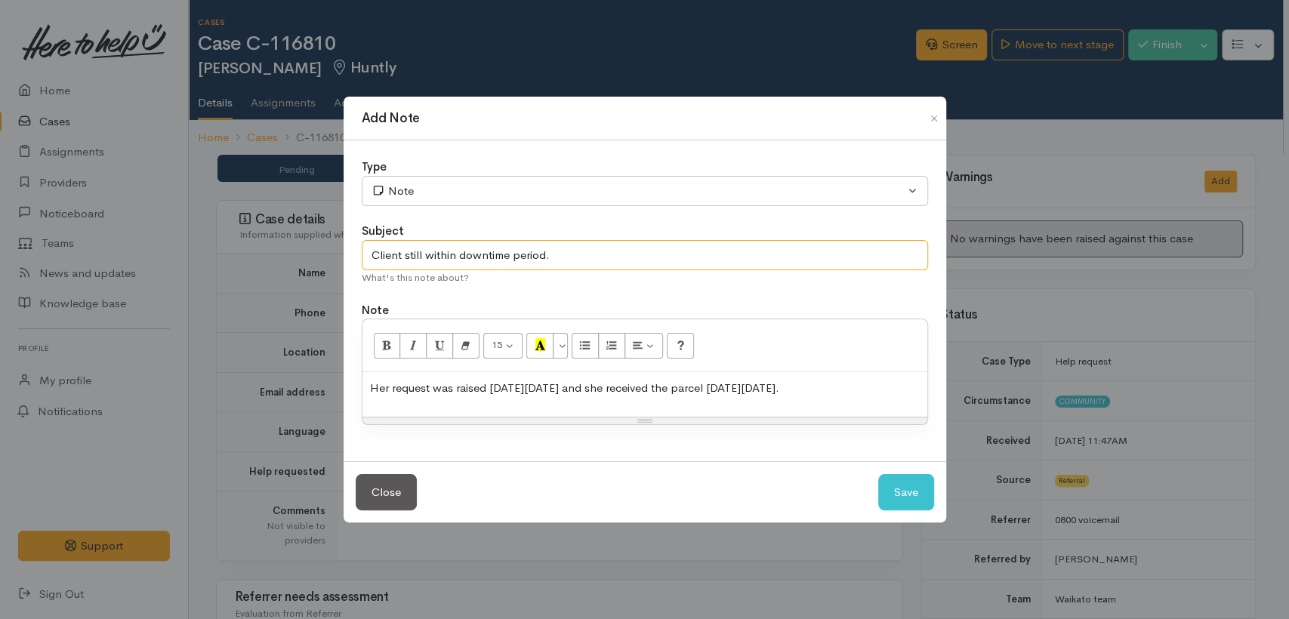
click at [364, 260] on input "Client still within downtime period." at bounding box center [645, 255] width 567 height 31
type input "One of the client is still within downtime period."
drag, startPoint x: 390, startPoint y: 390, endPoint x: 338, endPoint y: 397, distance: 51.8
click at [338, 397] on div "Add Note Type Correspondence Discussion Email Note Phone call SMS text message …" at bounding box center [644, 309] width 1289 height 619
drag, startPoint x: 946, startPoint y: 497, endPoint x: 931, endPoint y: 497, distance: 15.1
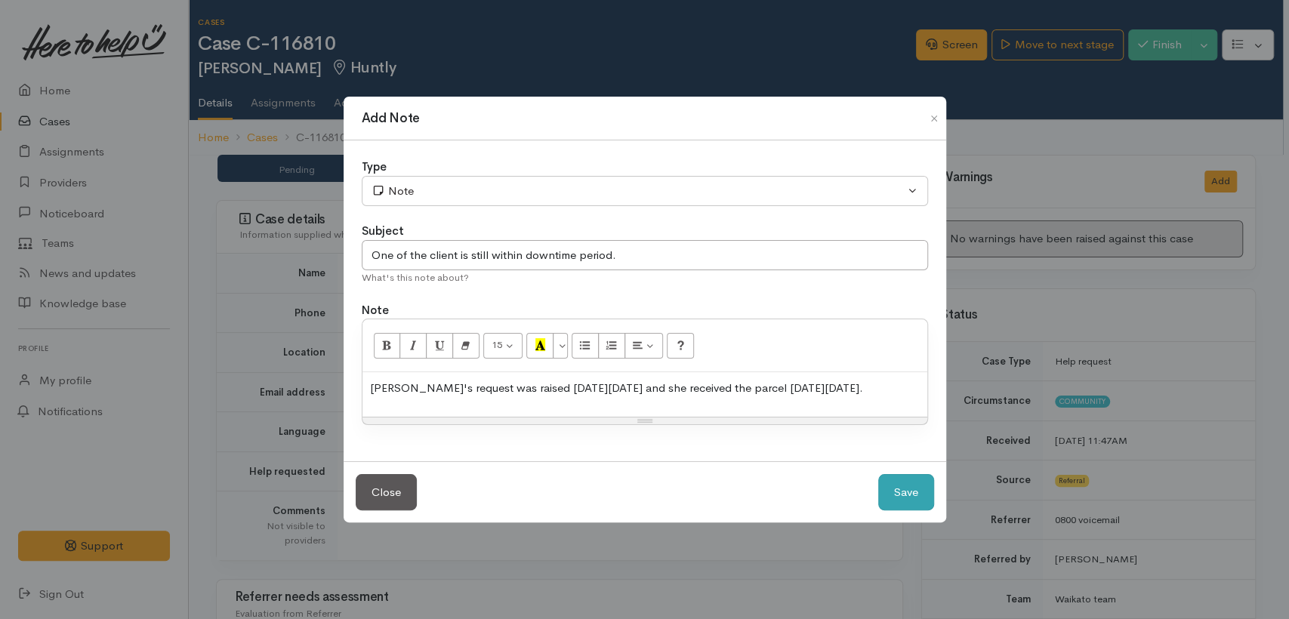
click at [940, 497] on div "Add Note Type Correspondence Discussion Email Note Phone call SMS text message …" at bounding box center [645, 310] width 604 height 428
click at [931, 497] on button "Save" at bounding box center [907, 492] width 56 height 37
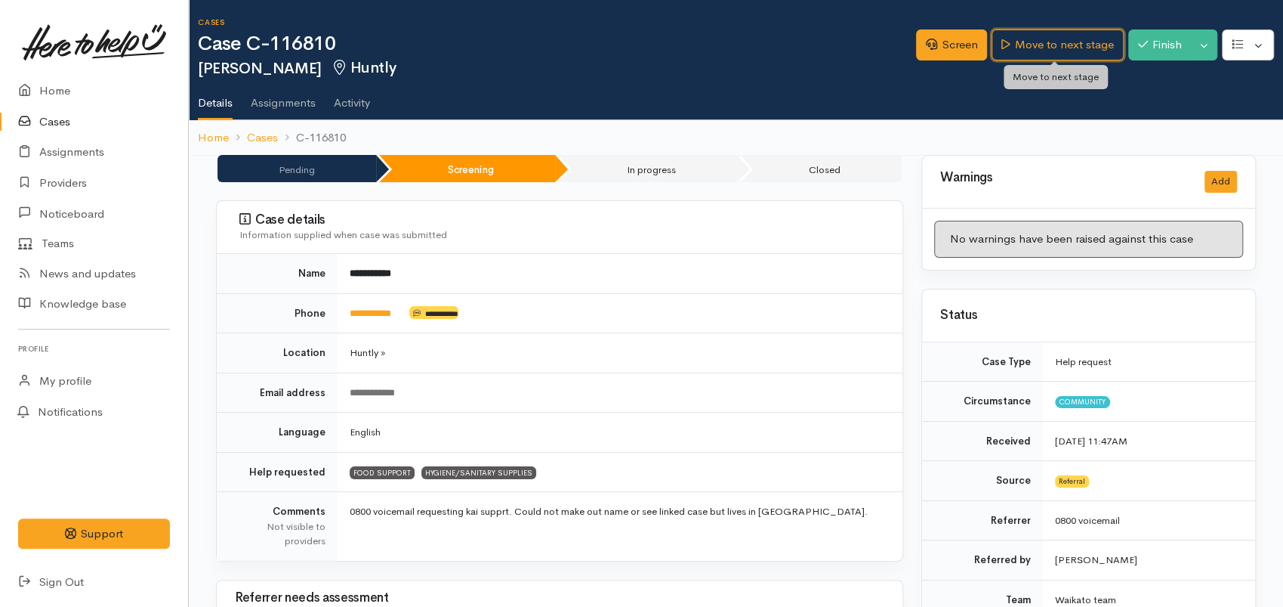
drag, startPoint x: 1072, startPoint y: 54, endPoint x: 1009, endPoint y: 167, distance: 128.8
click at [1070, 56] on link "Move to next stage" at bounding box center [1057, 44] width 131 height 31
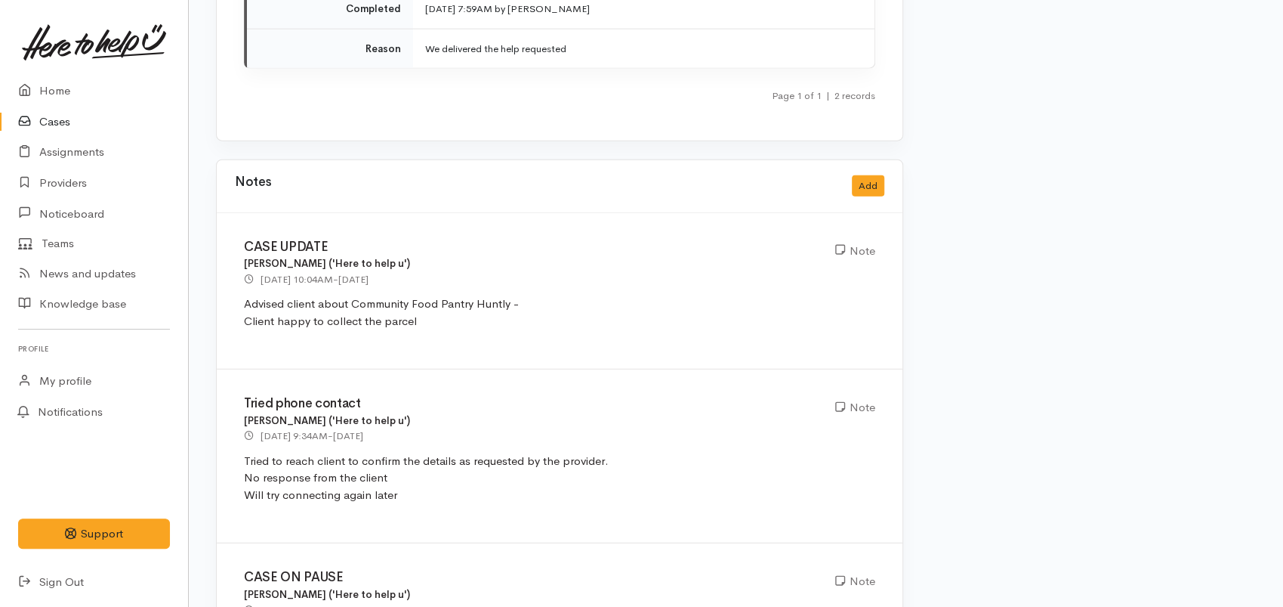
scroll to position [2511, 0]
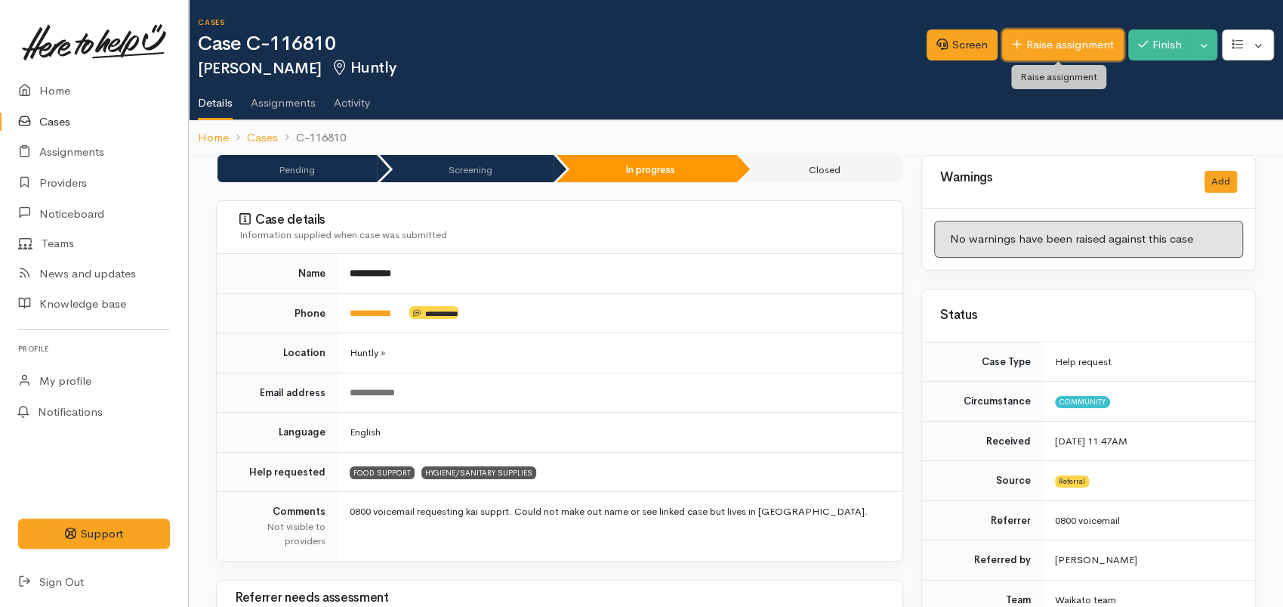
click at [1040, 45] on link "Raise assignment" at bounding box center [1063, 44] width 122 height 31
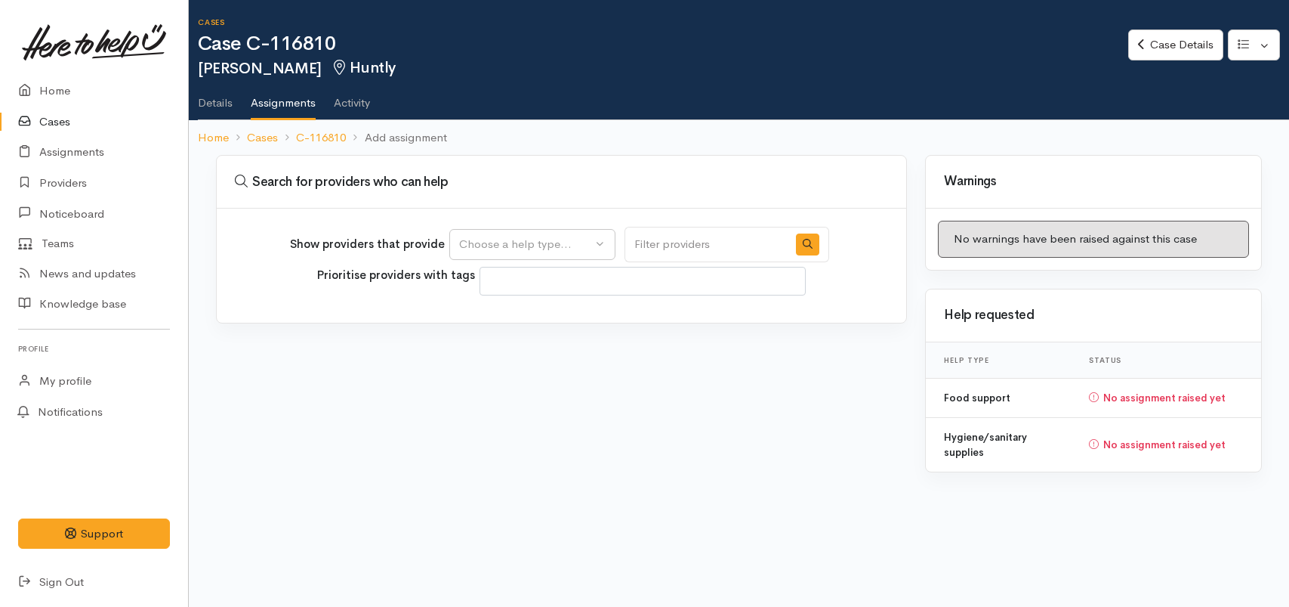
select select
click at [542, 257] on button "Choose a help type..." at bounding box center [532, 244] width 166 height 31
click at [537, 322] on span "Food support" at bounding box center [503, 316] width 70 height 17
select select "3"
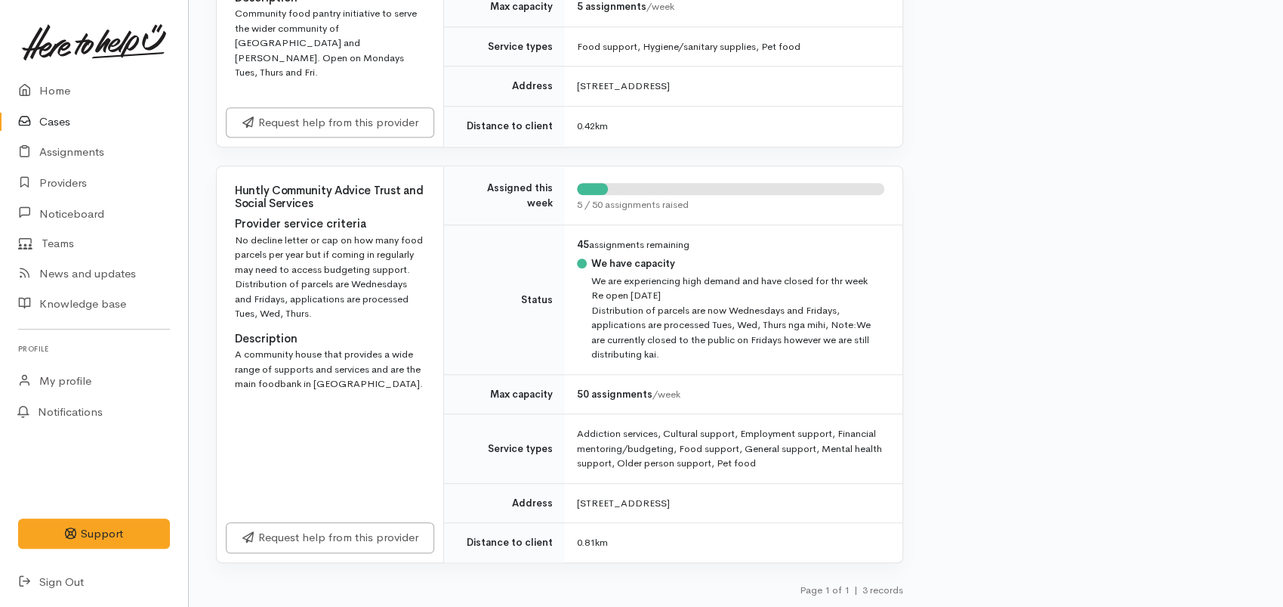
scroll to position [795, 0]
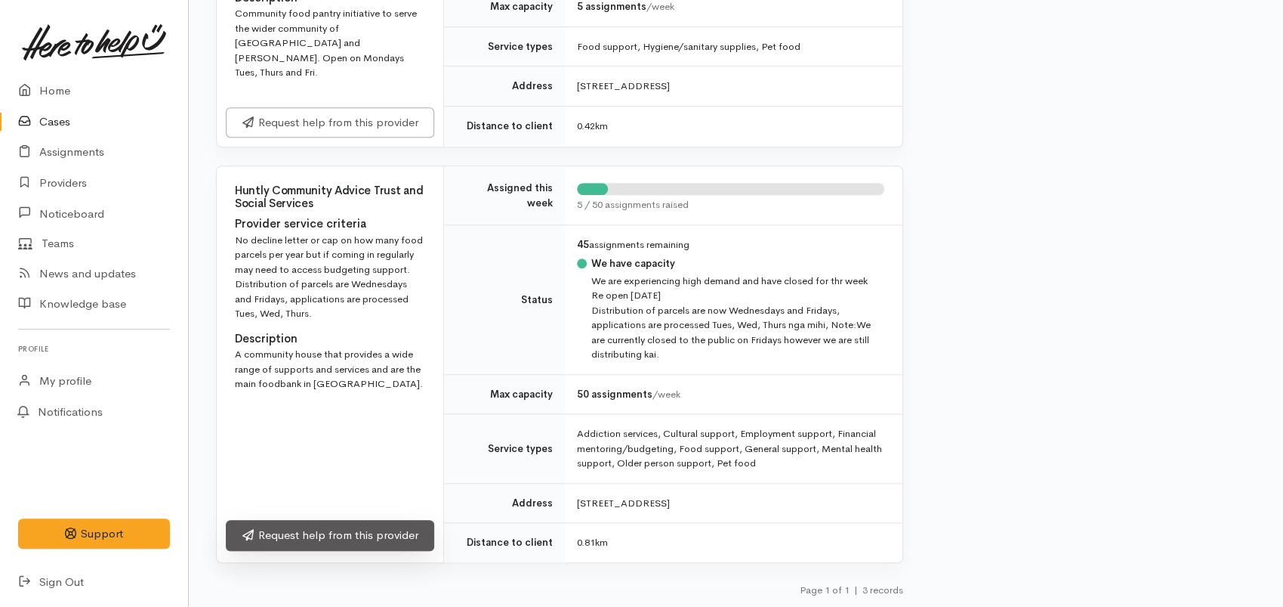
drag, startPoint x: 318, startPoint y: 533, endPoint x: 310, endPoint y: 531, distance: 8.4
click at [318, 530] on link "Request help from this provider" at bounding box center [330, 535] width 208 height 31
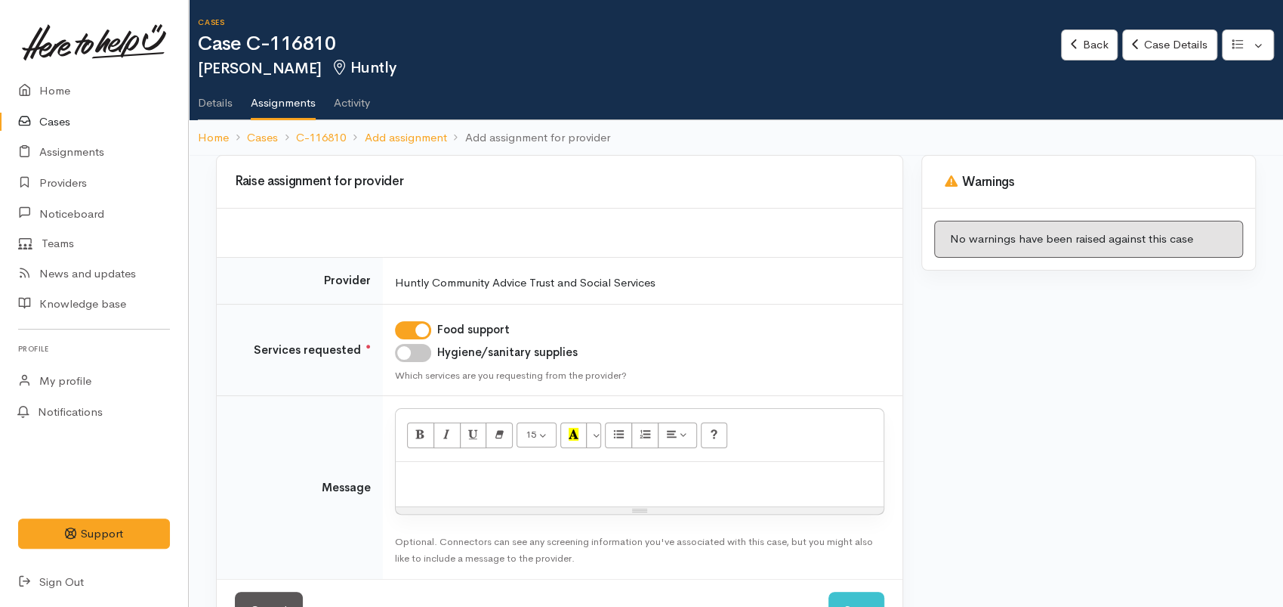
click at [428, 357] on input "Hygiene/sanitary supplies" at bounding box center [413, 353] width 36 height 18
checkbox input "true"
click at [524, 483] on p at bounding box center [639, 477] width 473 height 17
paste div
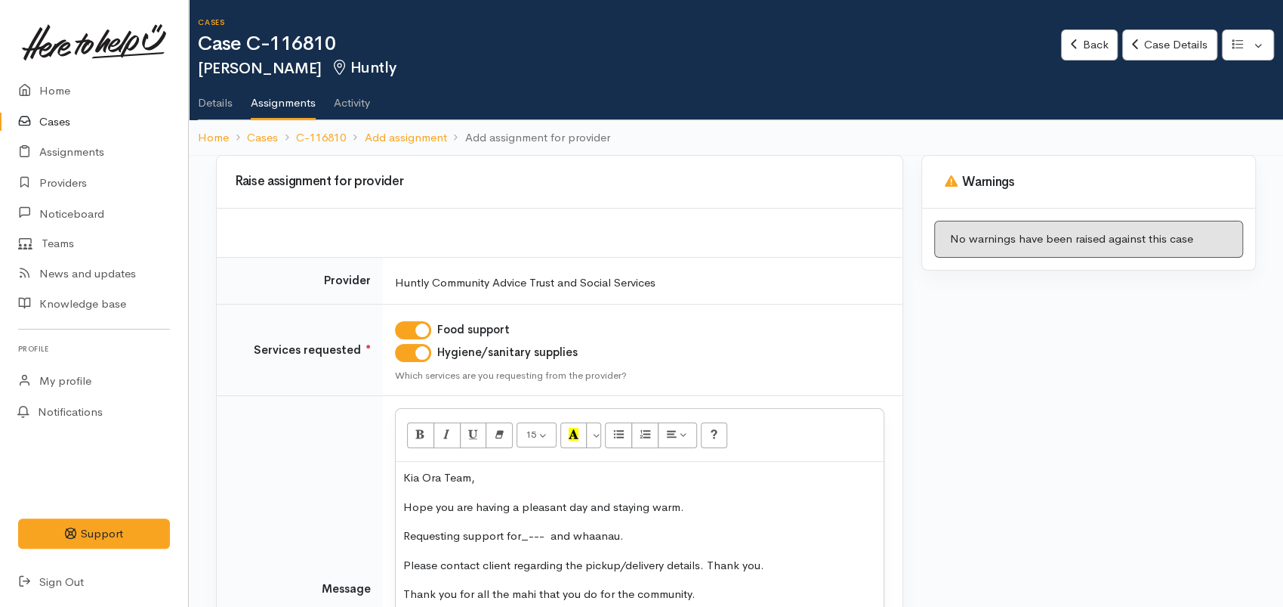
scroll to position [168, 0]
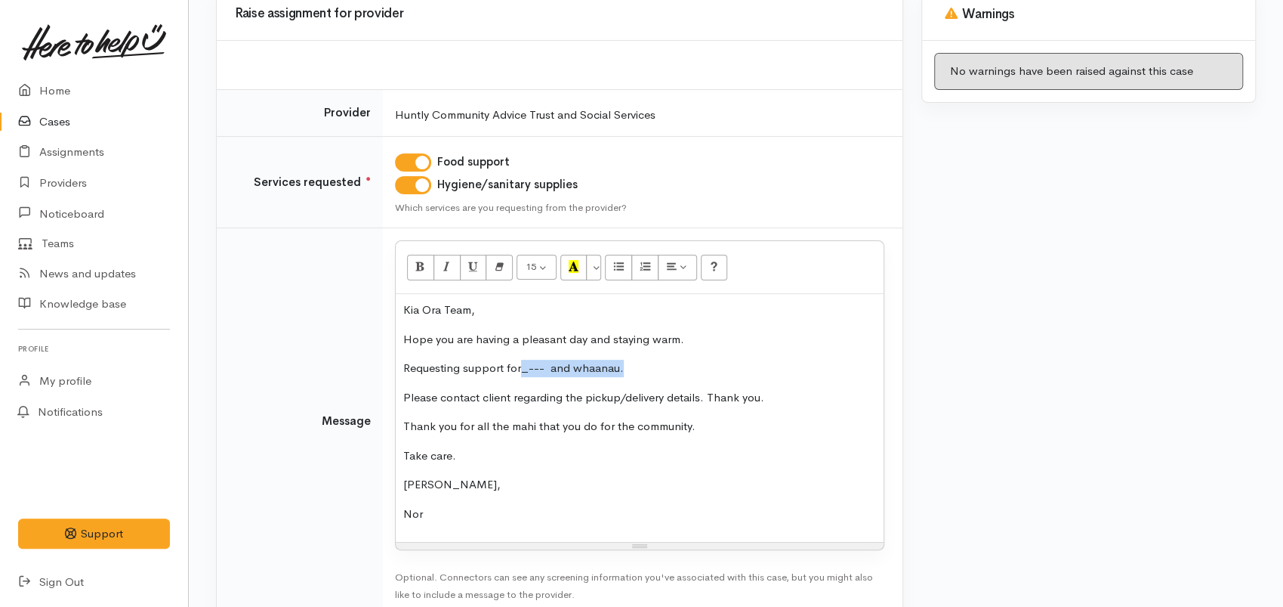
drag, startPoint x: 629, startPoint y: 366, endPoint x: 521, endPoint y: 369, distance: 108.1
click at [521, 369] on p "Requesting support for_--- and whaanau." at bounding box center [639, 368] width 473 height 17
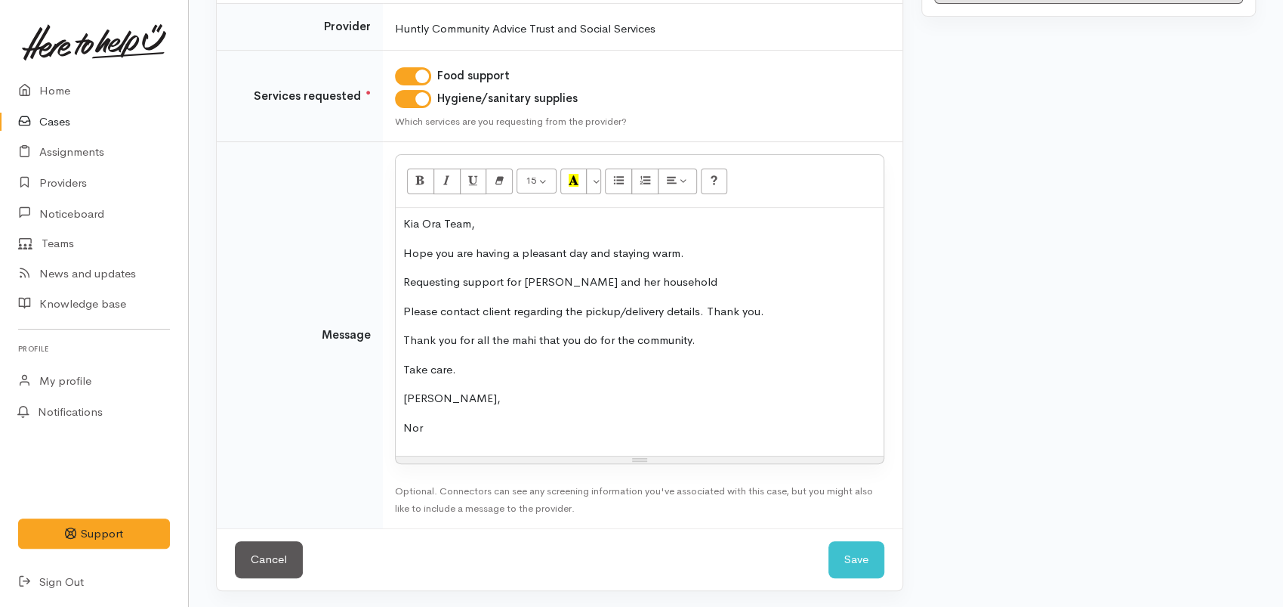
scroll to position [255, 0]
click at [842, 557] on button "Save" at bounding box center [857, 558] width 56 height 37
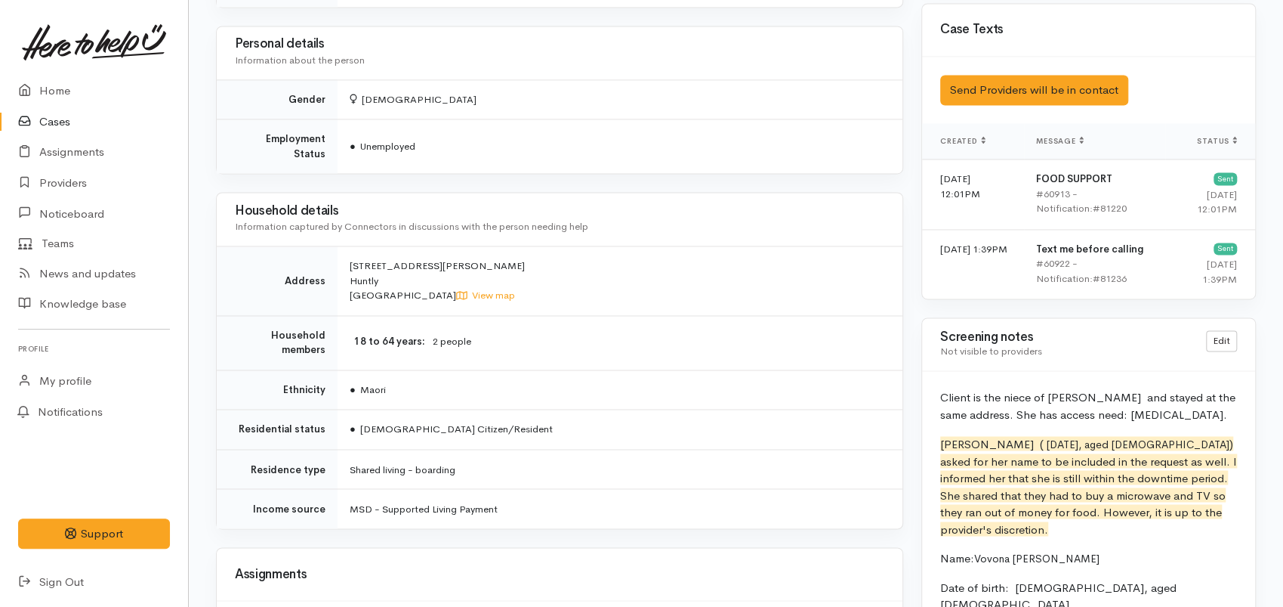
scroll to position [975, 0]
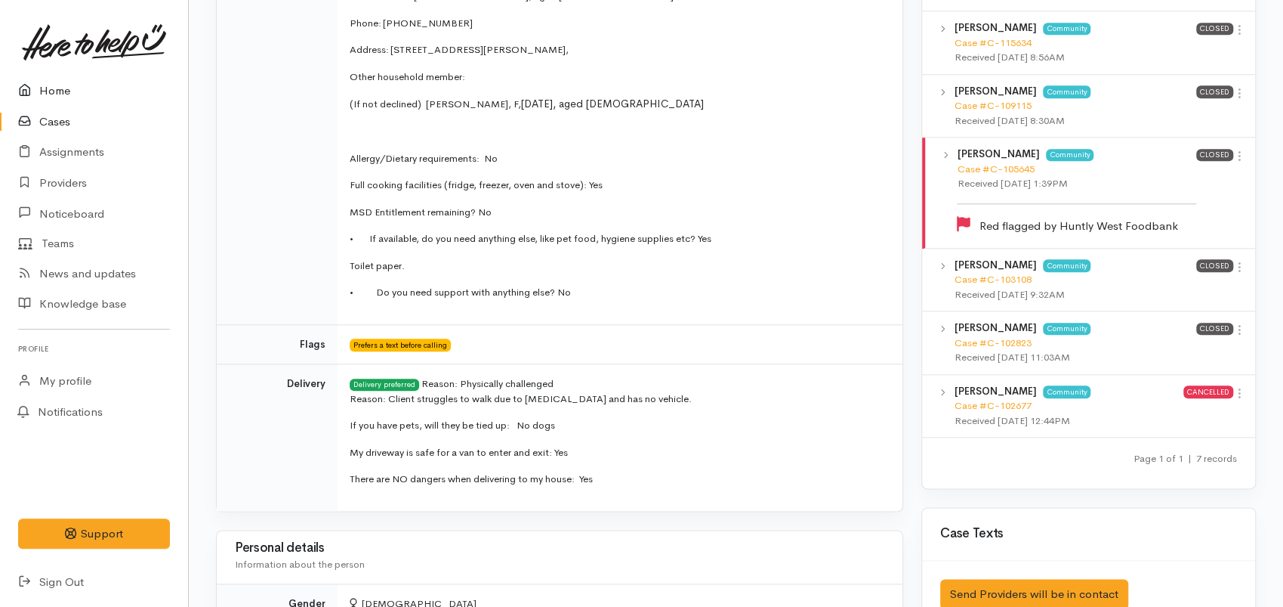
drag, startPoint x: 57, startPoint y: 88, endPoint x: 76, endPoint y: 101, distance: 22.2
click at [57, 88] on link "Home" at bounding box center [94, 91] width 188 height 31
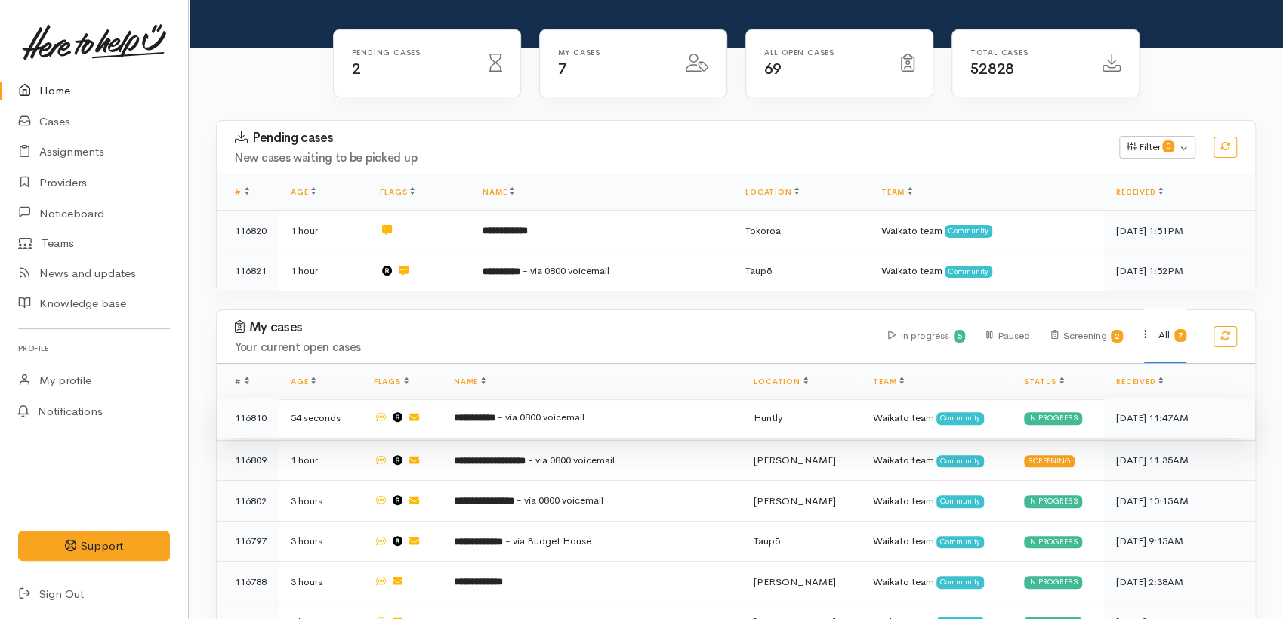
scroll to position [233, 0]
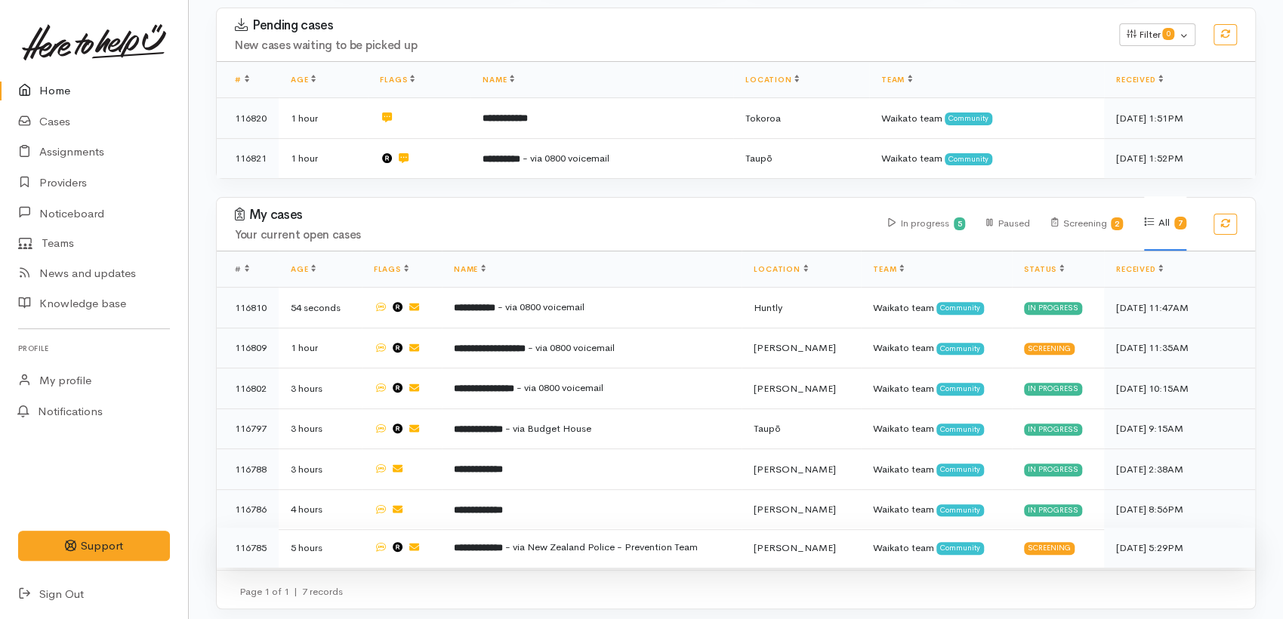
click at [611, 544] on span "- via New Zealand Police - Prevention Team" at bounding box center [601, 547] width 193 height 13
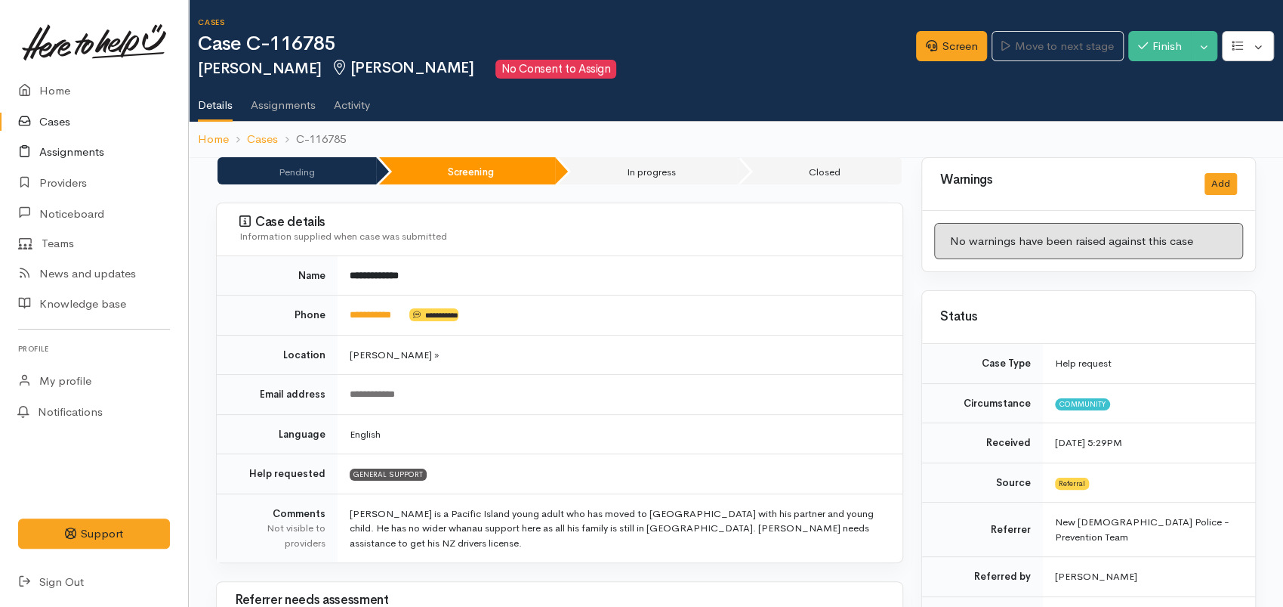
drag, startPoint x: 63, startPoint y: 123, endPoint x: 100, endPoint y: 141, distance: 40.9
click at [63, 123] on link "Cases" at bounding box center [94, 122] width 188 height 31
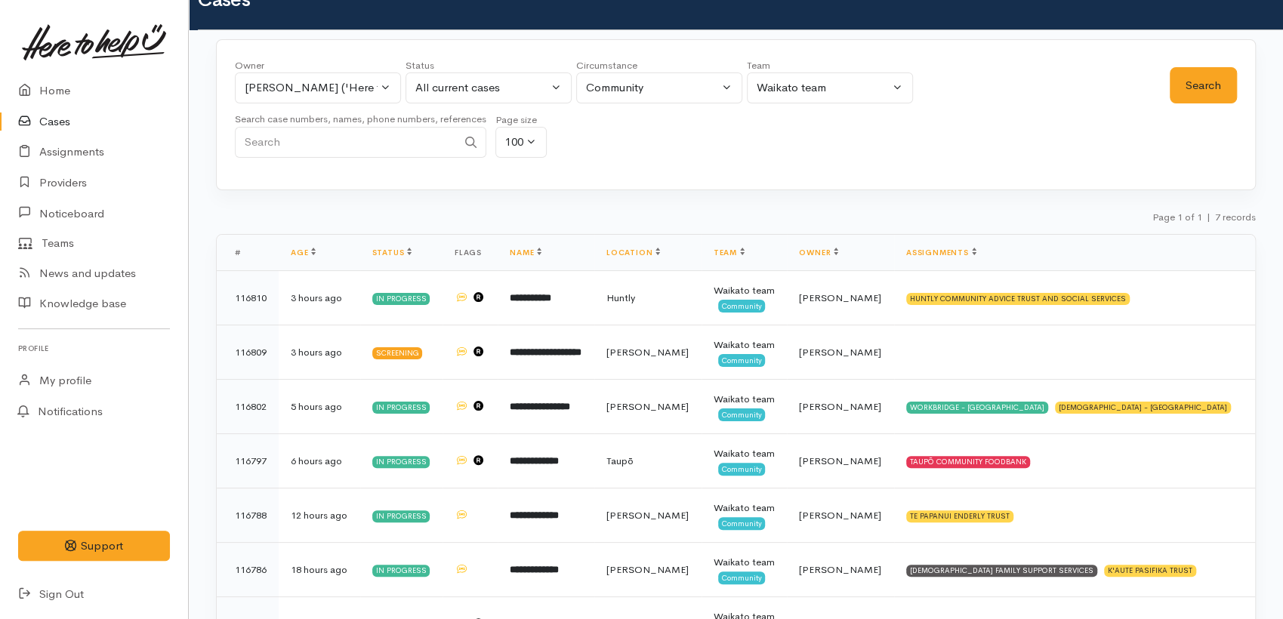
scroll to position [119, 0]
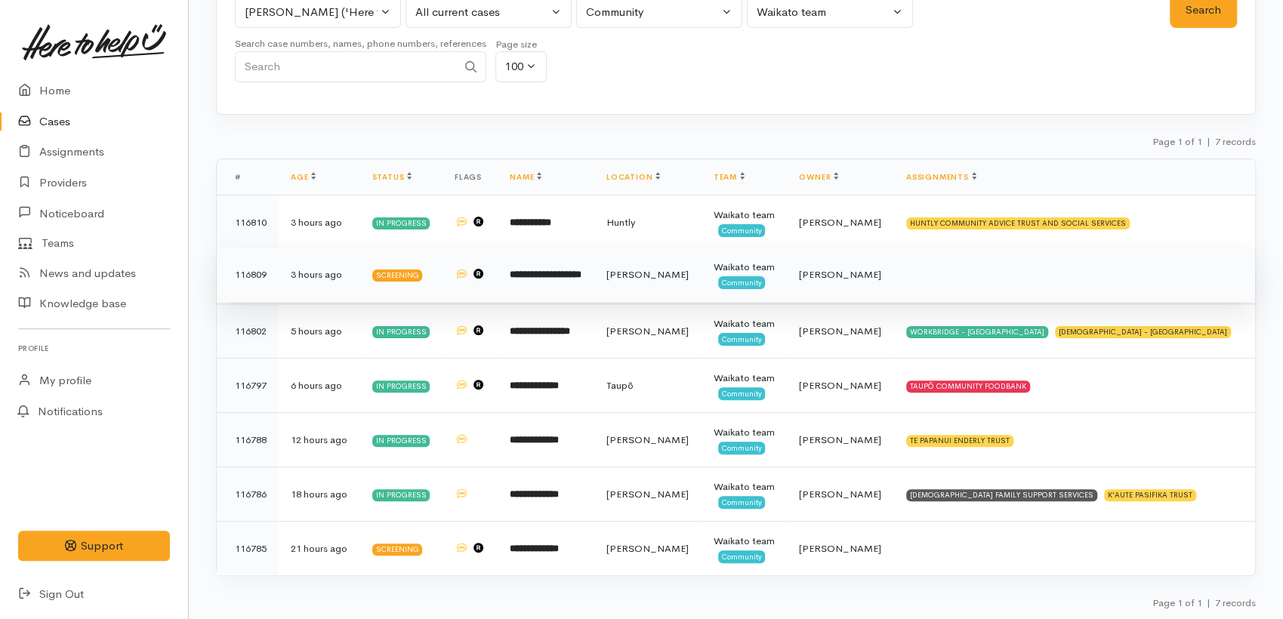
click at [569, 270] on b "**********" at bounding box center [546, 275] width 72 height 10
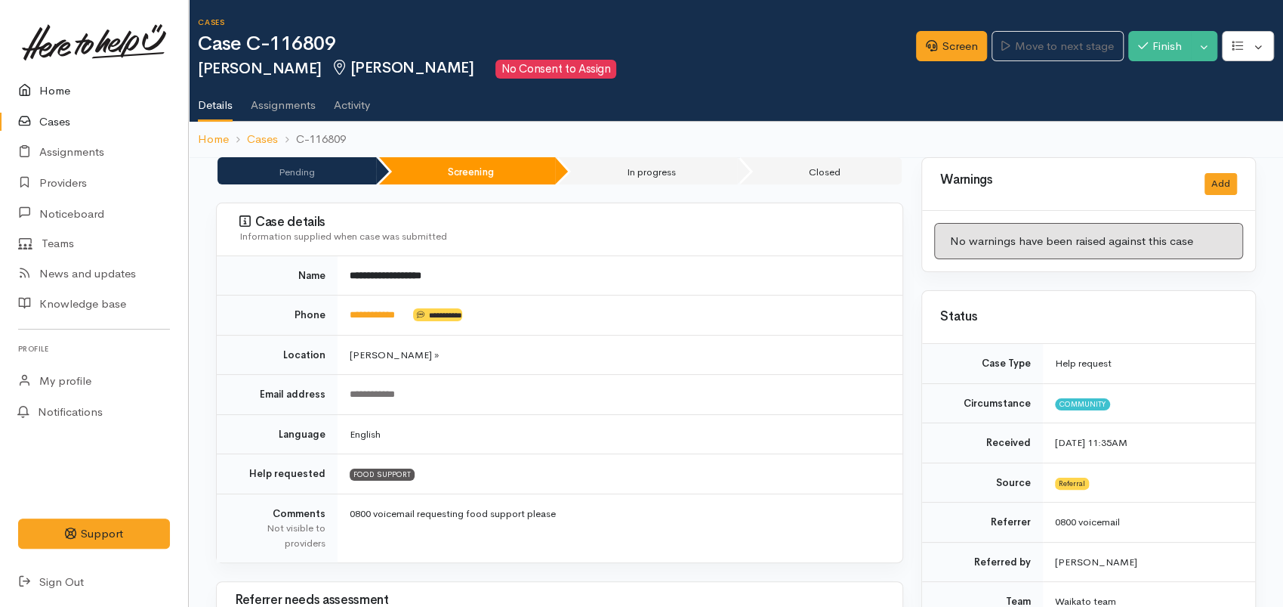
drag, startPoint x: 56, startPoint y: 95, endPoint x: 187, endPoint y: 70, distance: 133.0
click at [56, 94] on link "Home" at bounding box center [94, 91] width 188 height 31
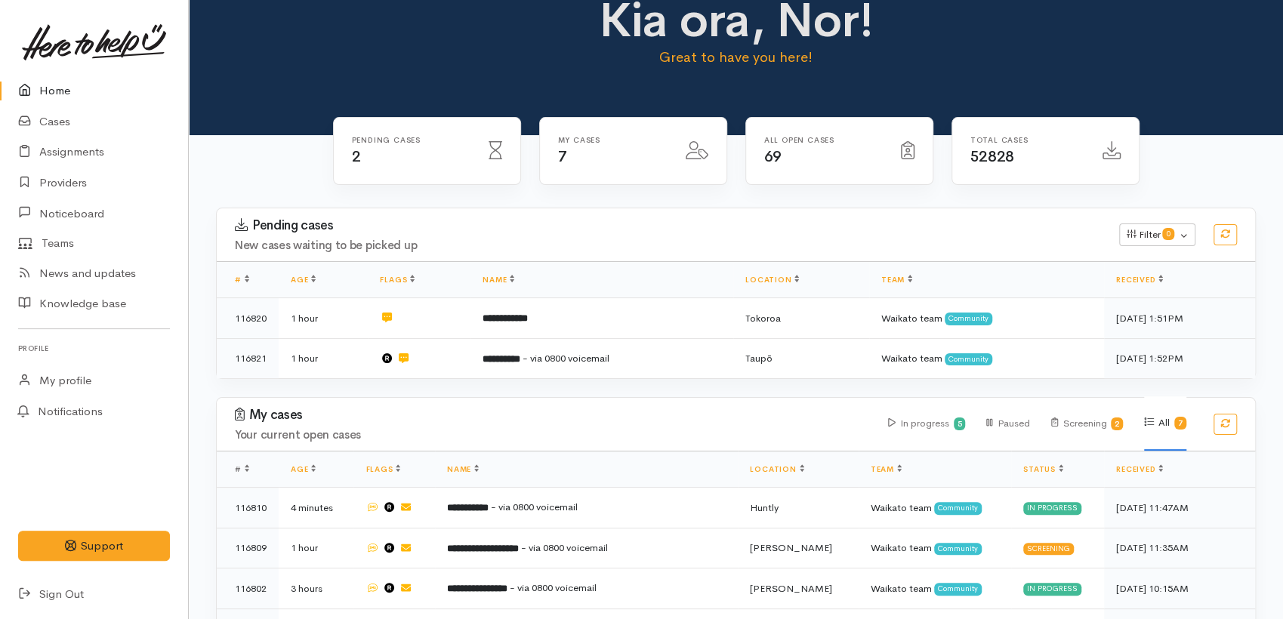
scroll to position [233, 0]
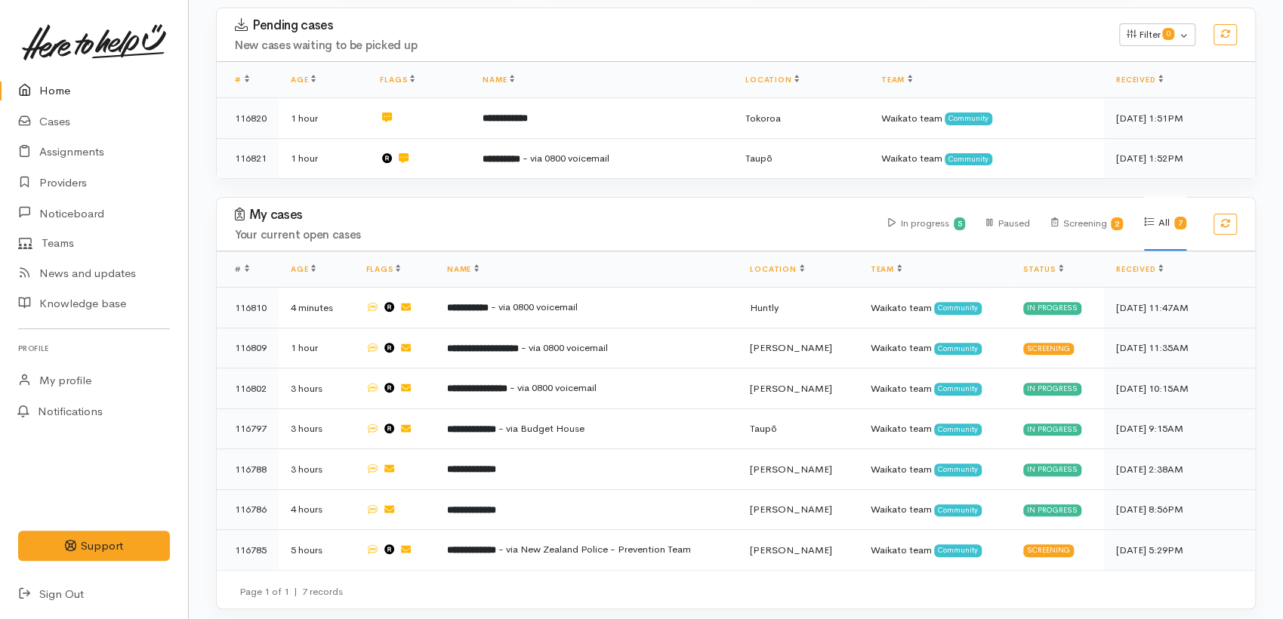
click at [69, 94] on link "Home" at bounding box center [94, 91] width 188 height 31
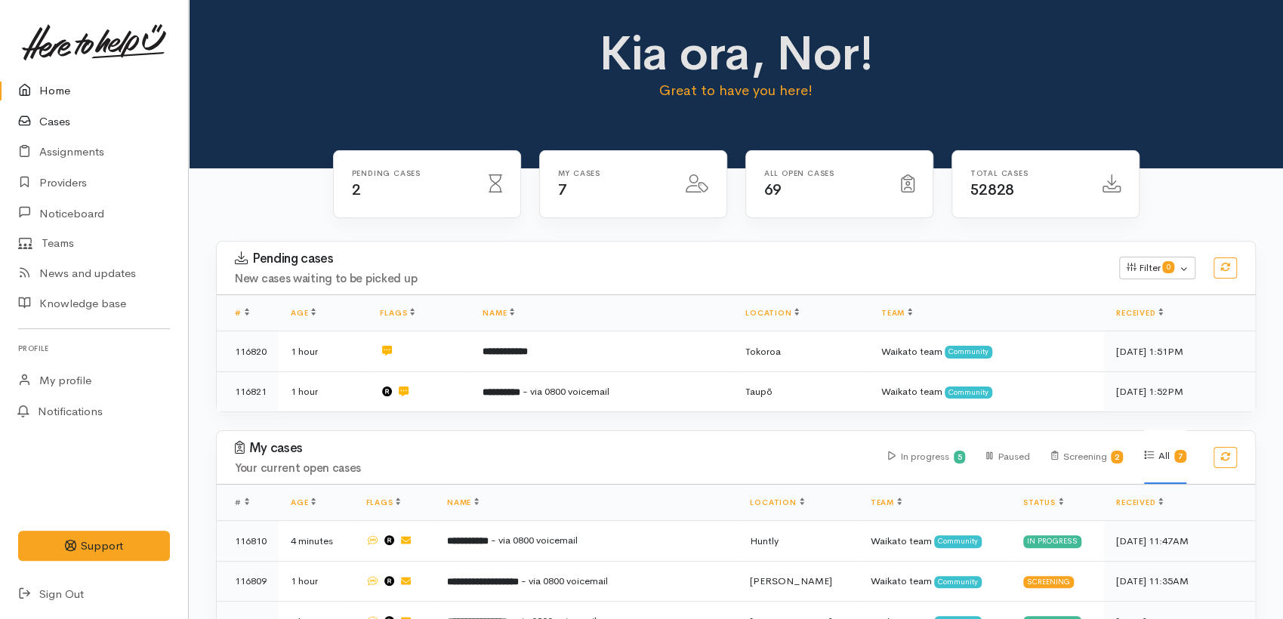
click at [54, 126] on link "Cases" at bounding box center [94, 122] width 188 height 31
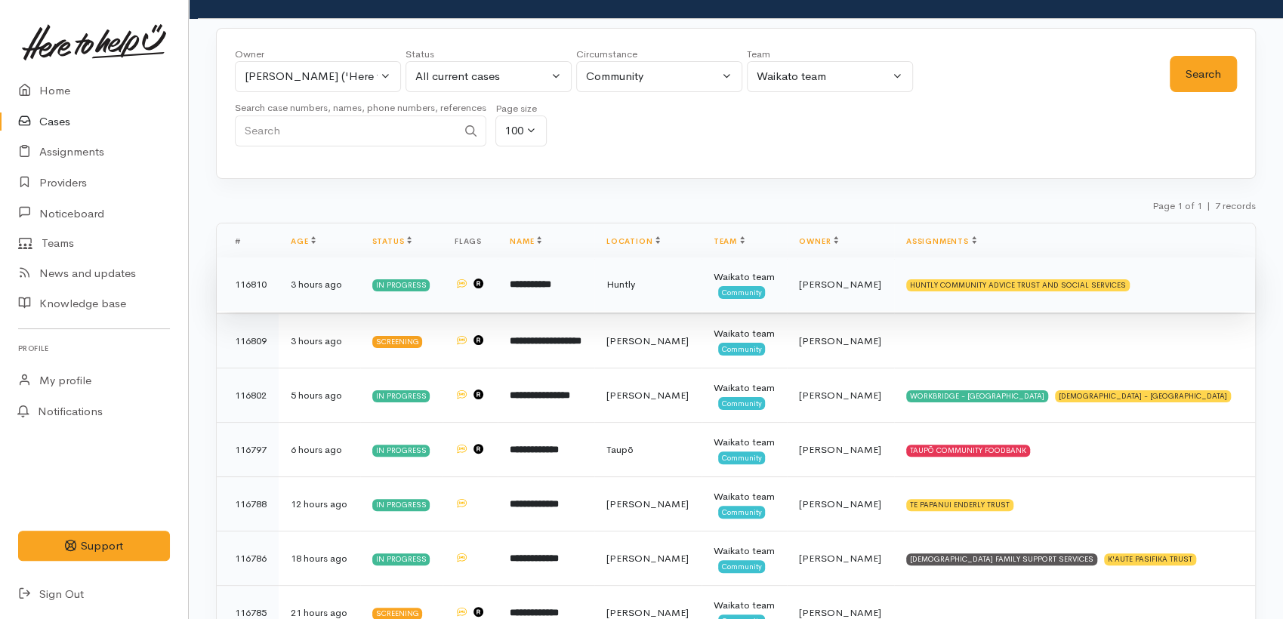
scroll to position [119, 0]
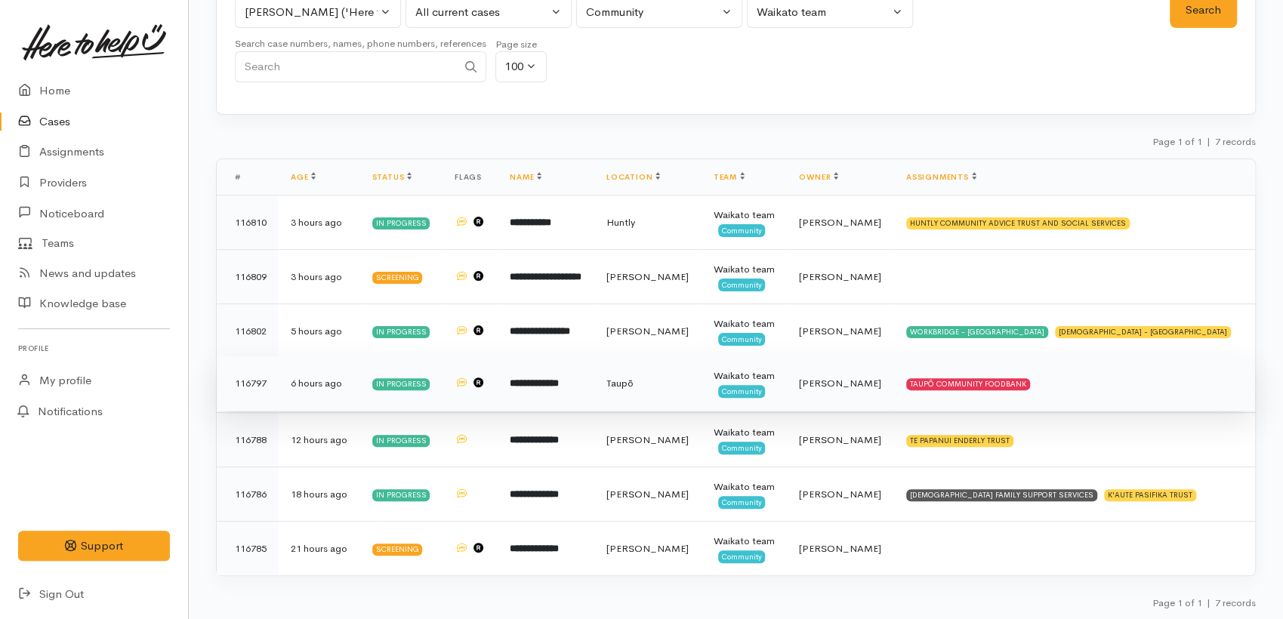
click at [595, 391] on td "**********" at bounding box center [546, 384] width 97 height 54
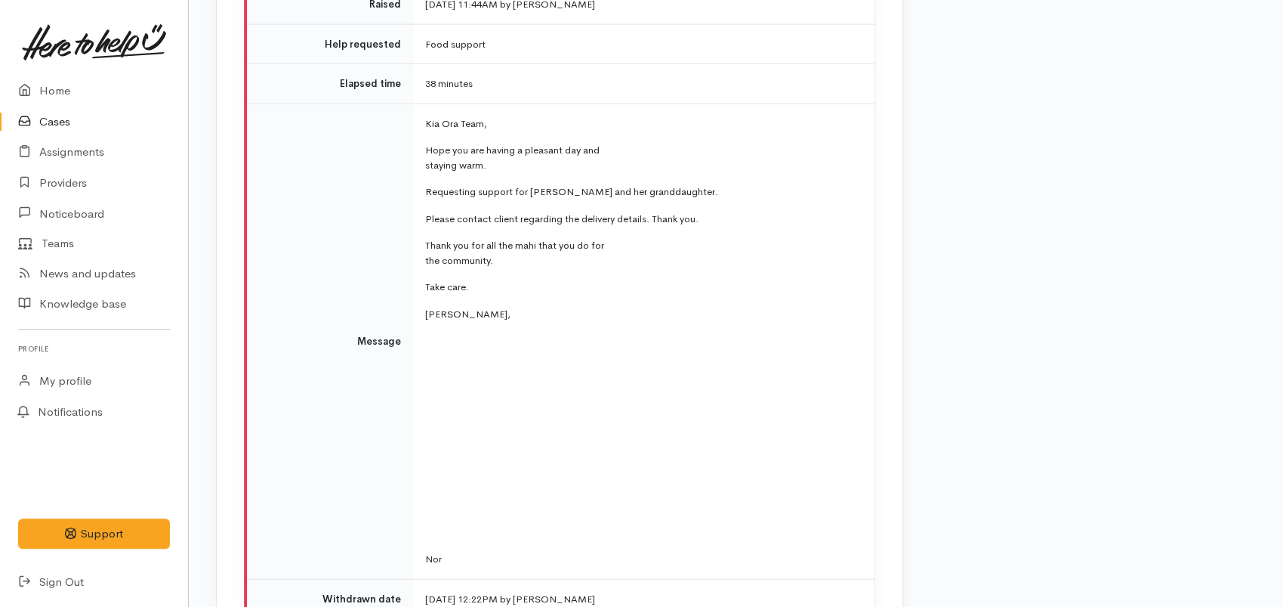
scroll to position [2018, 0]
